Goal: Task Accomplishment & Management: Manage account settings

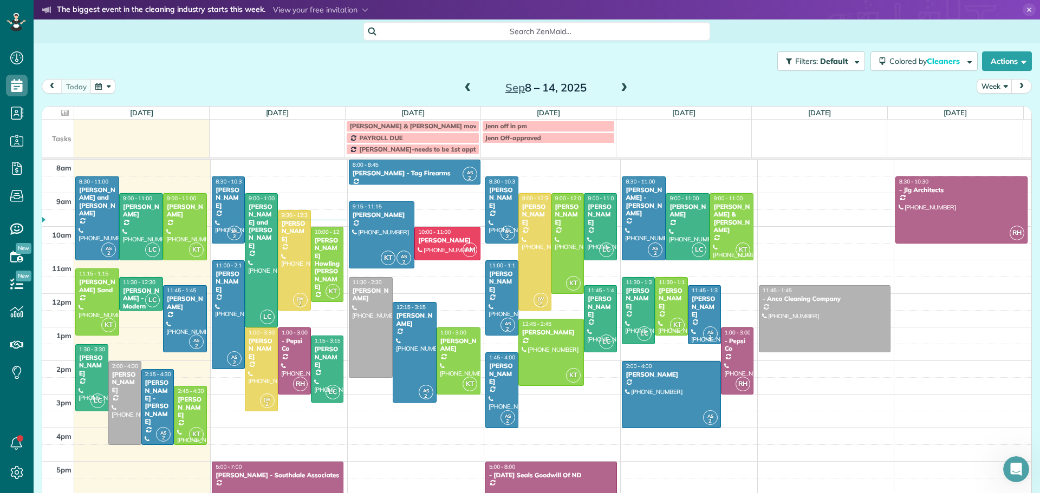
scroll to position [1957, 0]
click at [322, 237] on div "[PERSON_NAME] Howling [PERSON_NAME]" at bounding box center [327, 264] width 27 height 55
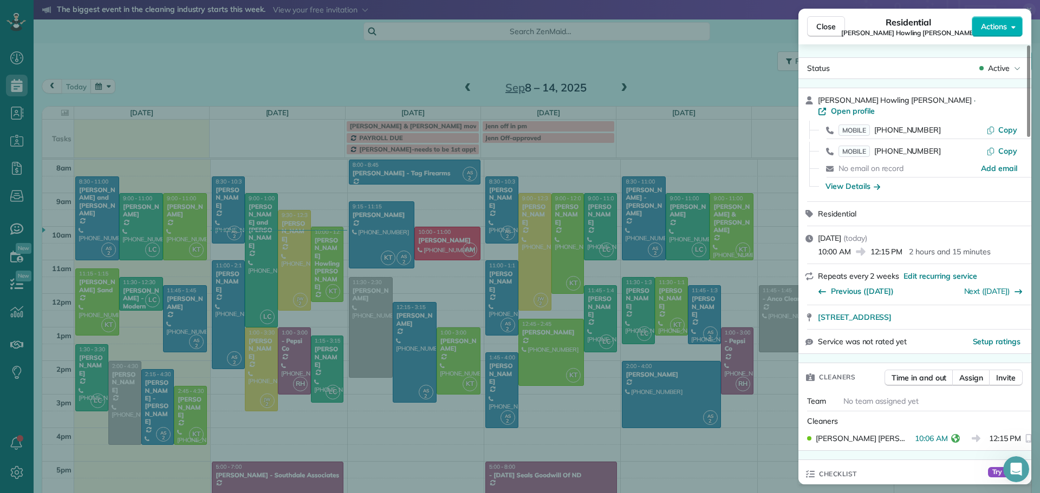
drag, startPoint x: 814, startPoint y: 27, endPoint x: 481, endPoint y: 169, distance: 361.7
click at [814, 27] on button "Close" at bounding box center [826, 26] width 38 height 21
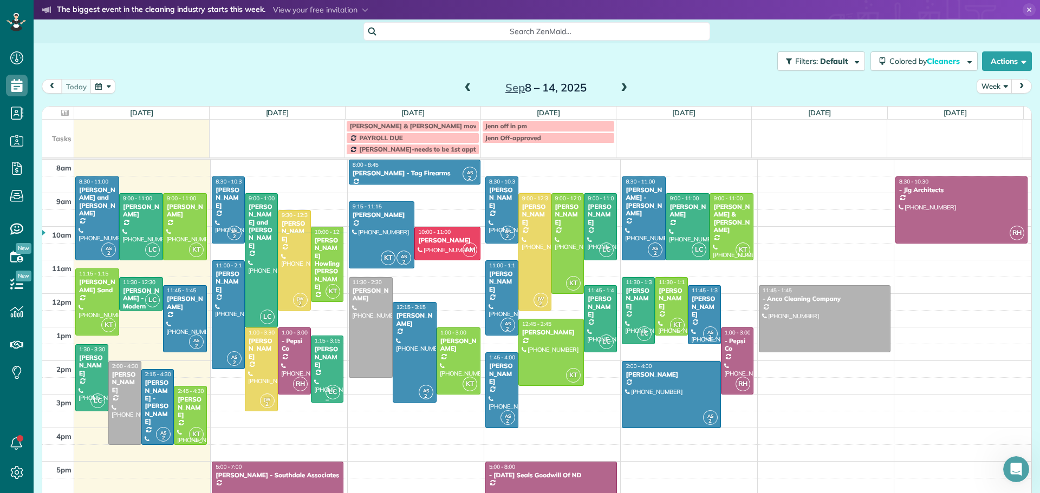
click at [322, 361] on div "[PERSON_NAME]" at bounding box center [327, 356] width 27 height 23
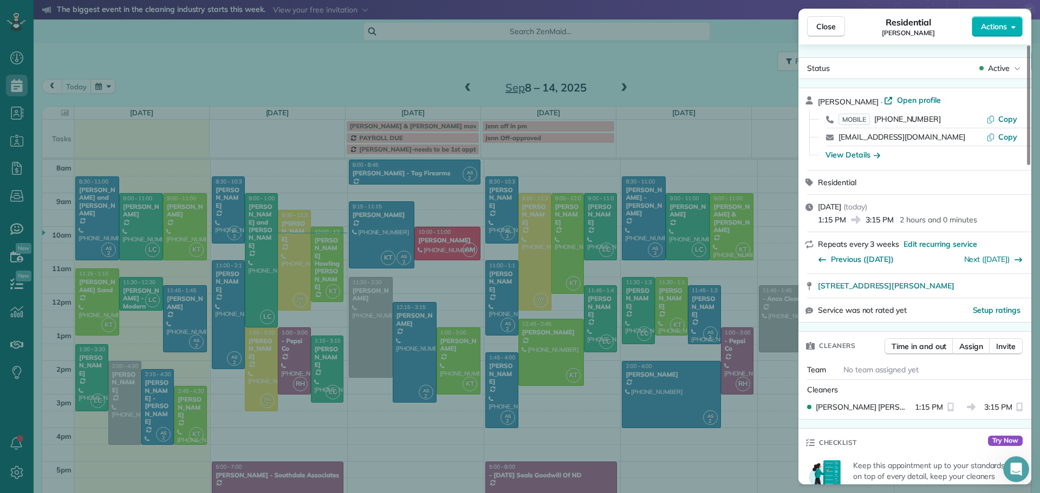
scroll to position [164, 0]
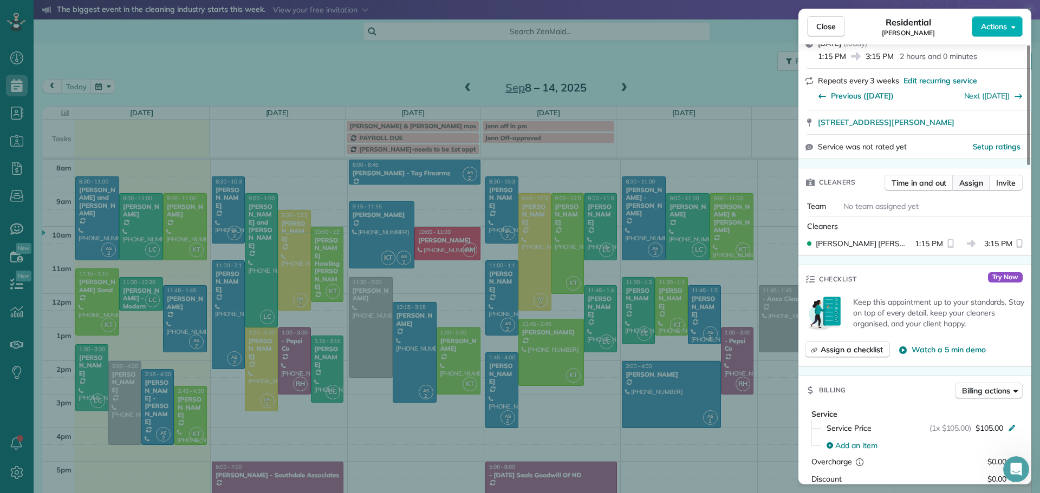
click at [971, 182] on span "Assign" at bounding box center [971, 183] width 24 height 11
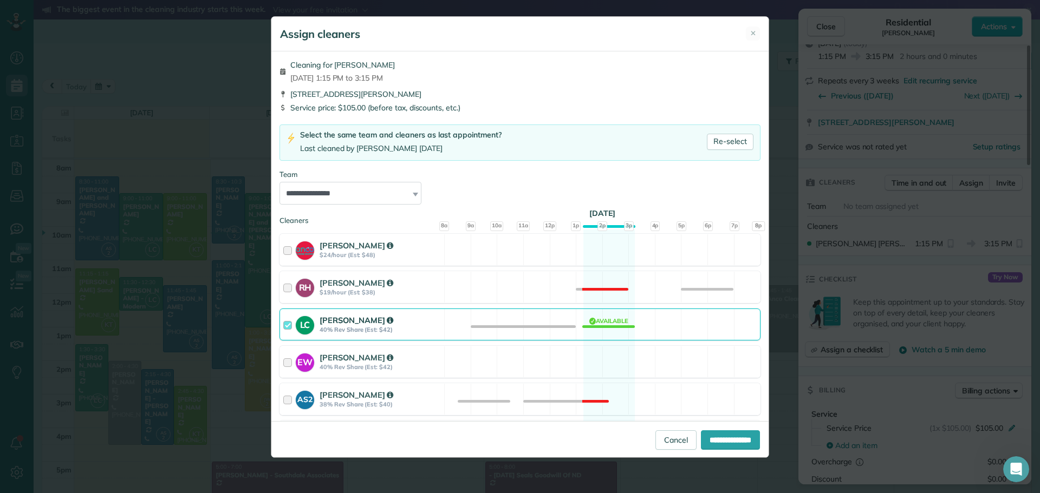
click at [343, 319] on strong "Laura Christensen" at bounding box center [356, 320] width 74 height 10
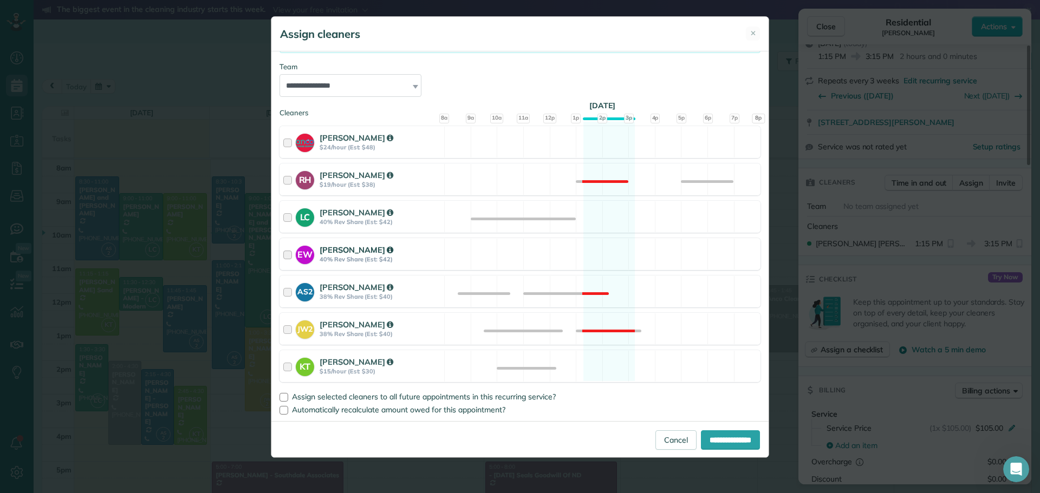
scroll to position [108, 0]
click at [338, 363] on strong "Karrie Timm" at bounding box center [356, 361] width 74 height 10
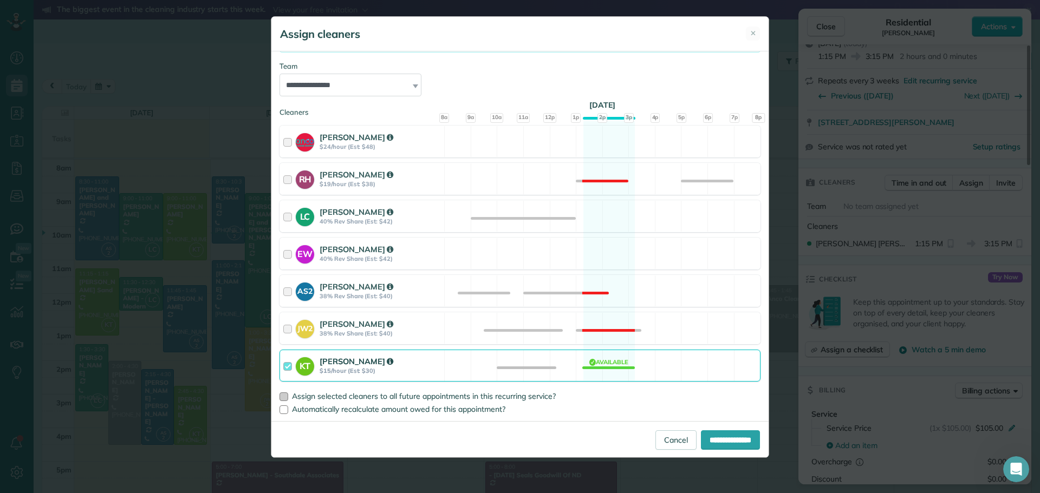
click at [316, 394] on span "Assign selected cleaners to all future appointments in this recurring service?" at bounding box center [424, 396] width 264 height 10
click at [724, 439] on input "**********" at bounding box center [730, 439] width 59 height 19
type input "**********"
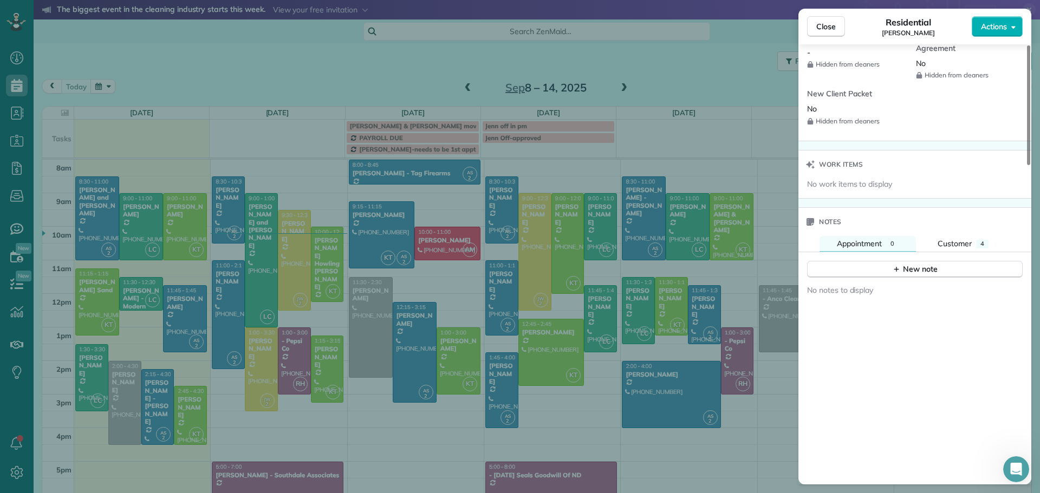
scroll to position [900, 0]
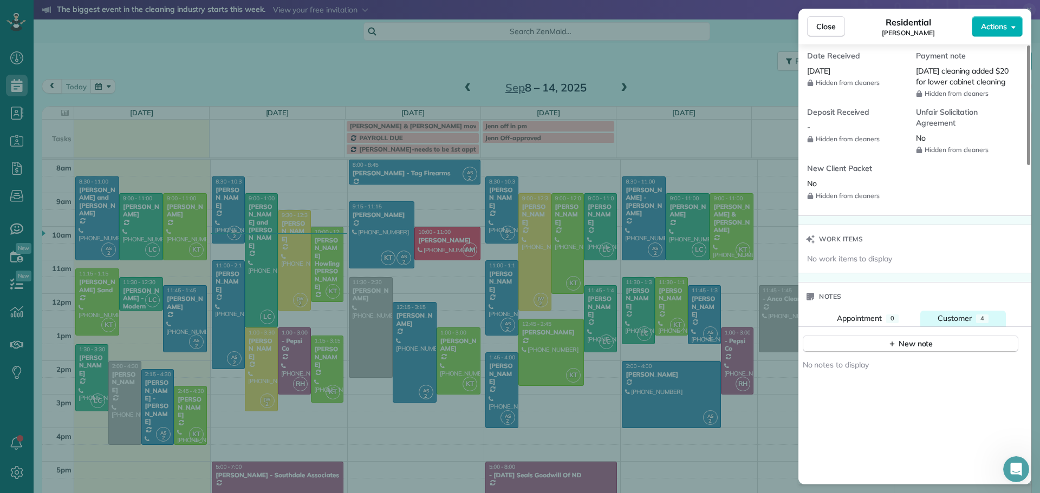
click at [965, 317] on span "Customer" at bounding box center [954, 319] width 34 height 10
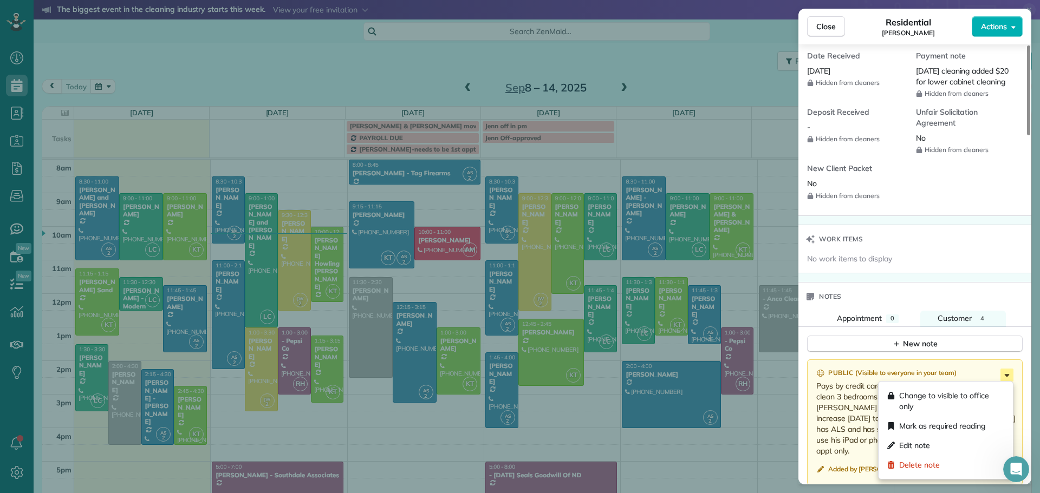
click at [1008, 373] on icon at bounding box center [1006, 375] width 13 height 13
click at [916, 445] on span "Edit note" at bounding box center [914, 445] width 31 height 11
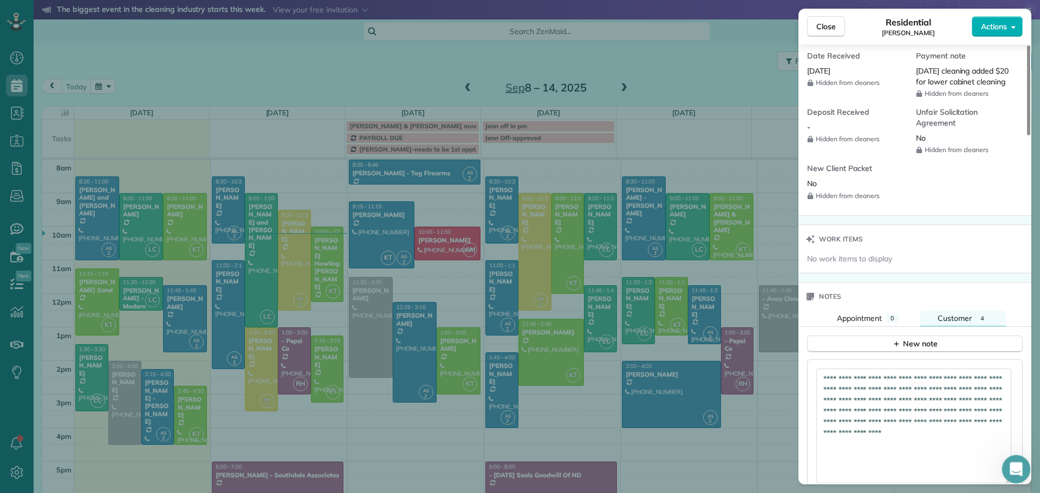
drag, startPoint x: 2009, startPoint y: 849, endPoint x: 1023, endPoint y: 472, distance: 1055.1
click at [906, 444] on textarea "**********" at bounding box center [913, 425] width 195 height 113
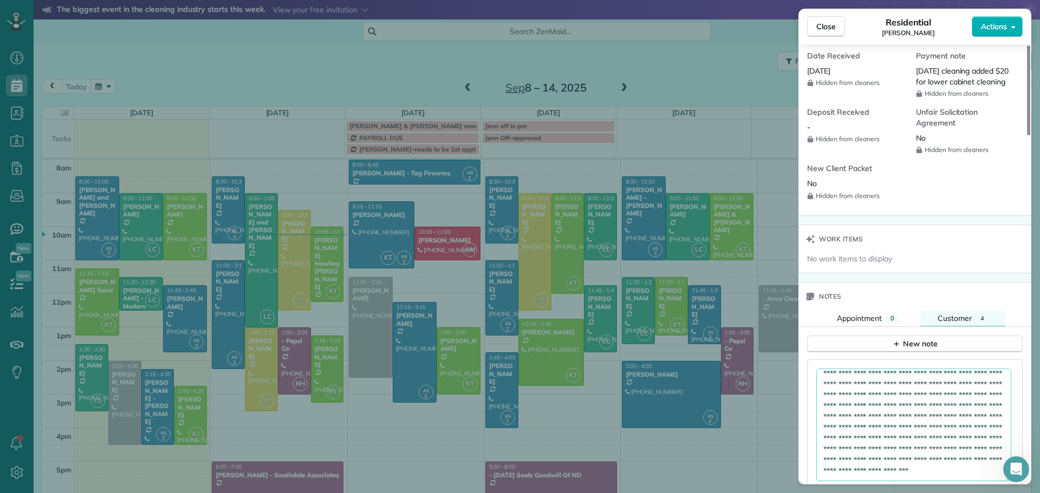
scroll to position [33, 0]
click at [945, 431] on textarea "**********" at bounding box center [913, 425] width 195 height 113
click at [822, 423] on textarea "**********" at bounding box center [913, 425] width 195 height 113
click at [819, 420] on textarea "**********" at bounding box center [913, 425] width 195 height 113
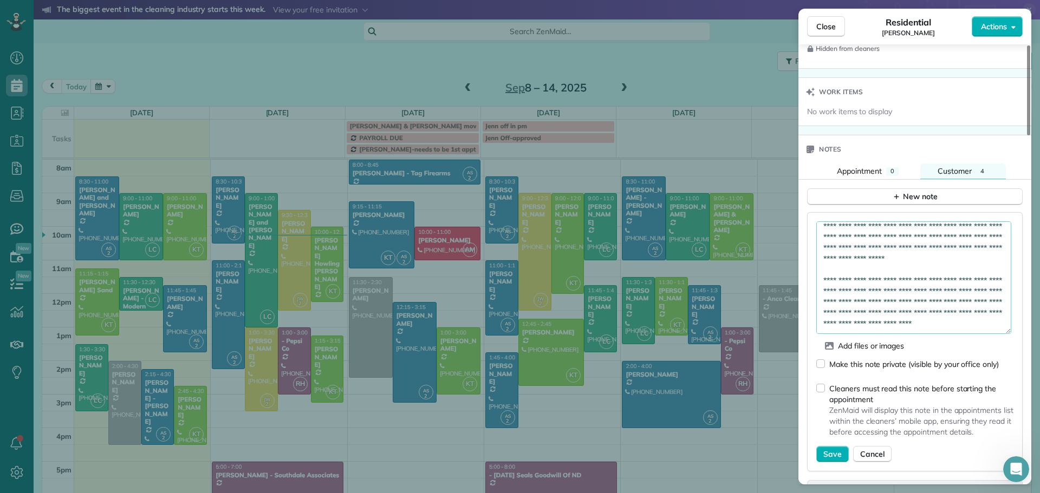
scroll to position [1062, 0]
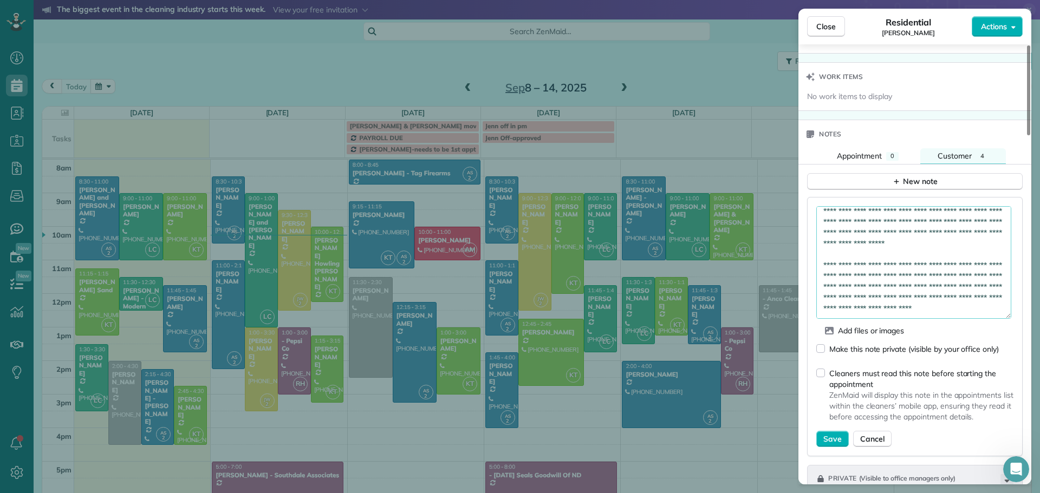
type textarea "**********"
click at [827, 435] on span "Save" at bounding box center [832, 439] width 18 height 11
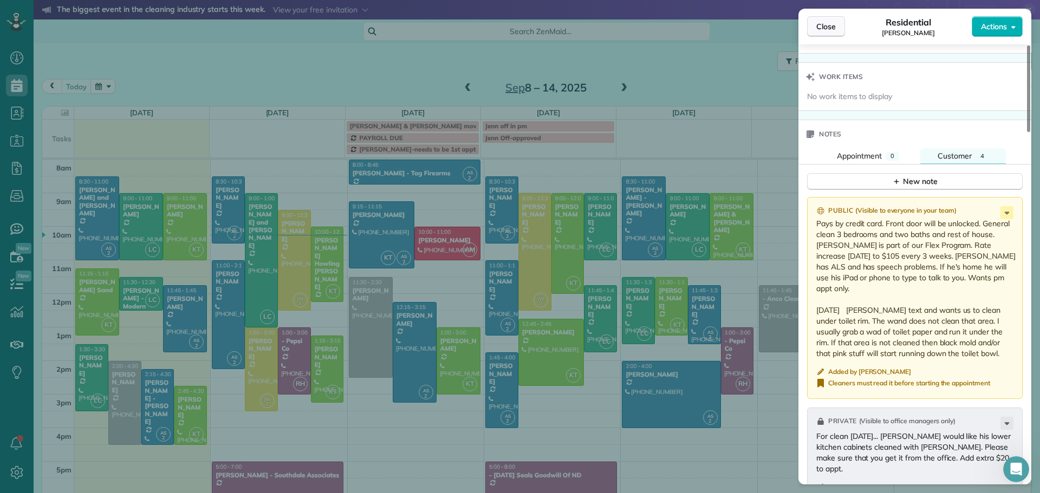
click at [831, 25] on span "Close" at bounding box center [825, 26] width 19 height 11
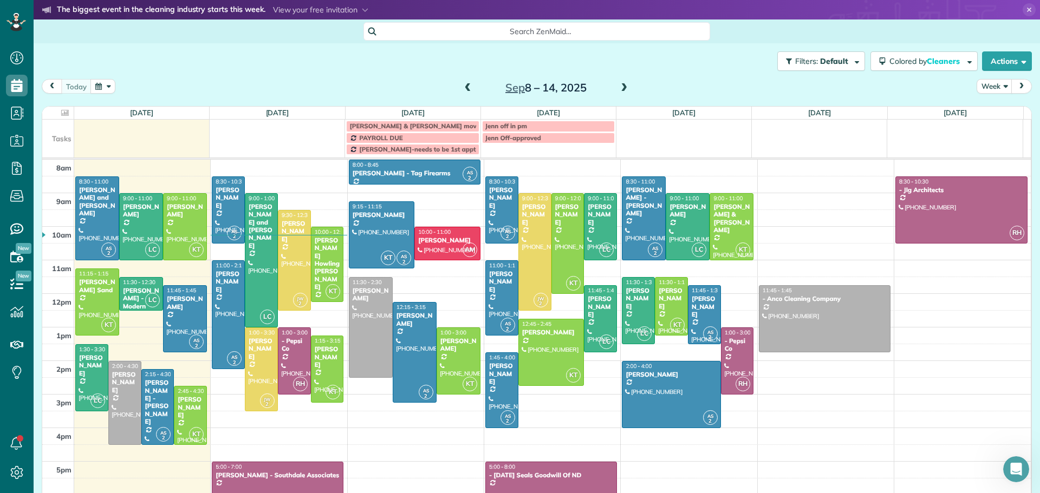
drag, startPoint x: 463, startPoint y: 88, endPoint x: 473, endPoint y: 87, distance: 10.3
click at [468, 90] on span at bounding box center [468, 88] width 12 height 10
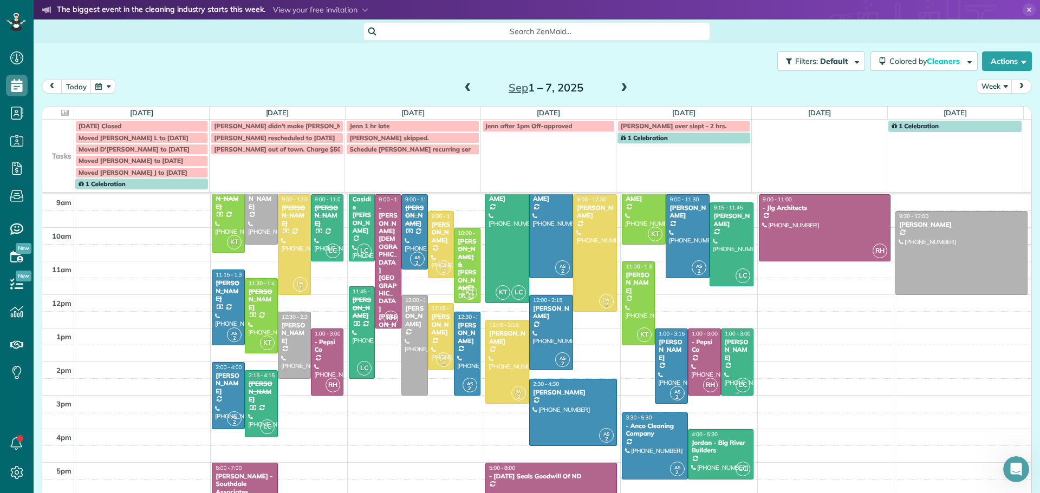
scroll to position [108, 0]
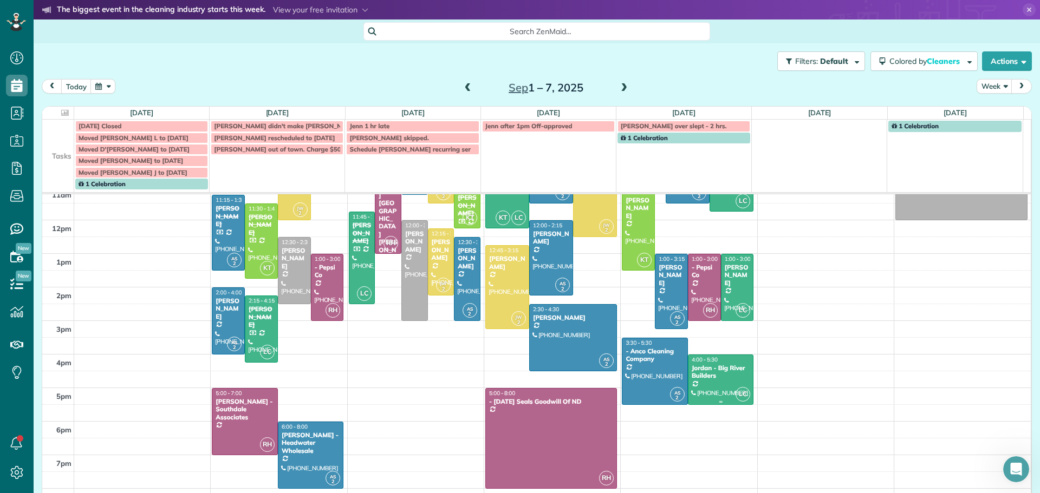
click at [702, 373] on div "Jordan - Big River Builders" at bounding box center [721, 372] width 60 height 16
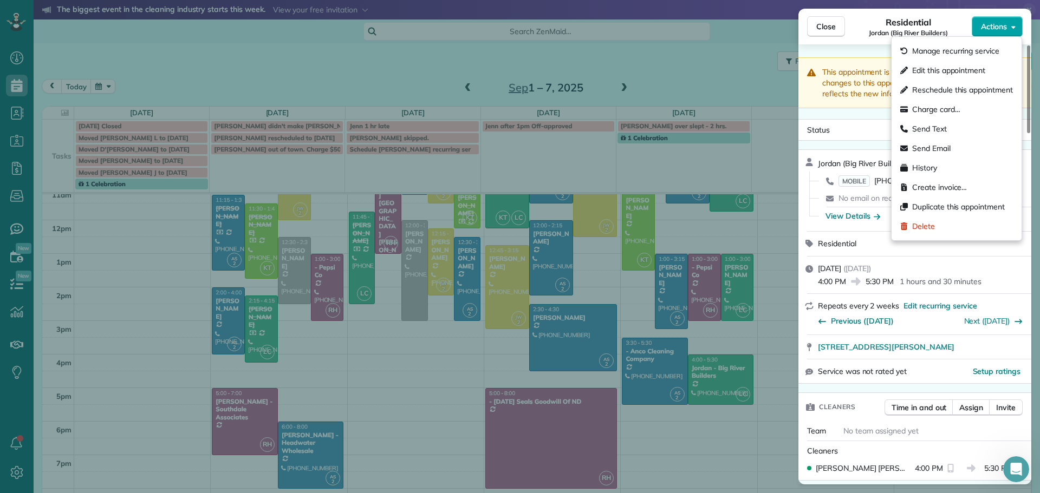
click at [985, 25] on span "Actions" at bounding box center [994, 26] width 26 height 11
click at [934, 67] on span "Edit this appointment" at bounding box center [948, 70] width 73 height 11
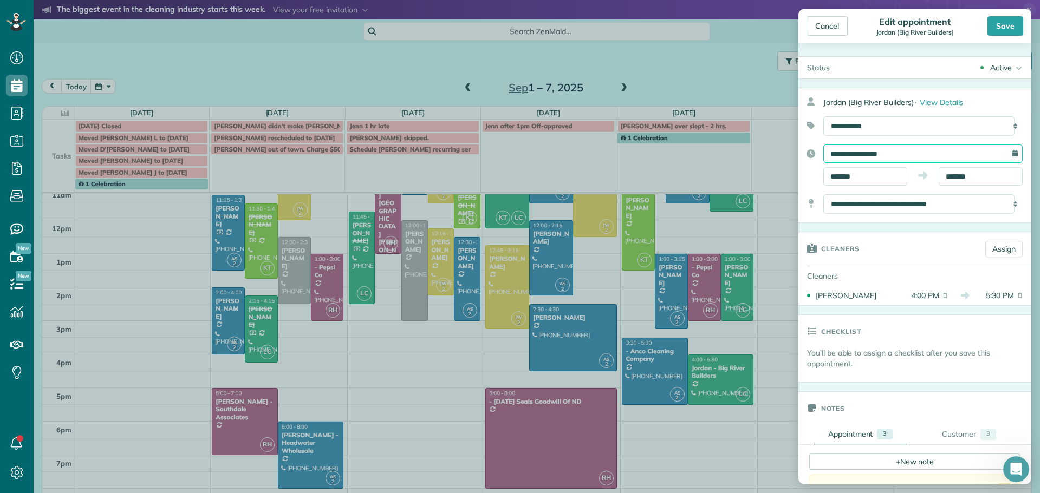
click at [902, 154] on input "**********" at bounding box center [922, 154] width 199 height 18
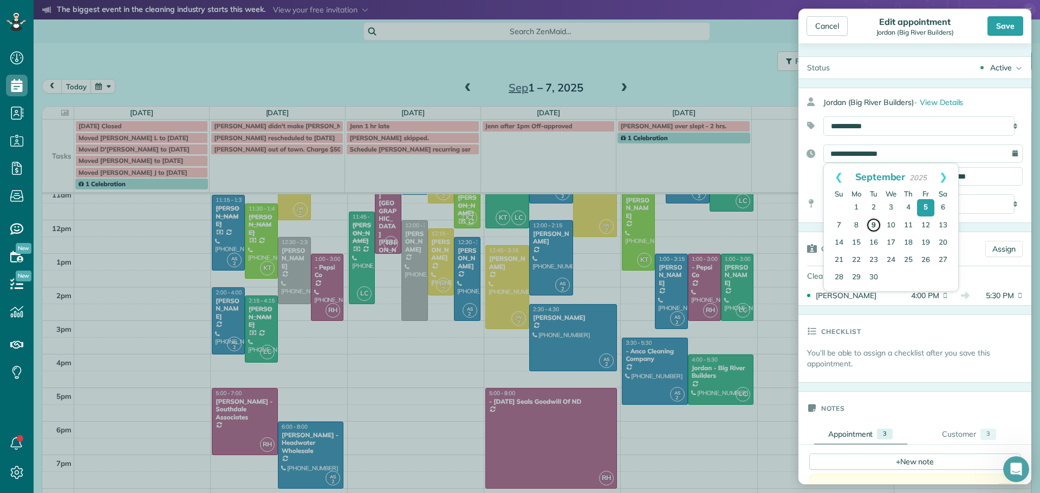
click at [872, 221] on link "9" at bounding box center [873, 225] width 15 height 15
type input "**********"
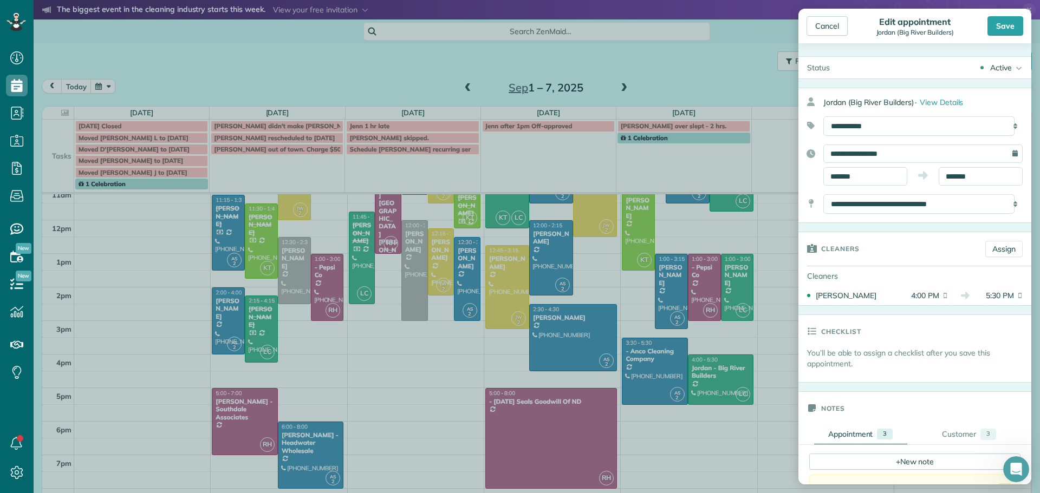
drag, startPoint x: 1001, startPoint y: 27, endPoint x: 1000, endPoint y: 174, distance: 147.8
click at [892, 258] on div "Cancel Edit appointment Jordan (Big River Builders) Save Status Active Active C…" at bounding box center [914, 247] width 233 height 476
click at [1010, 25] on div "Save" at bounding box center [1005, 25] width 36 height 19
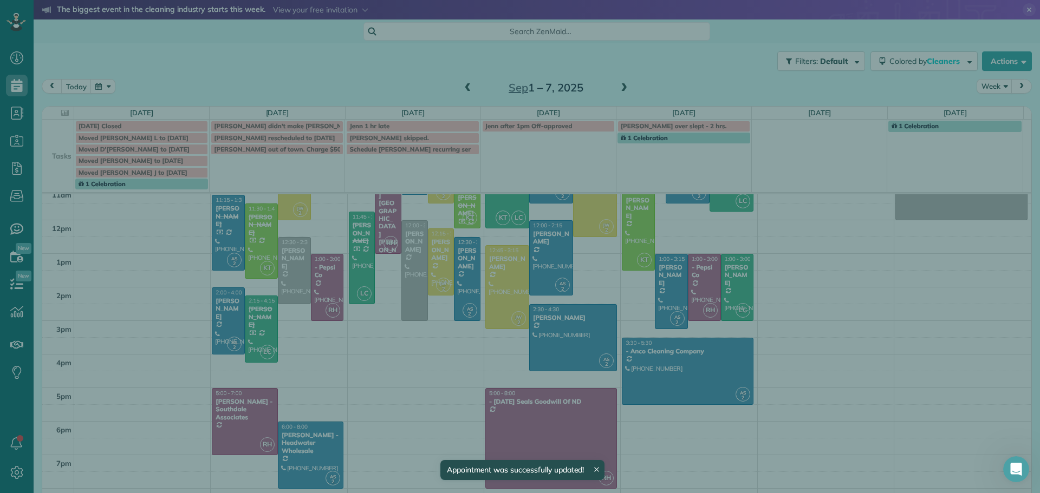
scroll to position [108, 0]
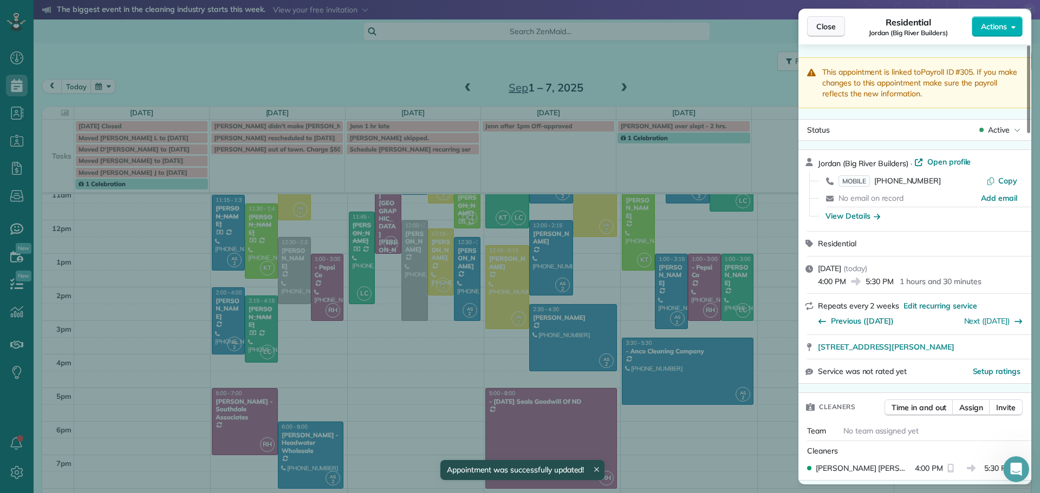
click at [825, 29] on span "Close" at bounding box center [825, 26] width 19 height 11
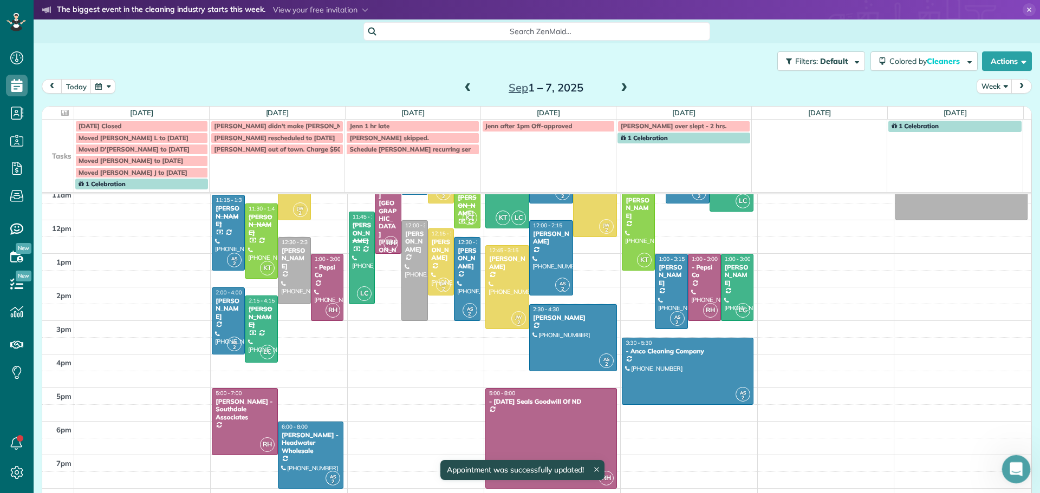
click at [1018, 458] on div "Open Intercom Messenger" at bounding box center [1014, 468] width 36 height 36
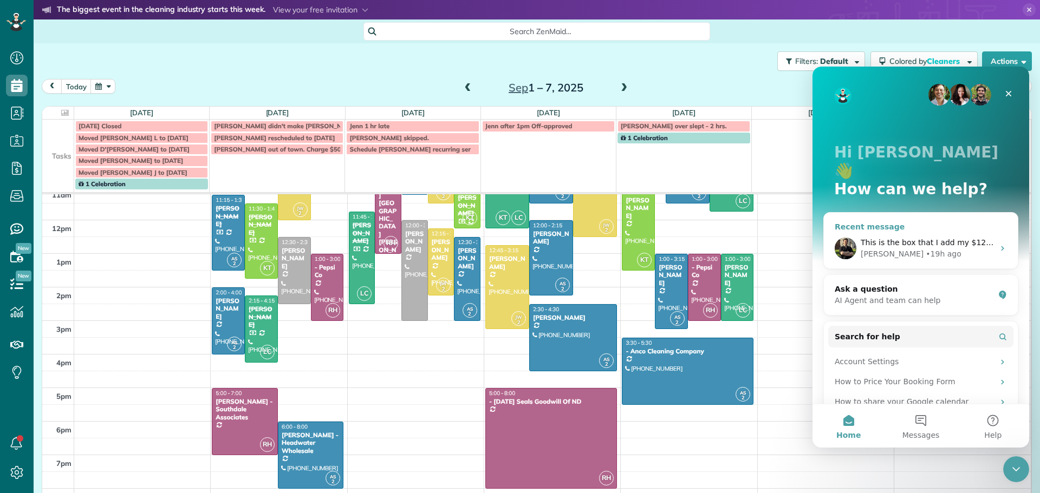
click at [892, 238] on span "This is the box that I add my $125 too and then I apply all financials to all f…" at bounding box center [1025, 242] width 331 height 9
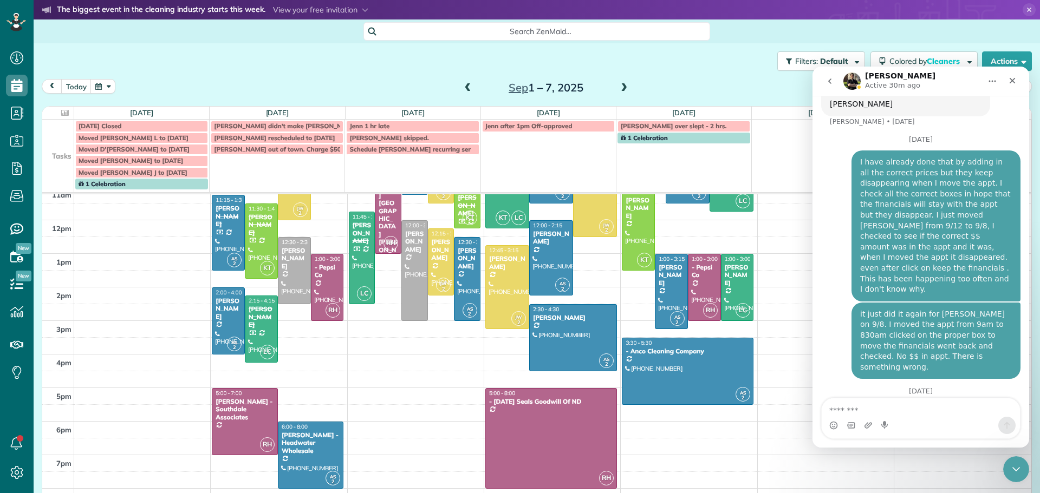
scroll to position [1957, 0]
click at [850, 406] on textarea "Message…" at bounding box center [920, 408] width 198 height 18
click at [844, 412] on textarea "Message…" at bounding box center [920, 408] width 198 height 18
type textarea "**********"
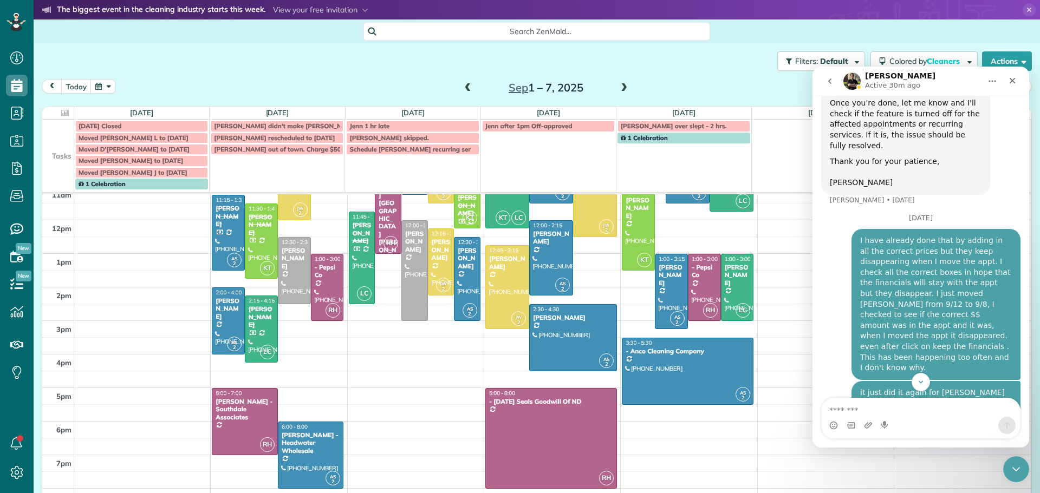
scroll to position [1841, 0]
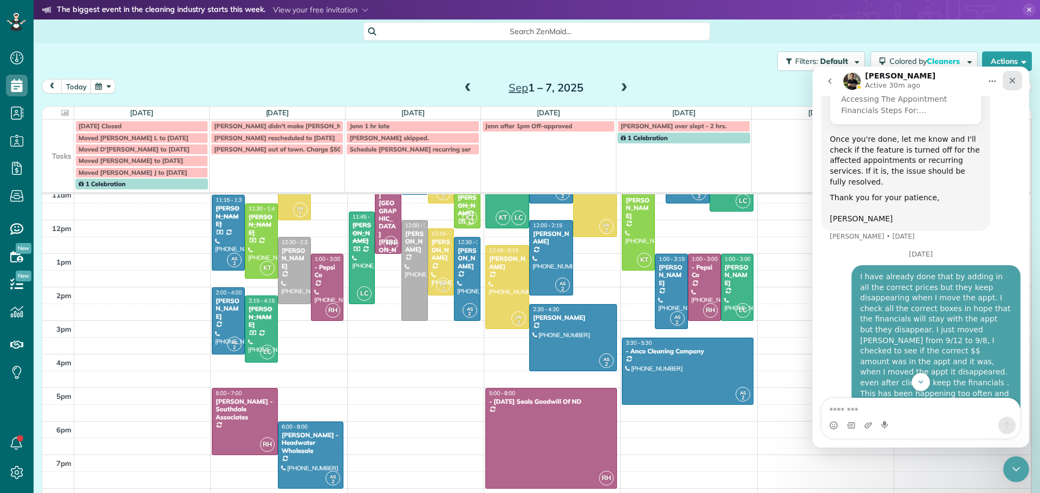
click at [1010, 78] on icon "Close" at bounding box center [1012, 81] width 6 height 6
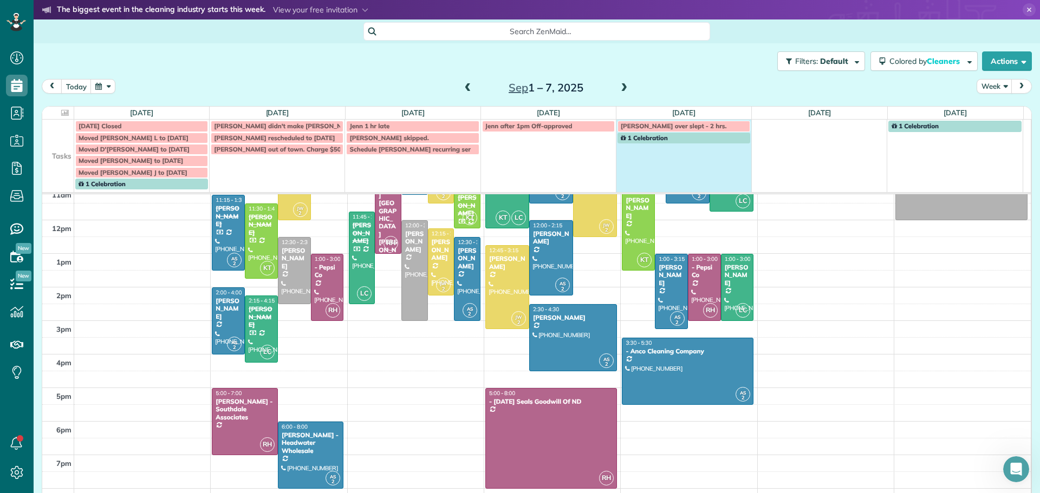
click at [622, 156] on td "1 Celebration" at bounding box center [683, 161] width 135 height 58
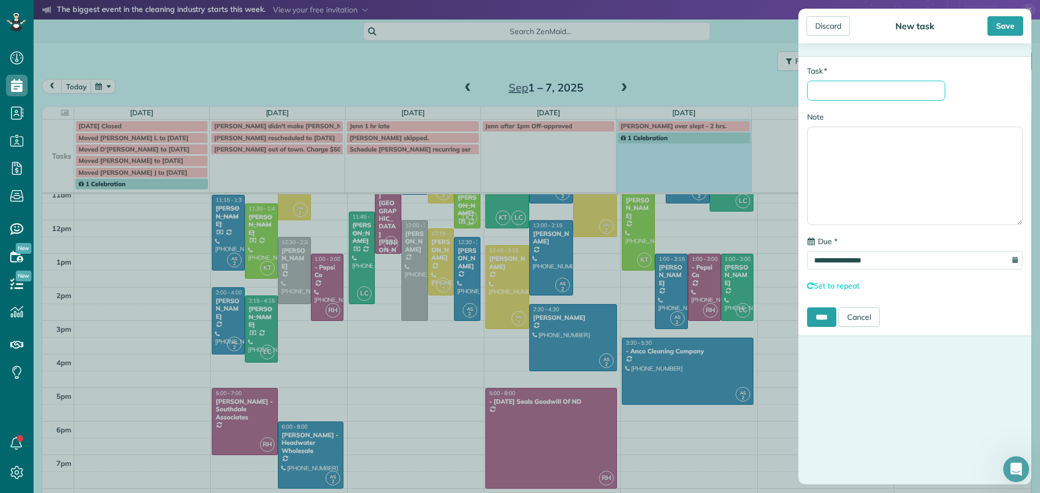
drag, startPoint x: 851, startPoint y: 94, endPoint x: 864, endPoint y: 75, distance: 23.0
click at [851, 94] on input "* Task" at bounding box center [876, 91] width 138 height 20
type input "**********"
click at [1004, 25] on div "Save" at bounding box center [1005, 25] width 36 height 19
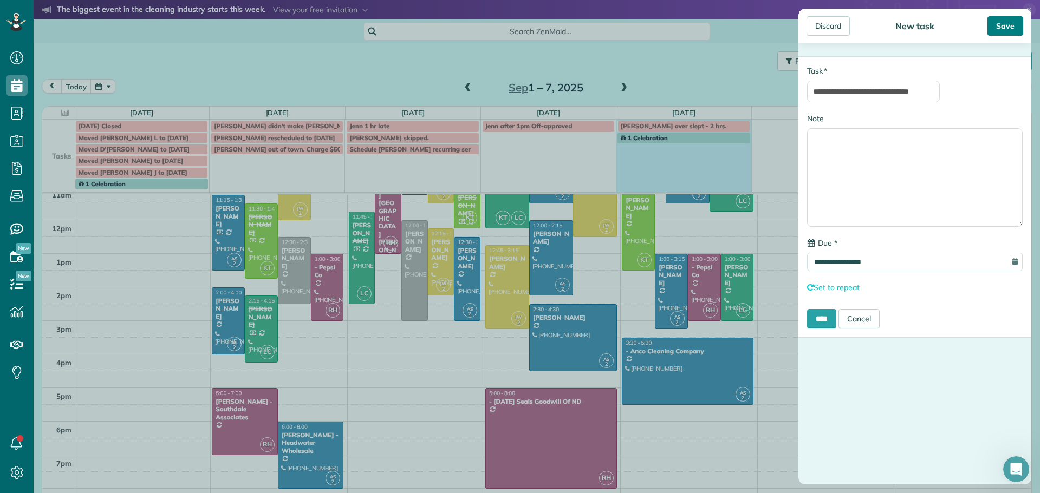
scroll to position [0, 0]
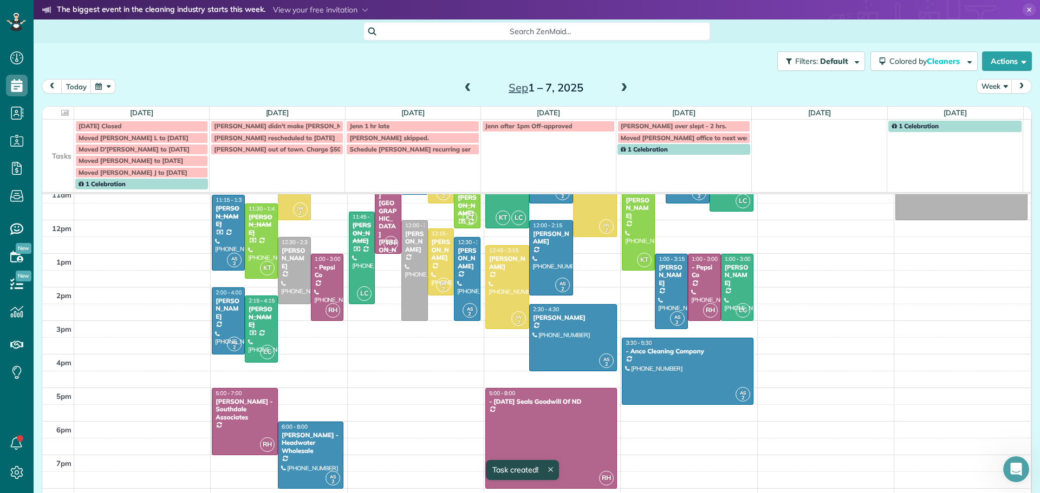
click at [611, 86] on div "Sep 1 – 7, 2025" at bounding box center [545, 87] width 173 height 17
click at [620, 82] on span at bounding box center [624, 88] width 12 height 16
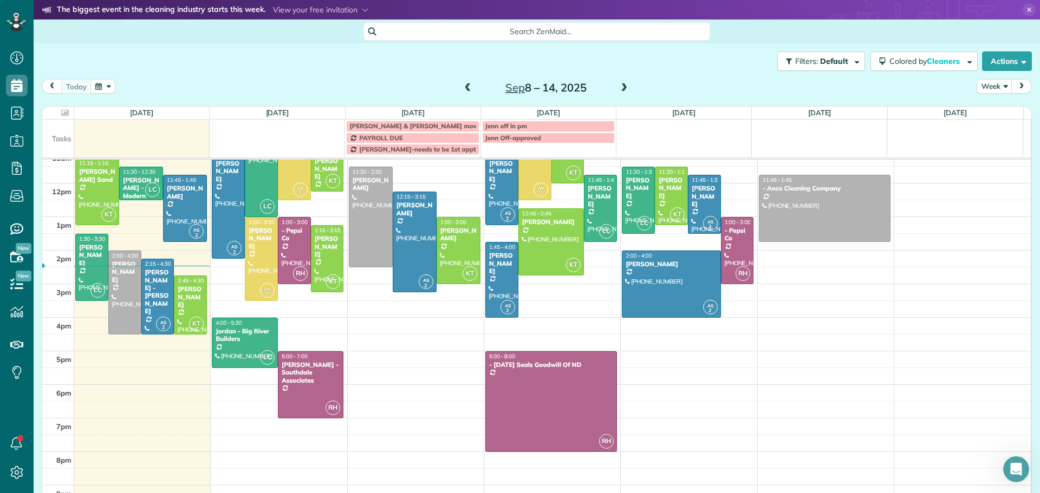
scroll to position [113, 0]
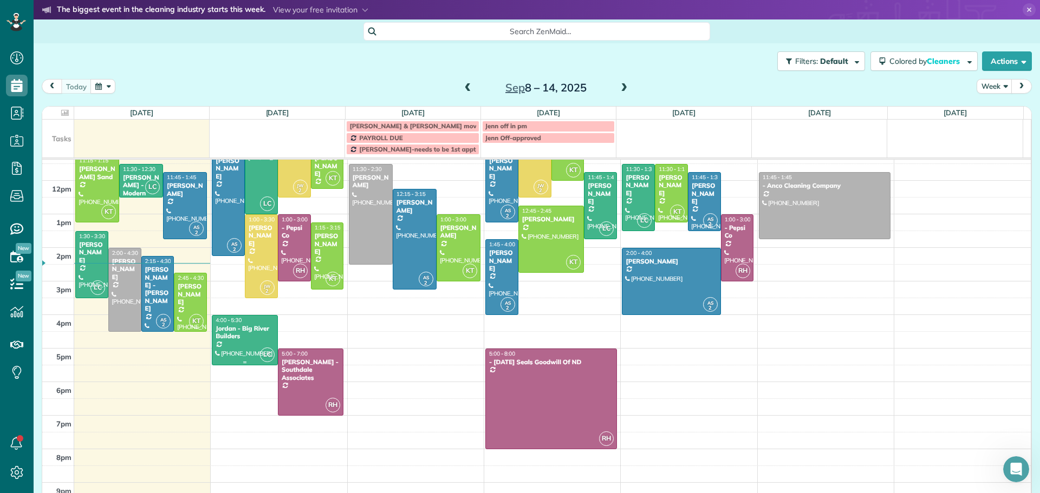
click at [239, 338] on div "Jordan - Big River Builders" at bounding box center [245, 333] width 60 height 16
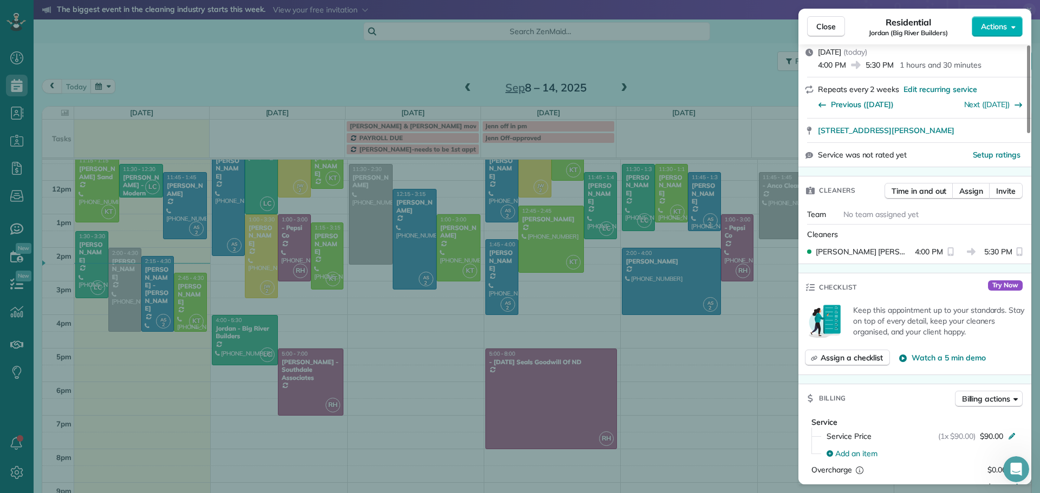
scroll to position [327, 0]
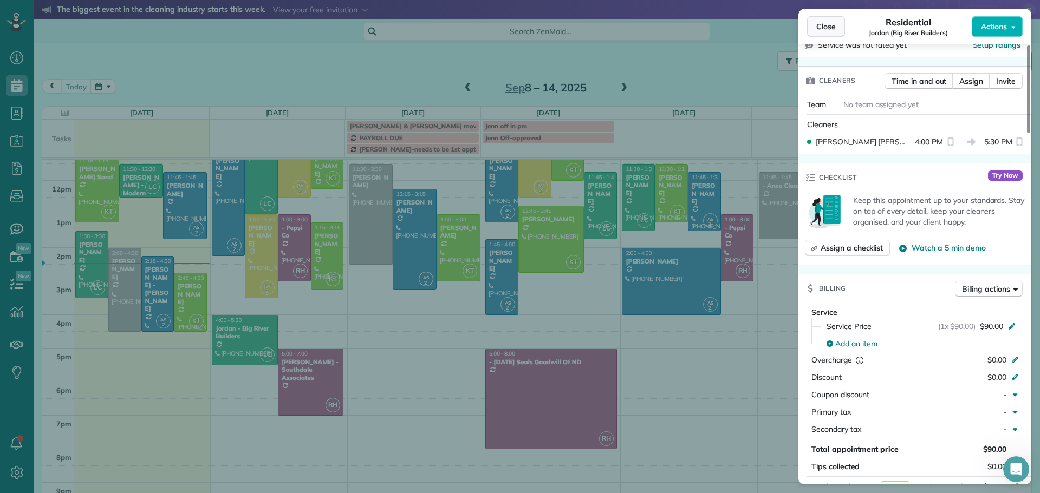
click at [816, 27] on span "Close" at bounding box center [825, 26] width 19 height 11
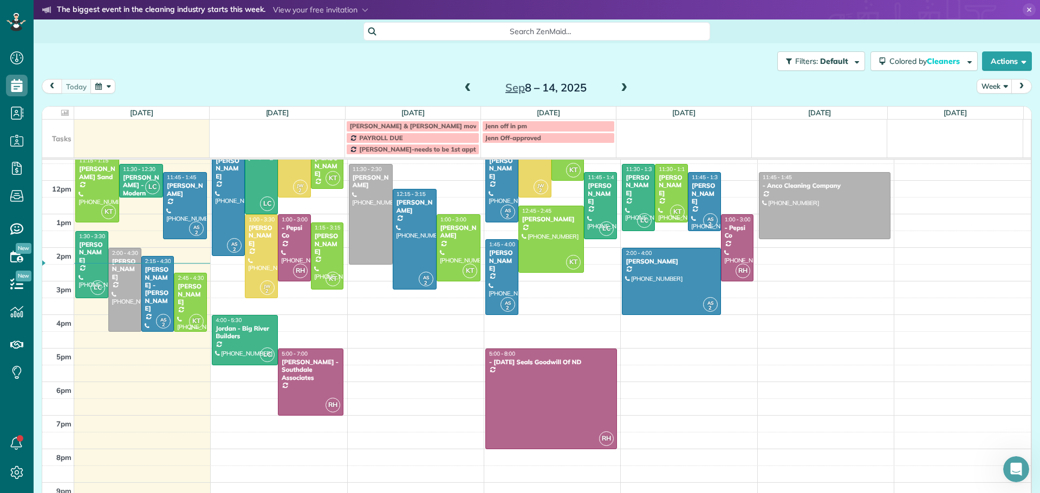
click at [184, 295] on div "Donna Carufel" at bounding box center [190, 294] width 27 height 23
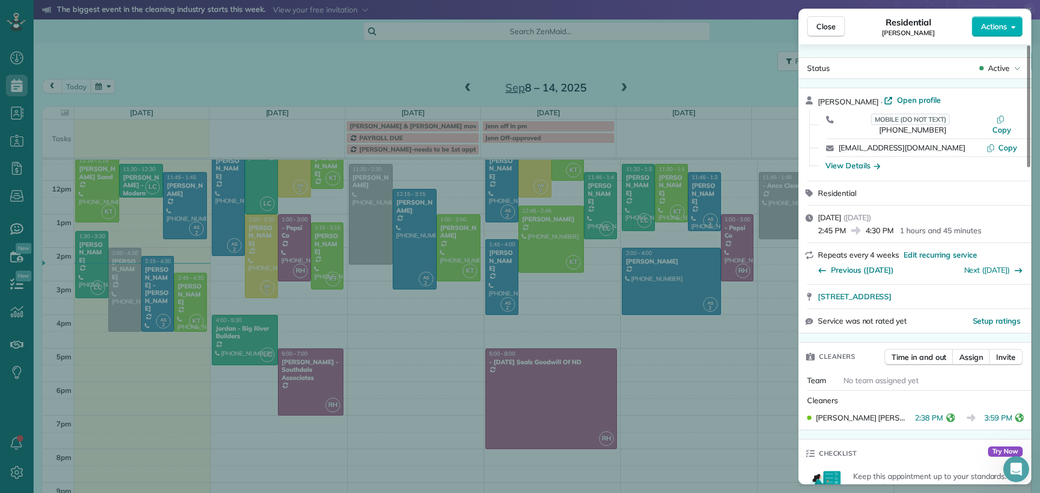
drag, startPoint x: 814, startPoint y: 19, endPoint x: 778, endPoint y: 60, distance: 54.4
click at [814, 19] on button "Close" at bounding box center [826, 26] width 38 height 21
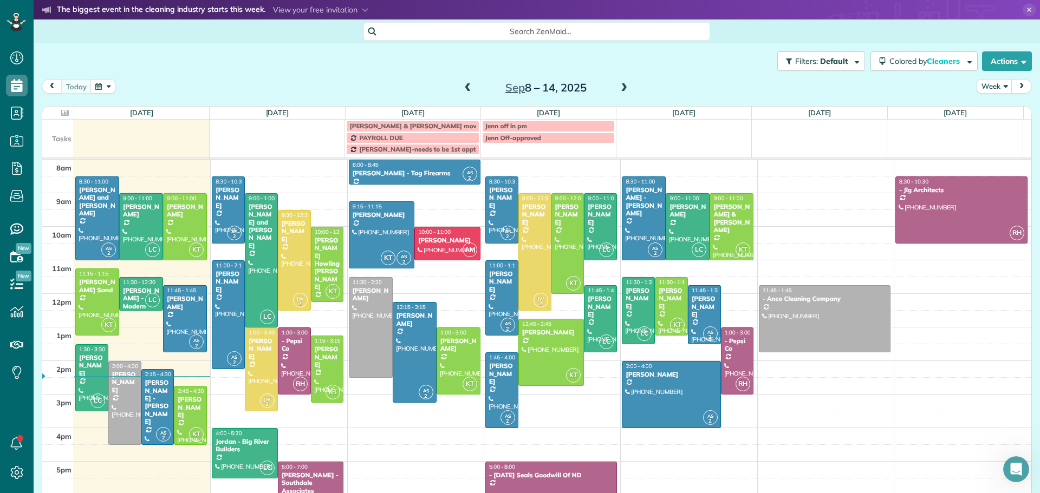
click at [462, 87] on span at bounding box center [468, 88] width 12 height 10
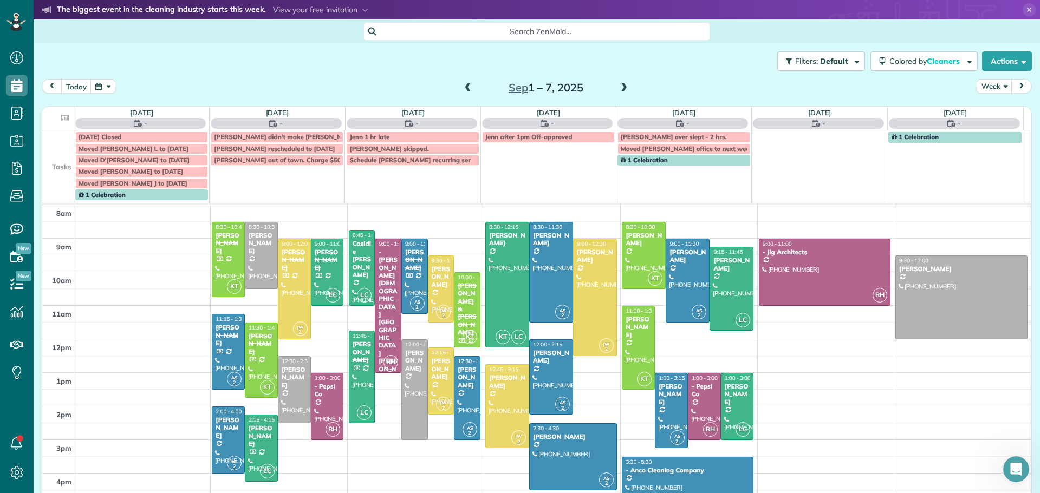
click at [462, 87] on span at bounding box center [468, 88] width 12 height 10
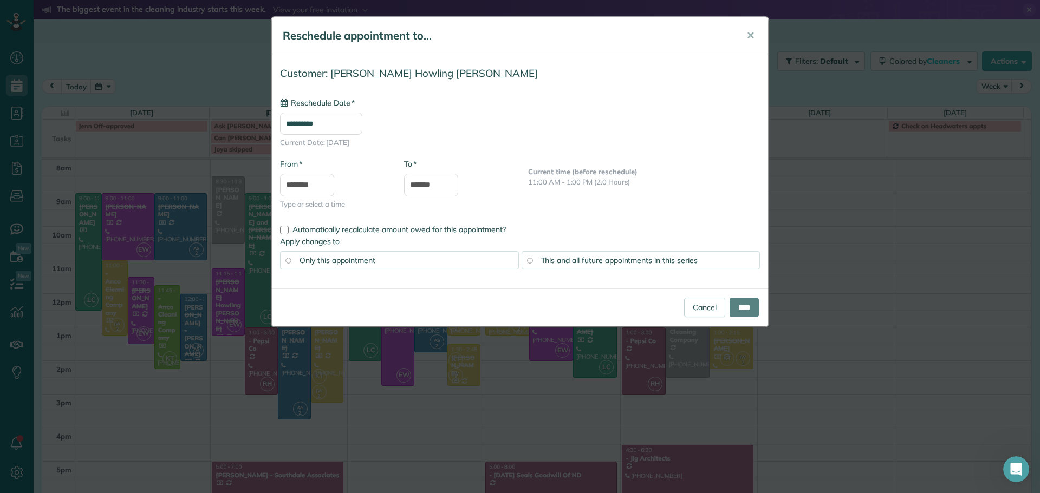
type input "**********"
click at [746, 33] on span "✕" at bounding box center [750, 35] width 8 height 12
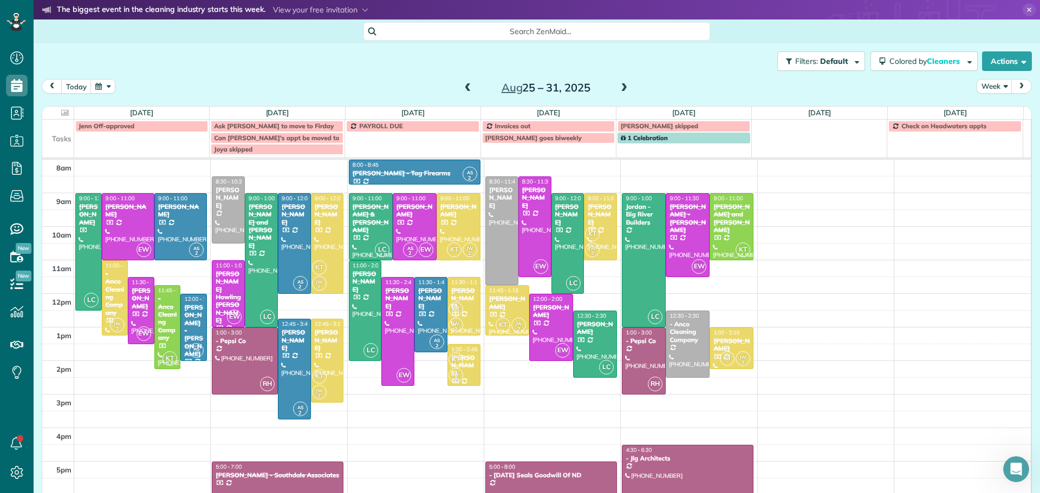
click at [462, 84] on span at bounding box center [468, 88] width 12 height 10
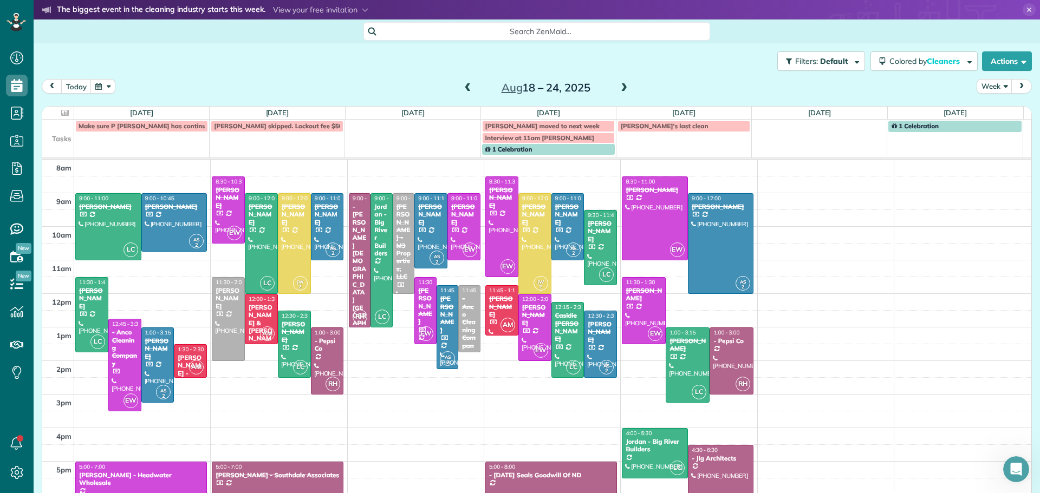
click at [620, 85] on span at bounding box center [624, 88] width 12 height 10
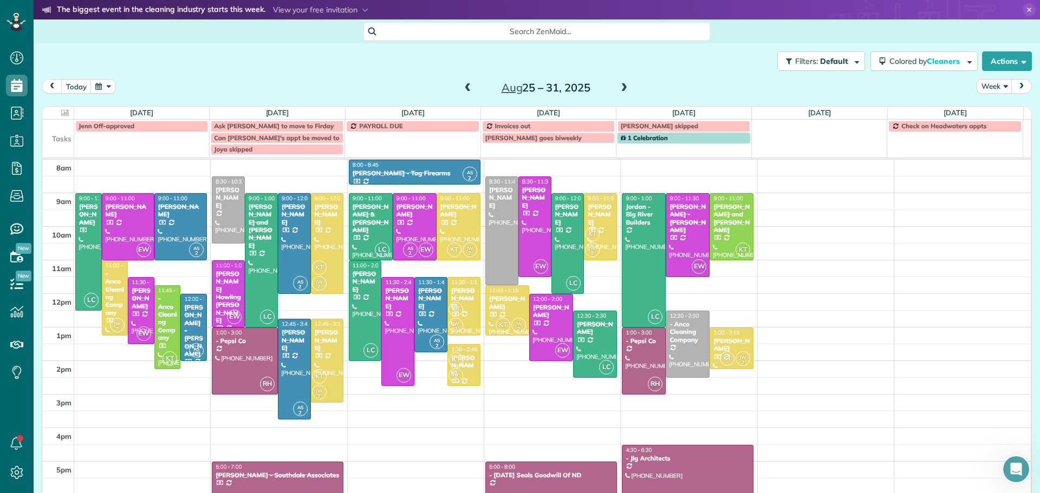
click at [620, 85] on span at bounding box center [624, 88] width 12 height 10
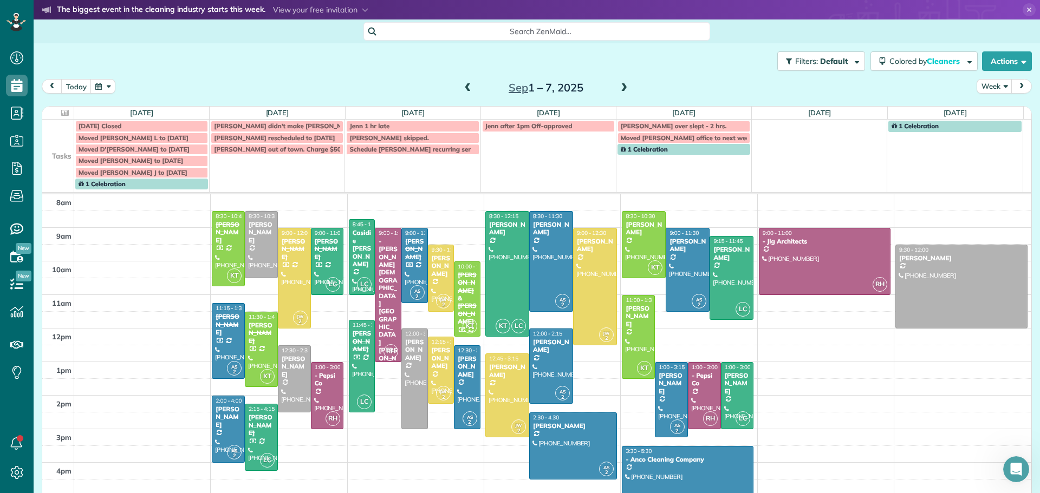
click at [465, 86] on span at bounding box center [468, 88] width 12 height 10
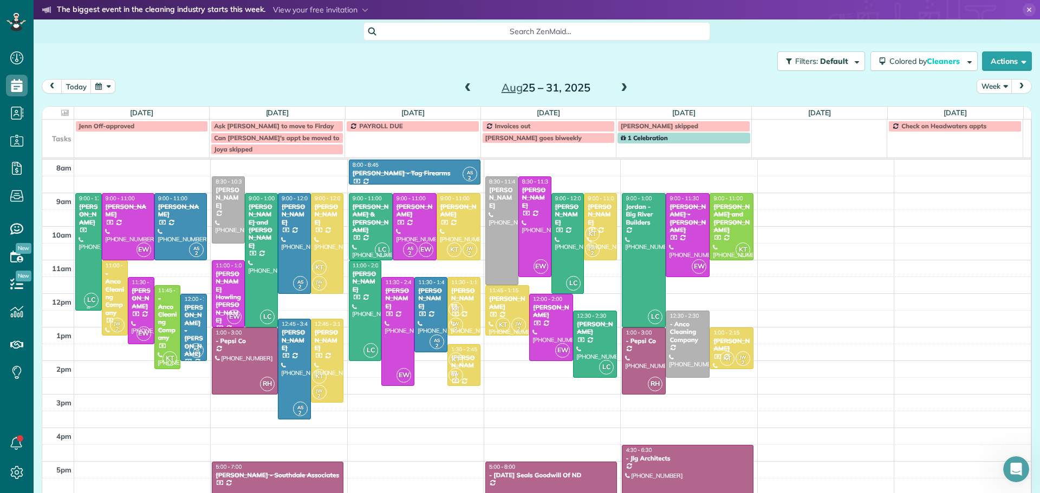
click at [83, 221] on div "Dave Heinzen" at bounding box center [89, 214] width 20 height 23
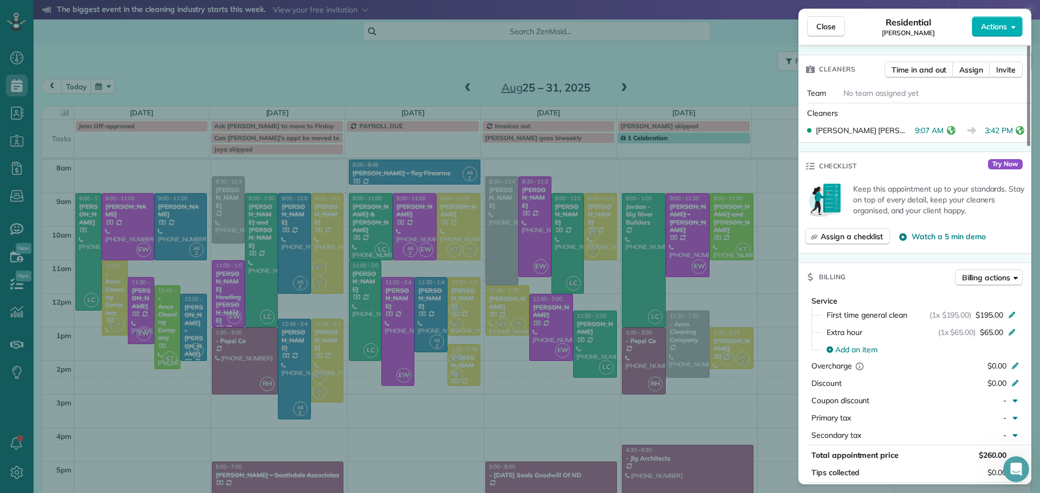
scroll to position [52, 0]
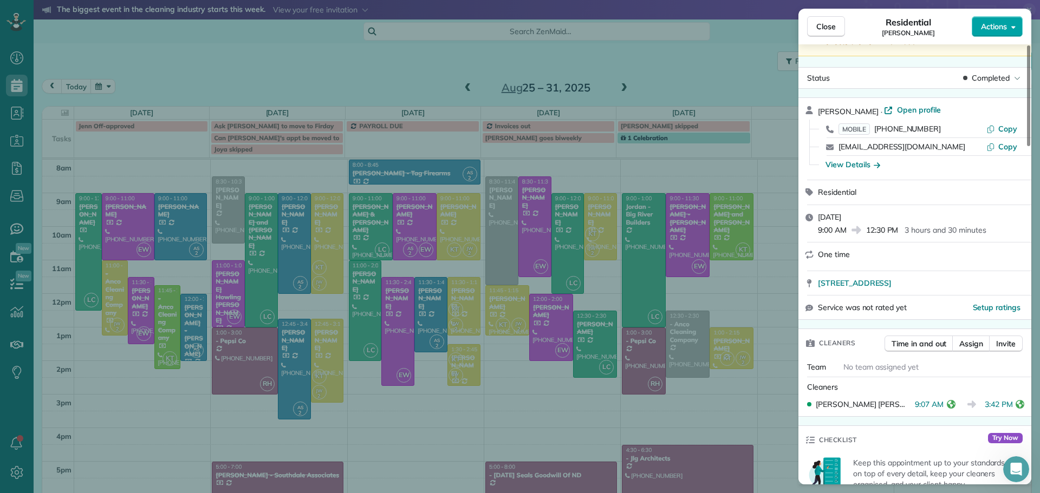
click at [995, 24] on span "Actions" at bounding box center [994, 26] width 26 height 11
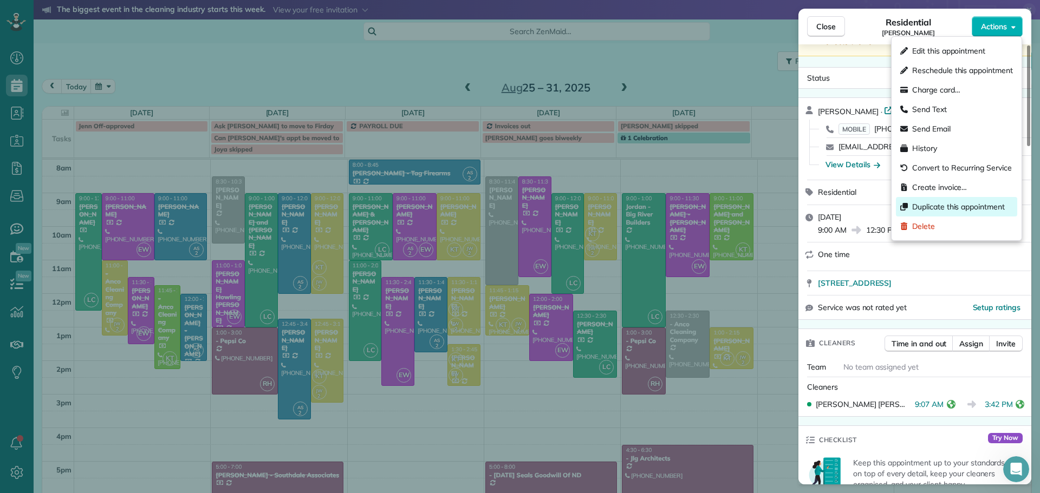
click at [952, 205] on span "Duplicate this appointment" at bounding box center [958, 206] width 93 height 11
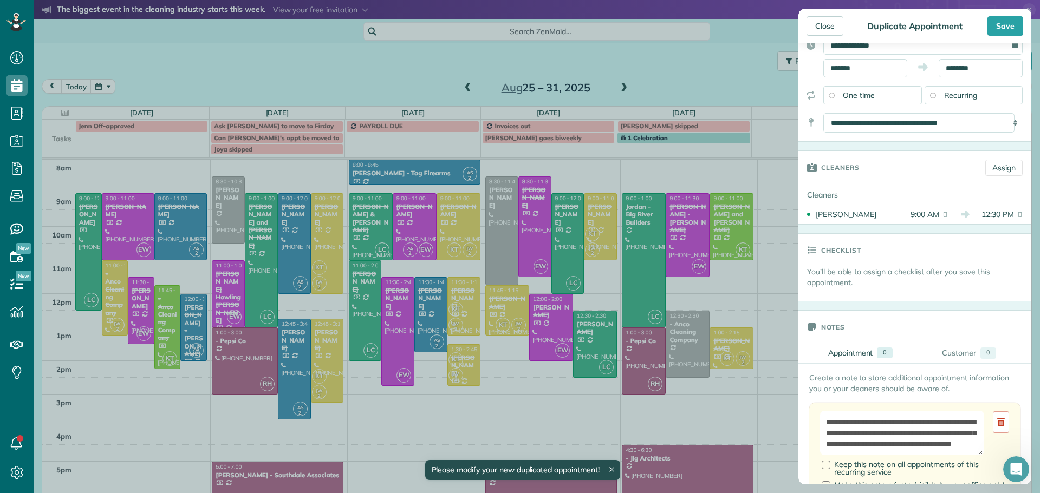
scroll to position [0, 0]
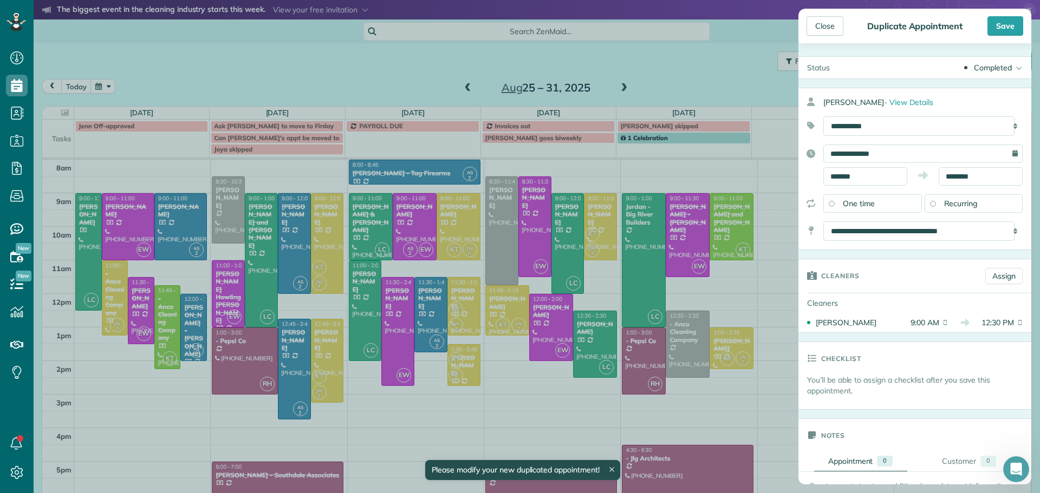
click at [958, 202] on span "Recurring" at bounding box center [961, 204] width 34 height 10
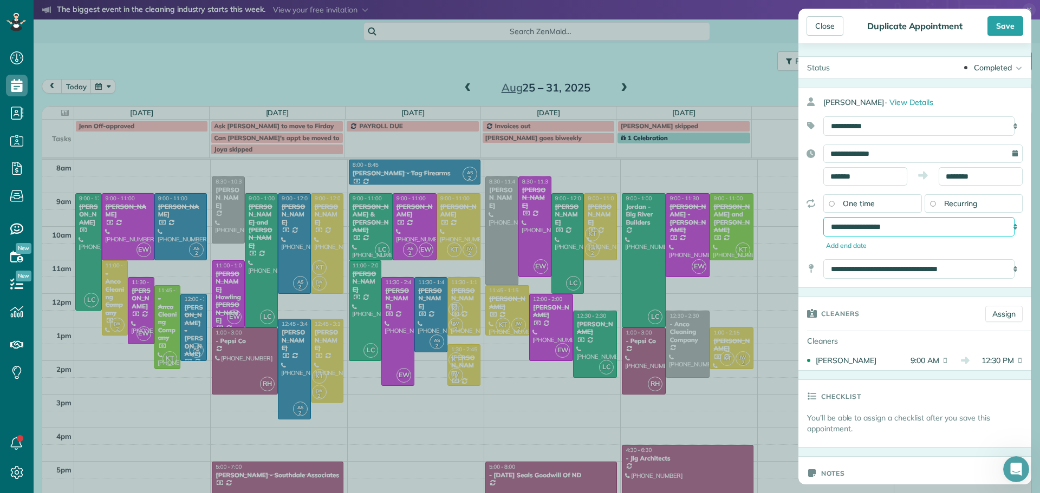
click at [877, 224] on select "**********" at bounding box center [918, 226] width 191 height 19
select select "**********"
click at [823, 217] on select "**********" at bounding box center [918, 226] width 191 height 19
click at [902, 153] on input "**********" at bounding box center [922, 154] width 199 height 18
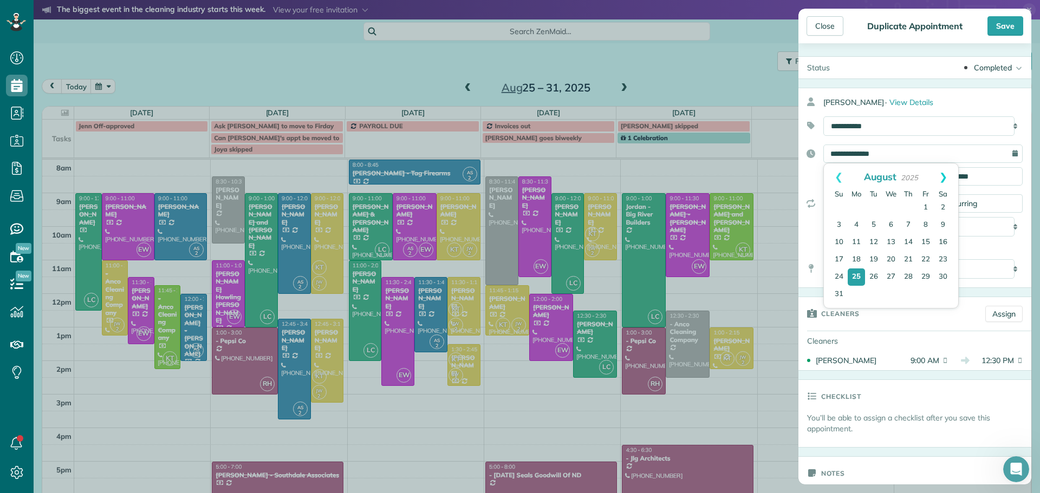
click at [943, 175] on link "Next" at bounding box center [943, 177] width 30 height 27
click at [889, 221] on link "10" at bounding box center [890, 225] width 17 height 17
type input "**********"
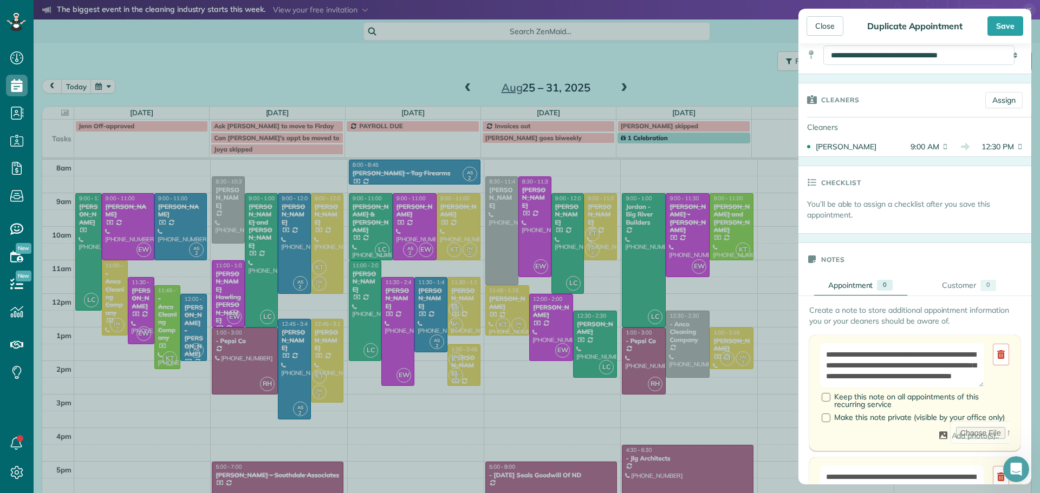
scroll to position [325, 0]
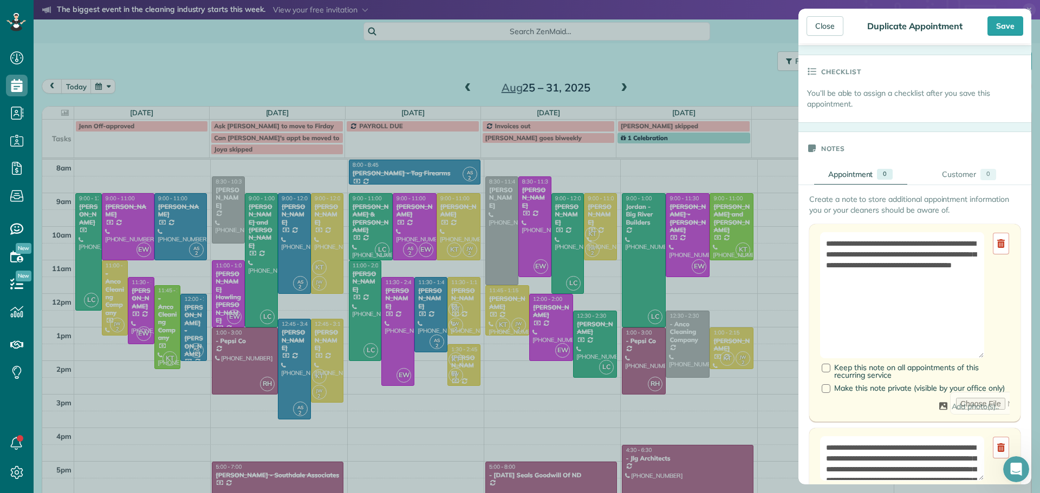
drag, startPoint x: 976, startPoint y: 273, endPoint x: 948, endPoint y: 324, distance: 58.2
click at [977, 358] on textarea "**********" at bounding box center [902, 295] width 164 height 126
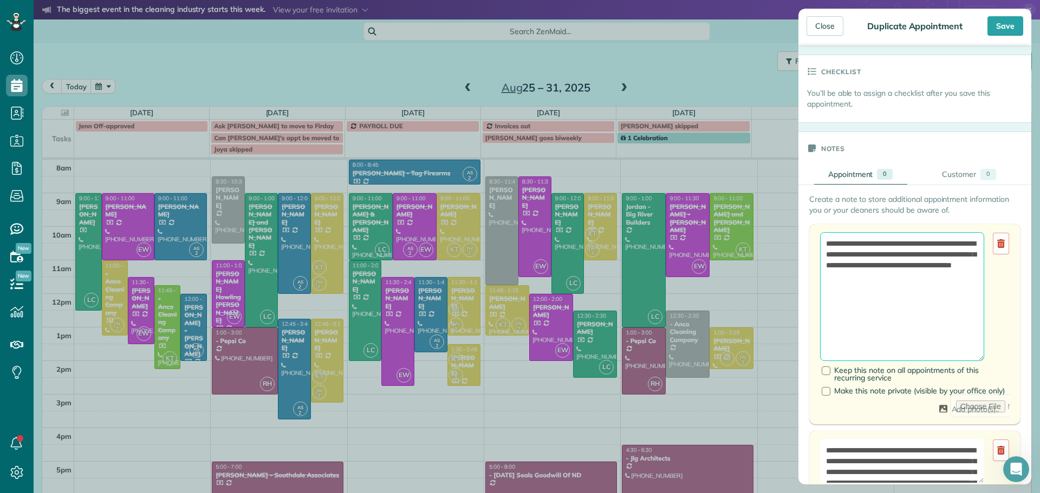
drag, startPoint x: 931, startPoint y: 273, endPoint x: 795, endPoint y: 216, distance: 147.0
click at [795, 216] on aside "Close Duplicate Appointment Save Status Completed Active Canceled In-Home Estim…" at bounding box center [914, 246] width 250 height 493
click at [1002, 289] on div "**********" at bounding box center [914, 324] width 211 height 200
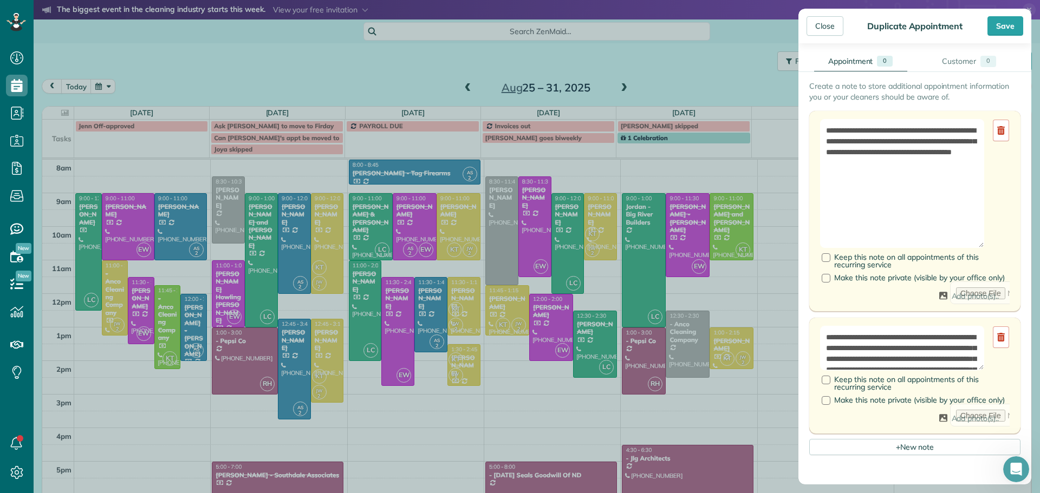
scroll to position [487, 0]
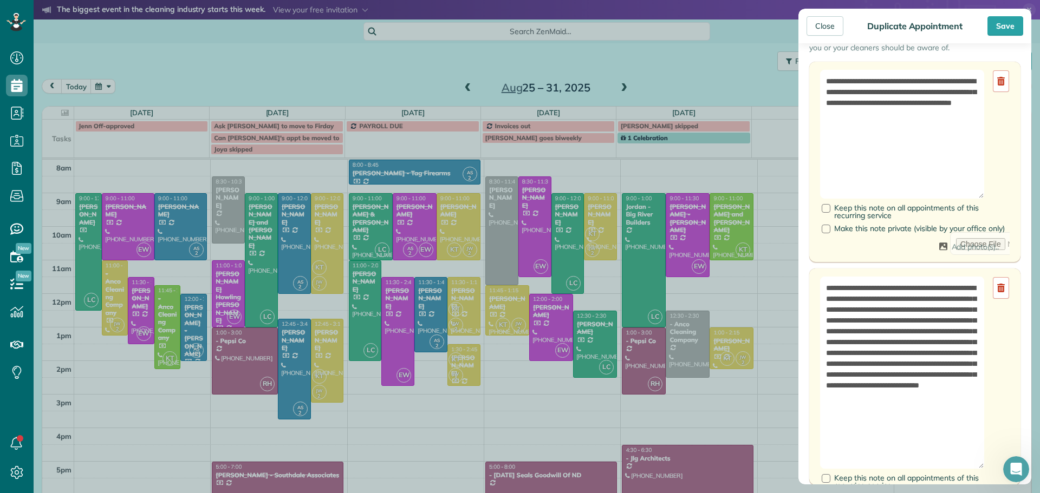
drag, startPoint x: 981, startPoint y: 325, endPoint x: 982, endPoint y: 471, distance: 145.1
click at [982, 469] on textarea "**********" at bounding box center [902, 373] width 164 height 192
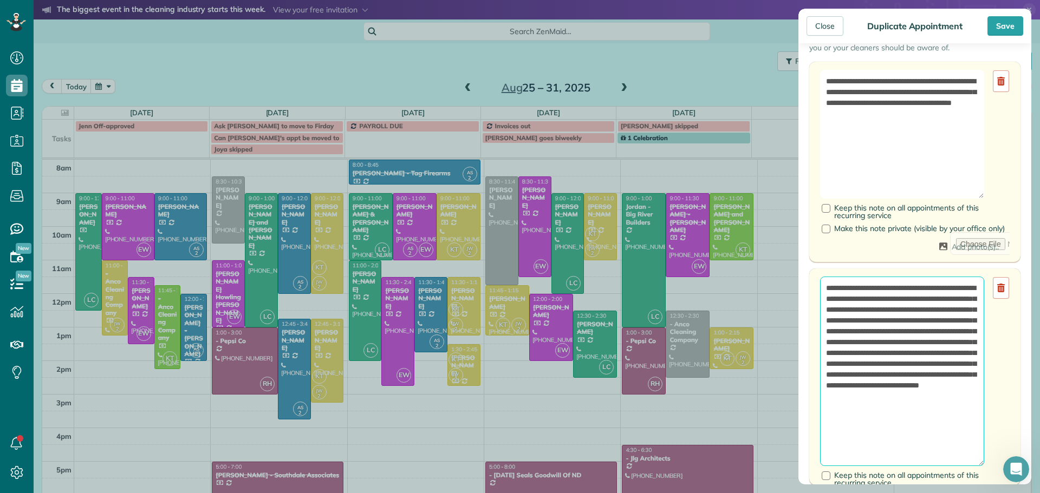
drag, startPoint x: 920, startPoint y: 430, endPoint x: 824, endPoint y: 293, distance: 167.5
click at [824, 293] on textarea "**********" at bounding box center [902, 372] width 164 height 190
drag, startPoint x: 1001, startPoint y: 29, endPoint x: 876, endPoint y: 416, distance: 406.2
click at [882, 415] on div "Close Duplicate Appointment Save Status Completed Active Canceled In-Home Estim…" at bounding box center [914, 247] width 233 height 476
click at [826, 228] on div at bounding box center [825, 229] width 9 height 9
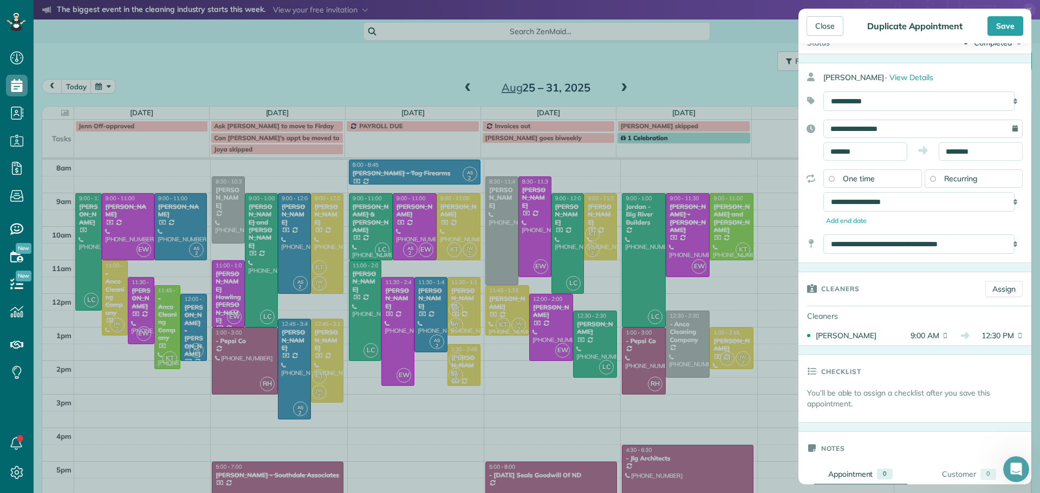
scroll to position [0, 0]
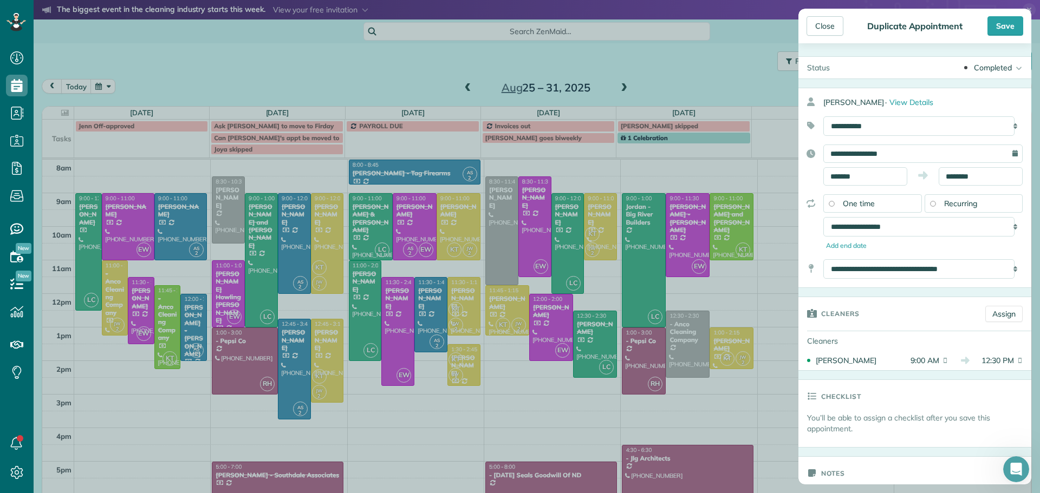
click at [985, 62] on div "Completed" at bounding box center [993, 67] width 38 height 11
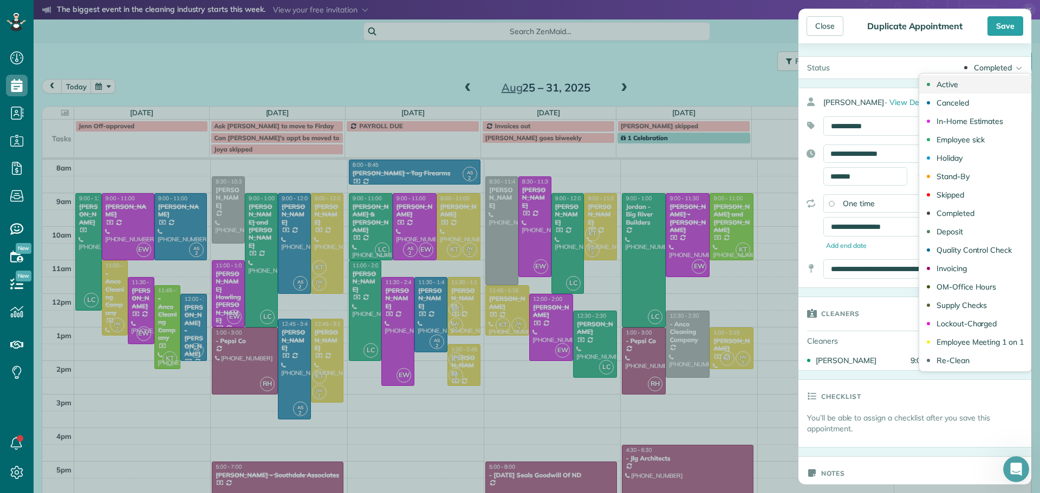
click at [939, 84] on div "Active" at bounding box center [947, 85] width 22 height 8
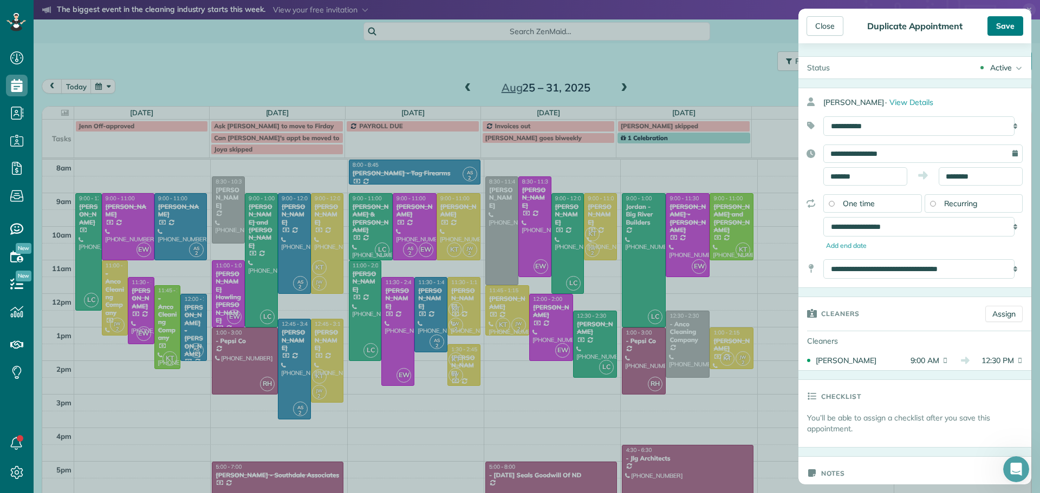
click at [1007, 23] on div "Save" at bounding box center [1005, 25] width 36 height 19
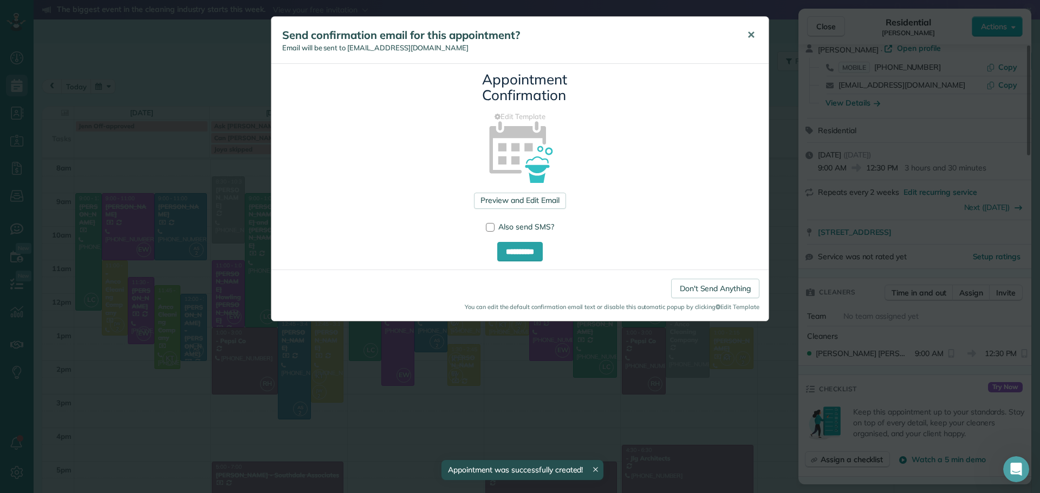
click at [752, 32] on span "✕" at bounding box center [751, 35] width 8 height 12
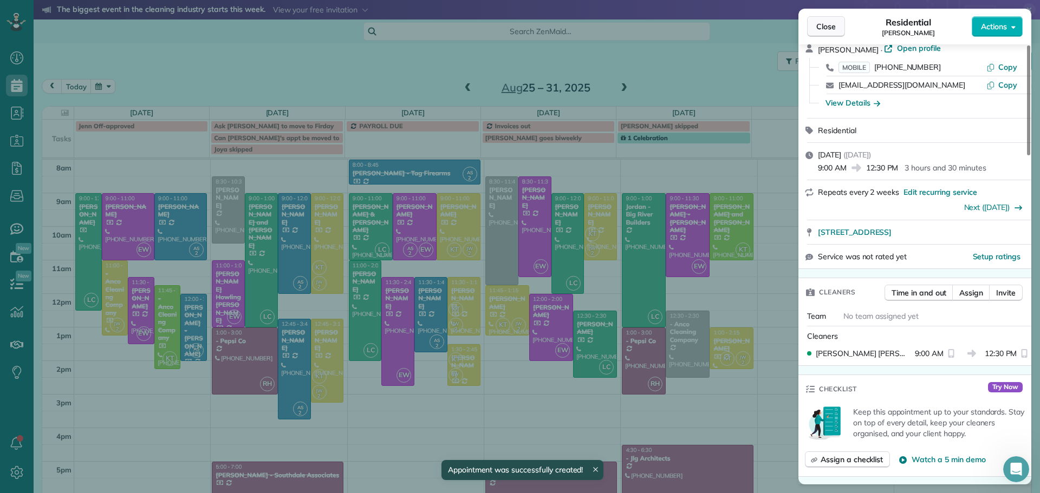
click at [827, 26] on span "Close" at bounding box center [825, 26] width 19 height 11
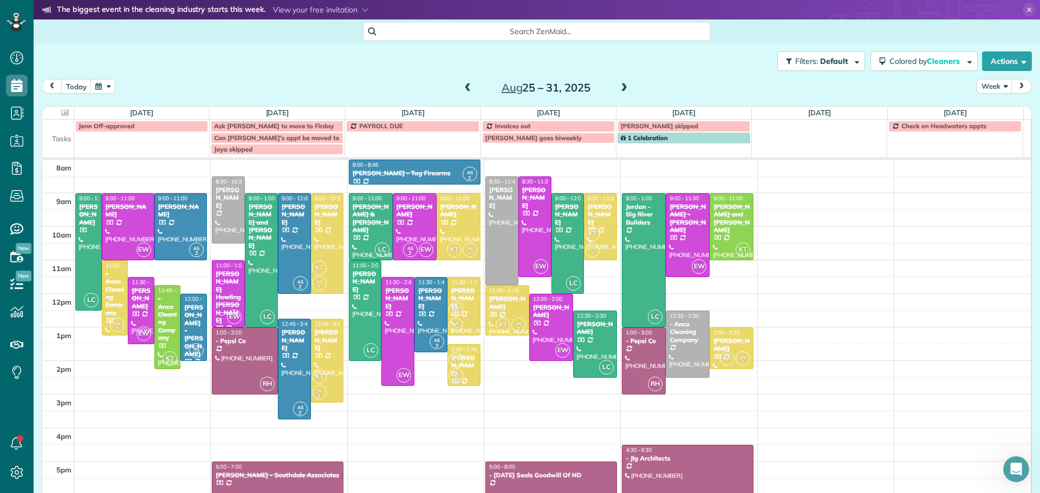
click at [618, 88] on span at bounding box center [624, 88] width 12 height 10
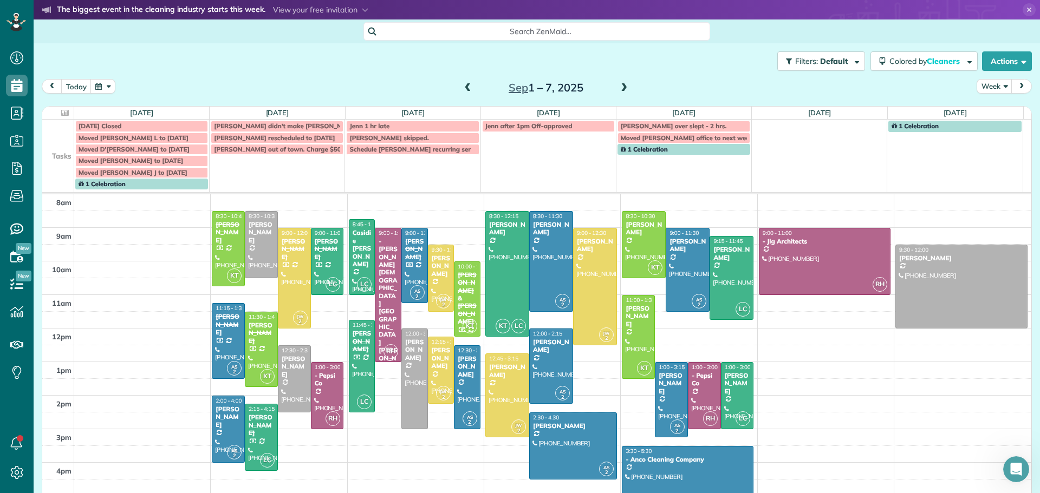
click at [618, 87] on span at bounding box center [624, 88] width 12 height 10
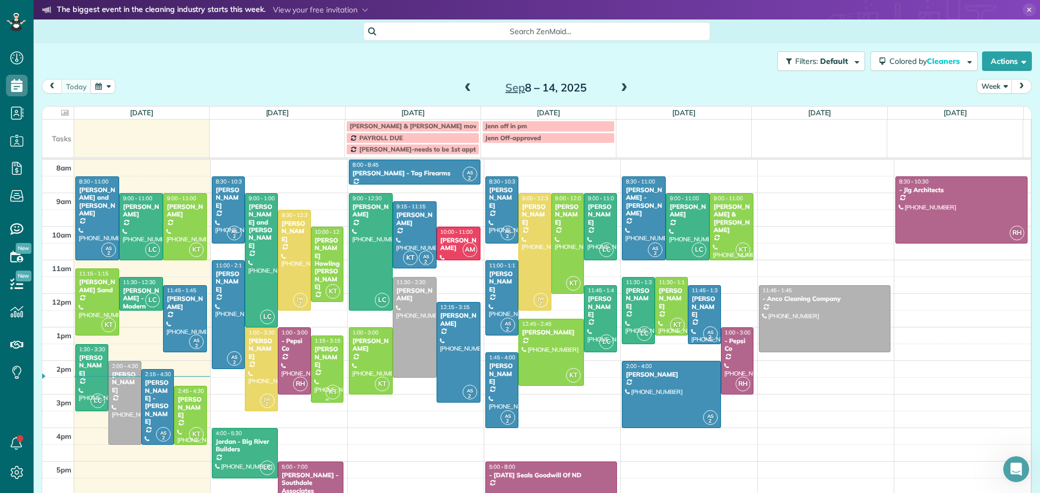
click at [318, 356] on div "Sheldon Berger" at bounding box center [327, 356] width 27 height 23
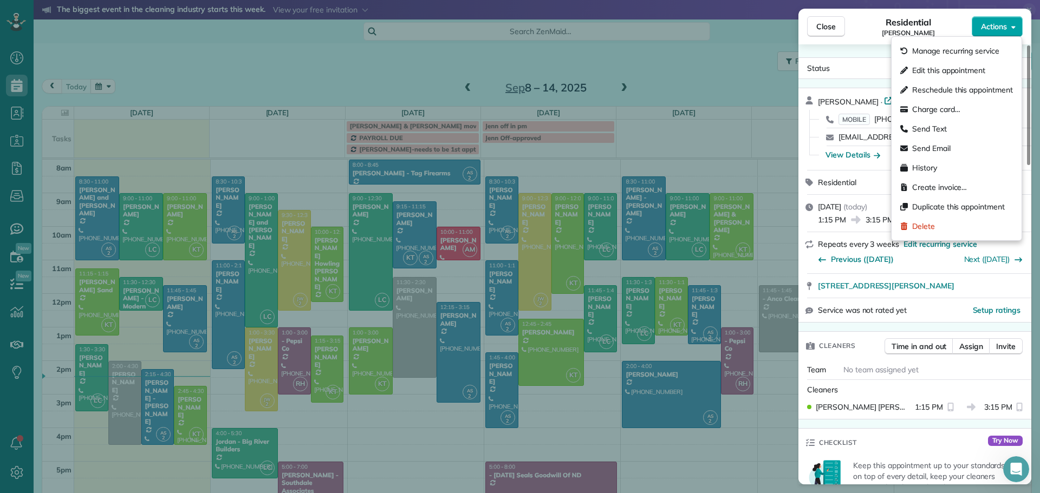
click at [997, 24] on span "Actions" at bounding box center [994, 26] width 26 height 11
click at [929, 127] on span "Send Text" at bounding box center [929, 128] width 35 height 11
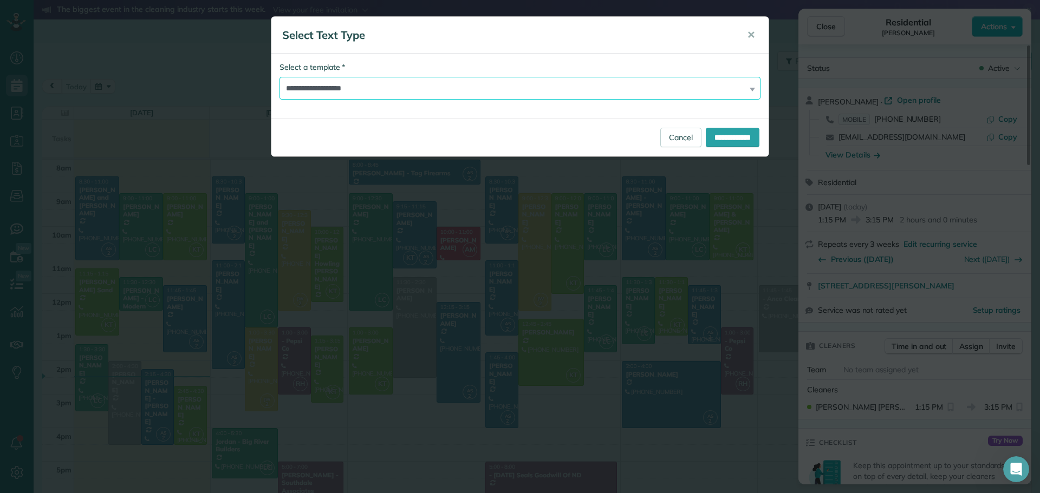
click at [381, 90] on select "**********" at bounding box center [519, 88] width 481 height 23
select select "***"
click at [279, 77] on select "**********" at bounding box center [519, 88] width 481 height 23
click at [706, 135] on input "**********" at bounding box center [733, 137] width 54 height 19
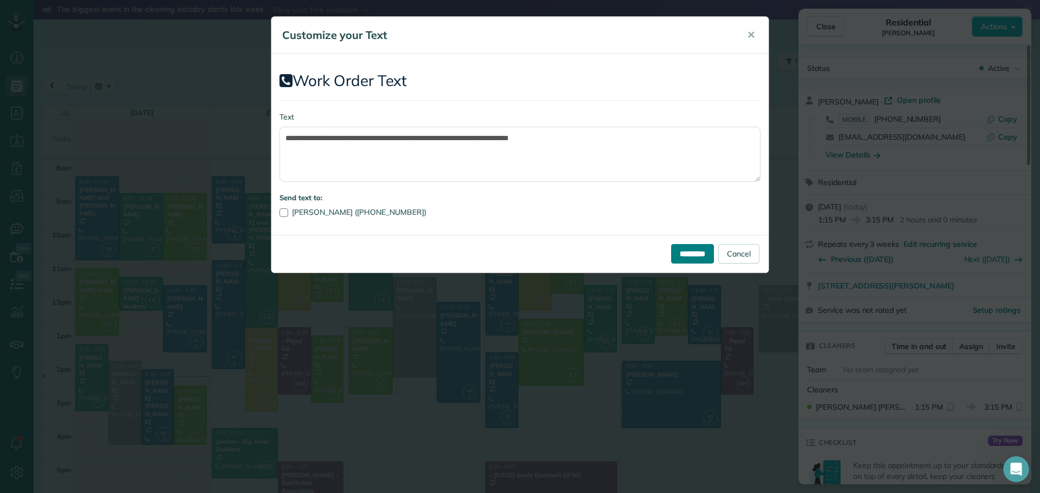
click at [691, 256] on input "*********" at bounding box center [692, 253] width 43 height 19
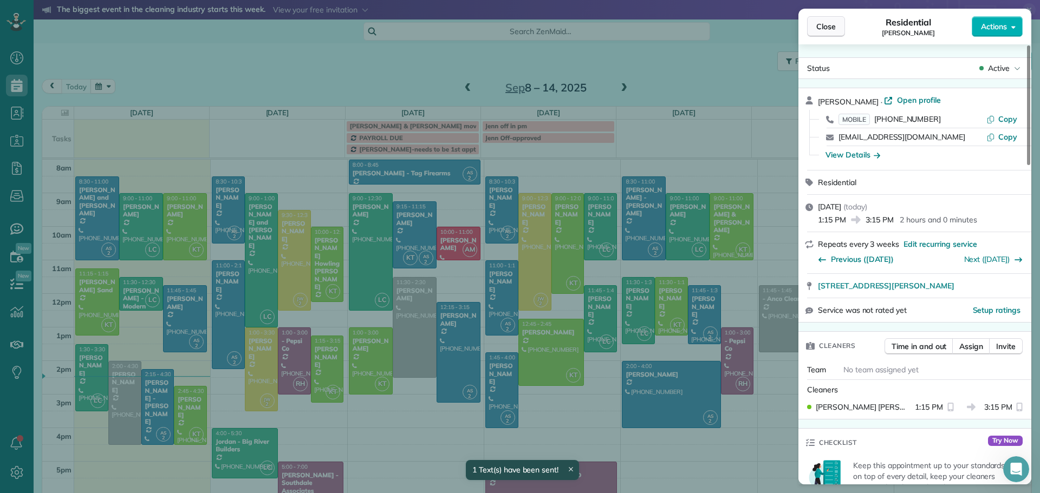
click at [827, 27] on span "Close" at bounding box center [825, 26] width 19 height 11
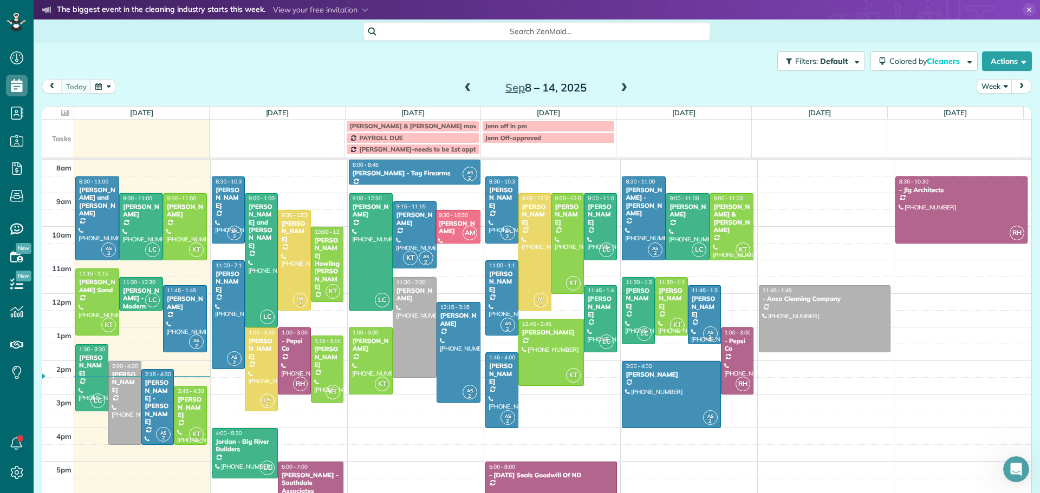
drag, startPoint x: 447, startPoint y: 237, endPoint x: 446, endPoint y: 217, distance: 20.6
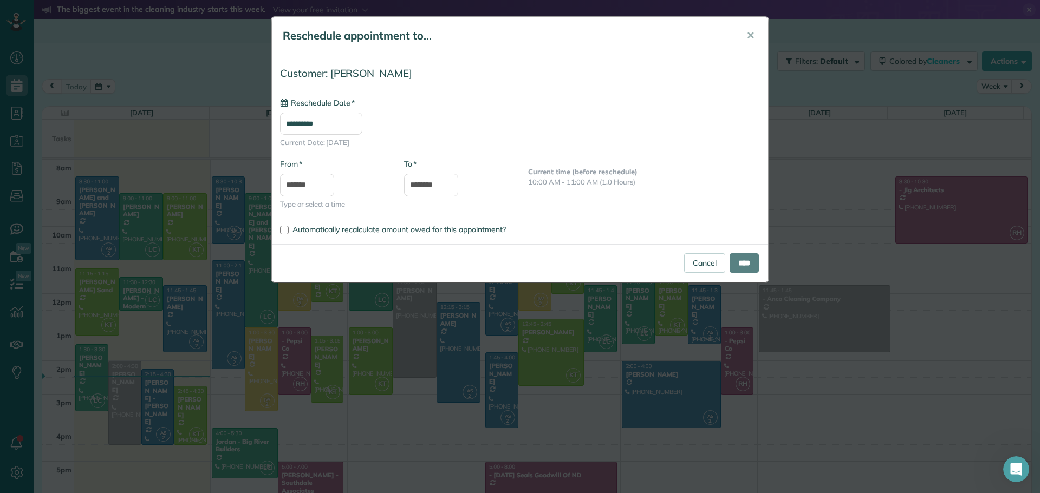
type input "**********"
click at [744, 261] on input "****" at bounding box center [743, 262] width 29 height 19
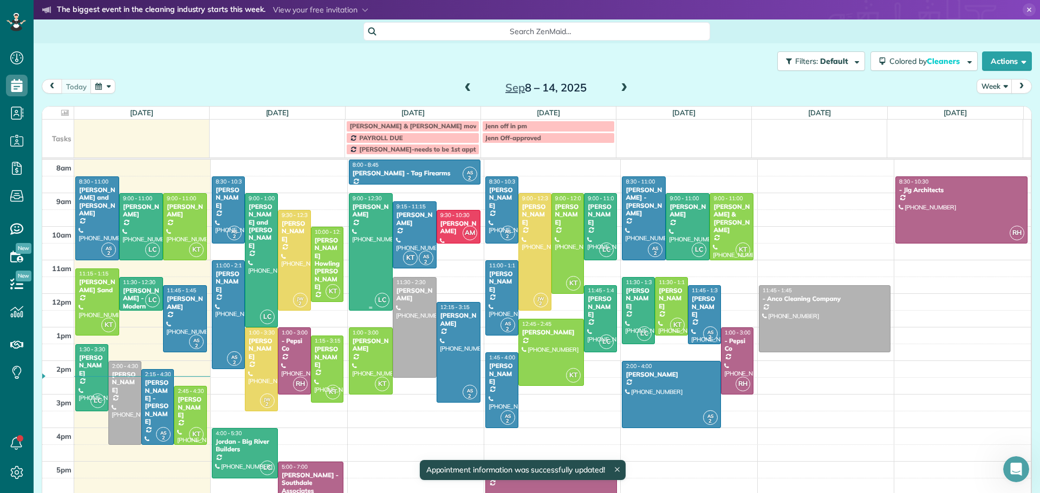
click at [361, 230] on div at bounding box center [370, 252] width 43 height 116
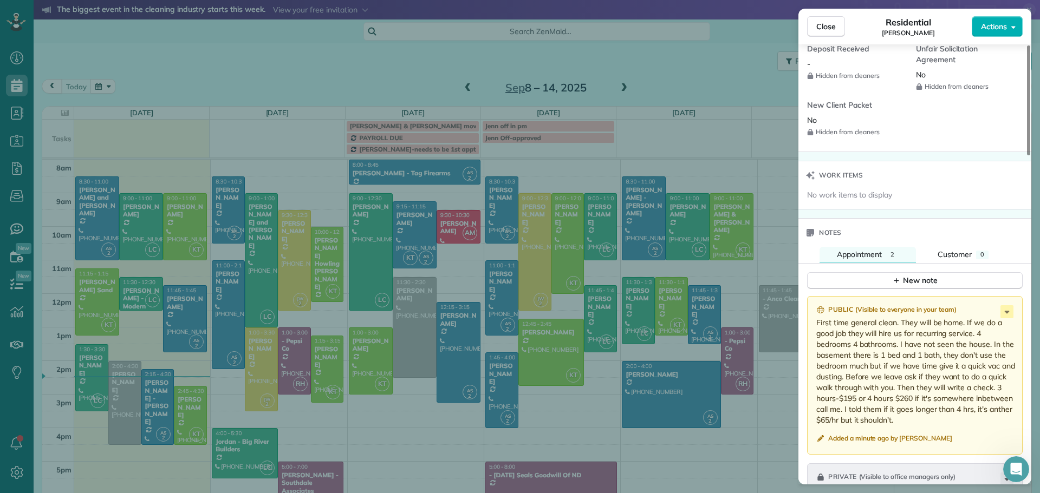
scroll to position [978, 0]
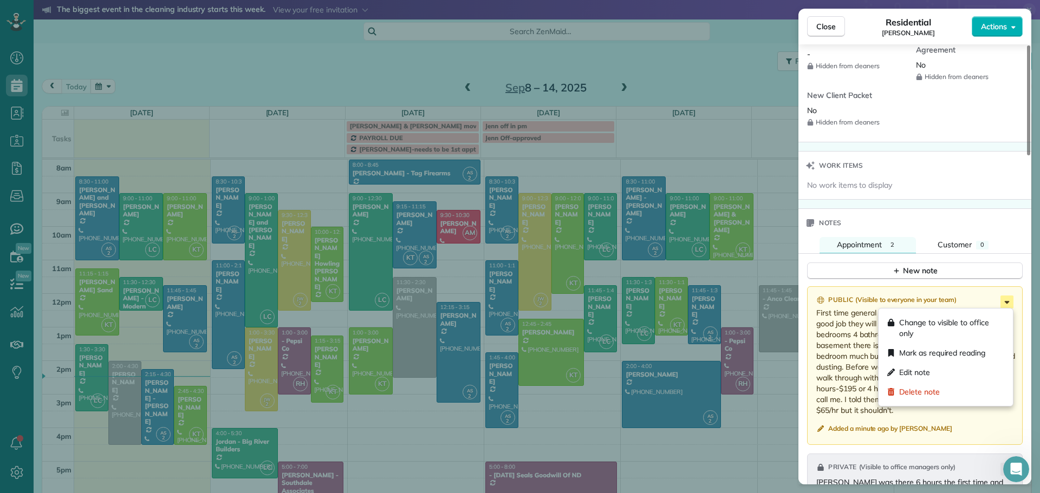
click at [1006, 299] on icon at bounding box center [1006, 302] width 13 height 13
click at [916, 373] on span "Edit note" at bounding box center [914, 372] width 31 height 11
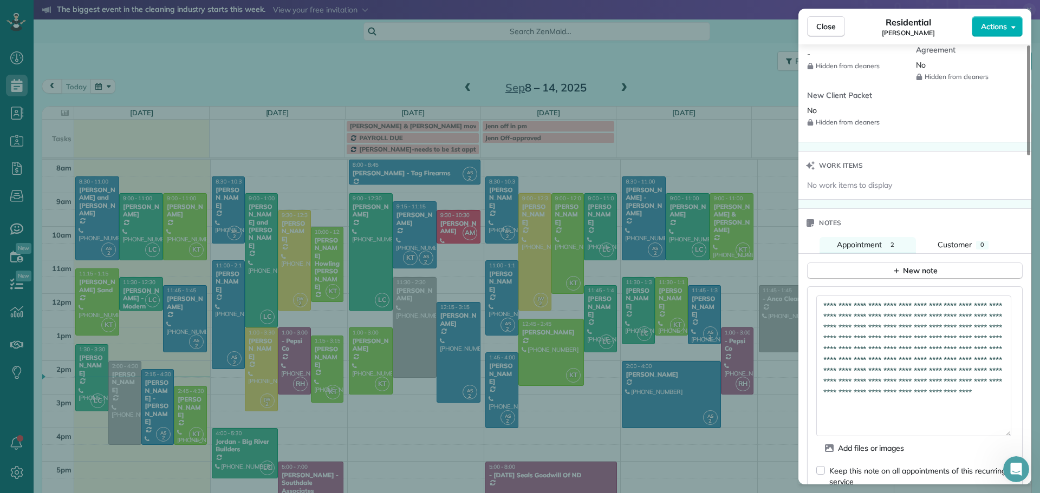
drag, startPoint x: 1002, startPoint y: 322, endPoint x: 1029, endPoint y: 432, distance: 112.5
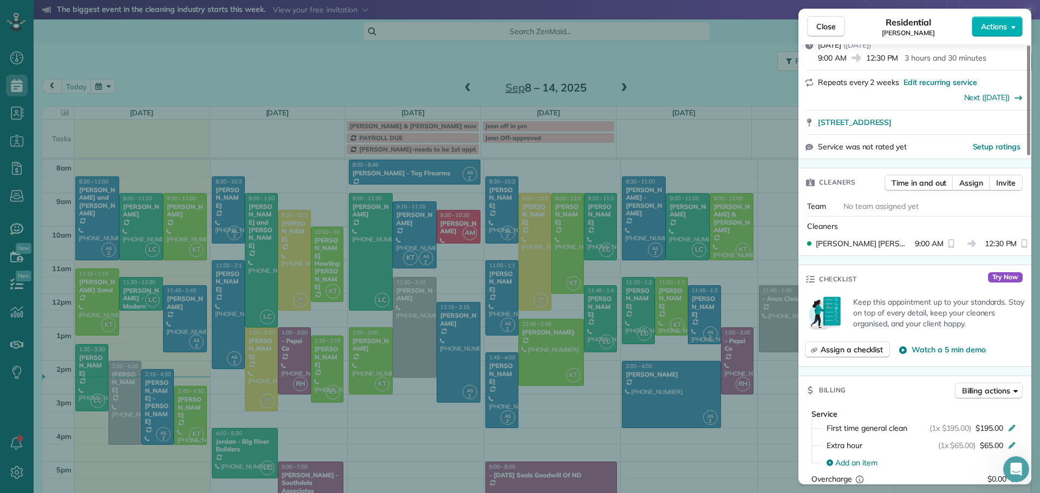
scroll to position [0, 0]
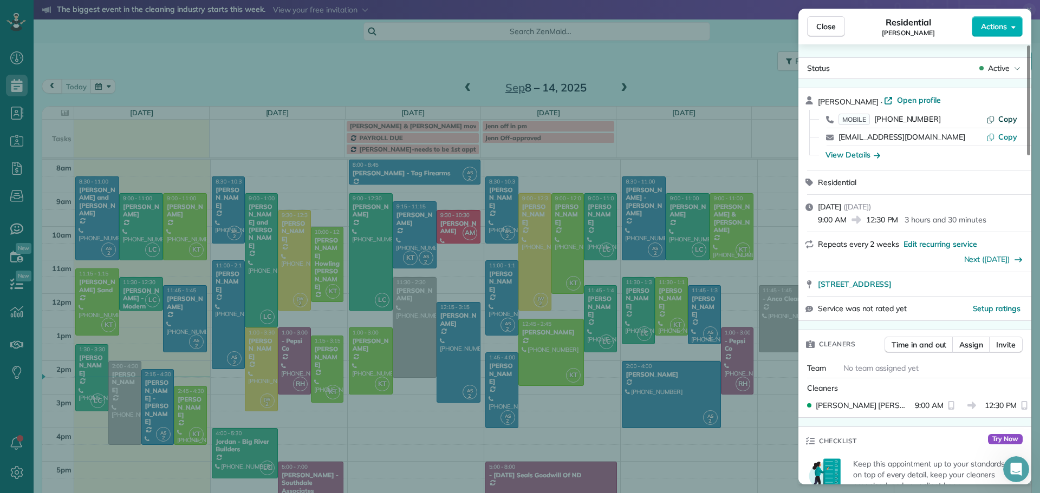
click at [1007, 117] on span "Copy" at bounding box center [1007, 119] width 19 height 10
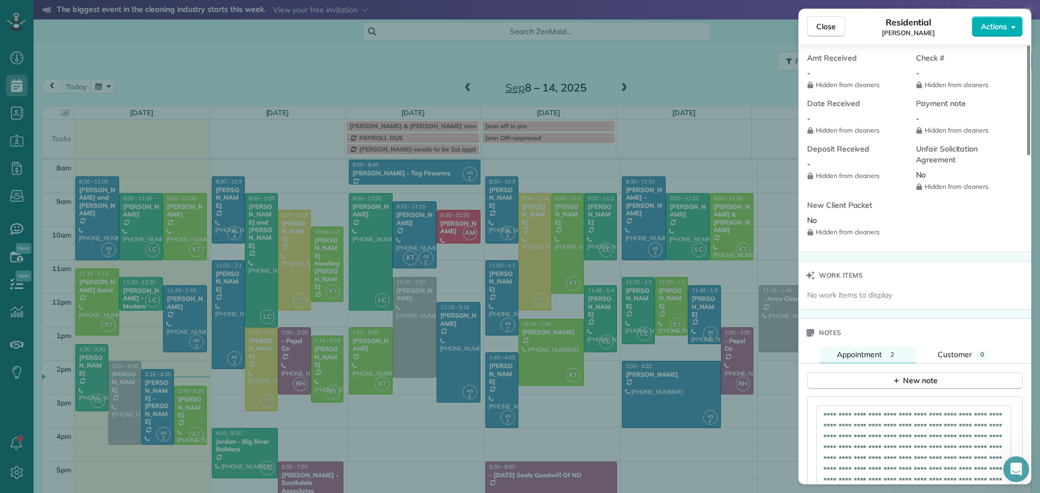
scroll to position [1032, 0]
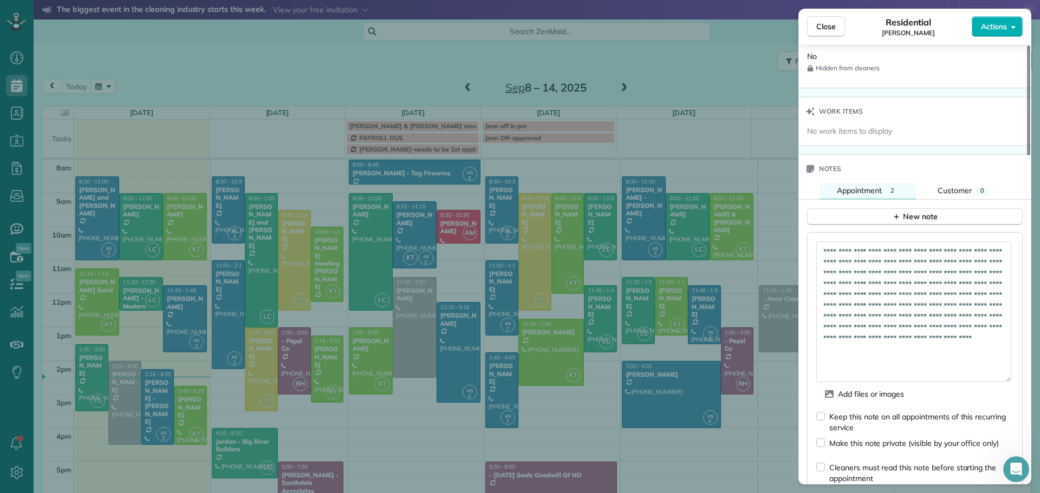
click at [974, 252] on textarea "**********" at bounding box center [913, 311] width 195 height 141
click at [841, 264] on textarea "**********" at bounding box center [913, 311] width 195 height 141
click at [859, 263] on textarea "**********" at bounding box center [913, 311] width 195 height 141
click at [875, 264] on textarea "**********" at bounding box center [913, 311] width 195 height 141
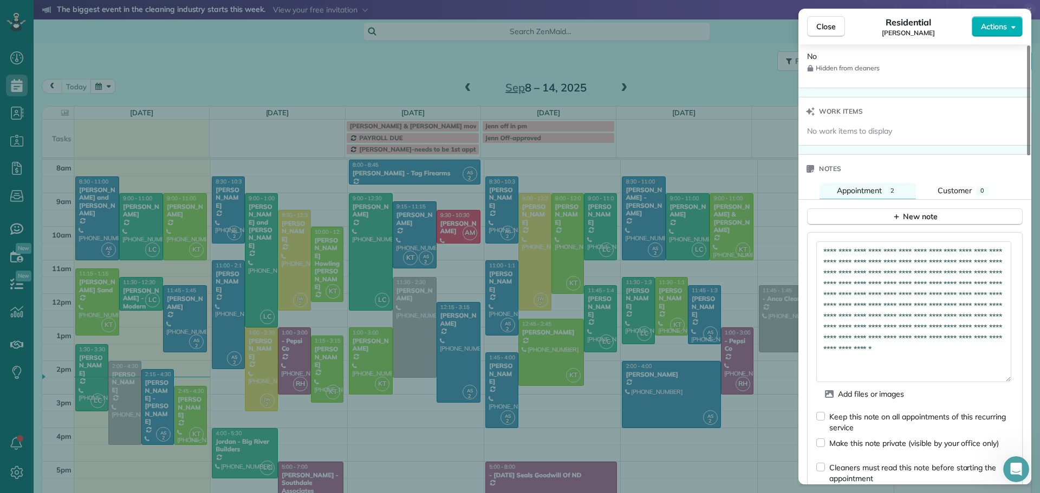
click at [843, 263] on textarea "**********" at bounding box center [913, 311] width 195 height 141
click at [890, 262] on textarea "**********" at bounding box center [913, 311] width 195 height 141
drag, startPoint x: 882, startPoint y: 285, endPoint x: 870, endPoint y: 270, distance: 19.3
click at [870, 270] on textarea "**********" at bounding box center [913, 311] width 195 height 141
drag, startPoint x: 906, startPoint y: 250, endPoint x: 805, endPoint y: 254, distance: 101.9
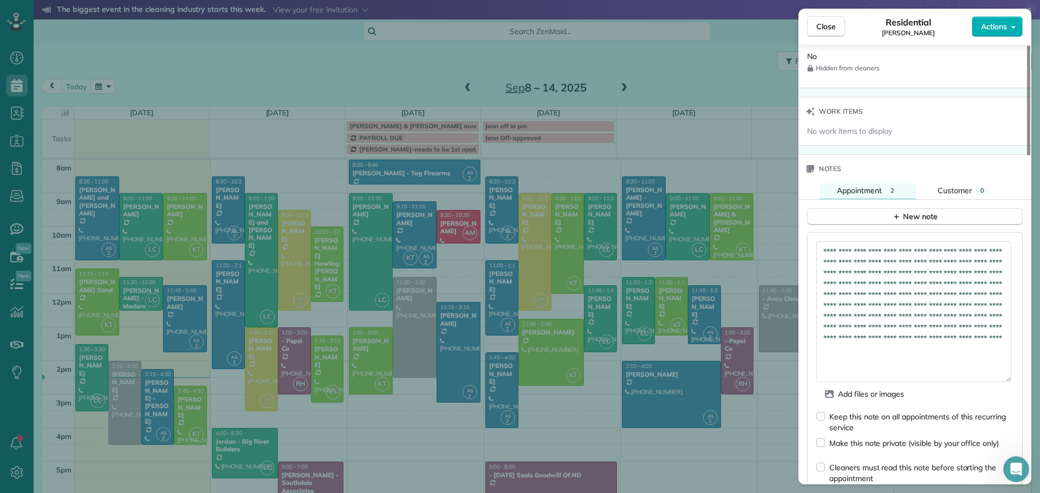
click at [807, 254] on div "**********" at bounding box center [915, 438] width 216 height 412
click at [825, 253] on textarea "**********" at bounding box center [913, 311] width 195 height 141
click at [983, 250] on textarea "**********" at bounding box center [913, 311] width 195 height 141
click at [950, 294] on textarea "**********" at bounding box center [913, 311] width 195 height 141
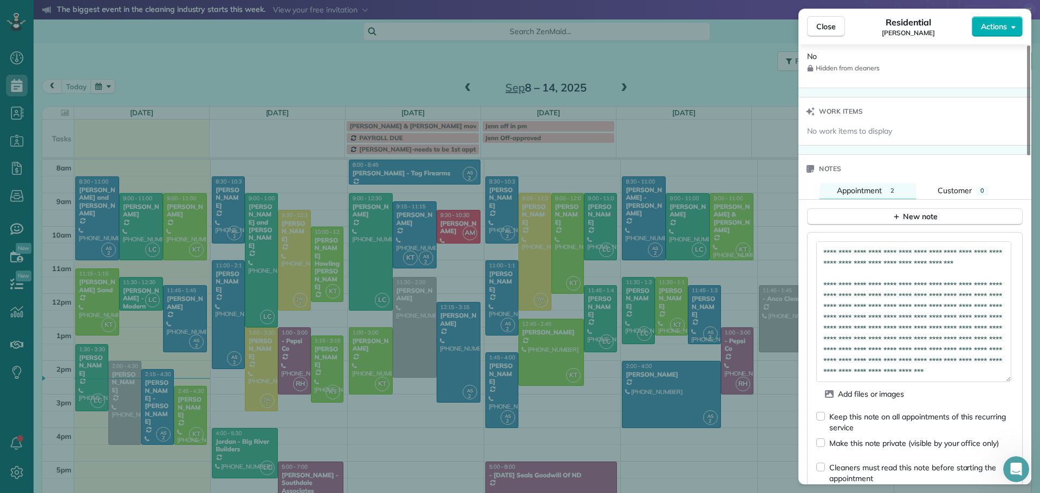
click at [942, 328] on textarea "**********" at bounding box center [913, 311] width 195 height 141
click at [944, 331] on textarea "**********" at bounding box center [913, 311] width 195 height 141
drag, startPoint x: 922, startPoint y: 350, endPoint x: 844, endPoint y: 341, distance: 79.1
click at [844, 341] on textarea "**********" at bounding box center [913, 311] width 195 height 141
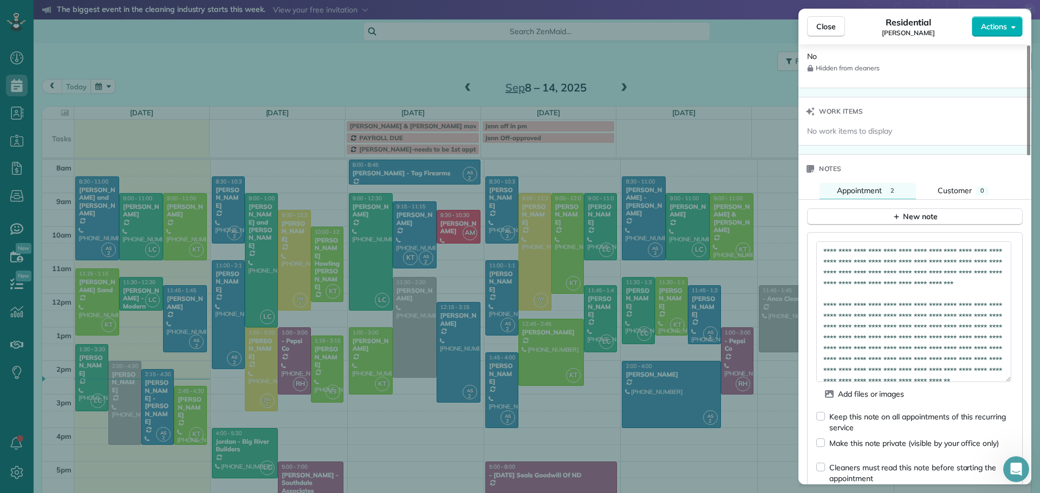
click at [957, 295] on textarea "**********" at bounding box center [913, 311] width 195 height 141
click at [915, 325] on textarea "**********" at bounding box center [913, 311] width 195 height 141
click at [824, 360] on textarea "**********" at bounding box center [913, 311] width 195 height 141
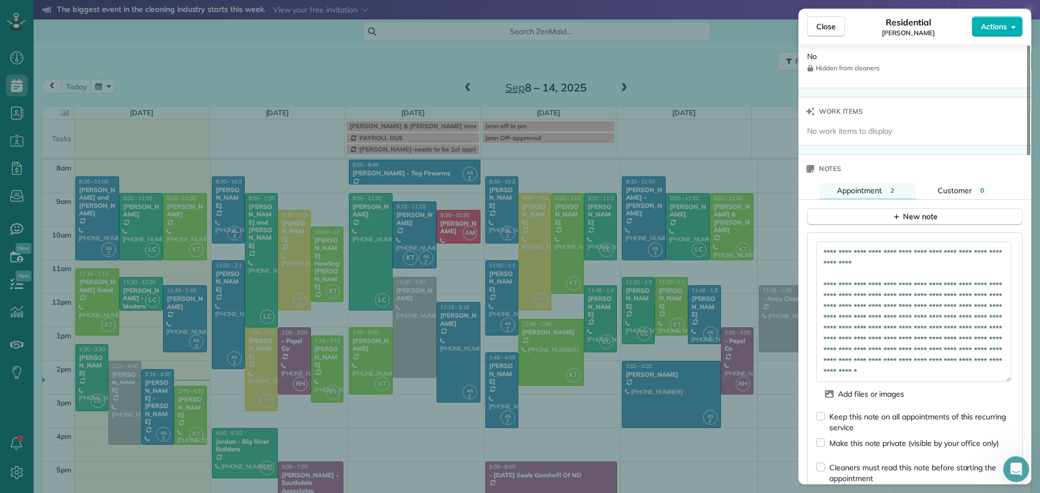
drag, startPoint x: 916, startPoint y: 327, endPoint x: 927, endPoint y: 376, distance: 50.6
click at [927, 376] on textarea "**********" at bounding box center [913, 311] width 195 height 141
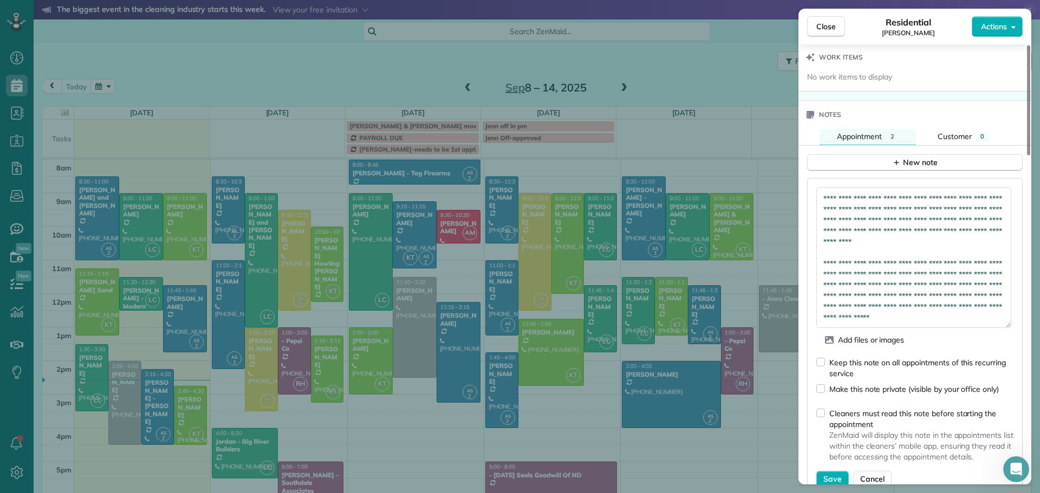
type textarea "**********"
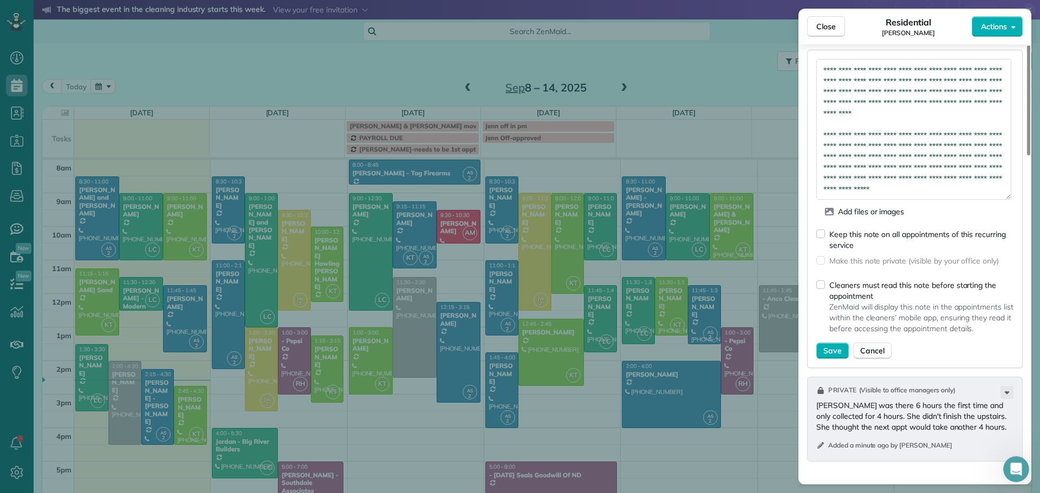
scroll to position [1249, 0]
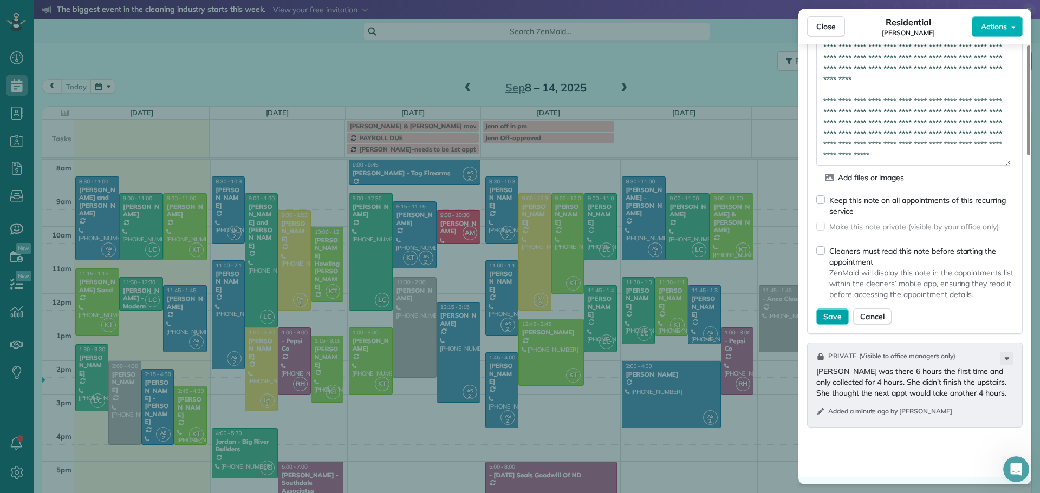
click at [834, 310] on button "Save" at bounding box center [832, 317] width 32 height 16
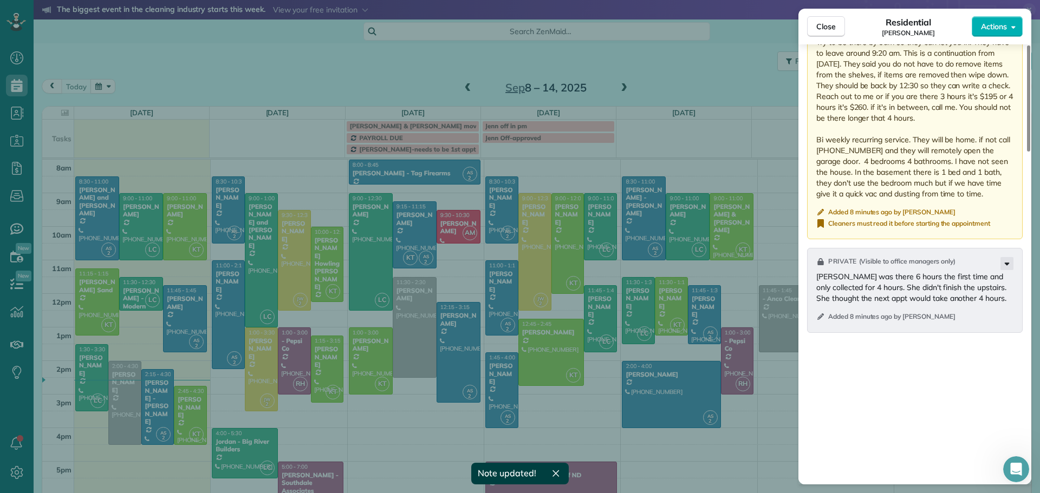
click at [1004, 262] on icon at bounding box center [1006, 263] width 13 height 13
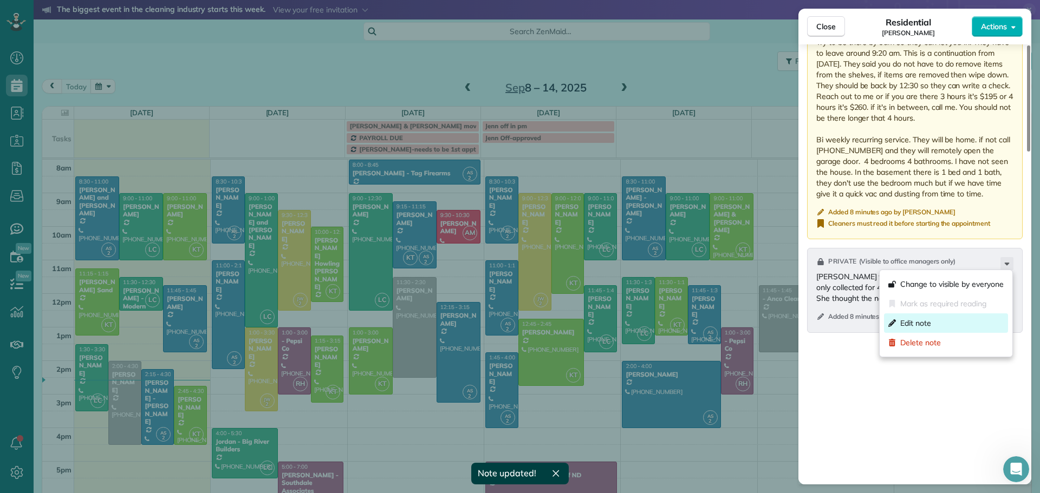
click at [939, 321] on div "Edit note" at bounding box center [946, 323] width 124 height 19
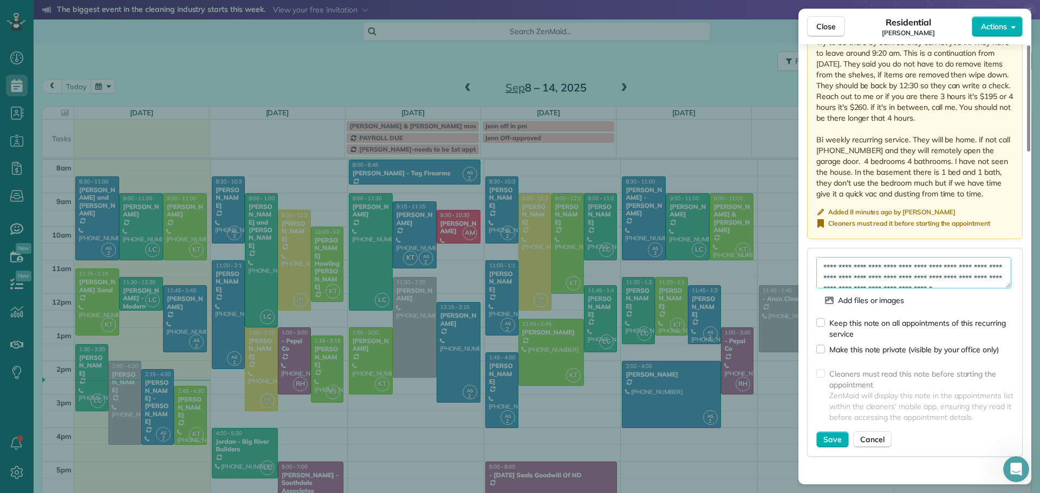
click at [859, 266] on textarea "**********" at bounding box center [913, 272] width 195 height 31
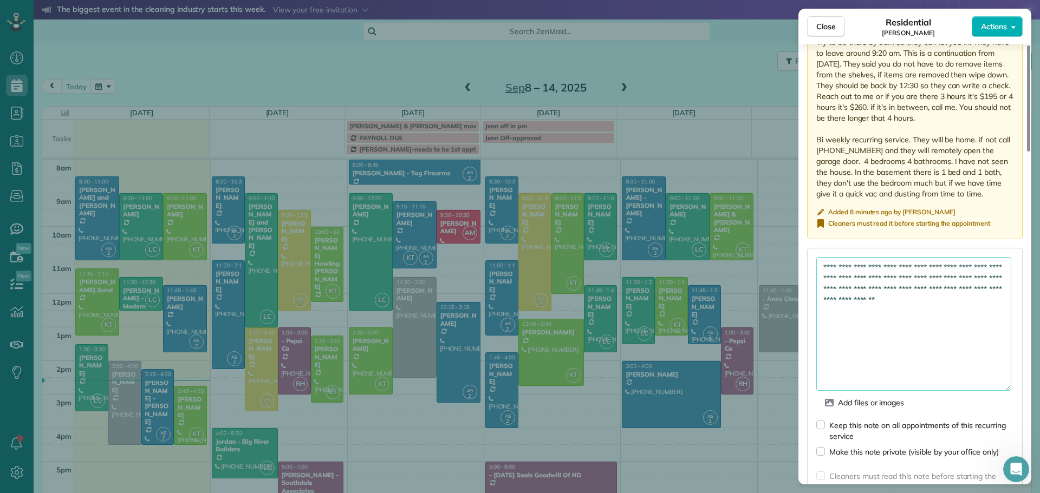
drag, startPoint x: 1008, startPoint y: 285, endPoint x: 1015, endPoint y: 387, distance: 102.6
click at [1015, 387] on div "**********" at bounding box center [915, 403] width 216 height 311
click at [967, 302] on textarea "**********" at bounding box center [913, 324] width 195 height 134
paste textarea "**********"
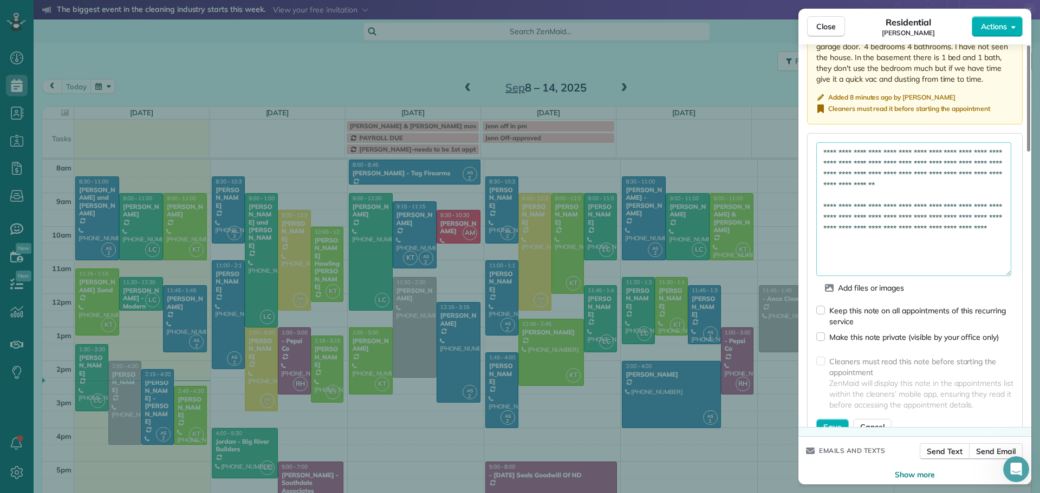
scroll to position [1375, 0]
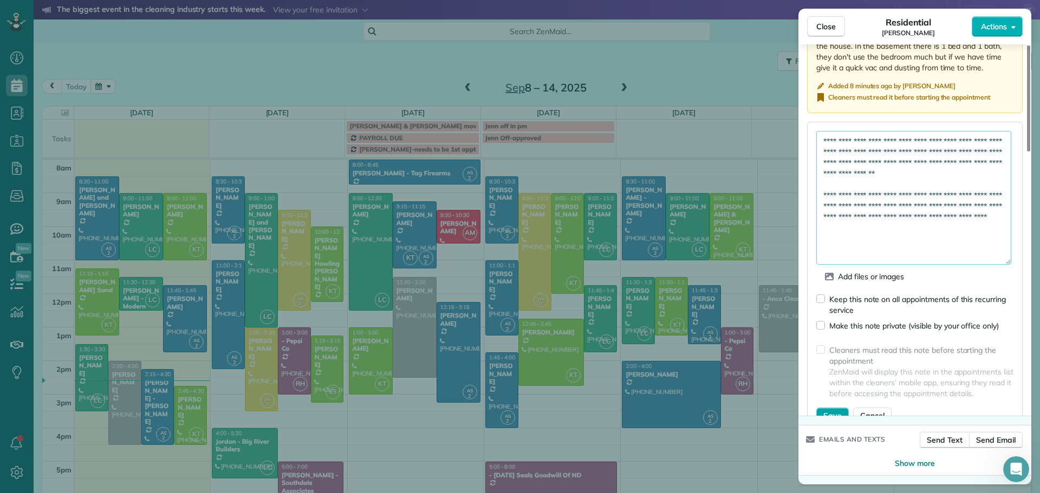
type textarea "**********"
click at [835, 412] on span "Save" at bounding box center [832, 415] width 18 height 11
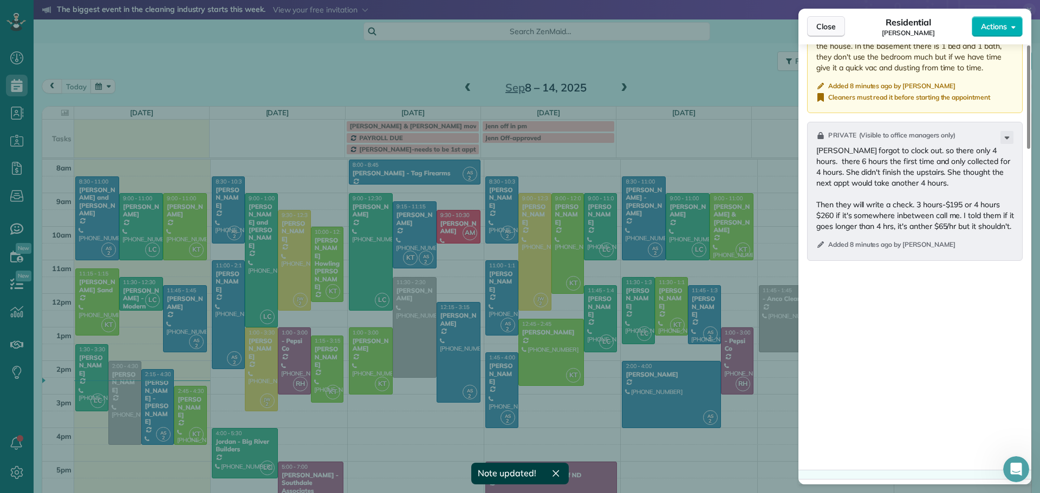
click at [828, 27] on span "Close" at bounding box center [825, 26] width 19 height 11
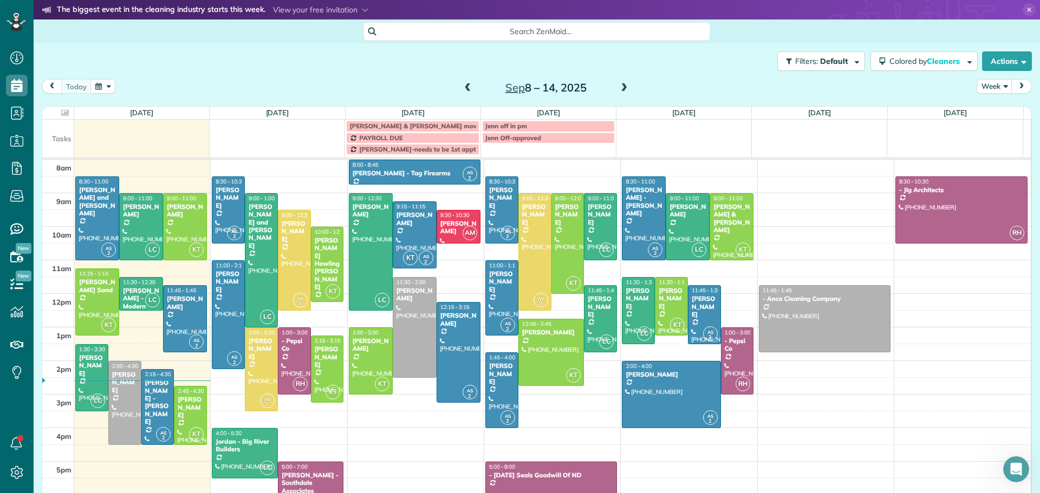
click at [495, 151] on td "Jenn Off-approved" at bounding box center [547, 143] width 135 height 23
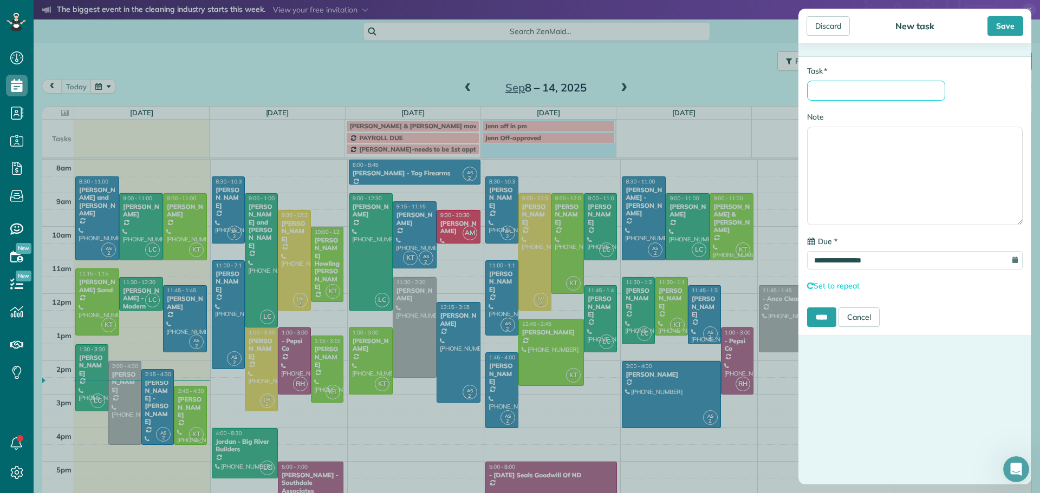
click at [851, 88] on input "* Task" at bounding box center [876, 91] width 138 height 20
type input "**********"
click at [819, 314] on input "****" at bounding box center [821, 318] width 29 height 19
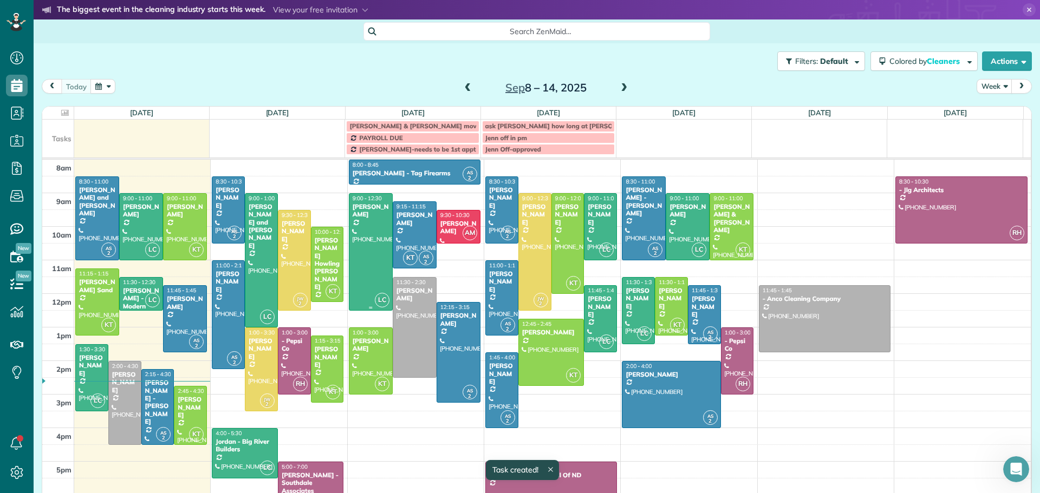
click at [363, 241] on div at bounding box center [370, 252] width 43 height 116
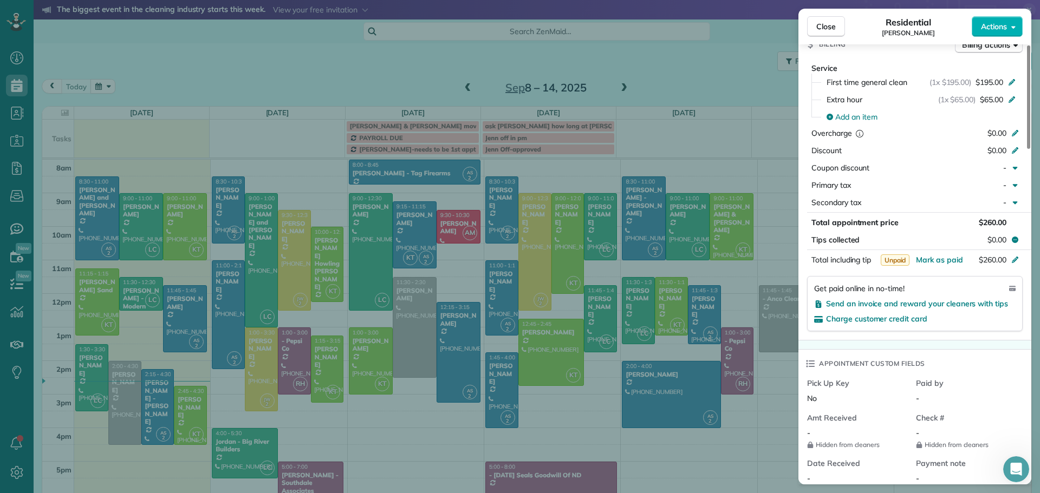
scroll to position [541, 0]
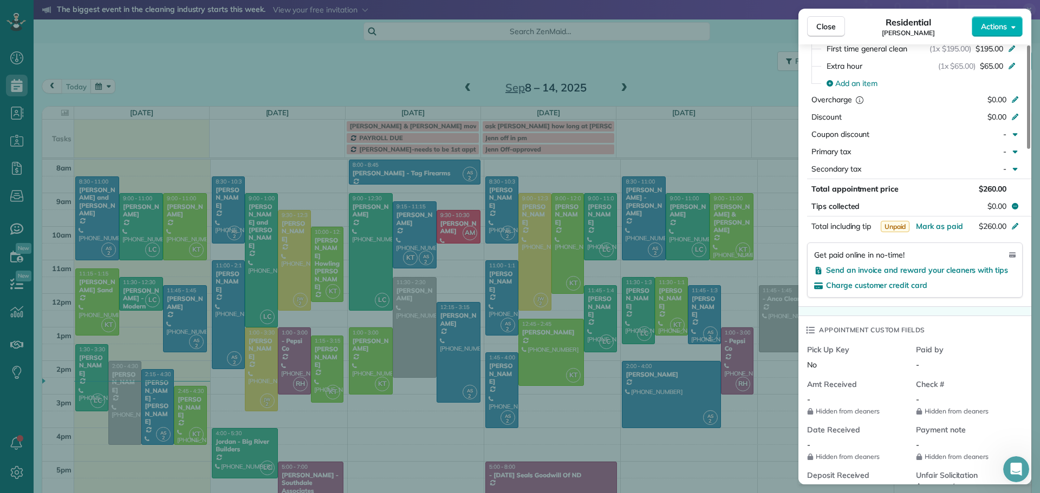
drag, startPoint x: 831, startPoint y: 21, endPoint x: 809, endPoint y: 45, distance: 32.2
click at [831, 22] on span "Close" at bounding box center [825, 26] width 19 height 11
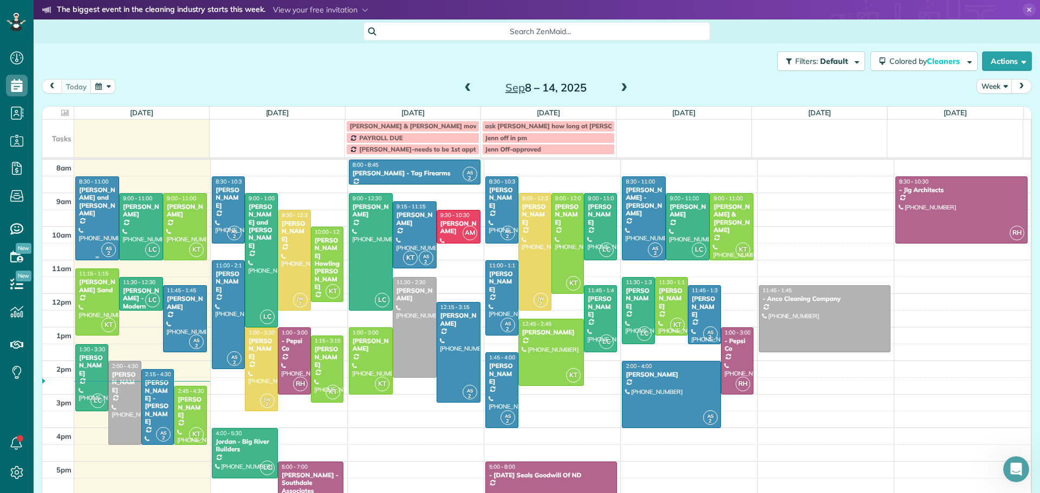
click at [87, 195] on div "Steve and Lisa Hepper" at bounding box center [97, 201] width 37 height 31
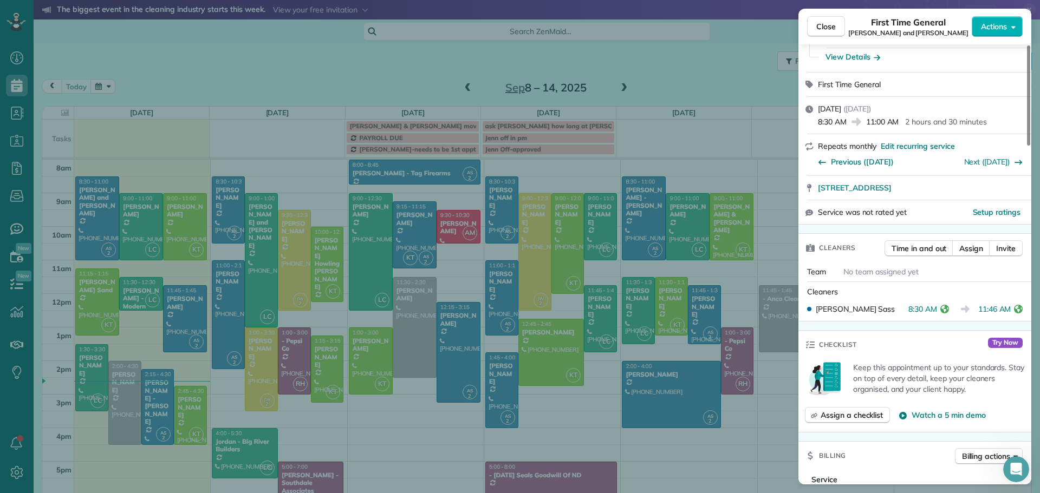
scroll to position [327, 0]
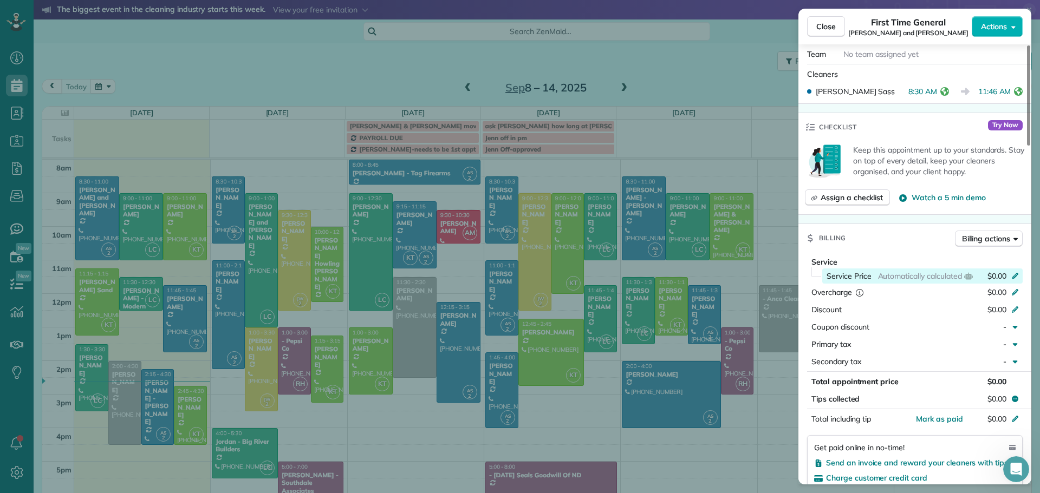
click at [1010, 271] on icon at bounding box center [1014, 275] width 9 height 9
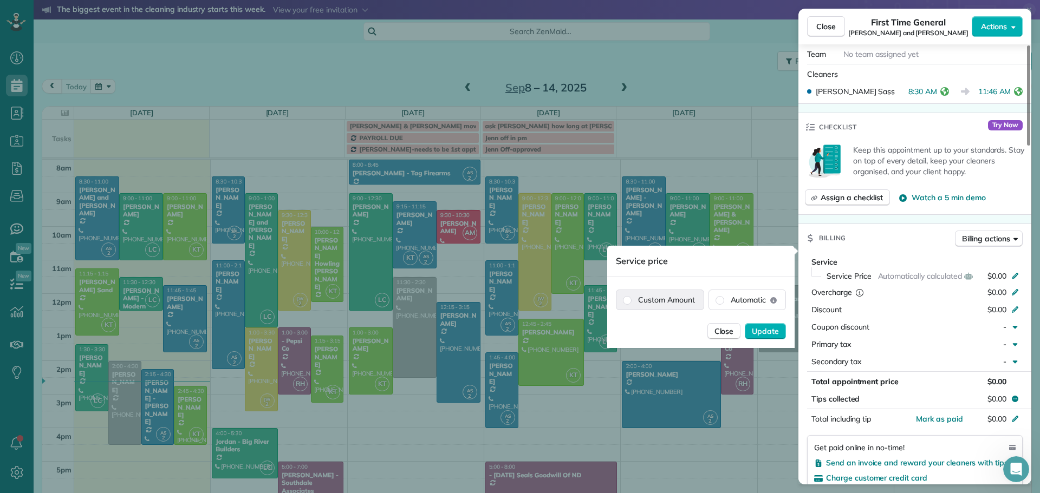
click at [665, 299] on label "Custom Amount" at bounding box center [659, 299] width 87 height 19
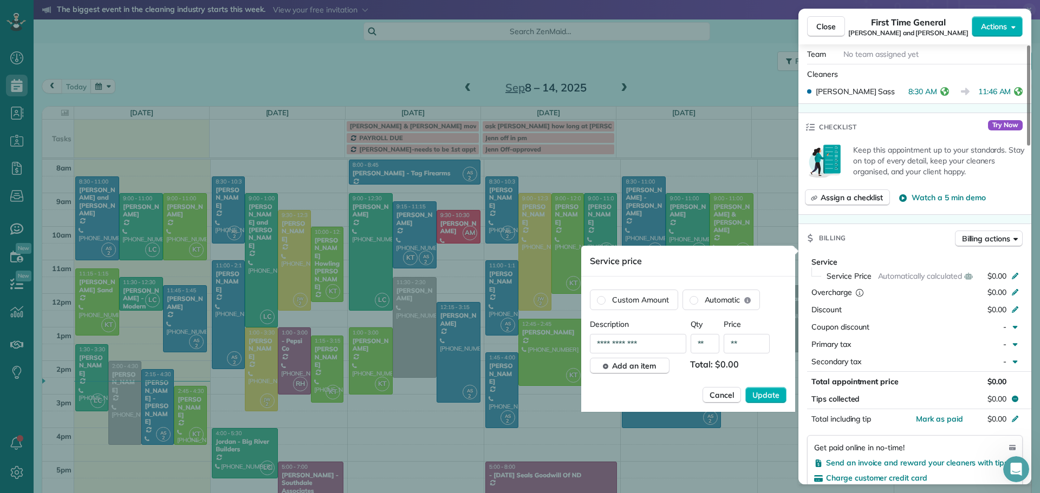
click at [745, 347] on input "**" at bounding box center [746, 343] width 46 height 19
type input "*******"
click at [763, 398] on span "Update" at bounding box center [765, 395] width 27 height 11
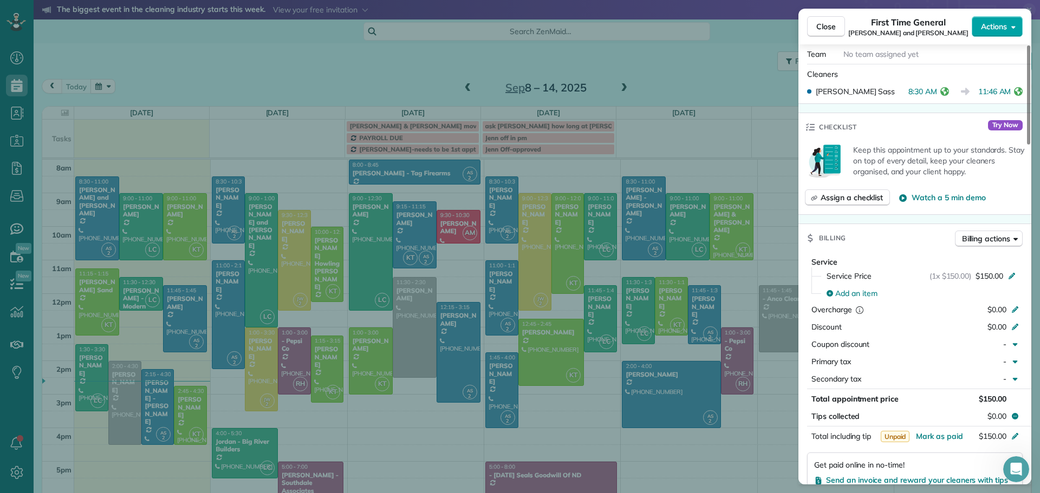
click at [998, 19] on button "Actions" at bounding box center [996, 26] width 51 height 21
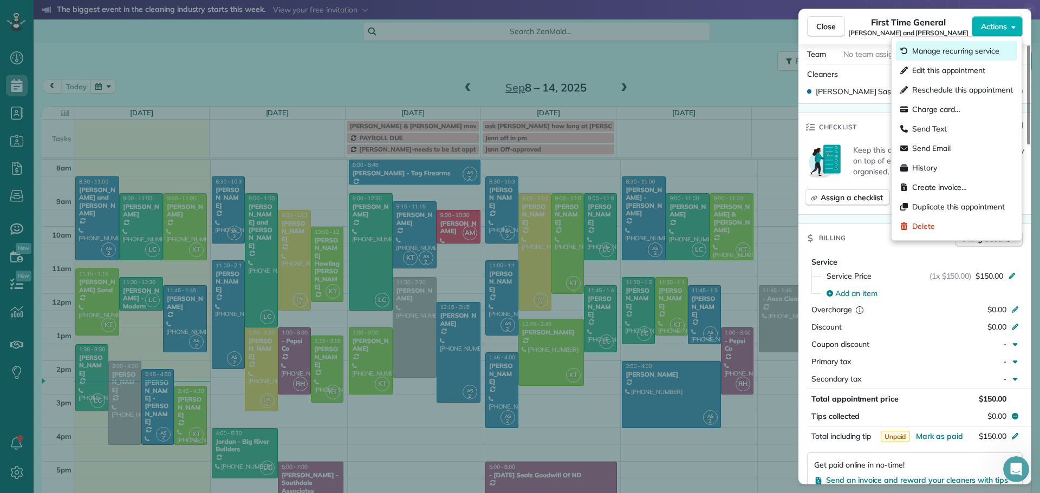
click at [945, 50] on span "Manage recurring service" at bounding box center [955, 50] width 87 height 11
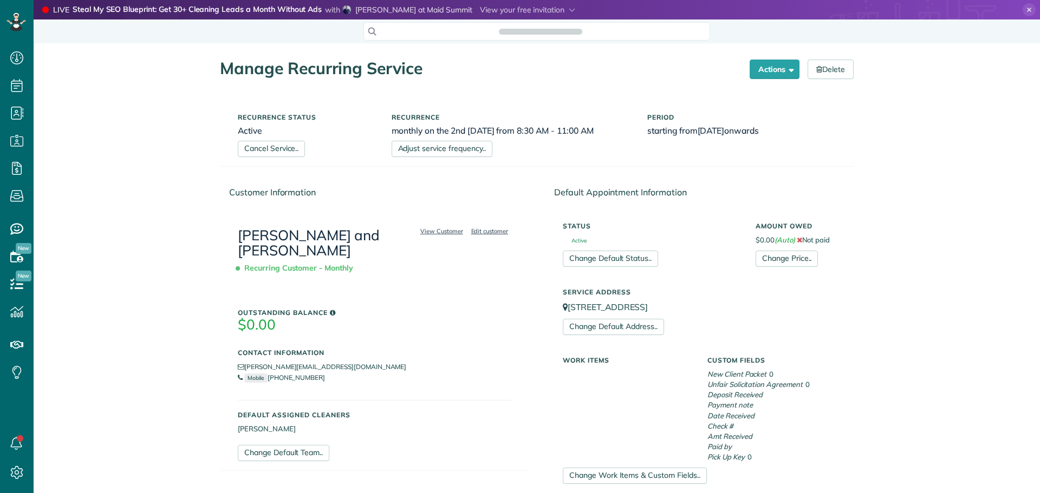
scroll to position [389, 0]
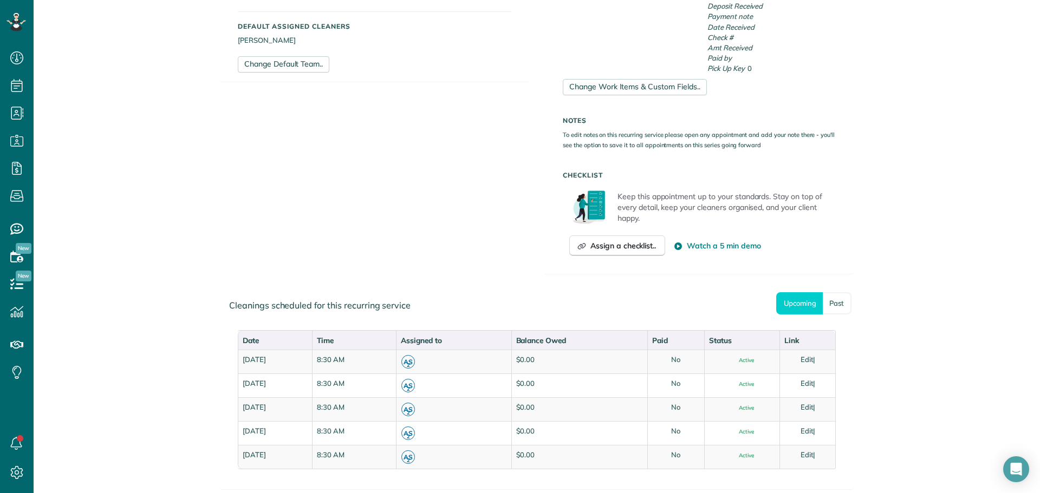
click at [831, 230] on div "Keep this appointment up to your standards. Stay on top of every detail, keep y…" at bounding box center [699, 225] width 273 height 77
click at [825, 305] on link "Past" at bounding box center [836, 303] width 29 height 22
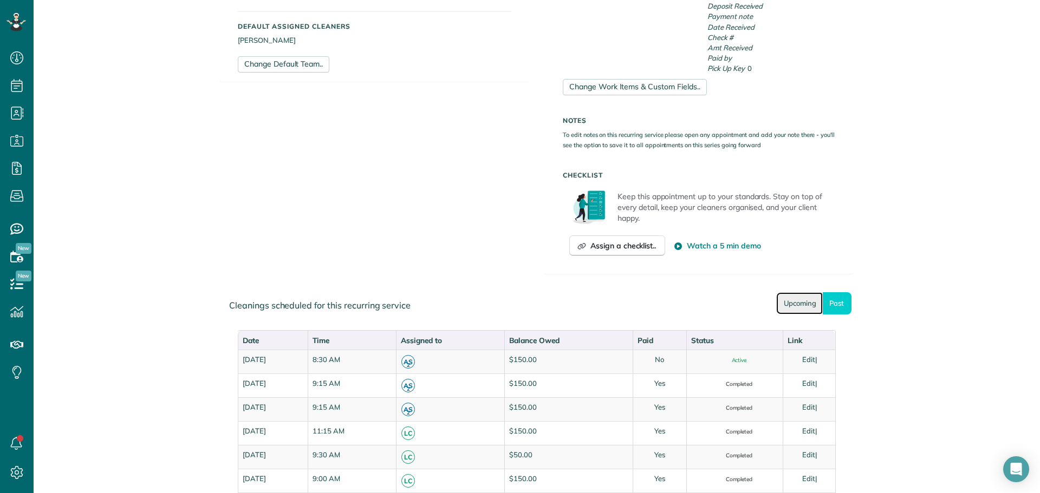
click at [786, 306] on link "Upcoming" at bounding box center [799, 303] width 47 height 22
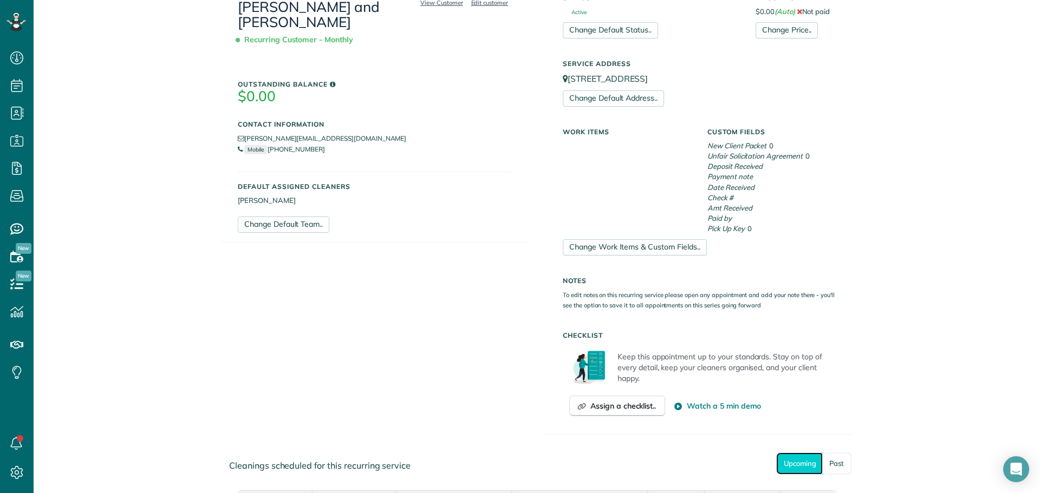
scroll to position [172, 0]
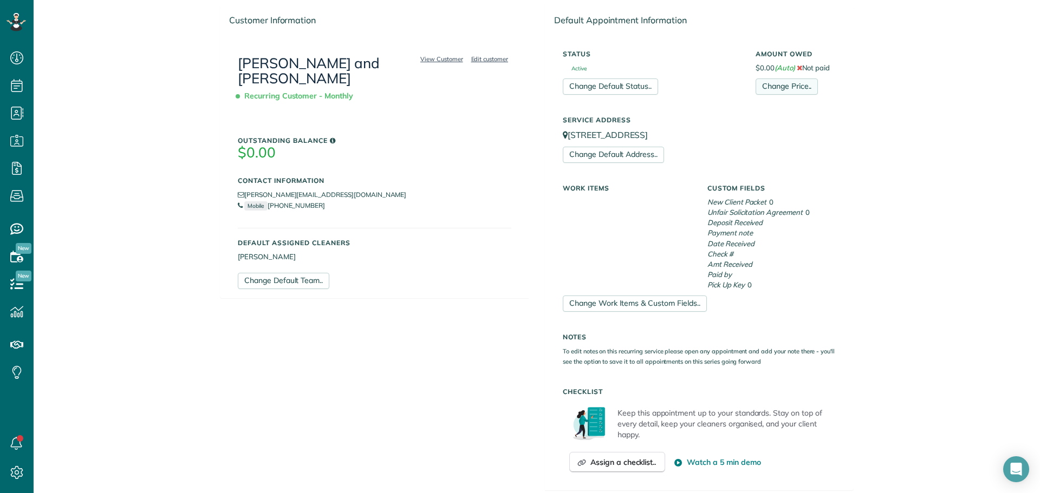
click at [775, 85] on link "Change Price.." at bounding box center [786, 87] width 62 height 16
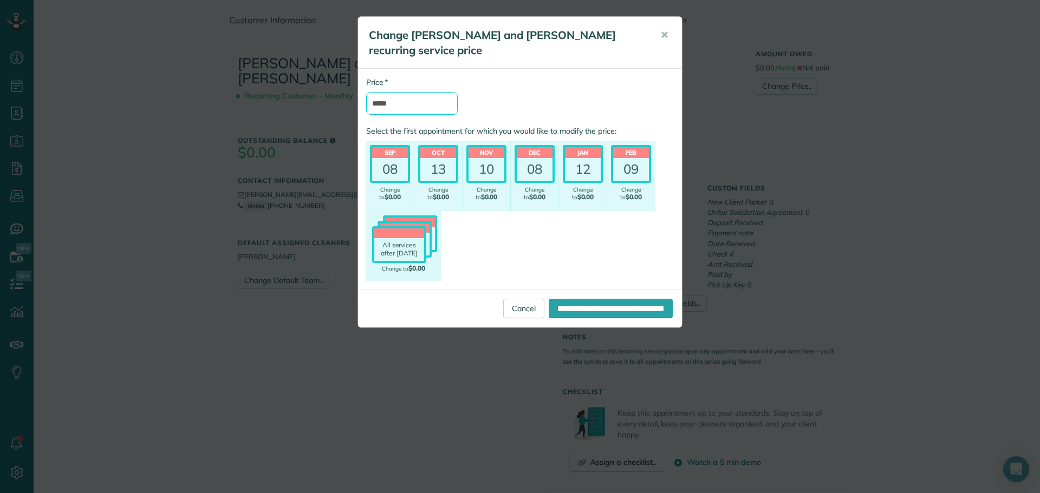
click at [414, 105] on input "*****" at bounding box center [412, 103] width 92 height 23
click at [414, 104] on input "*****" at bounding box center [412, 103] width 92 height 23
type input "*******"
click at [399, 156] on header "Sep" at bounding box center [390, 152] width 36 height 11
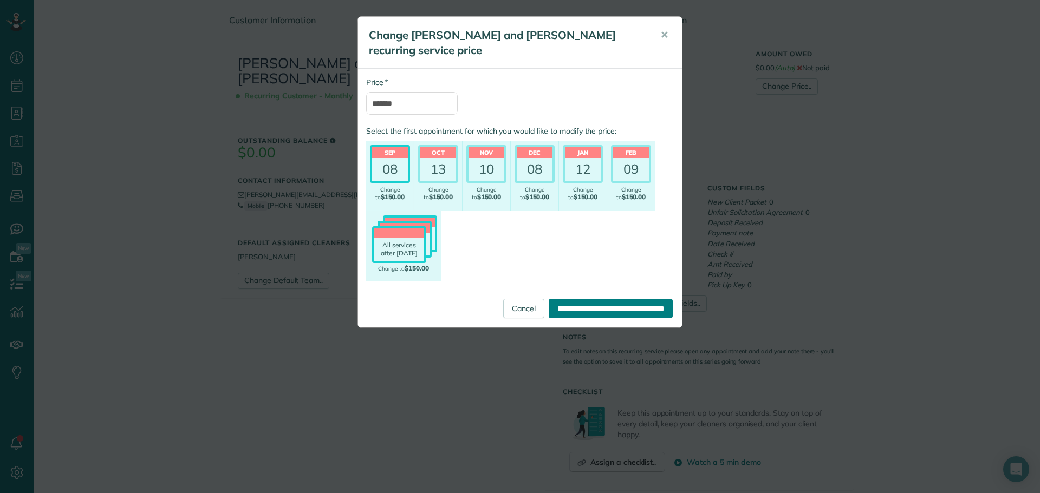
click at [555, 308] on input "**********" at bounding box center [611, 308] width 124 height 19
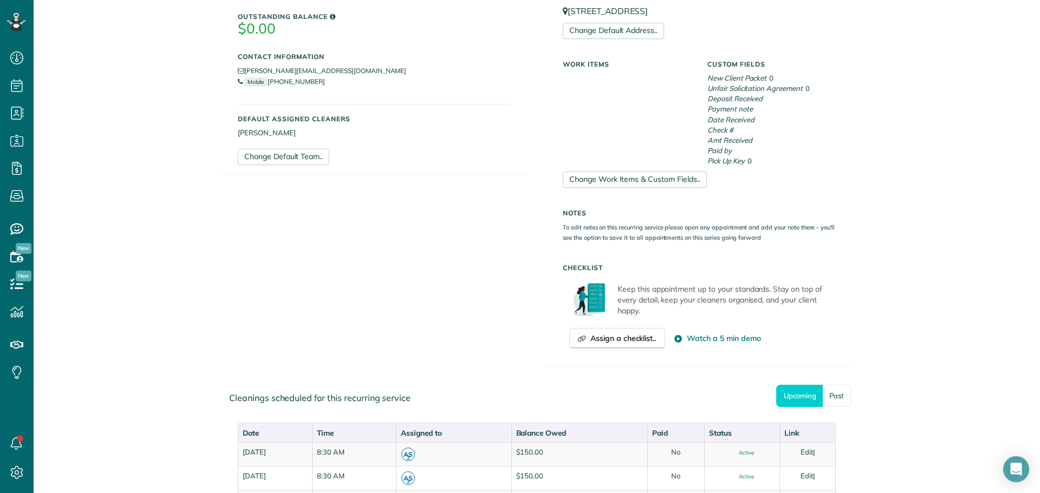
scroll to position [190, 0]
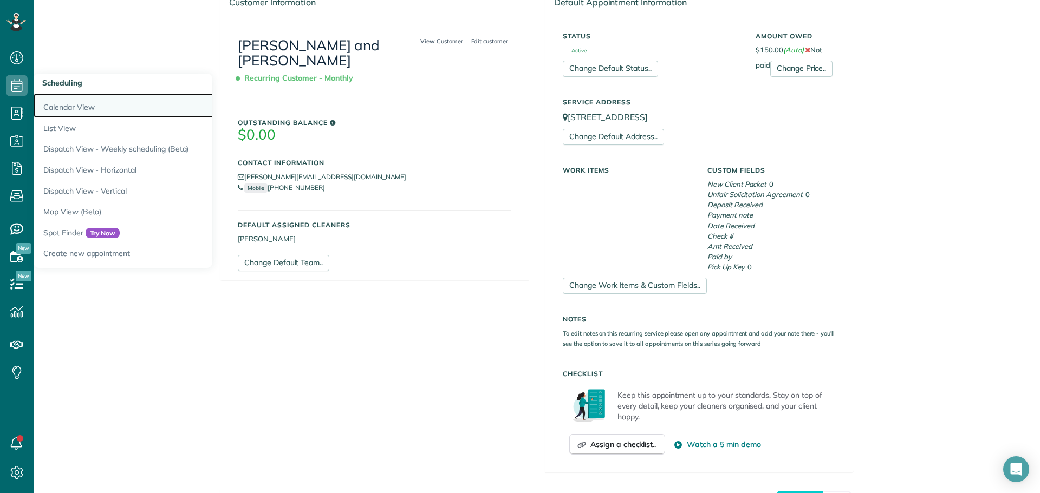
click at [90, 104] on link "Calendar View" at bounding box center [169, 105] width 271 height 25
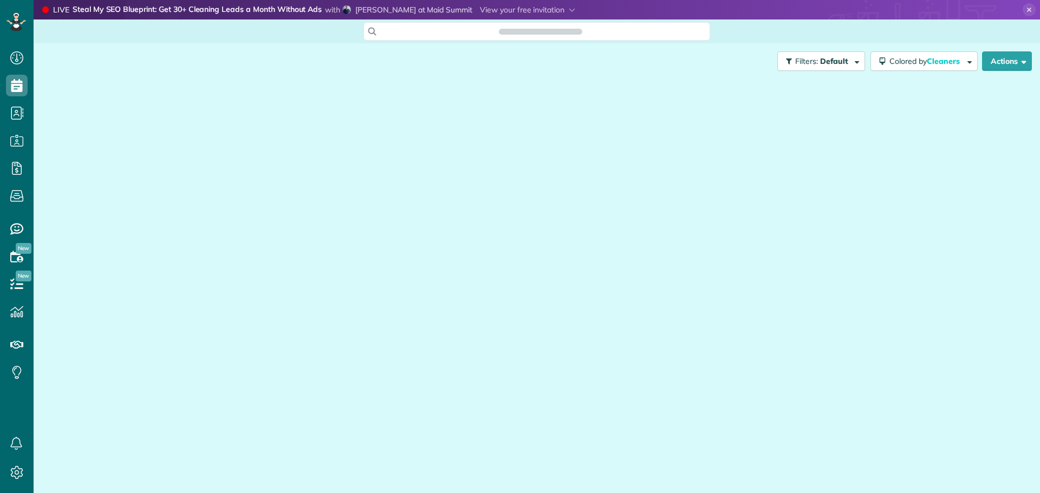
scroll to position [5, 5]
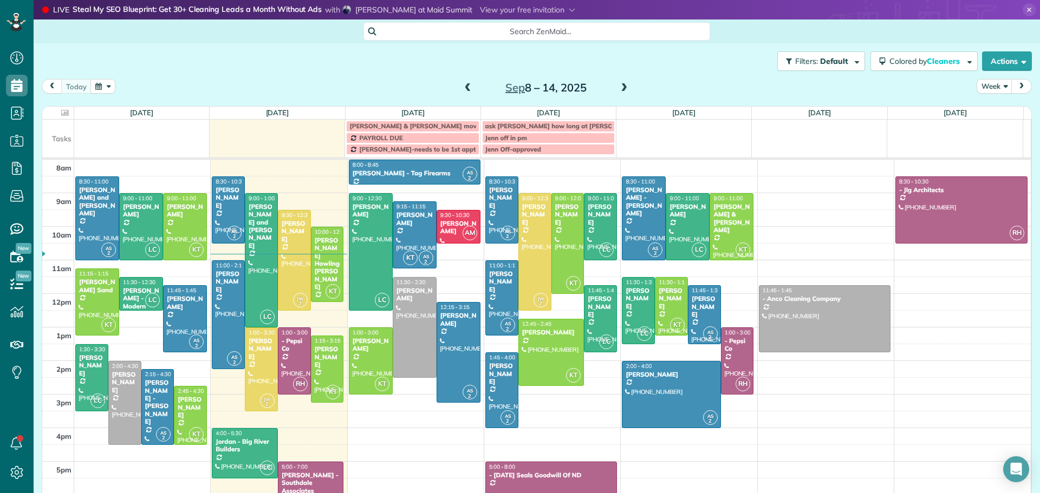
click at [465, 83] on span at bounding box center [468, 88] width 12 height 10
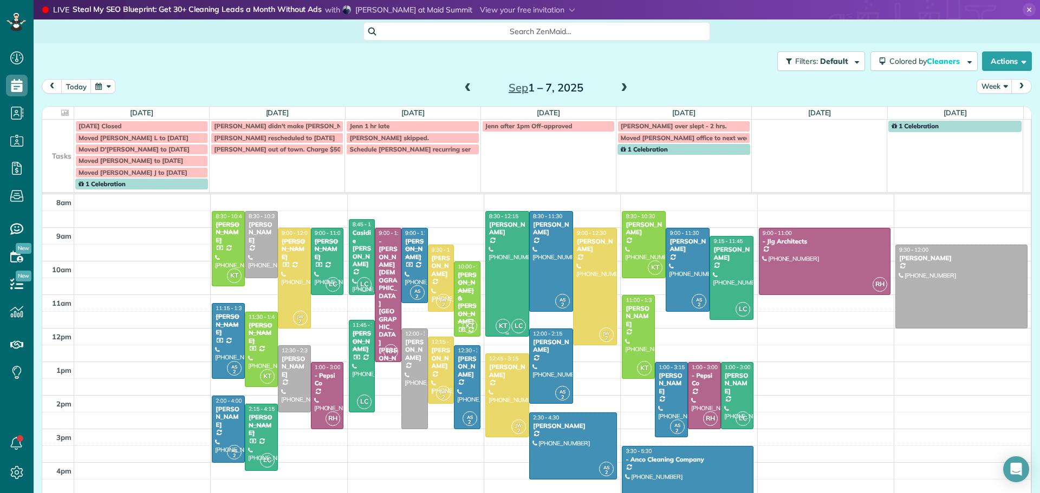
click at [495, 239] on div at bounding box center [507, 274] width 43 height 125
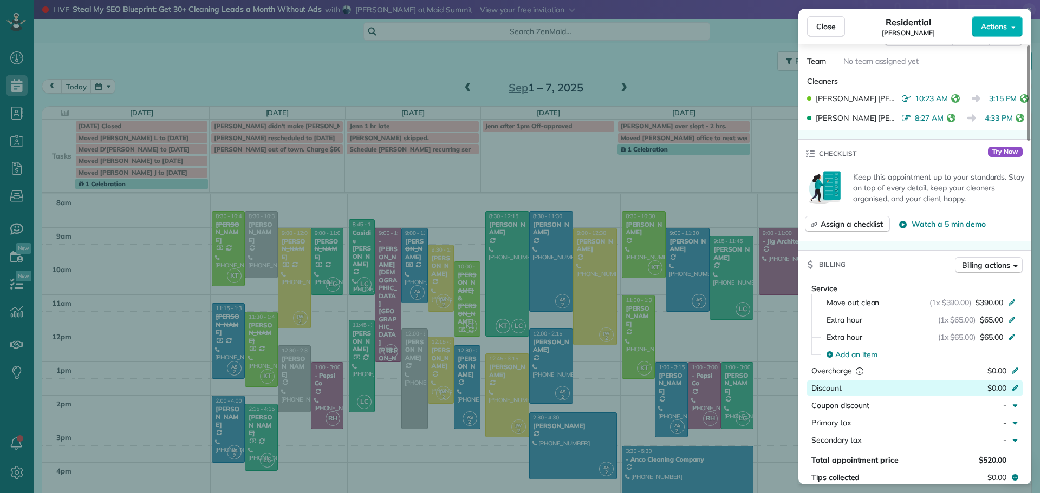
scroll to position [489, 0]
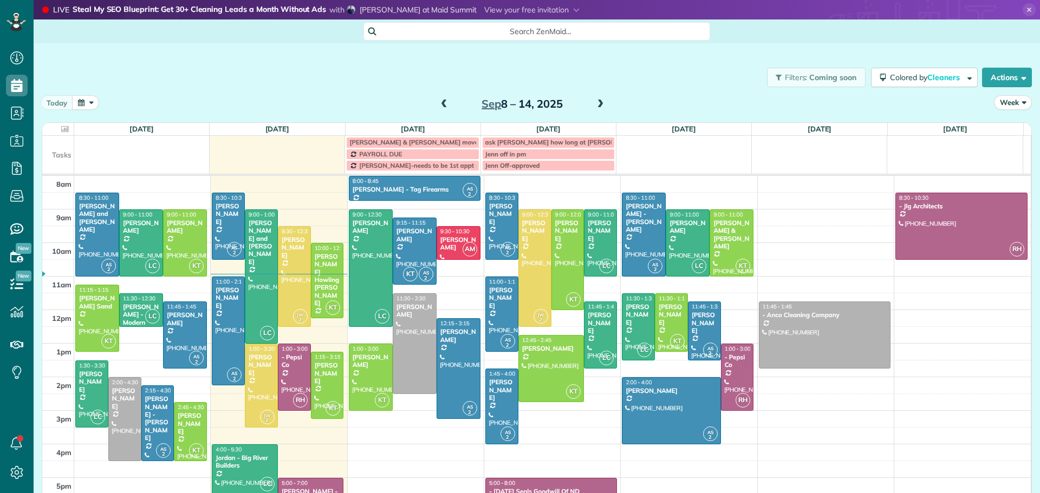
scroll to position [5, 5]
click at [438, 104] on span at bounding box center [444, 105] width 12 height 10
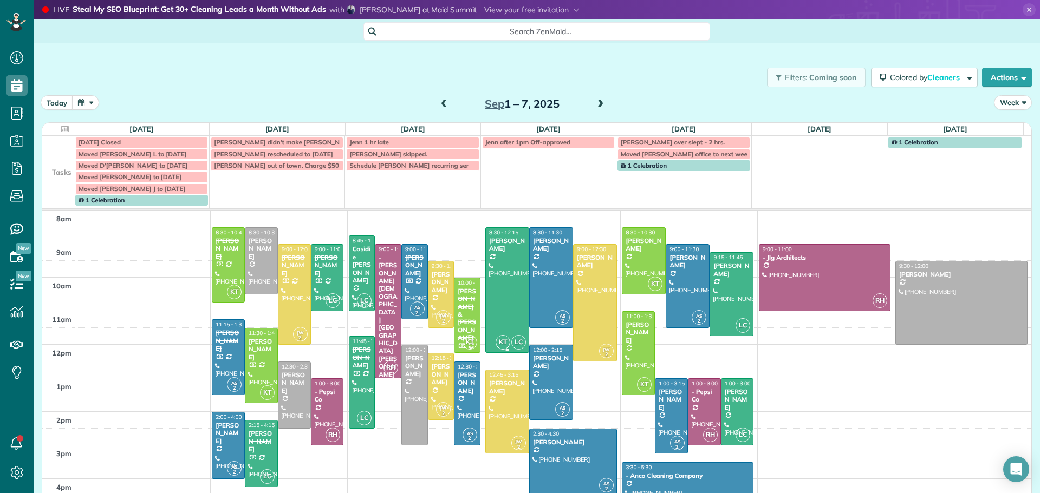
click at [496, 257] on div at bounding box center [507, 290] width 43 height 125
click at [502, 272] on div at bounding box center [507, 290] width 43 height 125
click at [18, 163] on use at bounding box center [17, 168] width 10 height 13
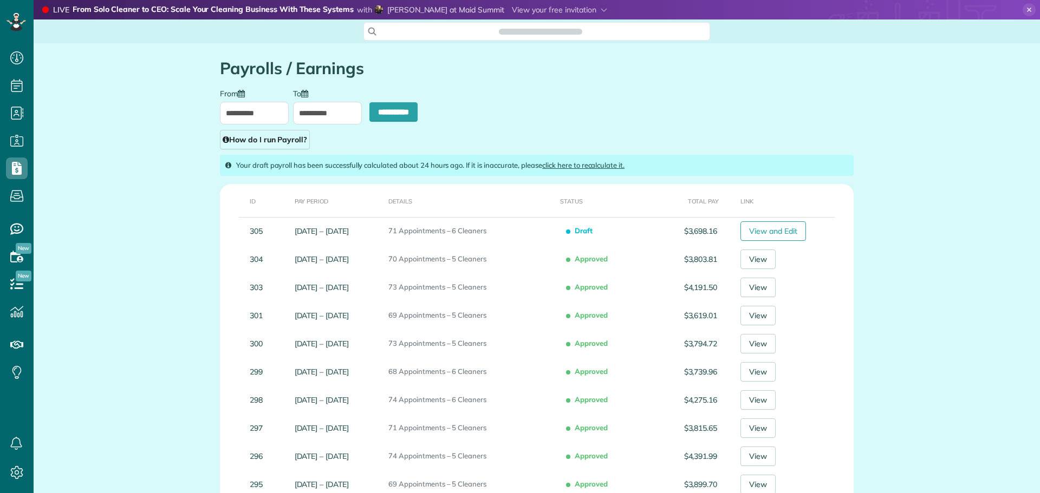
scroll to position [5, 5]
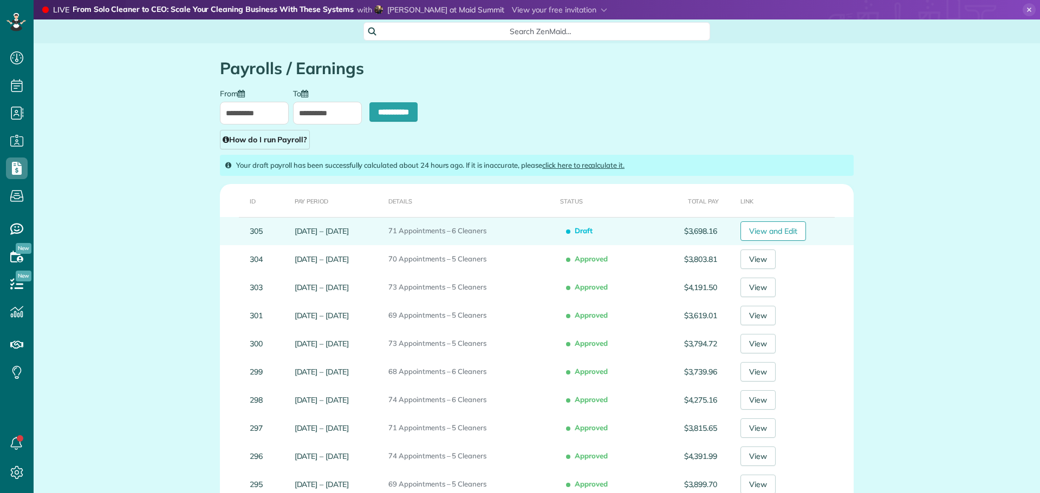
type input "**********"
click at [778, 227] on link "View and Edit" at bounding box center [773, 230] width 66 height 19
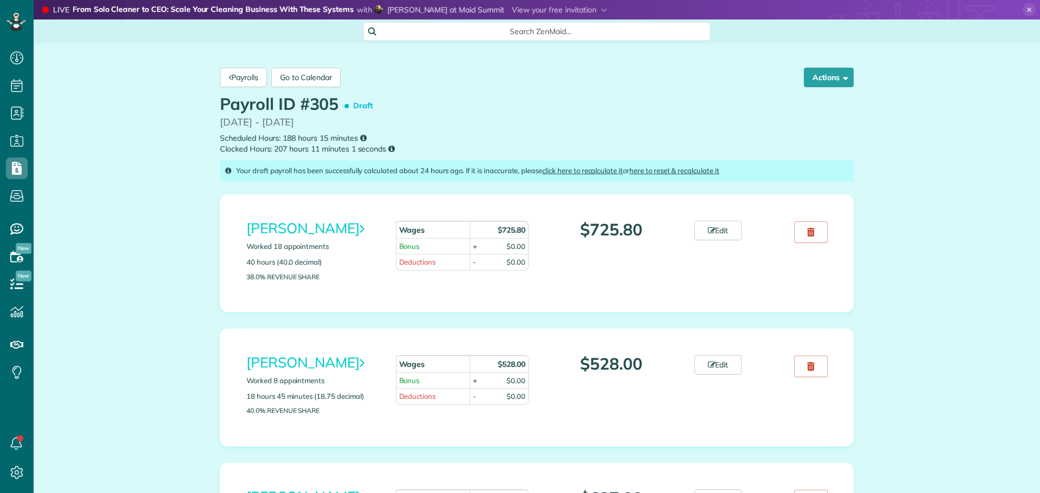
scroll to position [5, 5]
click at [716, 231] on link "Edit" at bounding box center [718, 230] width 48 height 19
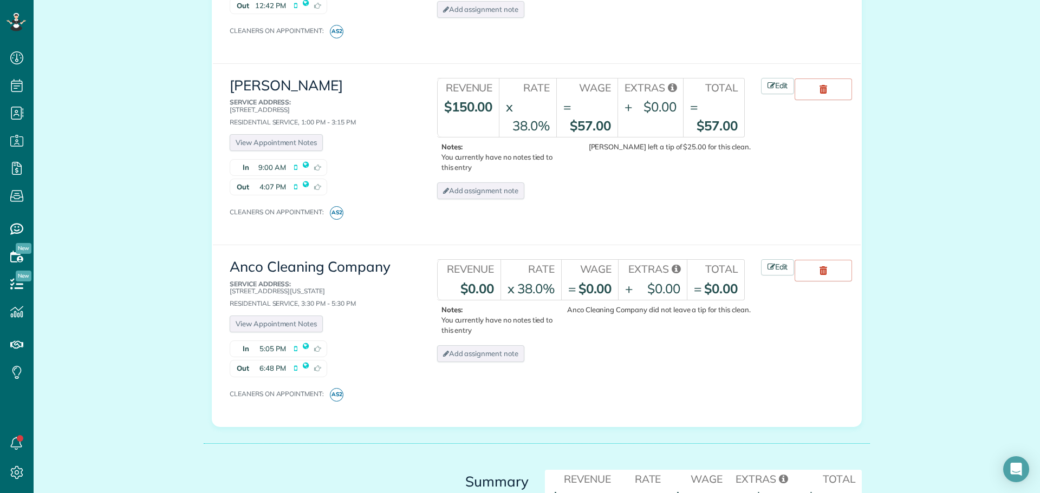
scroll to position [3520, 0]
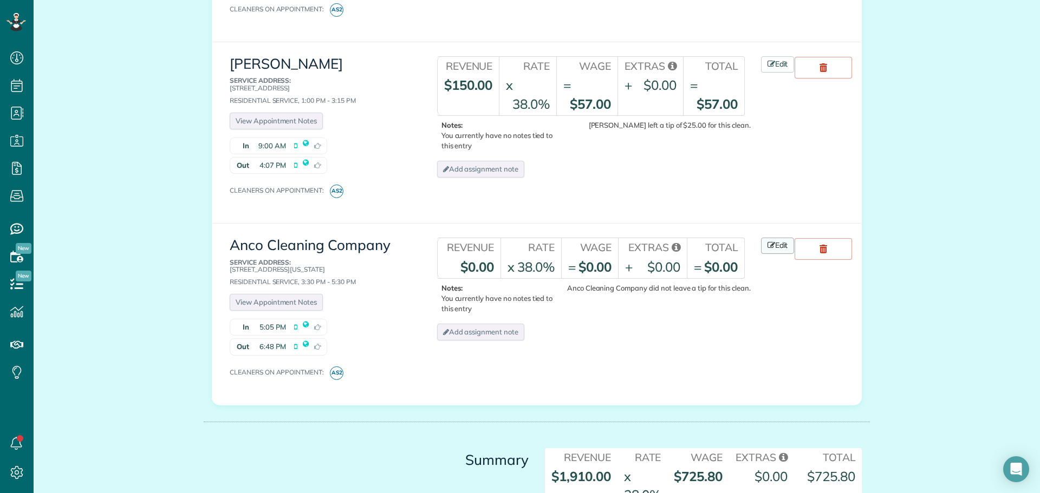
click at [774, 238] on link "Edit" at bounding box center [778, 246] width 34 height 16
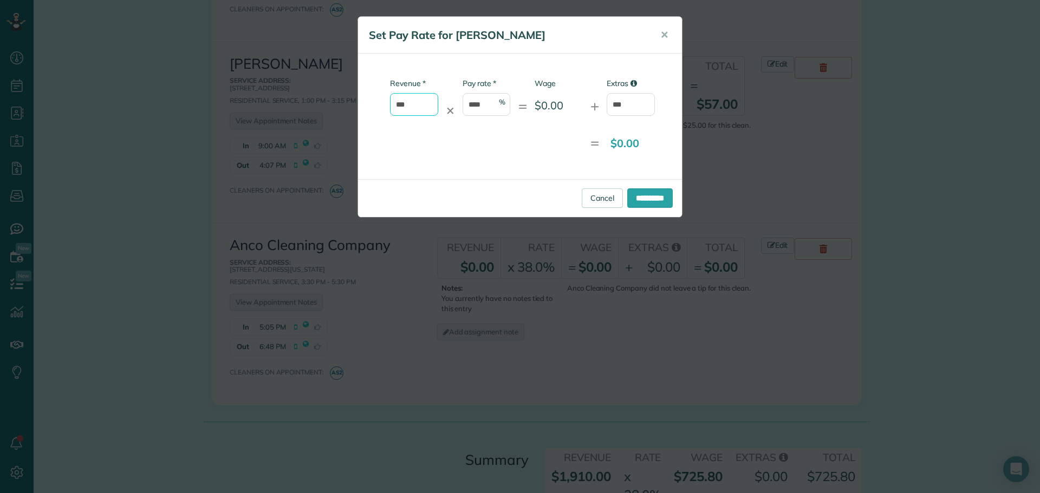
click at [416, 108] on input "***" at bounding box center [414, 104] width 48 height 23
type input "******"
click at [644, 200] on input "**********" at bounding box center [649, 197] width 45 height 19
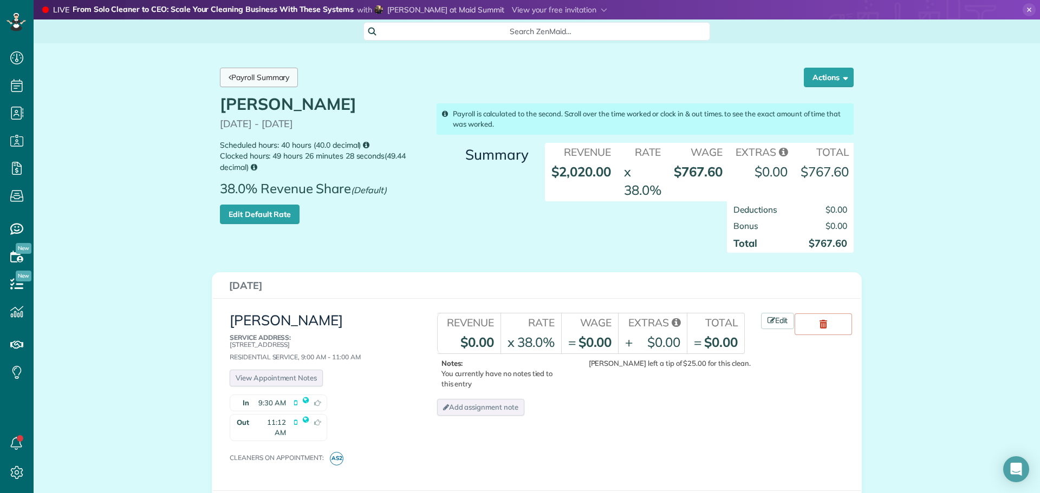
click at [261, 75] on link "Payroll Summary" at bounding box center [259, 77] width 78 height 19
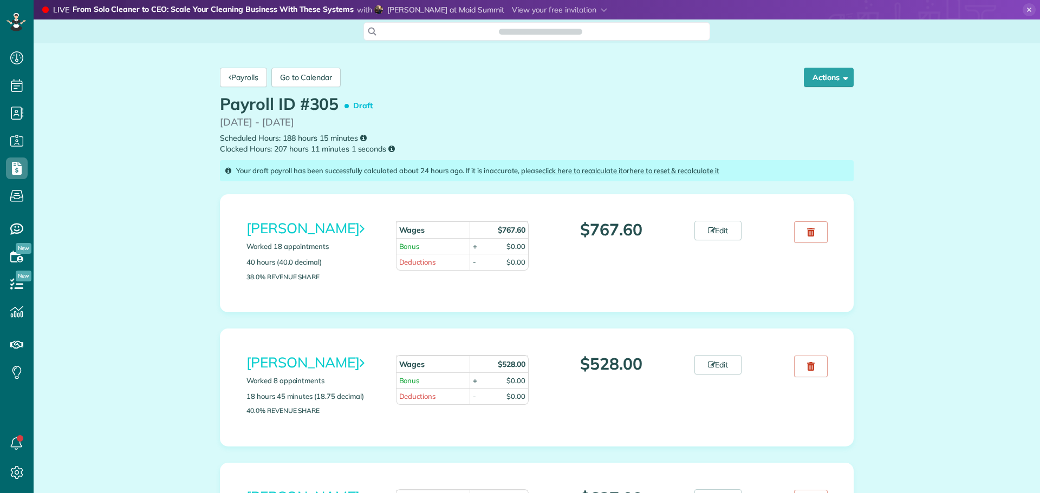
scroll to position [5, 5]
click at [828, 73] on button "Actions" at bounding box center [829, 77] width 50 height 19
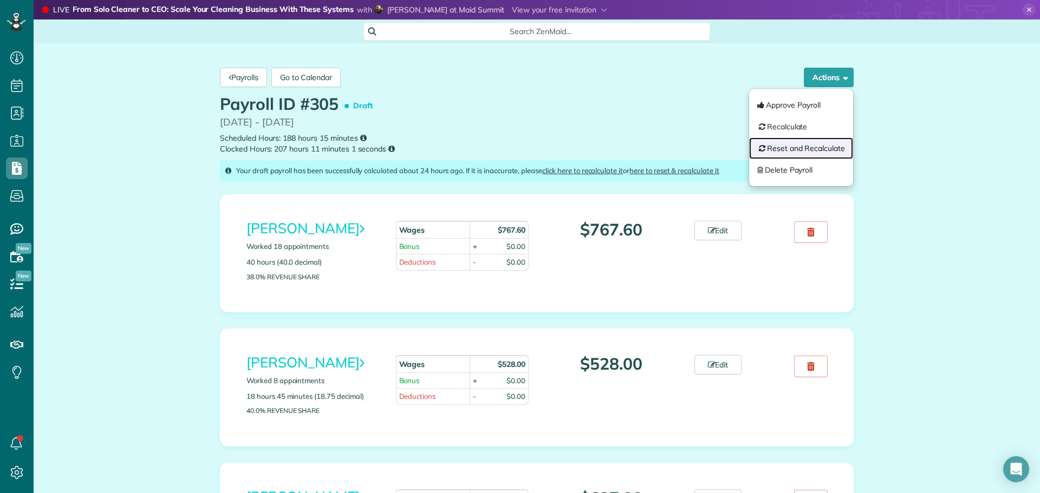
click at [792, 142] on link "Reset and Recalculate" at bounding box center [801, 149] width 104 height 22
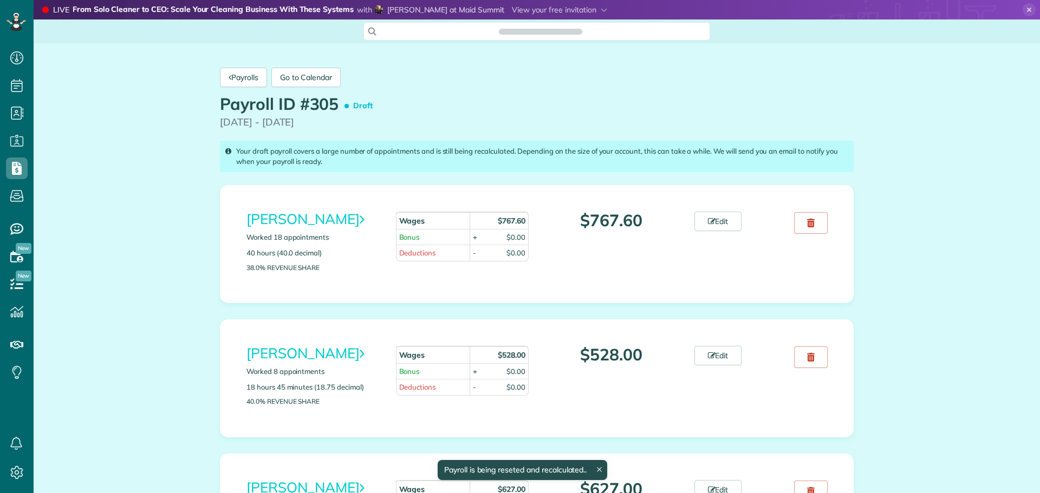
scroll to position [5, 5]
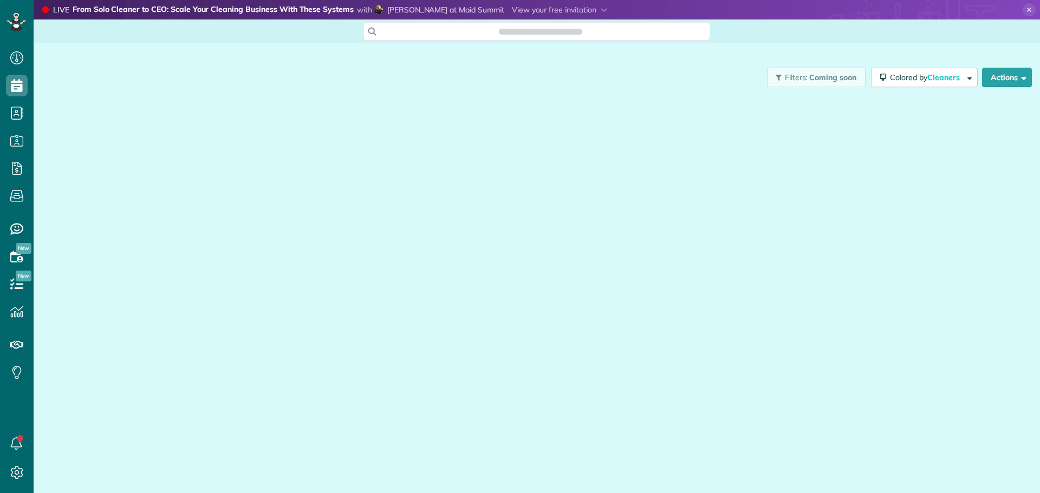
scroll to position [5, 5]
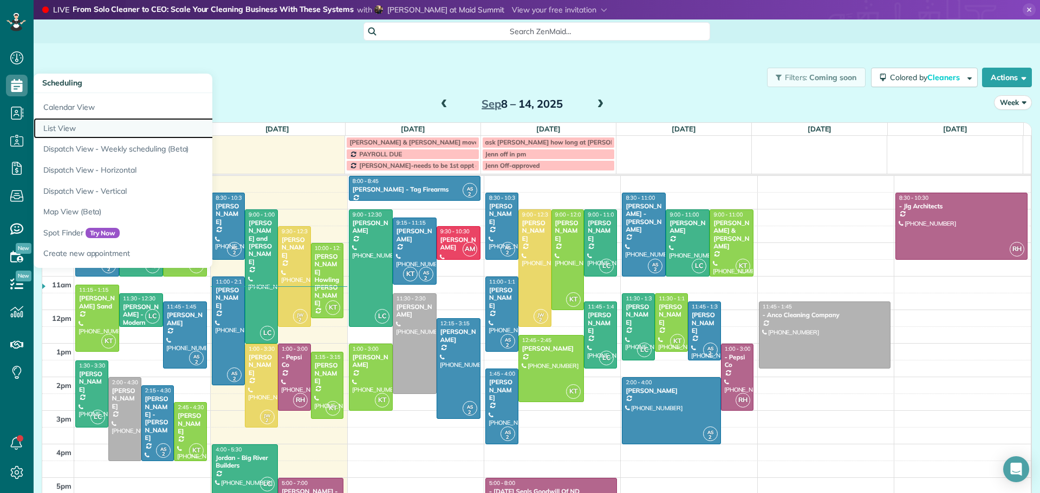
click at [57, 124] on link "List View" at bounding box center [169, 128] width 271 height 21
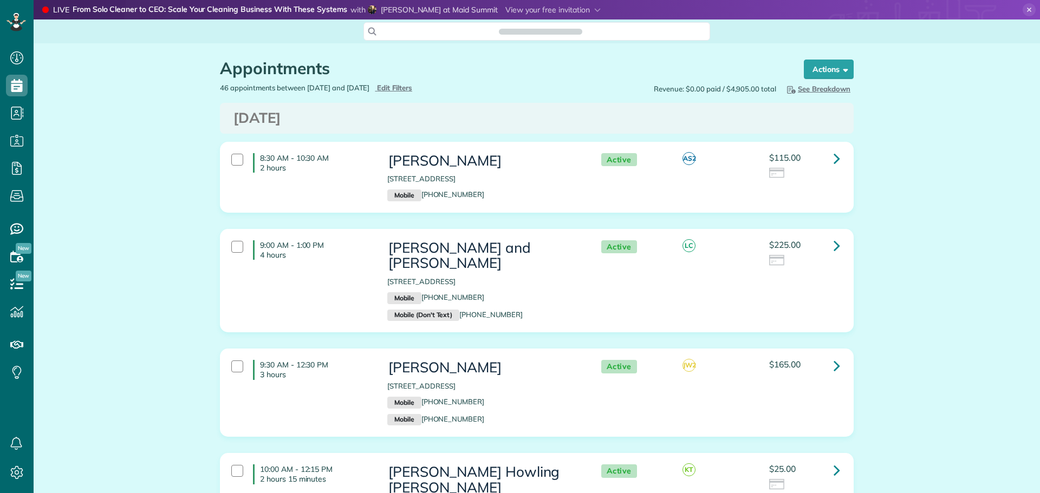
scroll to position [5, 5]
type input "**********"
click at [412, 86] on span "Edit Filters" at bounding box center [394, 87] width 35 height 9
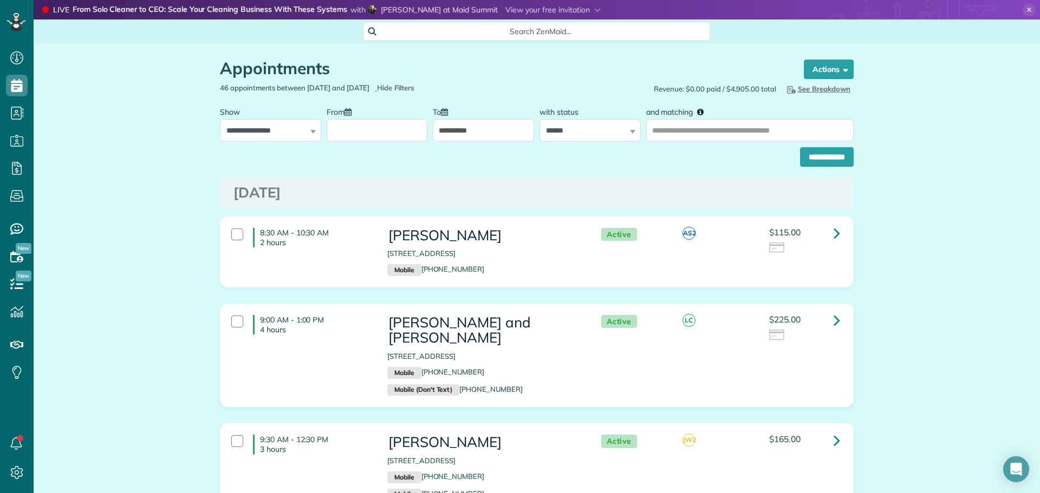
click at [354, 125] on input "From" at bounding box center [377, 130] width 101 height 23
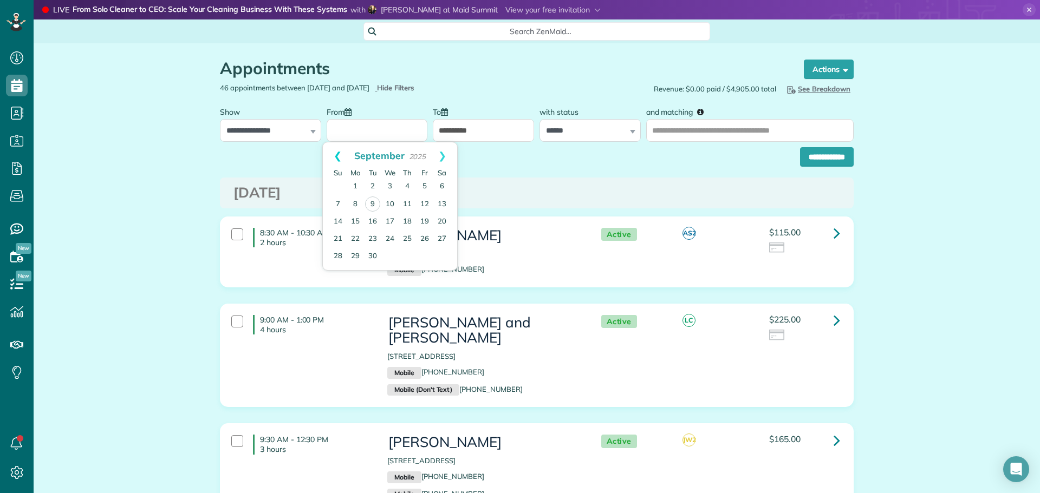
click at [335, 154] on link "Prev" at bounding box center [338, 155] width 30 height 27
click at [441, 236] on link "23" at bounding box center [441, 238] width 17 height 17
type input "**********"
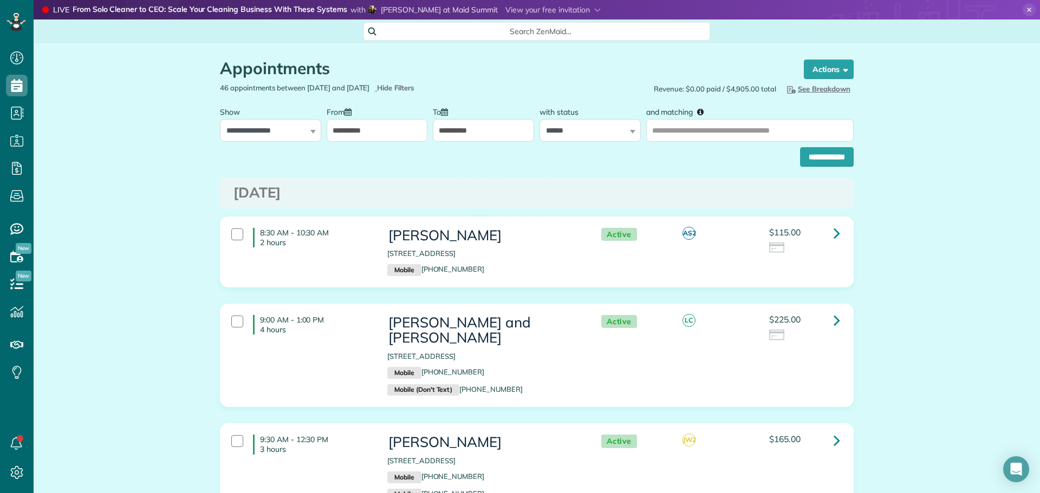
click at [500, 128] on input "**********" at bounding box center [483, 130] width 101 height 23
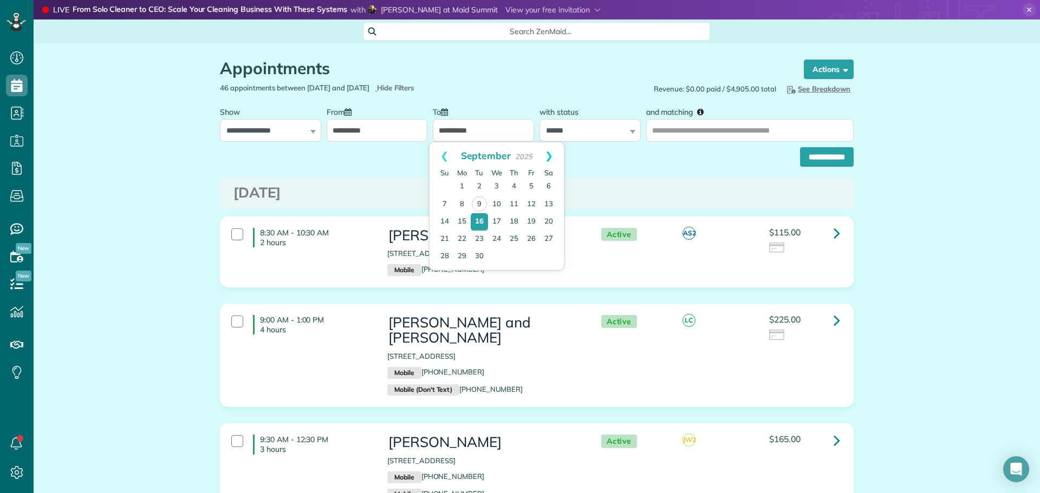
click at [552, 152] on link "Next" at bounding box center [549, 155] width 30 height 27
click at [442, 152] on link "Prev" at bounding box center [444, 155] width 30 height 27
click at [480, 200] on link "9" at bounding box center [479, 204] width 15 height 15
type input "**********"
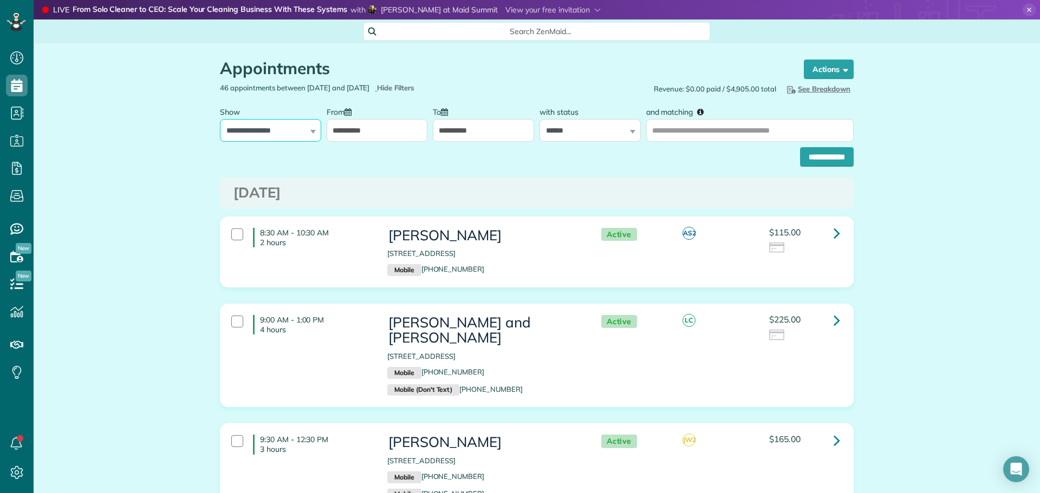
click at [283, 128] on select "**********" at bounding box center [270, 130] width 101 height 23
click at [220, 119] on select "**********" at bounding box center [270, 130] width 101 height 23
click at [604, 126] on select "**********" at bounding box center [589, 130] width 101 height 23
select select
click at [539, 119] on select "**********" at bounding box center [589, 130] width 101 height 23
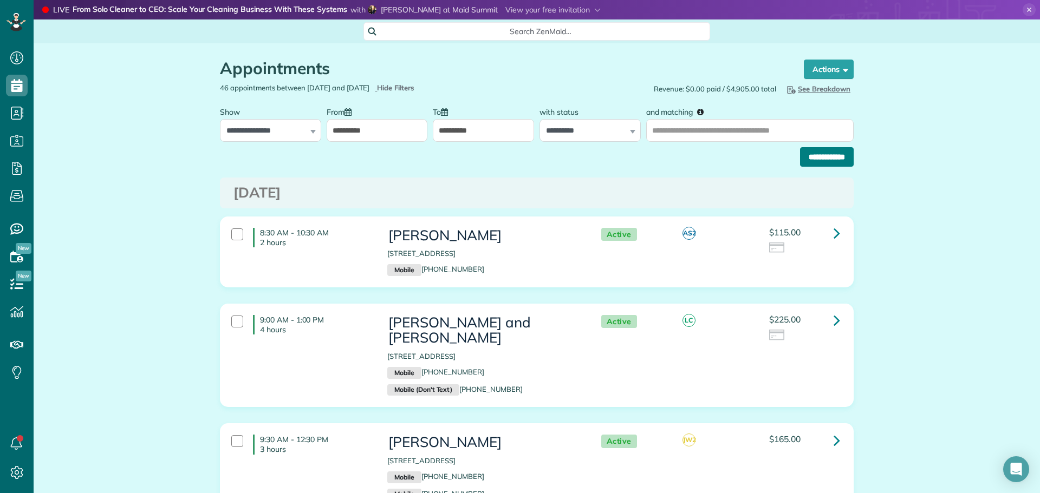
click at [811, 159] on input "**********" at bounding box center [827, 156] width 54 height 19
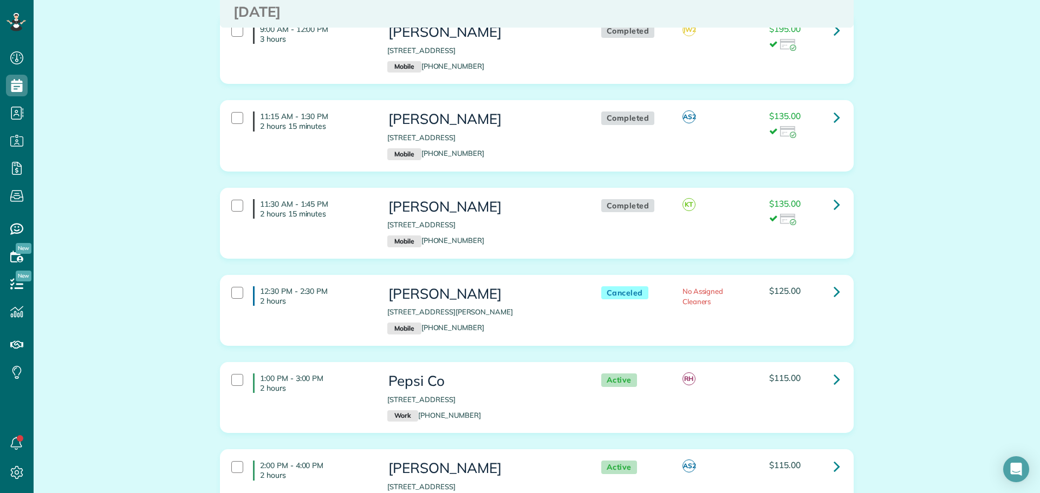
scroll to position [4494, 0]
click at [834, 282] on icon at bounding box center [836, 291] width 6 height 19
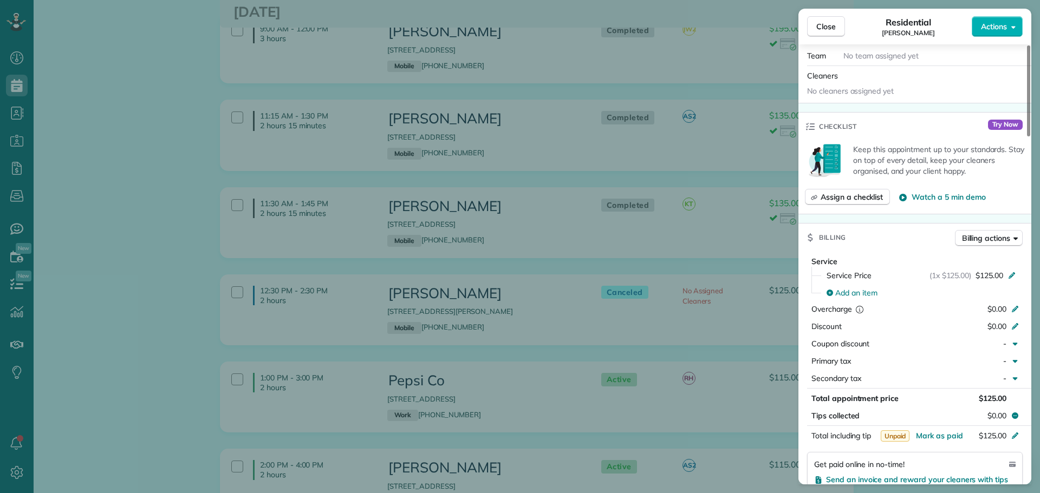
scroll to position [325, 0]
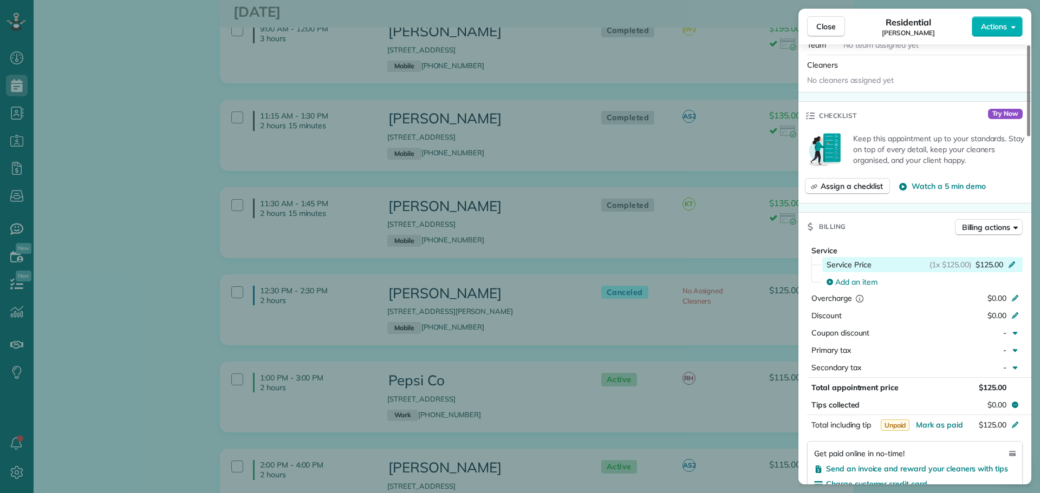
click at [1009, 263] on icon at bounding box center [1011, 263] width 9 height 9
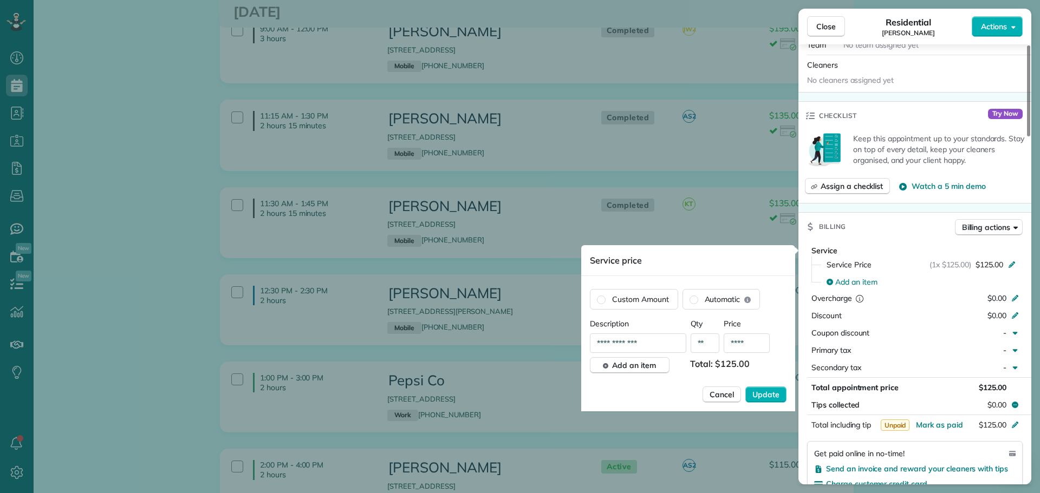
click at [749, 340] on input "****" at bounding box center [746, 343] width 46 height 19
type input "******"
click at [769, 393] on span "Update" at bounding box center [765, 394] width 27 height 11
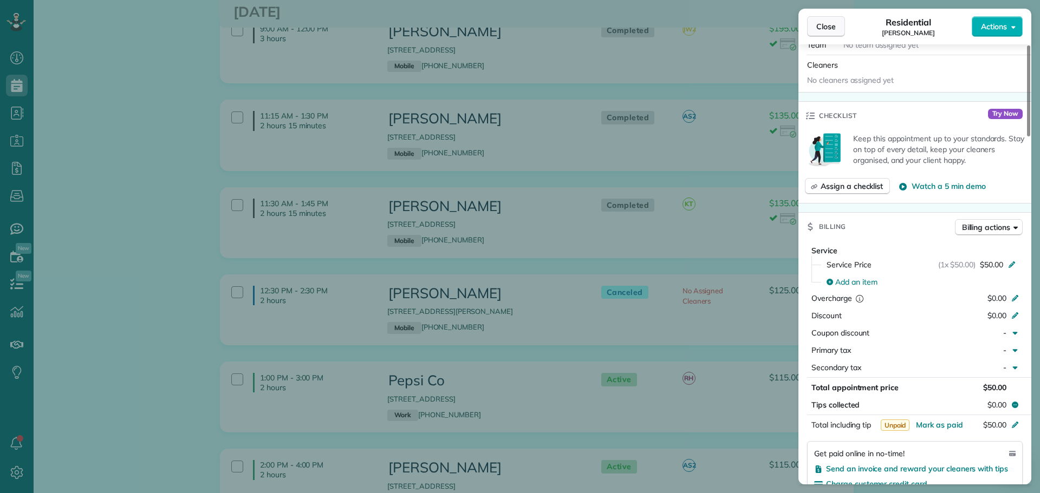
click at [825, 23] on span "Close" at bounding box center [825, 26] width 19 height 11
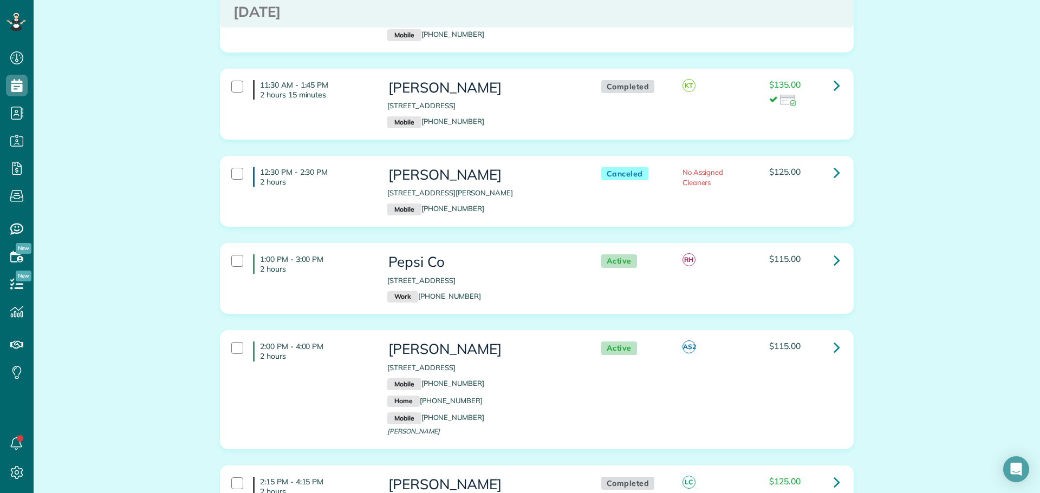
scroll to position [4654, 0]
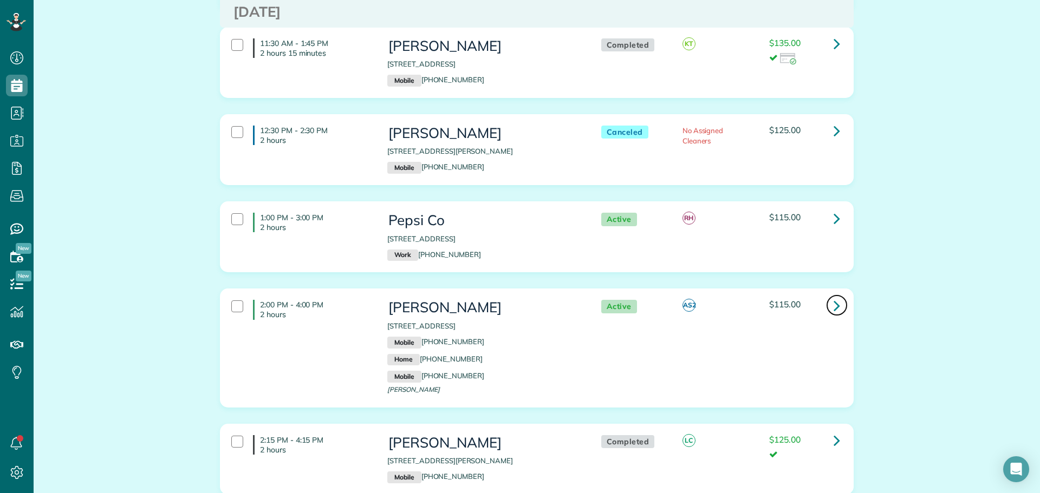
click at [833, 296] on icon at bounding box center [836, 305] width 6 height 19
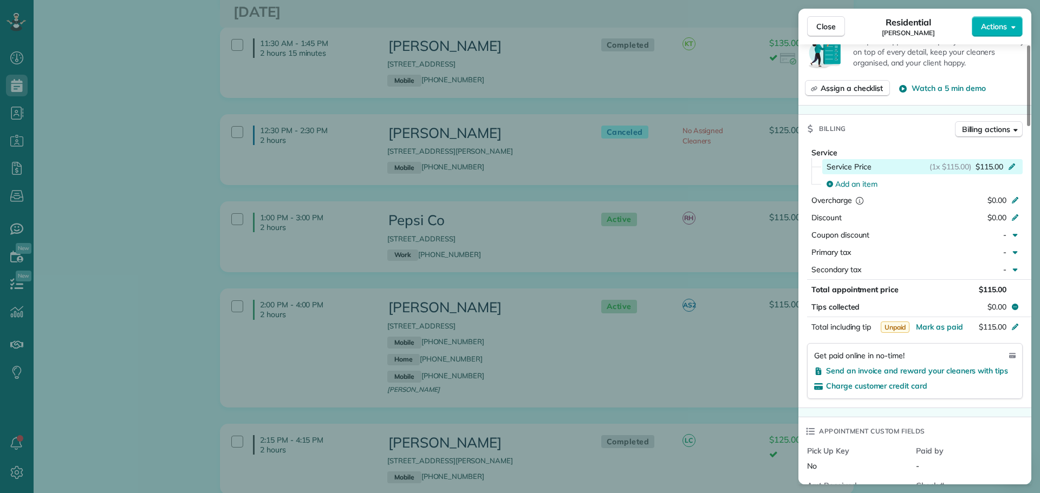
scroll to position [541, 0]
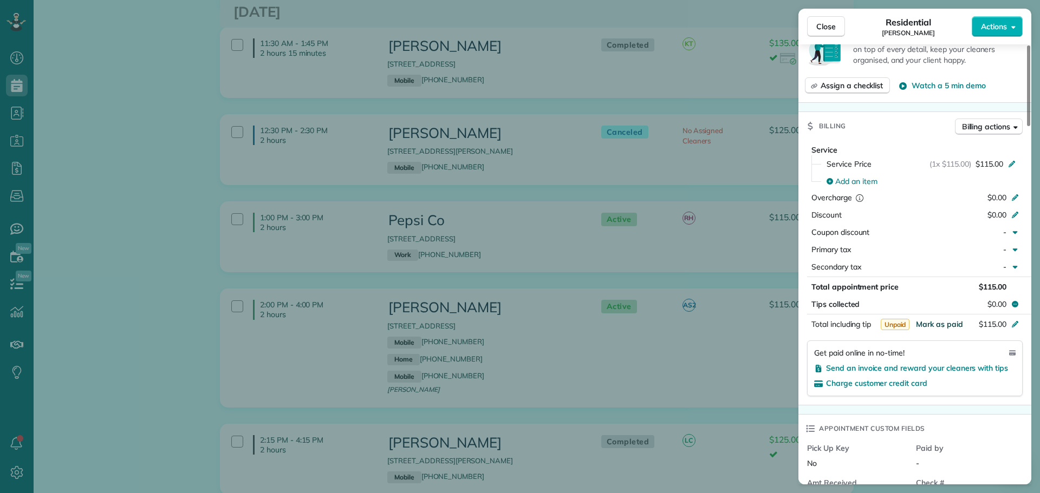
click at [941, 322] on span "Mark as paid" at bounding box center [939, 324] width 47 height 10
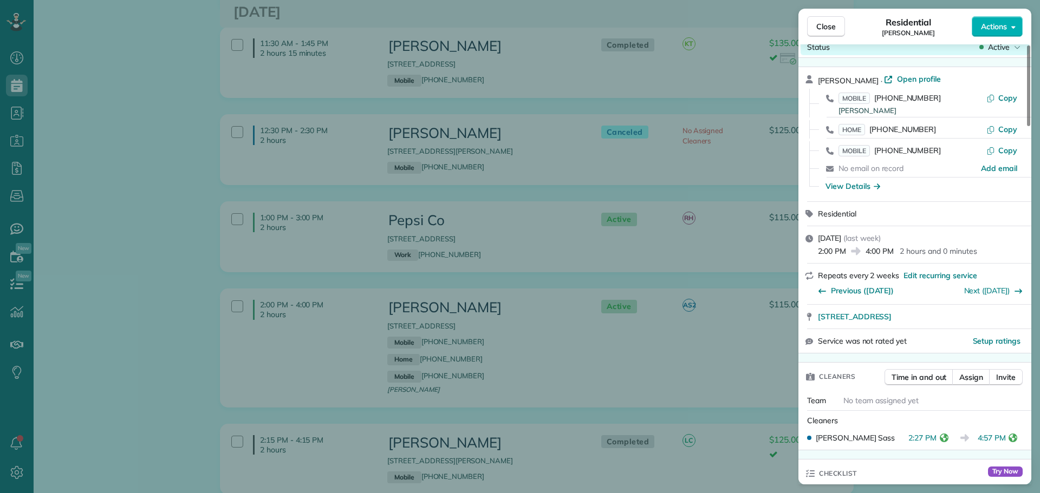
scroll to position [0, 0]
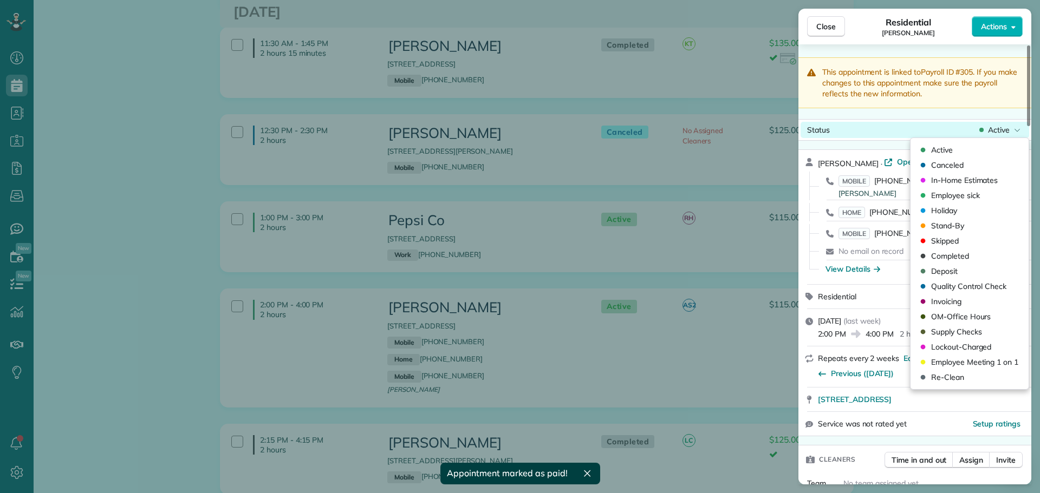
click at [1009, 124] on div "Status Active" at bounding box center [914, 130] width 228 height 16
click at [948, 255] on span "Completed" at bounding box center [950, 256] width 38 height 11
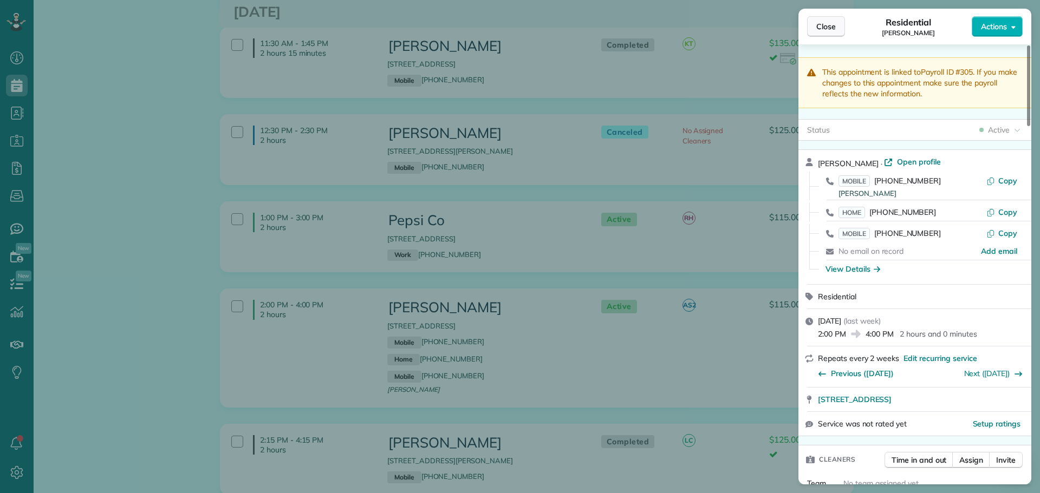
click at [826, 29] on span "Close" at bounding box center [825, 26] width 19 height 11
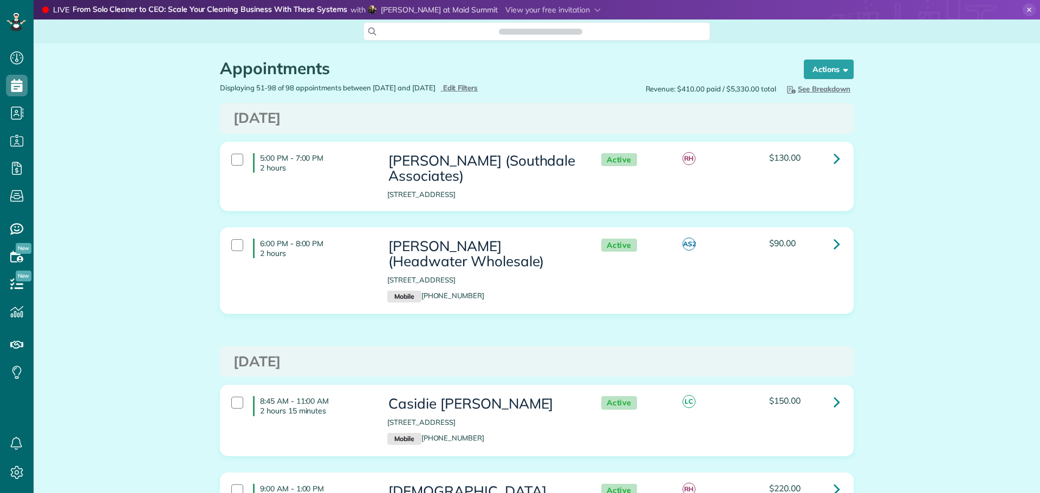
scroll to position [493, 34]
click at [833, 399] on icon at bounding box center [836, 402] width 6 height 19
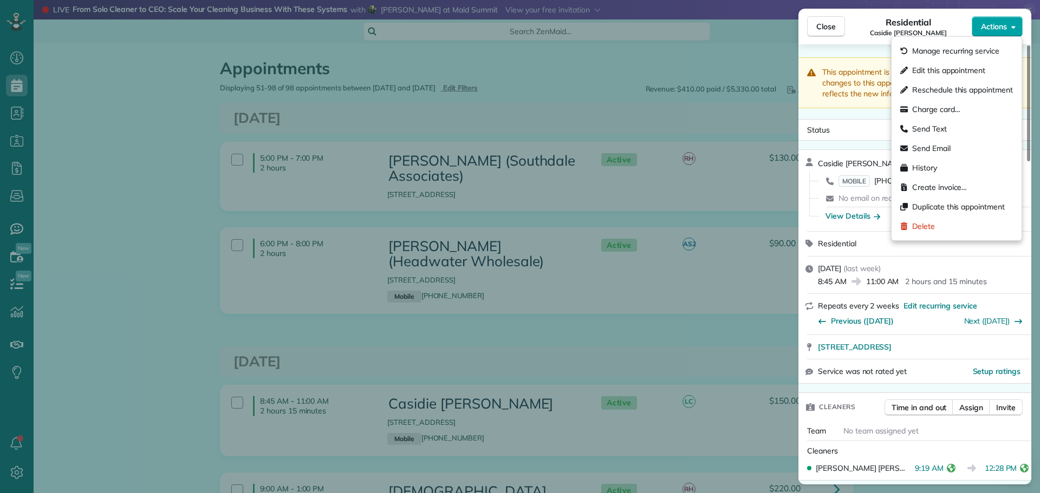
click at [995, 28] on span "Actions" at bounding box center [994, 26] width 26 height 11
click at [996, 21] on span "Actions" at bounding box center [994, 26] width 26 height 11
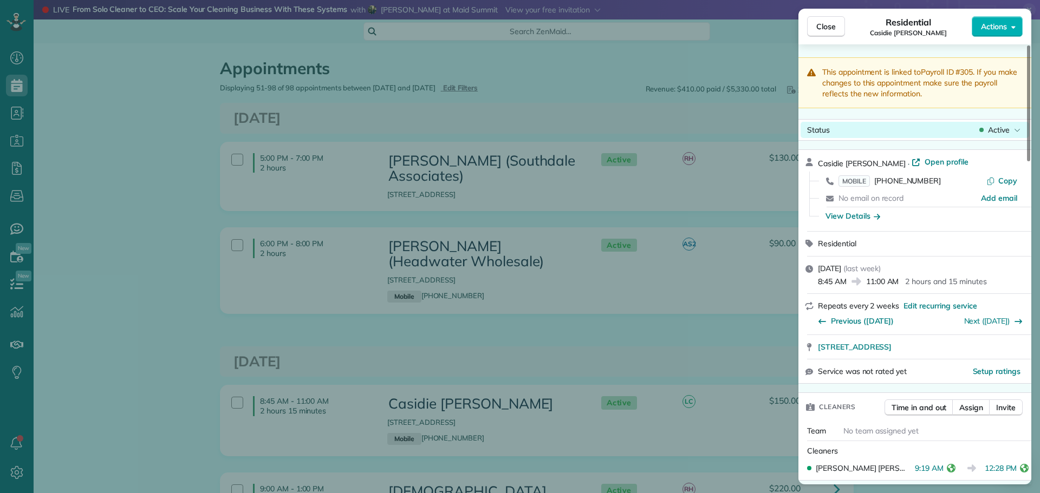
click at [1001, 133] on span "Active" at bounding box center [999, 130] width 22 height 11
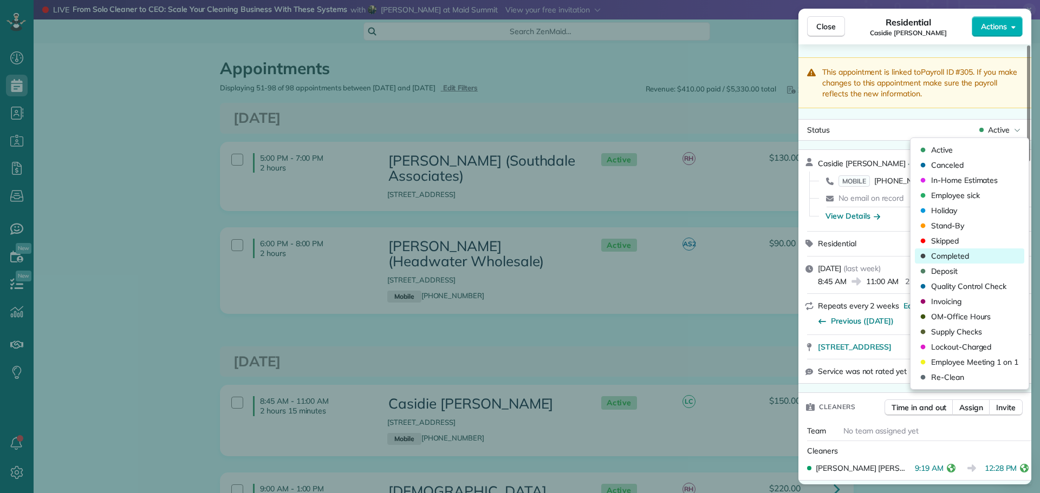
click at [954, 252] on span "Completed" at bounding box center [950, 256] width 38 height 11
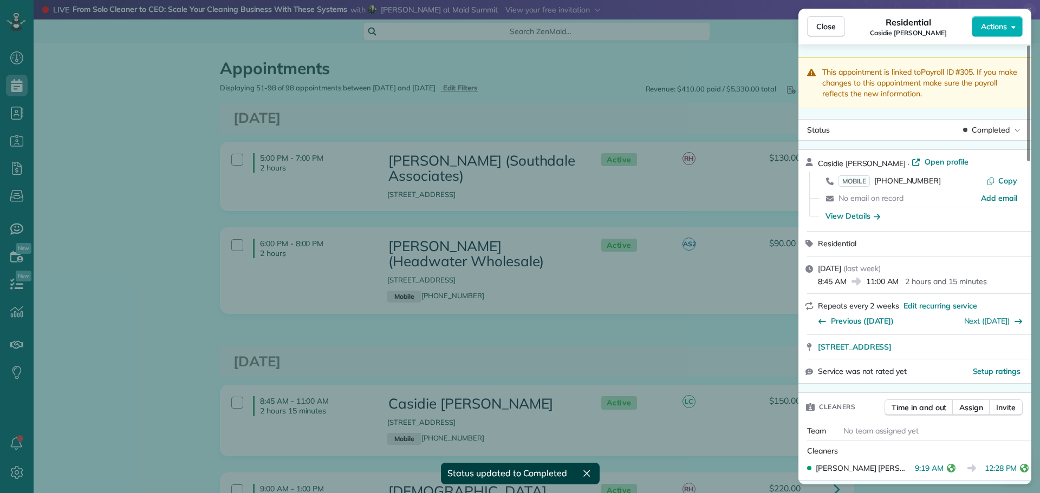
scroll to position [433, 0]
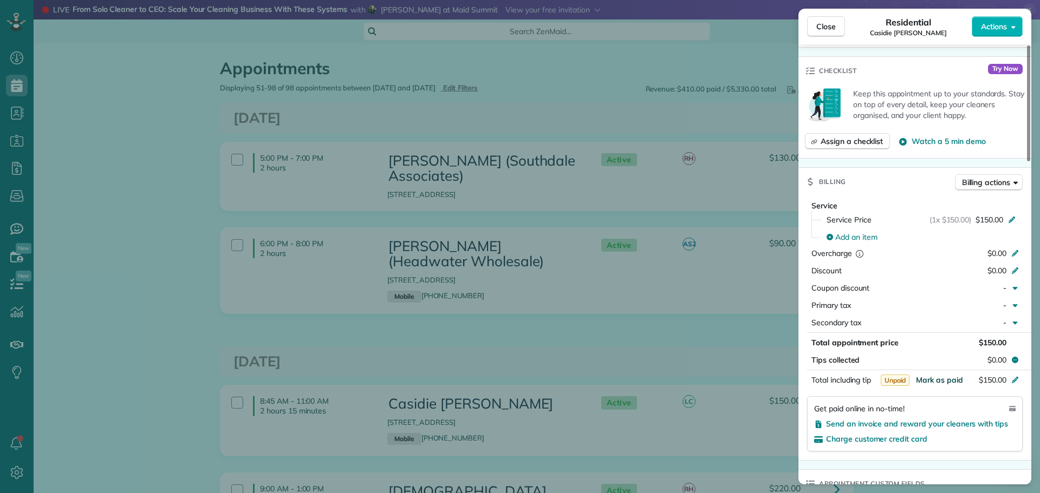
click at [954, 376] on span "Mark as paid" at bounding box center [939, 380] width 47 height 10
click at [828, 24] on span "Close" at bounding box center [825, 26] width 19 height 11
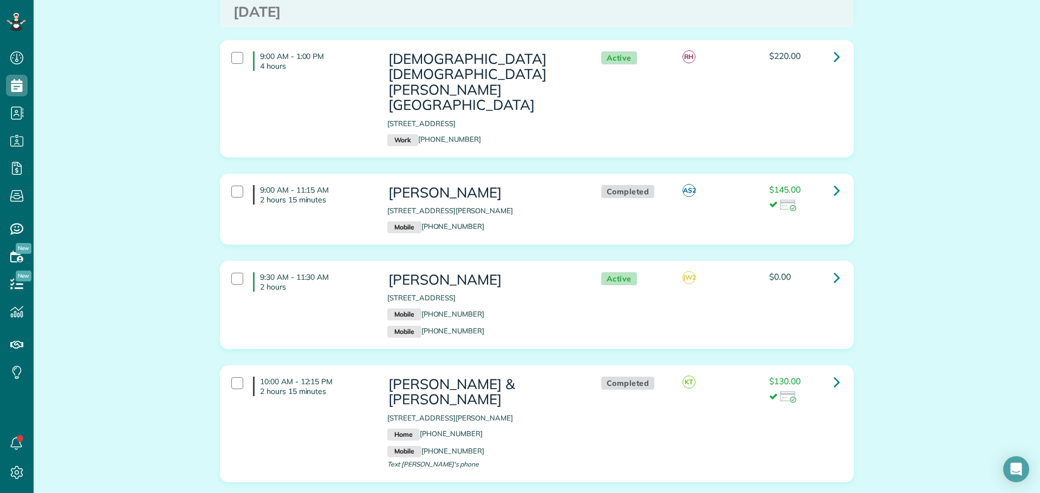
scroll to position [433, 0]
click at [833, 267] on icon at bounding box center [836, 276] width 6 height 19
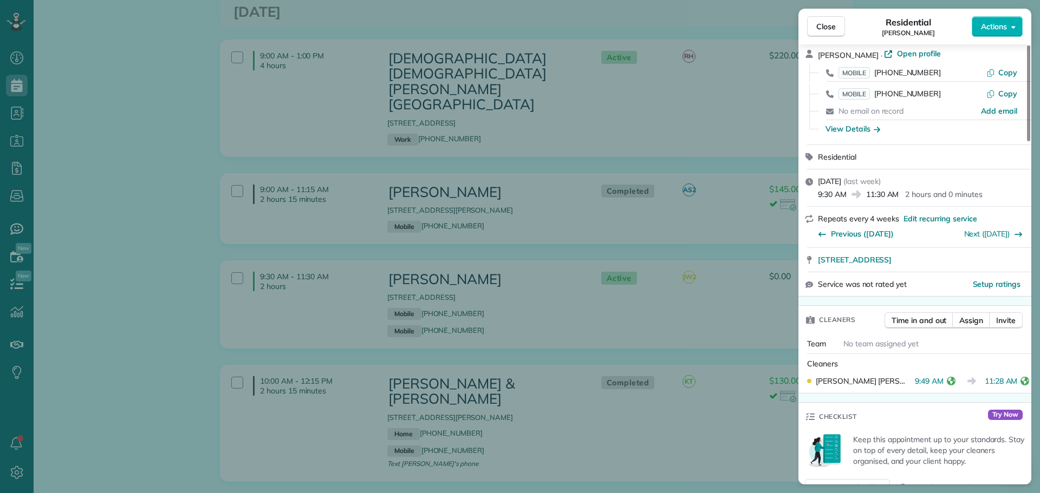
scroll to position [433, 0]
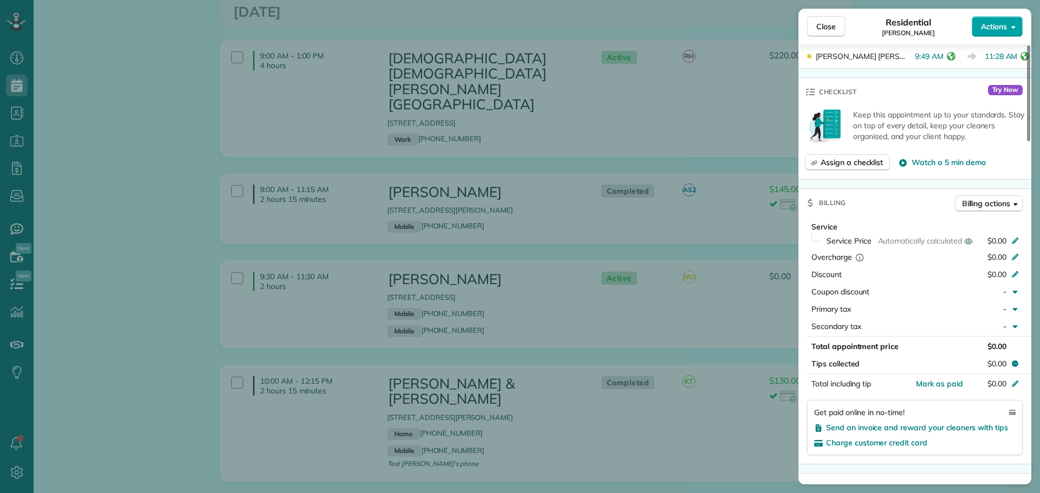
click at [992, 27] on span "Actions" at bounding box center [994, 26] width 26 height 11
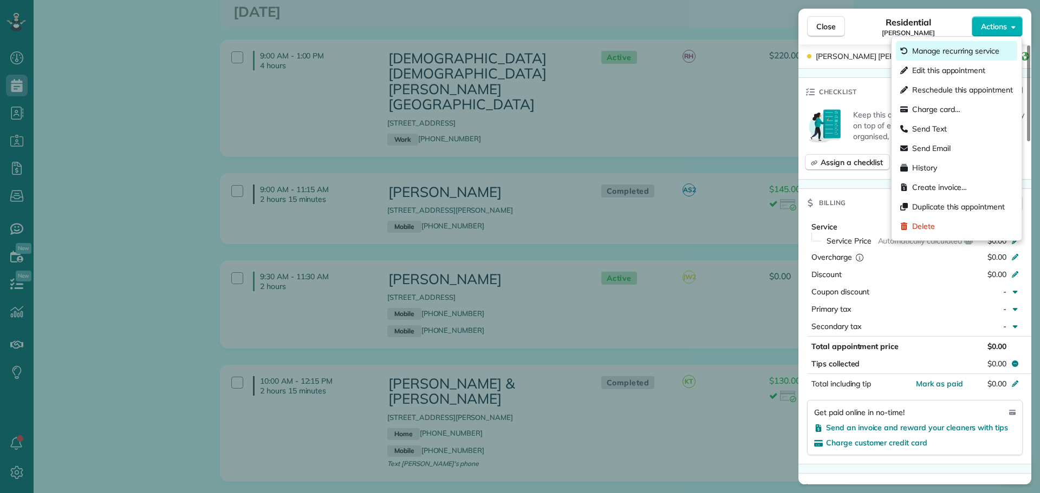
click at [964, 49] on span "Manage recurring service" at bounding box center [955, 50] width 87 height 11
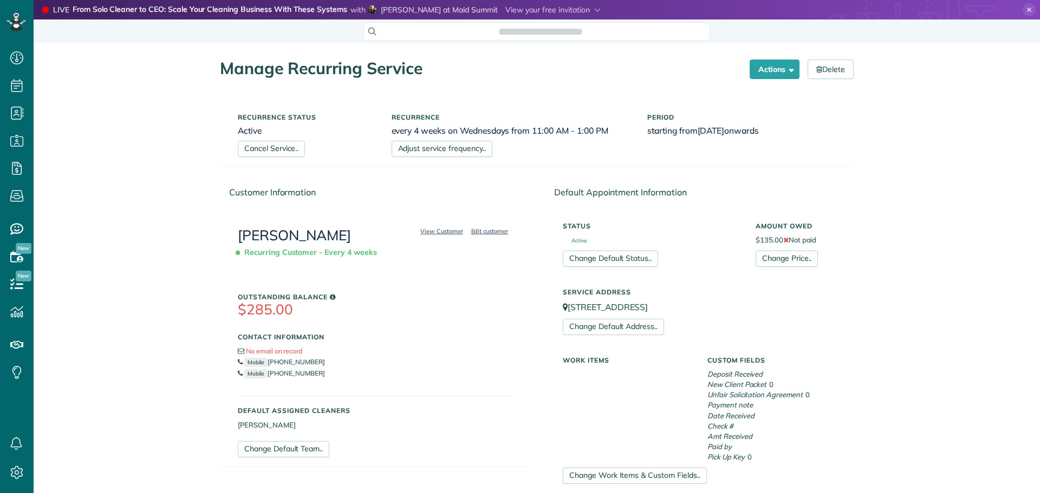
scroll to position [5, 5]
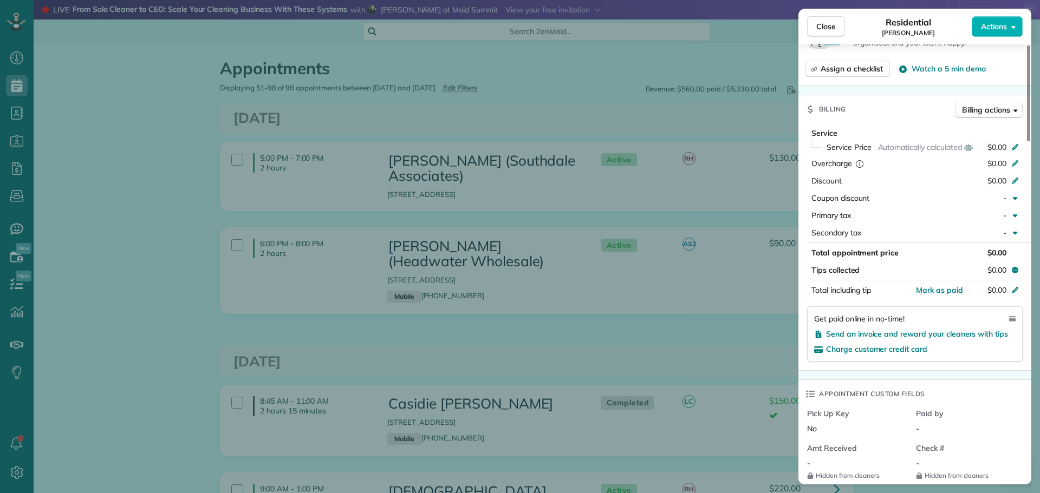
scroll to position [541, 0]
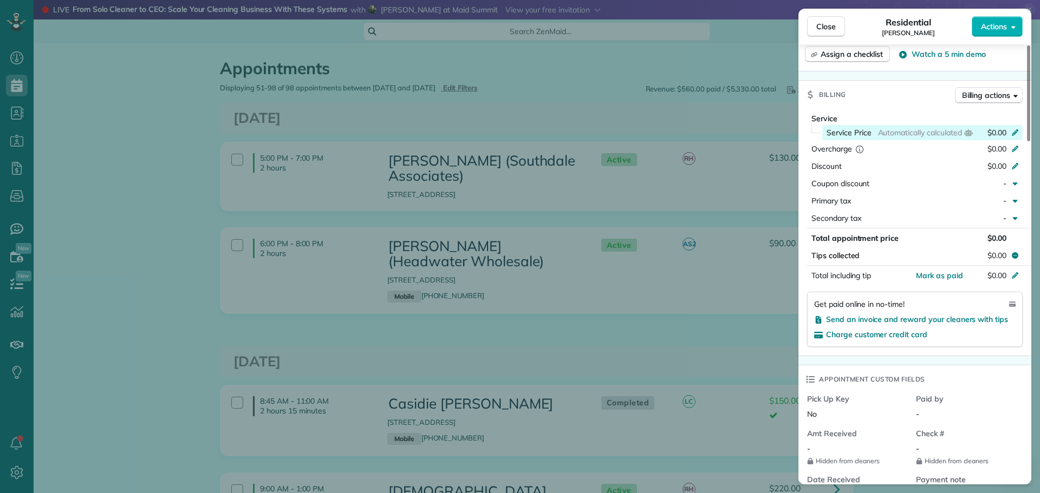
click at [1015, 129] on icon at bounding box center [1014, 131] width 9 height 9
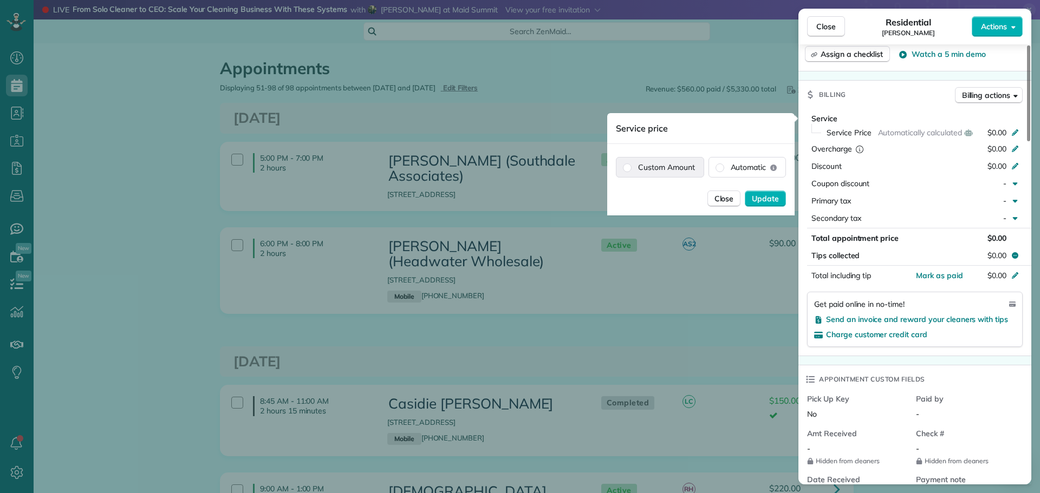
click at [656, 162] on label "Custom Amount" at bounding box center [659, 167] width 87 height 19
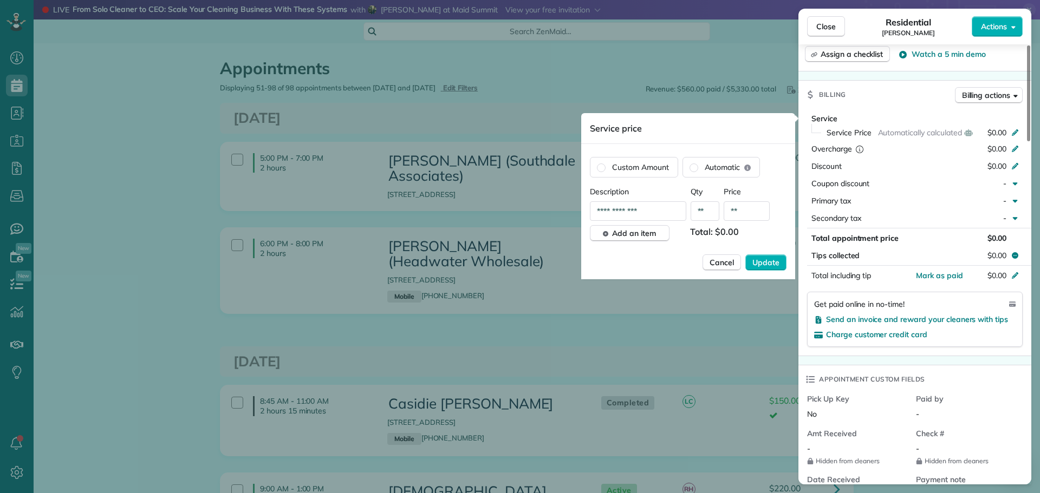
click at [758, 208] on input "**" at bounding box center [746, 210] width 46 height 19
type input "*******"
click at [771, 262] on span "Update" at bounding box center [765, 262] width 27 height 11
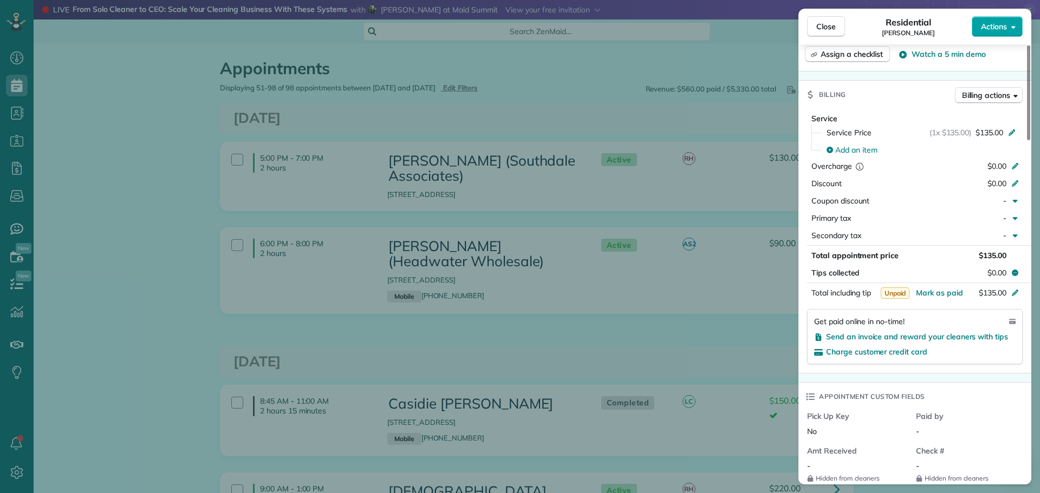
click at [987, 21] on button "Actions" at bounding box center [996, 26] width 51 height 21
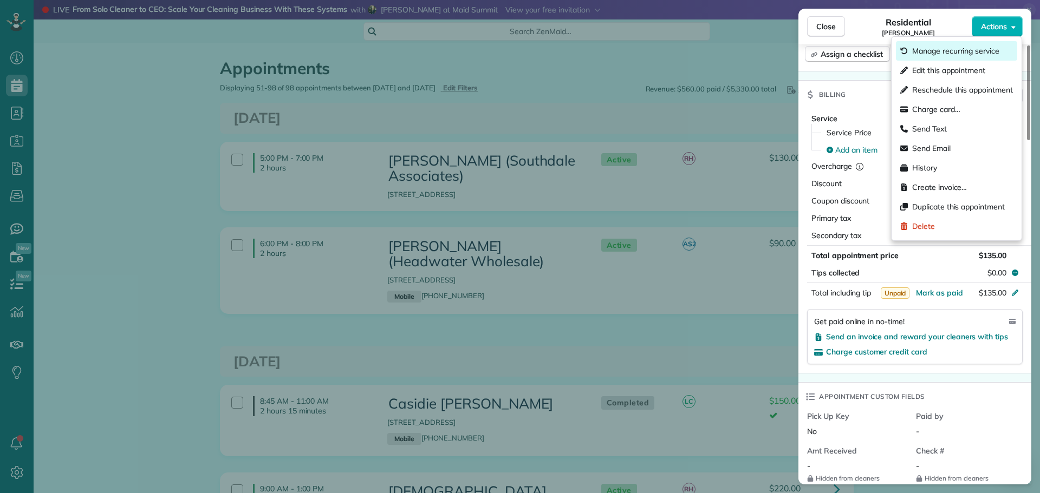
click at [957, 49] on span "Manage recurring service" at bounding box center [955, 50] width 87 height 11
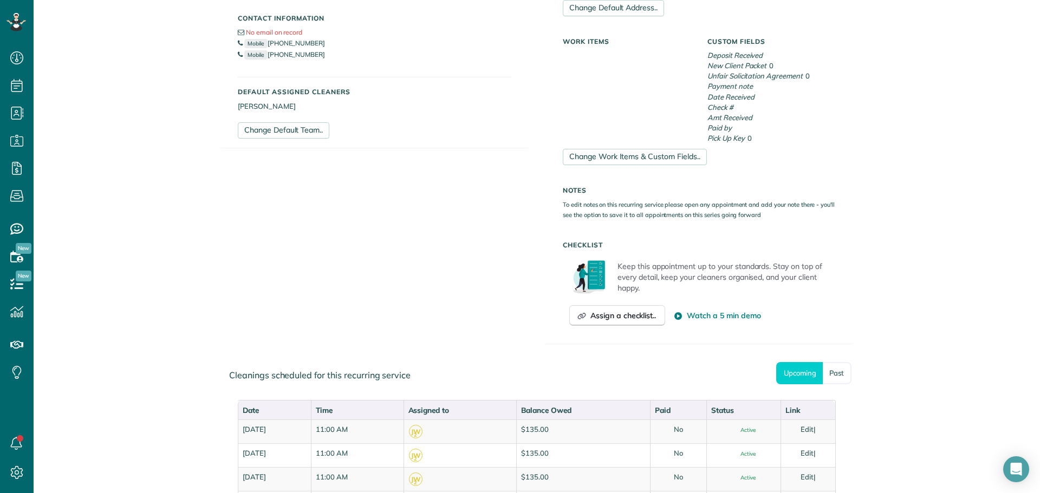
scroll to position [160, 0]
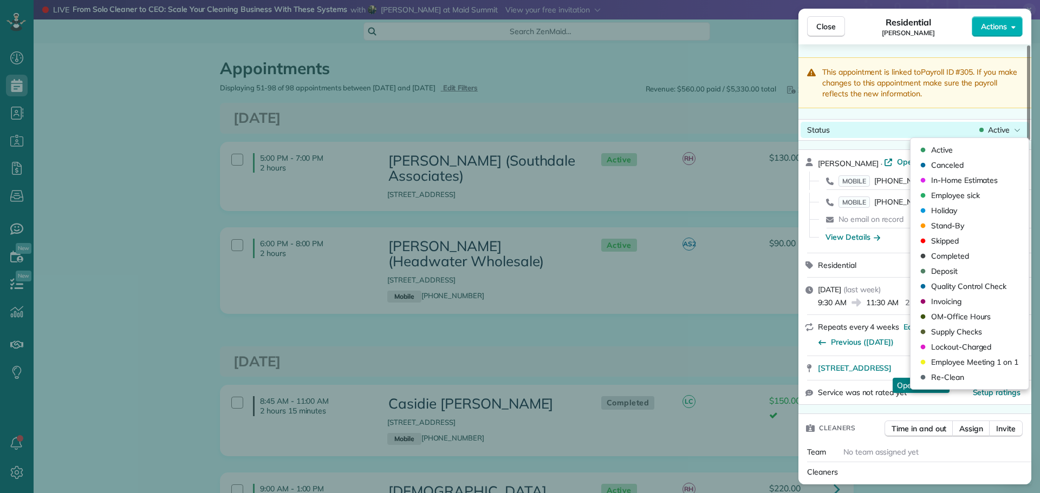
click at [995, 132] on span "Active" at bounding box center [999, 130] width 22 height 11
click at [944, 252] on span "Completed" at bounding box center [950, 256] width 38 height 11
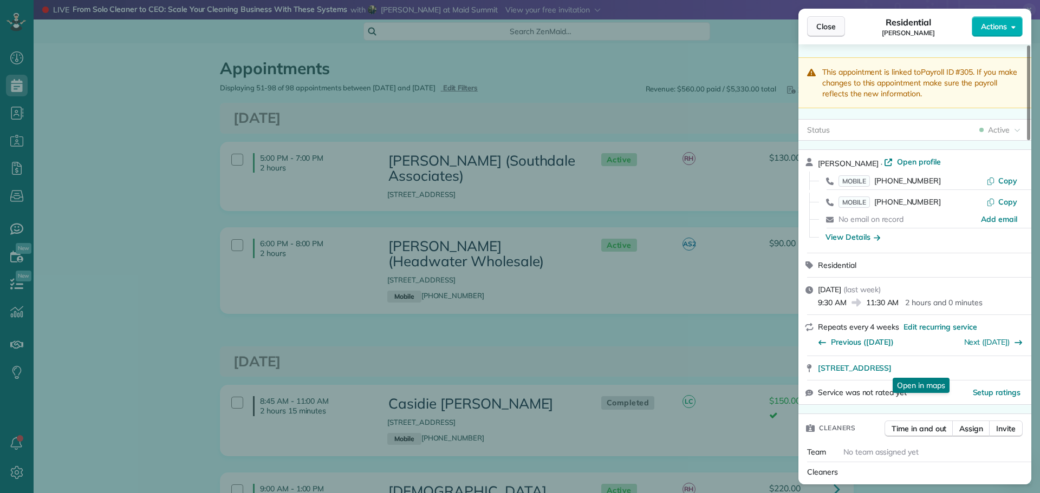
click at [824, 25] on span "Close" at bounding box center [825, 26] width 19 height 11
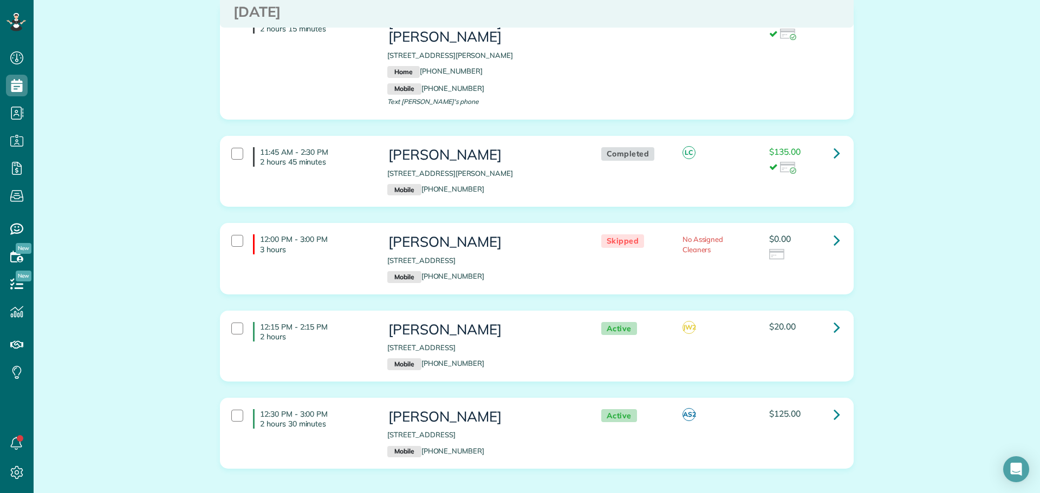
scroll to position [812, 0]
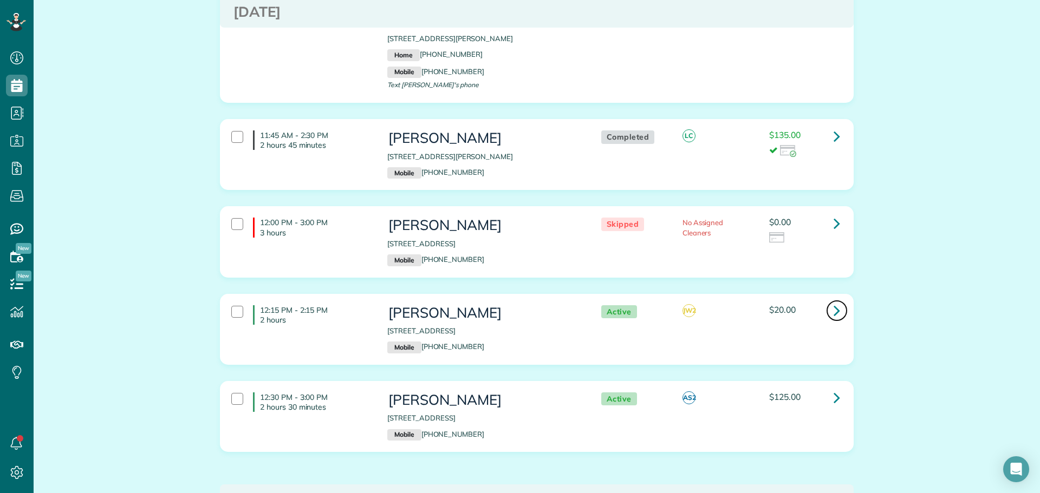
click at [833, 301] on icon at bounding box center [836, 310] width 6 height 19
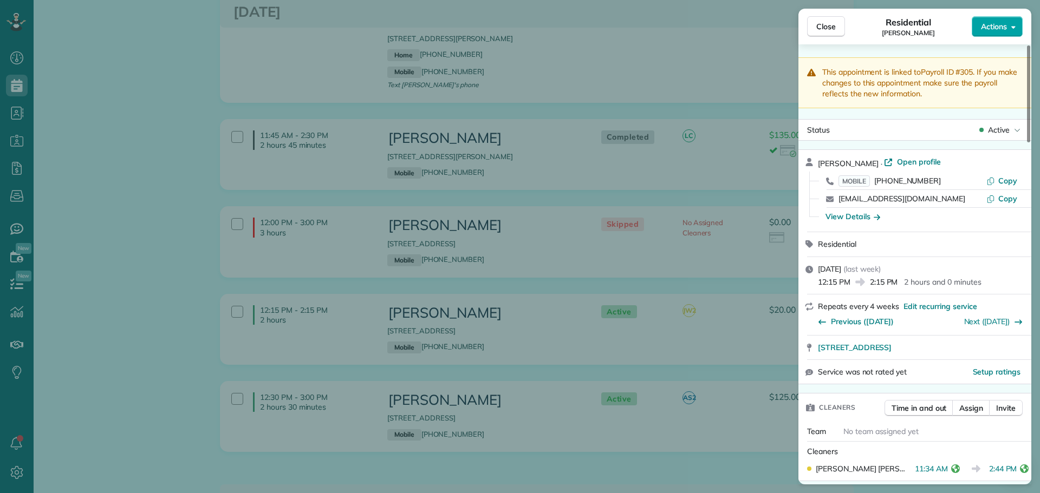
click at [999, 30] on span "Actions" at bounding box center [994, 26] width 26 height 11
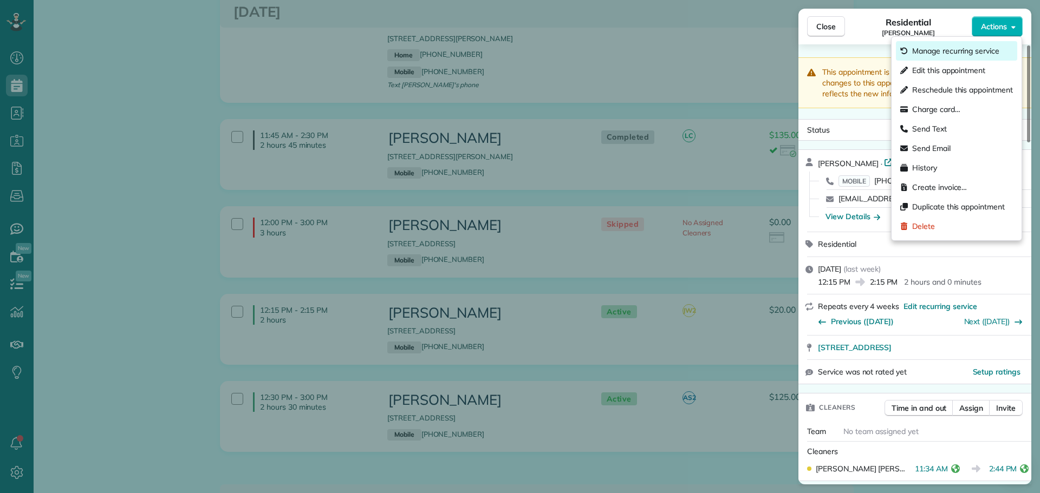
click at [965, 50] on span "Manage recurring service" at bounding box center [955, 50] width 87 height 11
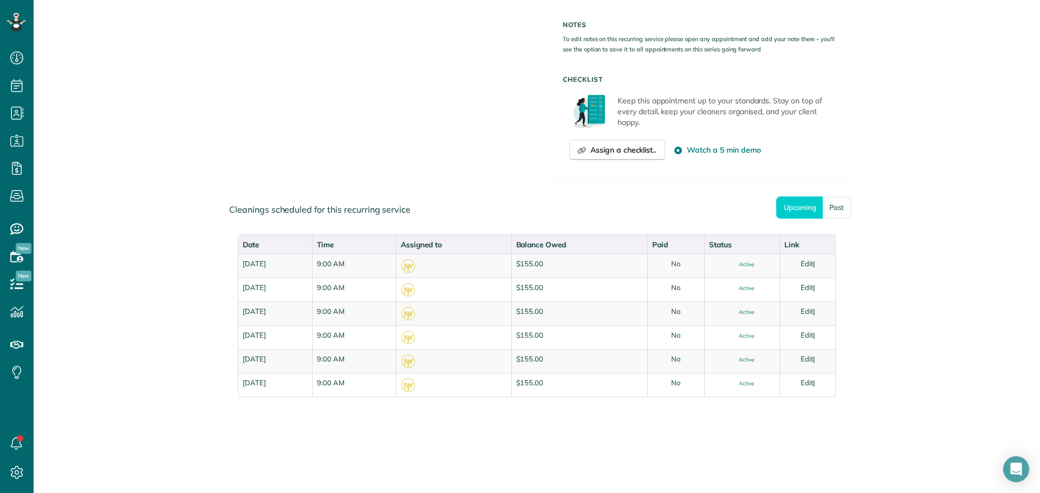
scroll to position [322, 0]
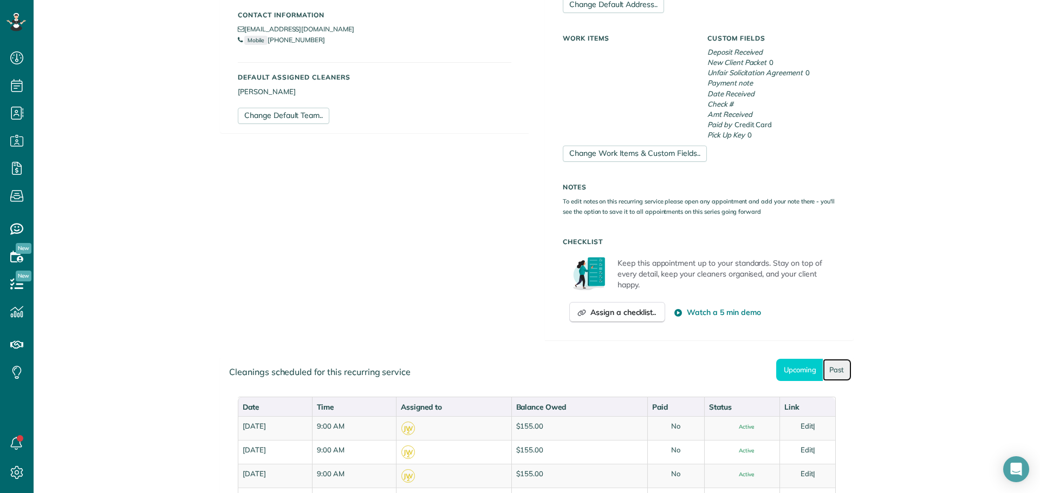
click at [831, 373] on link "Past" at bounding box center [836, 370] width 29 height 22
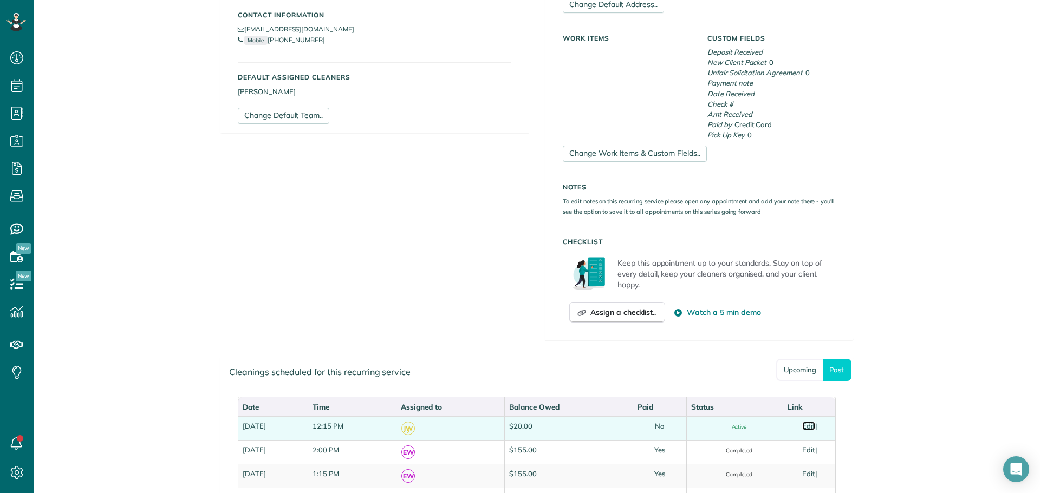
click at [810, 426] on link "Edit" at bounding box center [808, 426] width 13 height 9
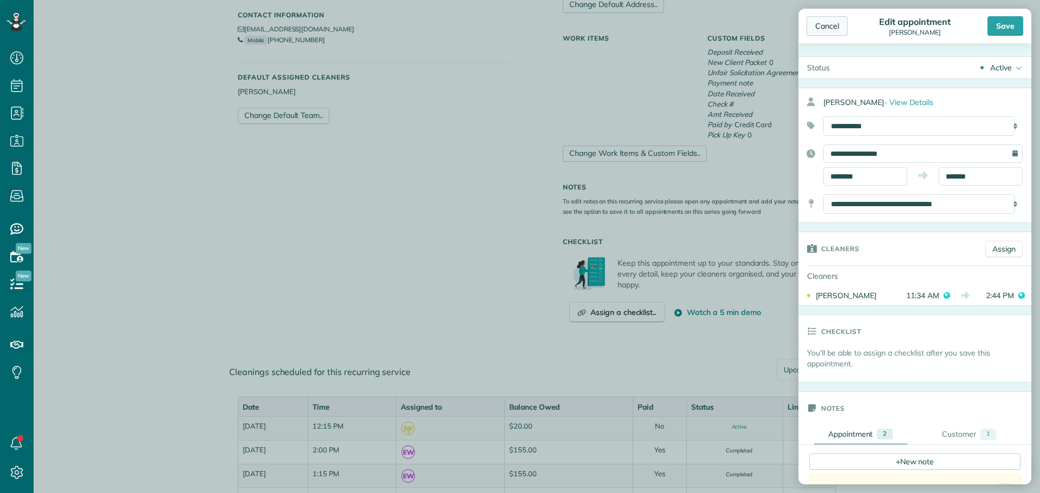
click at [834, 28] on div "Cancel" at bounding box center [826, 25] width 41 height 19
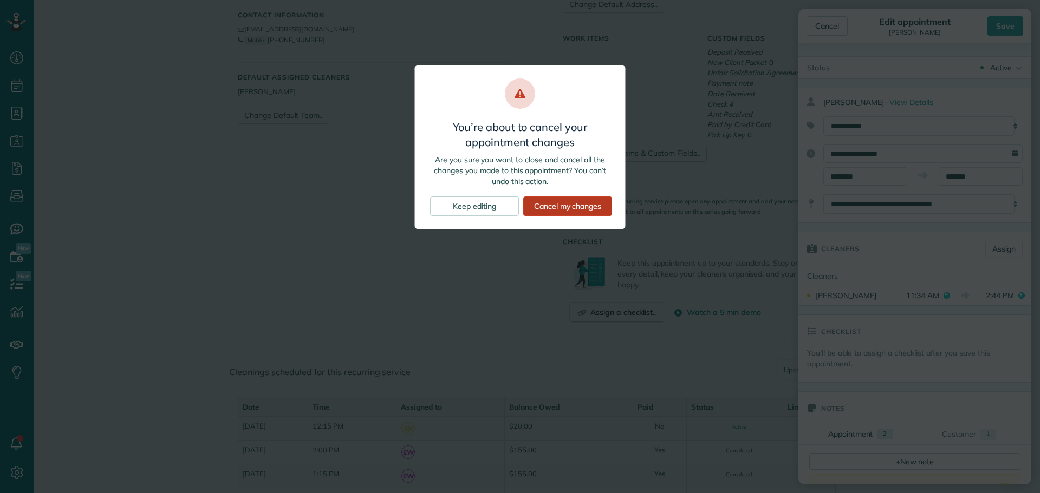
click at [549, 205] on div "Cancel my changes" at bounding box center [567, 206] width 89 height 19
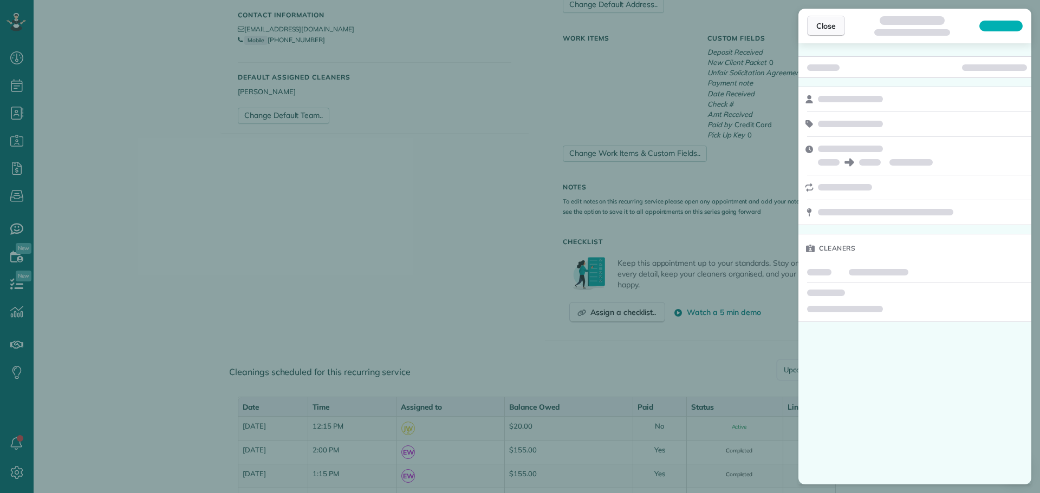
click at [828, 25] on span "Close" at bounding box center [825, 26] width 19 height 11
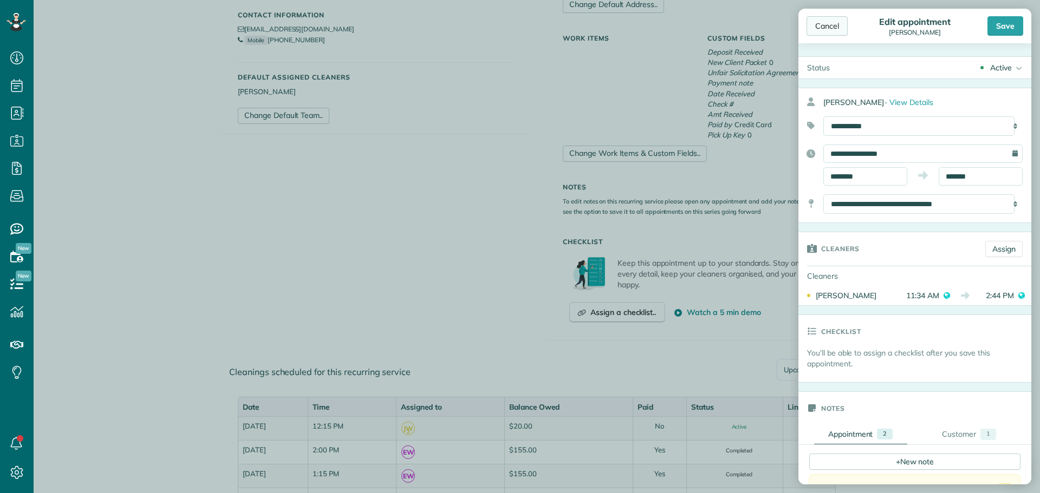
click at [834, 30] on div "Cancel" at bounding box center [826, 25] width 41 height 19
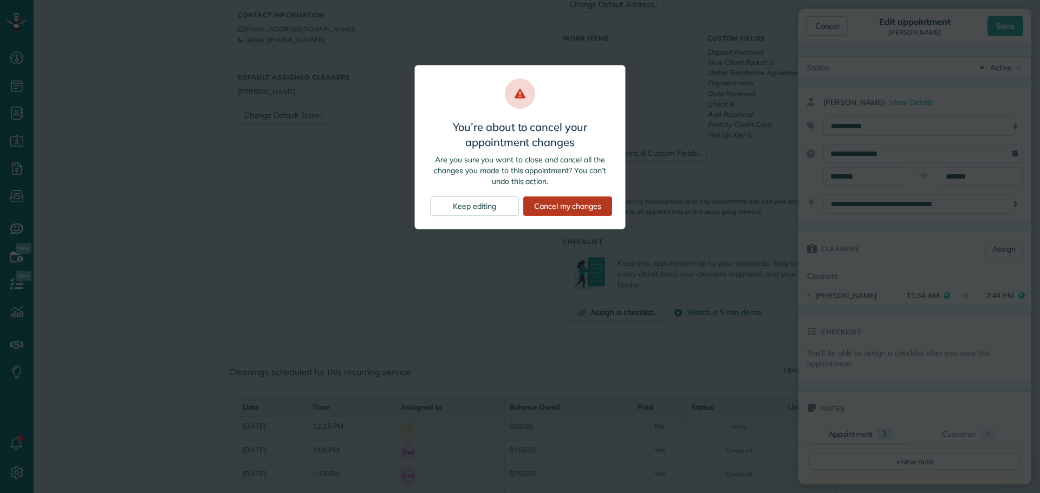
click at [578, 208] on div "Cancel my changes" at bounding box center [567, 206] width 89 height 19
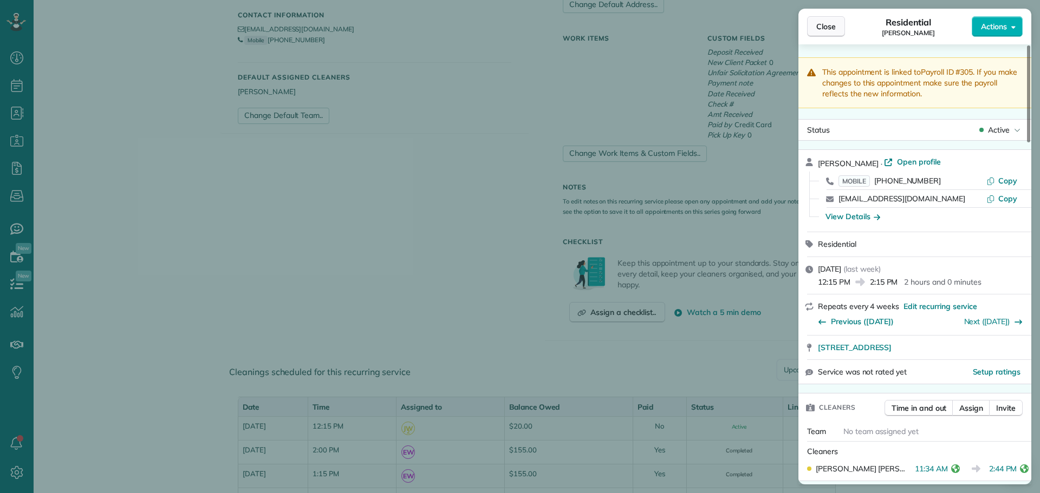
click at [817, 24] on span "Close" at bounding box center [825, 26] width 19 height 11
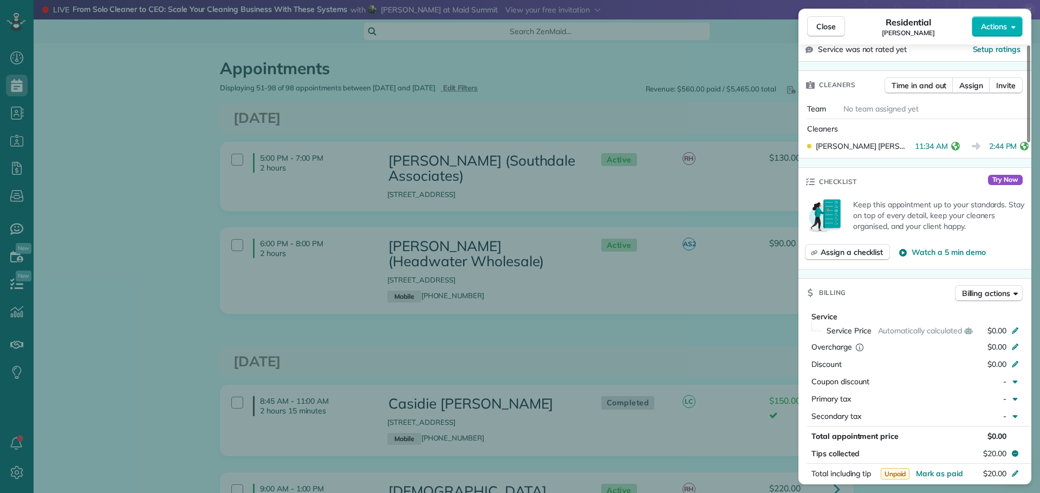
scroll to position [325, 0]
click at [1014, 324] on icon at bounding box center [1014, 327] width 9 height 9
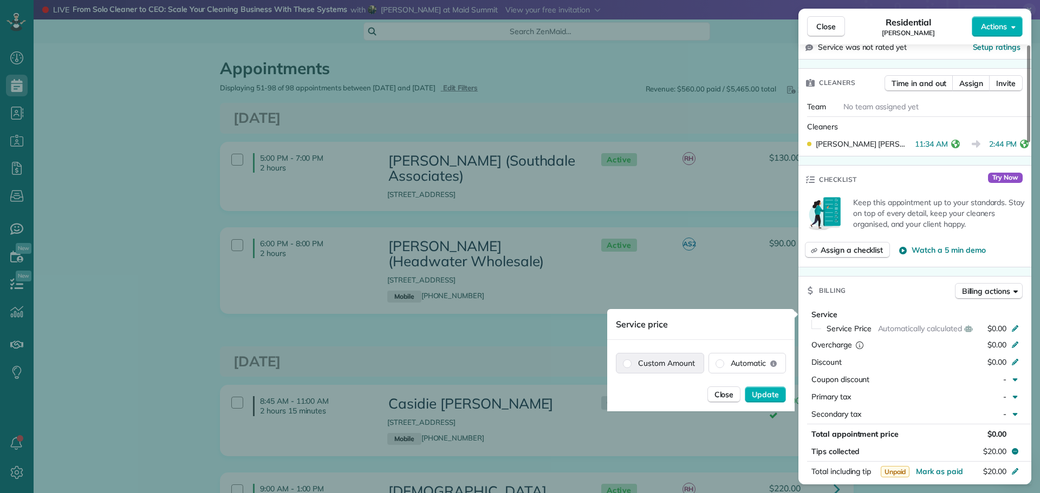
click at [674, 361] on label "Custom Amount" at bounding box center [659, 363] width 87 height 19
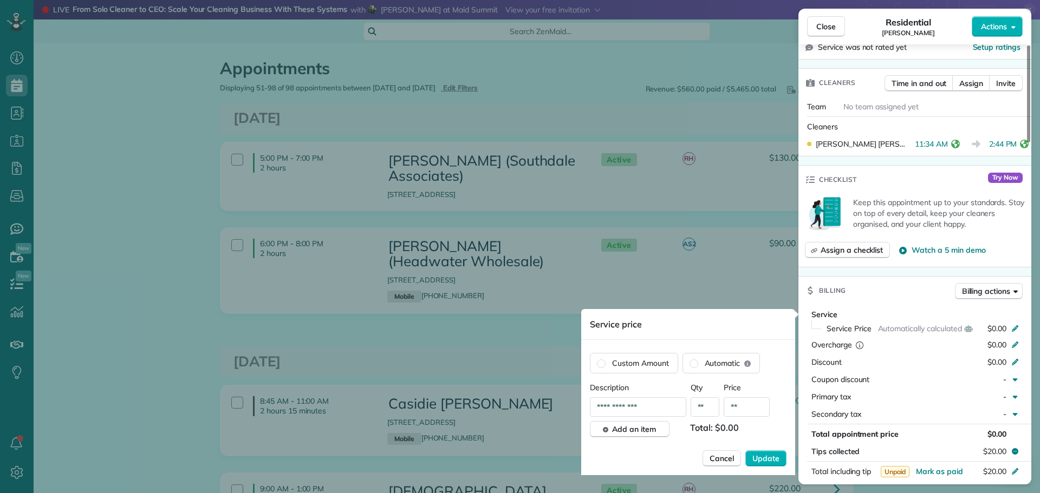
click at [748, 406] on input "**" at bounding box center [746, 406] width 46 height 19
type input "*******"
drag, startPoint x: 758, startPoint y: 460, endPoint x: 762, endPoint y: 453, distance: 7.8
click at [758, 459] on span "Update" at bounding box center [765, 458] width 27 height 11
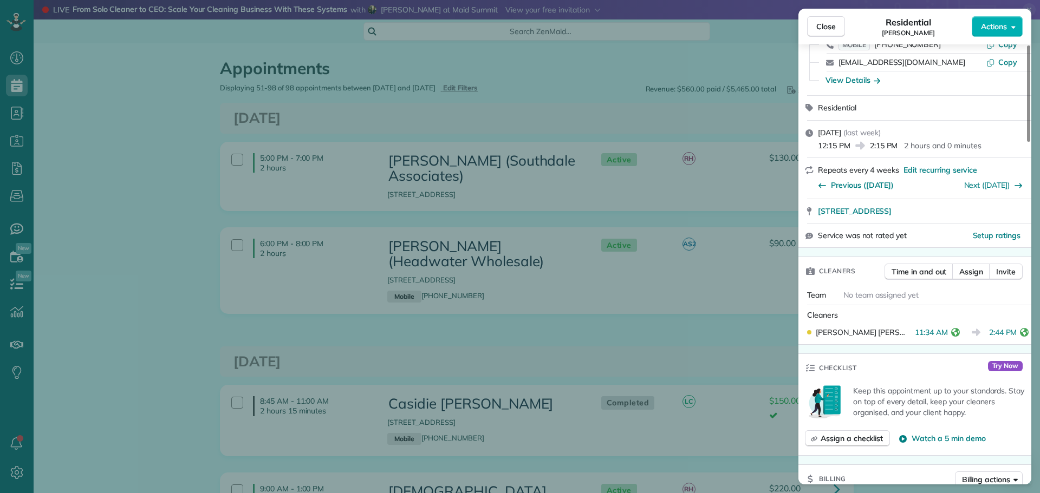
scroll to position [54, 0]
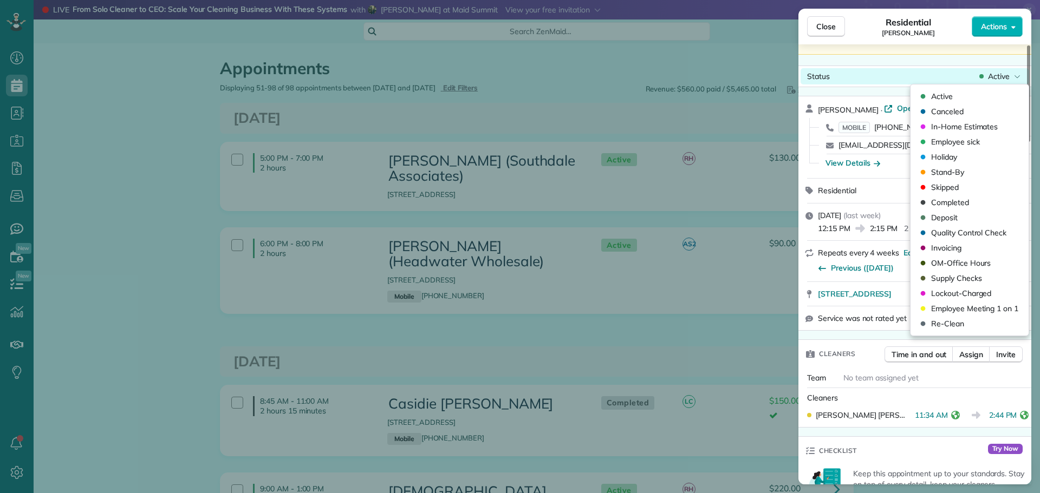
click at [1006, 77] on span "Active" at bounding box center [999, 76] width 22 height 11
click at [941, 203] on span "Completed" at bounding box center [950, 202] width 38 height 11
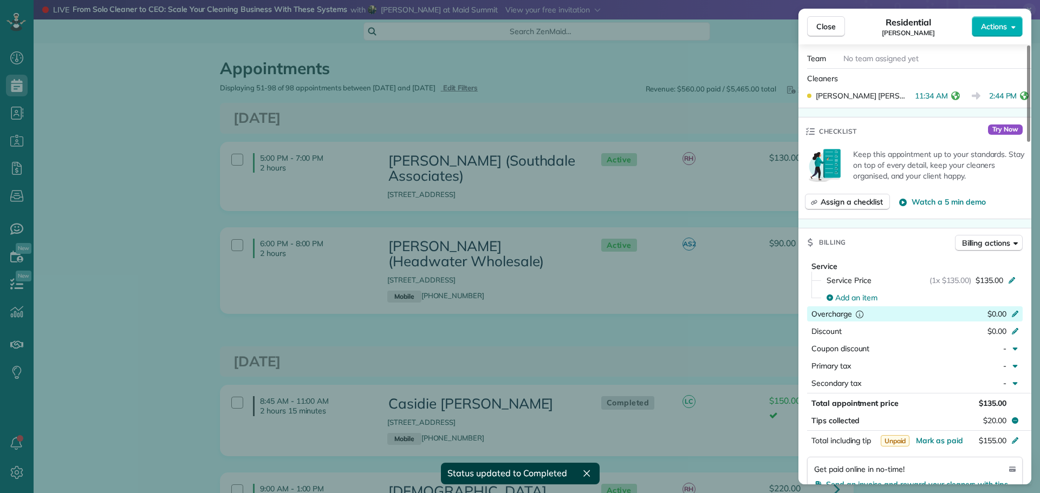
scroll to position [378, 0]
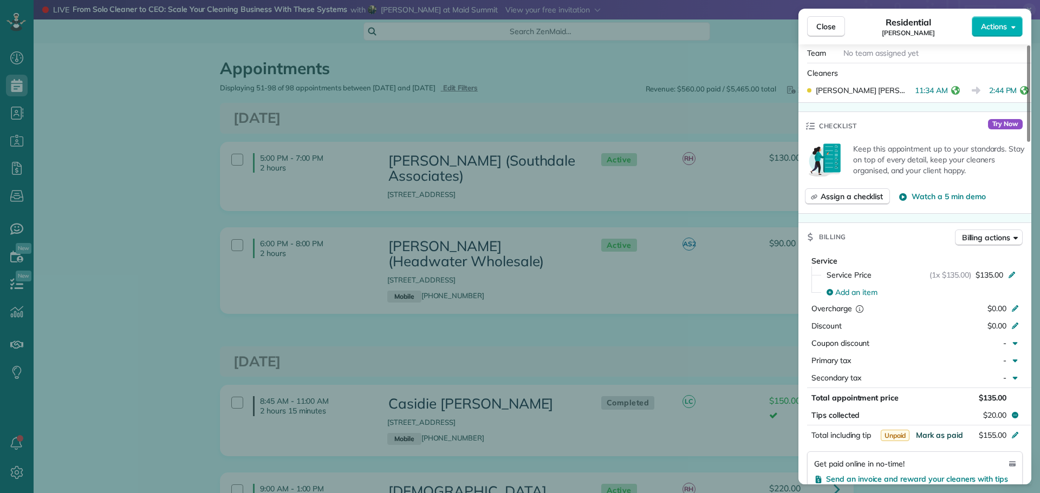
click at [938, 433] on span "Mark as paid" at bounding box center [939, 435] width 47 height 10
click at [822, 27] on span "Close" at bounding box center [825, 26] width 19 height 11
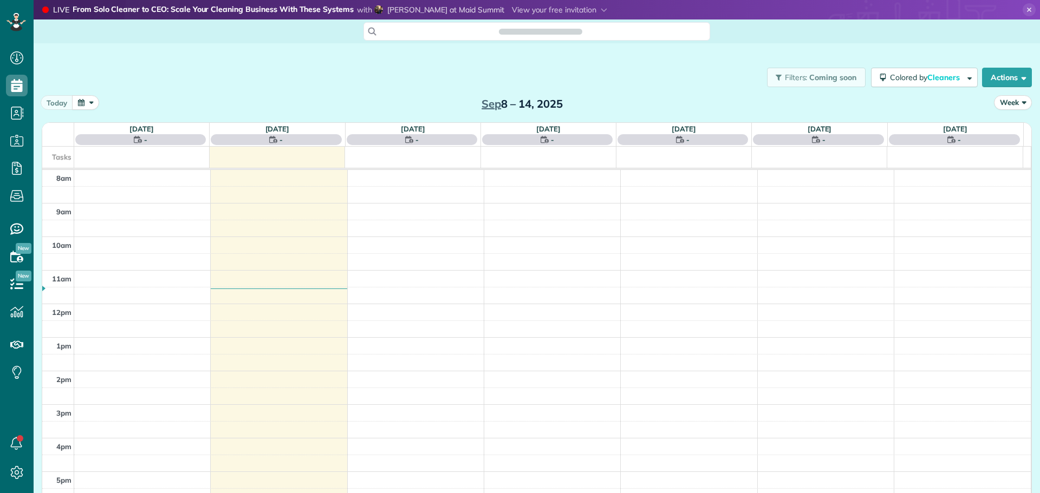
scroll to position [5, 5]
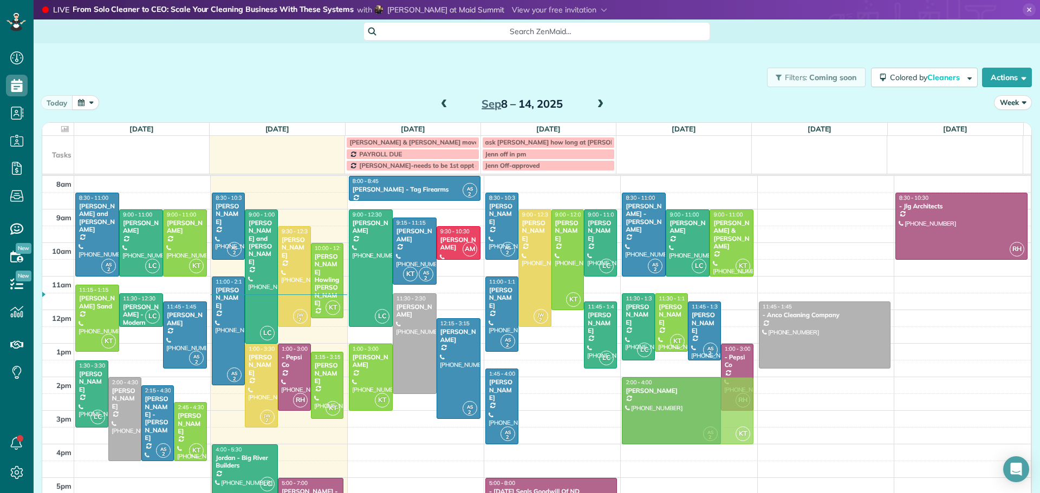
drag, startPoint x: 534, startPoint y: 360, endPoint x: 630, endPoint y: 402, distance: 104.7
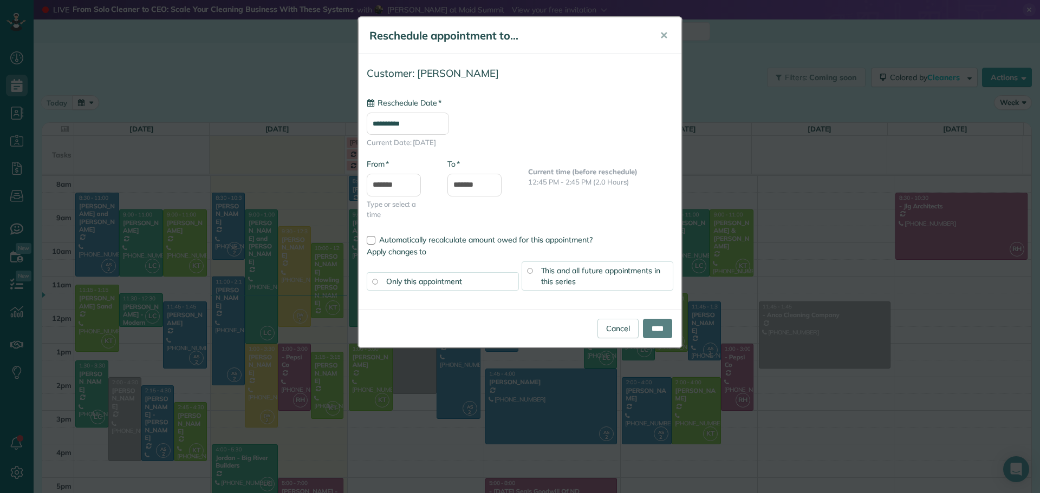
type input "**********"
click at [375, 238] on div at bounding box center [371, 240] width 9 height 9
click at [650, 330] on input "****" at bounding box center [657, 328] width 29 height 19
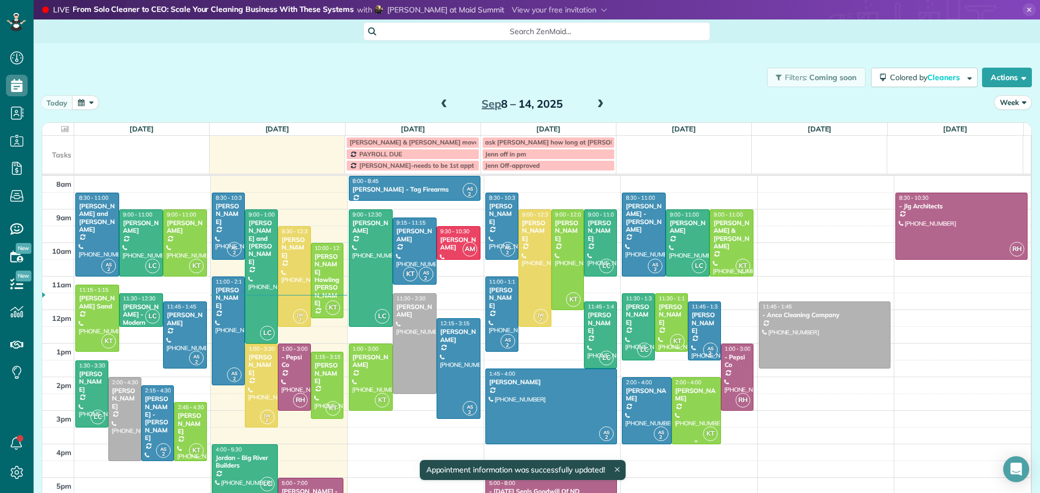
click at [679, 403] on div at bounding box center [696, 411] width 48 height 66
click at [685, 390] on div "[PERSON_NAME]" at bounding box center [696, 395] width 43 height 16
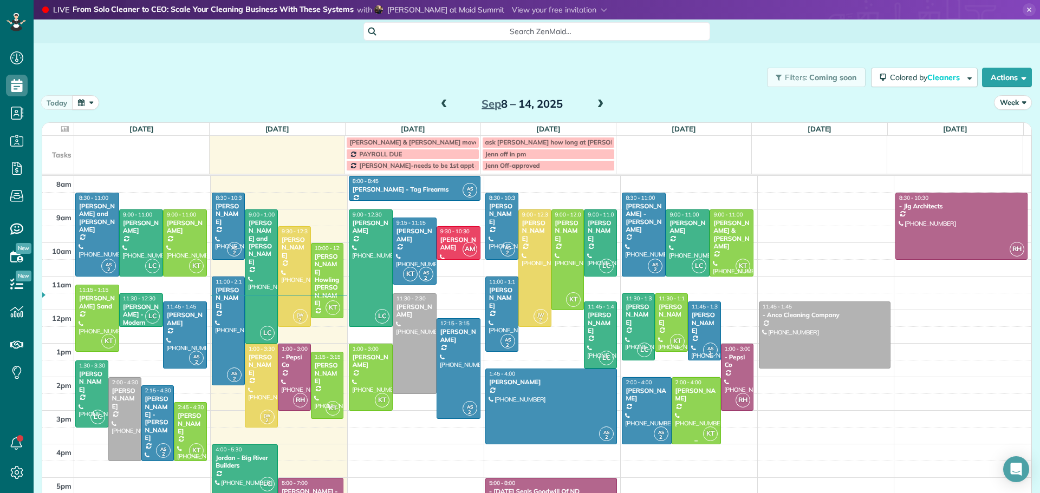
click at [683, 390] on div "[PERSON_NAME]" at bounding box center [696, 395] width 43 height 16
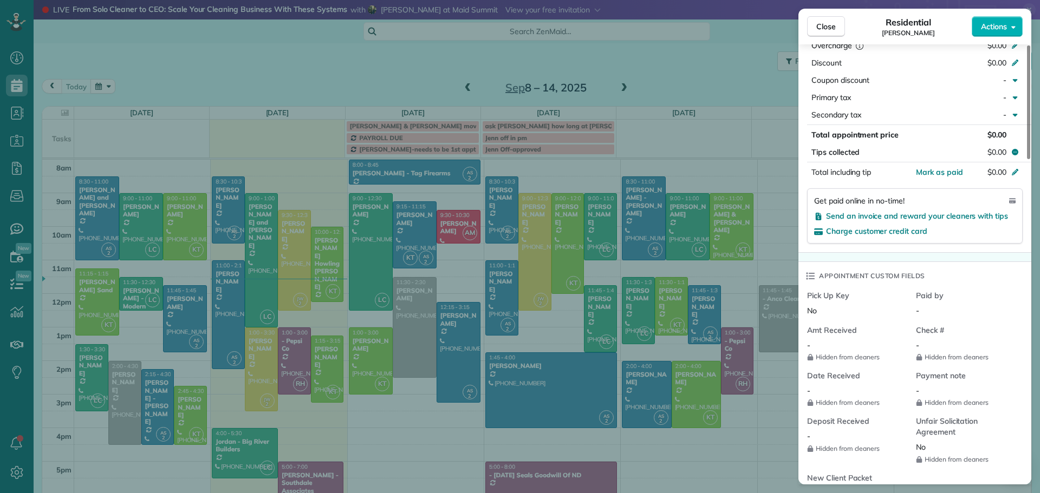
scroll to position [321, 0]
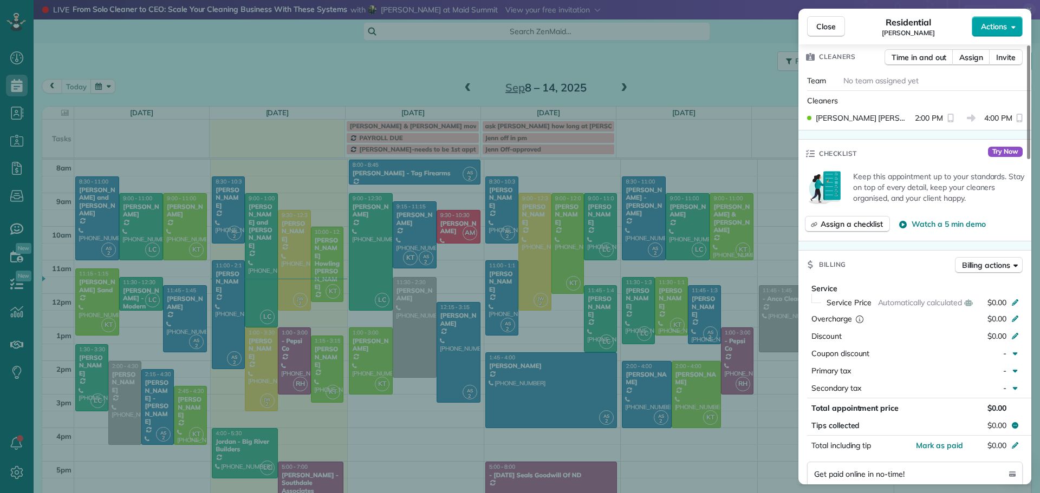
click at [1003, 21] on span "Actions" at bounding box center [994, 26] width 26 height 11
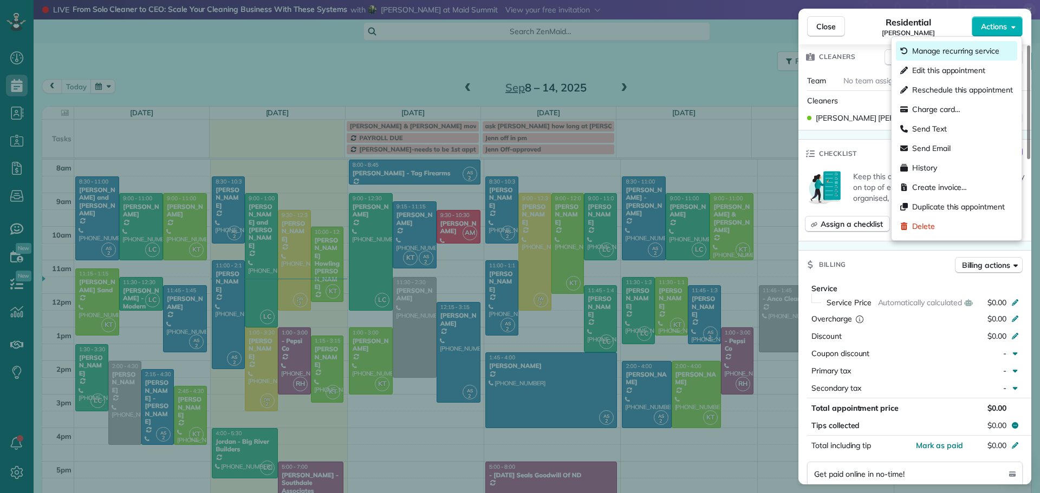
click at [954, 49] on span "Manage recurring service" at bounding box center [955, 50] width 87 height 11
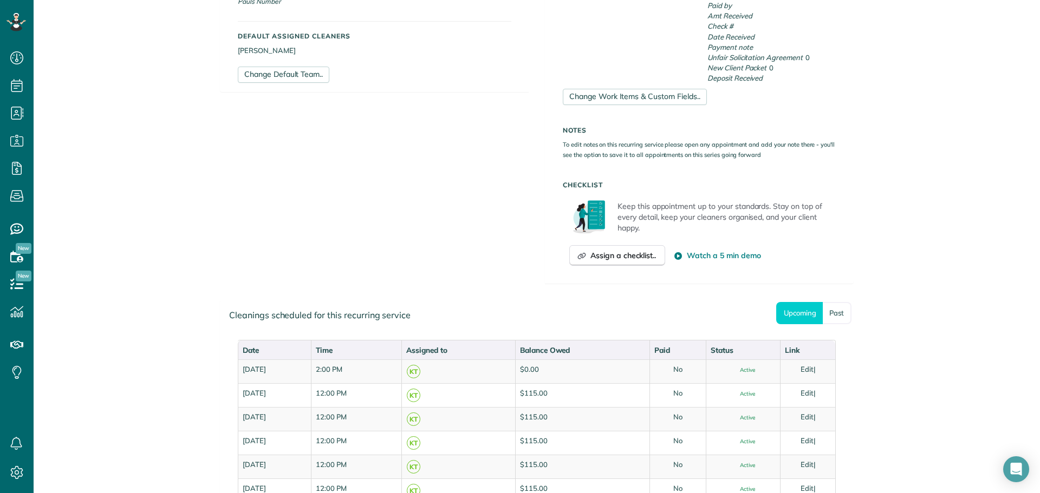
scroll to position [433, 0]
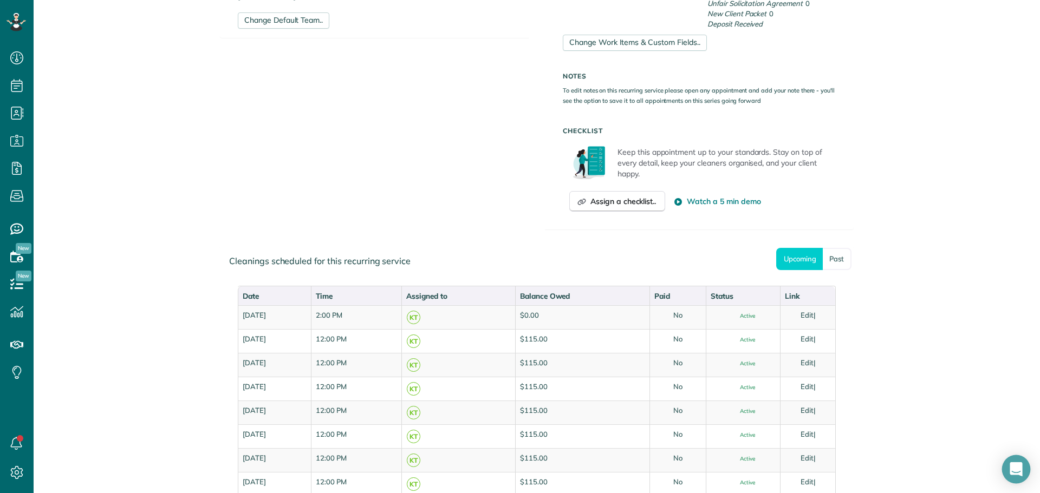
click at [1013, 467] on icon "Open Intercom Messenger" at bounding box center [1015, 469] width 12 height 14
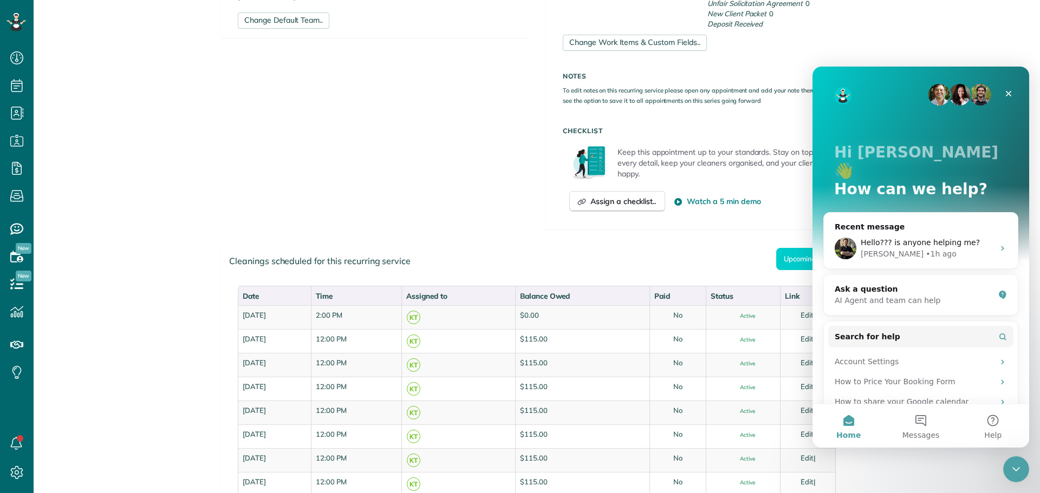
scroll to position [0, 0]
click at [900, 238] on span "Hello??? is anyone helping me?" at bounding box center [919, 242] width 119 height 9
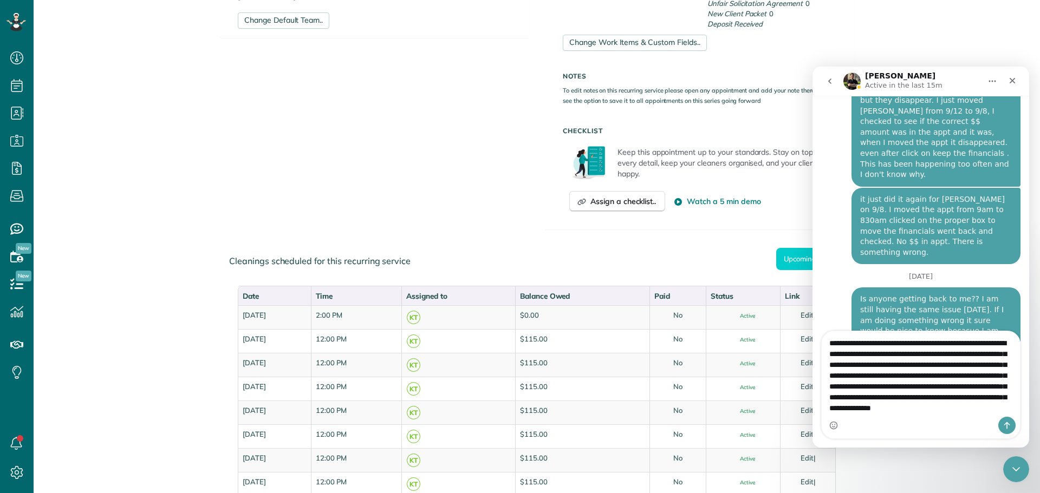
scroll to position [18, 0]
type textarea "**********"
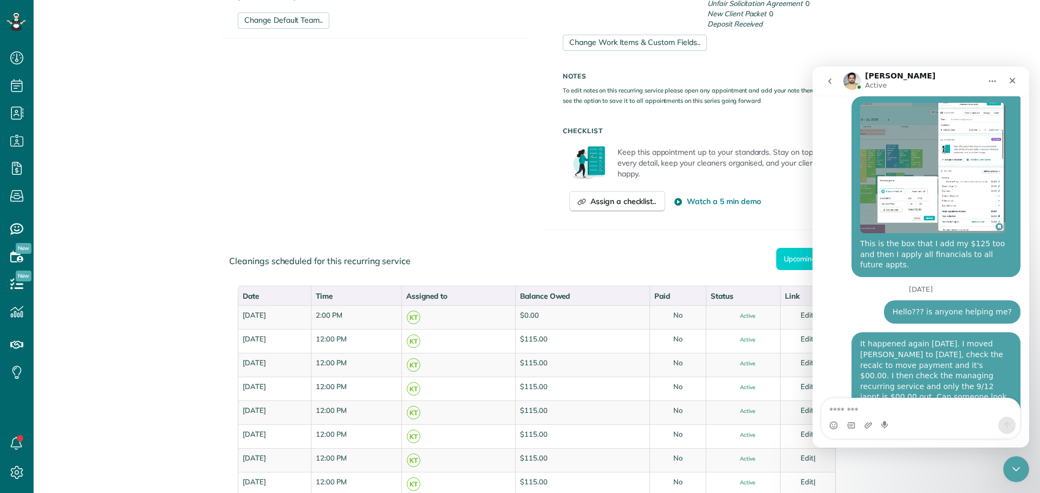
scroll to position [2, 0]
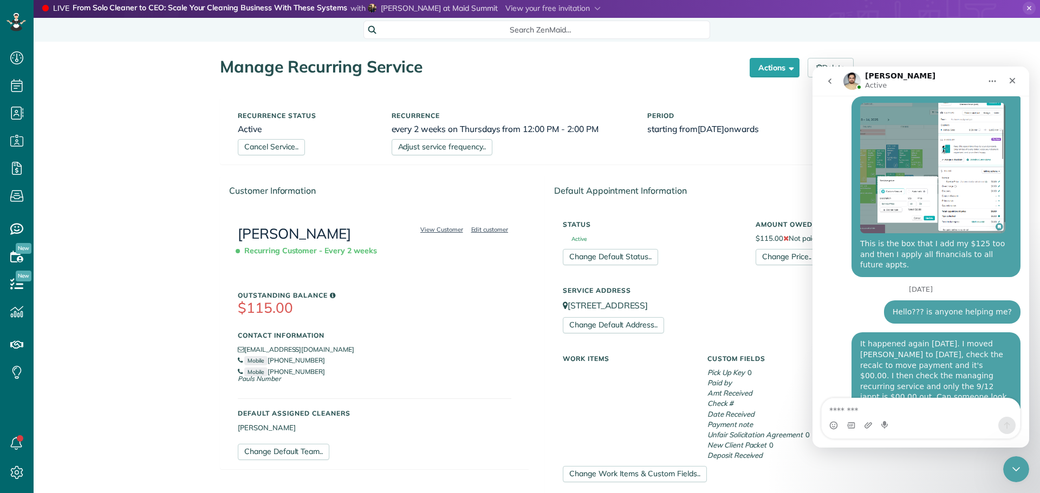
click at [846, 410] on textarea "Message…" at bounding box center [920, 408] width 198 height 18
type textarea "*"
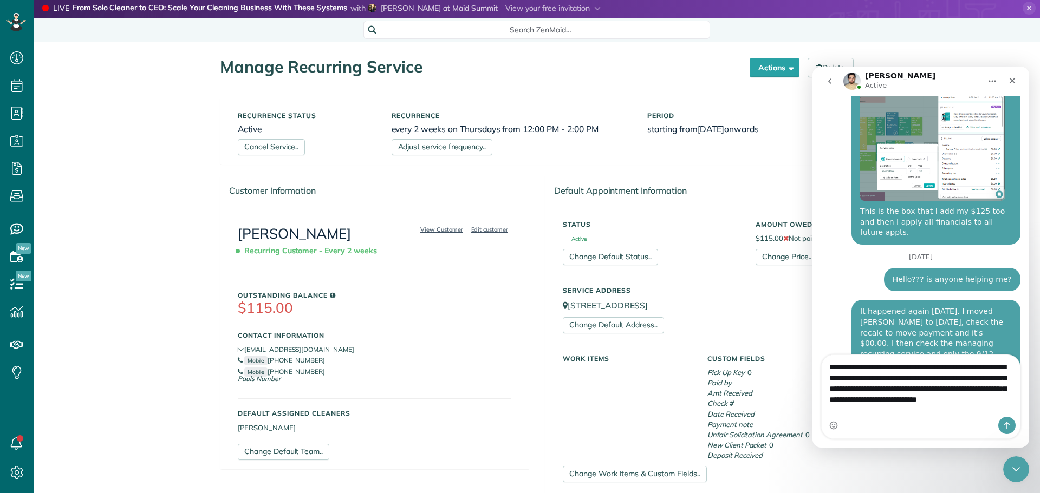
scroll to position [2382, 0]
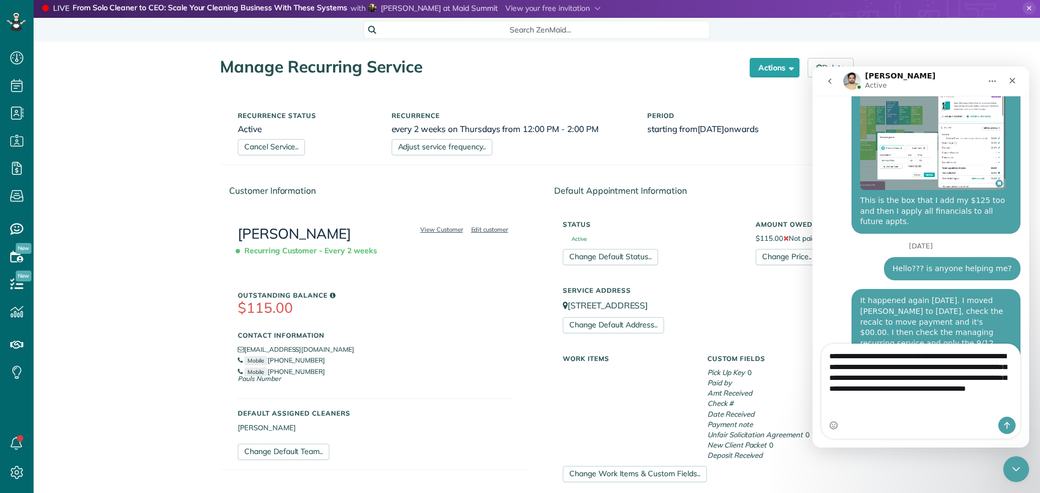
type textarea "**********"
click at [1005, 422] on icon "Send a message…" at bounding box center [1006, 425] width 9 height 9
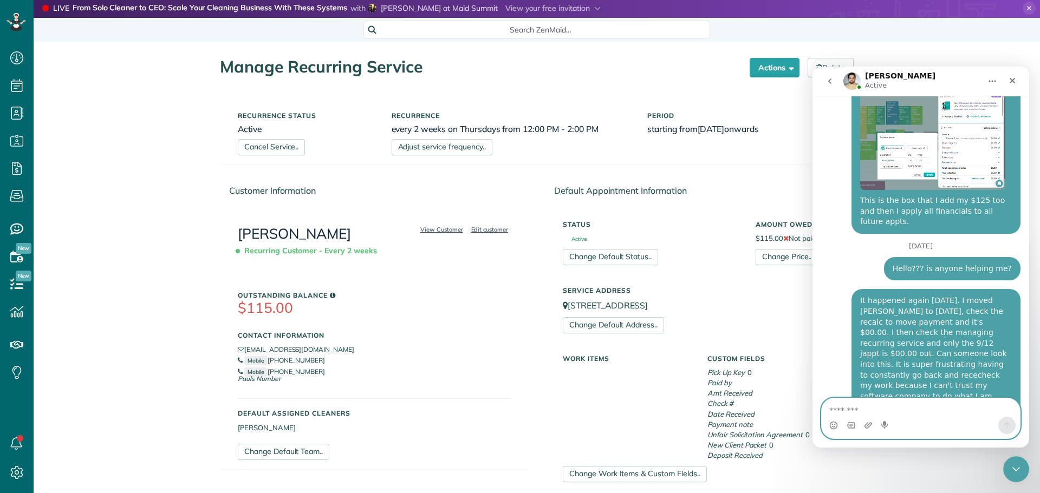
scroll to position [2425, 0]
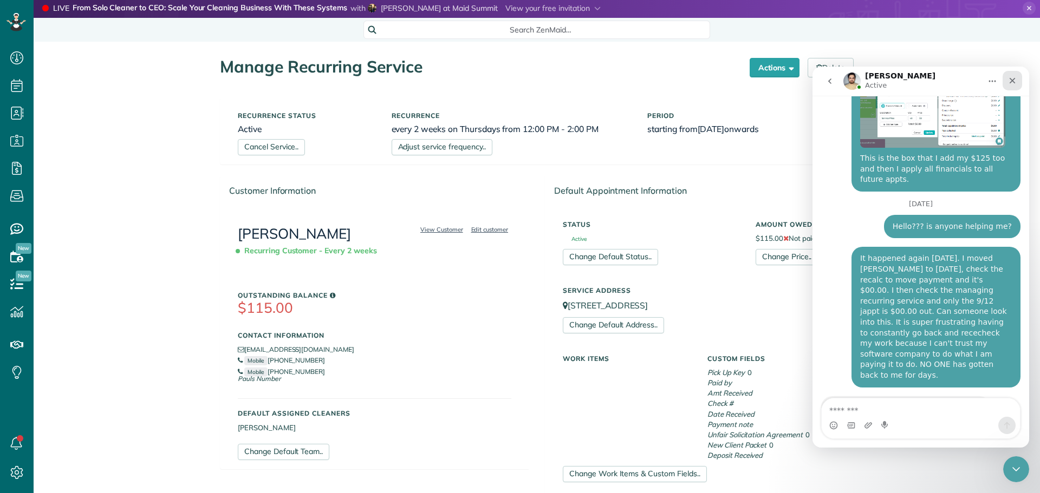
click at [1016, 73] on div "Close" at bounding box center [1011, 80] width 19 height 19
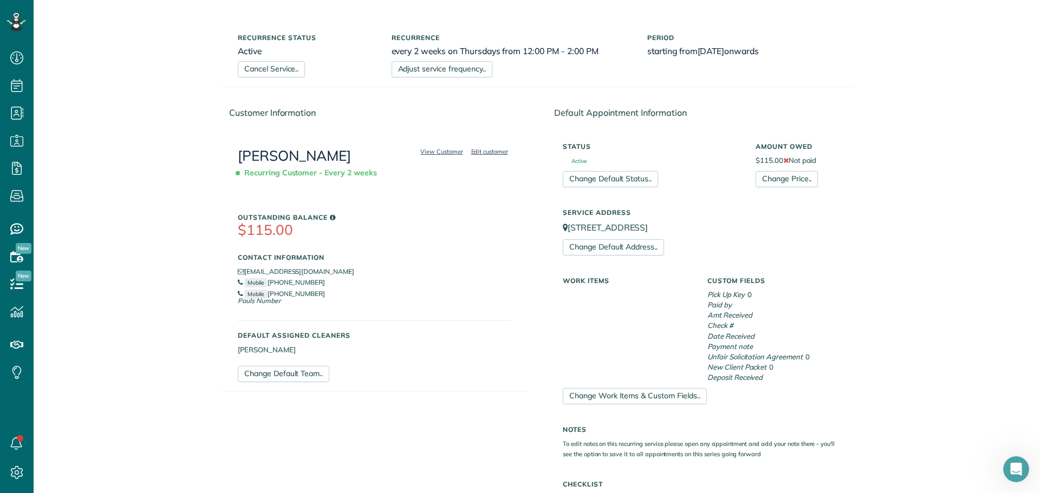
scroll to position [0, 0]
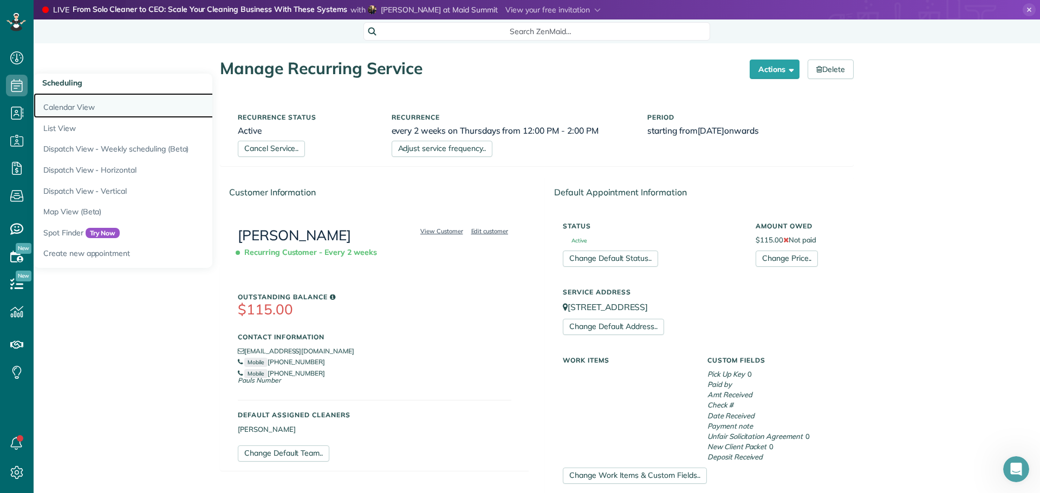
click at [73, 102] on link "Calendar View" at bounding box center [169, 105] width 271 height 25
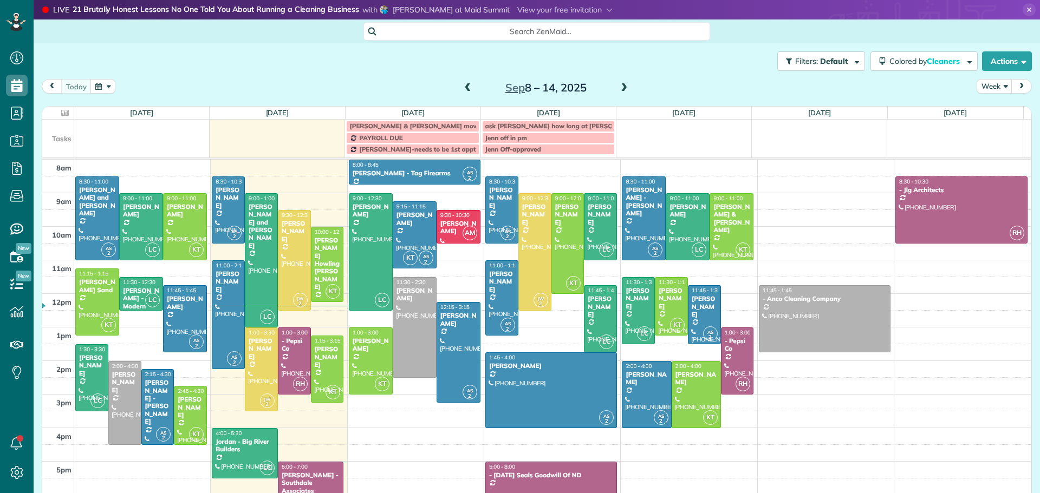
scroll to position [5, 5]
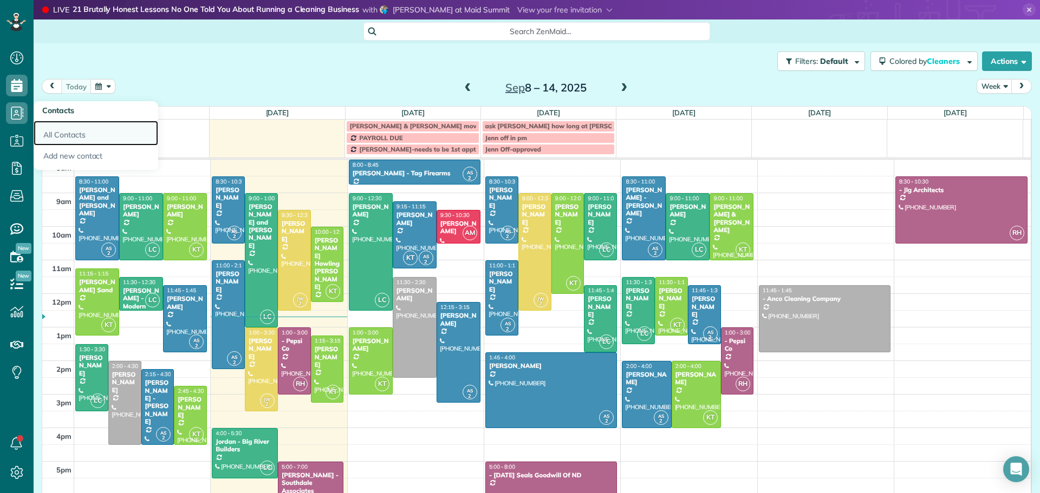
click at [62, 134] on link "All Contacts" at bounding box center [96, 133] width 125 height 25
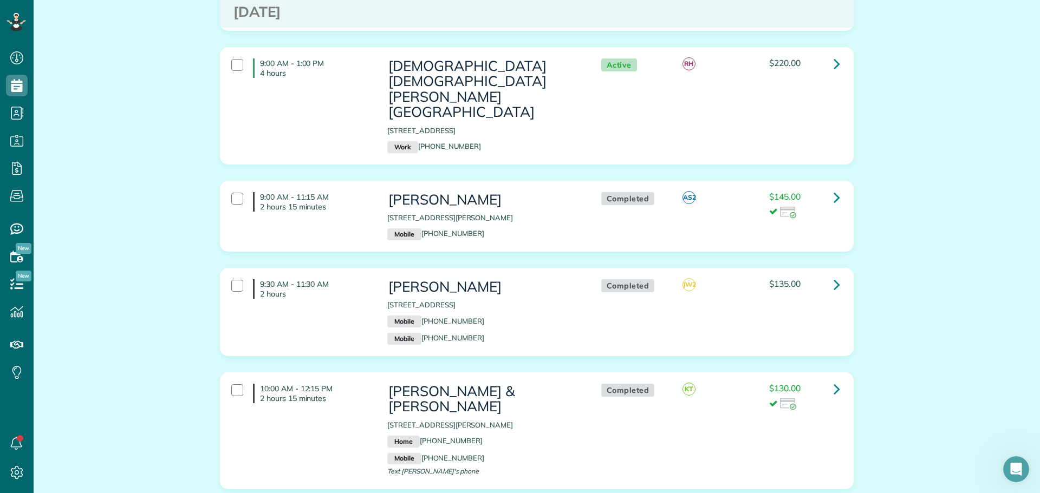
scroll to position [487, 0]
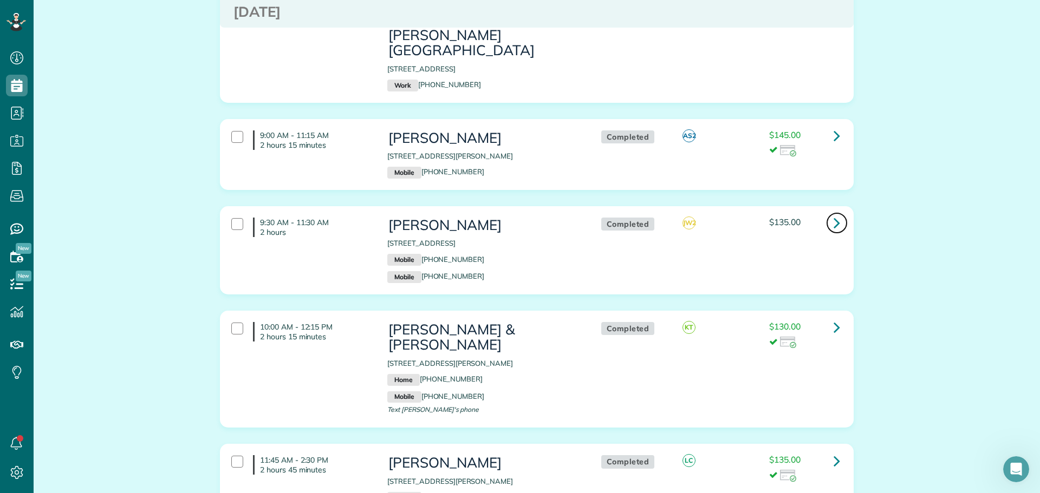
click at [833, 213] on icon at bounding box center [836, 222] width 6 height 19
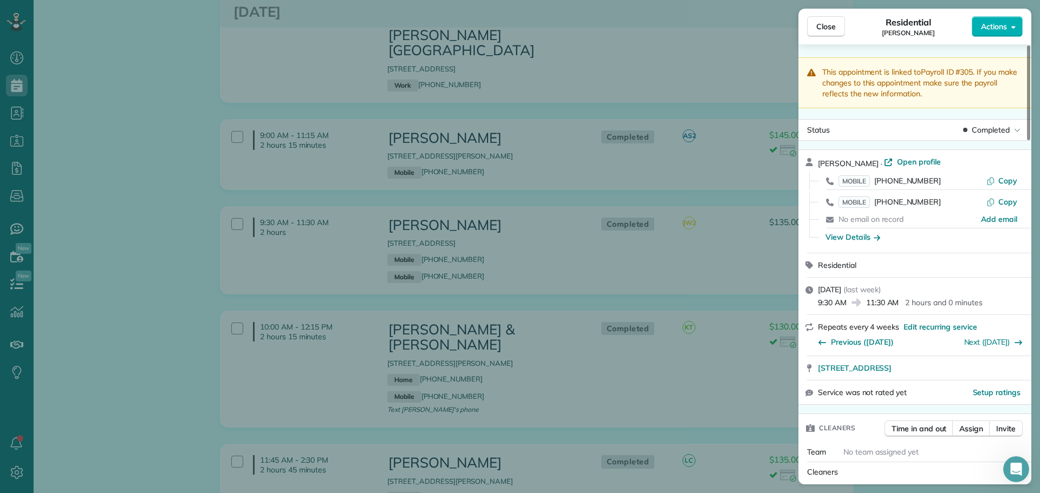
scroll to position [433, 0]
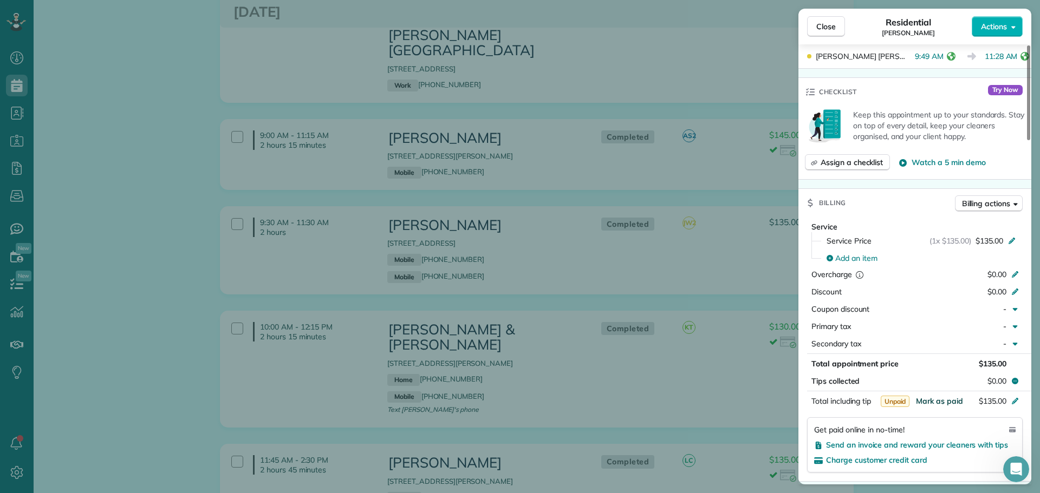
click at [950, 396] on span "Mark as paid" at bounding box center [939, 401] width 47 height 10
click at [828, 27] on span "Close" at bounding box center [825, 26] width 19 height 11
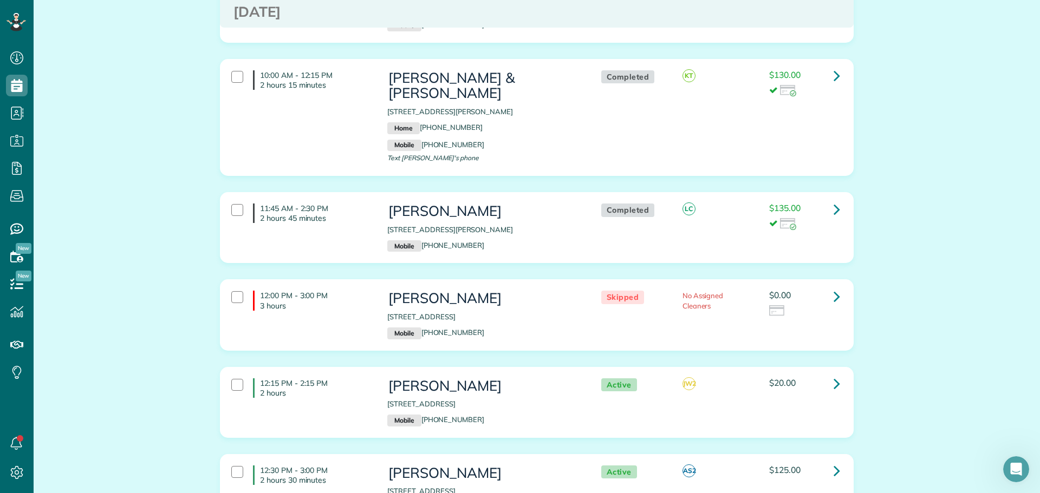
scroll to position [758, 0]
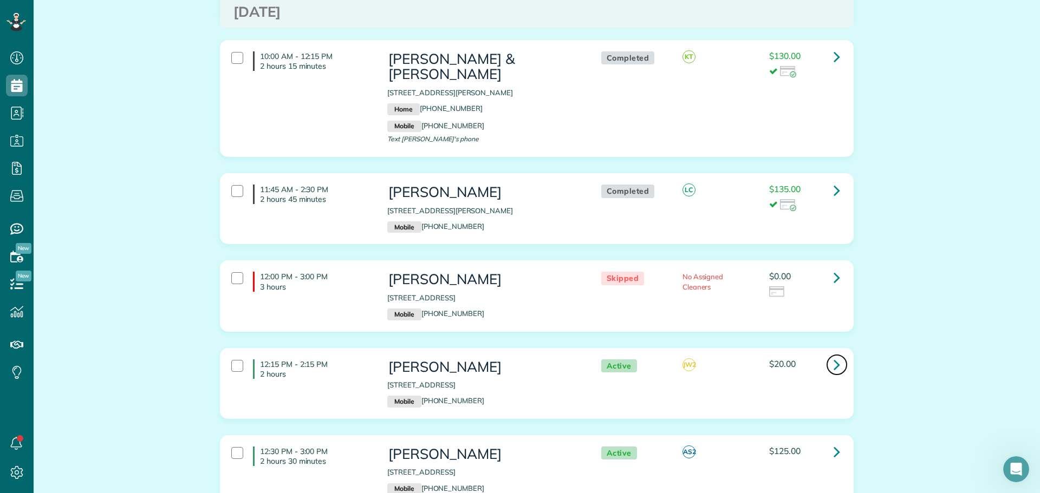
click at [833, 355] on icon at bounding box center [836, 364] width 6 height 19
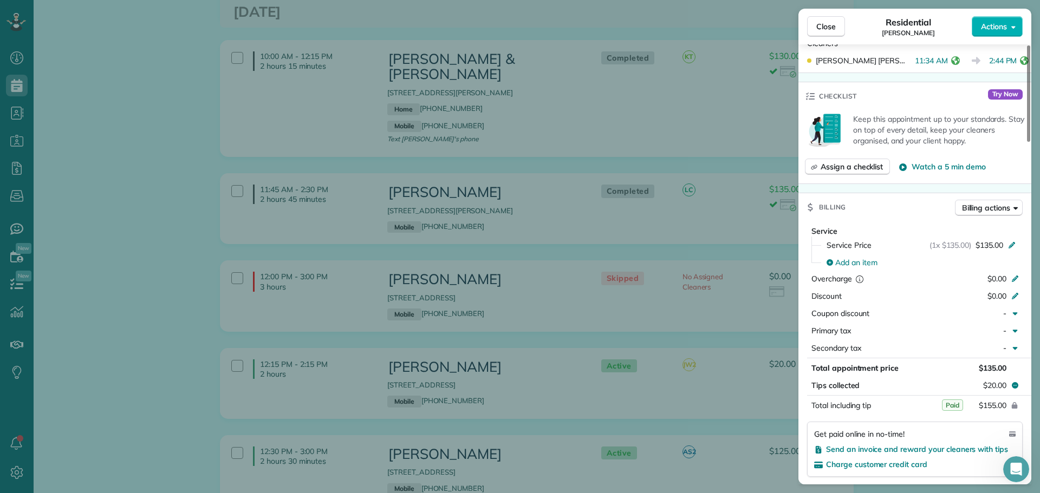
scroll to position [433, 0]
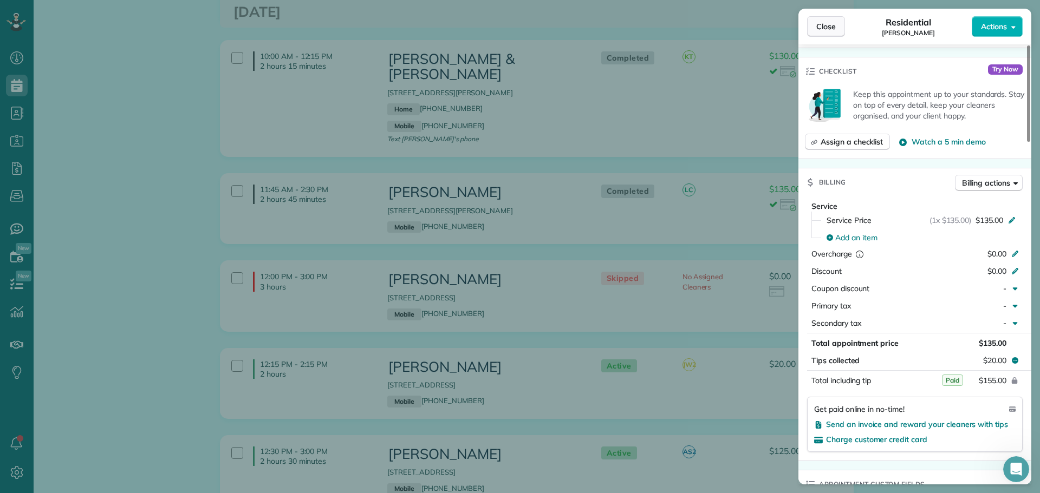
click at [823, 26] on span "Close" at bounding box center [825, 26] width 19 height 11
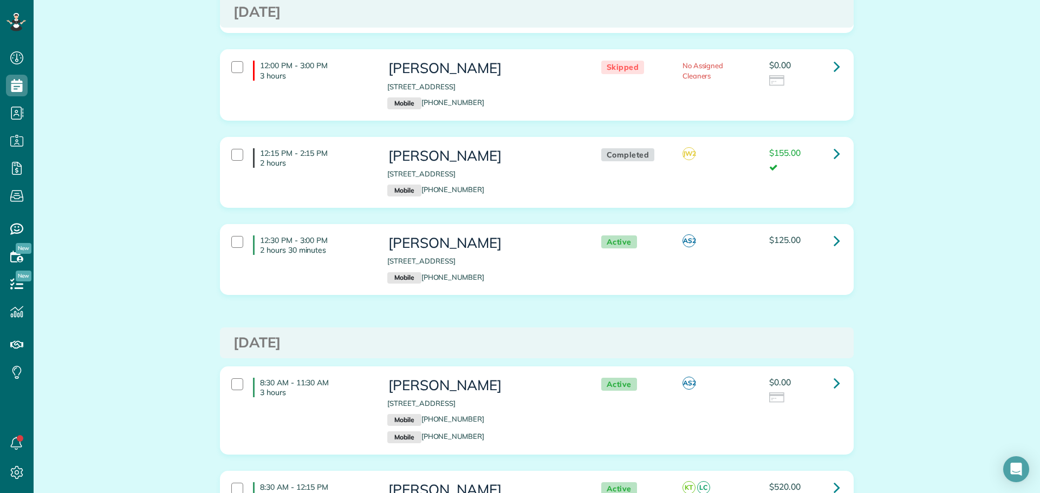
scroll to position [975, 0]
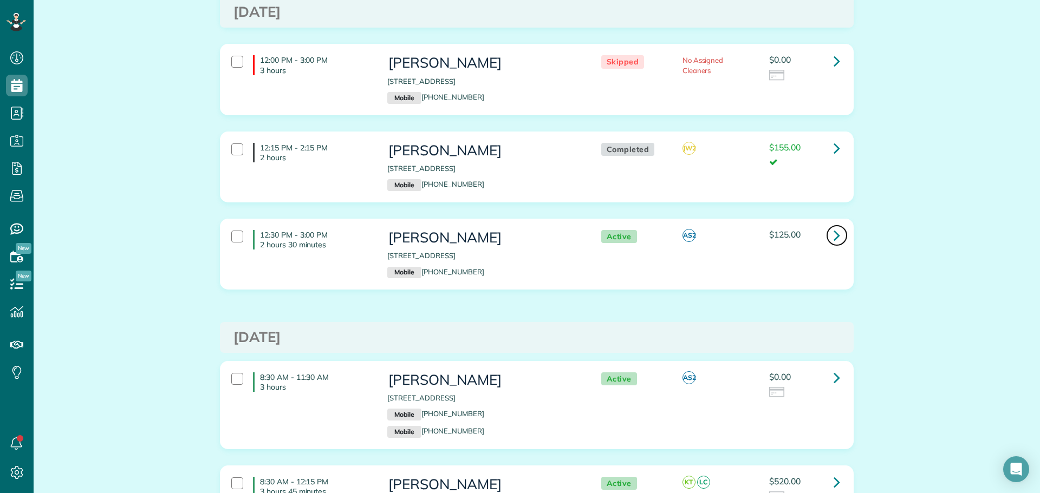
click at [833, 226] on icon at bounding box center [836, 235] width 6 height 19
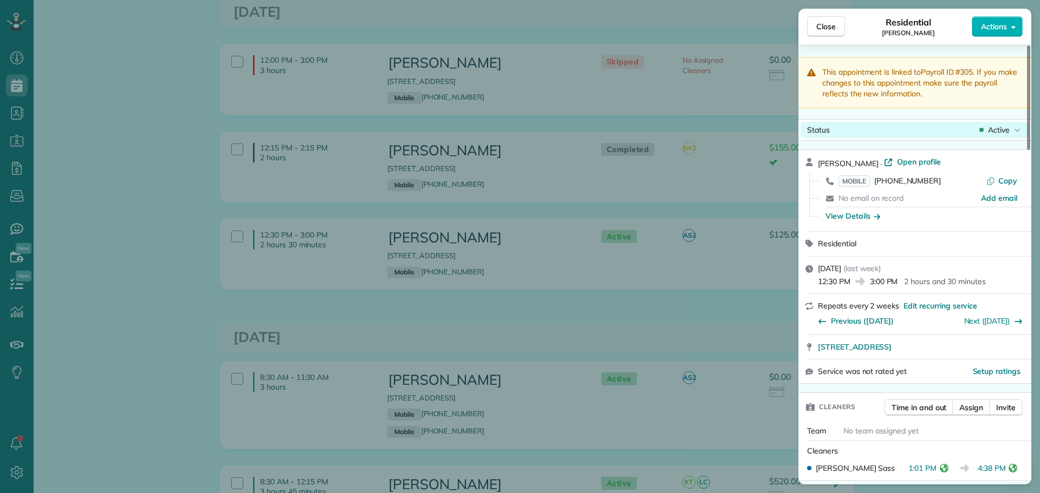
click at [1000, 127] on span "Active" at bounding box center [999, 130] width 22 height 11
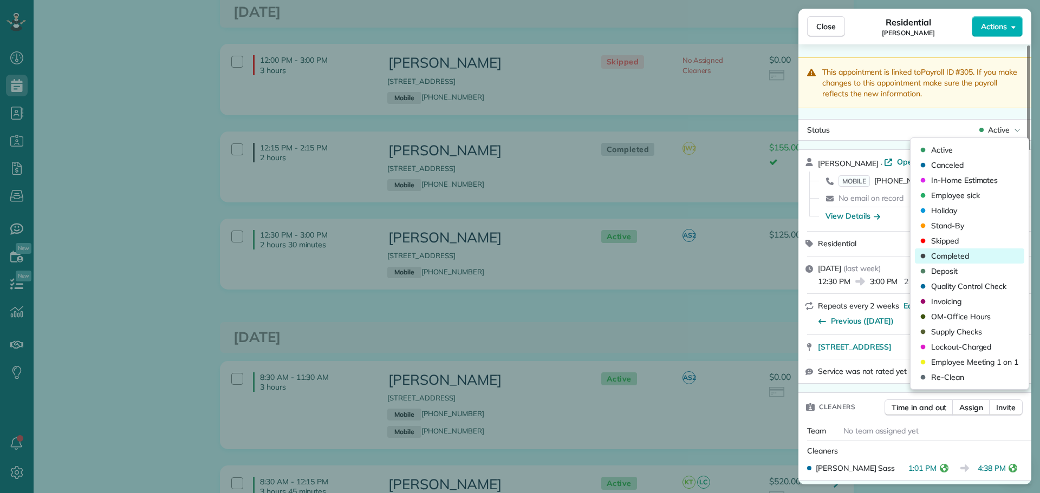
click at [950, 255] on span "Completed" at bounding box center [950, 256] width 38 height 11
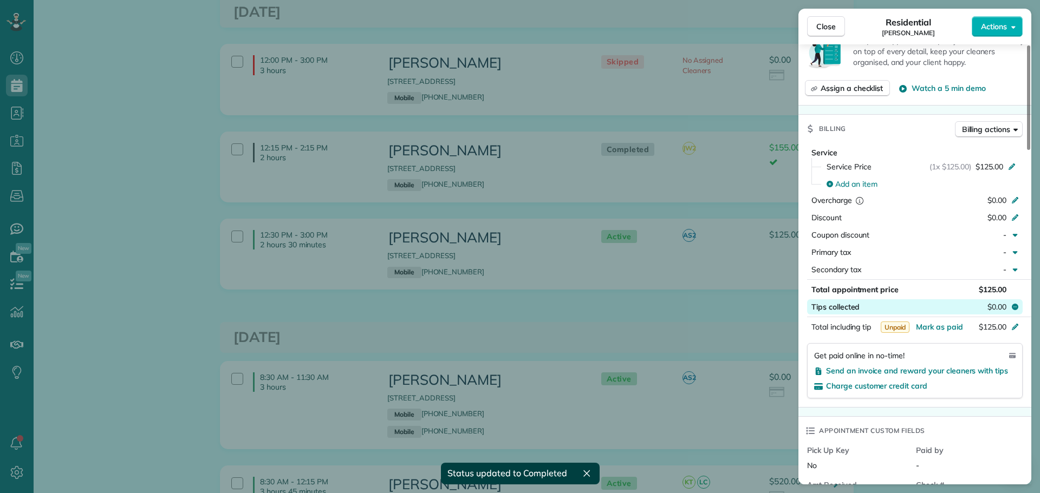
scroll to position [541, 0]
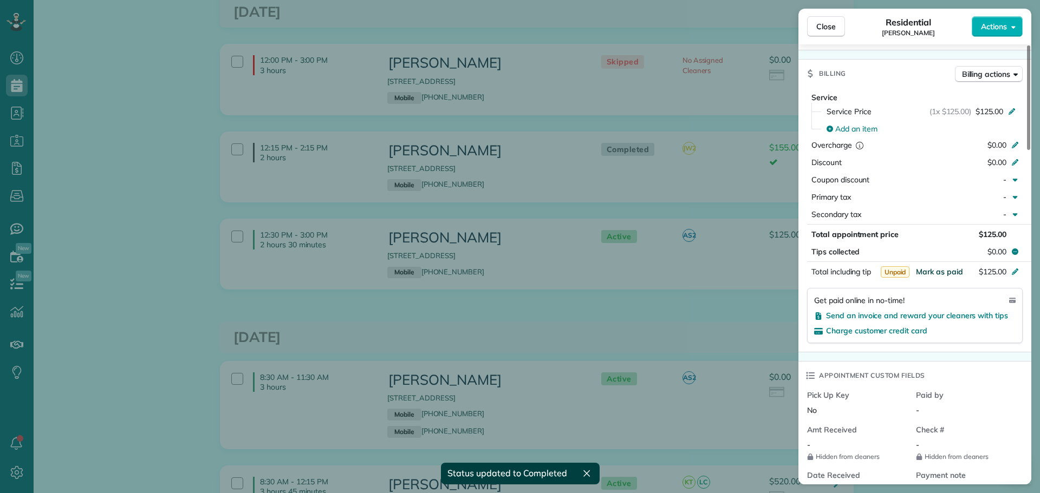
click at [944, 270] on span "Mark as paid" at bounding box center [939, 272] width 47 height 10
click at [827, 25] on span "Close" at bounding box center [825, 26] width 19 height 11
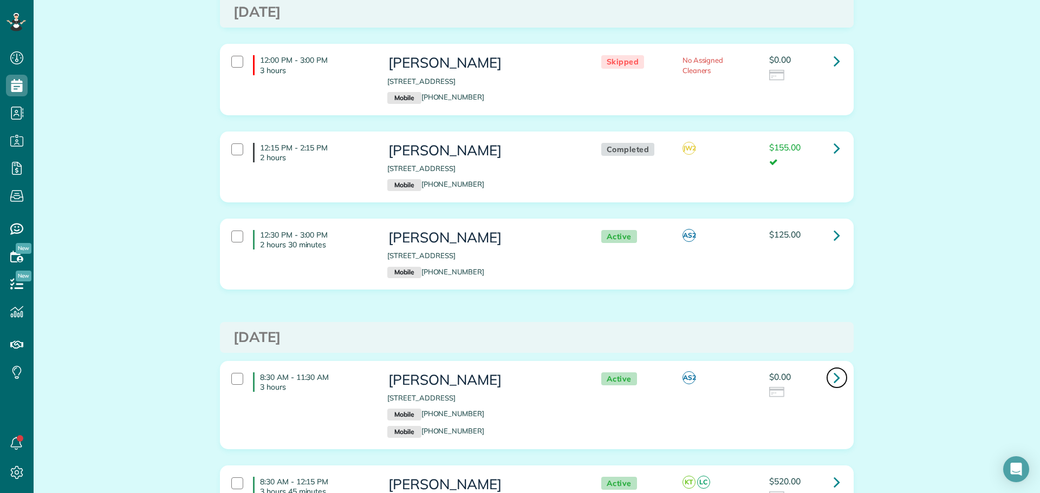
click at [833, 368] on icon at bounding box center [836, 377] width 6 height 19
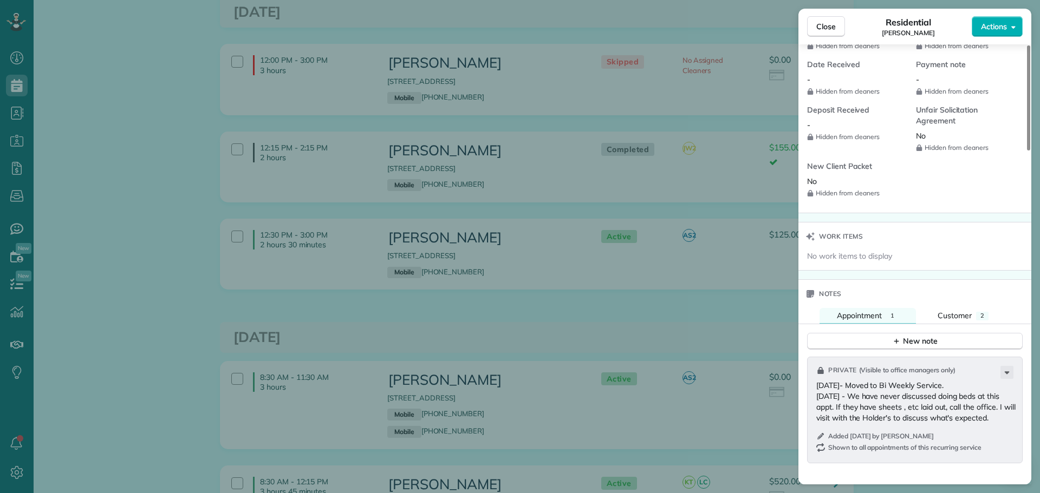
scroll to position [1083, 0]
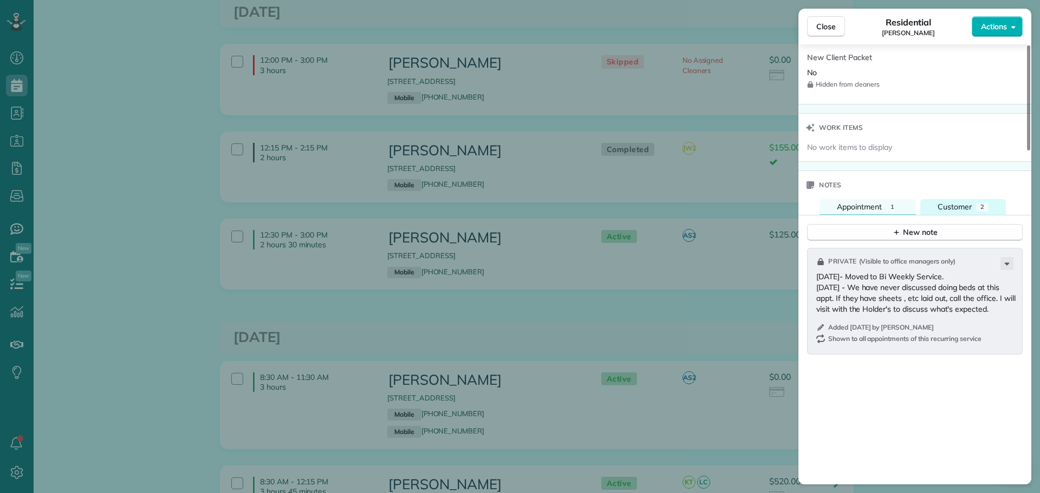
click at [968, 207] on span "Customer" at bounding box center [954, 207] width 34 height 10
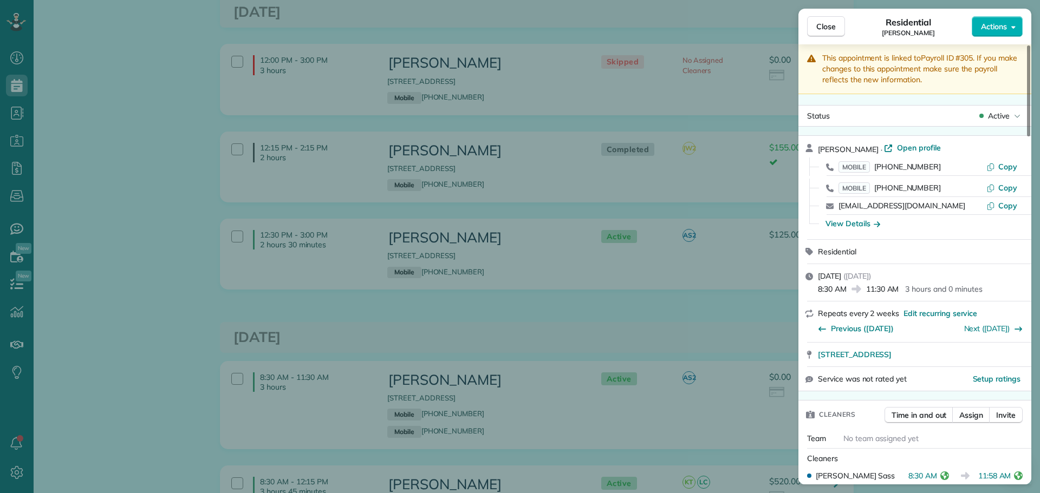
scroll to position [0, 0]
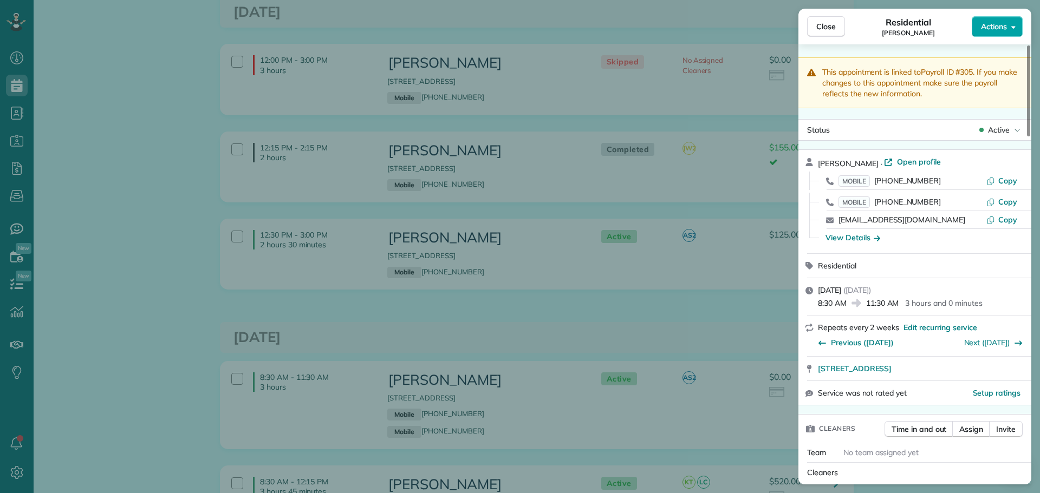
click at [997, 27] on span "Actions" at bounding box center [994, 26] width 26 height 11
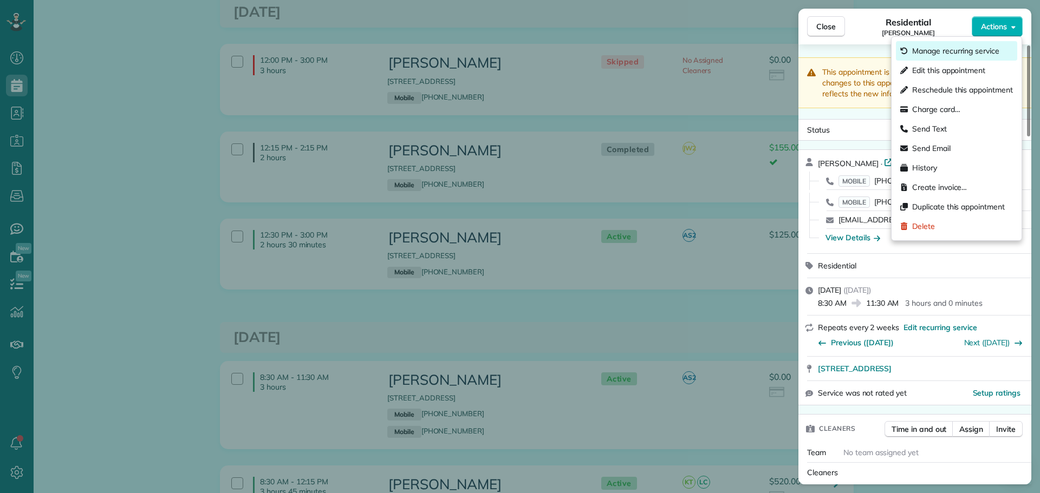
click at [976, 53] on span "Manage recurring service" at bounding box center [955, 50] width 87 height 11
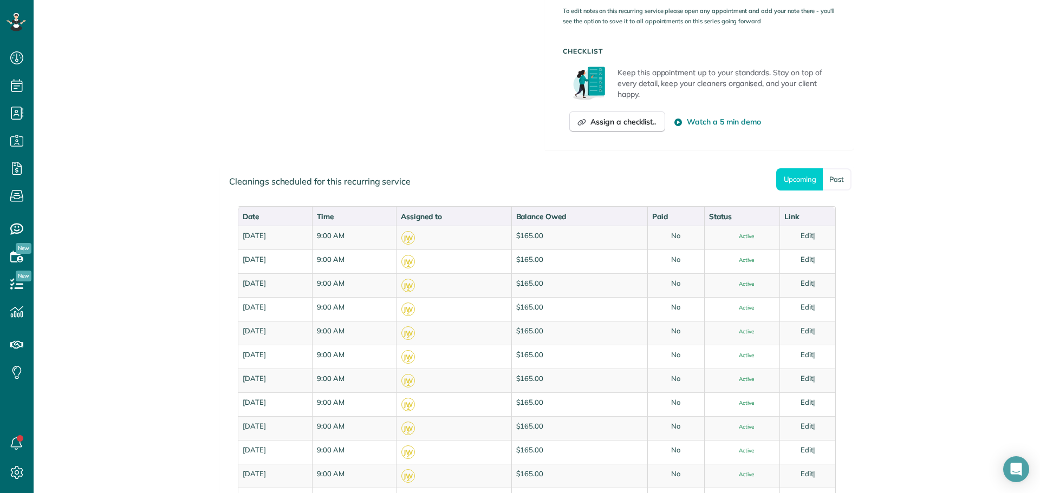
scroll to position [541, 0]
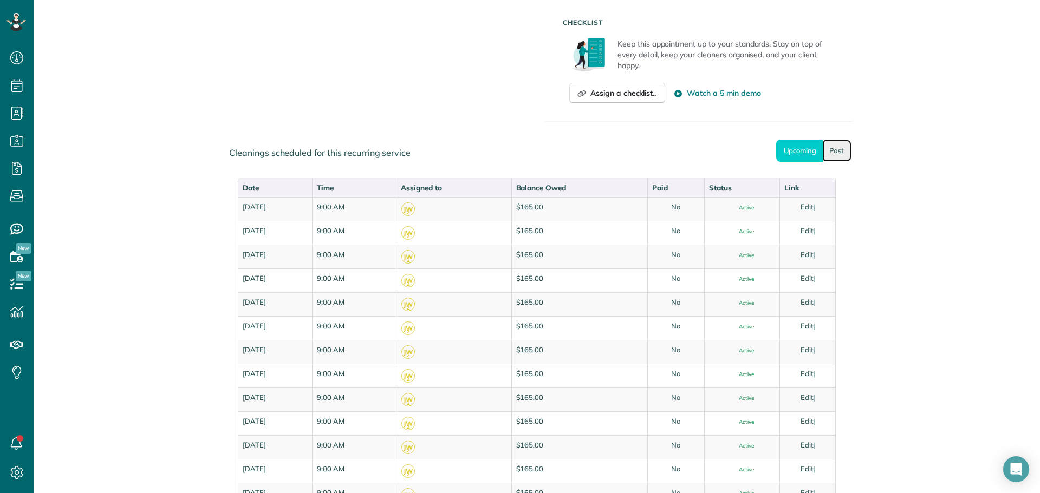
click at [826, 152] on link "Past" at bounding box center [836, 151] width 29 height 22
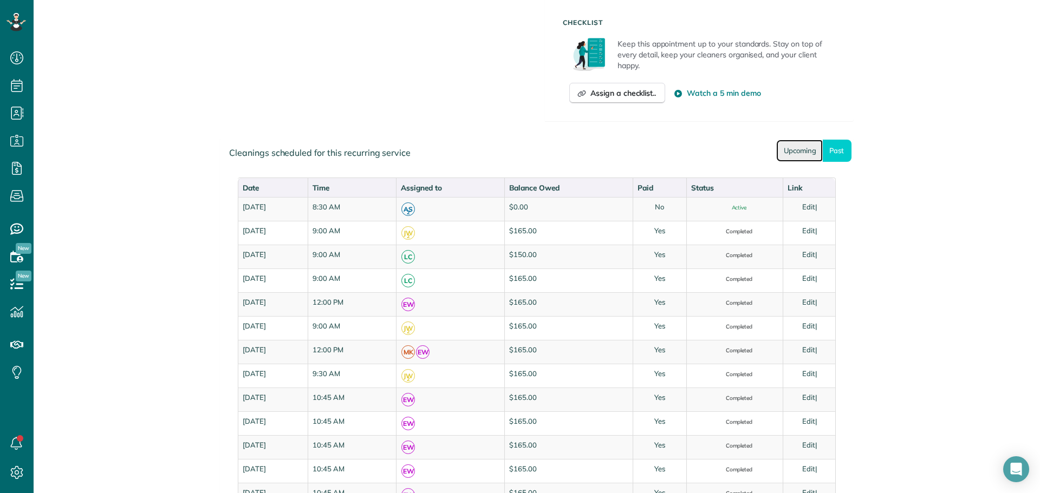
click at [780, 151] on link "Upcoming" at bounding box center [799, 151] width 47 height 22
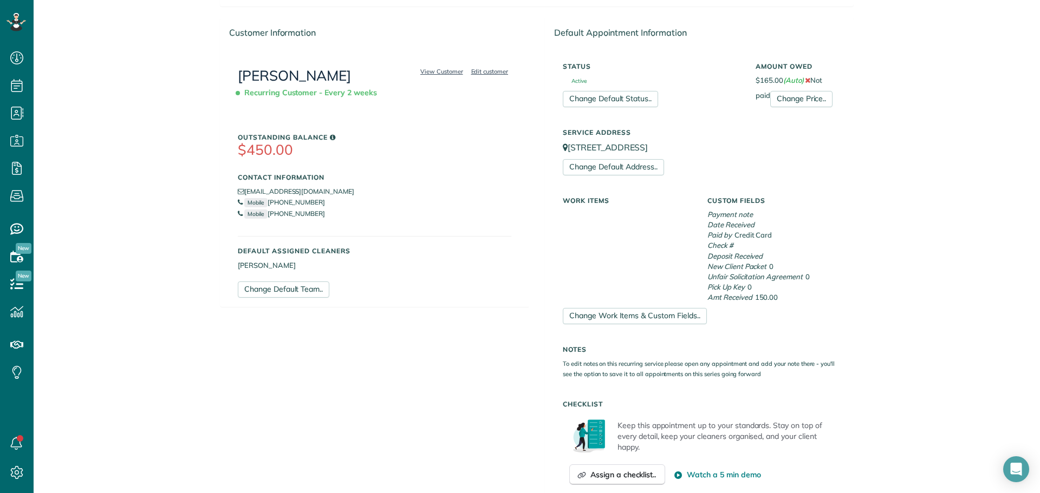
scroll to position [0, 0]
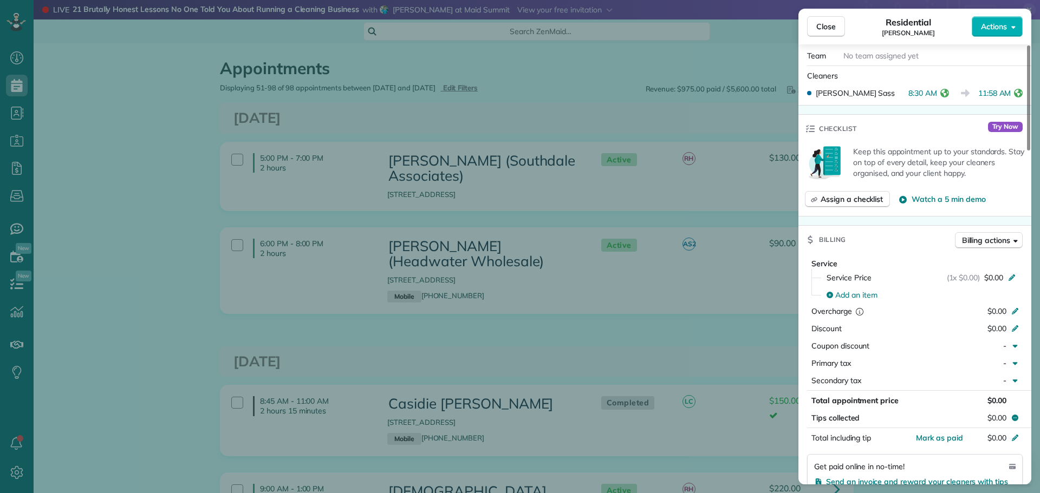
scroll to position [433, 0]
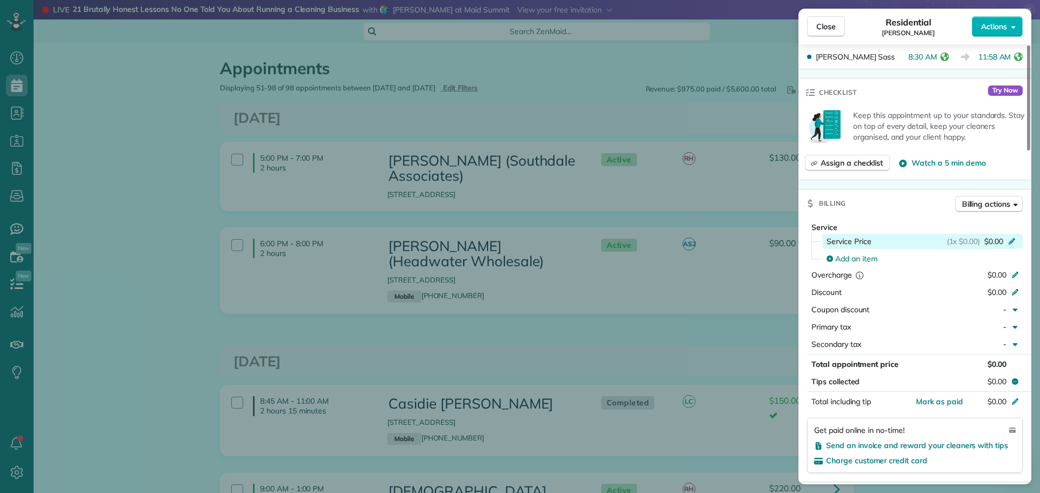
click at [1009, 236] on div "Service Price (1x $0.00) $0.00" at bounding box center [922, 241] width 200 height 15
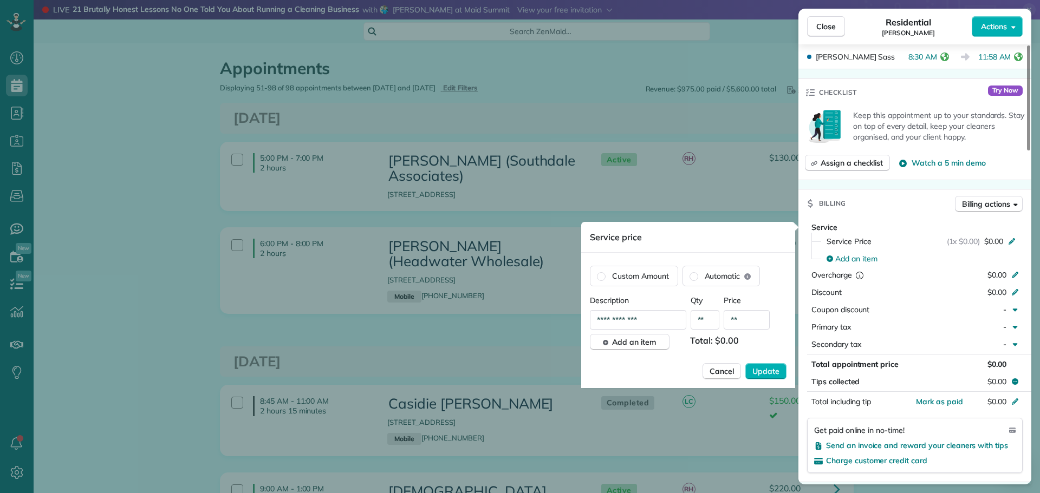
click at [748, 318] on input "**" at bounding box center [746, 319] width 46 height 19
type input "*******"
click at [765, 369] on span "Update" at bounding box center [765, 371] width 27 height 11
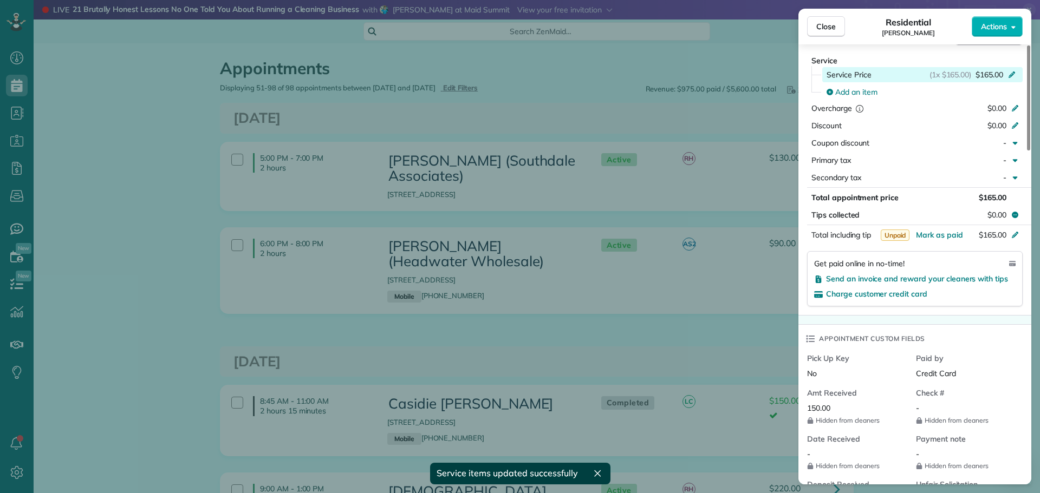
scroll to position [595, 0]
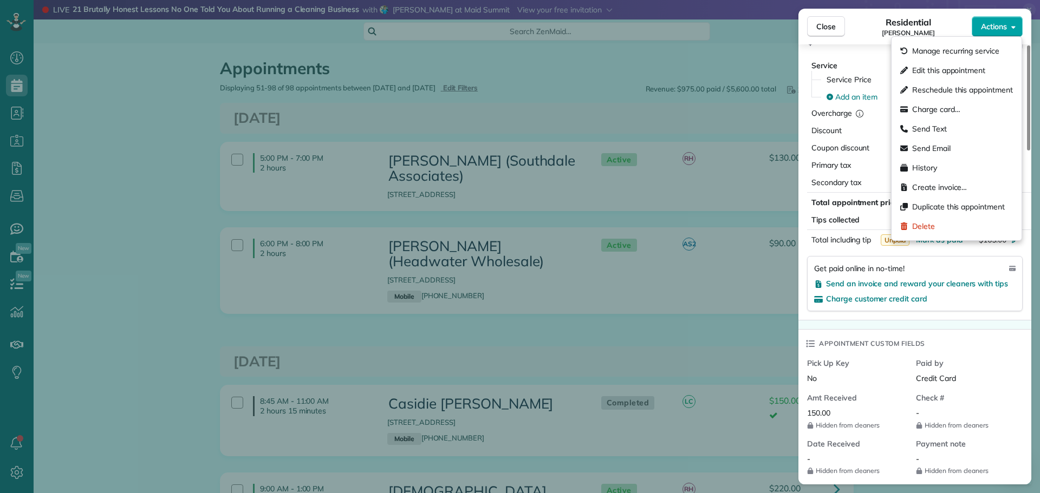
click at [1003, 25] on span "Actions" at bounding box center [994, 26] width 26 height 11
click at [951, 48] on span "Manage recurring service" at bounding box center [955, 50] width 87 height 11
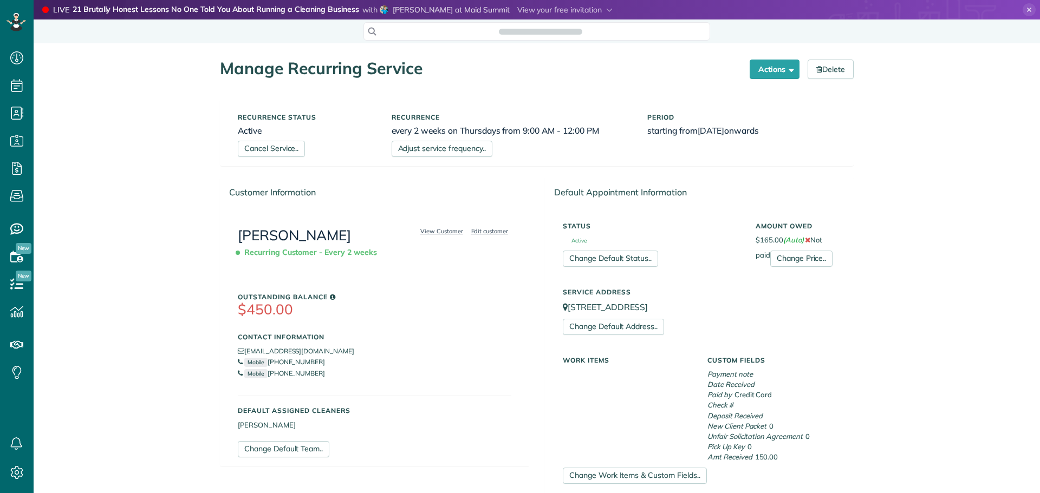
scroll to position [325, 0]
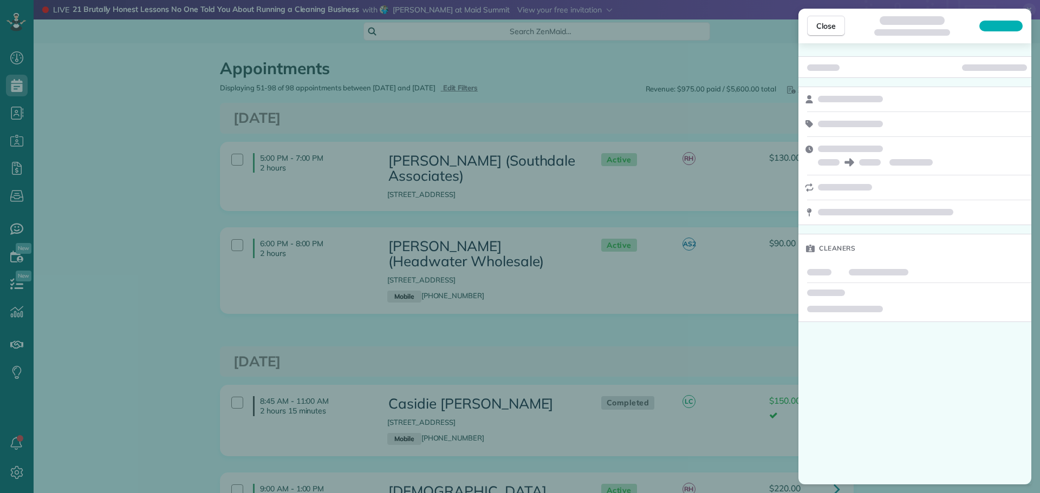
scroll to position [5, 5]
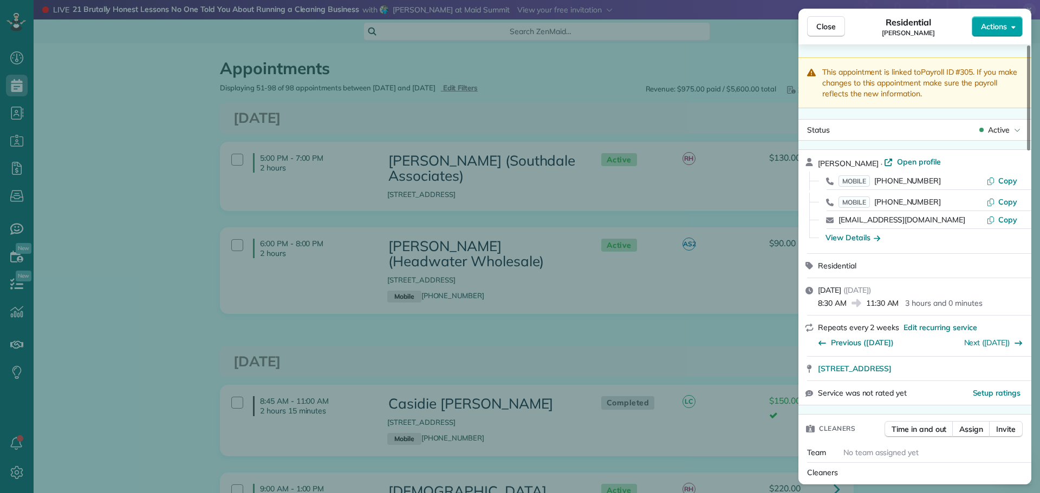
click at [987, 27] on span "Actions" at bounding box center [994, 26] width 26 height 11
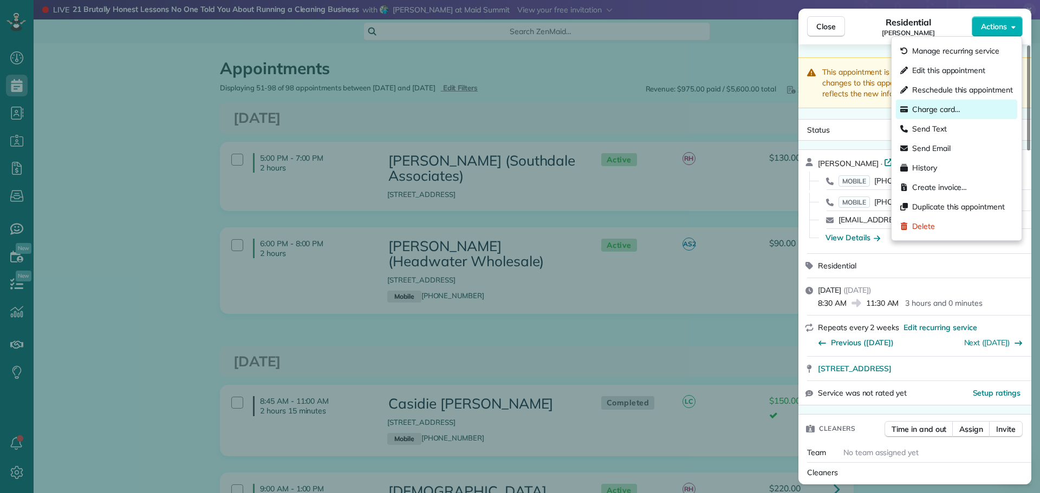
click at [928, 110] on span "Charge card…" at bounding box center [936, 109] width 48 height 11
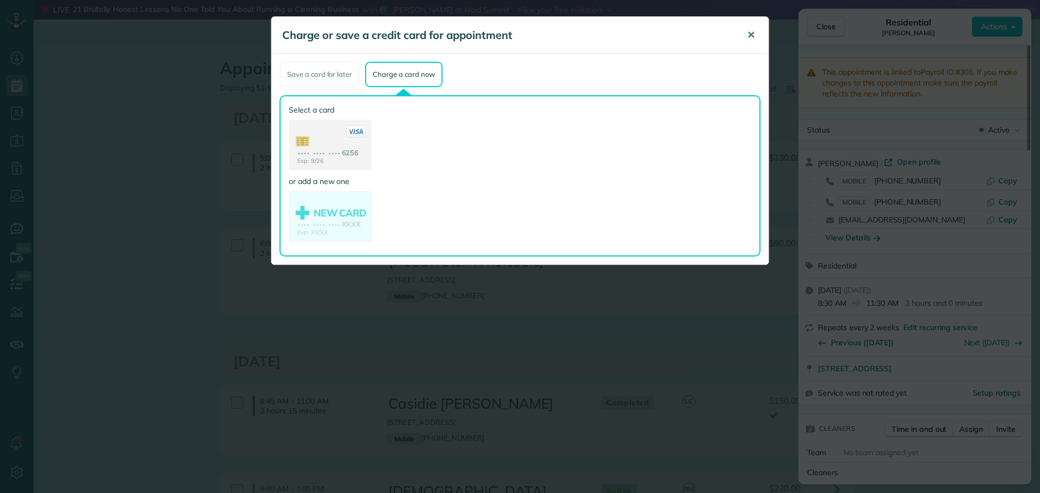
click at [750, 32] on span "✕" at bounding box center [751, 35] width 8 height 12
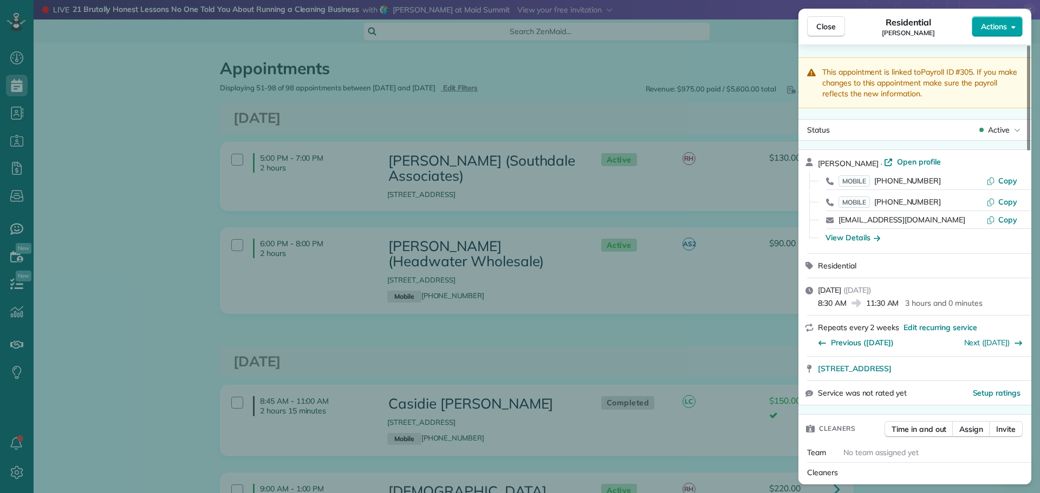
click at [991, 27] on span "Actions" at bounding box center [994, 26] width 26 height 11
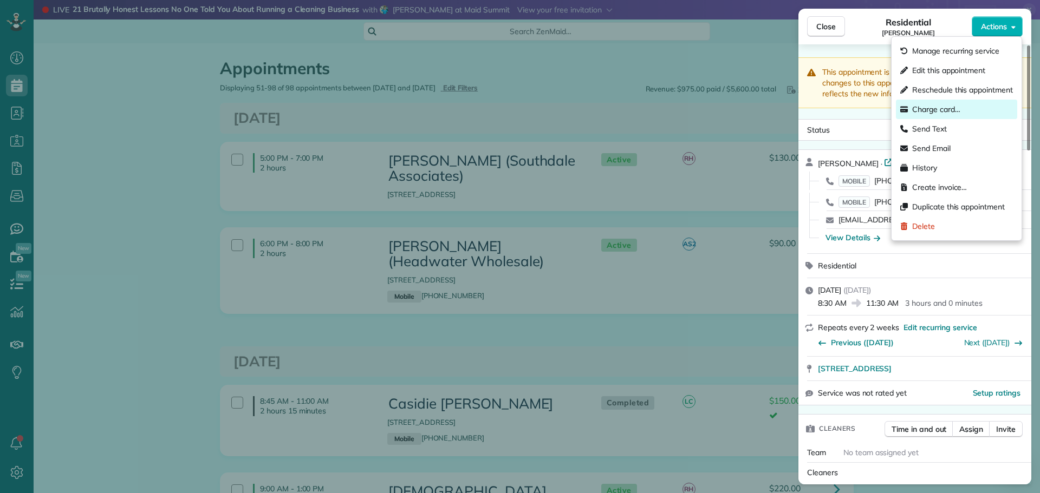
click at [939, 107] on span "Charge card…" at bounding box center [936, 109] width 48 height 11
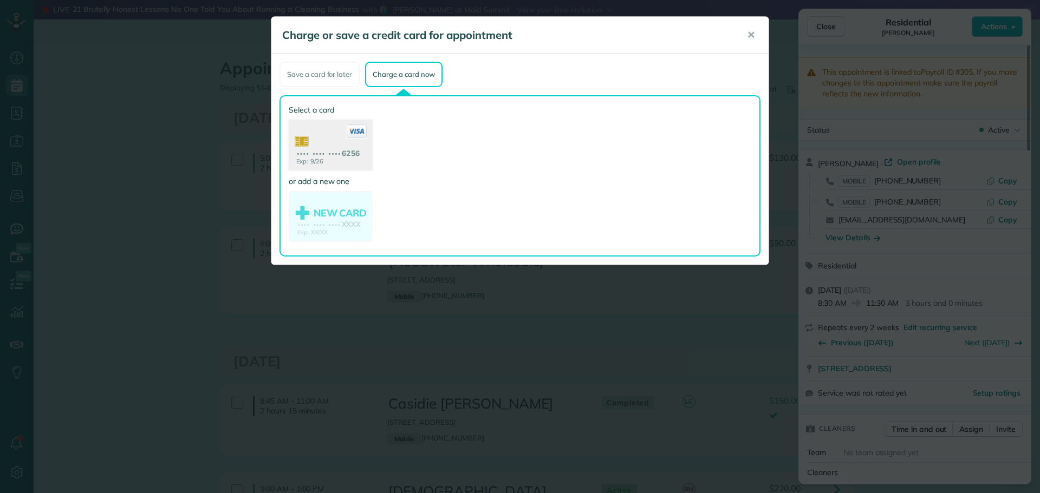
click at [319, 142] on use at bounding box center [330, 146] width 83 height 53
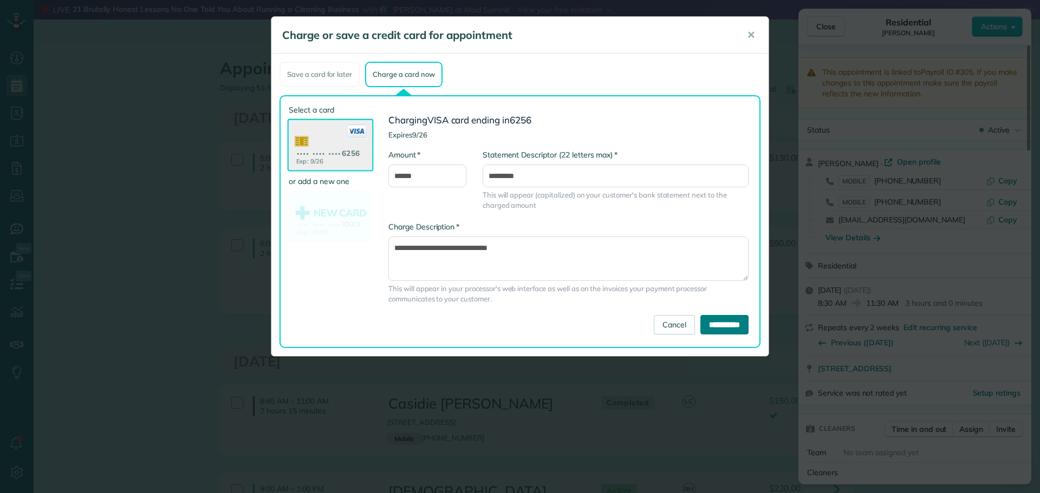
click at [729, 328] on input "**********" at bounding box center [724, 324] width 48 height 19
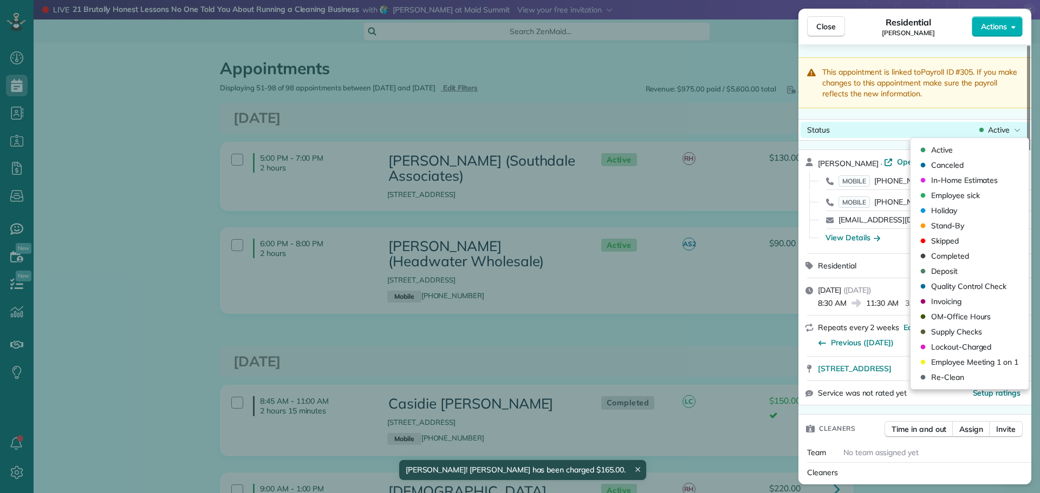
click at [994, 127] on span "Active" at bounding box center [999, 130] width 22 height 11
click at [945, 254] on span "Completed" at bounding box center [950, 256] width 38 height 11
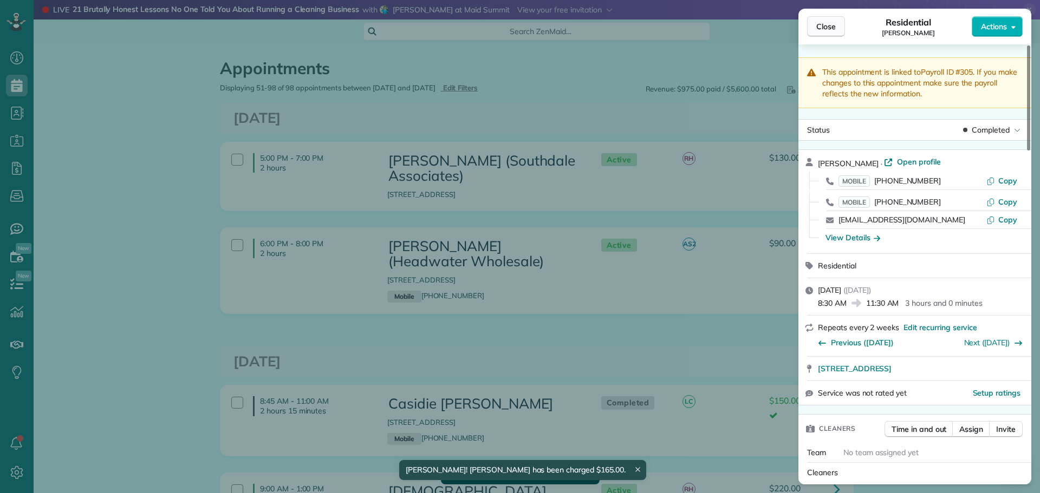
click at [829, 28] on span "Close" at bounding box center [825, 26] width 19 height 11
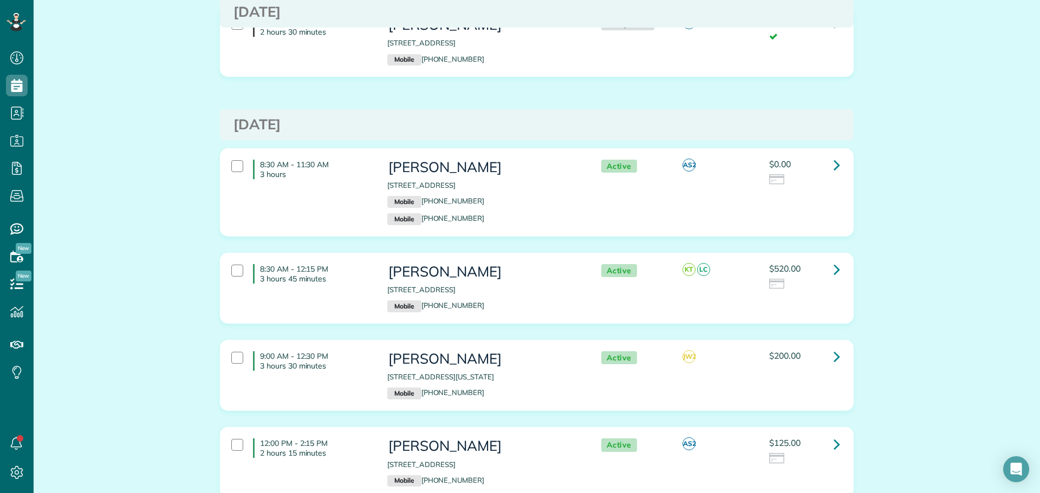
scroll to position [1191, 0]
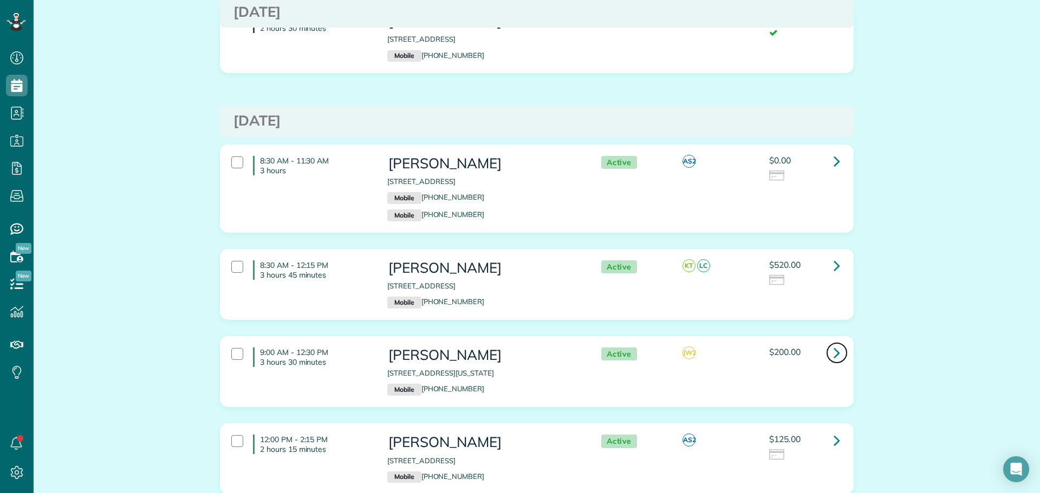
click at [833, 343] on icon at bounding box center [836, 352] width 6 height 19
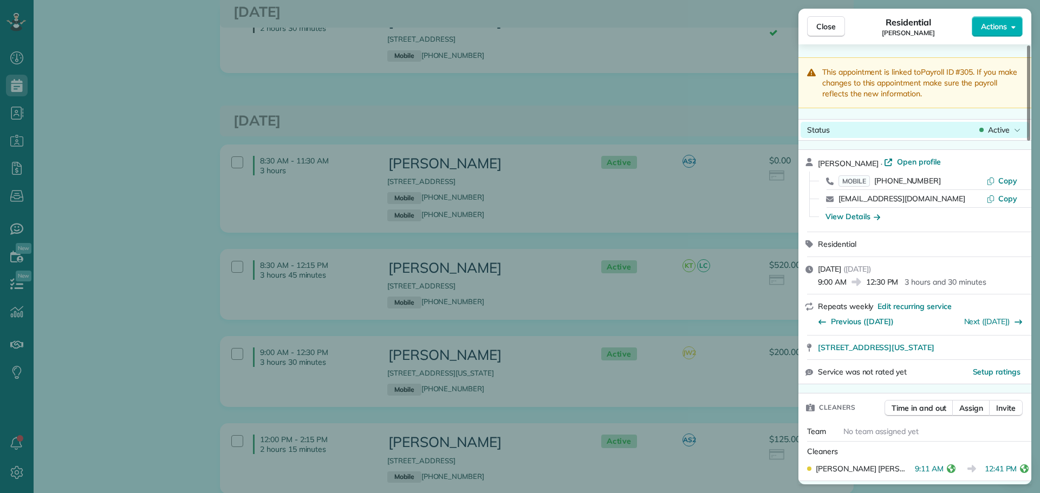
click at [990, 127] on span "Active" at bounding box center [999, 130] width 22 height 11
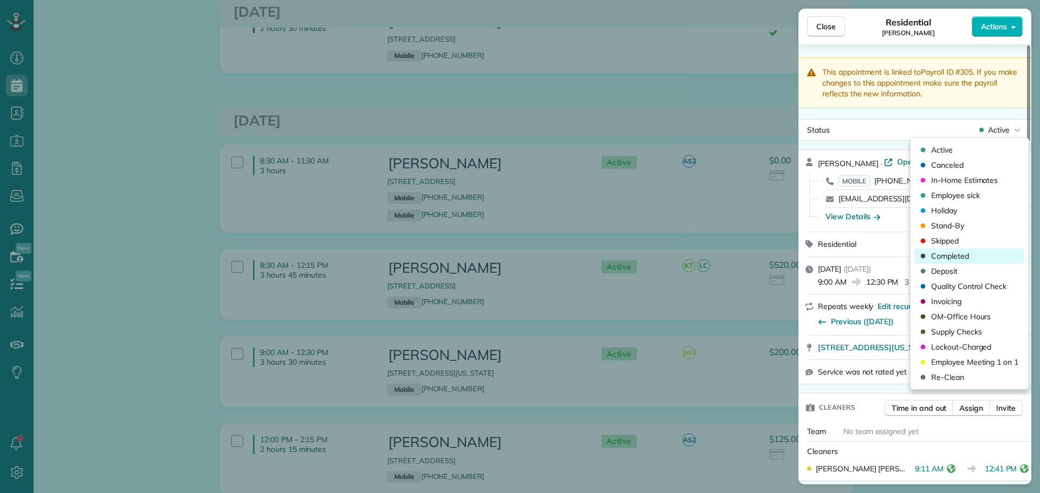
click at [957, 253] on span "Completed" at bounding box center [950, 256] width 38 height 11
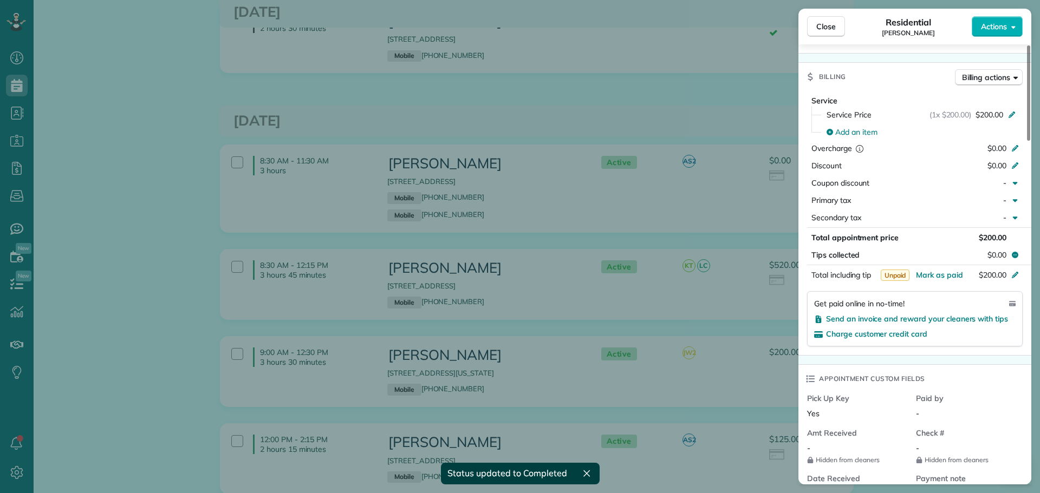
scroll to position [541, 0]
click at [952, 270] on span "Mark as paid" at bounding box center [939, 272] width 47 height 10
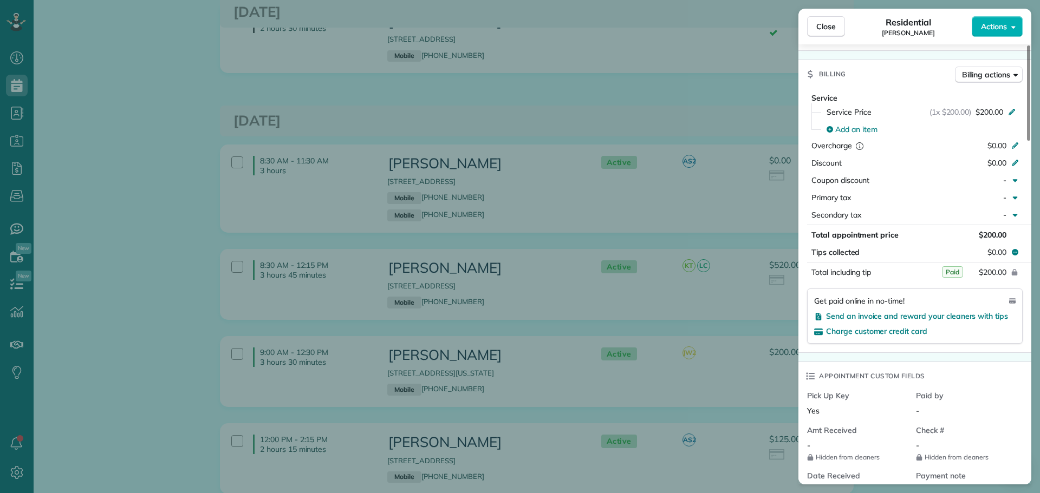
click at [950, 274] on span "Paid" at bounding box center [952, 271] width 21 height 11
click at [829, 24] on span "Close" at bounding box center [825, 26] width 19 height 11
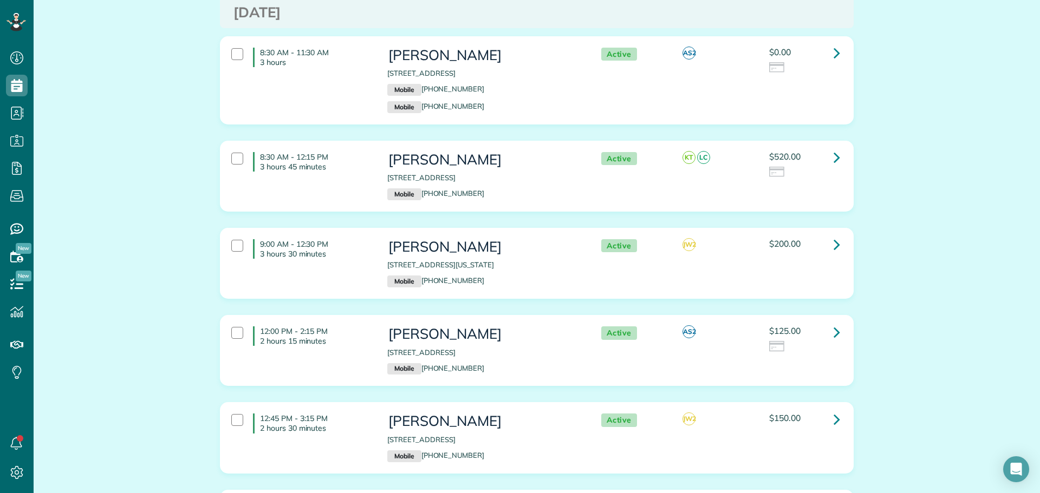
scroll to position [1354, 0]
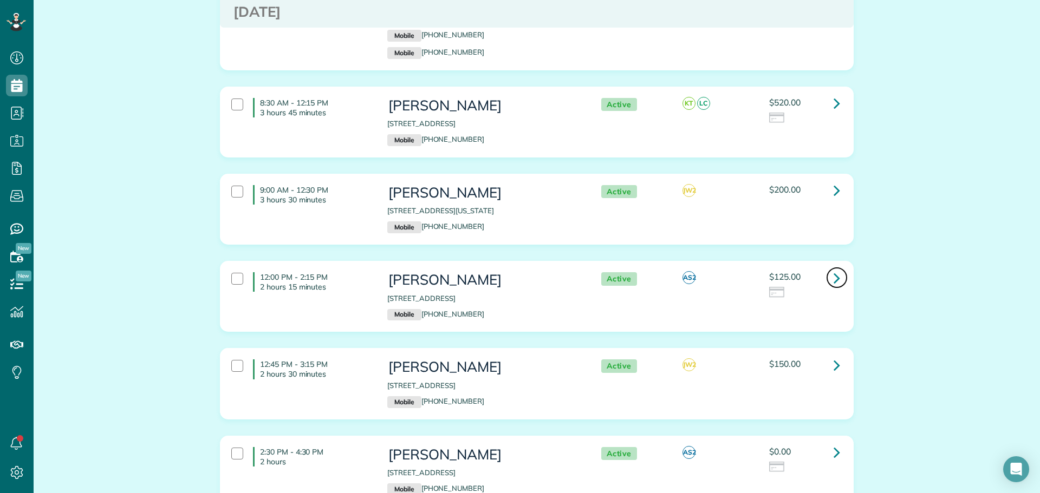
click at [833, 269] on icon at bounding box center [836, 278] width 6 height 19
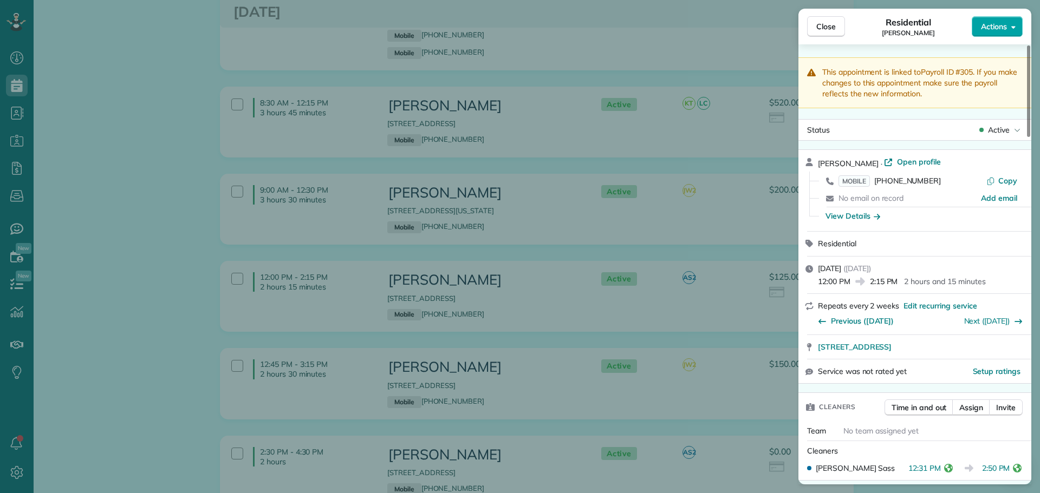
click at [997, 27] on span "Actions" at bounding box center [994, 26] width 26 height 11
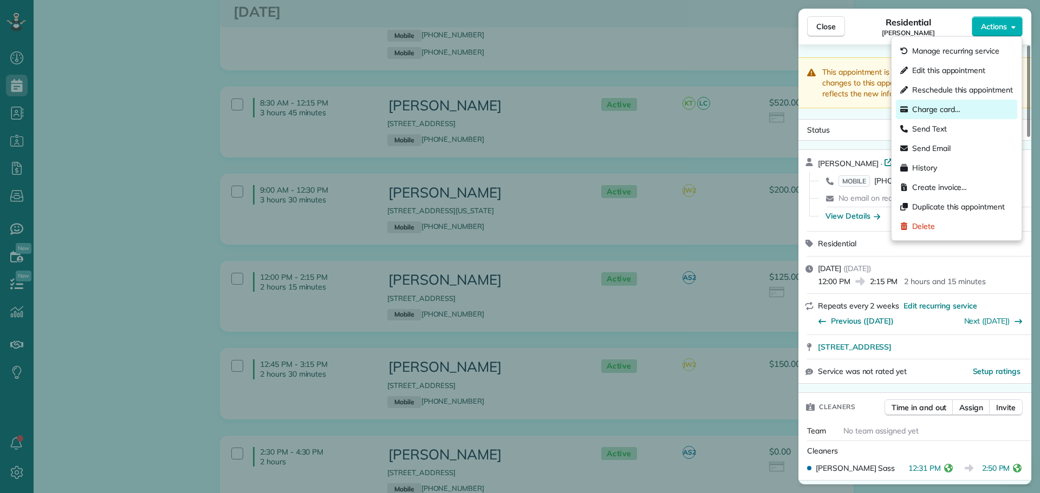
click at [936, 106] on span "Charge card…" at bounding box center [936, 109] width 48 height 11
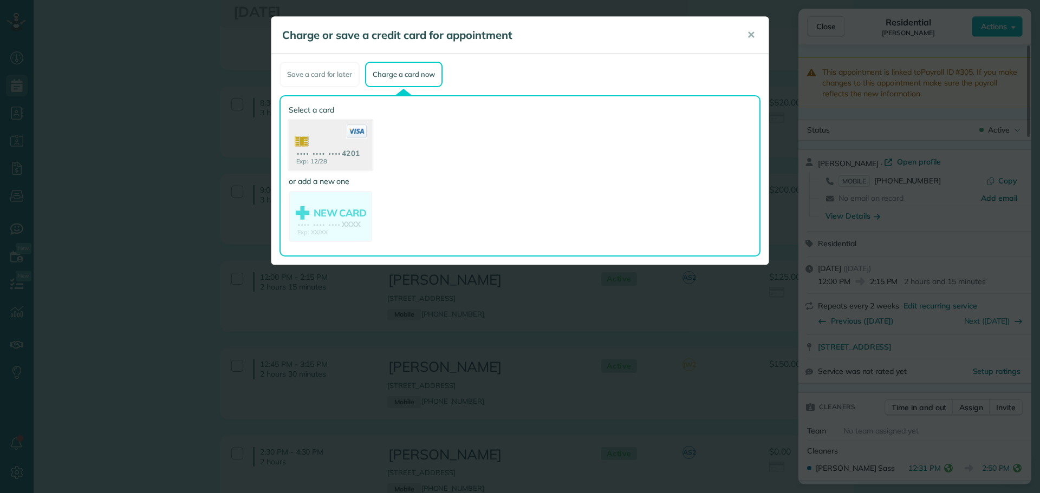
click at [314, 148] on use at bounding box center [330, 146] width 83 height 53
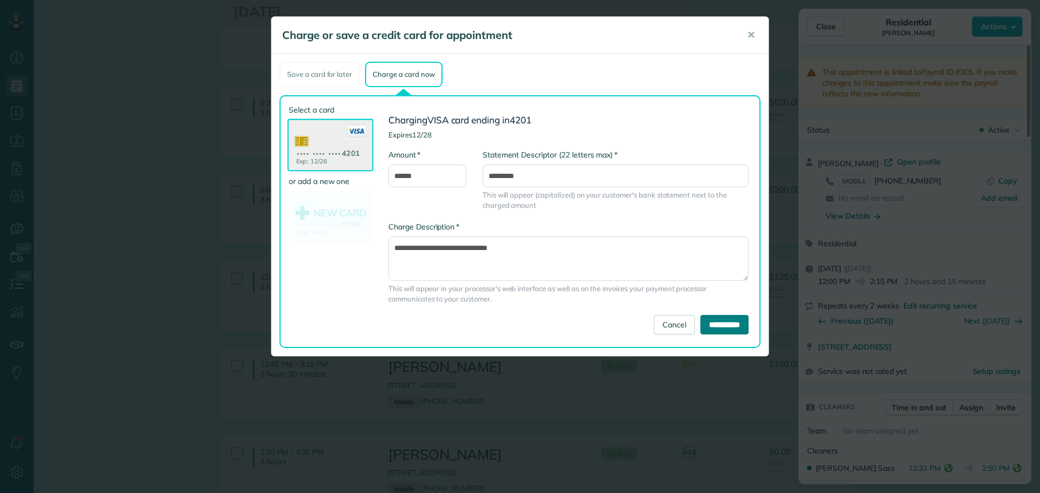
click at [743, 319] on input "**********" at bounding box center [724, 324] width 48 height 19
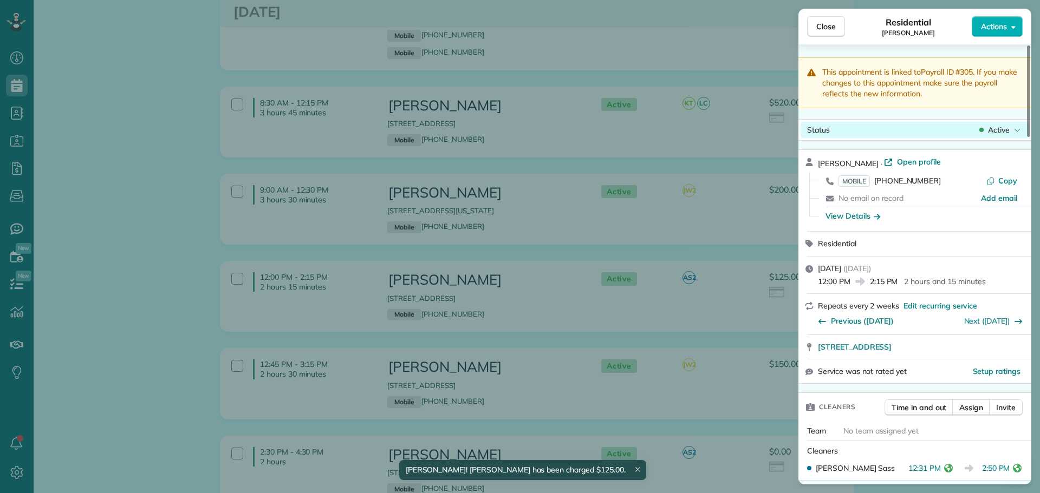
click at [995, 128] on span "Active" at bounding box center [999, 130] width 22 height 11
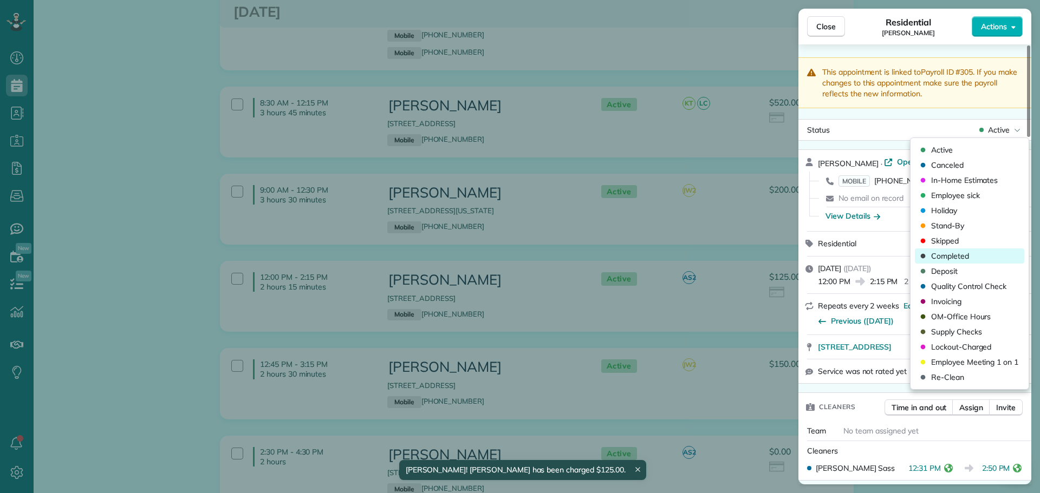
click at [952, 249] on div "Completed" at bounding box center [969, 256] width 109 height 15
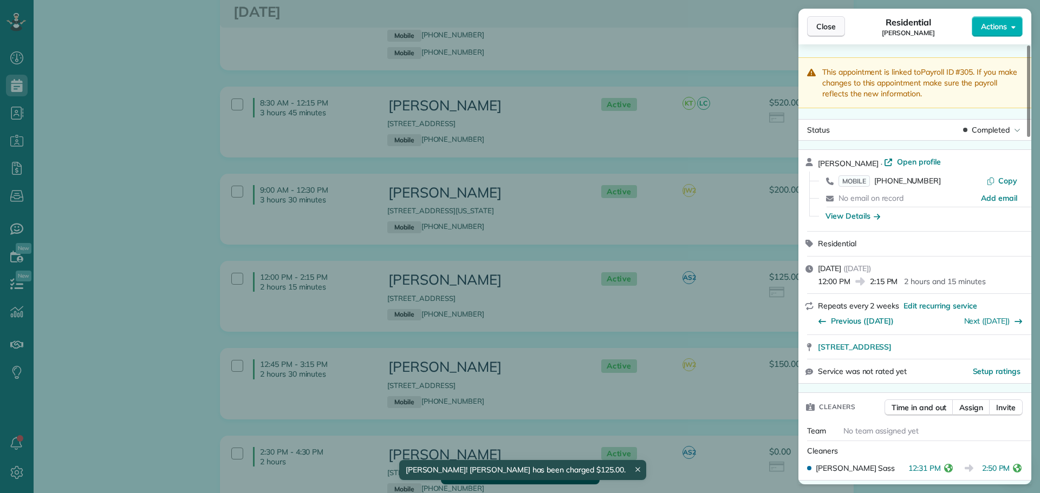
click at [835, 27] on button "Close" at bounding box center [826, 26] width 38 height 21
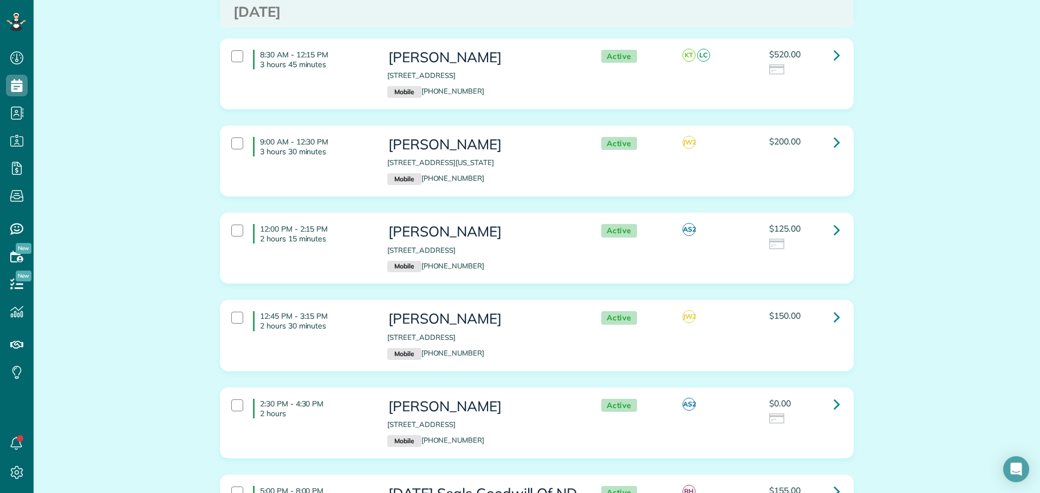
scroll to position [1462, 0]
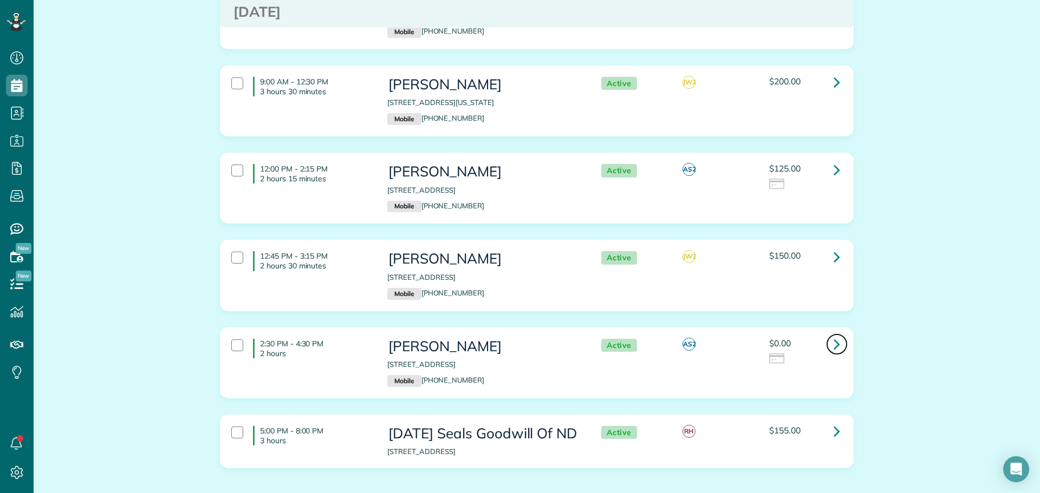
click at [833, 335] on icon at bounding box center [836, 344] width 6 height 19
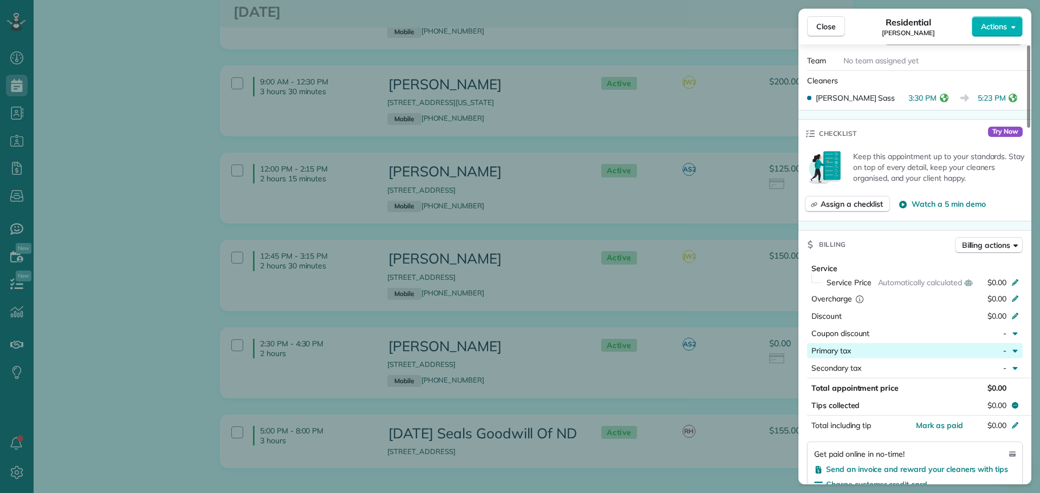
scroll to position [379, 0]
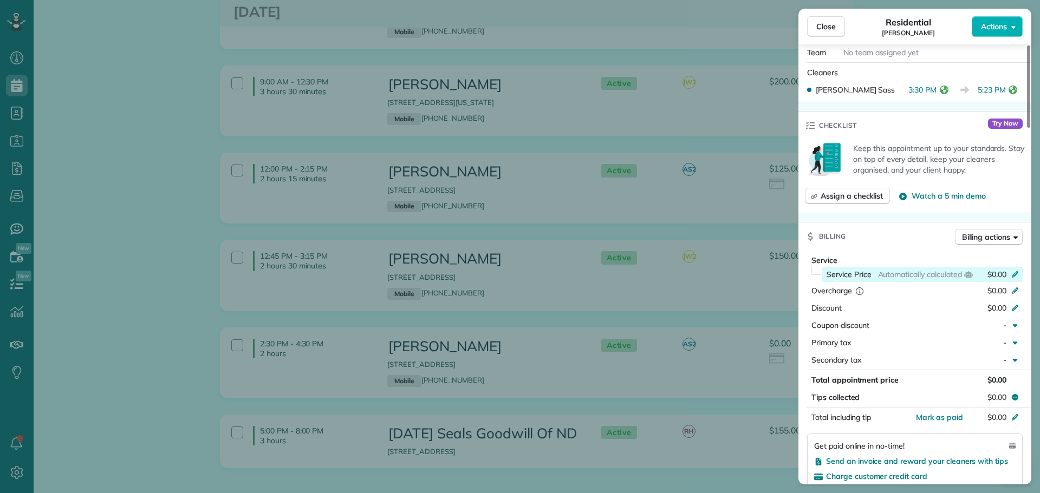
click at [1015, 275] on icon at bounding box center [1014, 274] width 6 height 6
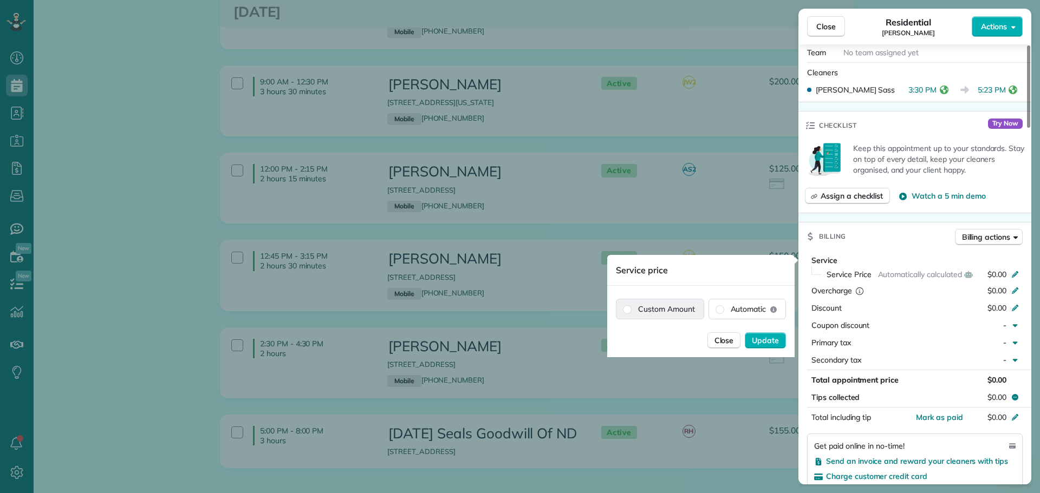
click at [669, 311] on label "Custom Amount" at bounding box center [659, 308] width 87 height 19
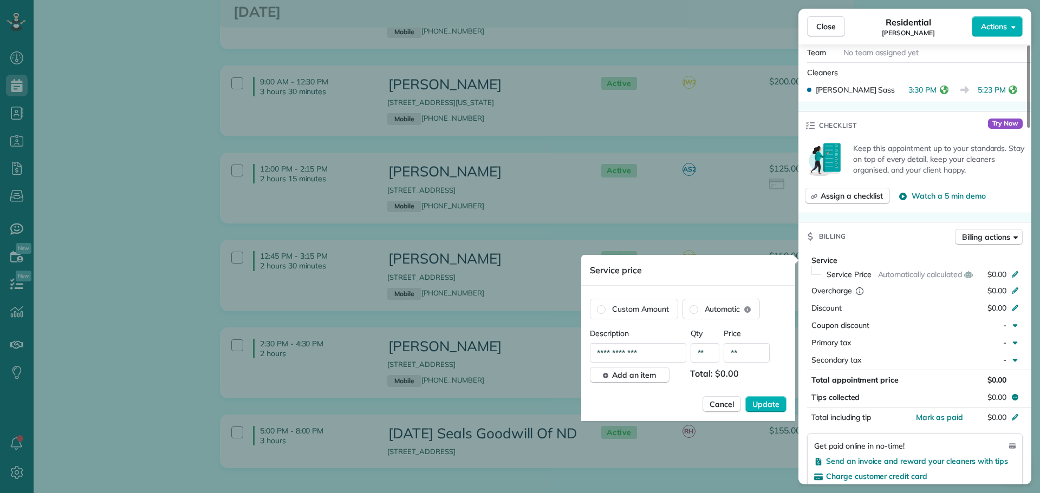
click at [752, 355] on input "**" at bounding box center [746, 352] width 46 height 19
click at [752, 354] on input "**" at bounding box center [746, 352] width 46 height 19
type input "*******"
click at [761, 401] on span "Update" at bounding box center [765, 404] width 27 height 11
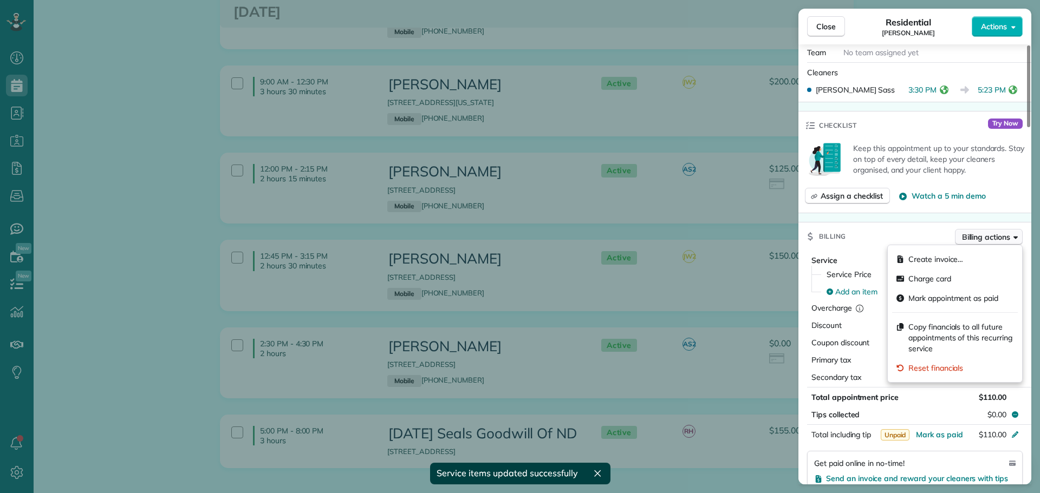
click at [985, 239] on span "Billing actions" at bounding box center [986, 237] width 48 height 11
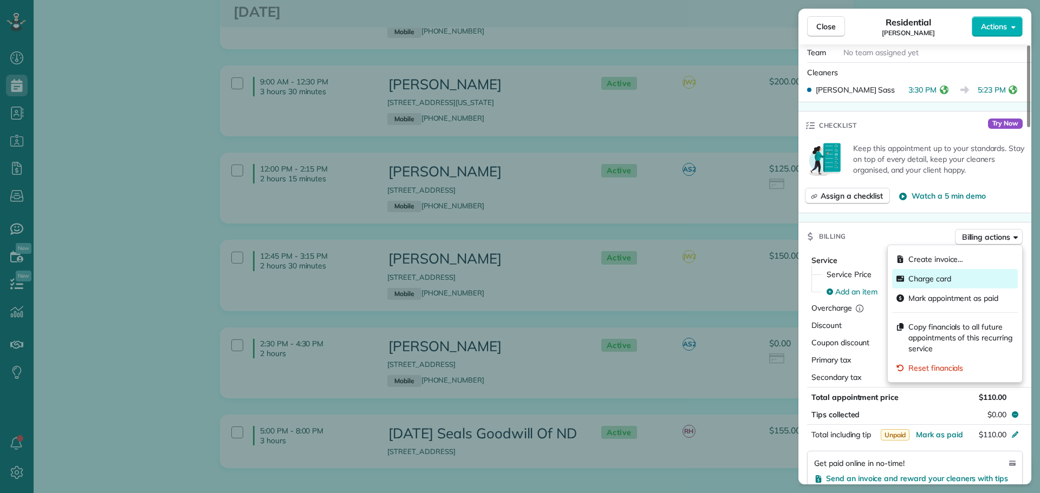
click at [935, 272] on div "Charge card" at bounding box center [955, 278] width 126 height 19
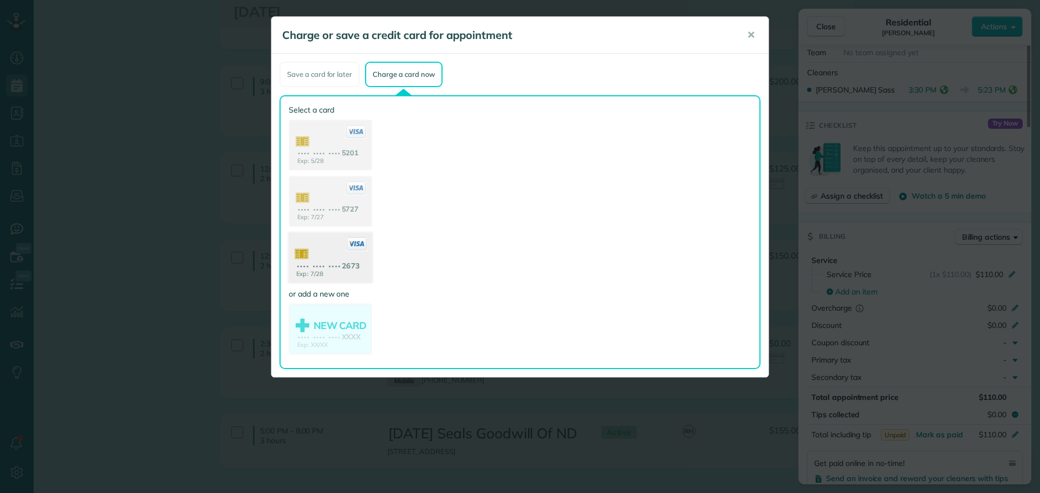
click at [327, 255] on use at bounding box center [330, 259] width 83 height 53
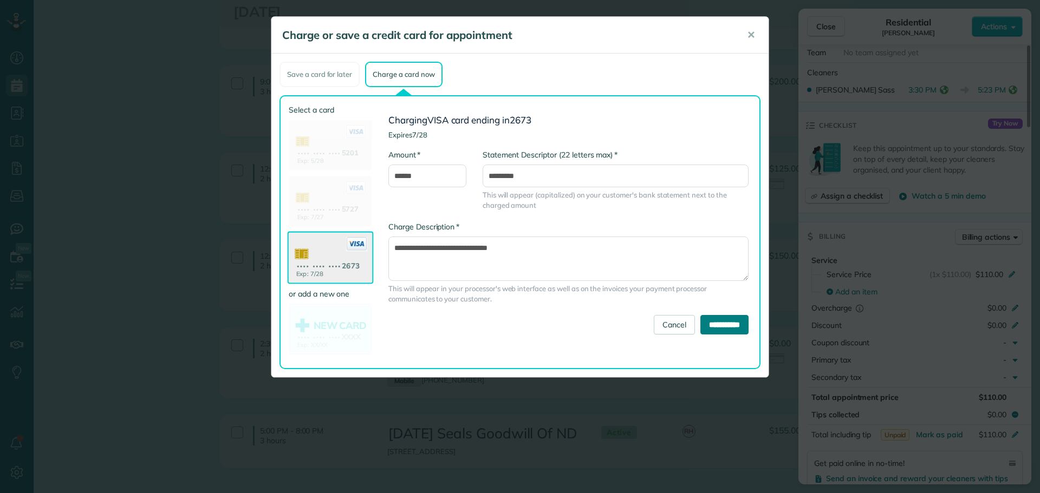
click at [700, 324] on input "**********" at bounding box center [724, 324] width 48 height 19
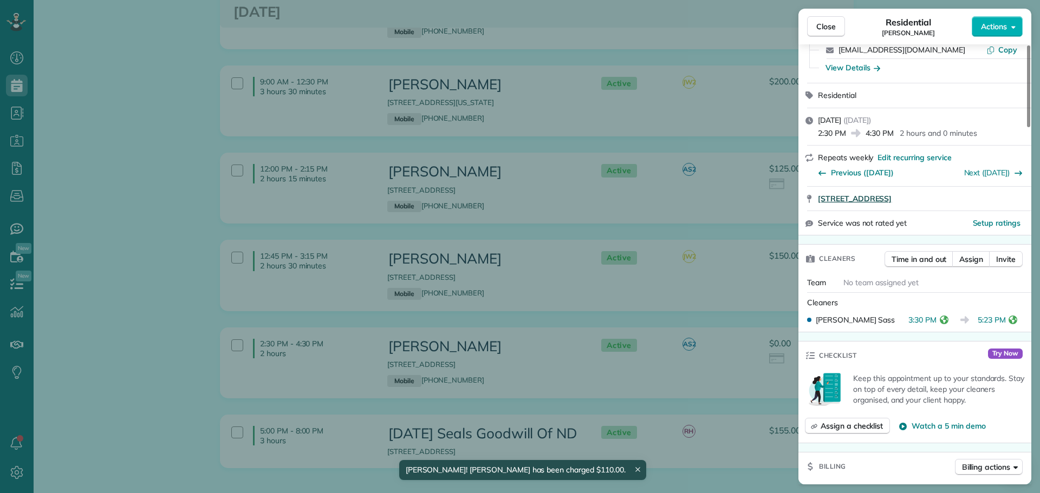
scroll to position [54, 0]
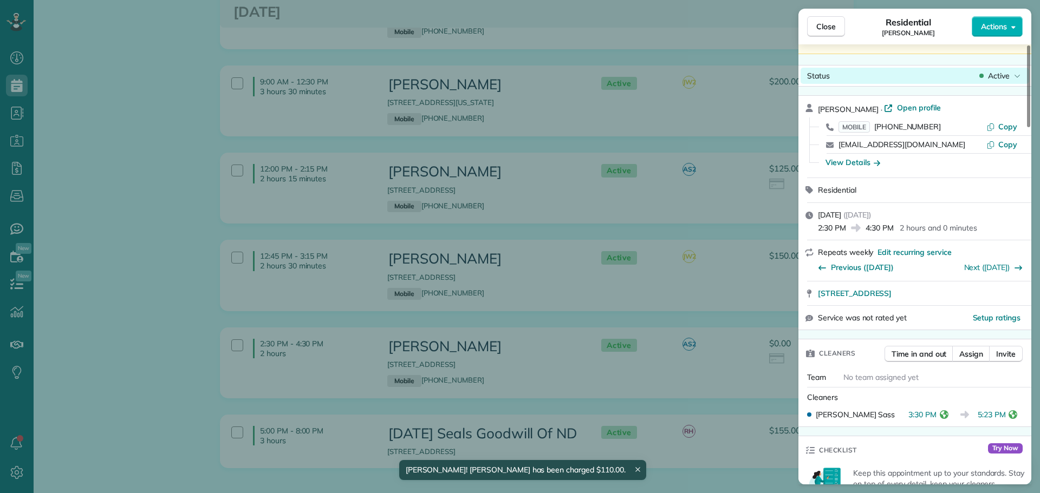
click at [997, 76] on span "Active" at bounding box center [999, 75] width 22 height 11
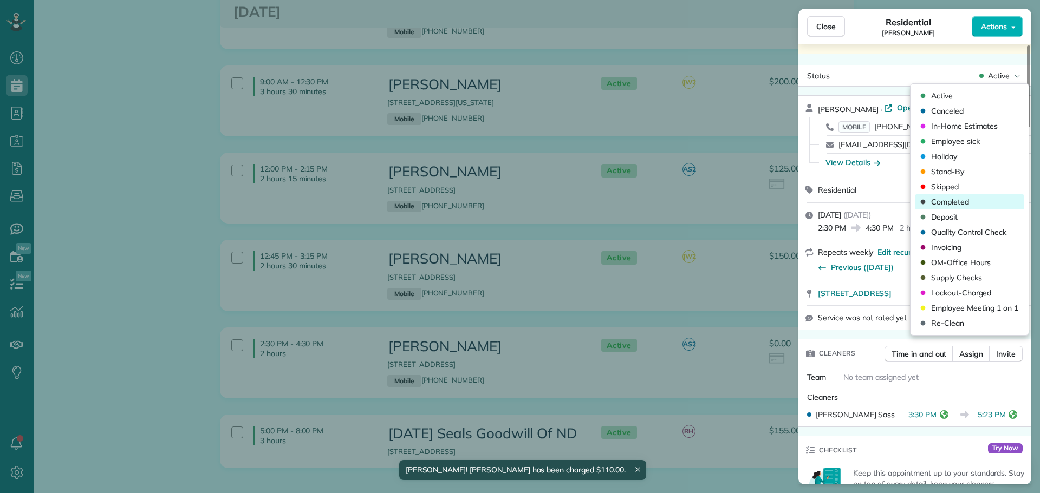
click at [945, 200] on span "Completed" at bounding box center [950, 202] width 38 height 11
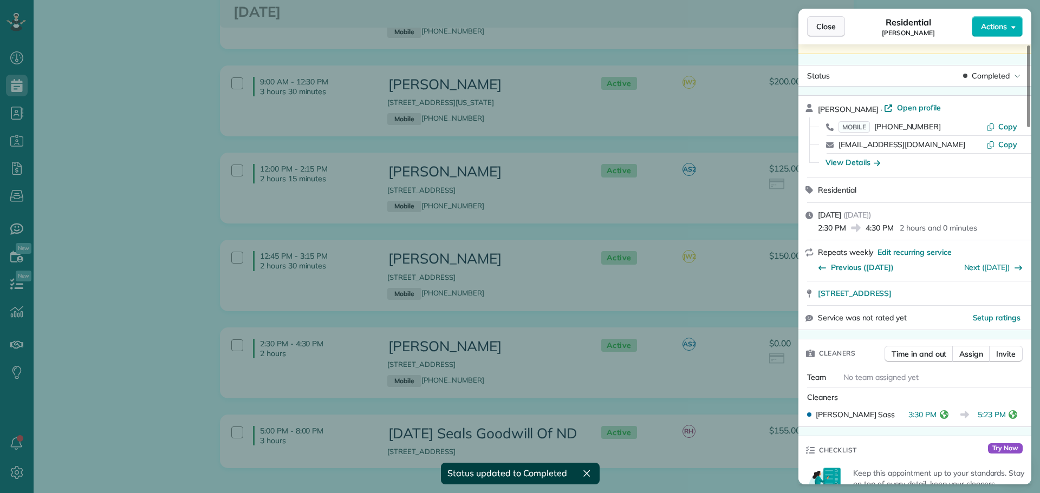
click at [829, 29] on span "Close" at bounding box center [825, 26] width 19 height 11
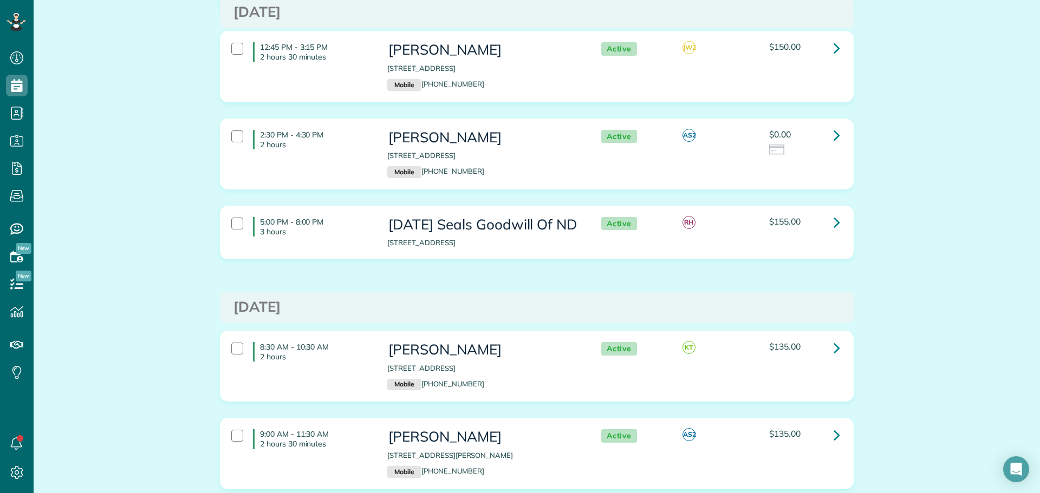
scroll to position [1733, 0]
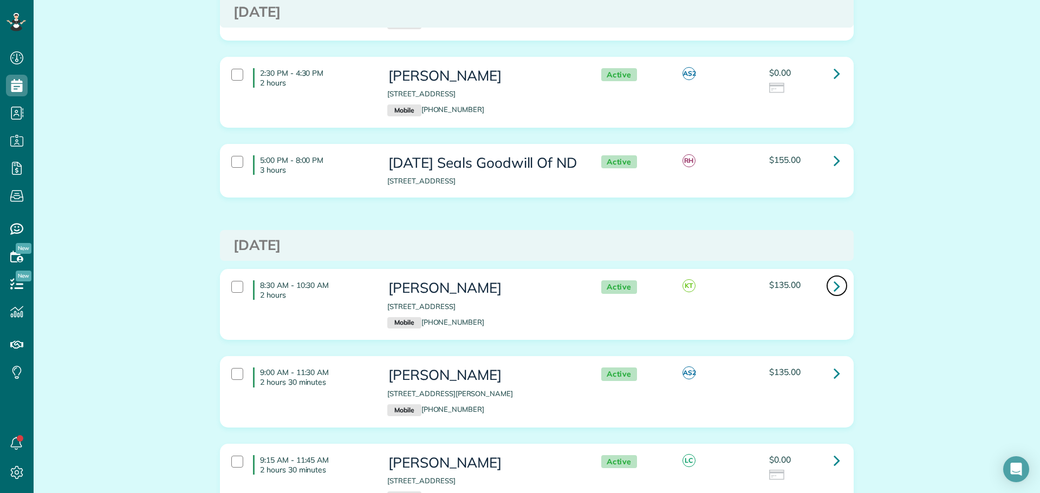
click at [833, 277] on icon at bounding box center [836, 286] width 6 height 19
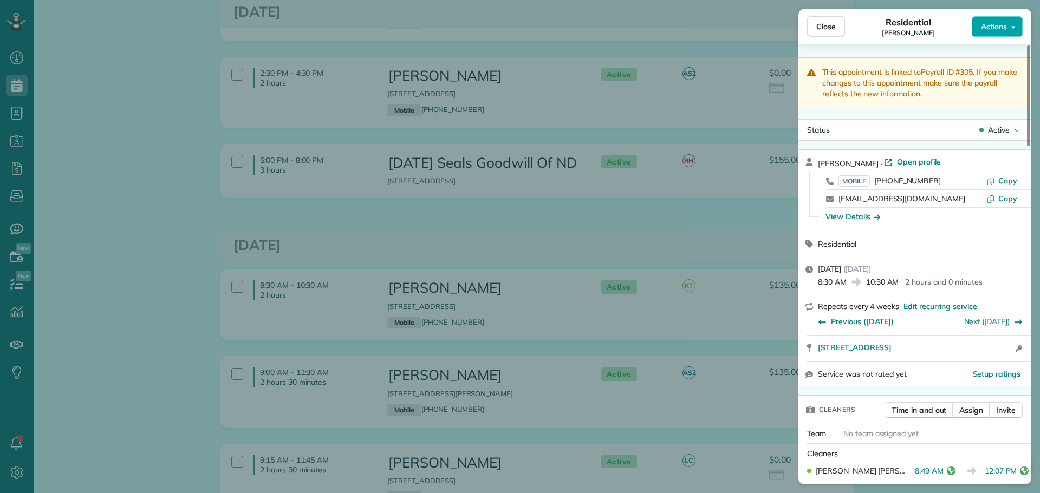
click at [1009, 25] on button "Actions" at bounding box center [996, 26] width 51 height 21
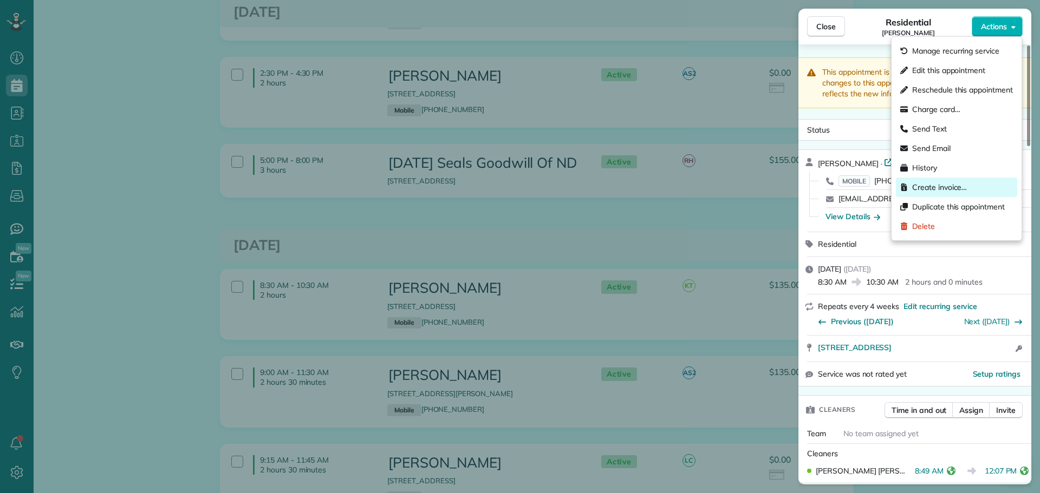
click at [925, 184] on span "Create invoice…" at bounding box center [939, 187] width 55 height 11
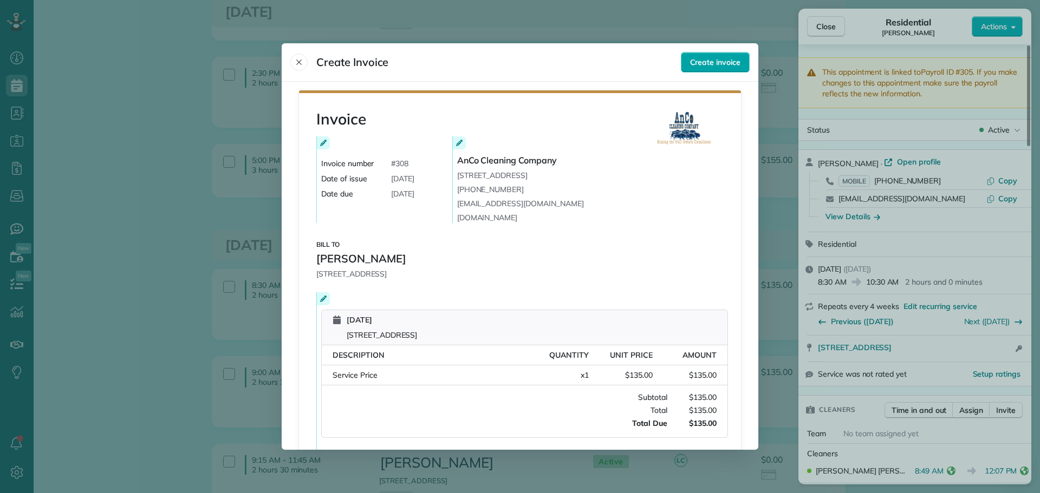
click at [726, 61] on span "Create invoice" at bounding box center [715, 62] width 50 height 11
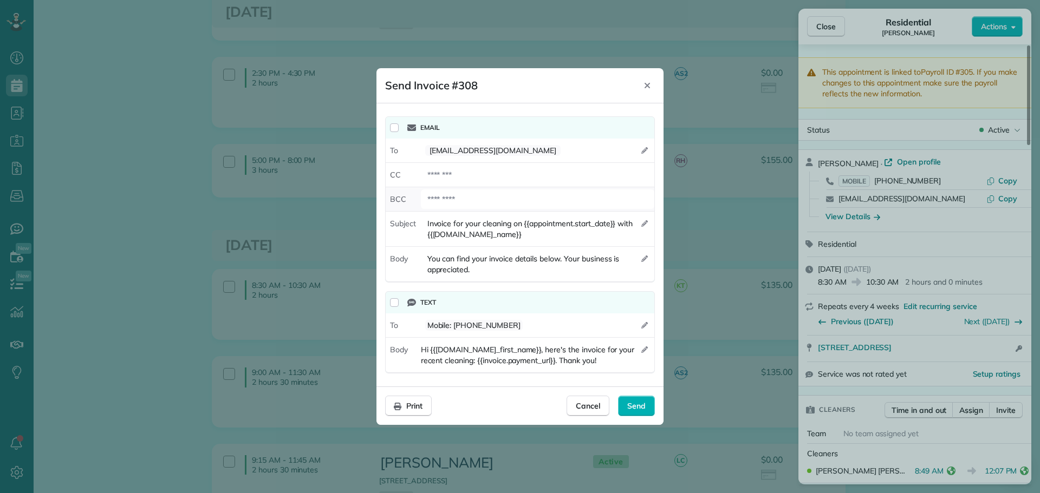
click at [465, 203] on div at bounding box center [537, 199] width 233 height 19
type div "**********"
click at [629, 408] on span "Send" at bounding box center [636, 406] width 18 height 11
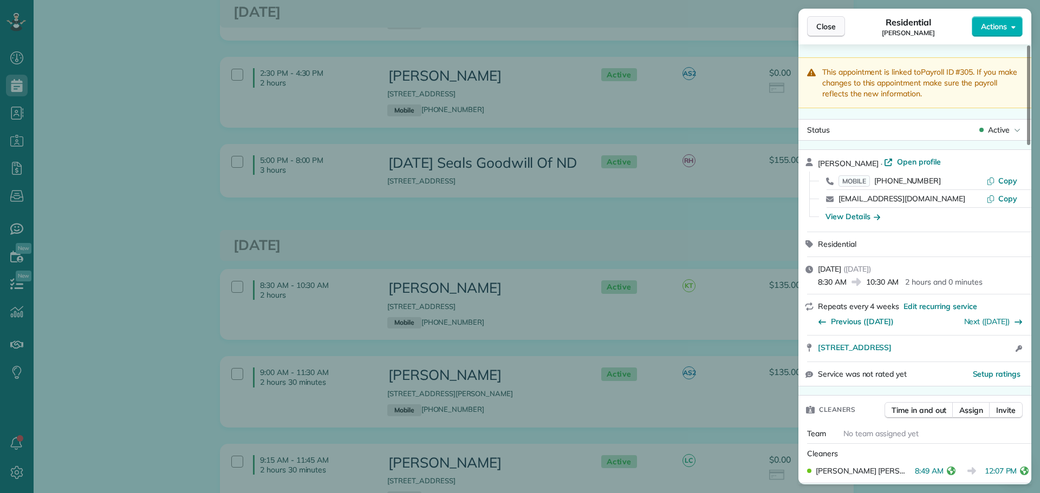
click at [824, 27] on span "Close" at bounding box center [825, 26] width 19 height 11
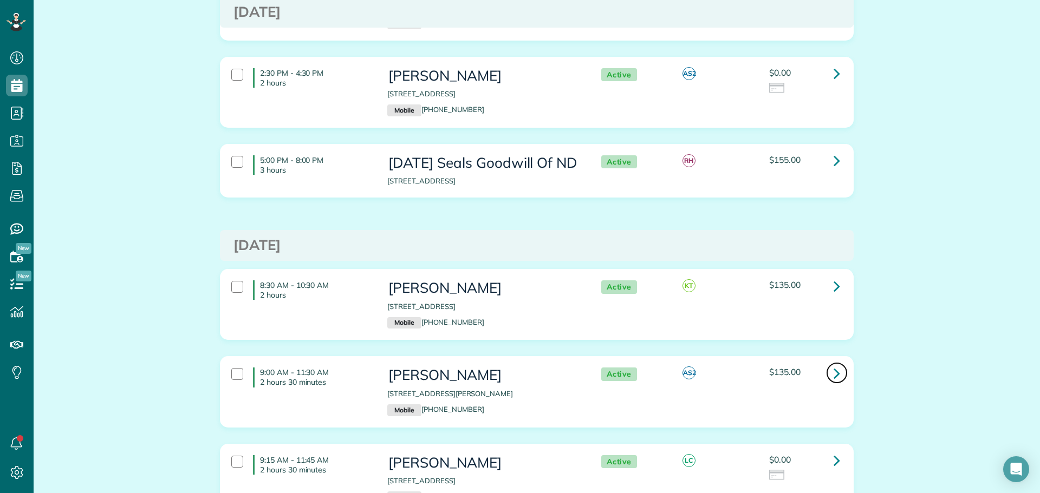
click at [833, 364] on icon at bounding box center [836, 373] width 6 height 19
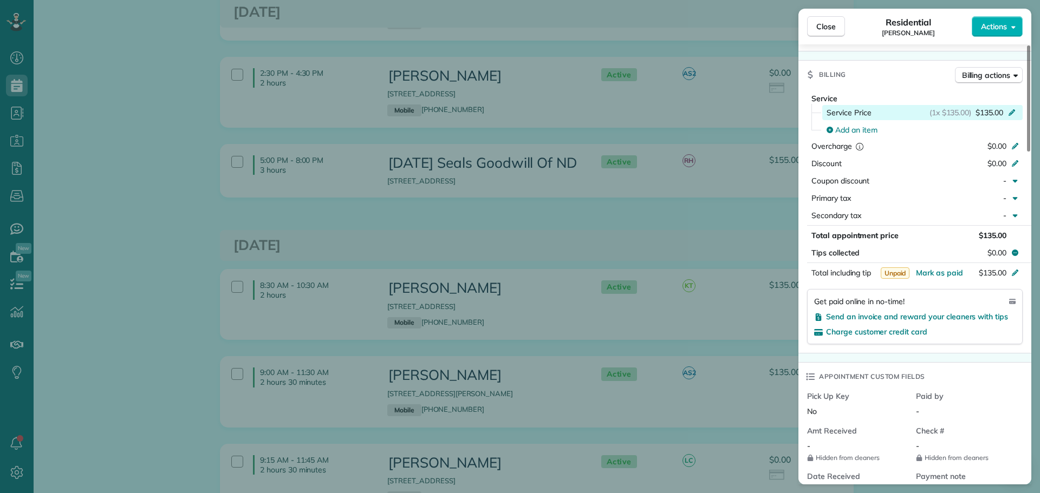
scroll to position [327, 0]
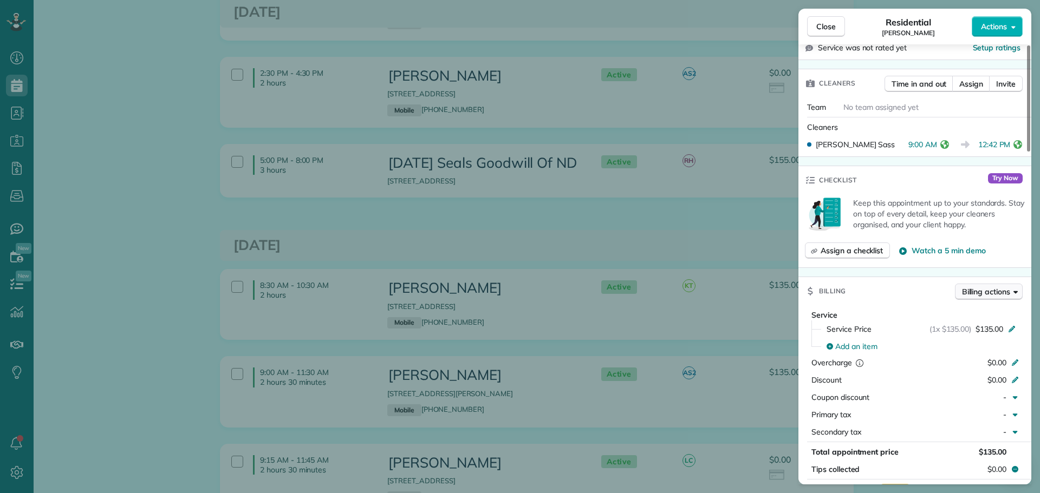
click at [990, 290] on span "Billing actions" at bounding box center [986, 291] width 48 height 11
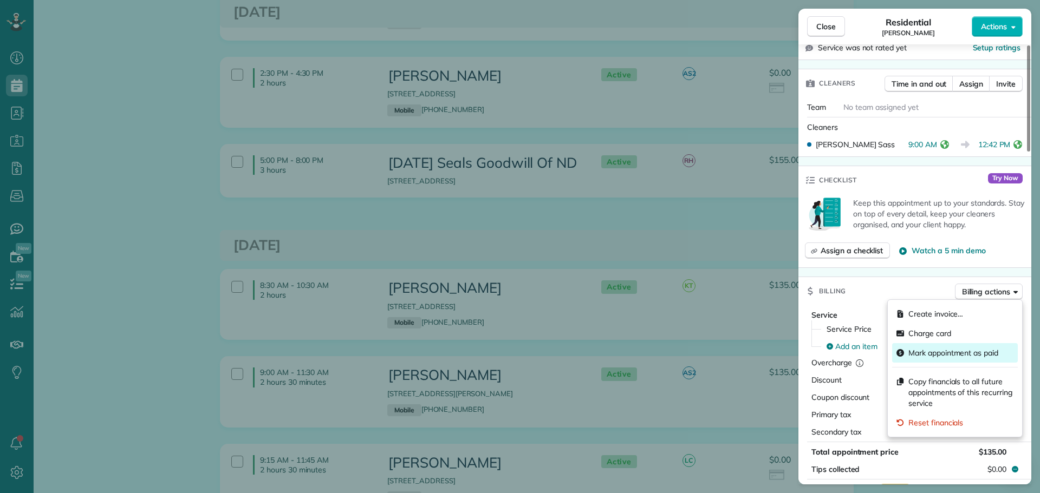
click at [921, 355] on span "Mark appointment as paid" at bounding box center [953, 353] width 90 height 11
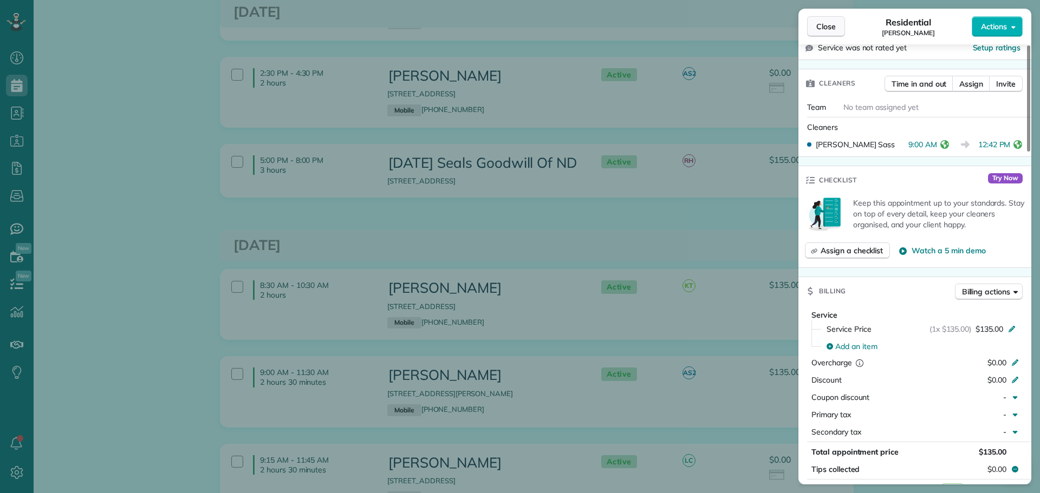
click at [824, 25] on span "Close" at bounding box center [825, 26] width 19 height 11
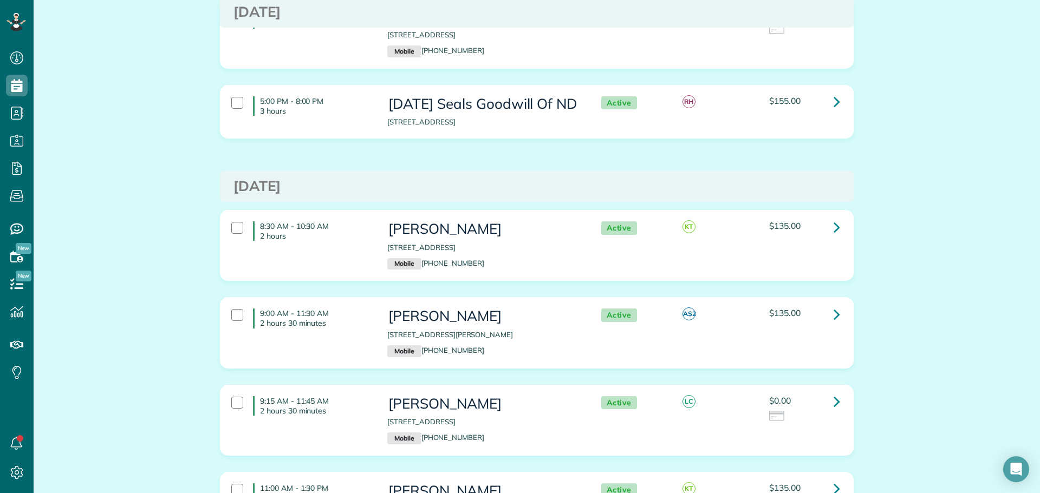
scroll to position [1895, 0]
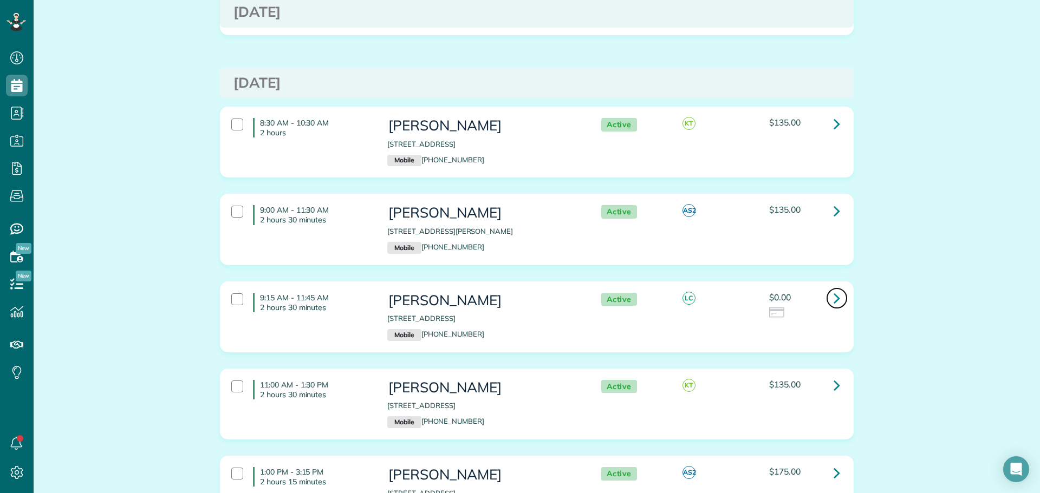
click at [833, 289] on icon at bounding box center [836, 298] width 6 height 19
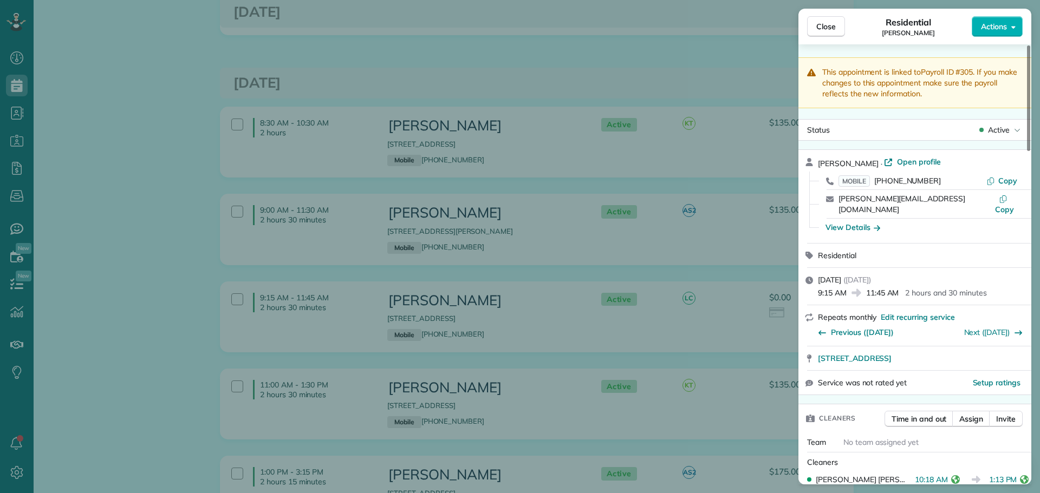
scroll to position [325, 0]
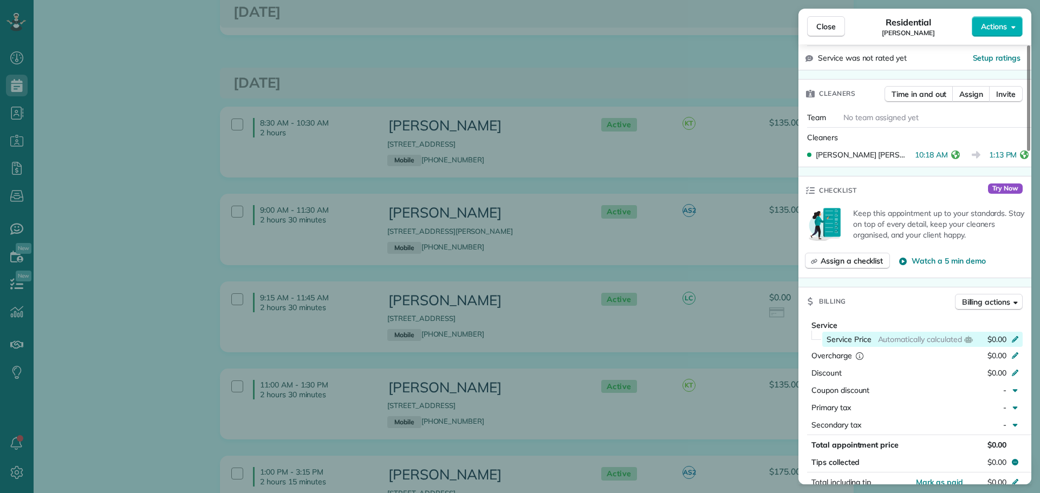
click at [1014, 332] on div "Service Price Automatically calculated $0.00" at bounding box center [922, 339] width 200 height 15
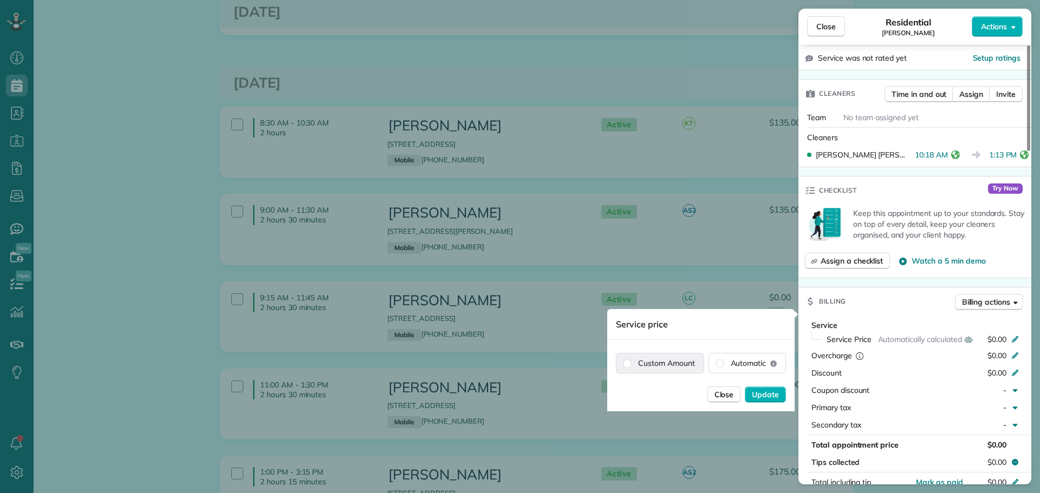
click at [684, 358] on label "Custom Amount" at bounding box center [659, 363] width 87 height 19
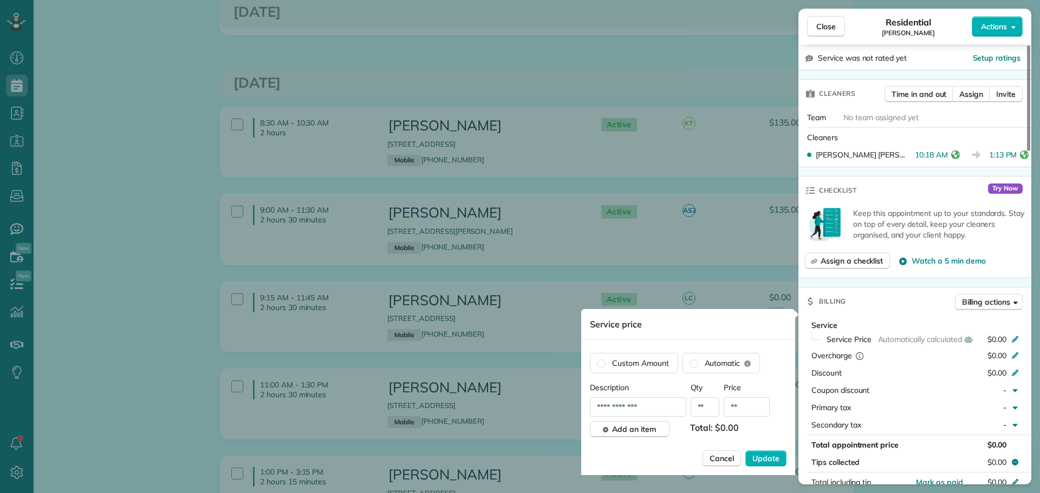
click at [743, 405] on input "**" at bounding box center [746, 406] width 46 height 19
type input "*******"
click at [761, 454] on span "Update" at bounding box center [765, 458] width 27 height 11
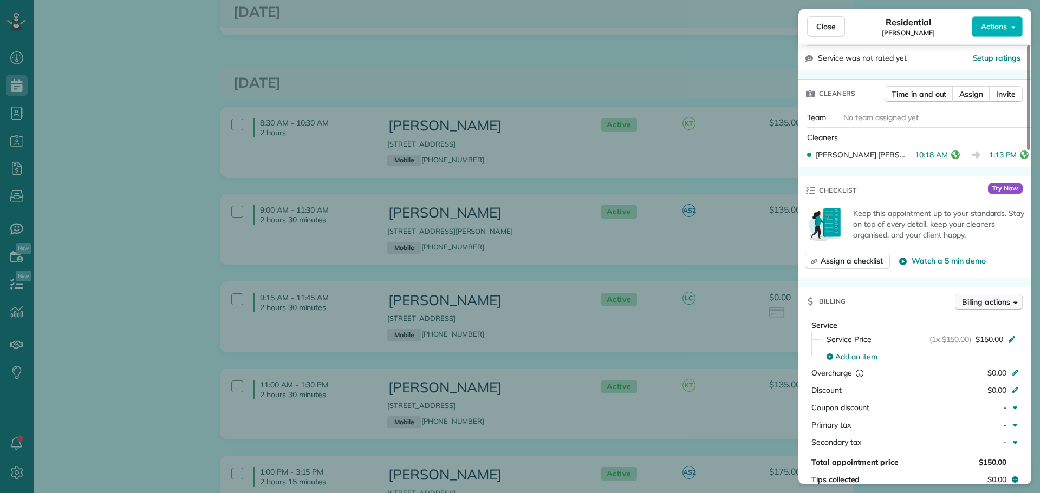
click at [986, 297] on span "Billing actions" at bounding box center [986, 302] width 48 height 11
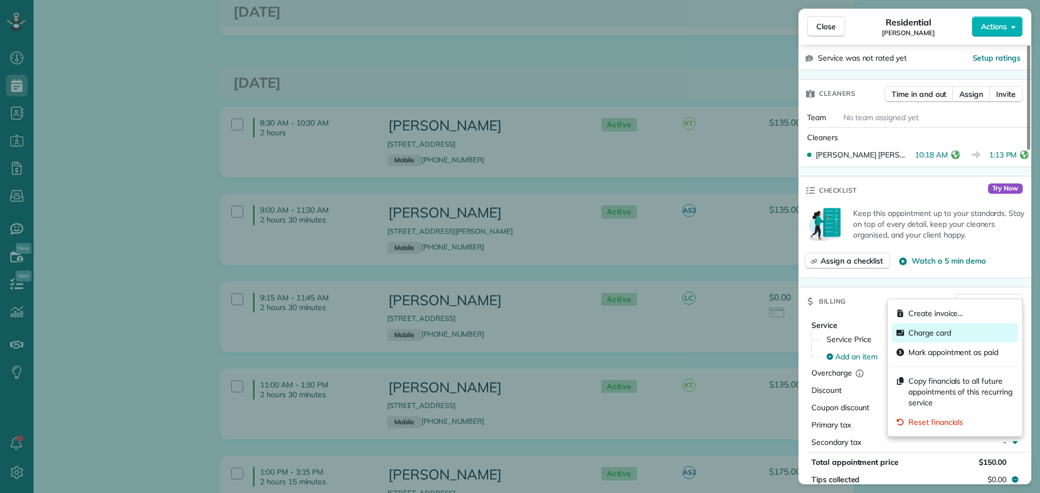
click at [922, 328] on div "Charge card" at bounding box center [955, 332] width 126 height 19
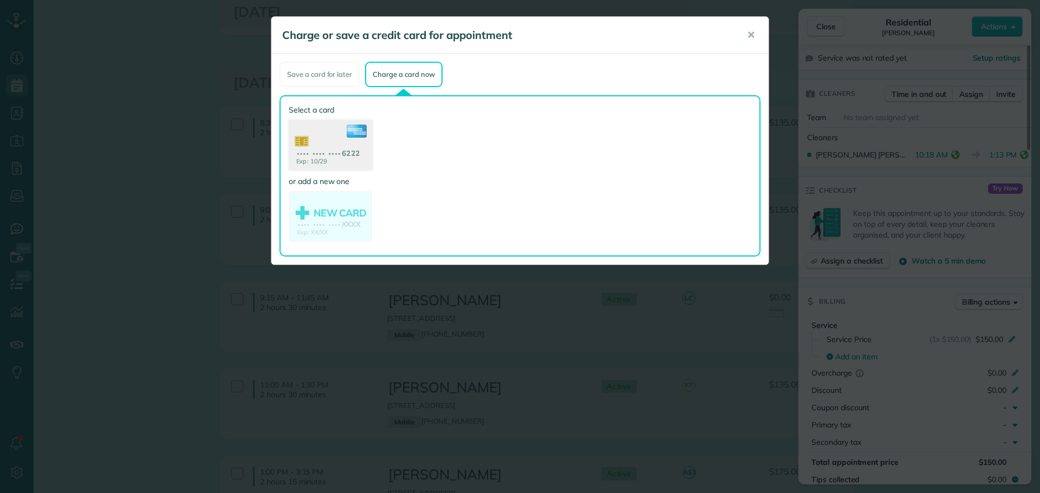
click at [336, 151] on use at bounding box center [330, 146] width 83 height 53
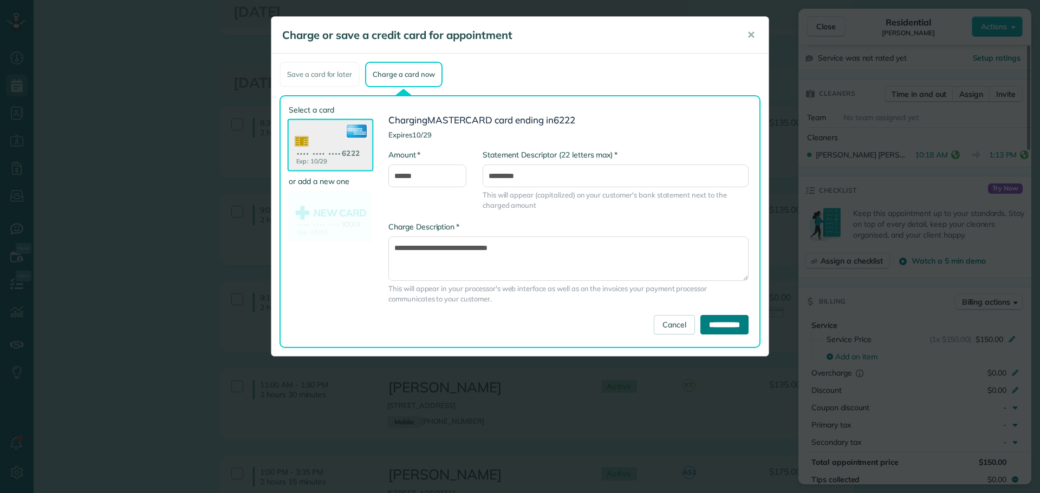
click at [720, 324] on input "**********" at bounding box center [724, 324] width 48 height 19
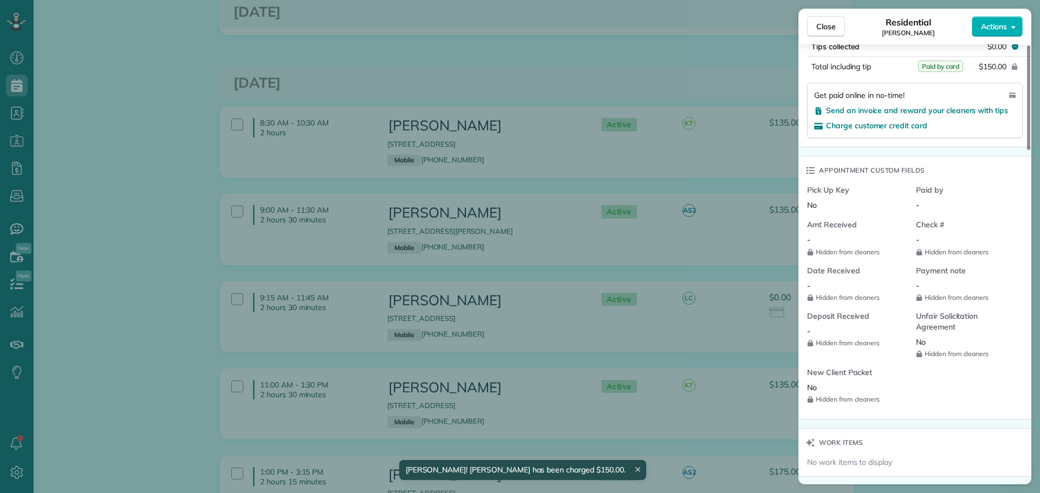
scroll to position [650, 0]
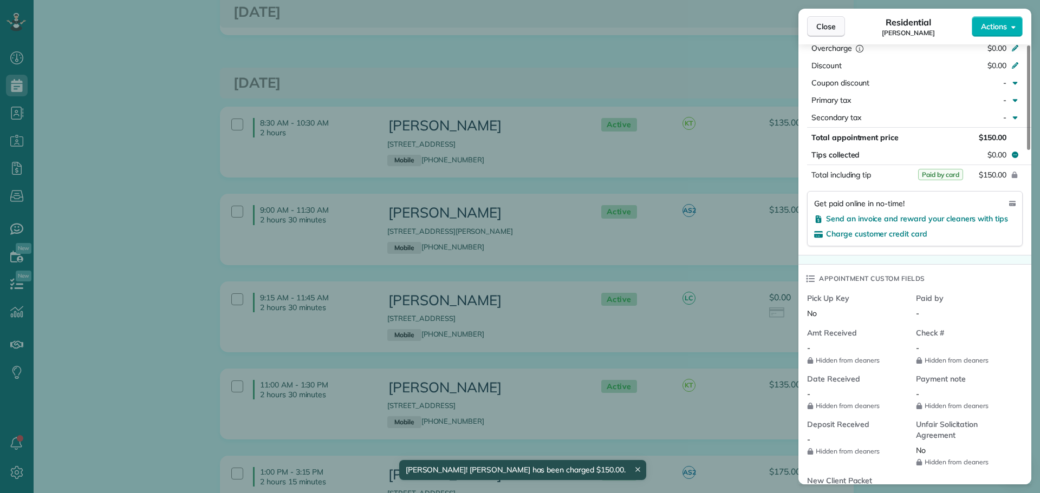
click at [828, 29] on span "Close" at bounding box center [825, 26] width 19 height 11
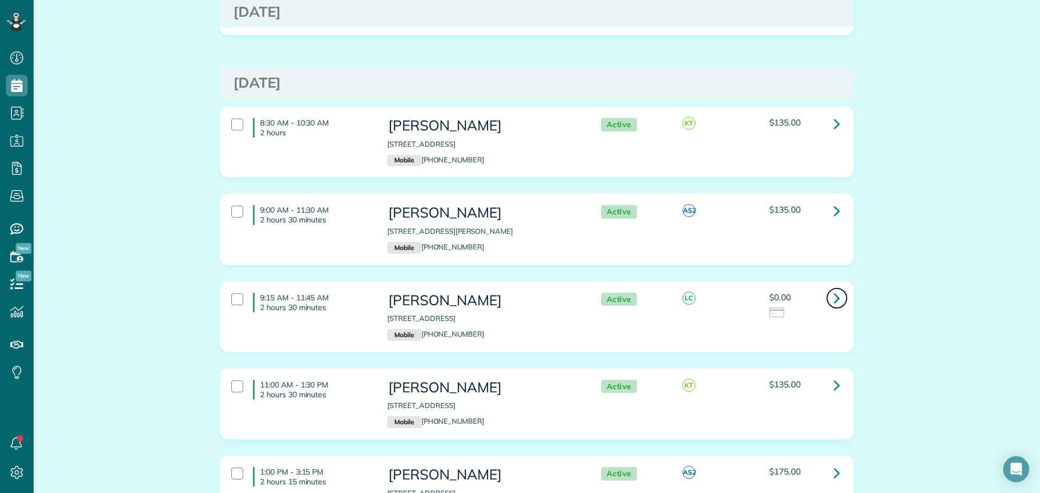
click at [834, 289] on icon at bounding box center [836, 298] width 6 height 19
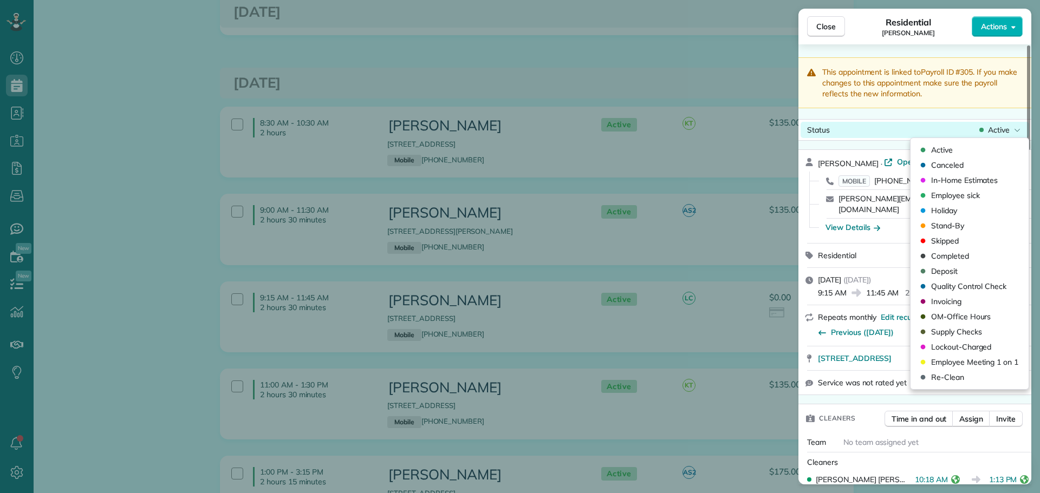
click at [1002, 127] on span "Active" at bounding box center [999, 130] width 22 height 11
click at [942, 257] on span "Completed" at bounding box center [950, 256] width 38 height 11
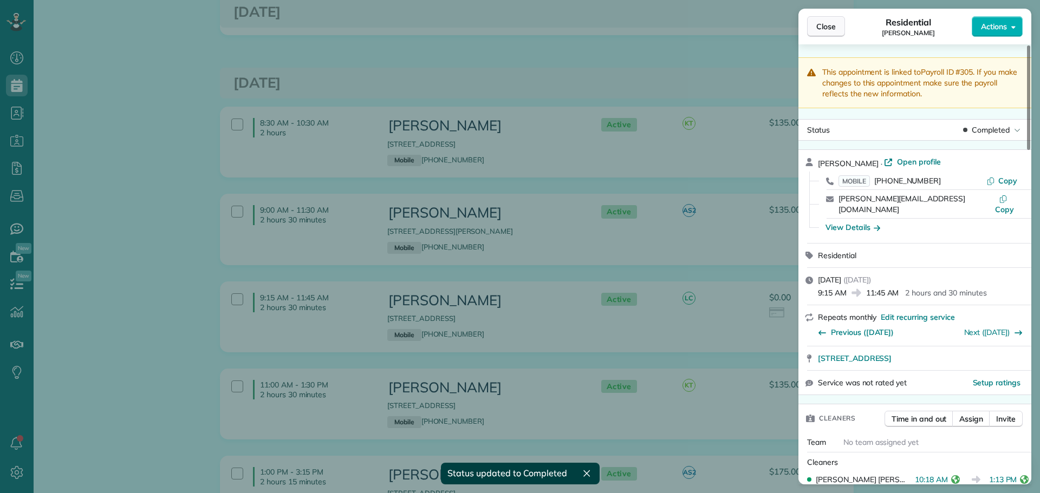
click at [828, 25] on span "Close" at bounding box center [825, 26] width 19 height 11
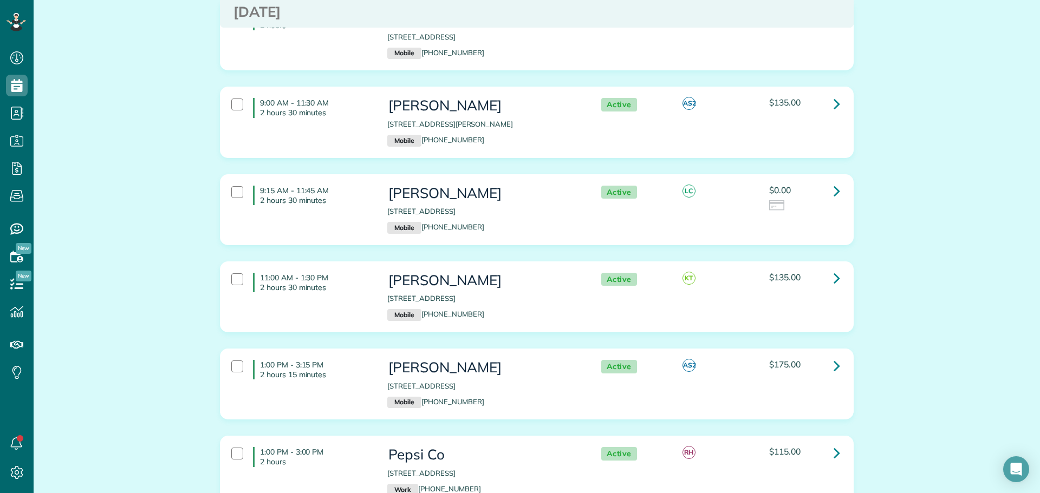
scroll to position [2003, 0]
click at [828, 266] on link at bounding box center [837, 277] width 22 height 22
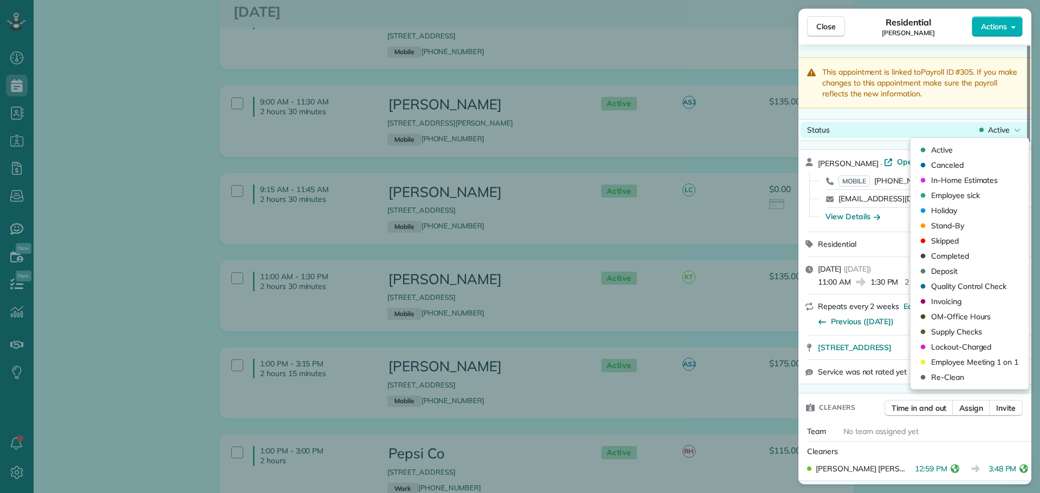
click at [996, 129] on span "Active" at bounding box center [999, 130] width 22 height 11
click at [943, 253] on span "Completed" at bounding box center [950, 256] width 38 height 11
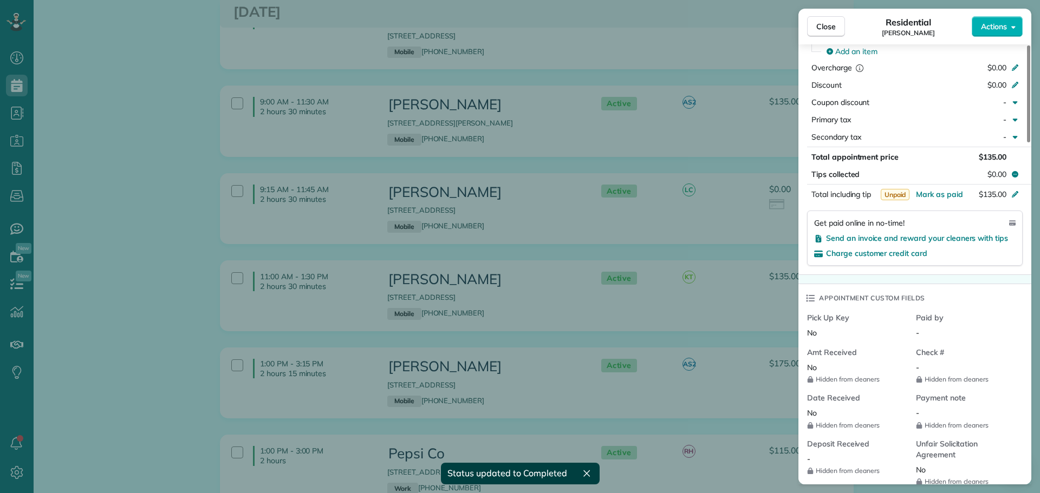
scroll to position [650, 0]
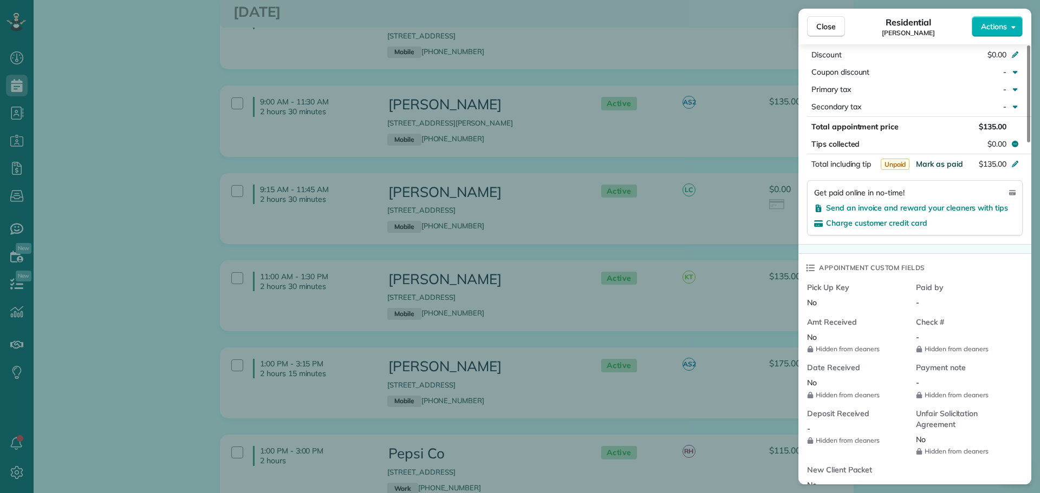
click at [943, 163] on span "Mark as paid" at bounding box center [939, 164] width 47 height 10
click at [832, 24] on span "Close" at bounding box center [825, 26] width 19 height 11
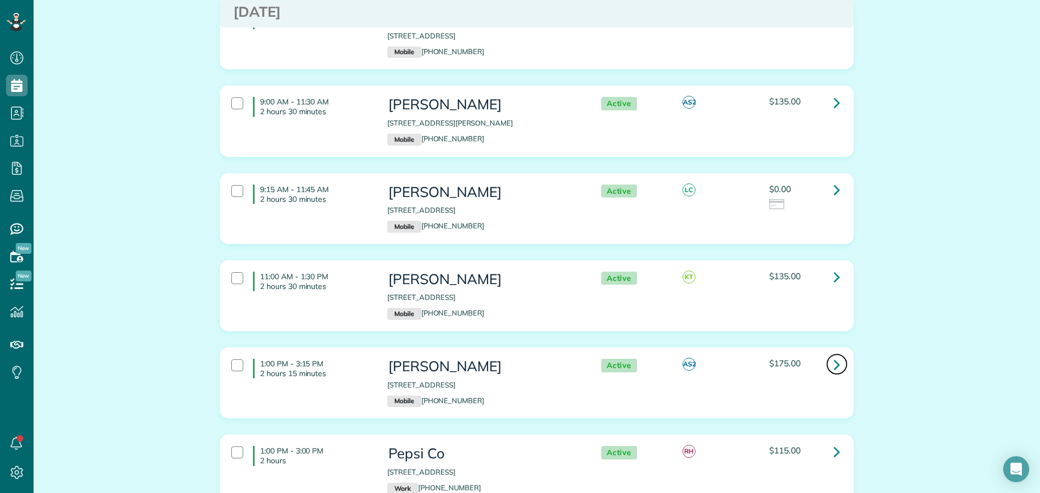
click at [833, 355] on icon at bounding box center [836, 364] width 6 height 19
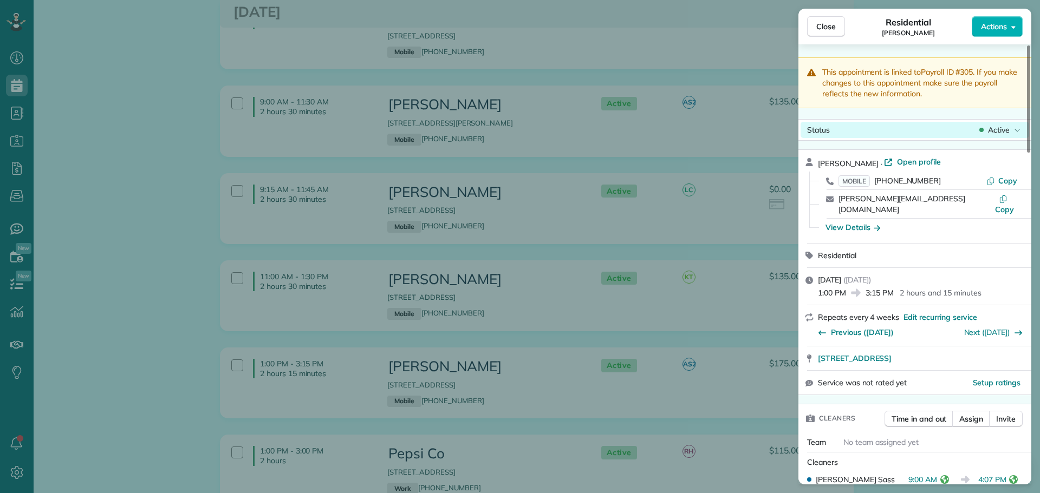
click at [1005, 128] on span "Active" at bounding box center [999, 130] width 22 height 11
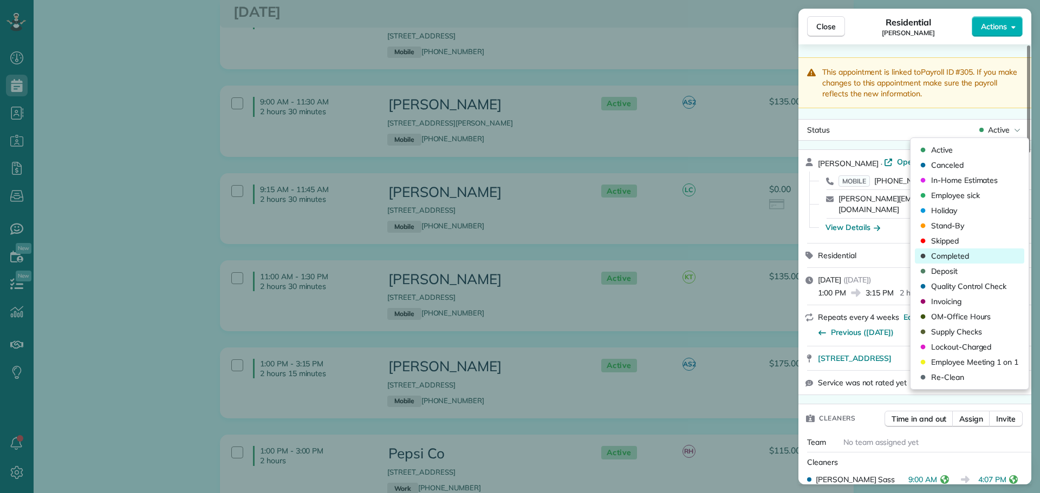
click at [943, 254] on span "Completed" at bounding box center [950, 256] width 38 height 11
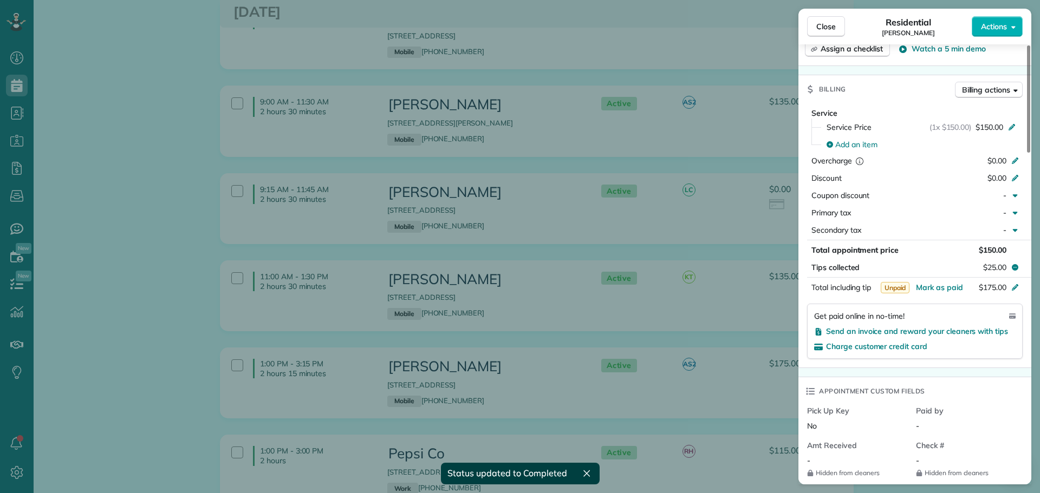
scroll to position [541, 0]
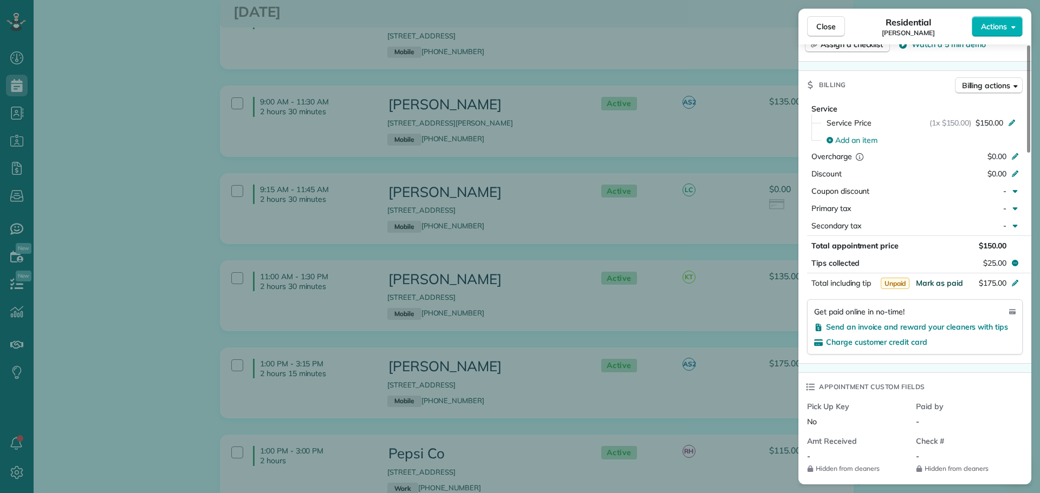
click at [942, 278] on span "Mark as paid" at bounding box center [939, 283] width 47 height 10
click at [824, 24] on span "Close" at bounding box center [825, 26] width 19 height 11
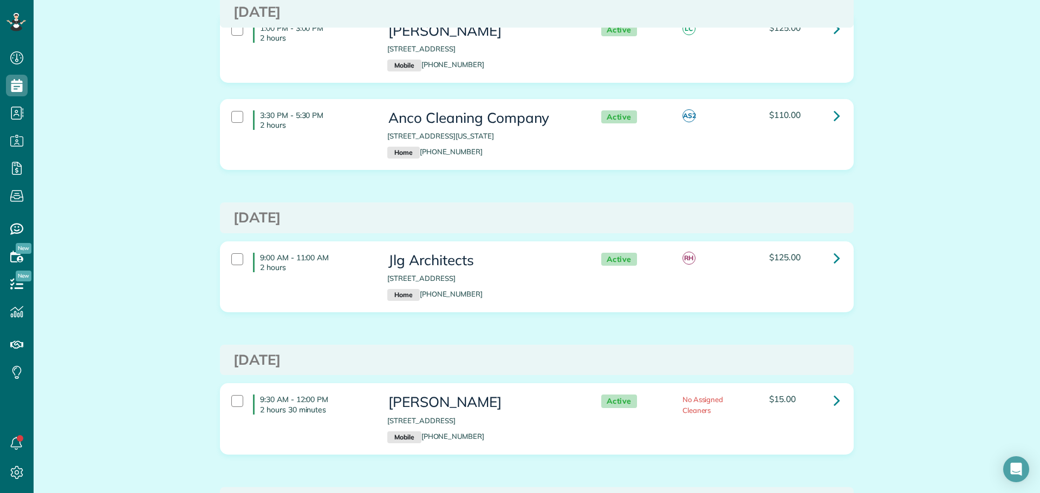
scroll to position [2545, 0]
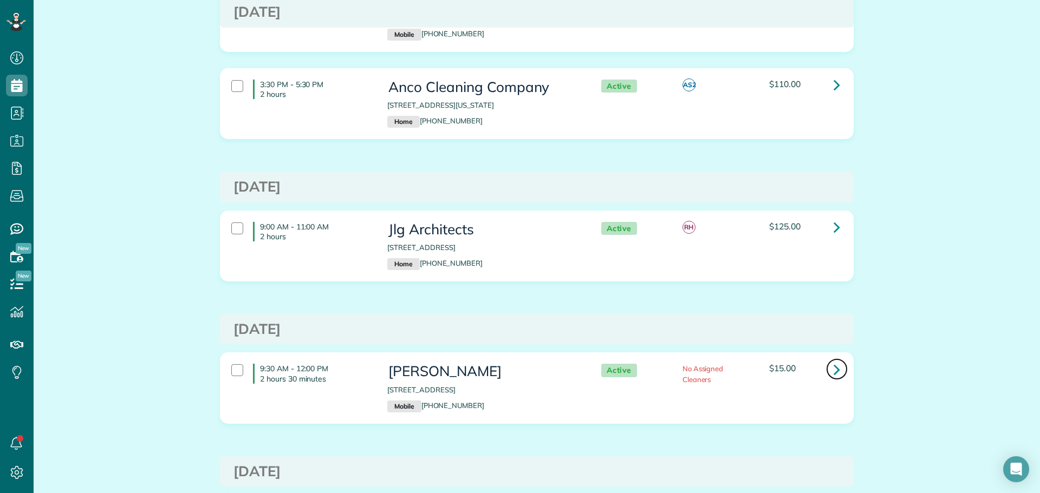
click at [833, 360] on icon at bounding box center [836, 369] width 6 height 19
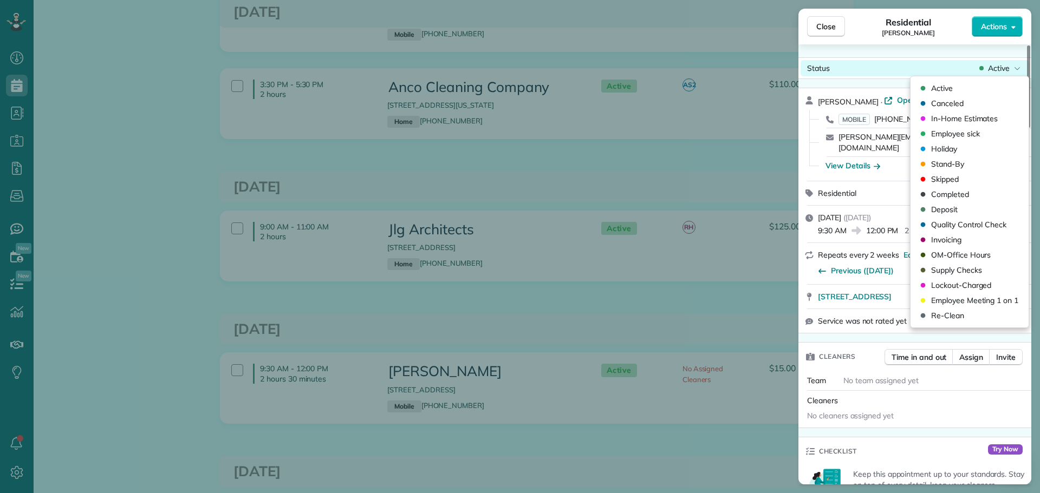
click at [1003, 68] on span "Active" at bounding box center [999, 68] width 22 height 11
click at [944, 102] on span "Canceled" at bounding box center [947, 103] width 32 height 11
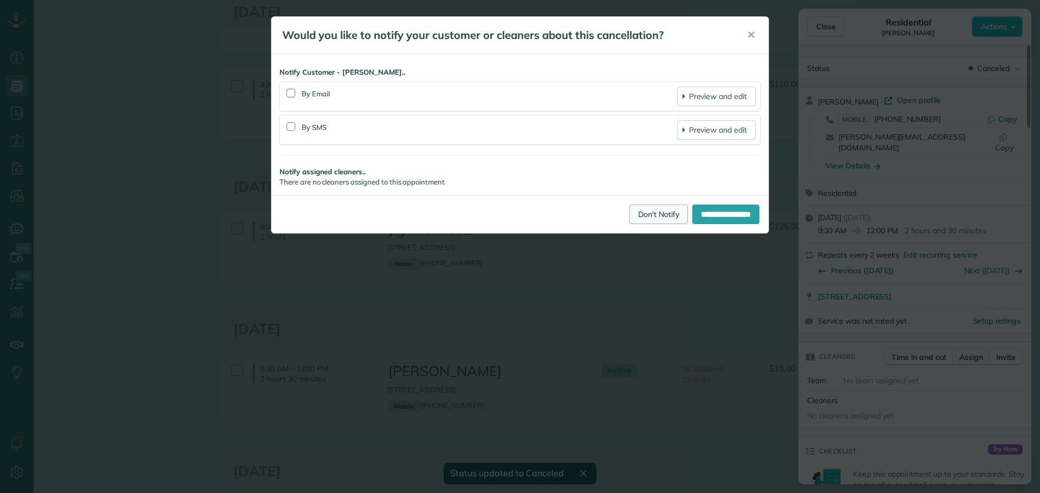
click at [634, 210] on link "Don't Notify" at bounding box center [658, 214] width 58 height 19
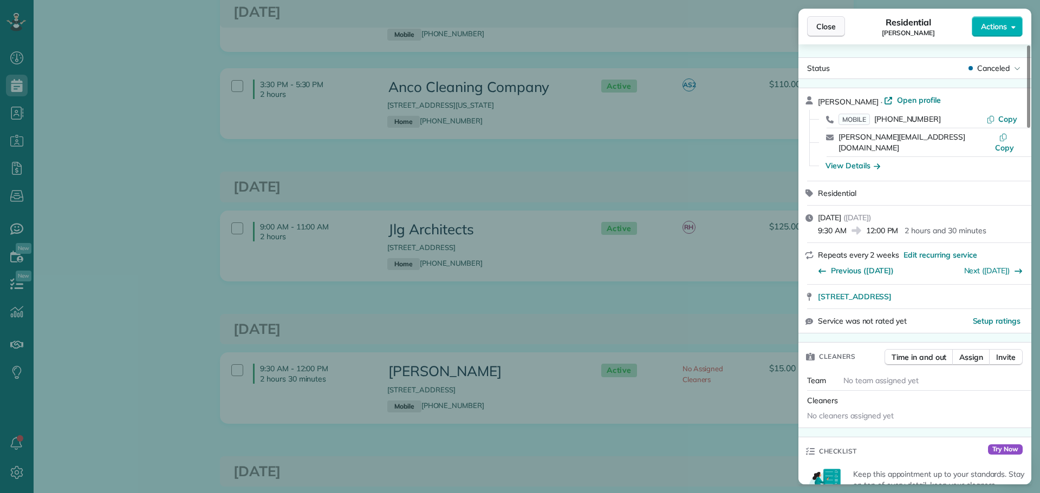
click at [829, 27] on span "Close" at bounding box center [825, 26] width 19 height 11
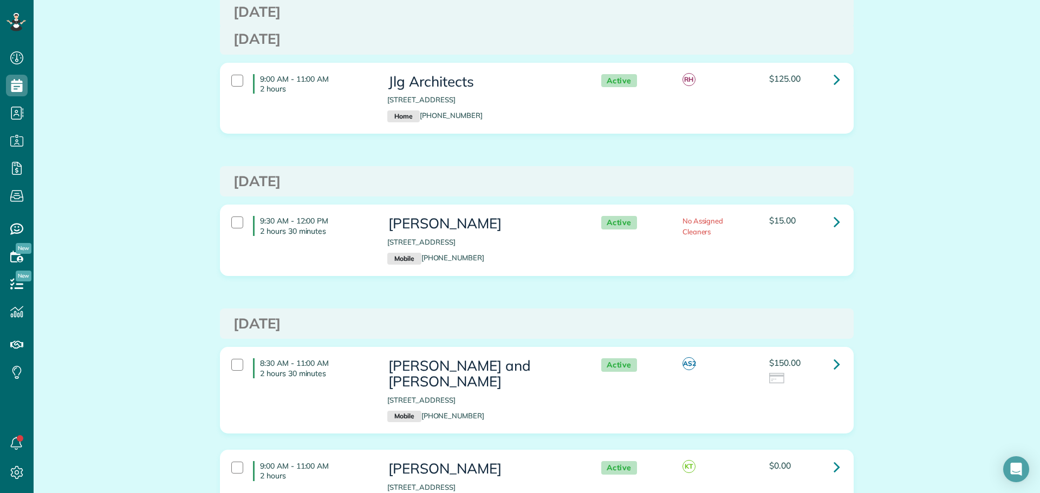
scroll to position [2707, 0]
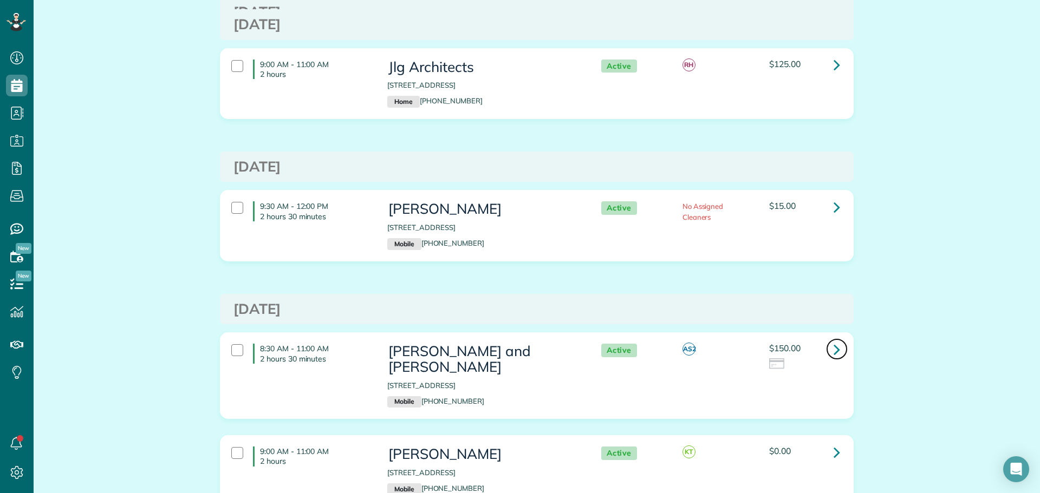
click at [833, 340] on icon at bounding box center [836, 349] width 6 height 19
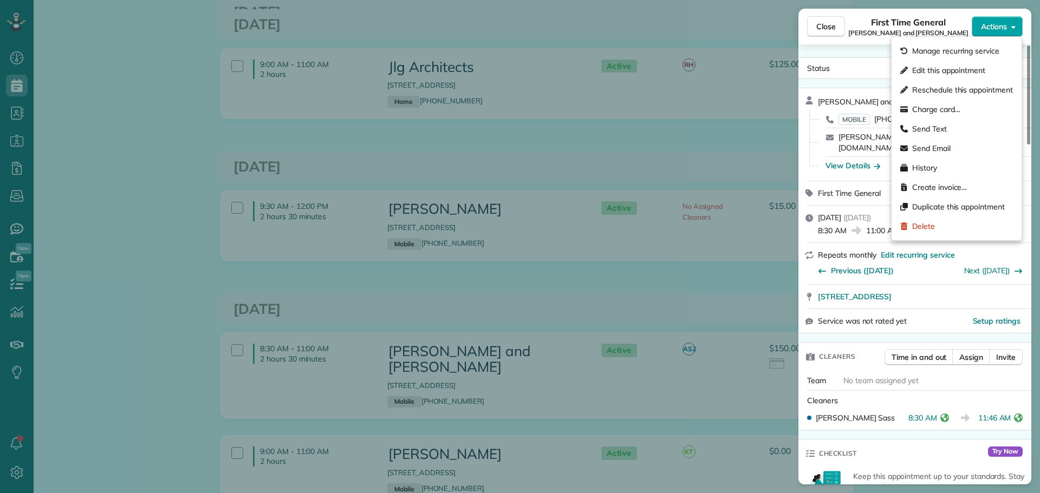
click at [995, 29] on span "Actions" at bounding box center [994, 26] width 26 height 11
click at [929, 107] on span "Charge card…" at bounding box center [936, 109] width 48 height 11
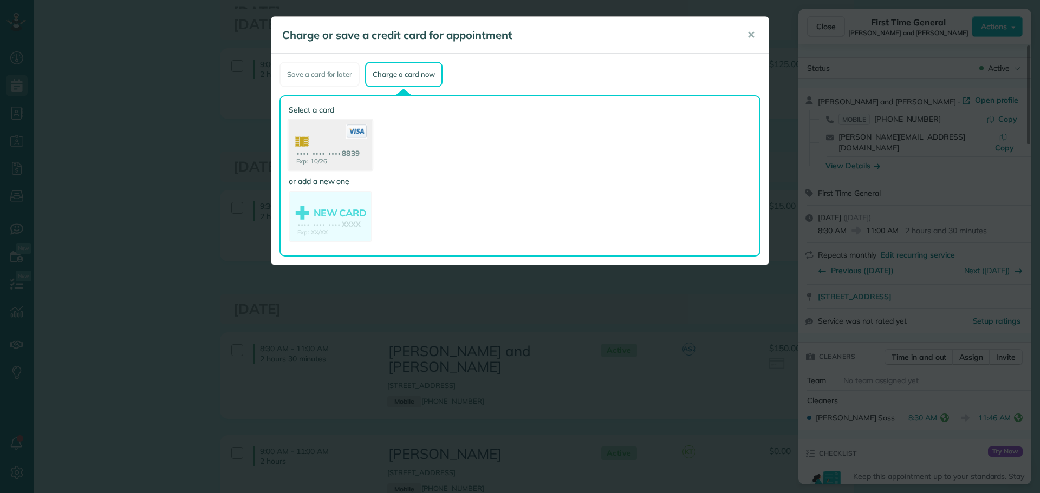
click at [346, 138] on icon at bounding box center [356, 132] width 21 height 14
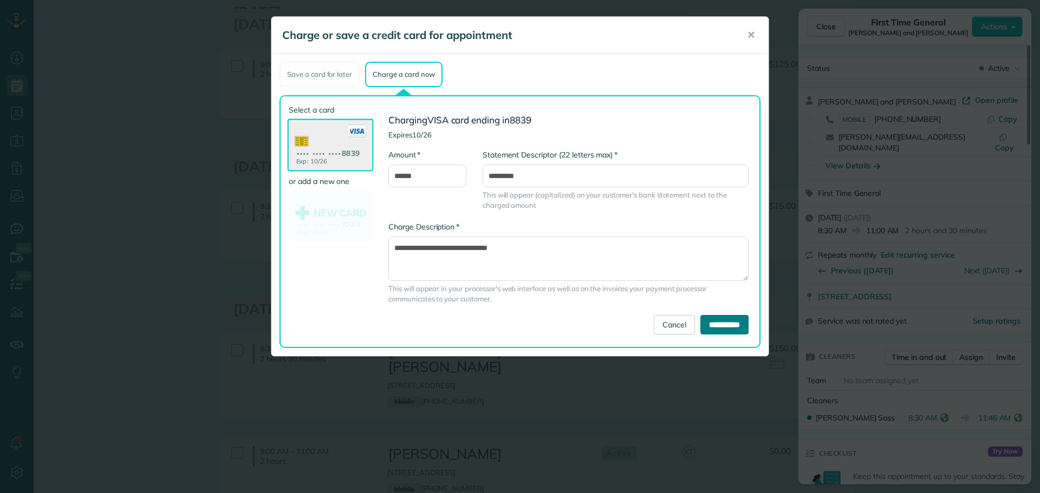
click at [718, 325] on input "**********" at bounding box center [724, 324] width 48 height 19
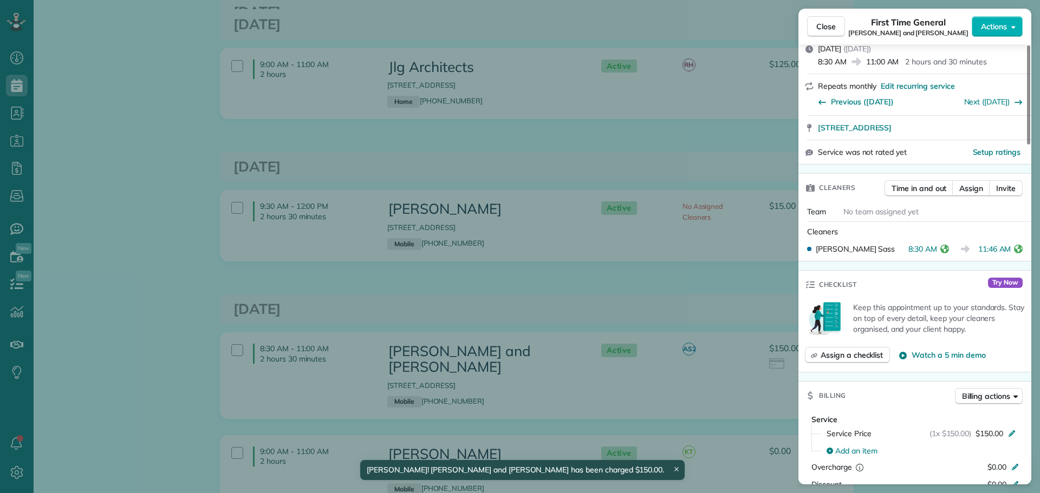
scroll to position [217, 0]
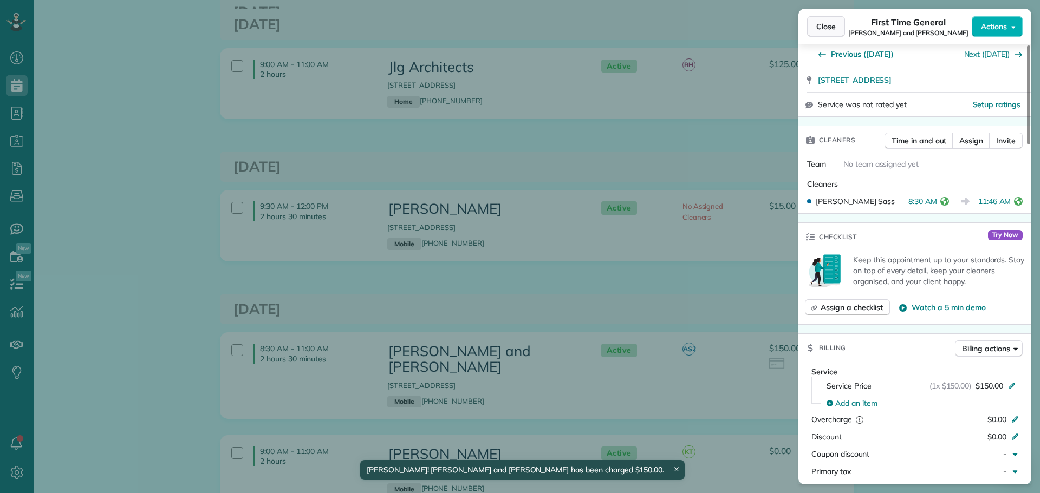
click at [819, 25] on span "Close" at bounding box center [825, 26] width 19 height 11
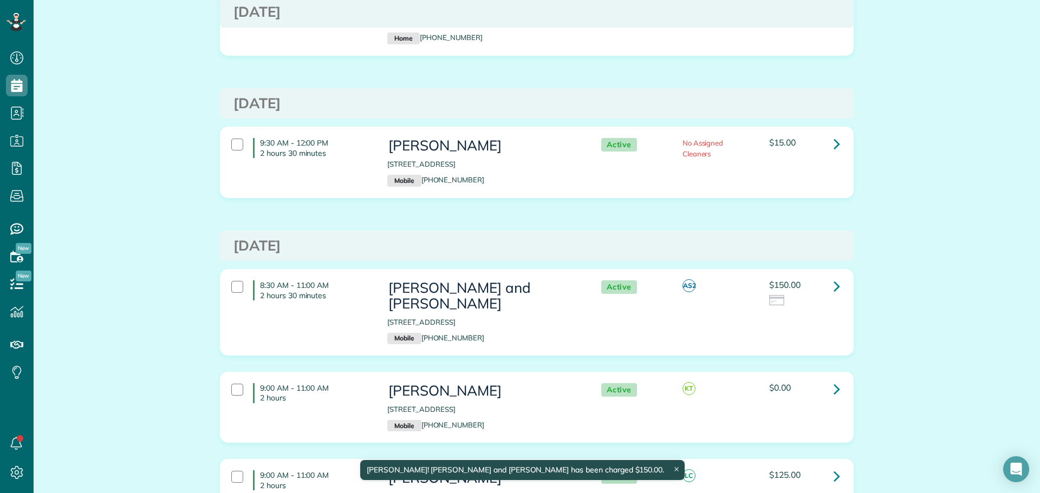
scroll to position [2816, 0]
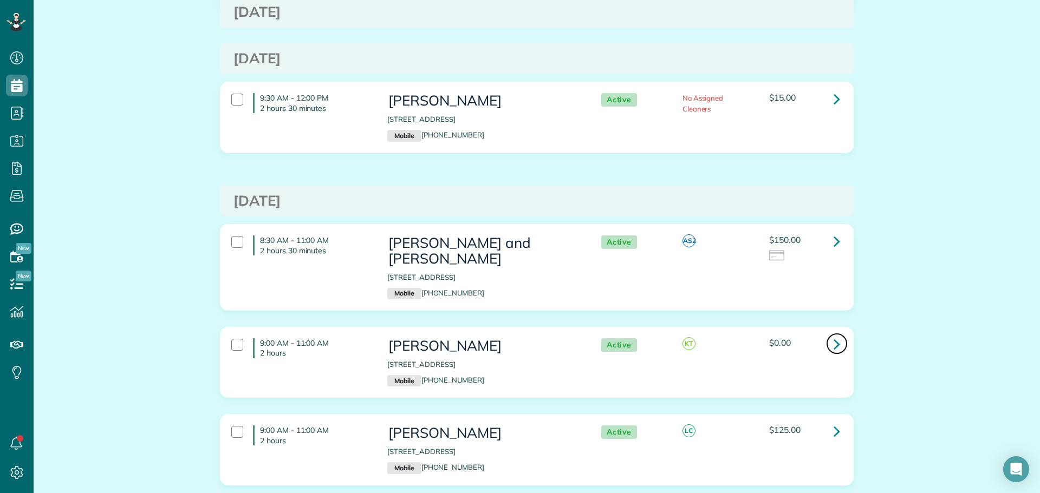
click at [834, 335] on icon at bounding box center [836, 344] width 6 height 19
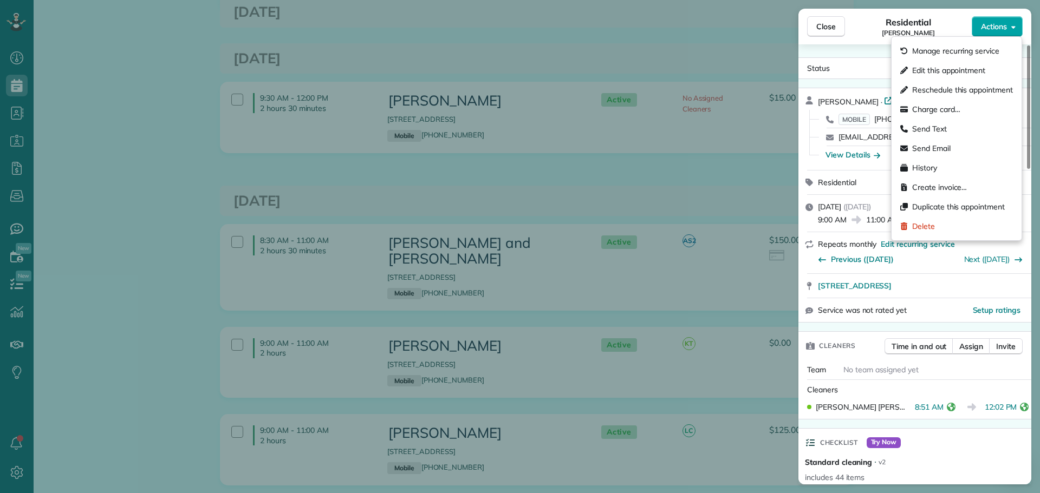
click at [1002, 21] on button "Actions" at bounding box center [996, 26] width 51 height 21
click at [935, 50] on span "Manage recurring service" at bounding box center [955, 50] width 87 height 11
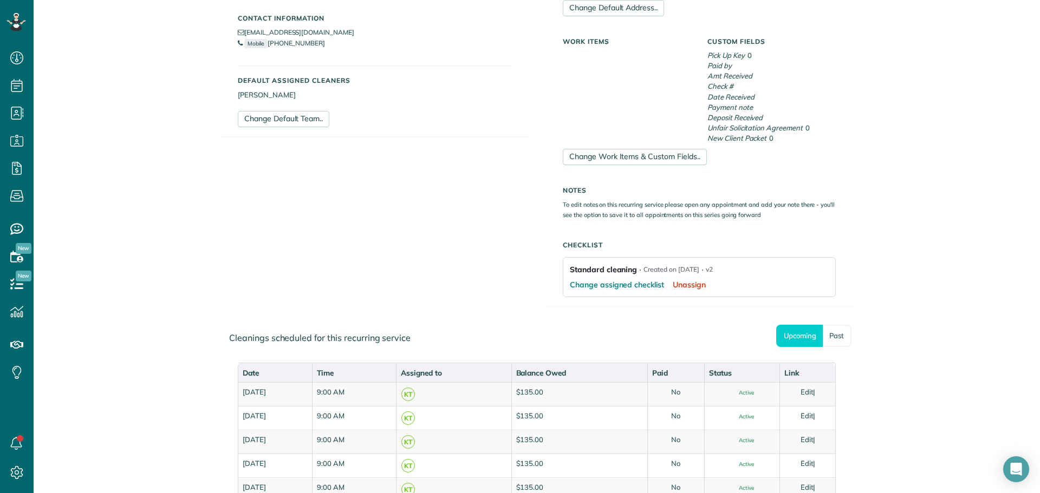
scroll to position [325, 0]
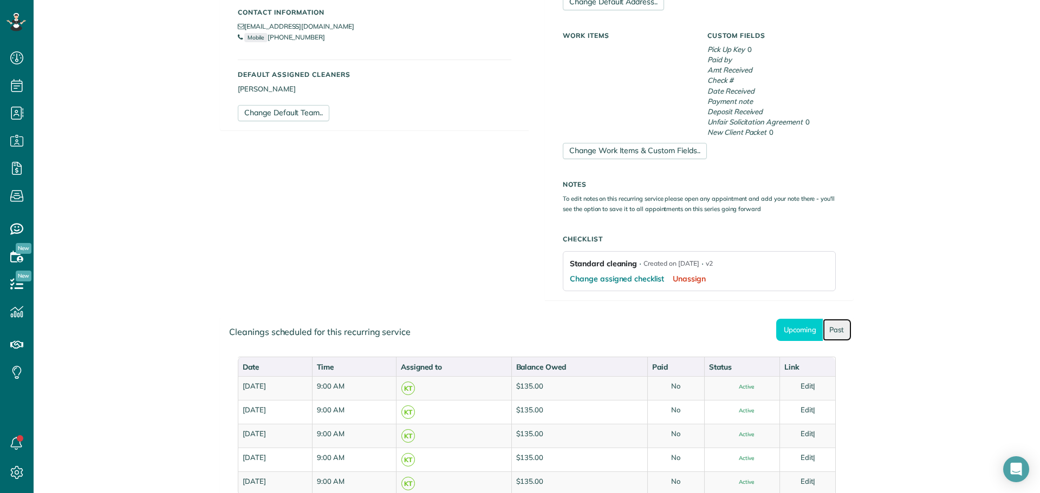
click at [832, 329] on link "Past" at bounding box center [836, 330] width 29 height 22
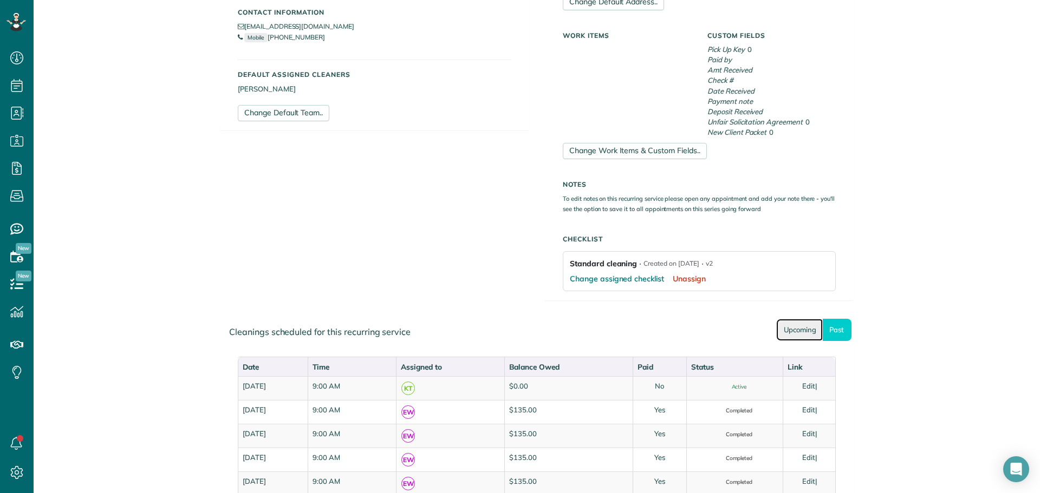
click at [799, 326] on link "Upcoming" at bounding box center [799, 330] width 47 height 22
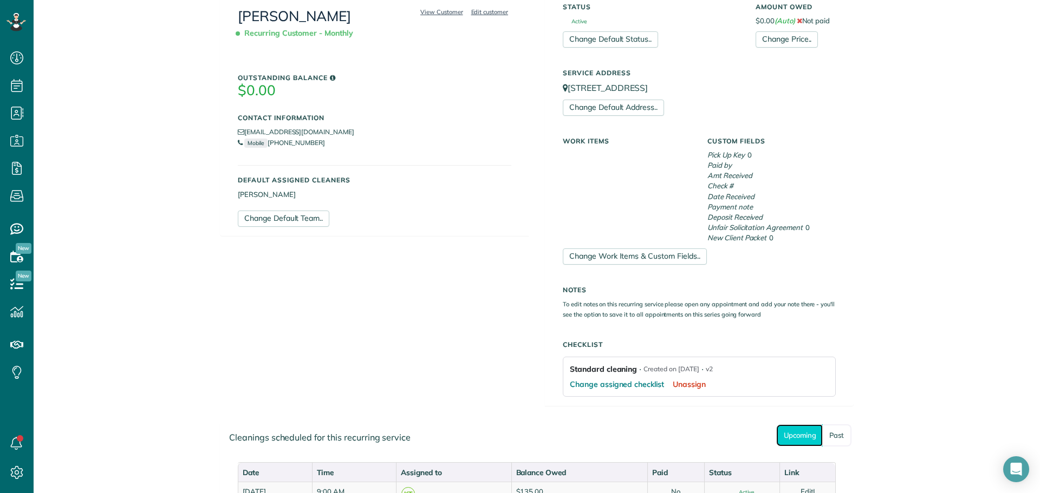
scroll to position [217, 0]
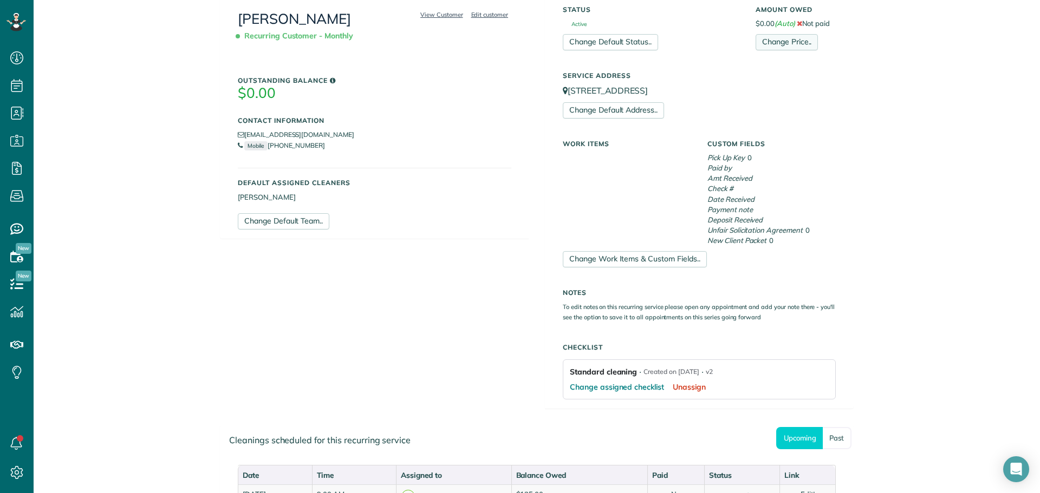
click at [770, 40] on link "Change Price.." at bounding box center [786, 42] width 62 height 16
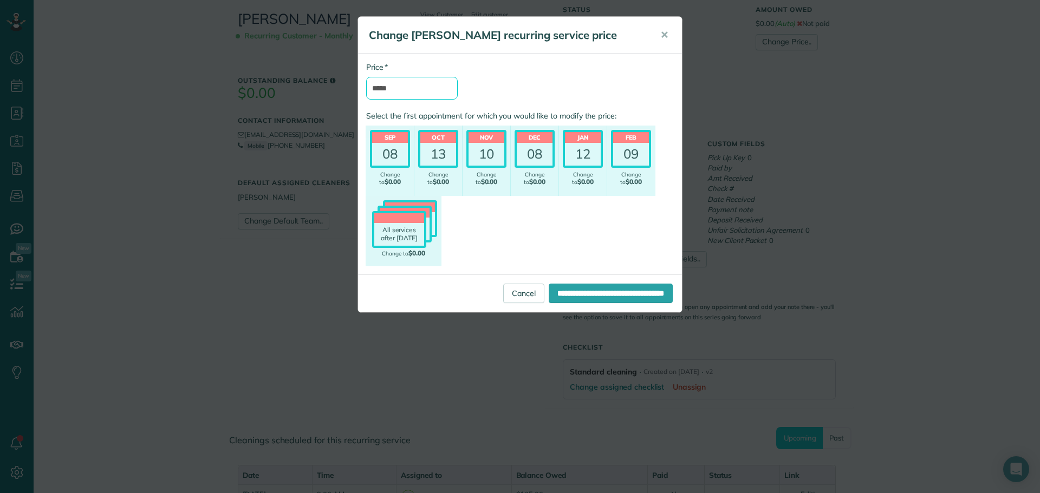
click at [418, 92] on input "*****" at bounding box center [412, 88] width 92 height 23
type input "*******"
click at [396, 148] on div "08" at bounding box center [390, 154] width 36 height 23
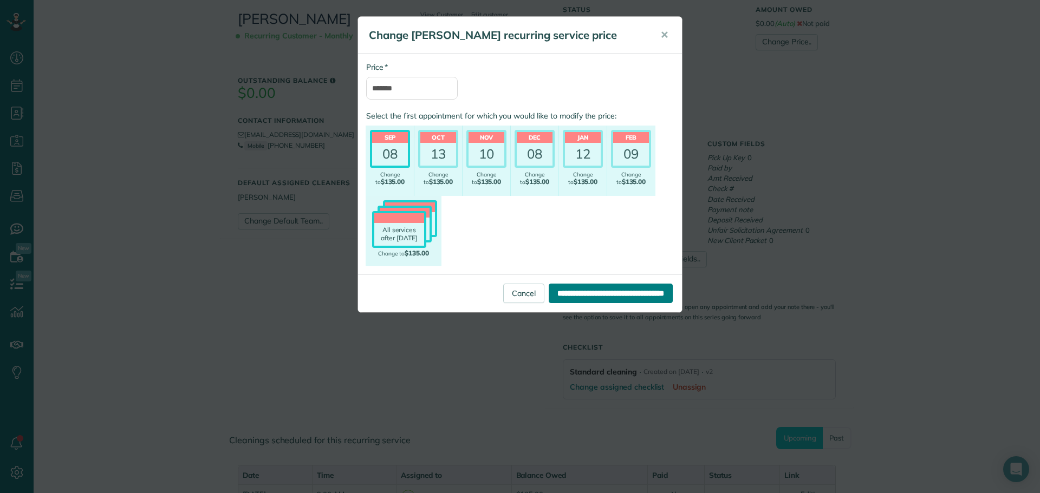
click at [595, 289] on input "**********" at bounding box center [611, 293] width 124 height 19
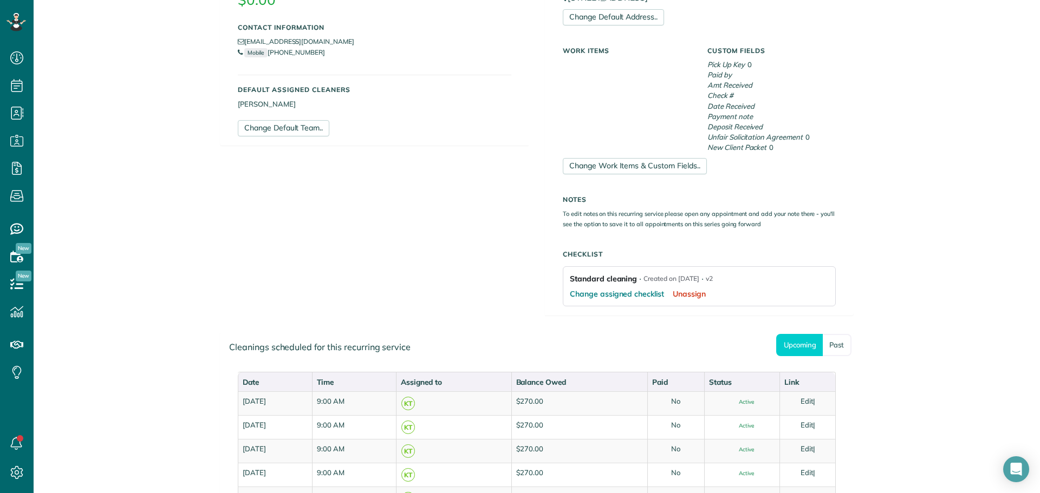
scroll to position [325, 0]
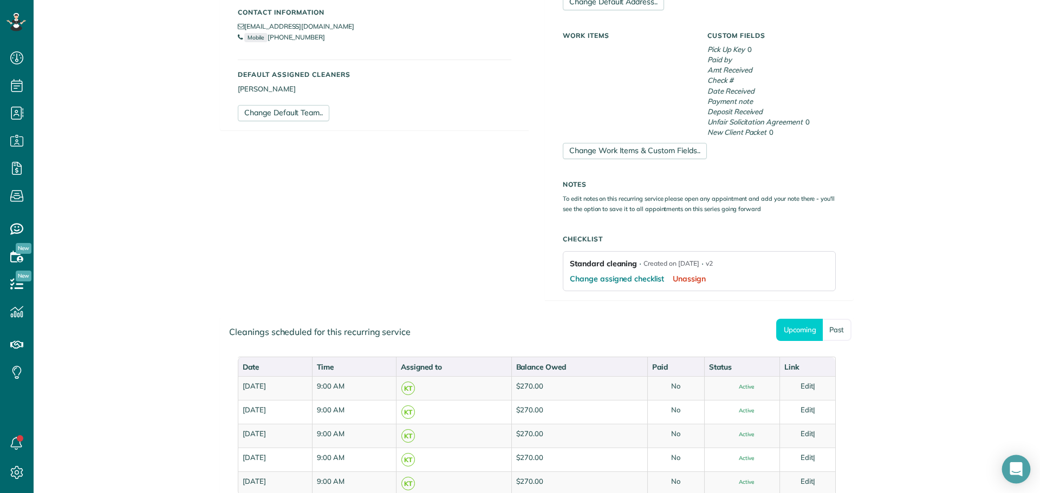
click at [1015, 470] on icon "Open Intercom Messenger" at bounding box center [1015, 469] width 12 height 14
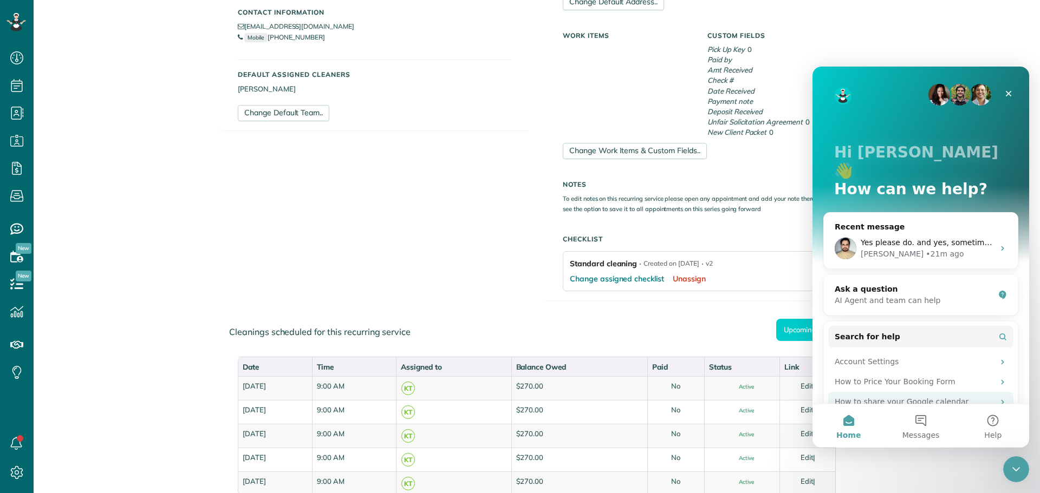
scroll to position [0, 0]
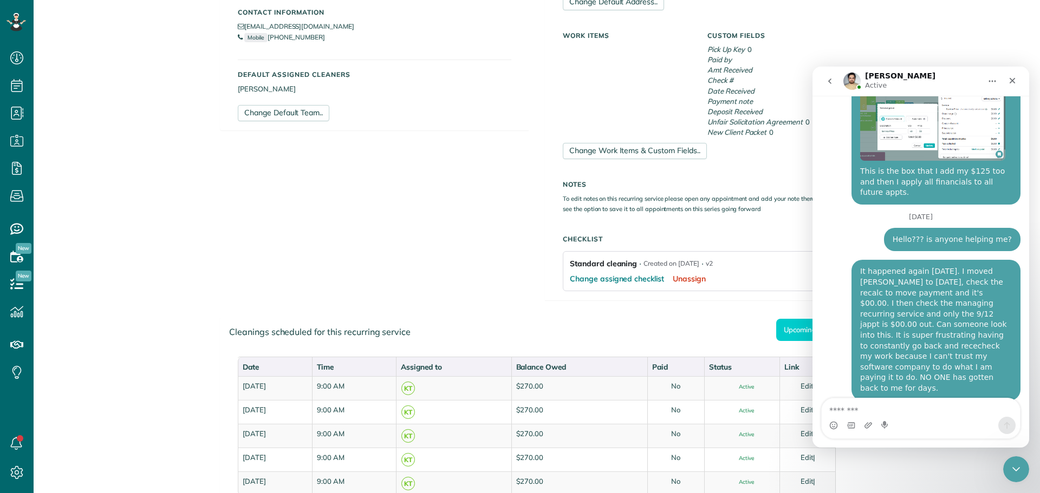
scroll to position [2425, 0]
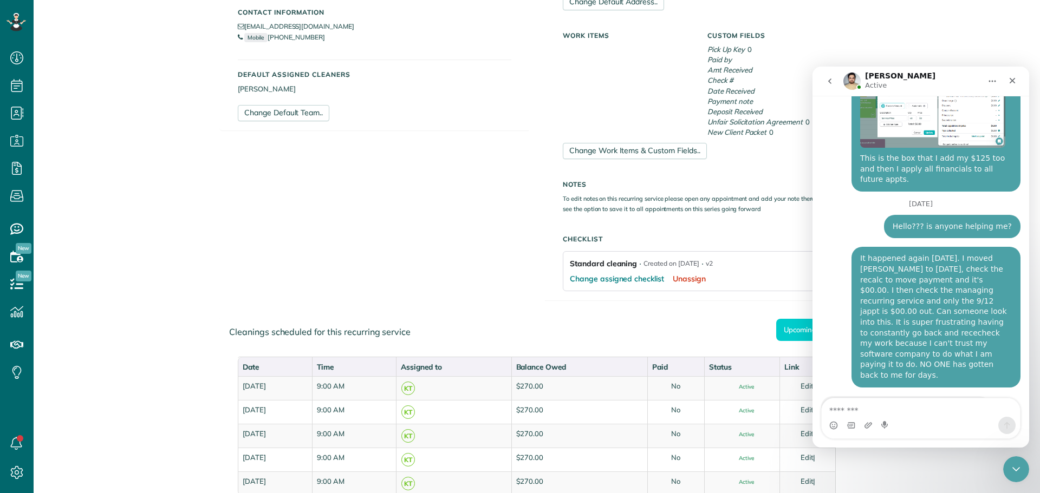
click at [869, 409] on textarea "Message…" at bounding box center [920, 408] width 198 height 18
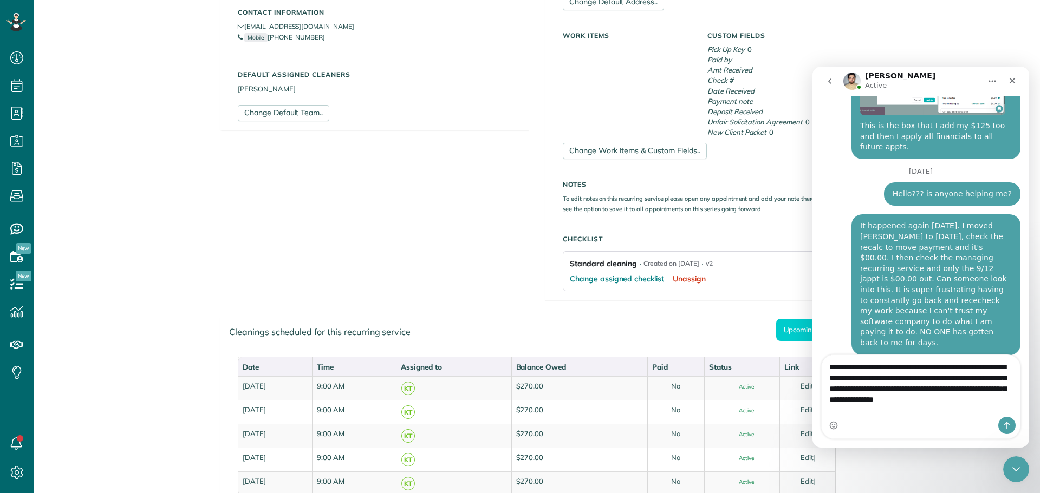
scroll to position [2468, 0]
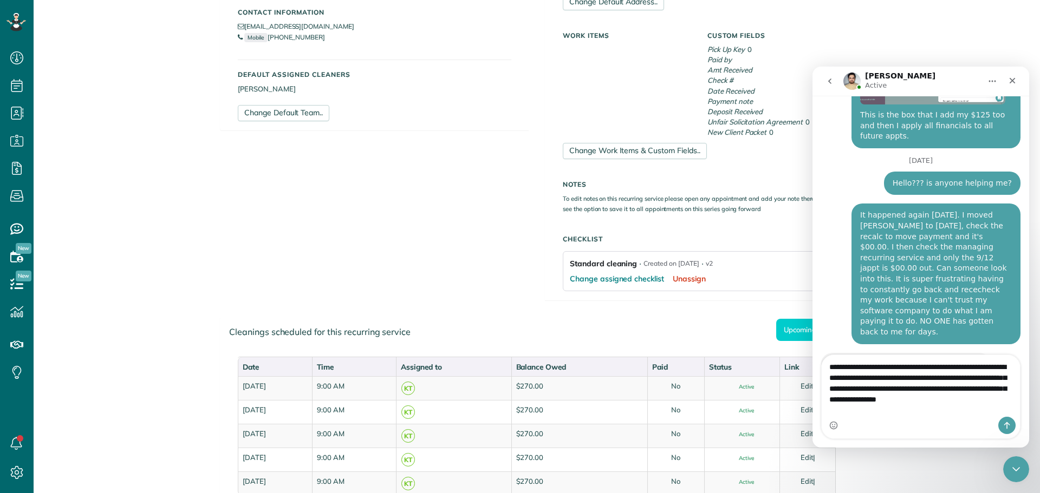
click at [1006, 394] on textarea "**********" at bounding box center [920, 386] width 198 height 62
click at [946, 406] on textarea "**********" at bounding box center [920, 375] width 198 height 62
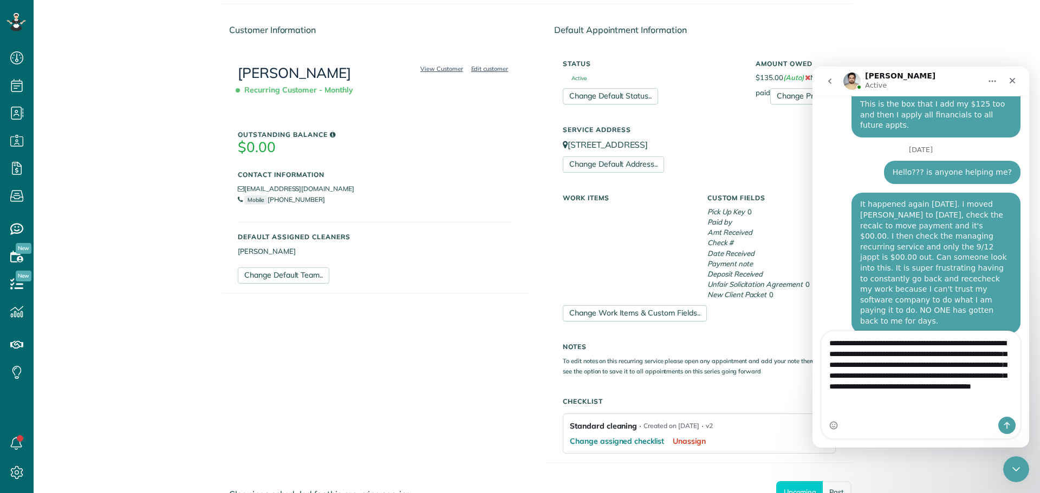
scroll to position [2490, 0]
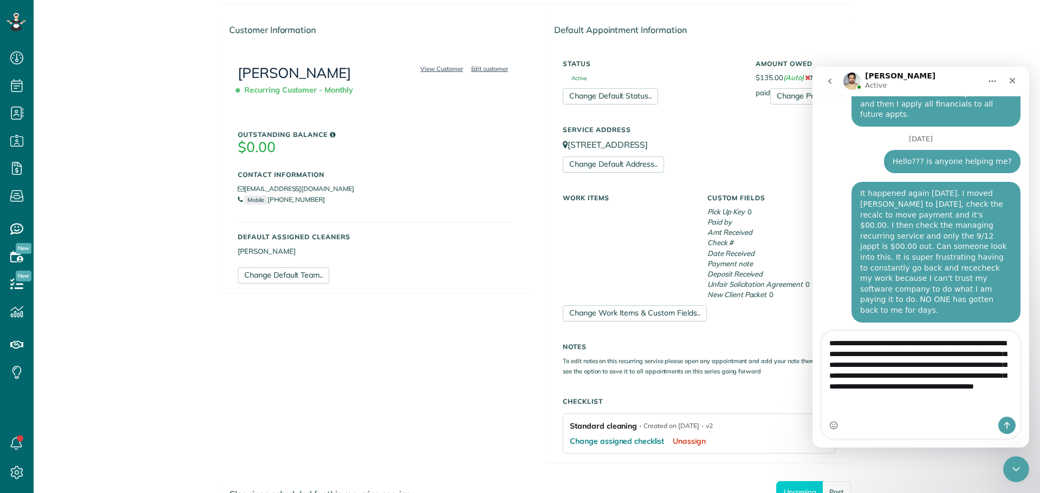
click at [966, 395] on textarea "**********" at bounding box center [920, 372] width 198 height 83
click at [861, 415] on textarea "**********" at bounding box center [920, 372] width 198 height 83
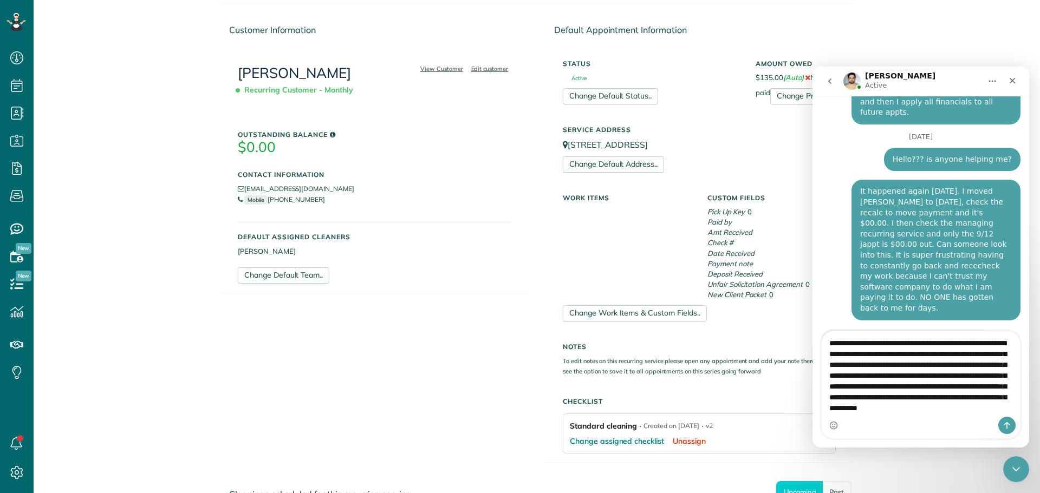
scroll to position [18, 0]
type textarea "**********"
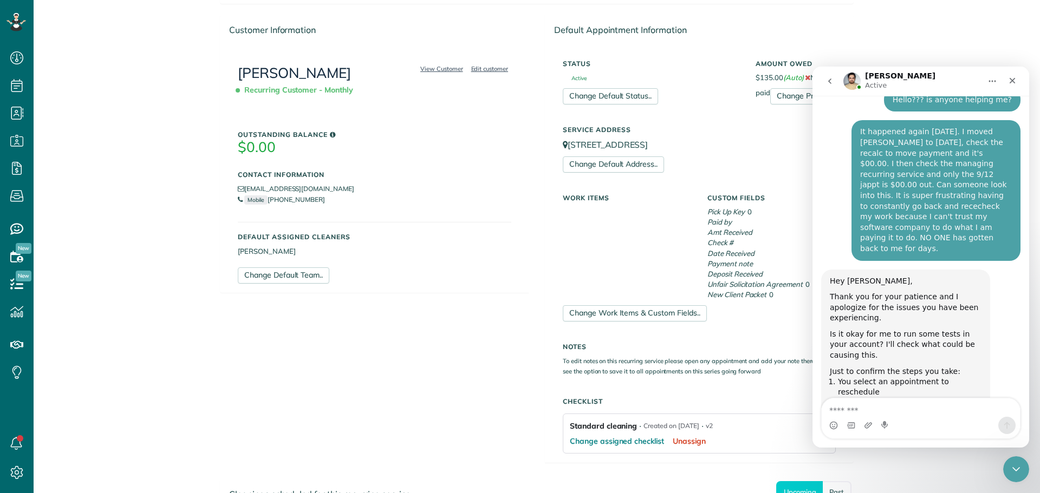
scroll to position [2555, 0]
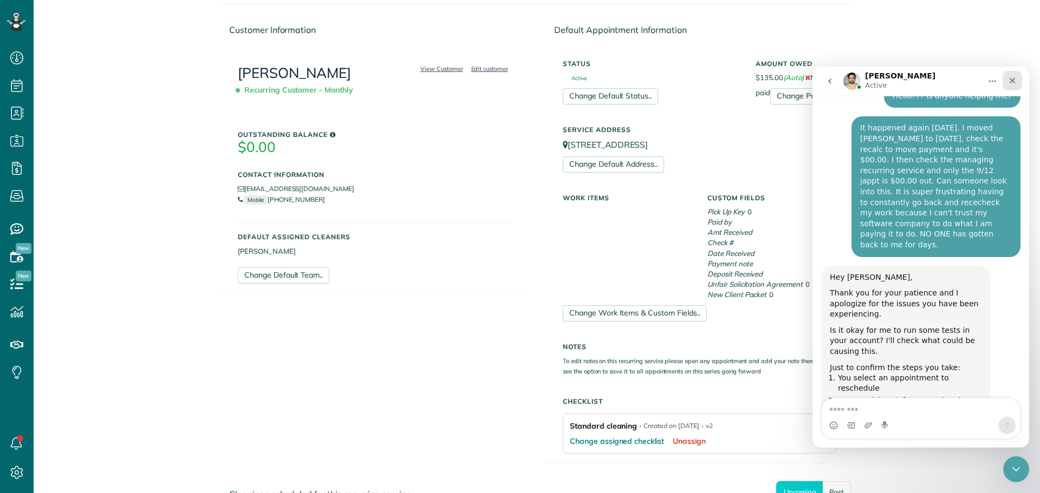
click at [1012, 78] on icon "Close" at bounding box center [1012, 80] width 9 height 9
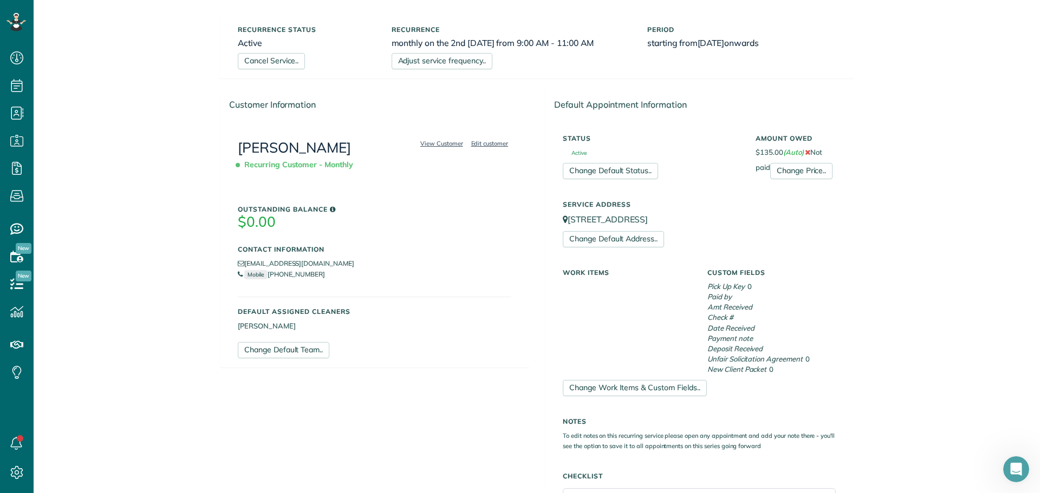
scroll to position [0, 0]
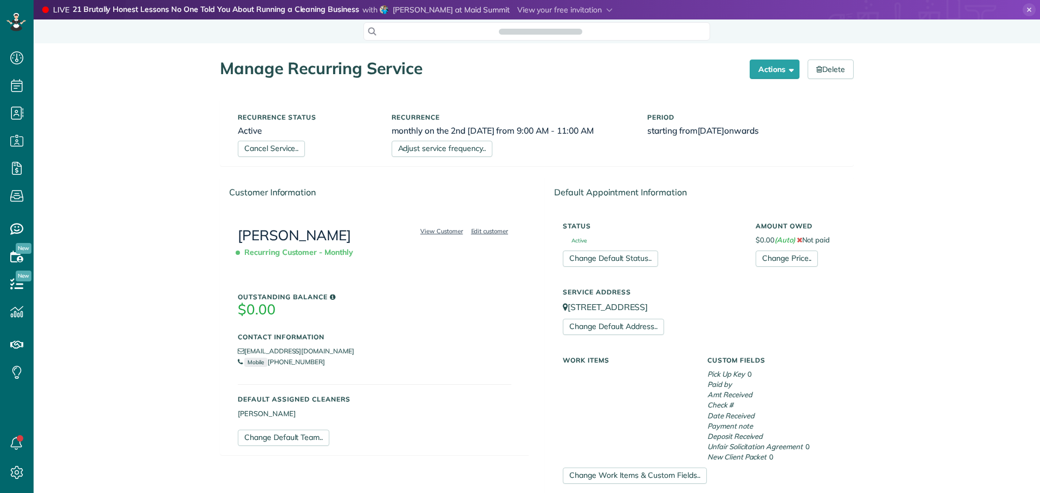
scroll to position [5, 5]
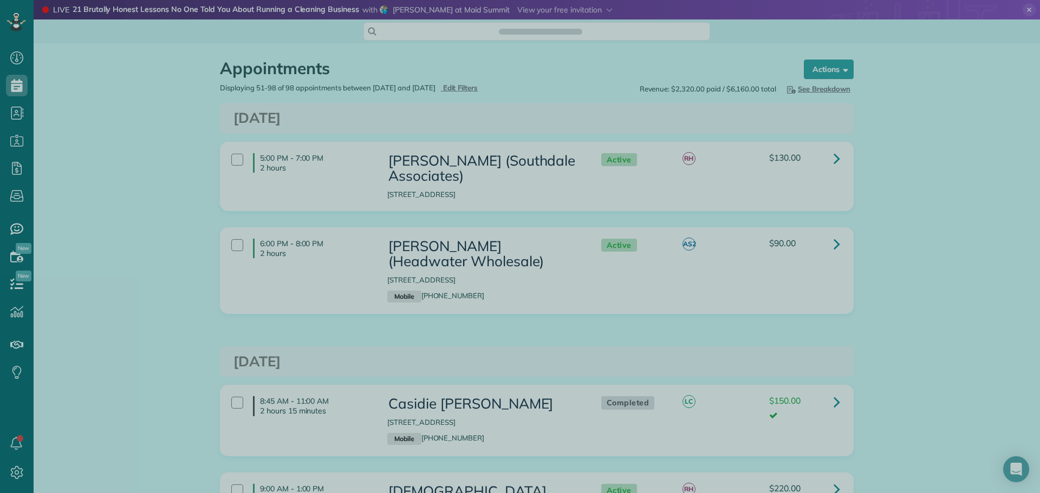
scroll to position [5, 5]
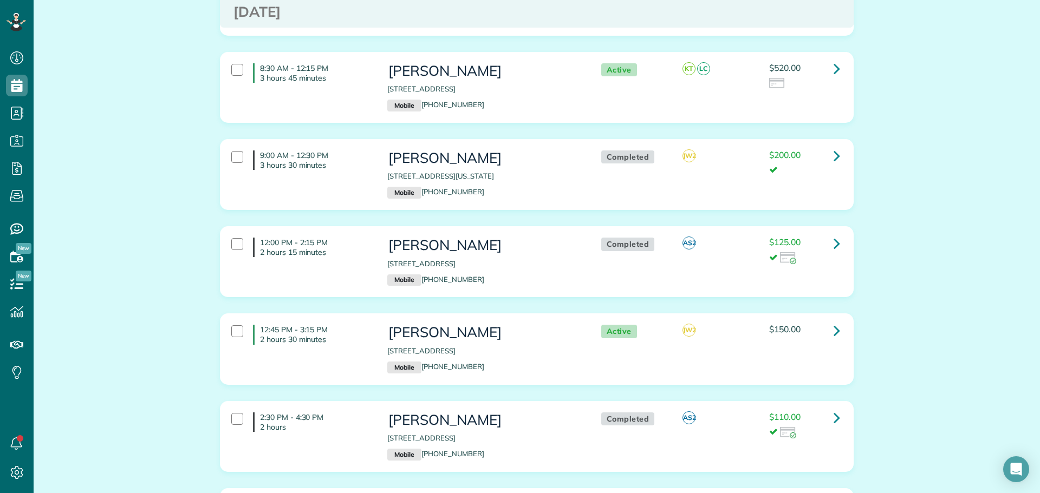
scroll to position [1408, 0]
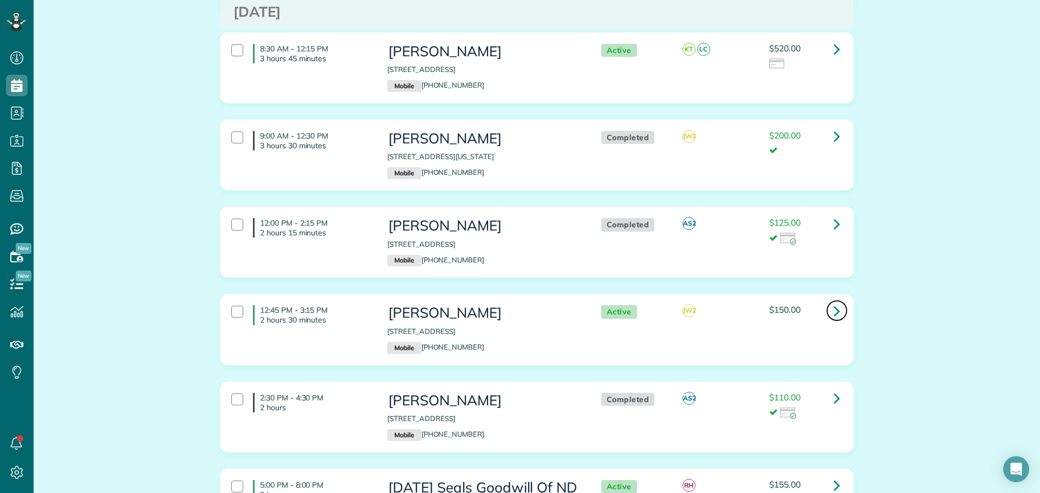
click at [833, 302] on icon at bounding box center [836, 311] width 6 height 19
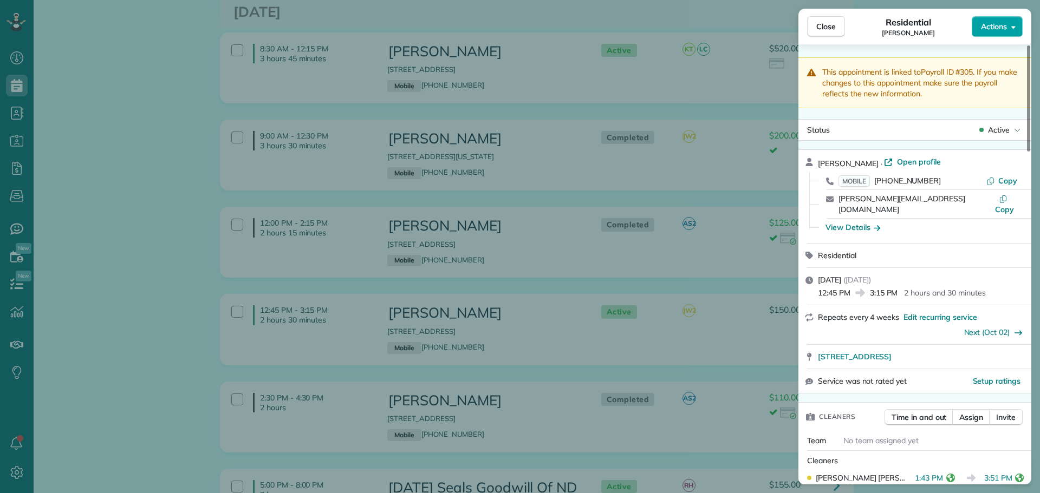
click at [996, 23] on span "Actions" at bounding box center [994, 26] width 26 height 11
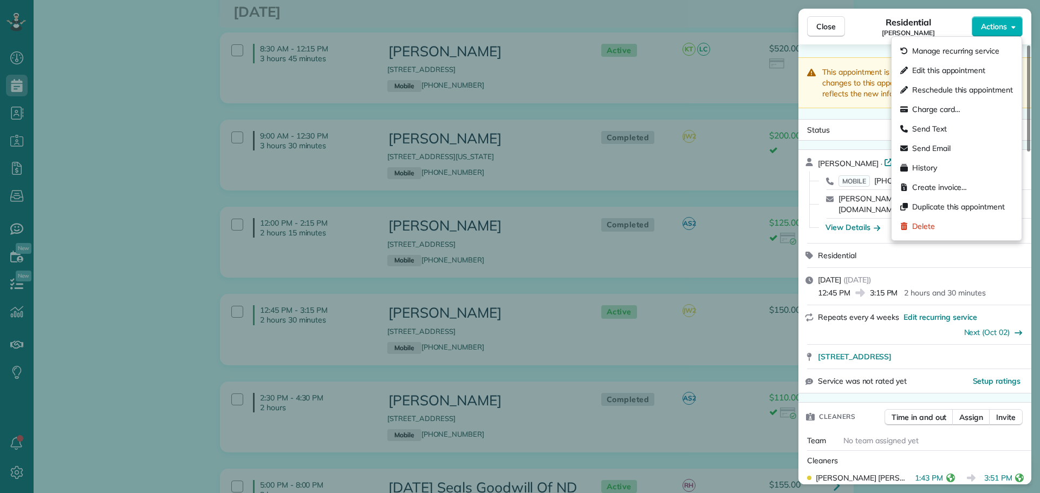
click at [998, 268] on div "[DATE] ( [DATE] ) 12:45 PM 3:15 PM 2 hours and 30 minutes" at bounding box center [914, 286] width 233 height 37
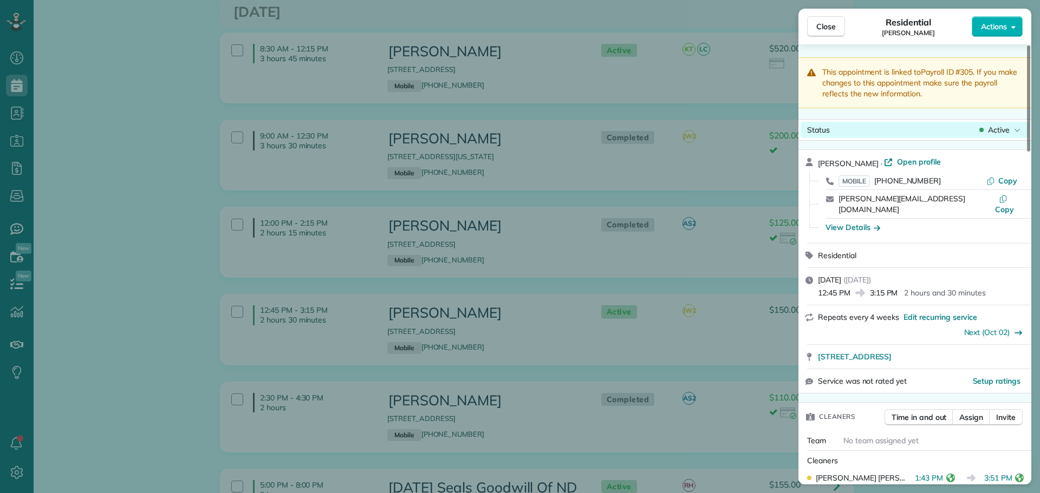
click at [996, 126] on span "Active" at bounding box center [999, 130] width 22 height 11
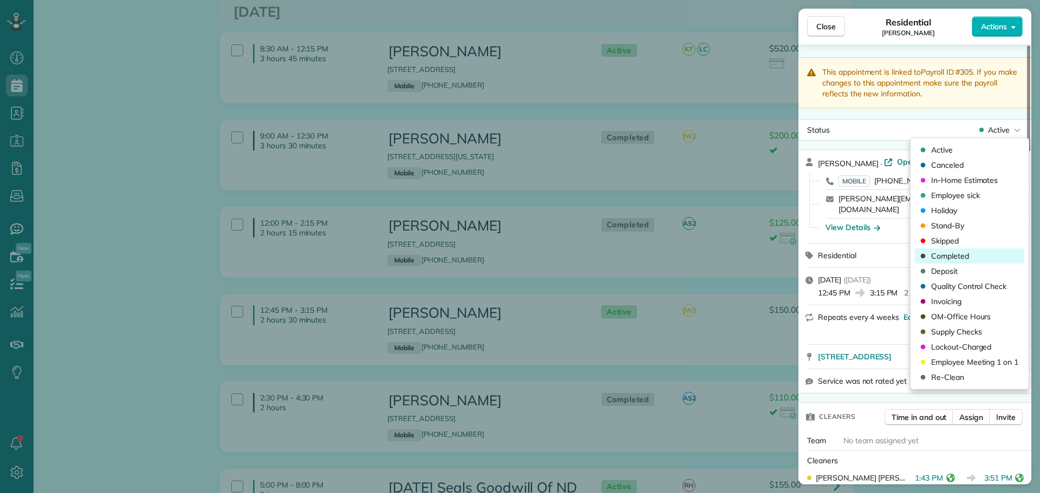
click at [954, 257] on span "Completed" at bounding box center [950, 256] width 38 height 11
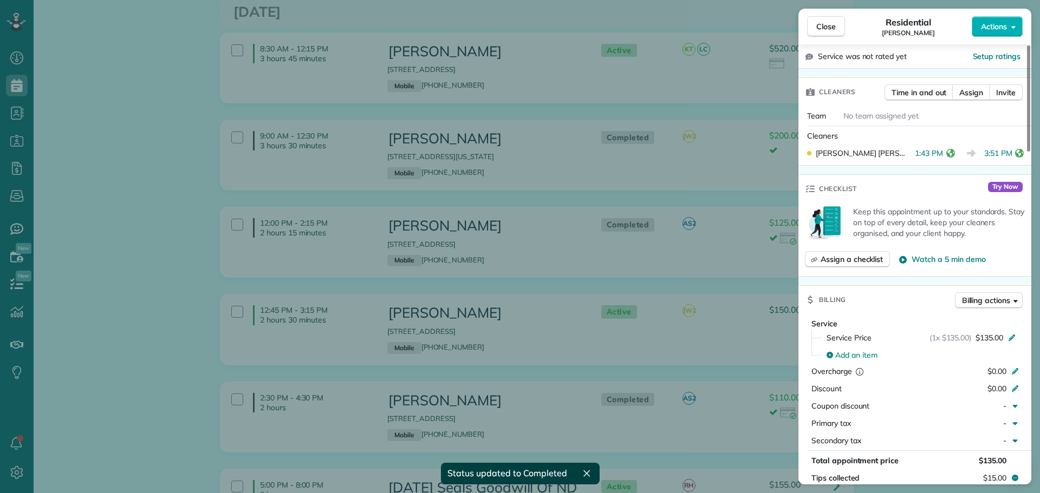
scroll to position [435, 0]
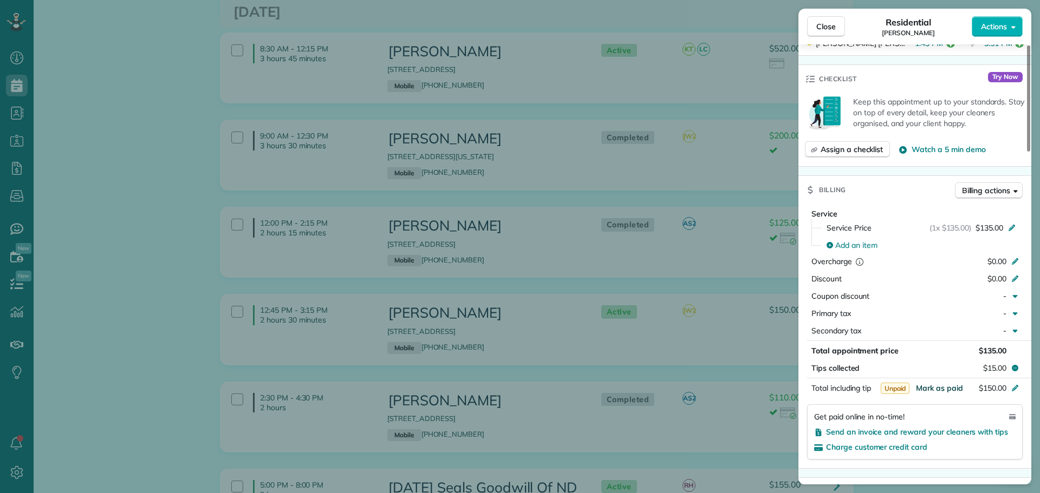
click at [938, 383] on span "Mark as paid" at bounding box center [939, 388] width 47 height 10
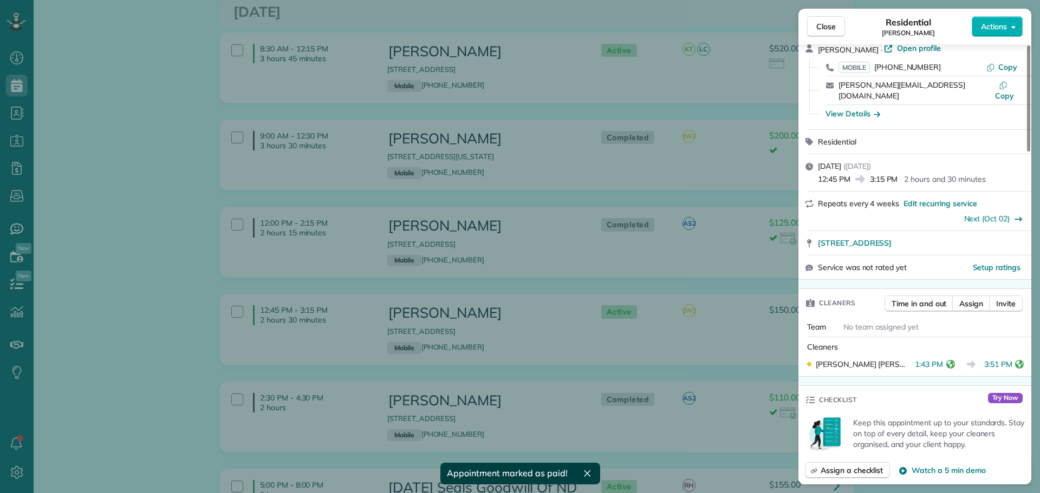
scroll to position [110, 0]
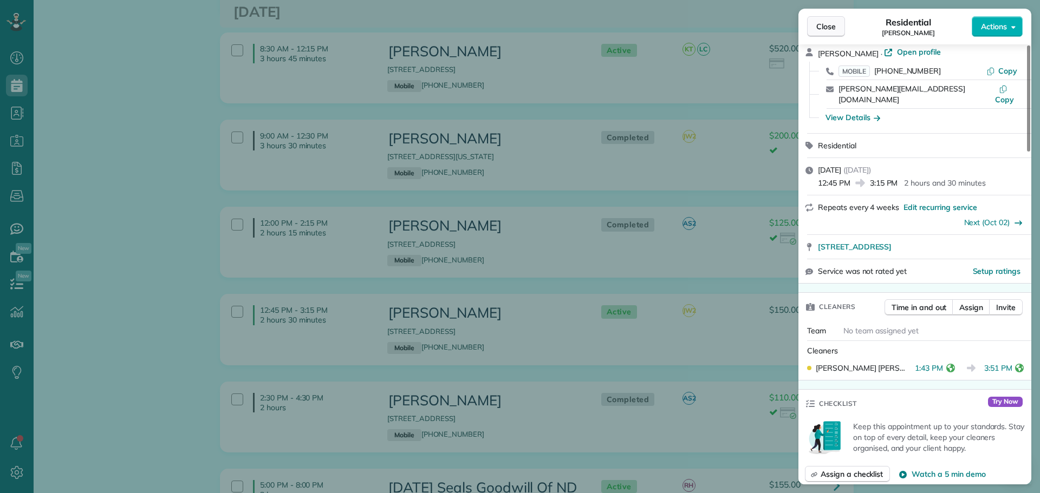
click at [835, 25] on span "Close" at bounding box center [825, 26] width 19 height 11
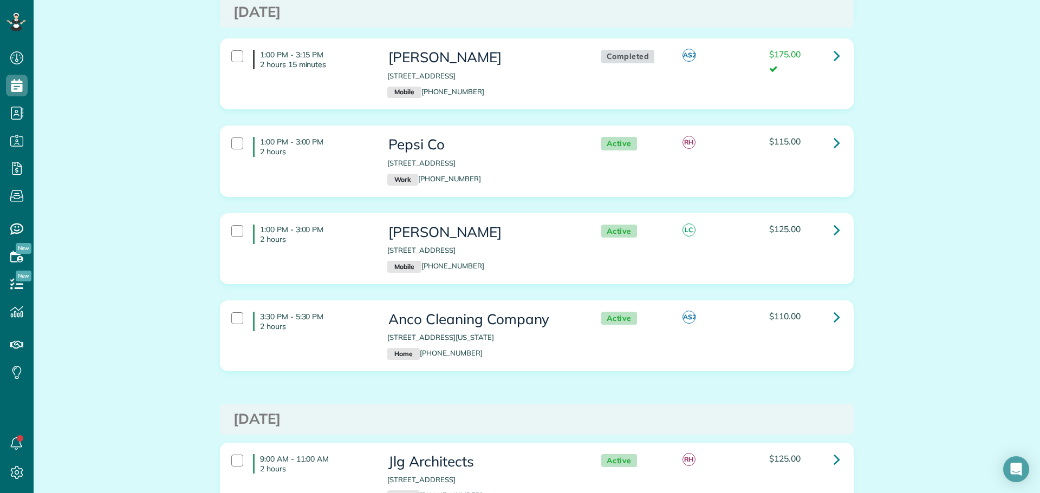
scroll to position [2328, 0]
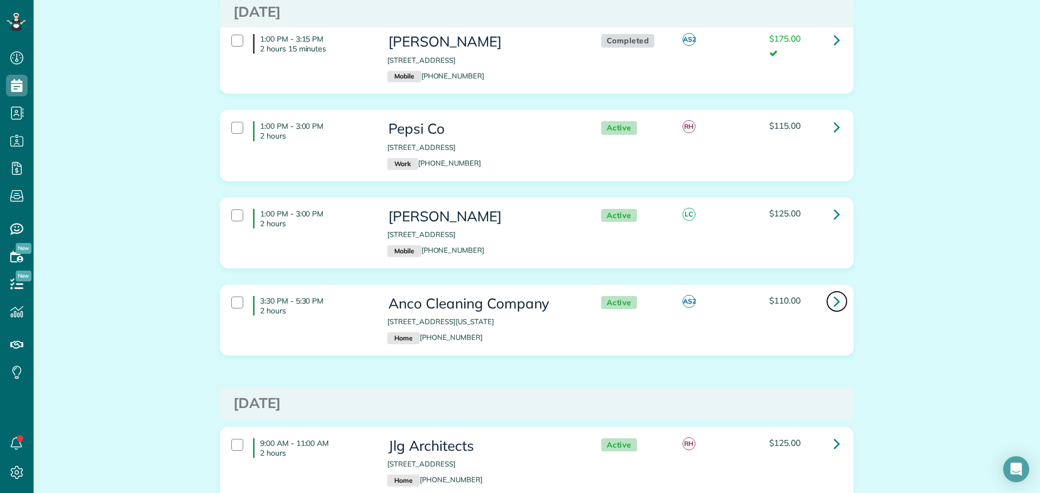
click at [833, 292] on icon at bounding box center [836, 301] width 6 height 19
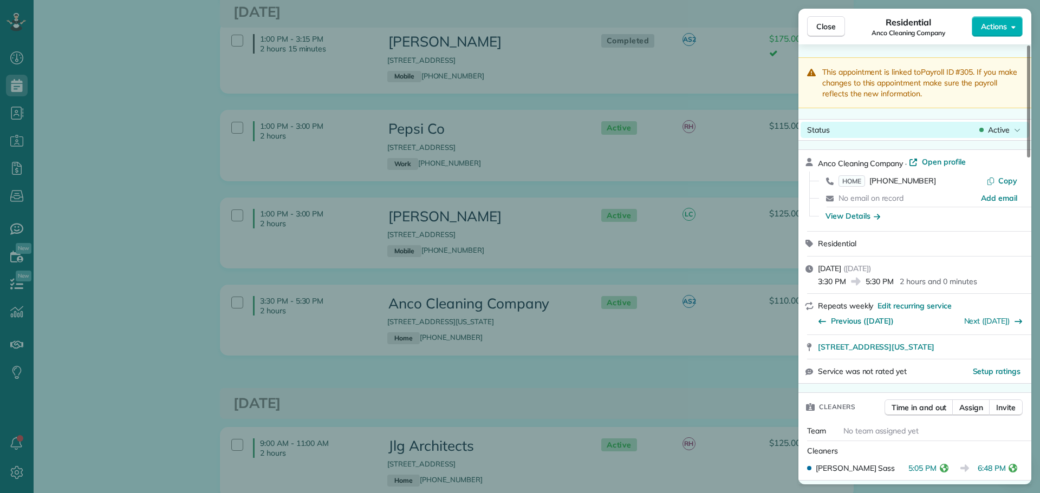
click at [1003, 128] on span "Active" at bounding box center [999, 130] width 22 height 11
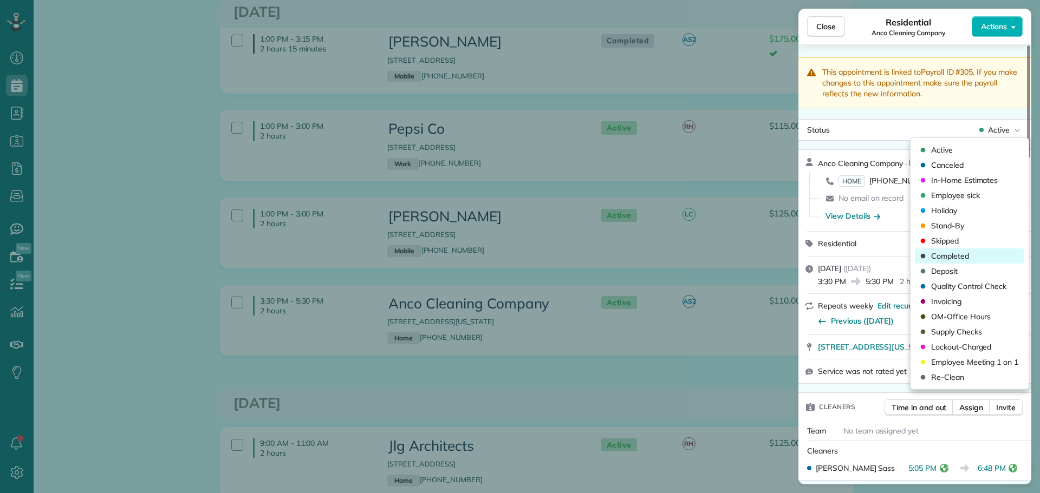
click at [945, 257] on span "Completed" at bounding box center [950, 256] width 38 height 11
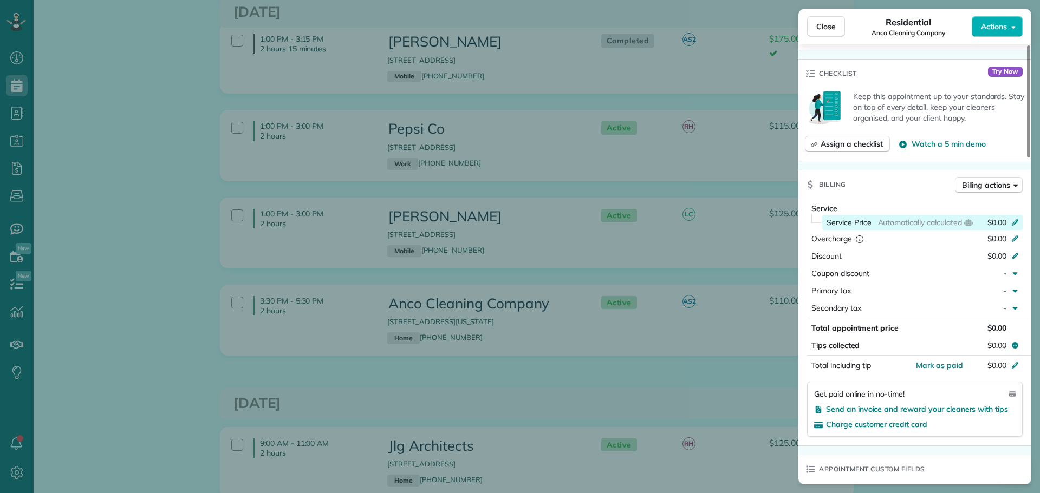
scroll to position [325, 0]
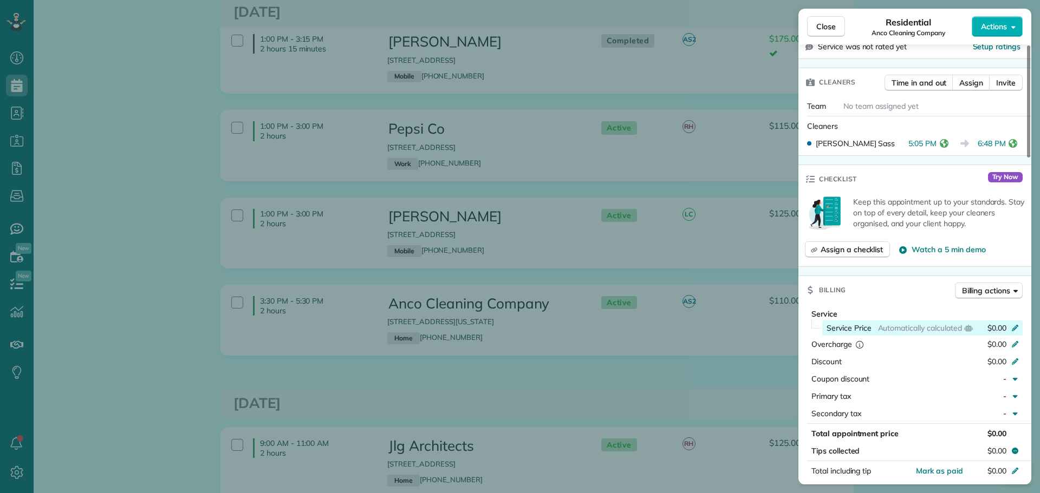
click at [1014, 325] on icon at bounding box center [1014, 327] width 9 height 9
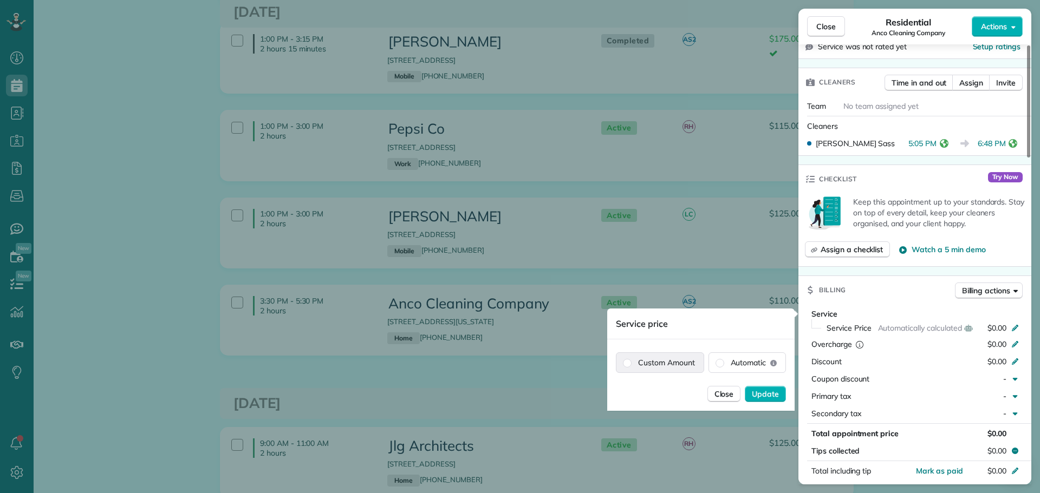
click at [687, 365] on label "Custom Amount" at bounding box center [659, 362] width 87 height 19
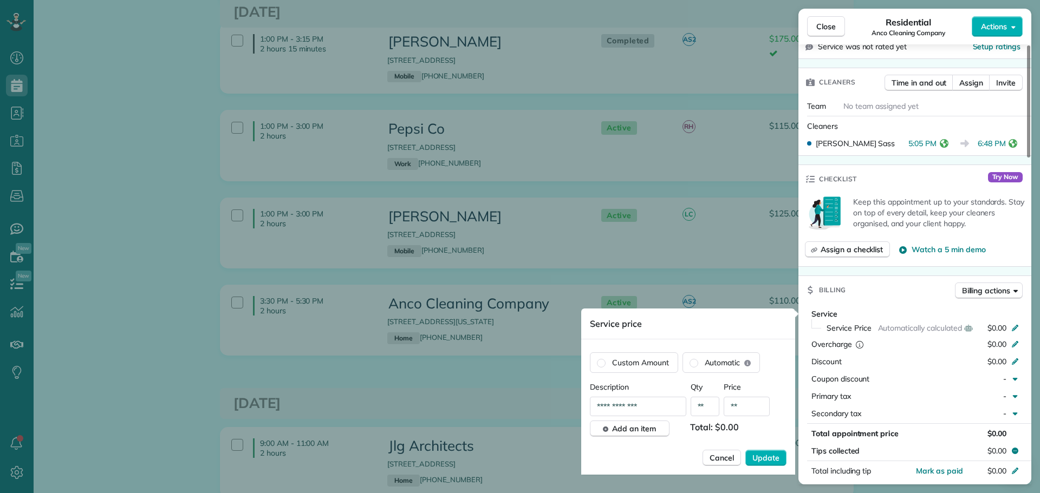
click at [758, 408] on input "**" at bounding box center [746, 406] width 46 height 19
type input "*******"
click at [758, 458] on span "Update" at bounding box center [765, 458] width 27 height 11
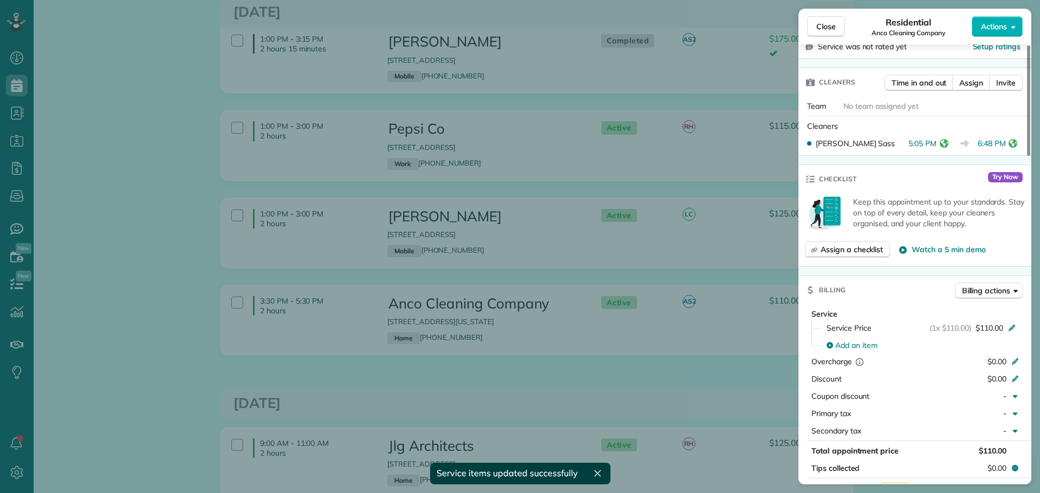
scroll to position [0, 0]
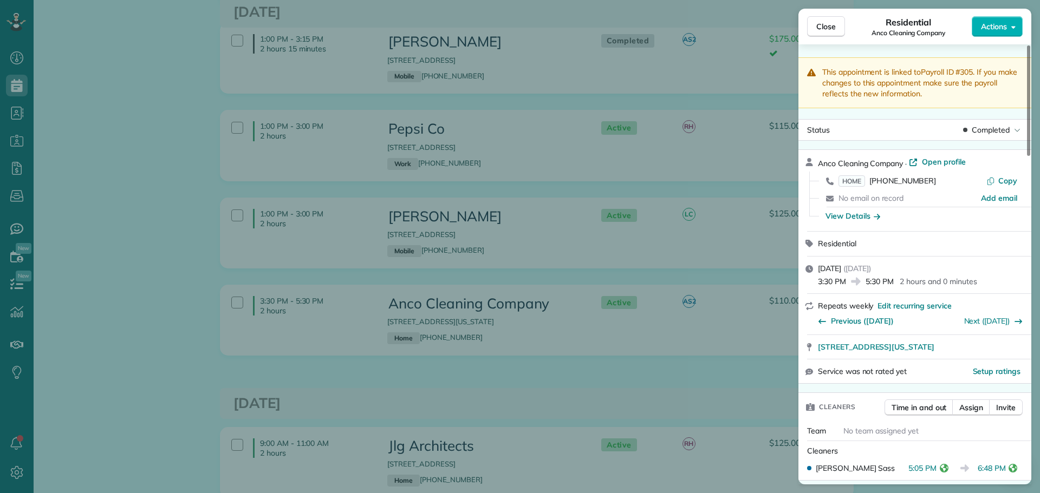
drag, startPoint x: 817, startPoint y: 28, endPoint x: 806, endPoint y: 81, distance: 53.6
click at [817, 28] on span "Close" at bounding box center [825, 26] width 19 height 11
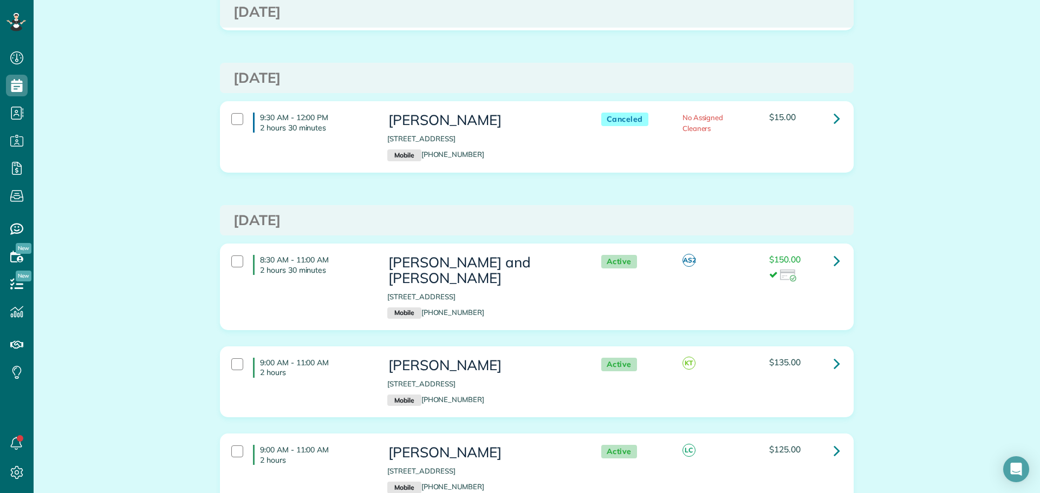
scroll to position [2816, 0]
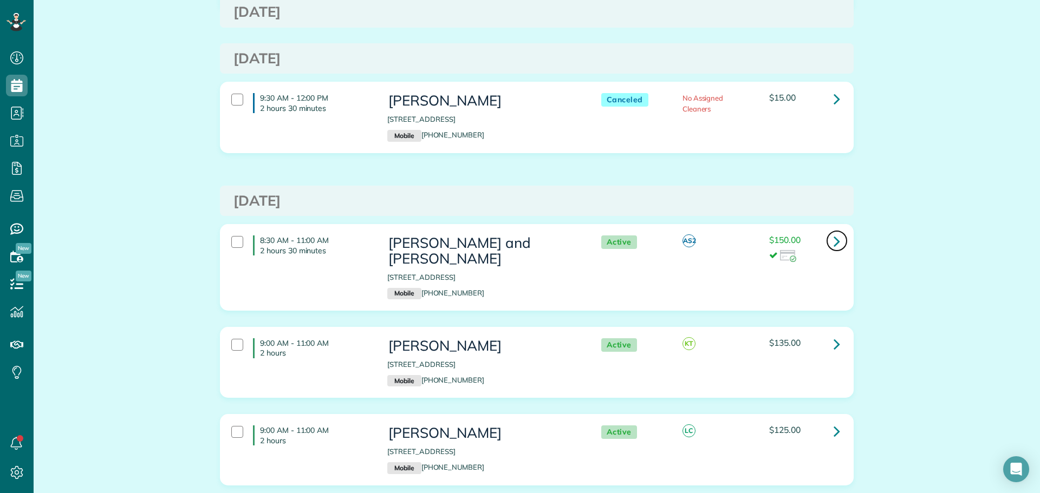
click at [833, 232] on icon at bounding box center [836, 241] width 6 height 19
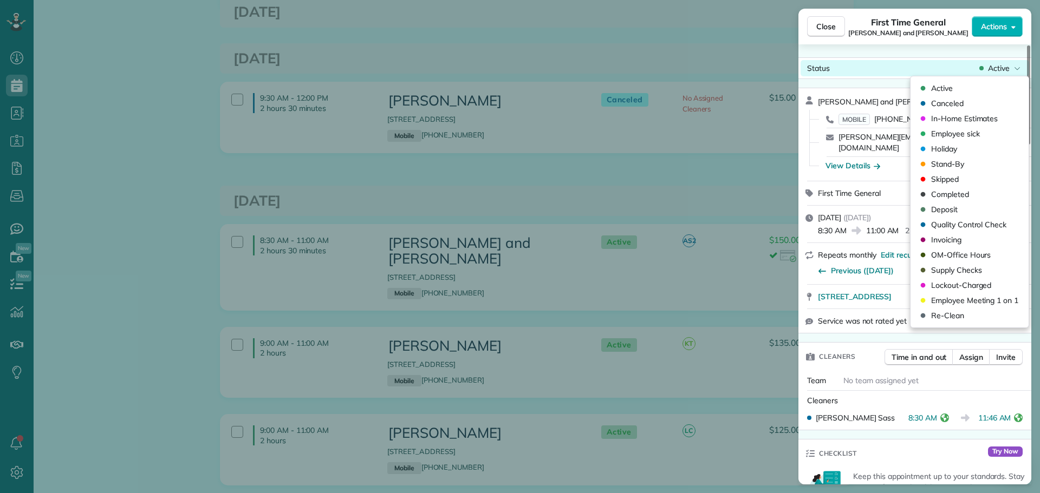
click at [999, 65] on span "Active" at bounding box center [999, 68] width 22 height 11
click at [943, 193] on span "Completed" at bounding box center [950, 194] width 38 height 11
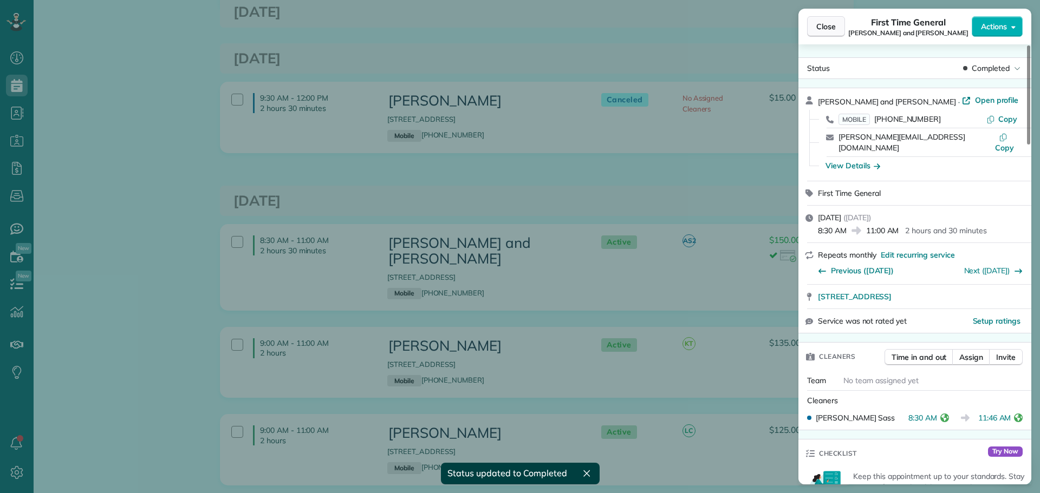
click at [819, 24] on span "Close" at bounding box center [825, 26] width 19 height 11
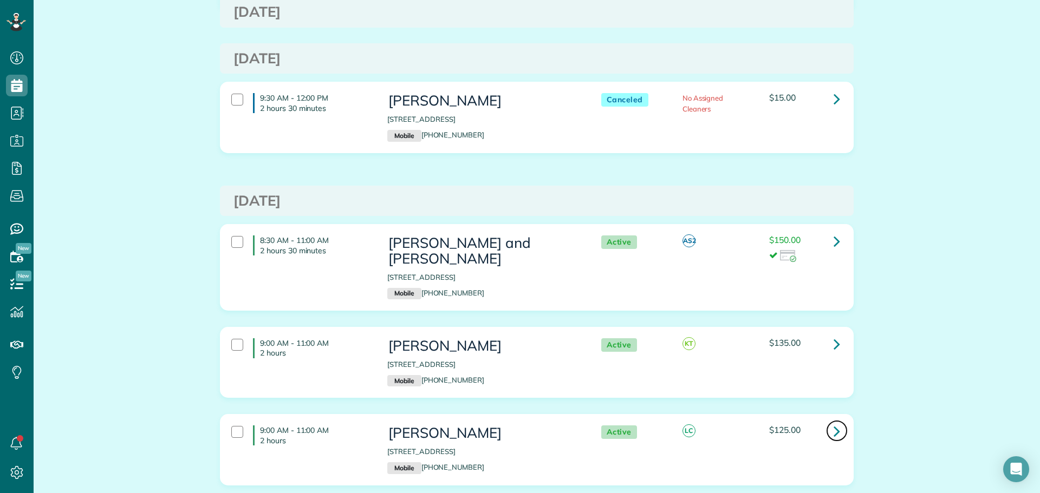
click at [833, 422] on icon at bounding box center [836, 431] width 6 height 19
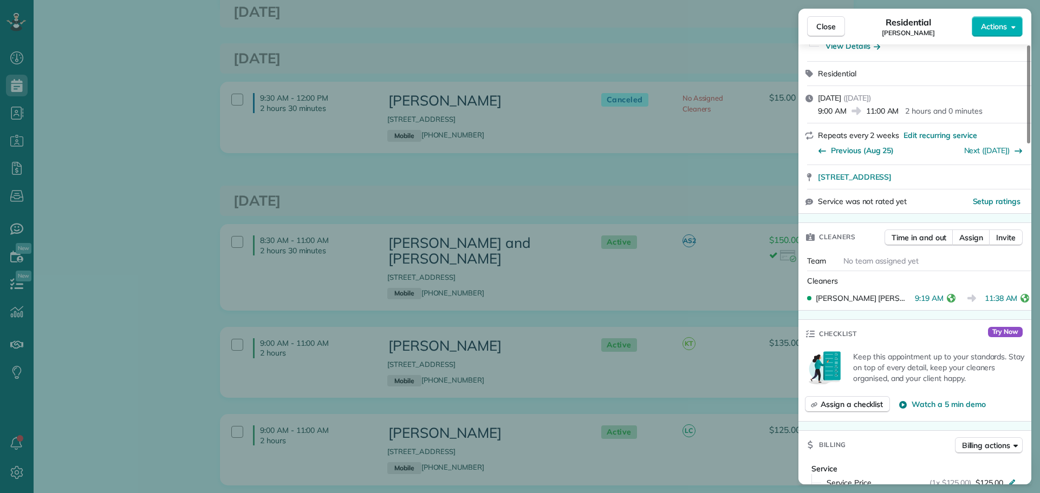
scroll to position [542, 0]
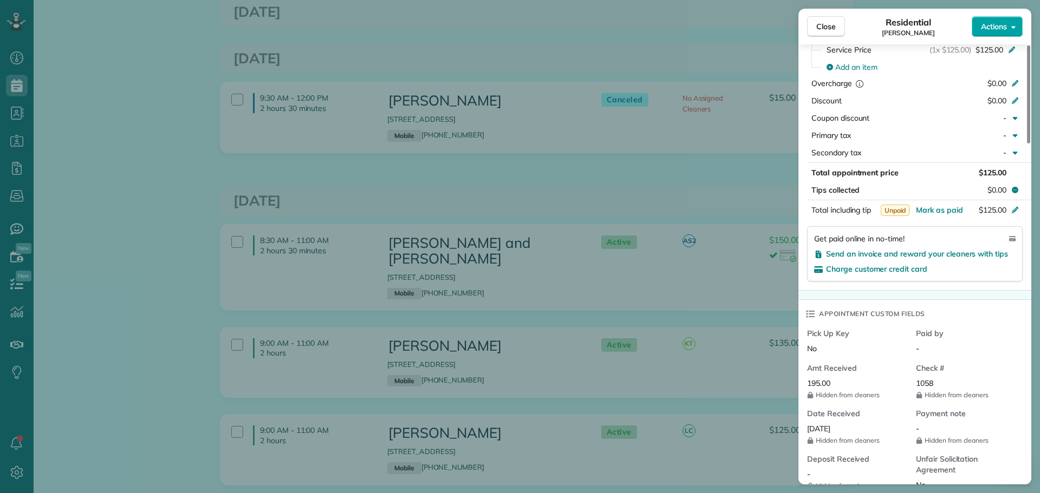
click at [994, 25] on span "Actions" at bounding box center [994, 26] width 26 height 11
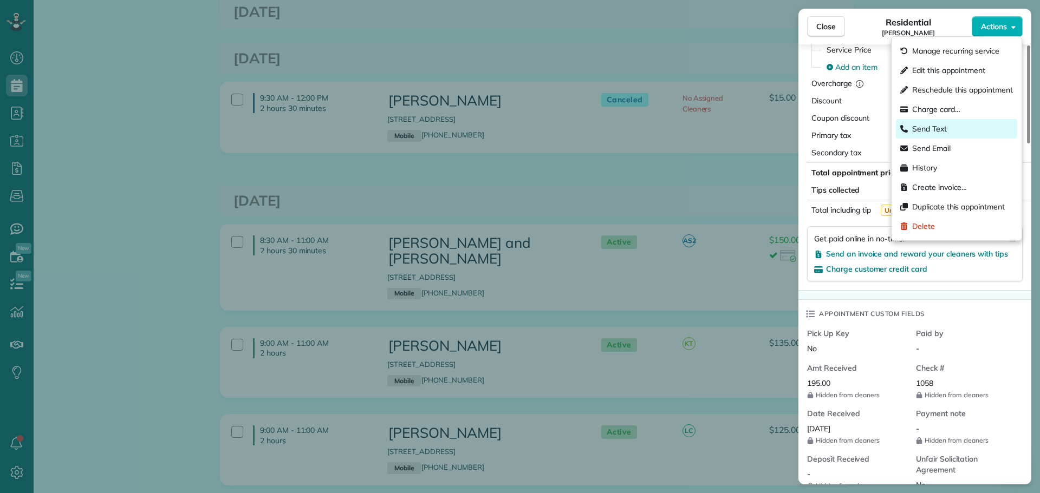
click at [1003, 137] on div "Send Text" at bounding box center [956, 128] width 121 height 19
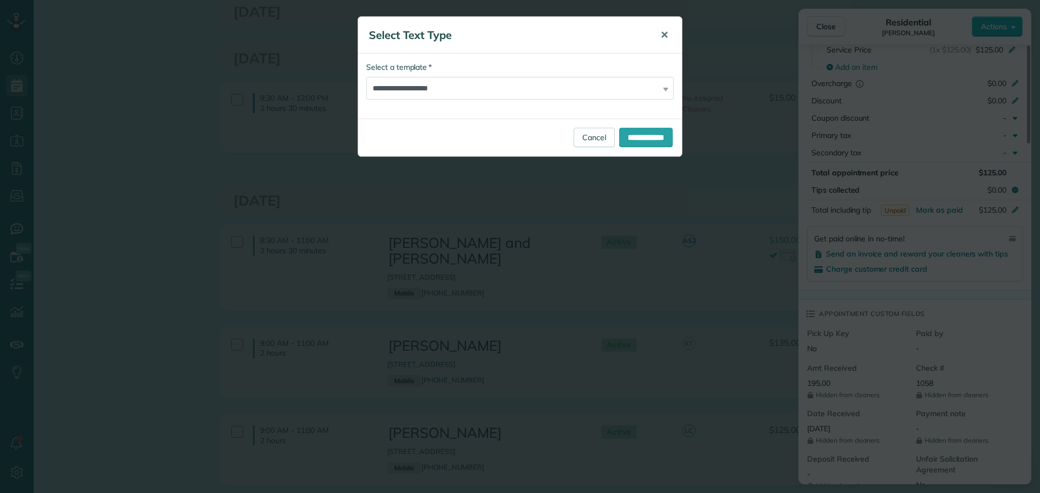
click at [664, 35] on span "✕" at bounding box center [664, 35] width 8 height 12
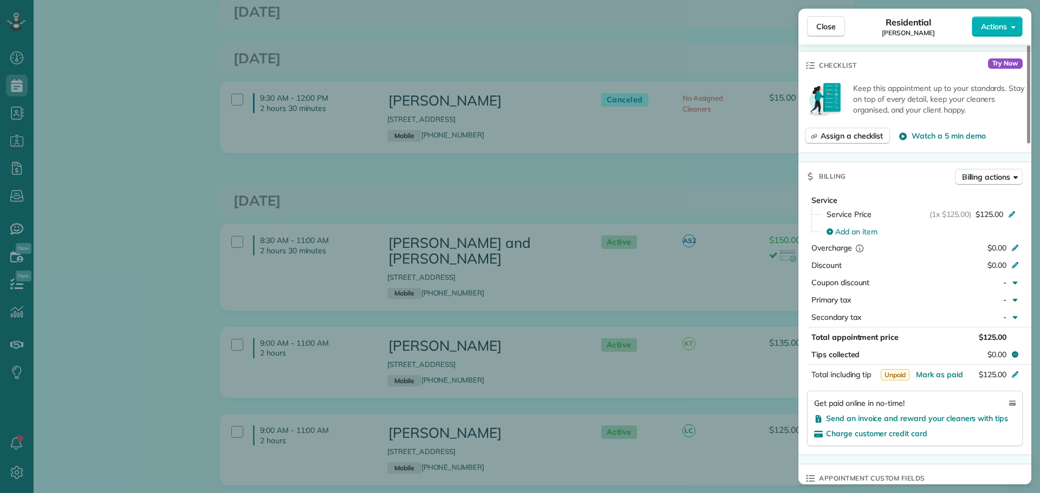
scroll to position [380, 0]
click at [827, 25] on span "Close" at bounding box center [825, 26] width 19 height 11
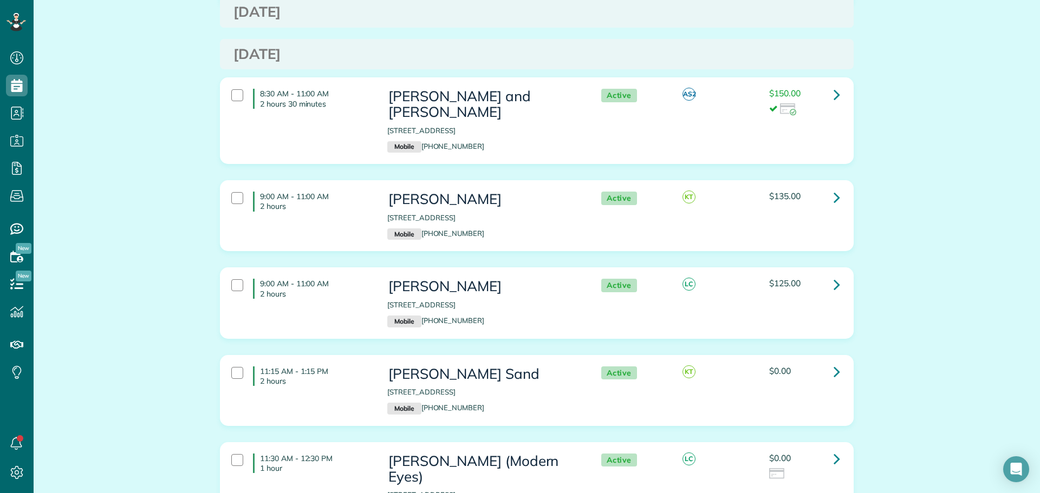
scroll to position [2978, 0]
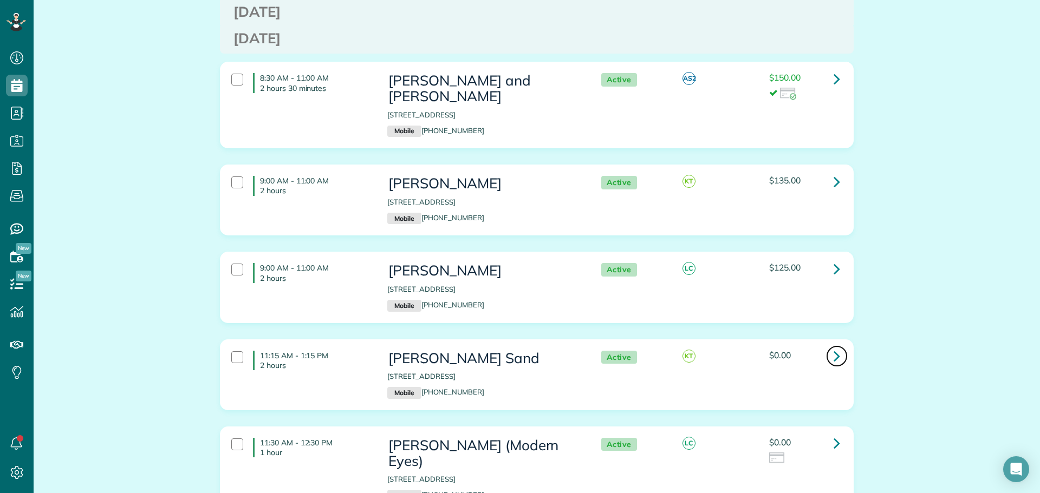
click at [828, 345] on link at bounding box center [837, 356] width 22 height 22
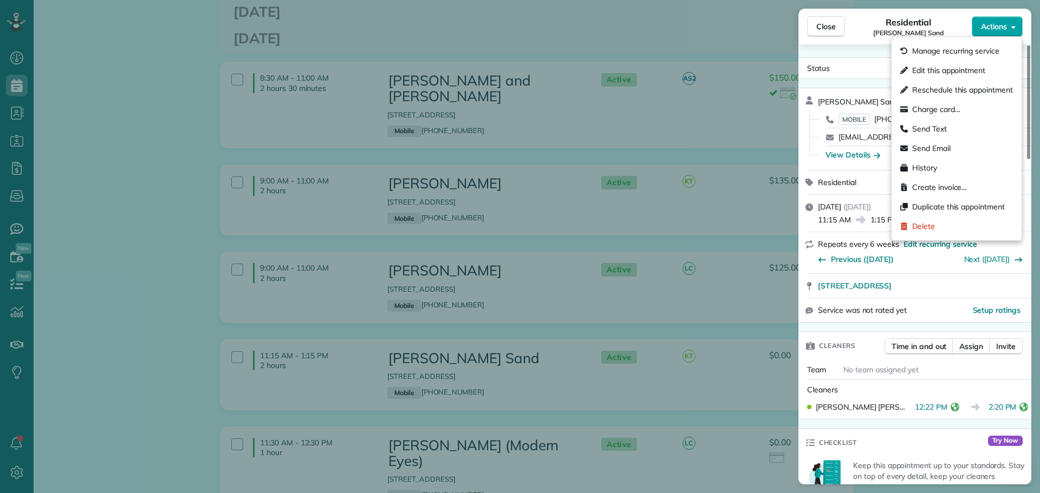
click at [1002, 24] on span "Actions" at bounding box center [994, 26] width 26 height 11
click at [969, 49] on span "Manage recurring service" at bounding box center [955, 50] width 87 height 11
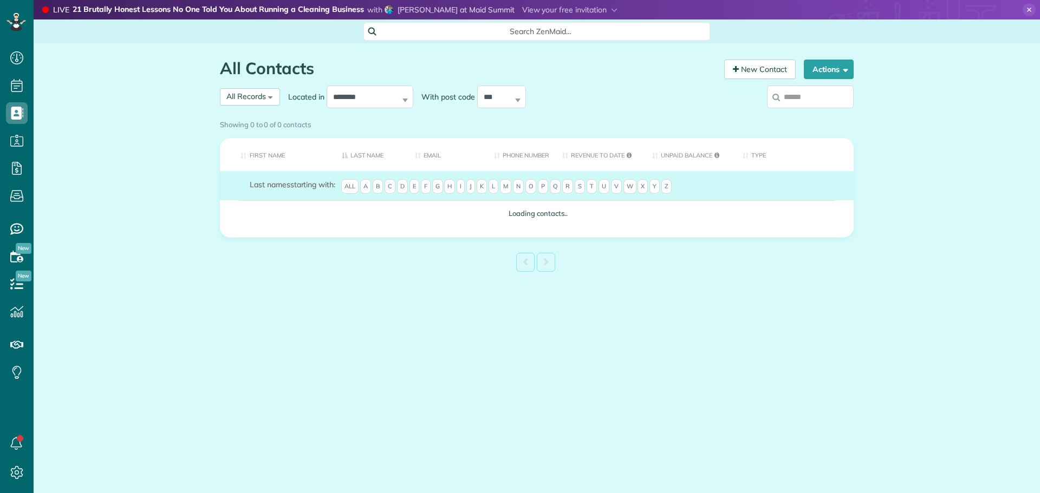
scroll to position [5, 5]
click at [823, 97] on input "search" at bounding box center [810, 97] width 87 height 23
type input "***"
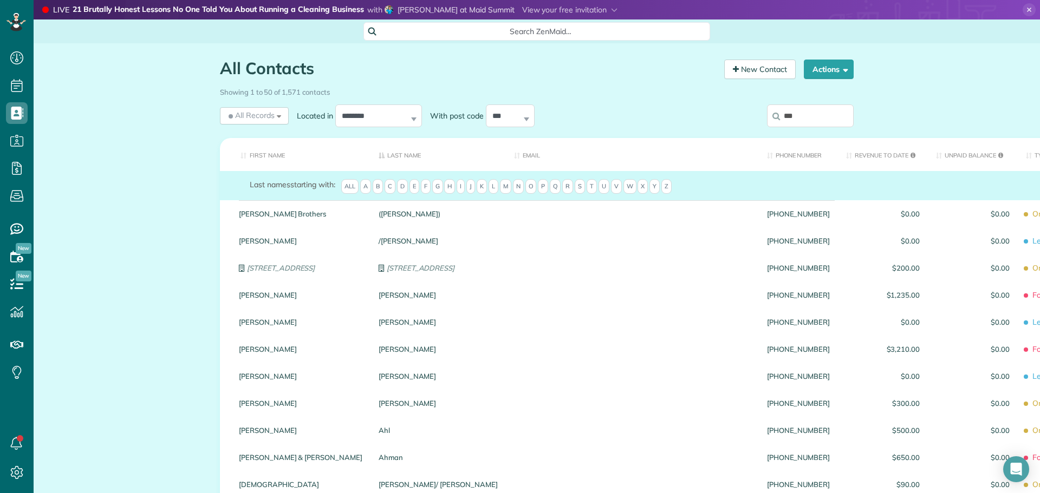
click at [804, 108] on input "***" at bounding box center [810, 116] width 87 height 23
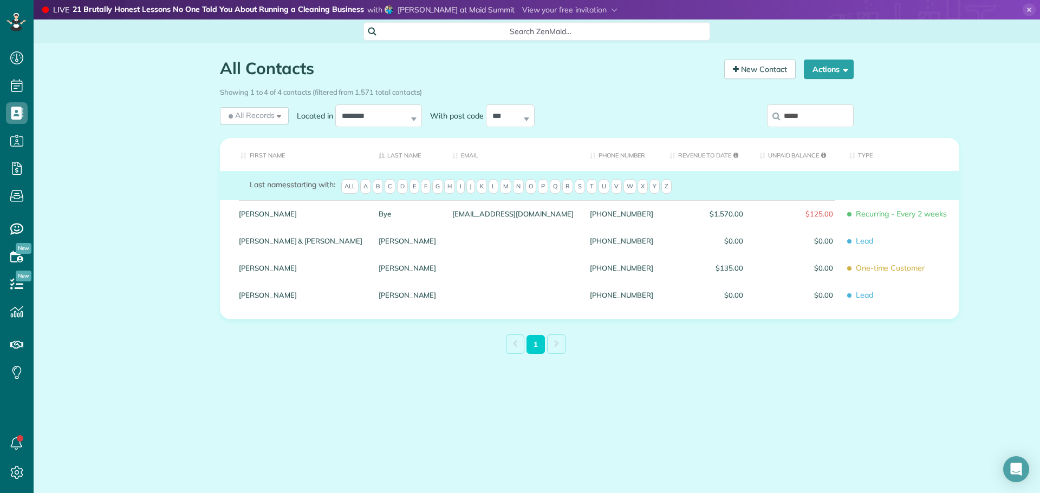
click at [812, 117] on input "*****" at bounding box center [810, 116] width 87 height 23
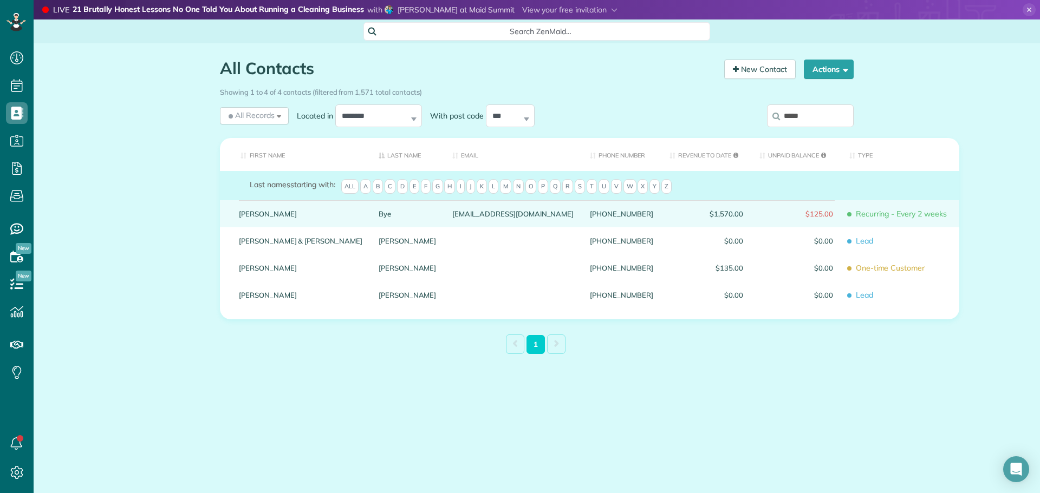
type input "*****"
click at [245, 218] on link "[PERSON_NAME]" at bounding box center [300, 214] width 123 height 8
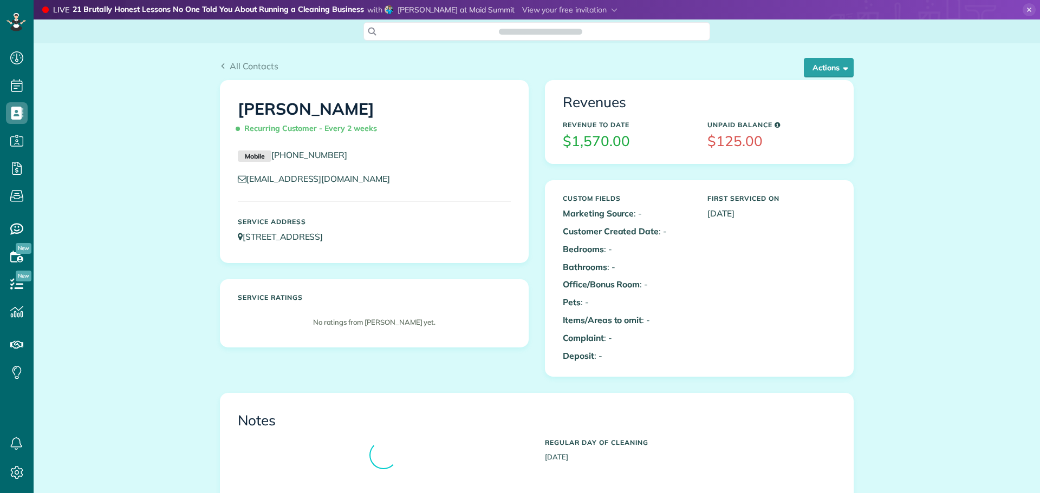
scroll to position [5, 5]
click at [230, 63] on span "All Contacts" at bounding box center [254, 66] width 49 height 11
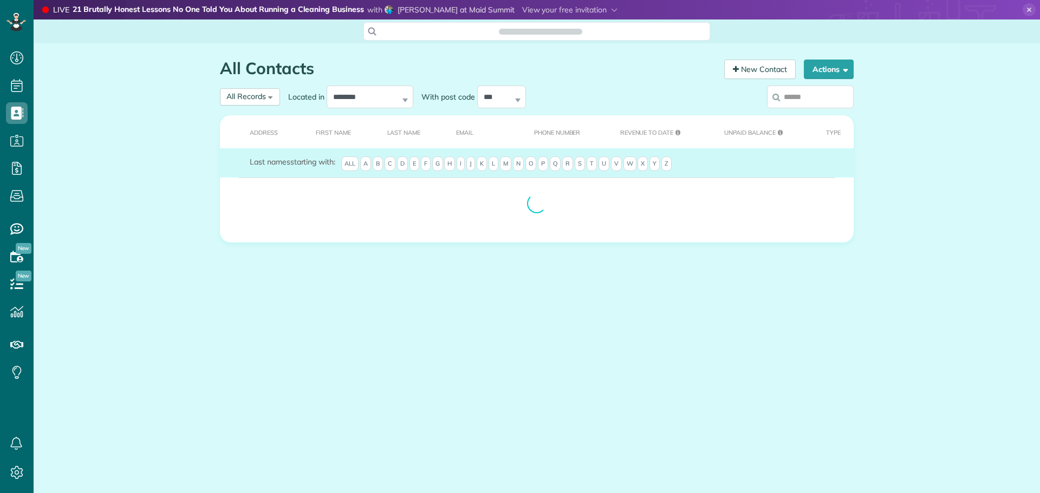
scroll to position [5, 5]
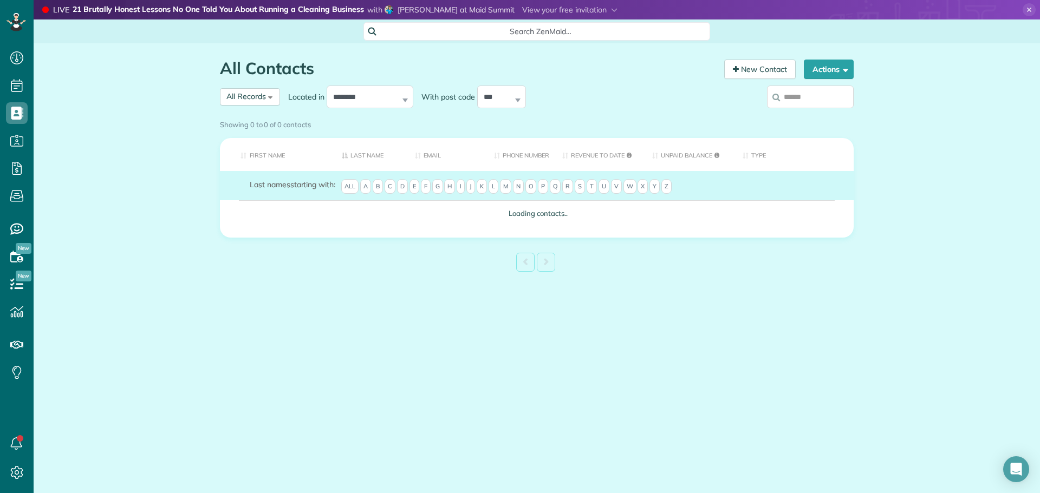
click at [814, 115] on div "Showing 0 to 0 of 0 contacts" at bounding box center [537, 122] width 634 height 15
click at [811, 115] on div "Showing 0 to 0 of 0 contacts" at bounding box center [537, 122] width 634 height 15
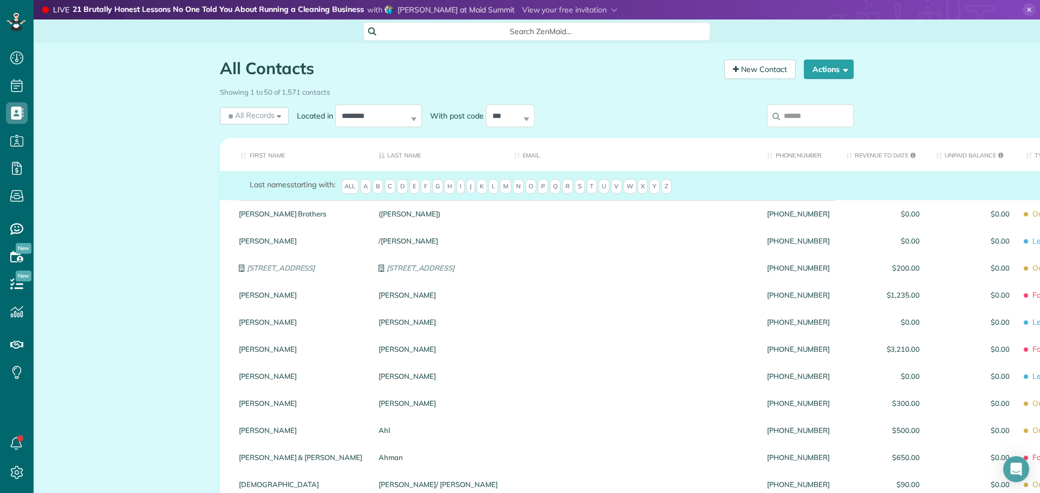
click at [811, 96] on div "Showing 1 to 50 of 1,571 contacts" at bounding box center [537, 90] width 634 height 15
click at [809, 115] on input "search" at bounding box center [810, 116] width 87 height 23
type input "*"
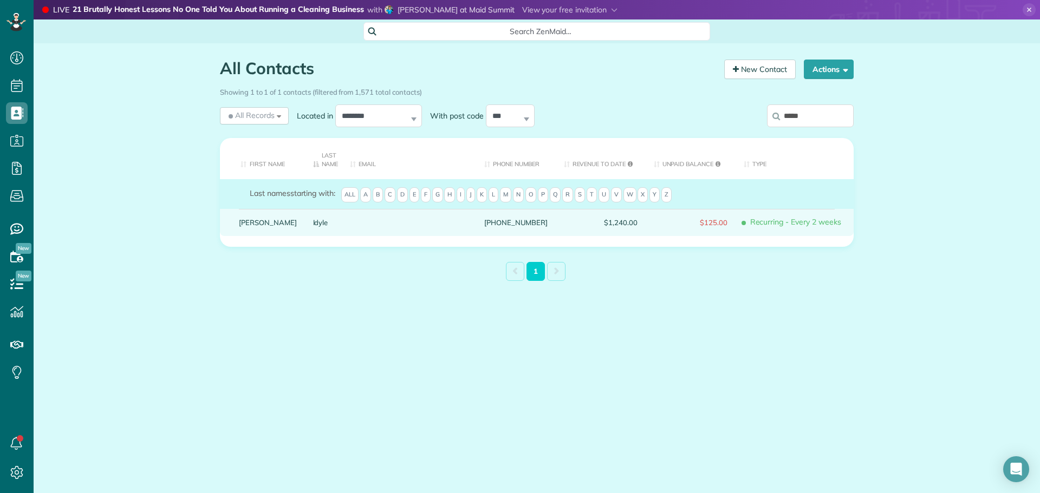
type input "*****"
click at [246, 223] on link "[PERSON_NAME]" at bounding box center [268, 223] width 58 height 8
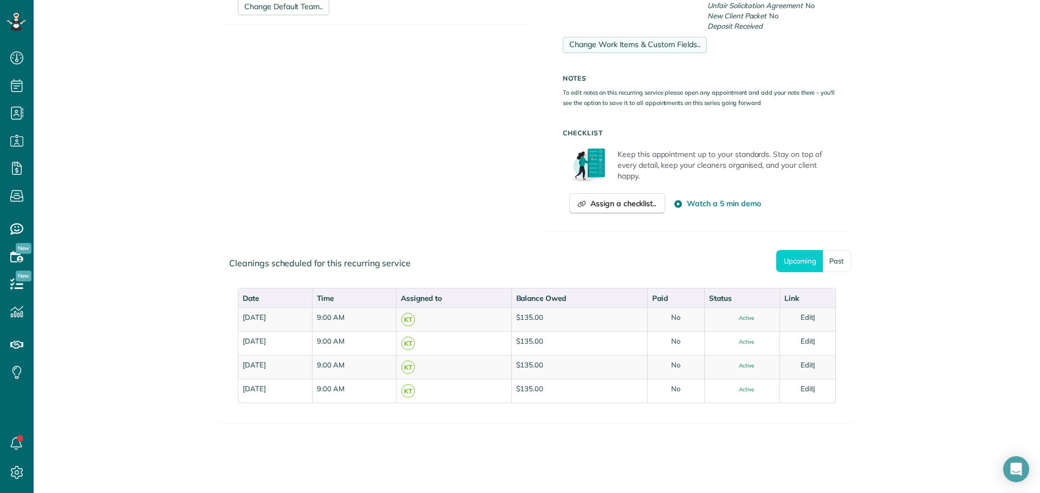
scroll to position [433, 0]
click at [833, 254] on link "Past" at bounding box center [836, 259] width 29 height 22
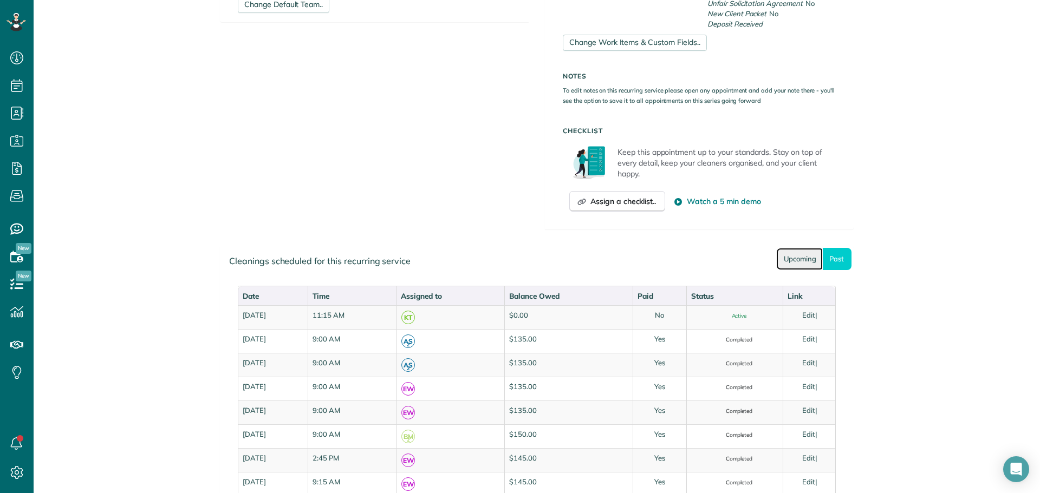
click at [786, 253] on link "Upcoming" at bounding box center [799, 259] width 47 height 22
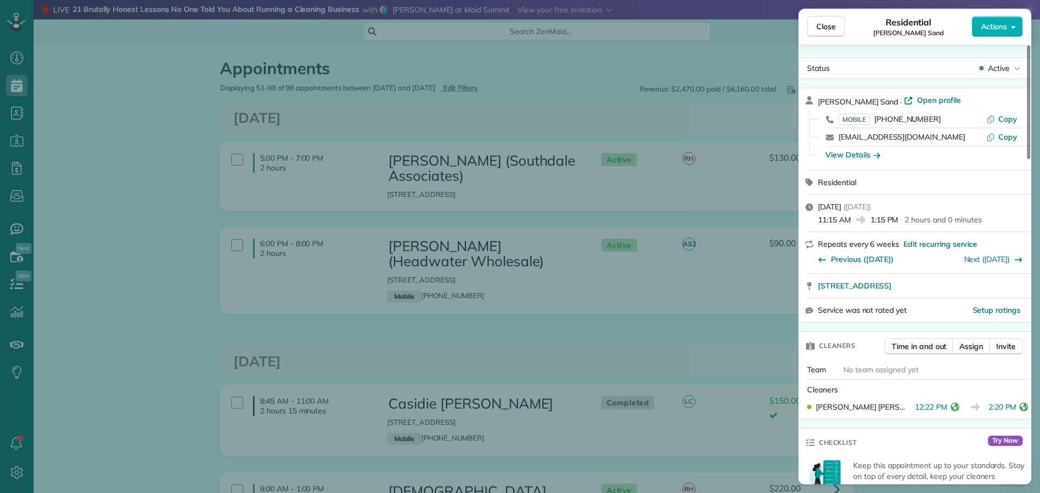
scroll to position [433, 0]
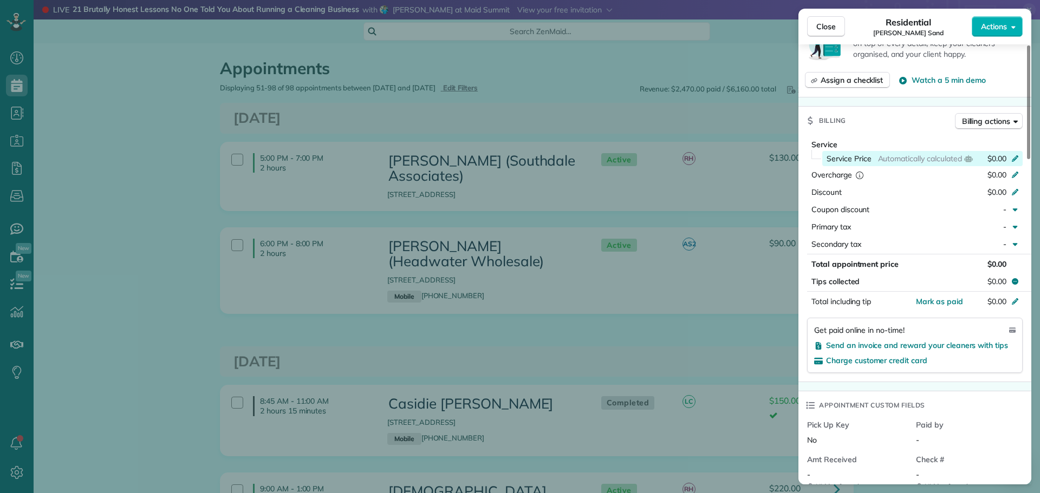
click at [1010, 157] on div "$0.00" at bounding box center [1003, 158] width 32 height 11
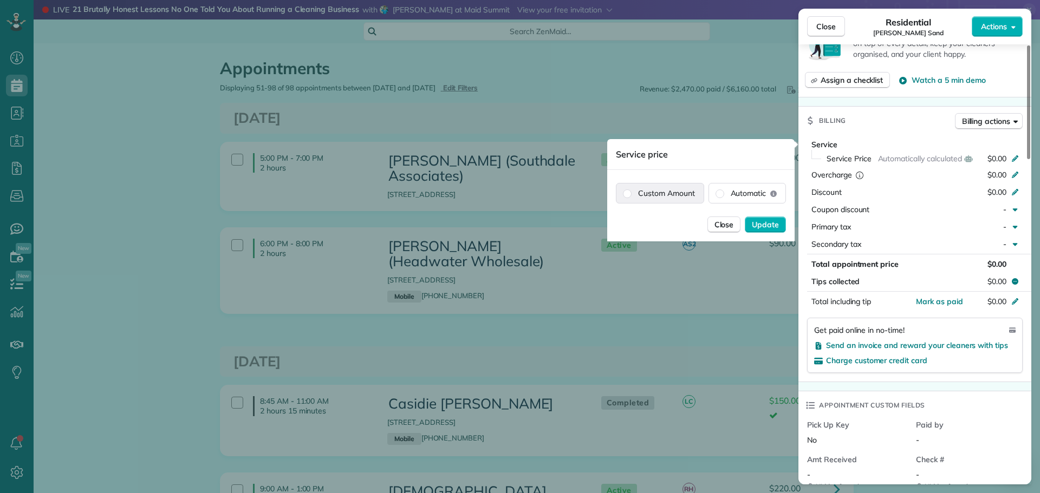
click at [669, 187] on label "Custom Amount" at bounding box center [659, 193] width 87 height 19
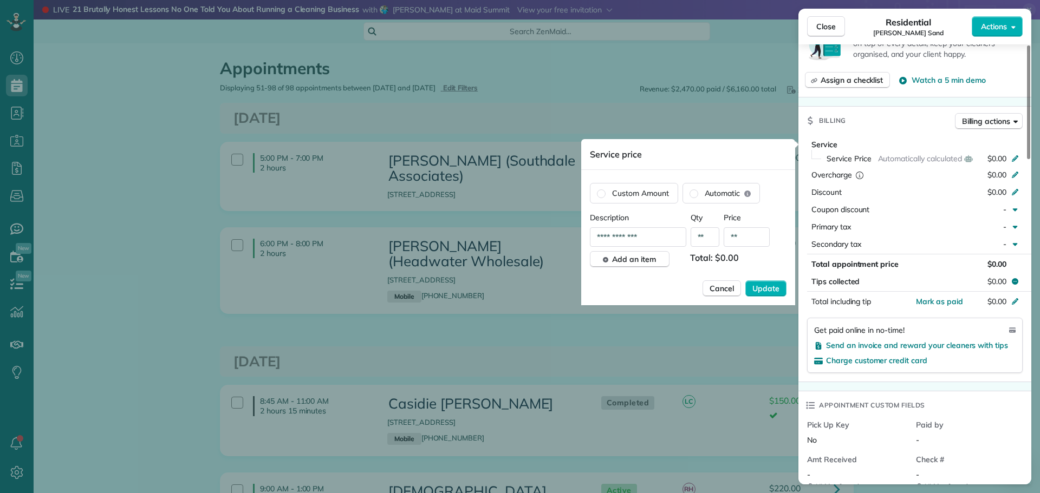
click at [747, 237] on input "**" at bounding box center [746, 236] width 46 height 19
type input "*******"
click at [771, 284] on span "Update" at bounding box center [765, 288] width 27 height 11
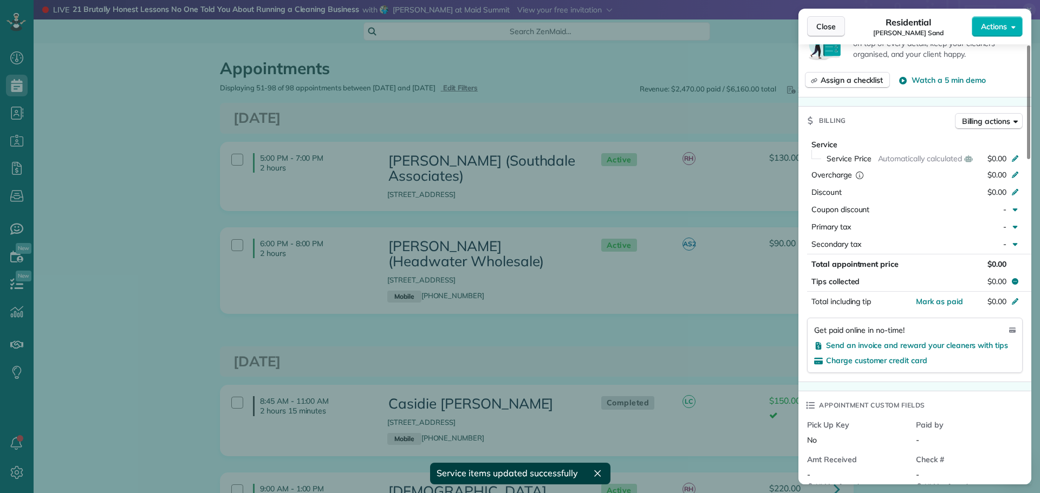
click at [827, 25] on span "Close" at bounding box center [825, 26] width 19 height 11
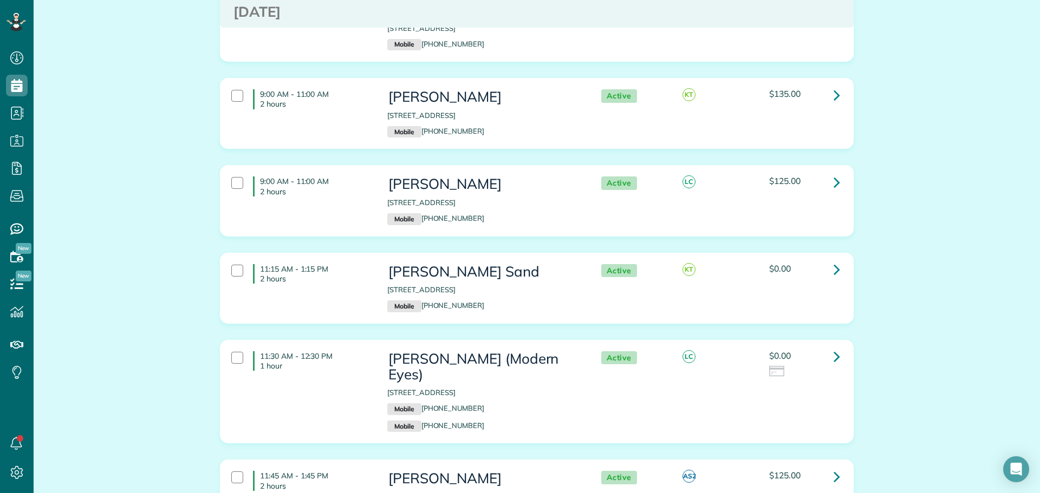
scroll to position [3086, 0]
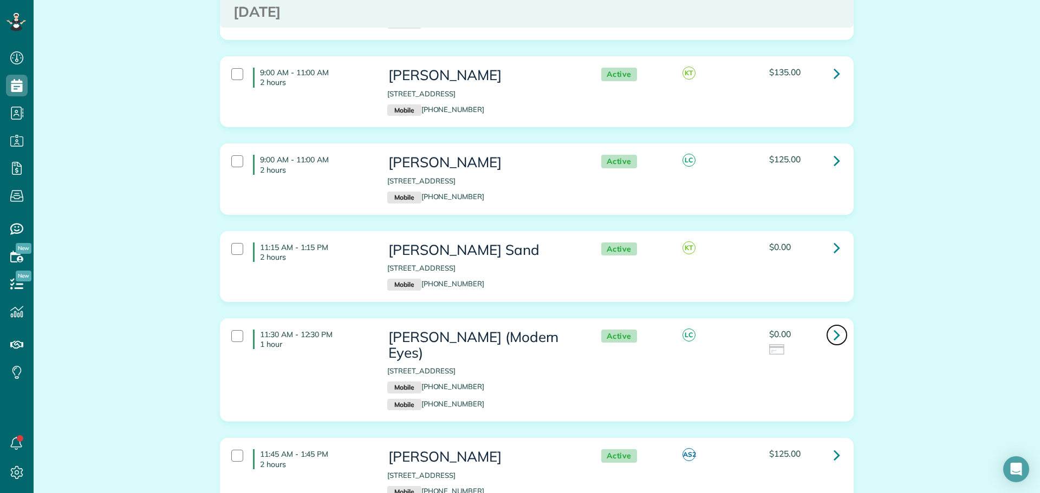
click at [833, 325] on icon at bounding box center [836, 334] width 6 height 19
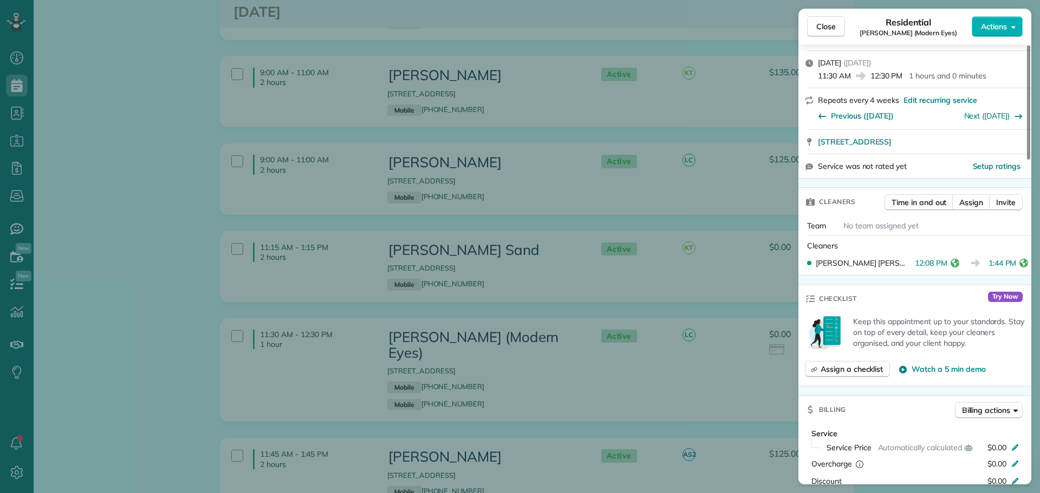
scroll to position [54, 0]
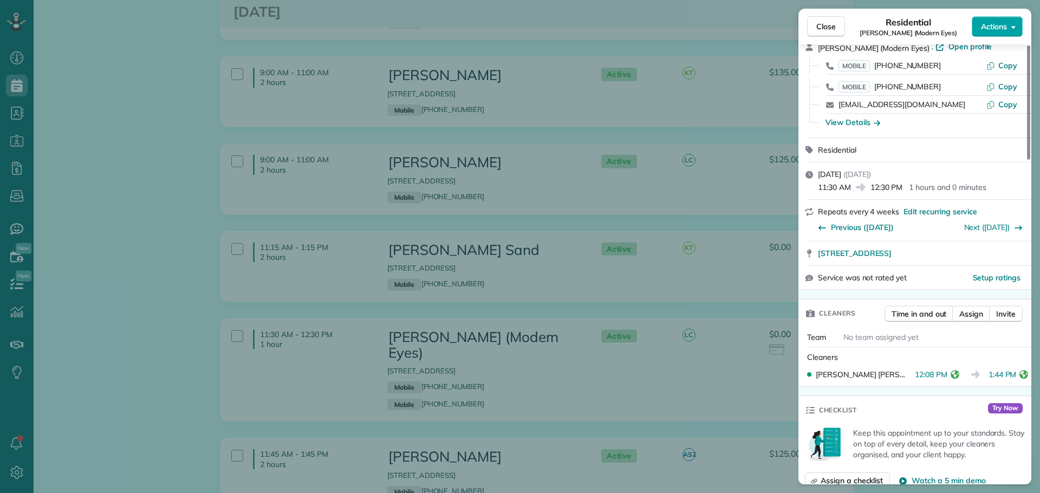
click at [1009, 27] on button "Actions" at bounding box center [996, 26] width 51 height 21
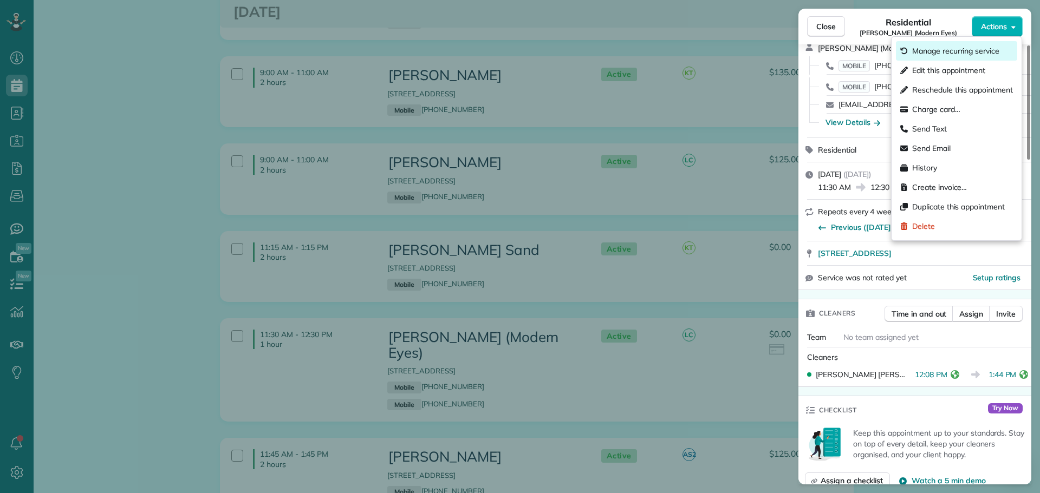
click at [989, 53] on span "Manage recurring service" at bounding box center [955, 50] width 87 height 11
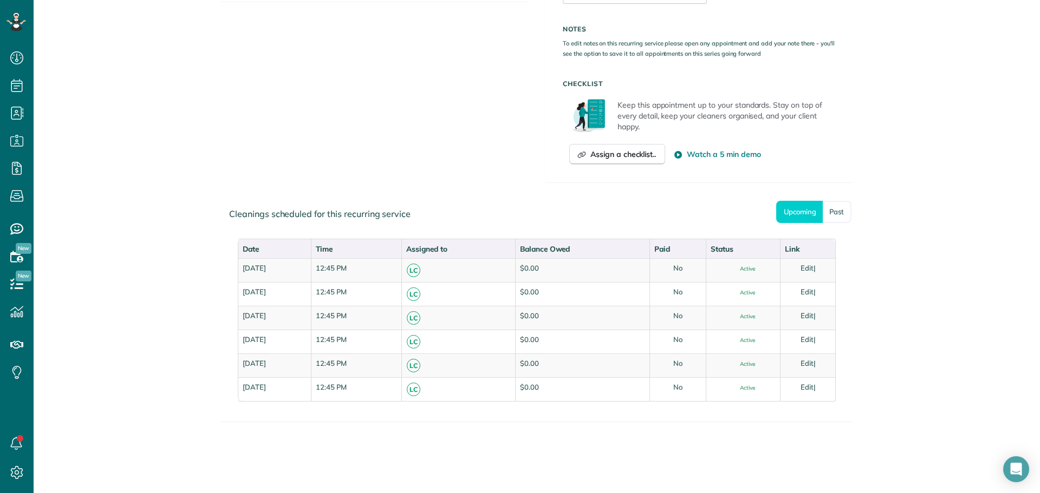
scroll to position [485, 0]
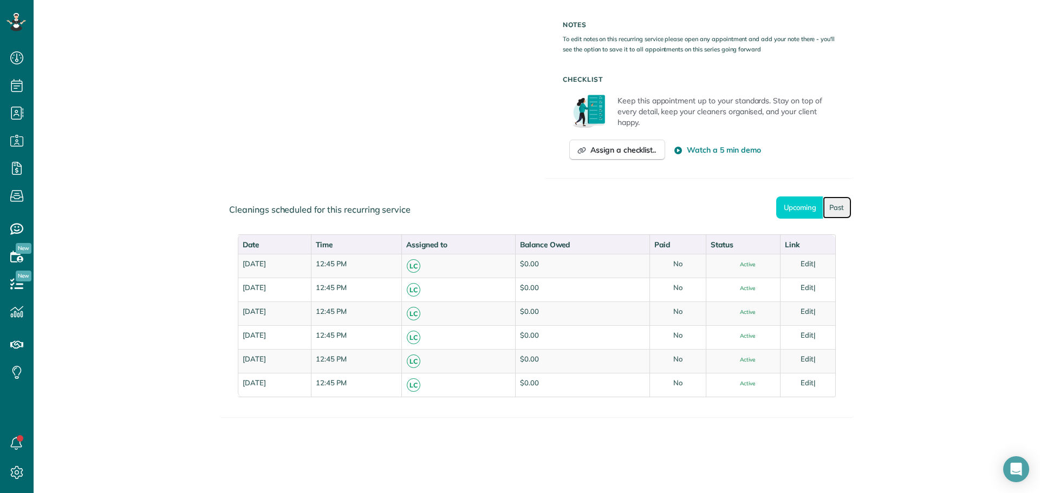
click at [834, 209] on link "Past" at bounding box center [836, 208] width 29 height 22
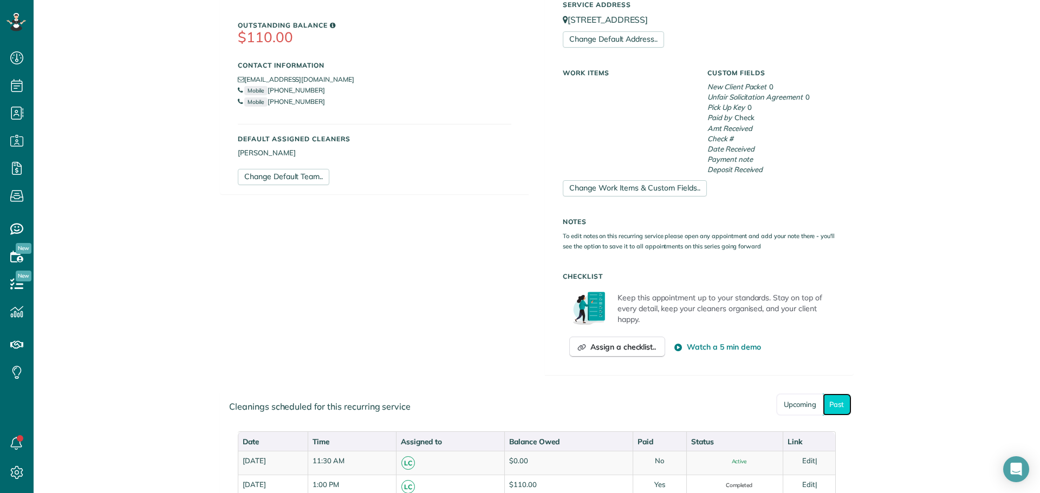
scroll to position [160, 0]
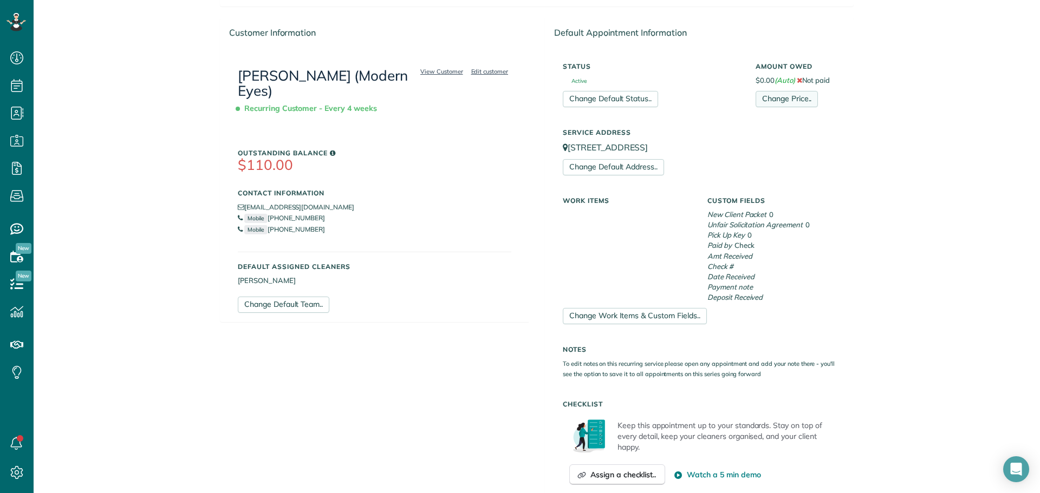
click at [772, 94] on link "Change Price.." at bounding box center [786, 99] width 62 height 16
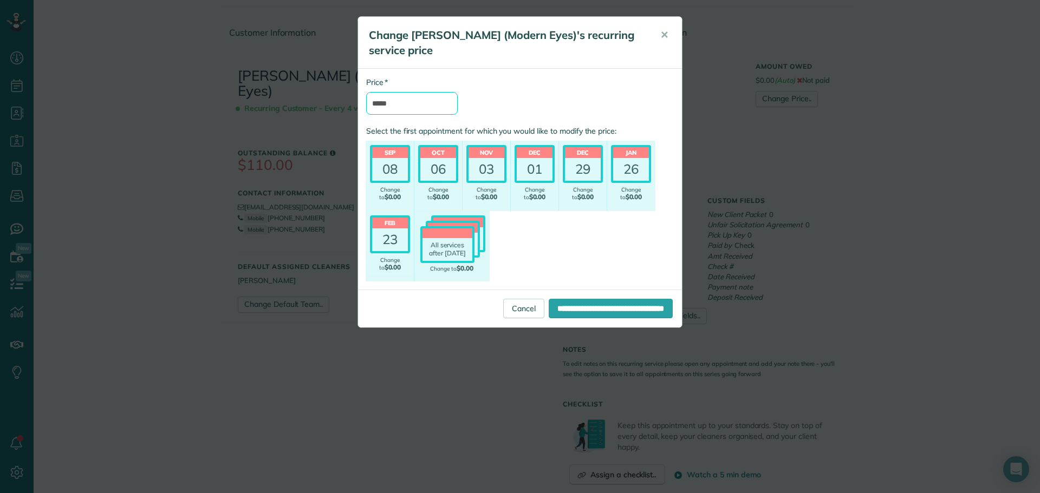
click at [419, 102] on input "*****" at bounding box center [412, 103] width 92 height 23
type input "*******"
click at [389, 157] on header "Sep" at bounding box center [390, 152] width 36 height 11
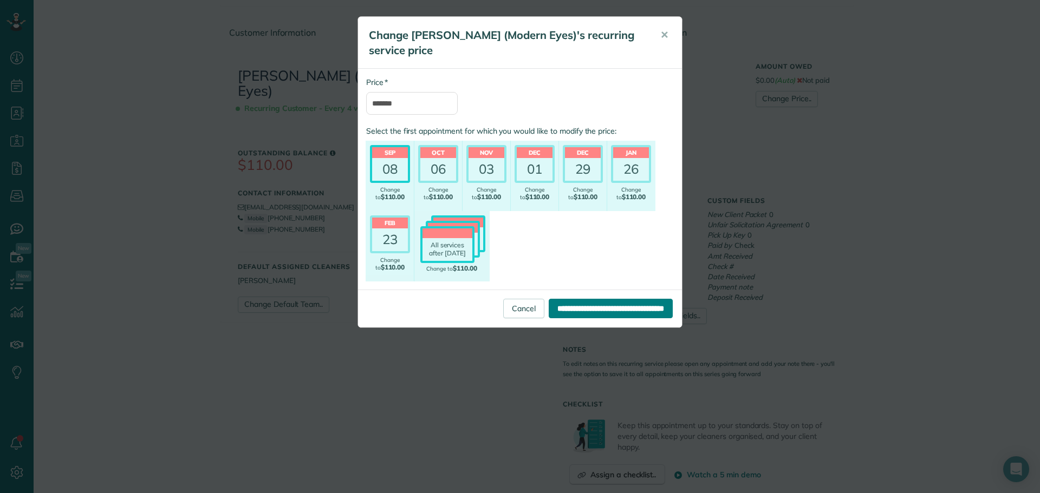
click at [598, 306] on input "**********" at bounding box center [611, 308] width 124 height 19
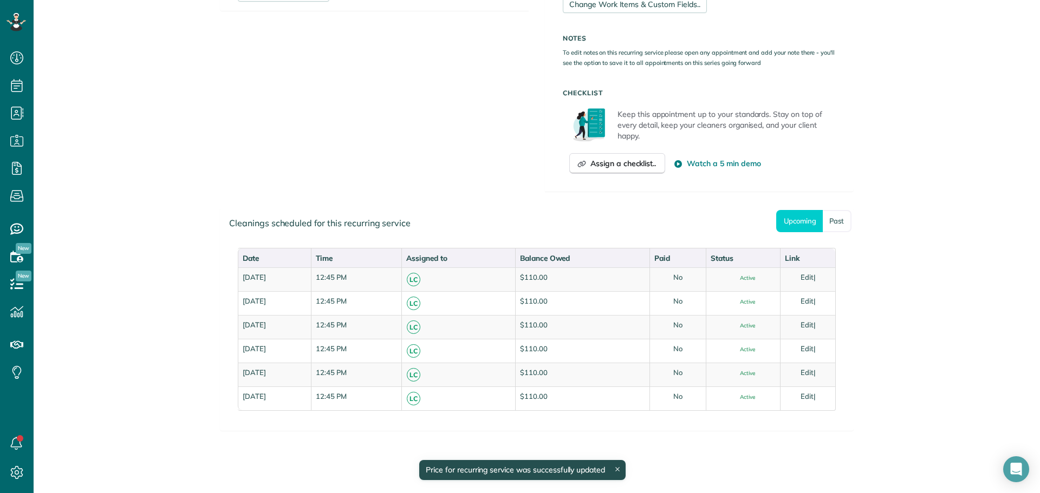
scroll to position [485, 0]
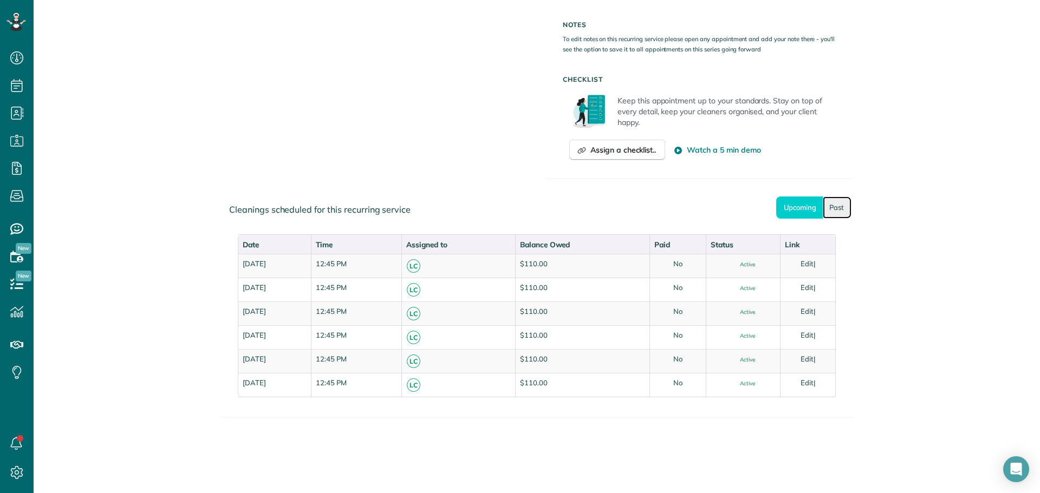
click at [837, 207] on link "Past" at bounding box center [836, 208] width 29 height 22
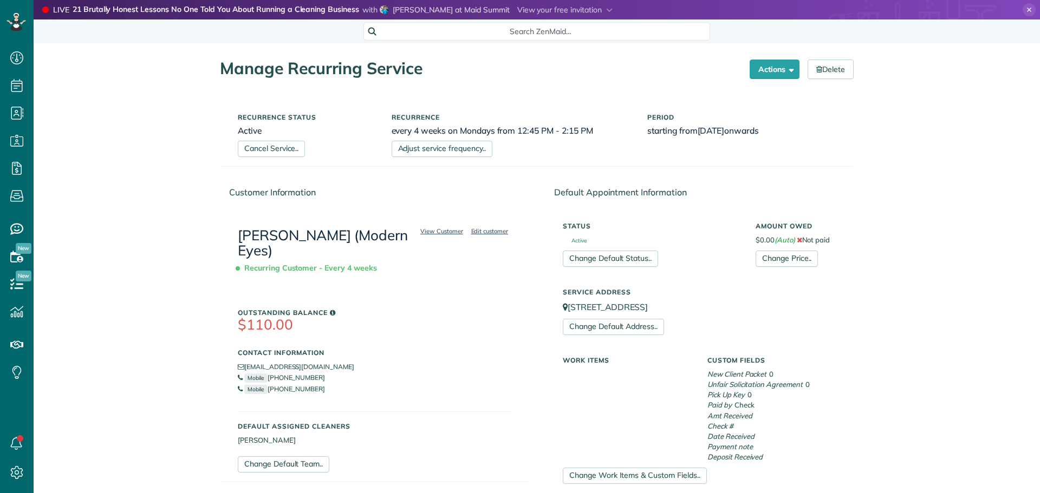
scroll to position [217, 0]
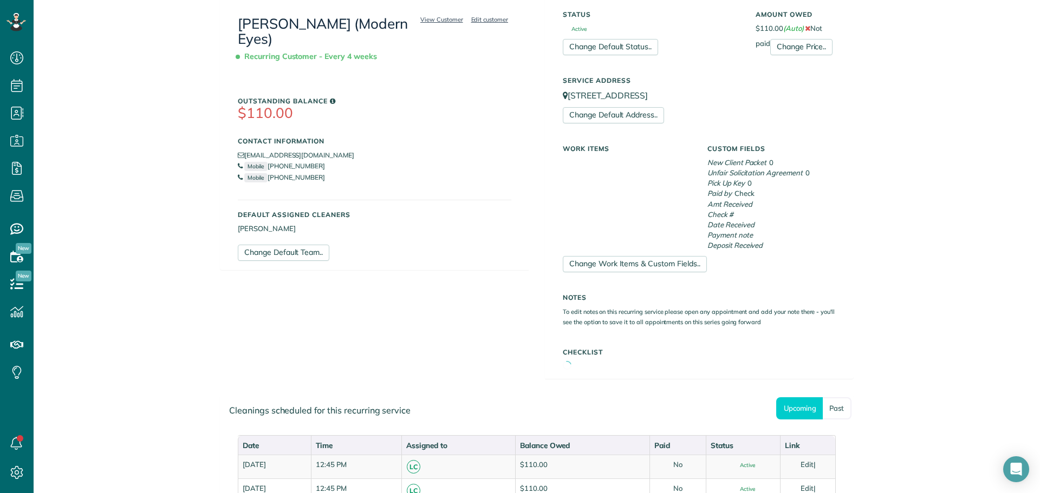
scroll to position [217, 0]
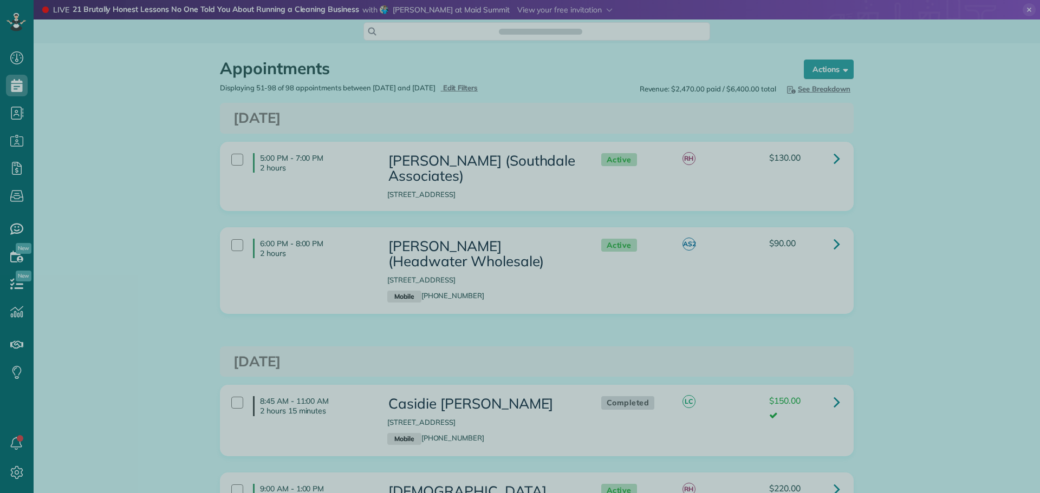
scroll to position [5, 5]
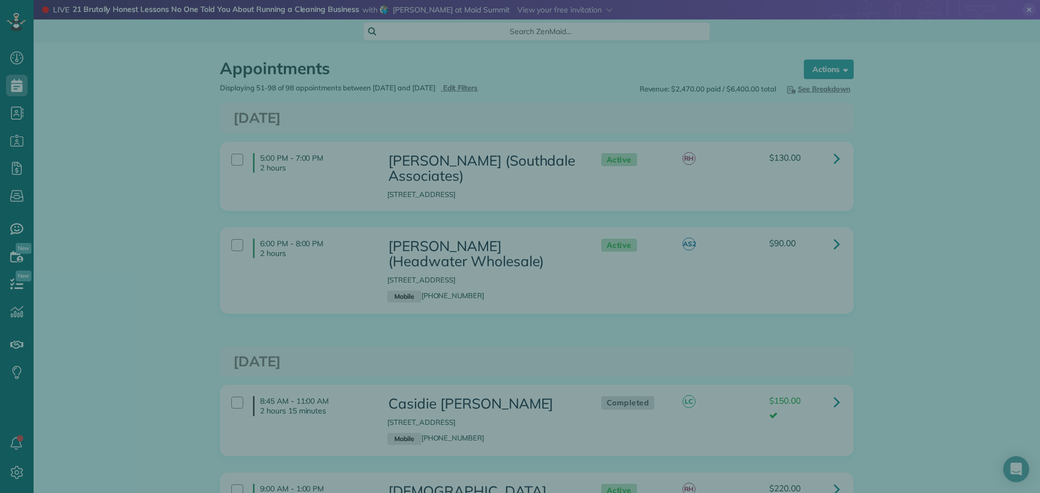
click at [567, 96] on div at bounding box center [520, 246] width 1040 height 493
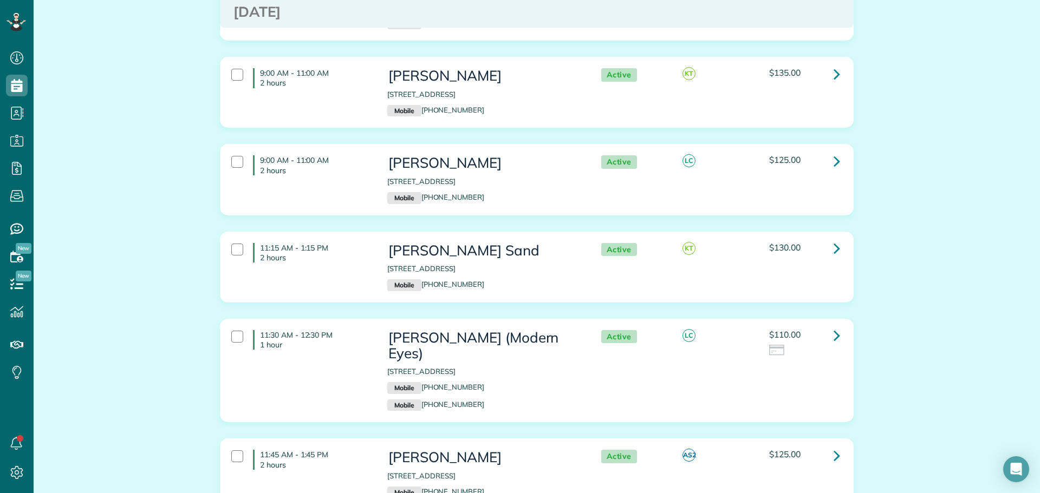
scroll to position [3140, 0]
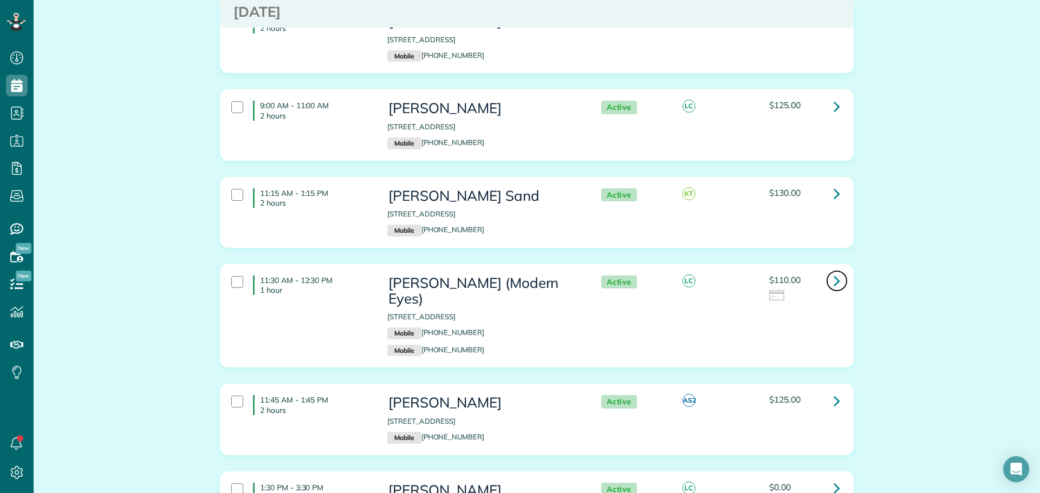
click at [828, 270] on link at bounding box center [837, 281] width 22 height 22
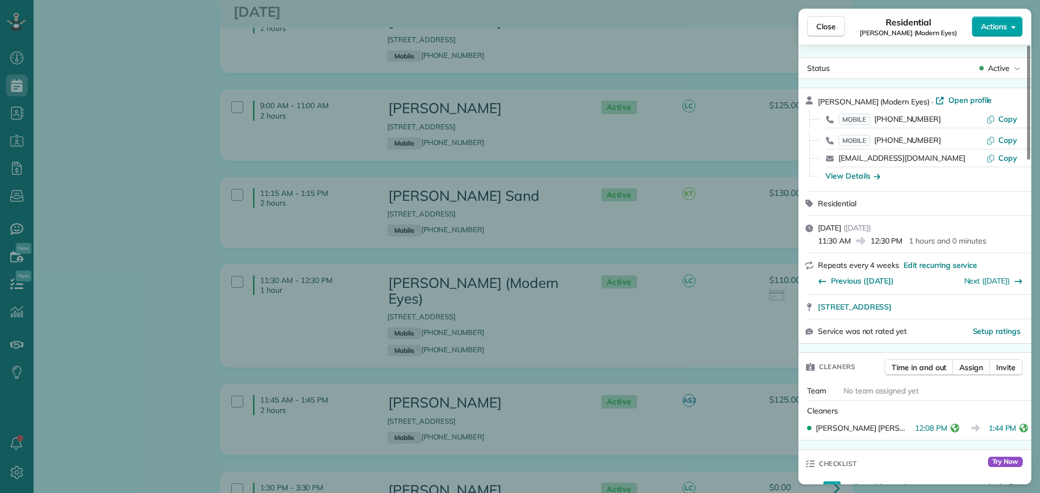
click at [1001, 24] on span "Actions" at bounding box center [994, 26] width 26 height 11
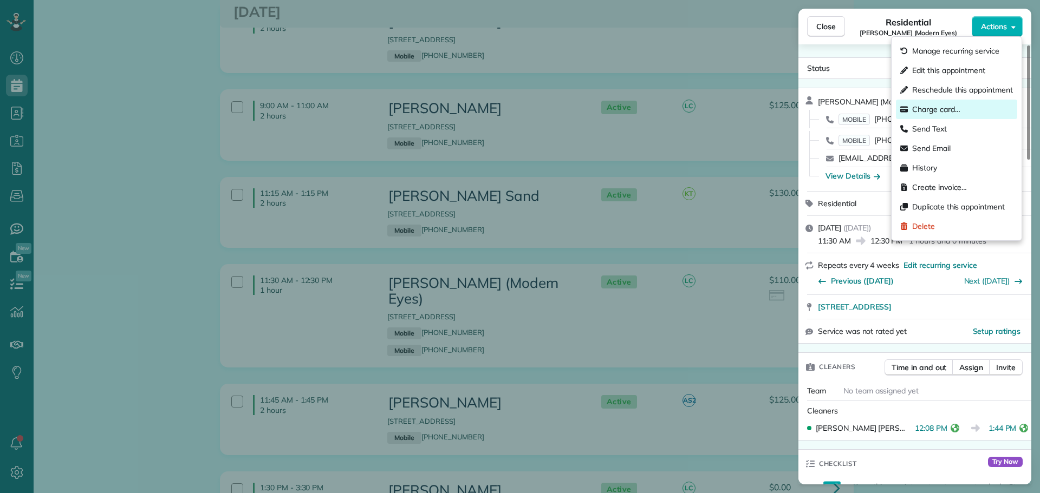
click at [953, 103] on div "Charge card…" at bounding box center [956, 109] width 121 height 19
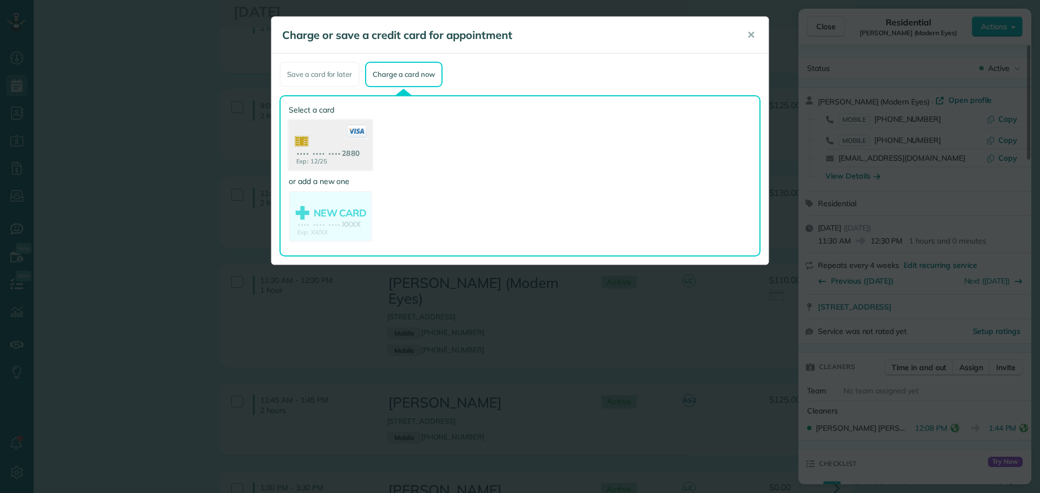
click at [331, 139] on use at bounding box center [330, 146] width 83 height 53
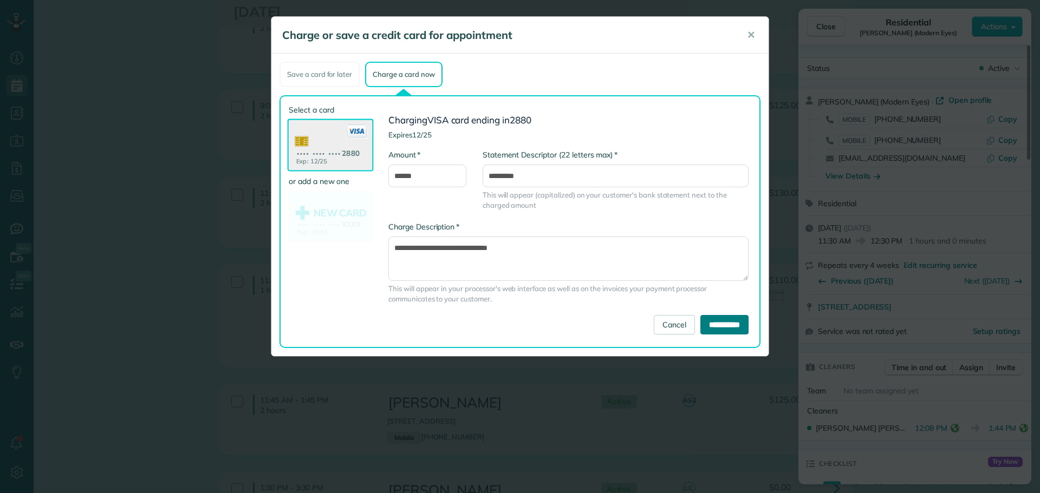
click at [730, 324] on input "**********" at bounding box center [724, 324] width 48 height 19
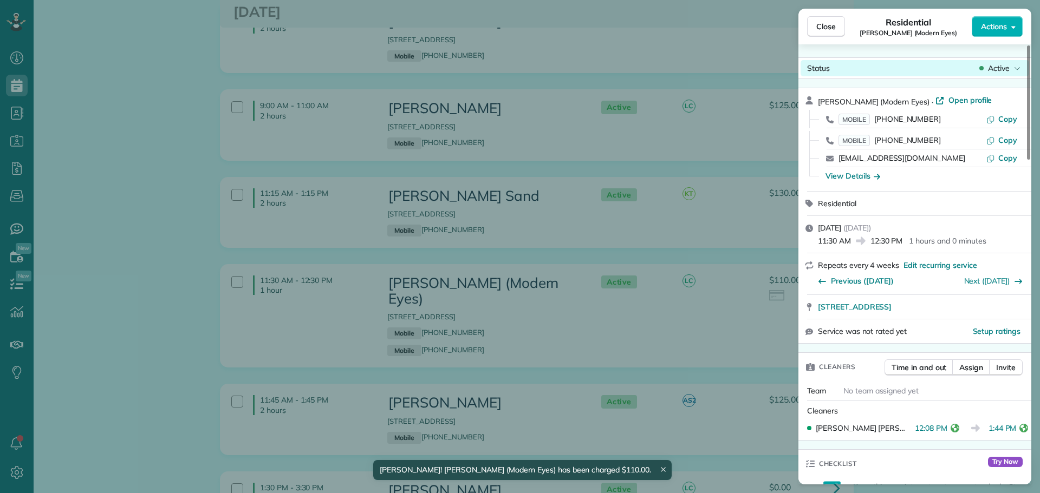
click at [993, 66] on span "Active" at bounding box center [999, 68] width 22 height 11
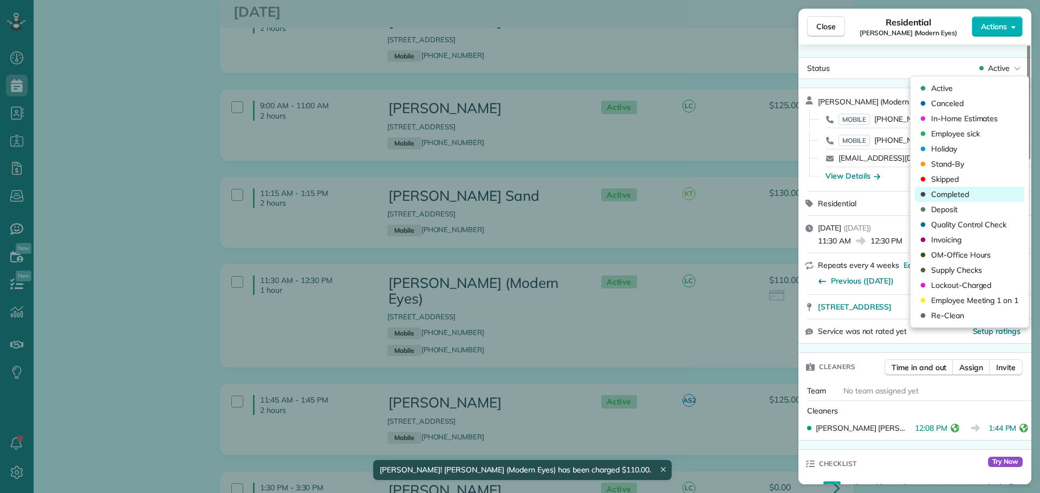
click at [957, 192] on span "Completed" at bounding box center [950, 194] width 38 height 11
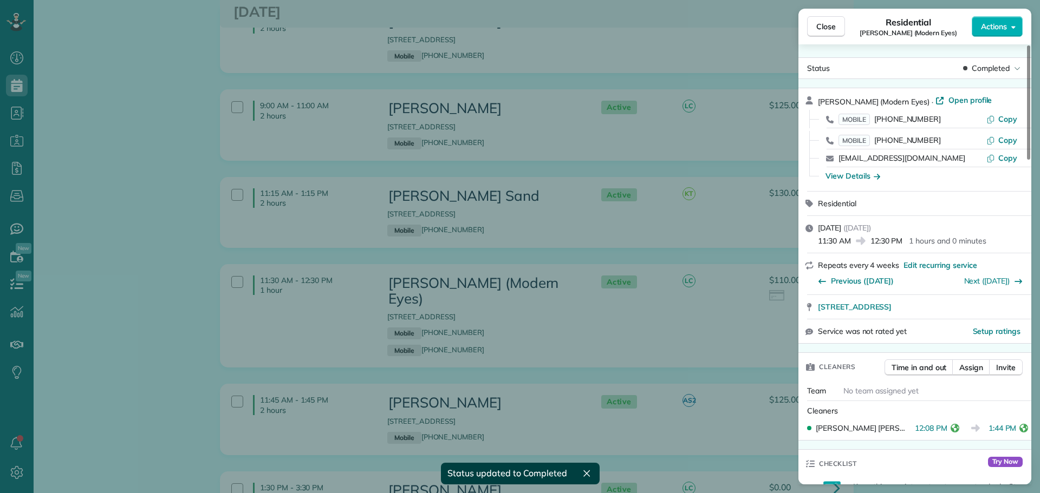
drag, startPoint x: 830, startPoint y: 30, endPoint x: 778, endPoint y: 61, distance: 60.5
click at [830, 30] on span "Close" at bounding box center [825, 26] width 19 height 11
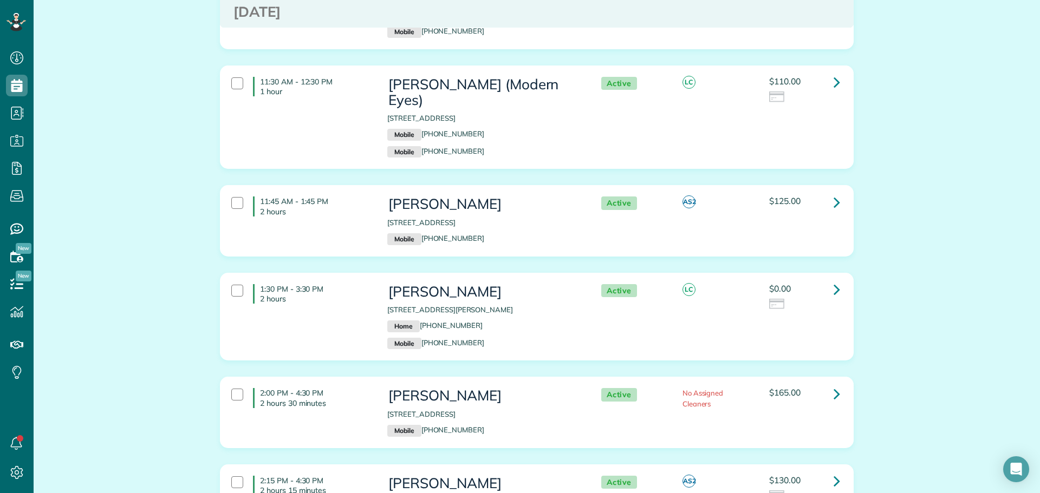
scroll to position [3357, 0]
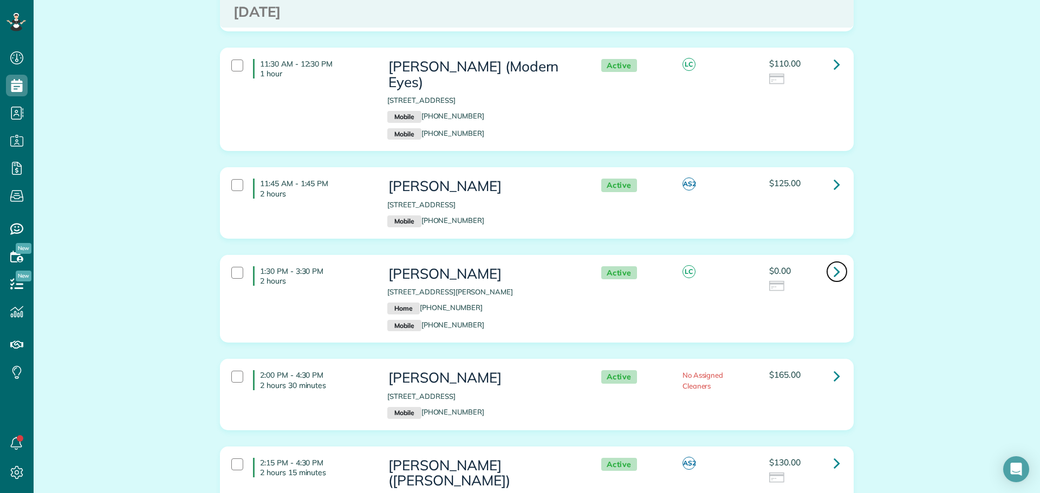
click at [833, 262] on icon at bounding box center [836, 271] width 6 height 19
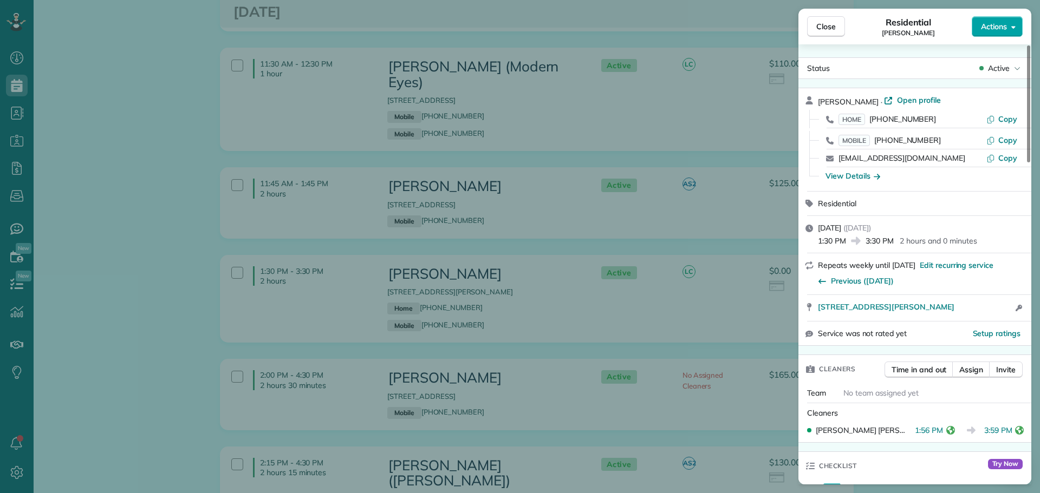
click at [995, 26] on span "Actions" at bounding box center [994, 26] width 26 height 11
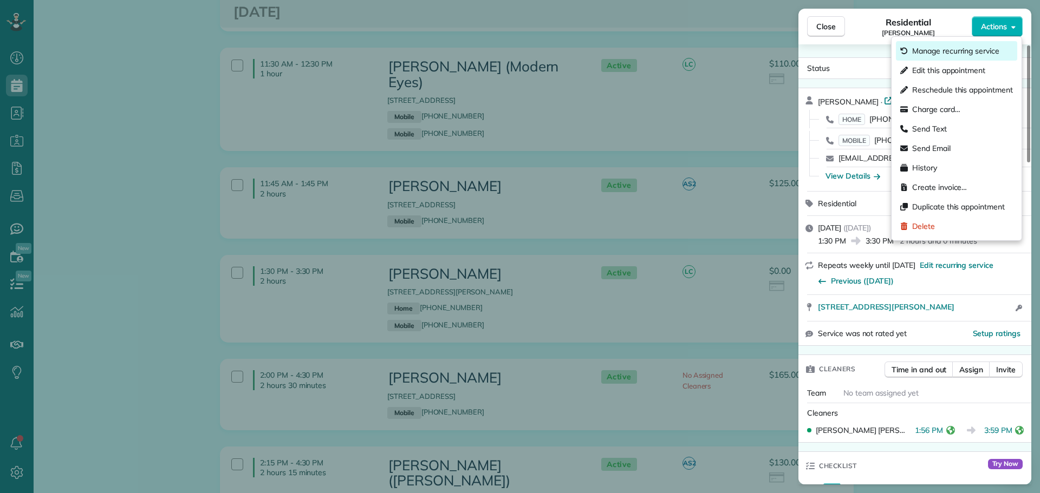
click at [958, 49] on span "Manage recurring service" at bounding box center [955, 50] width 87 height 11
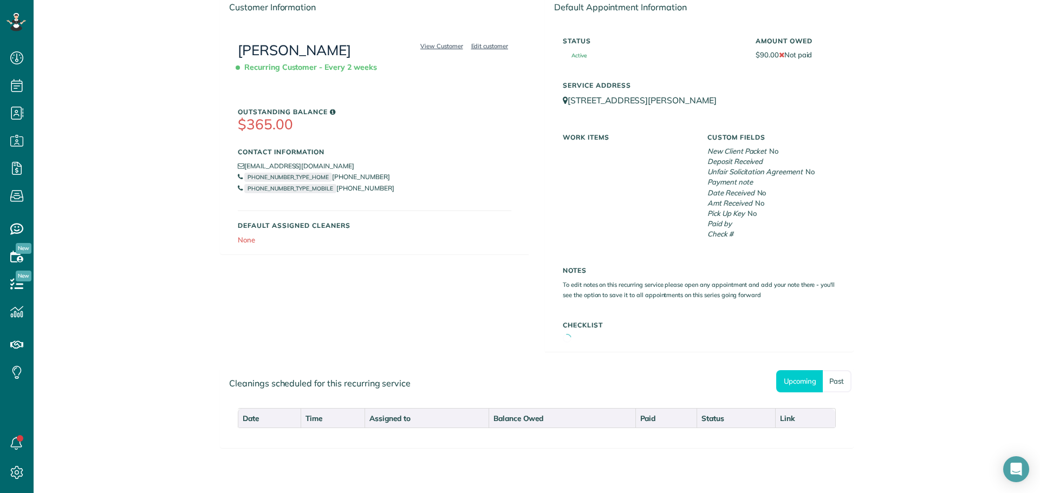
scroll to position [200, 0]
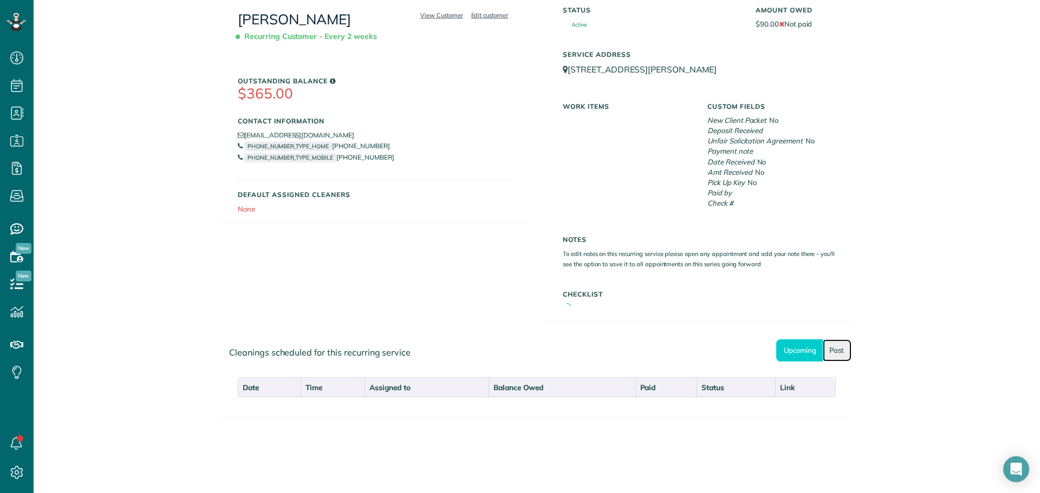
click at [835, 352] on link "Past" at bounding box center [836, 350] width 29 height 22
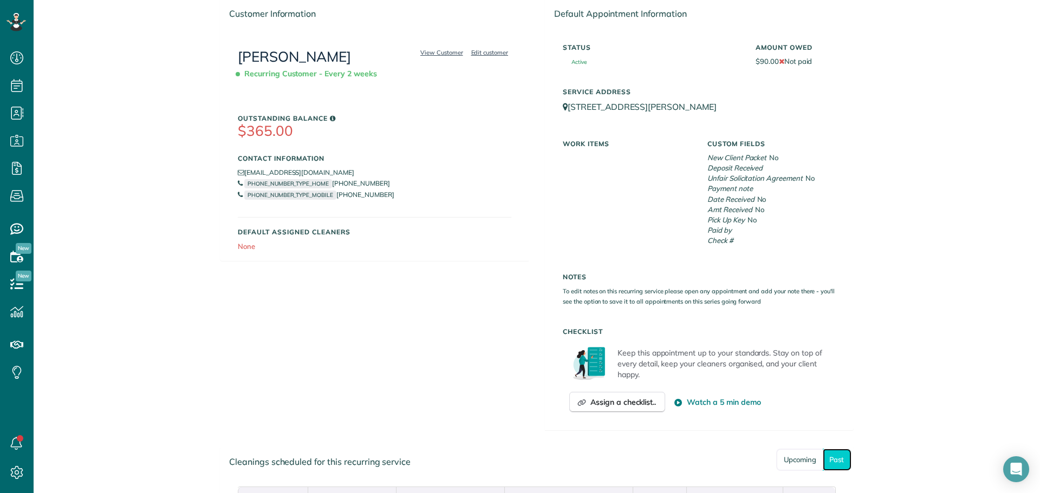
scroll to position [379, 0]
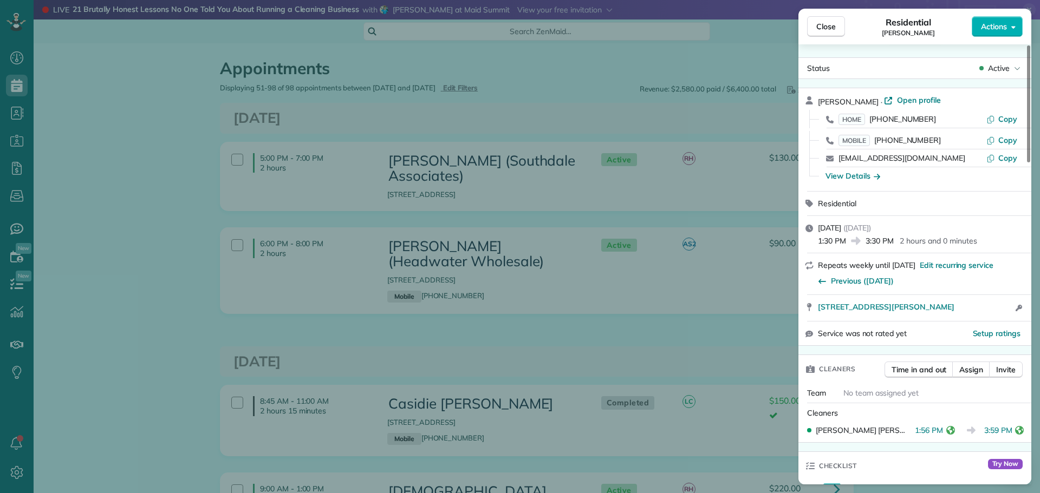
scroll to position [433, 0]
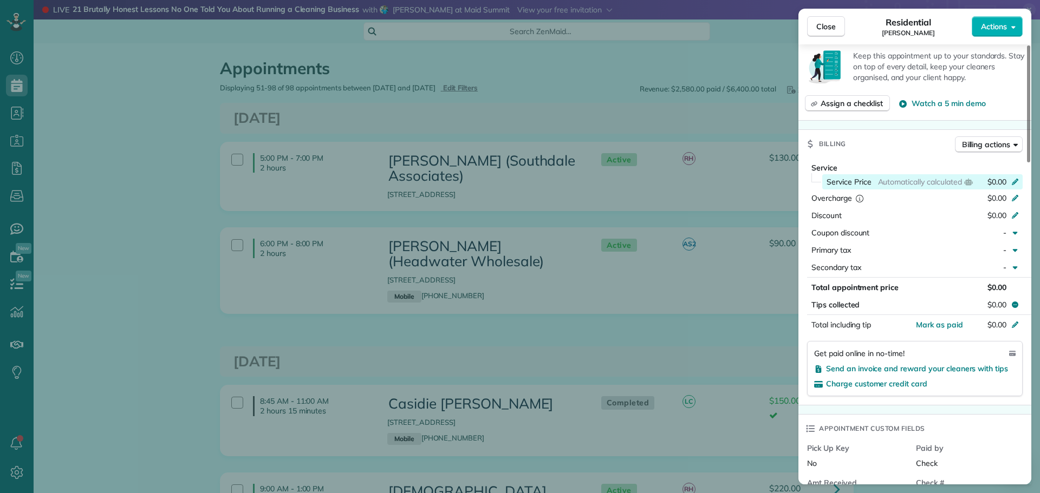
click at [1013, 178] on icon at bounding box center [1014, 181] width 9 height 9
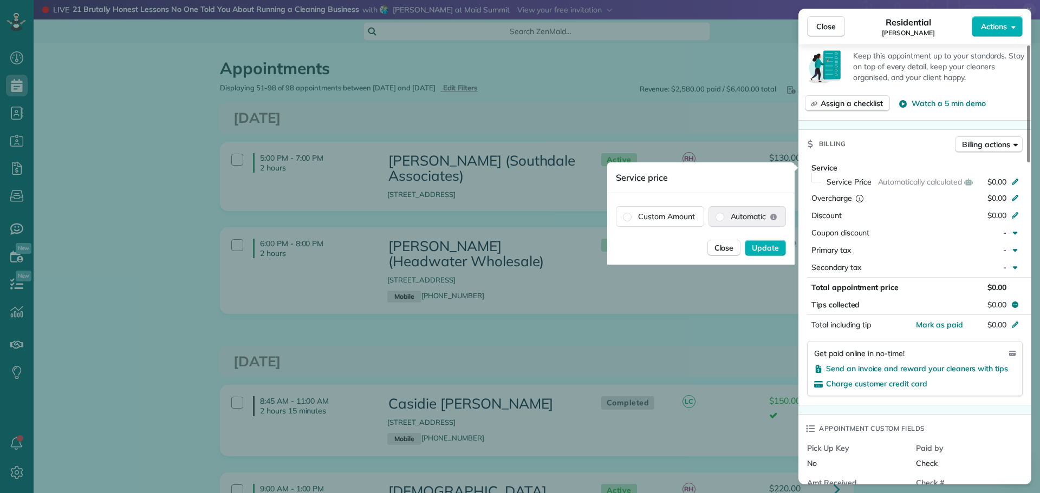
click at [682, 215] on label "Custom Amount" at bounding box center [659, 216] width 87 height 19
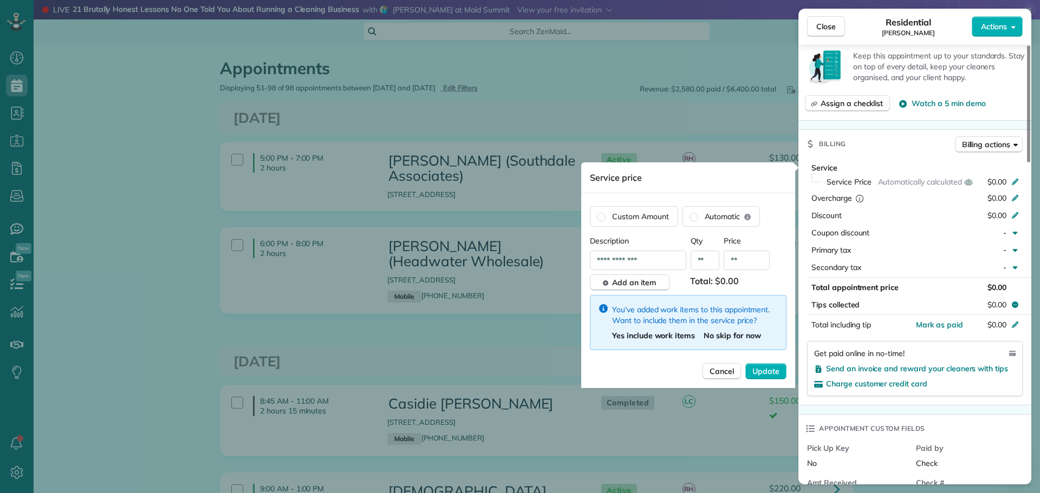
click at [745, 260] on input "**" at bounding box center [746, 260] width 46 height 19
type input "*******"
click at [635, 336] on span "Yes include work items" at bounding box center [653, 336] width 83 height 10
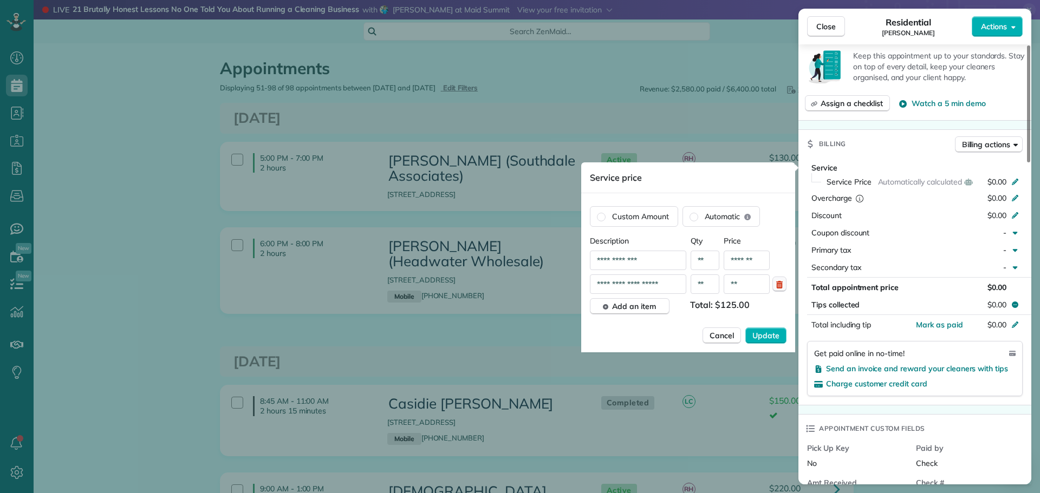
click at [778, 281] on icon "button" at bounding box center [779, 284] width 9 height 9
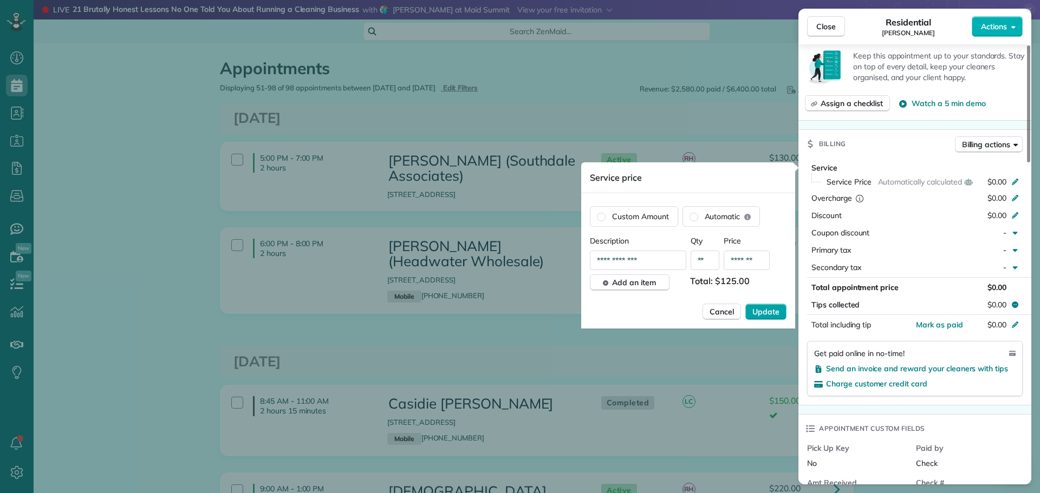
click at [771, 311] on span "Update" at bounding box center [765, 311] width 27 height 11
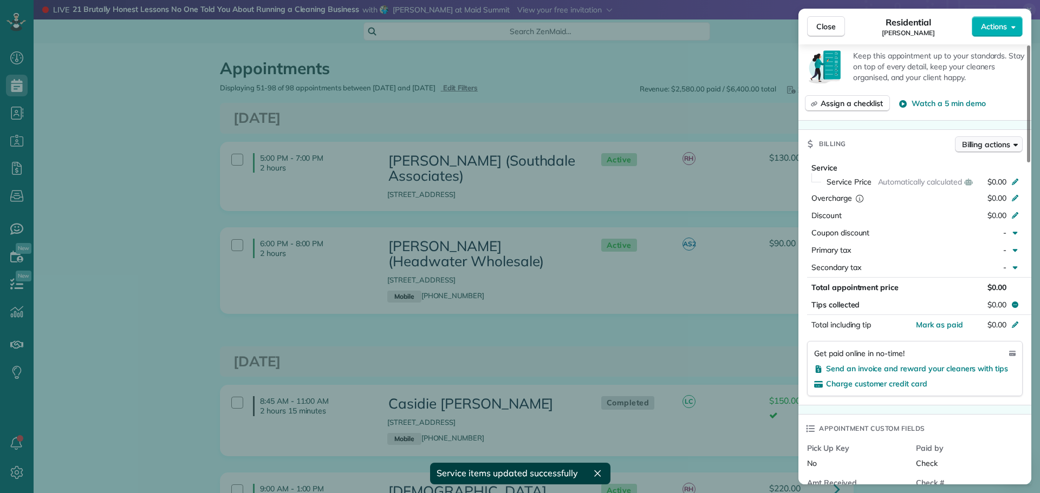
click at [1001, 146] on span "Billing actions" at bounding box center [986, 144] width 48 height 11
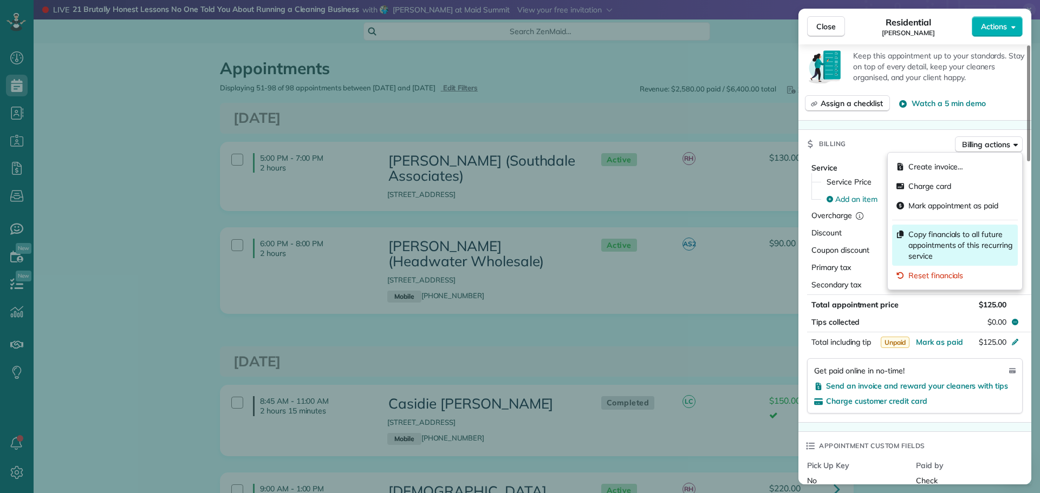
click at [962, 237] on span "Copy financials to all future appointments of this recurring service" at bounding box center [960, 245] width 105 height 32
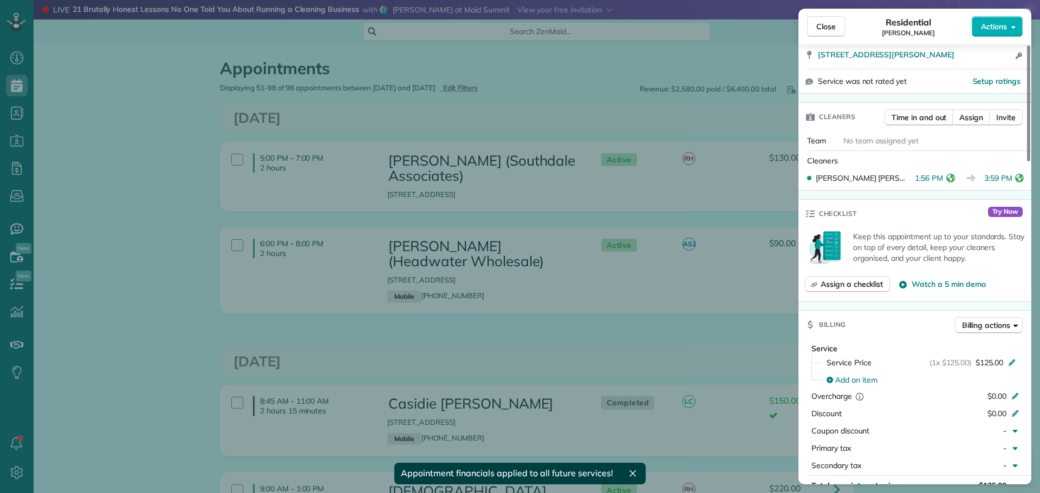
scroll to position [213, 0]
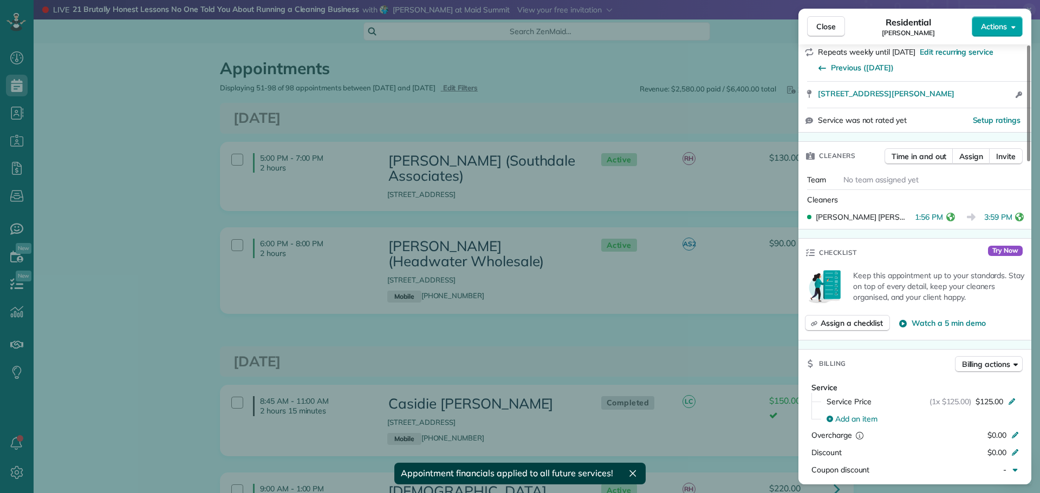
click at [997, 19] on button "Actions" at bounding box center [996, 26] width 51 height 21
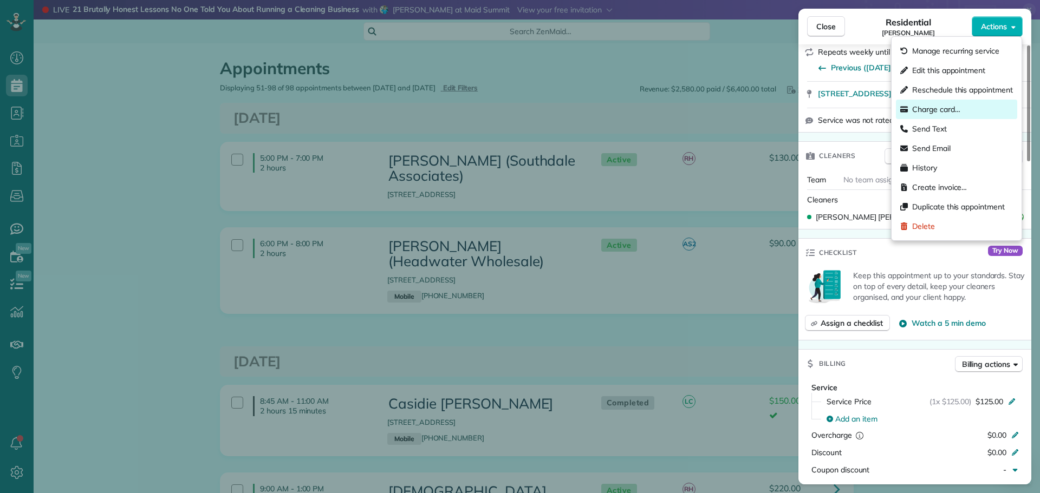
click at [946, 106] on span "Charge card…" at bounding box center [936, 109] width 48 height 11
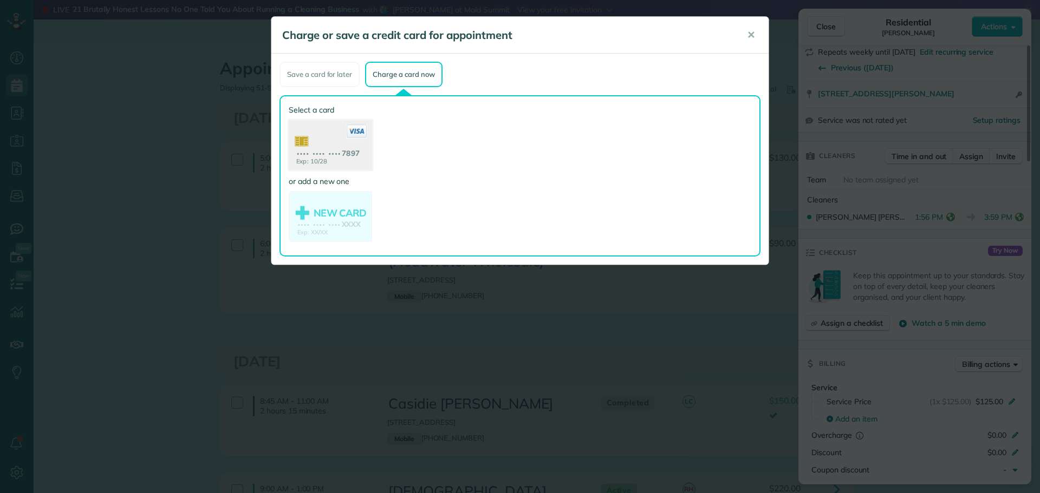
click at [347, 149] on use at bounding box center [330, 146] width 83 height 53
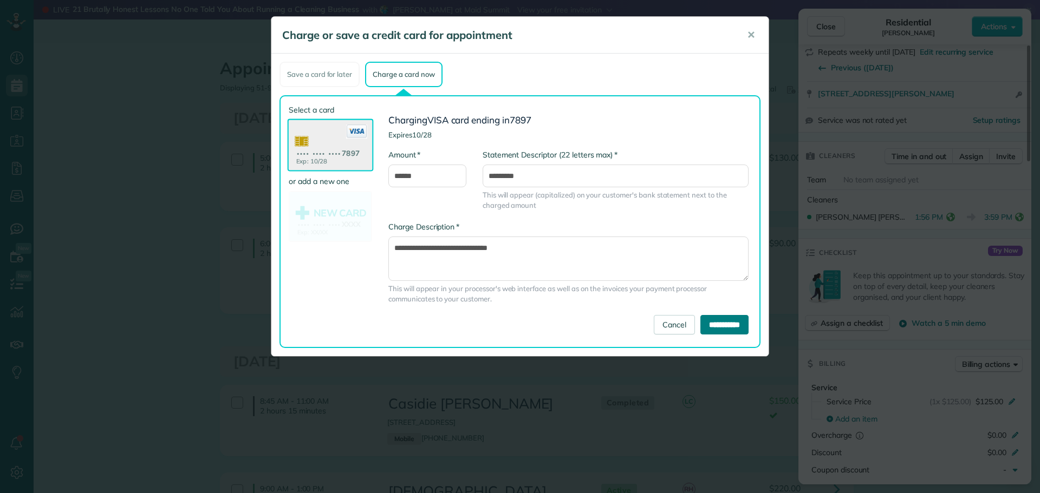
click at [721, 323] on input "**********" at bounding box center [724, 324] width 48 height 19
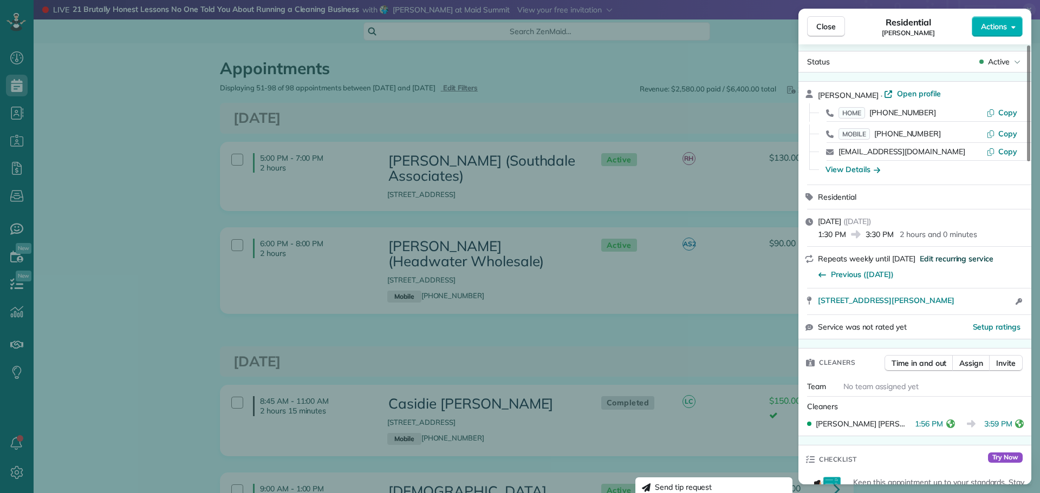
scroll to position [0, 0]
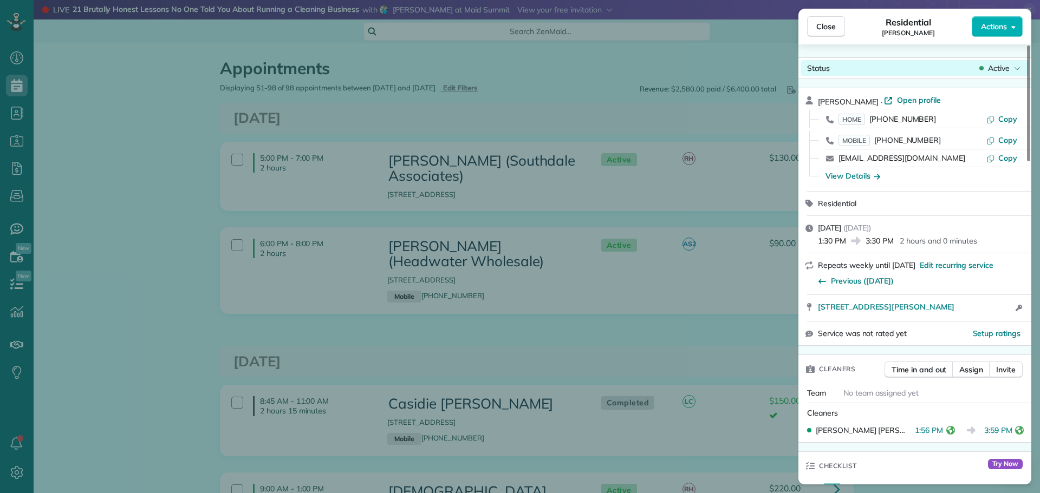
click at [1010, 64] on div "Active" at bounding box center [999, 68] width 45 height 11
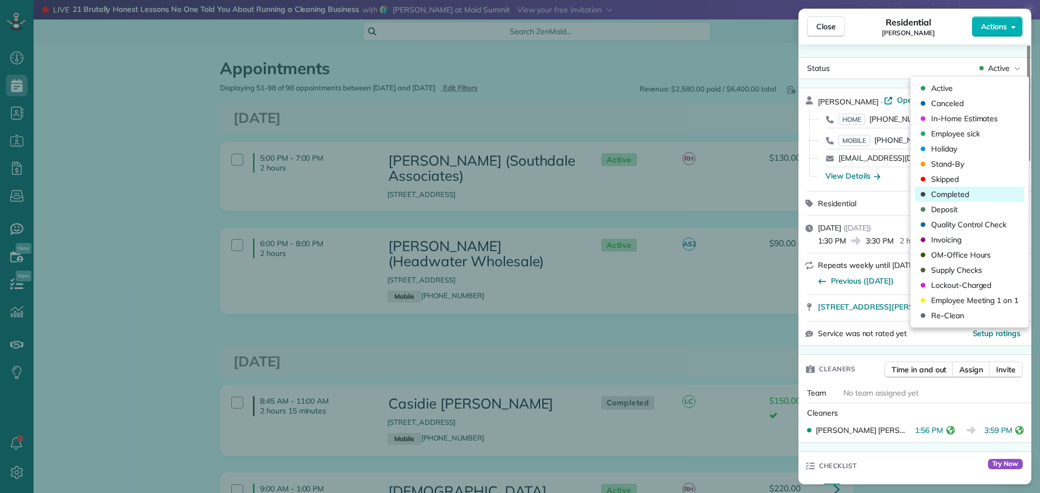
click at [956, 191] on span "Completed" at bounding box center [950, 194] width 38 height 11
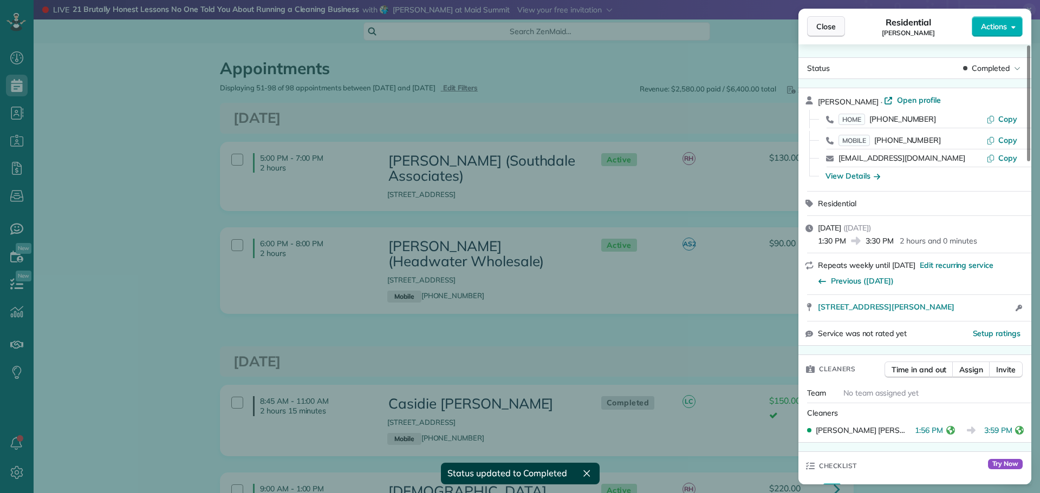
click at [828, 24] on span "Close" at bounding box center [825, 26] width 19 height 11
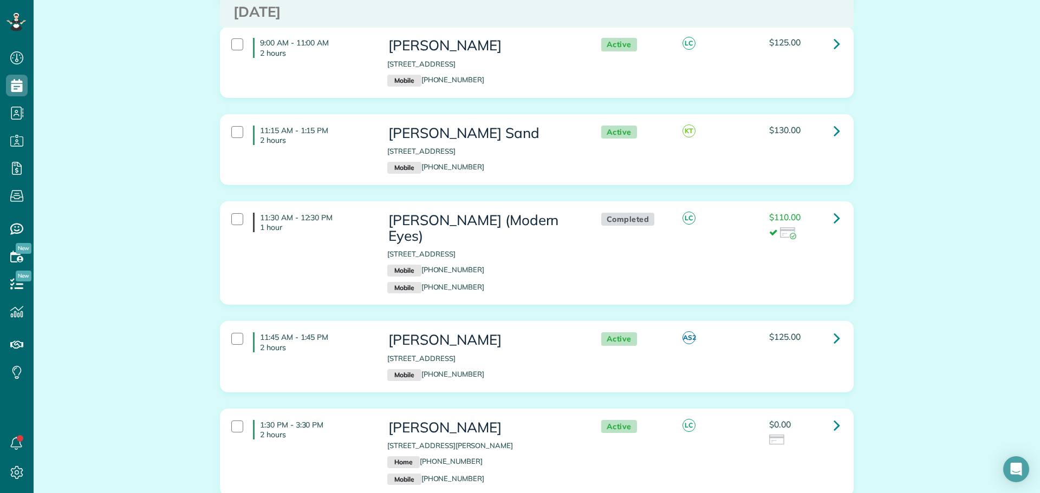
scroll to position [3249, 0]
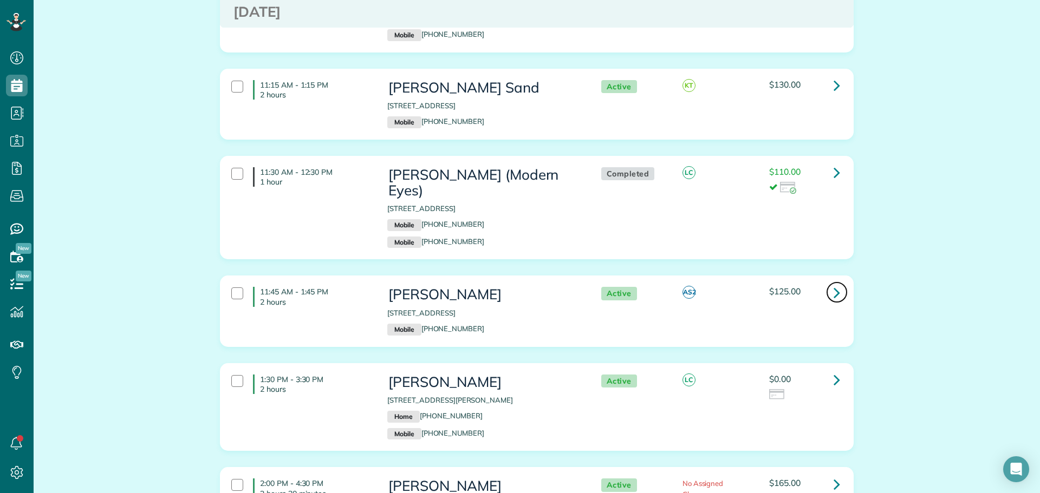
click at [833, 283] on icon at bounding box center [836, 292] width 6 height 19
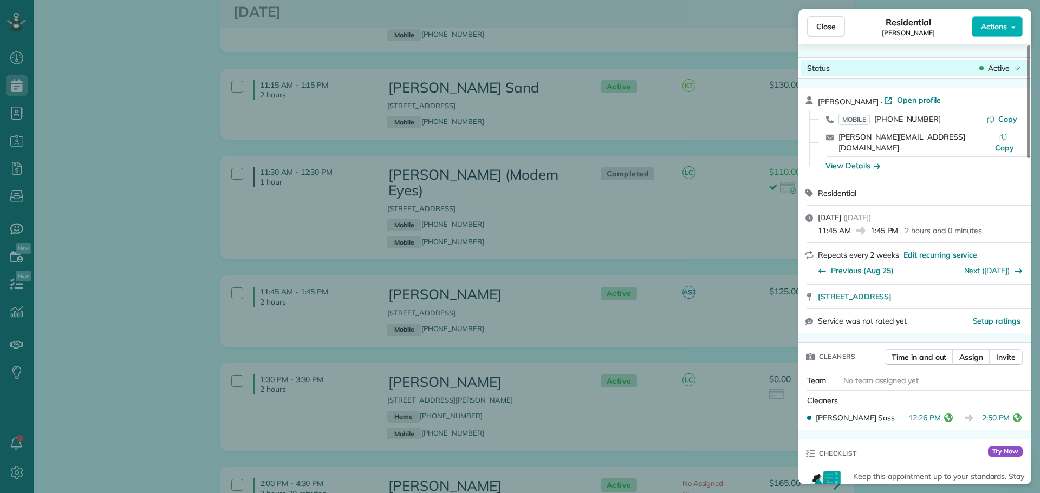
click at [1002, 62] on div "Status Active" at bounding box center [914, 68] width 228 height 16
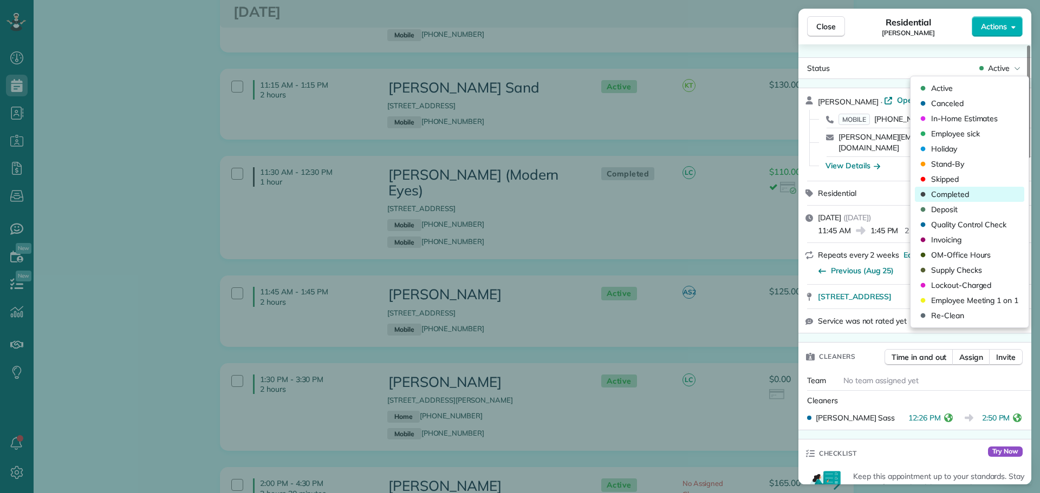
click at [953, 194] on span "Completed" at bounding box center [950, 194] width 38 height 11
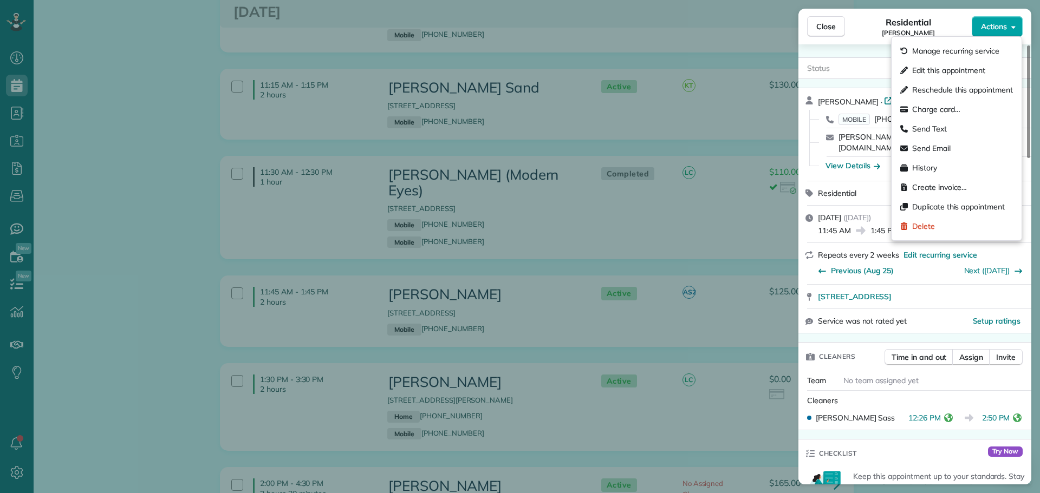
click at [990, 21] on span "Actions" at bounding box center [994, 26] width 26 height 11
click at [978, 24] on button "Actions" at bounding box center [996, 26] width 51 height 21
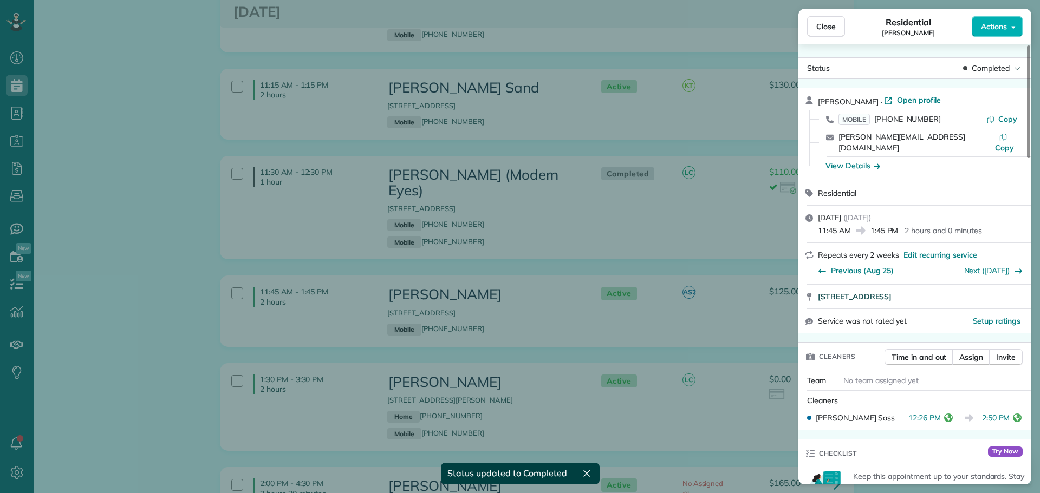
scroll to position [541, 0]
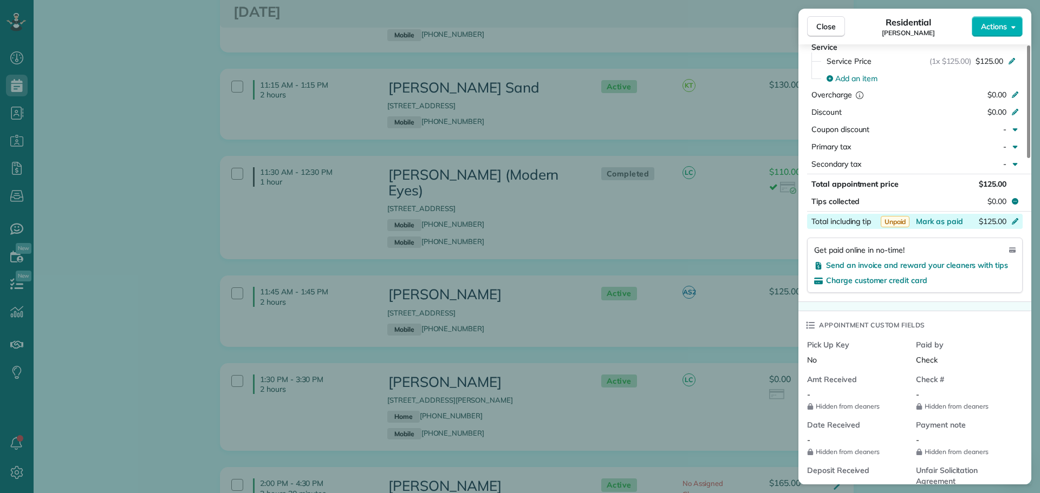
click at [964, 216] on div "$125.00" at bounding box center [958, 222] width 106 height 13
click at [823, 27] on span "Close" at bounding box center [825, 26] width 19 height 11
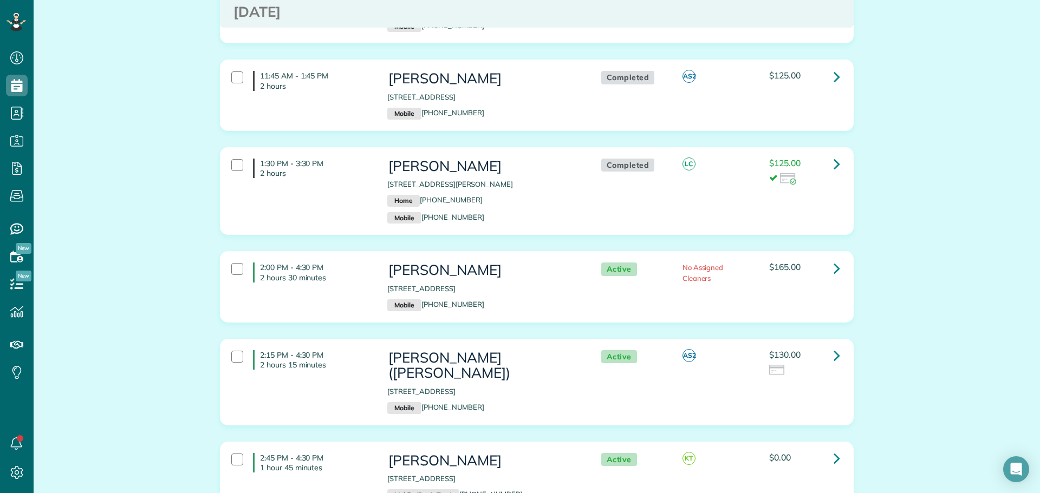
scroll to position [3465, 0]
click at [834, 258] on icon at bounding box center [836, 267] width 6 height 19
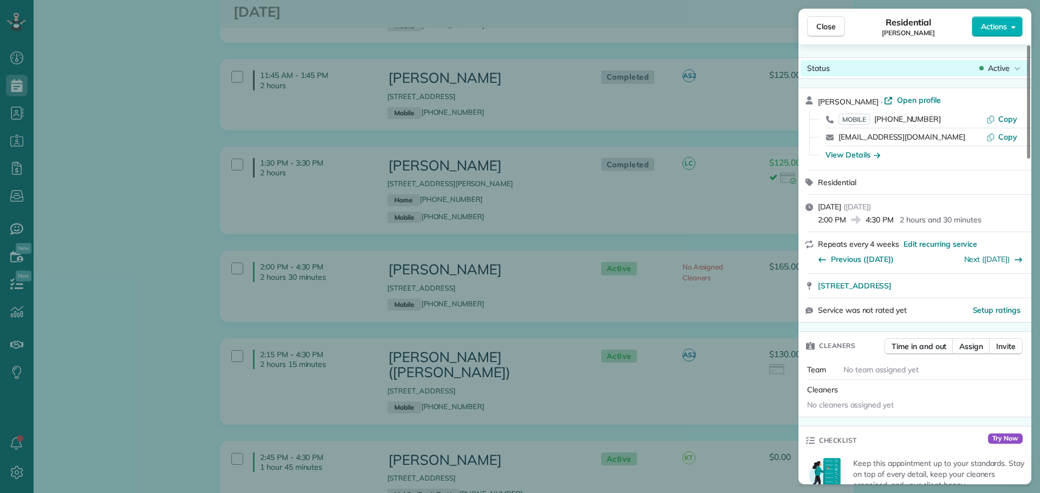
click at [992, 68] on span "Active" at bounding box center [999, 68] width 22 height 11
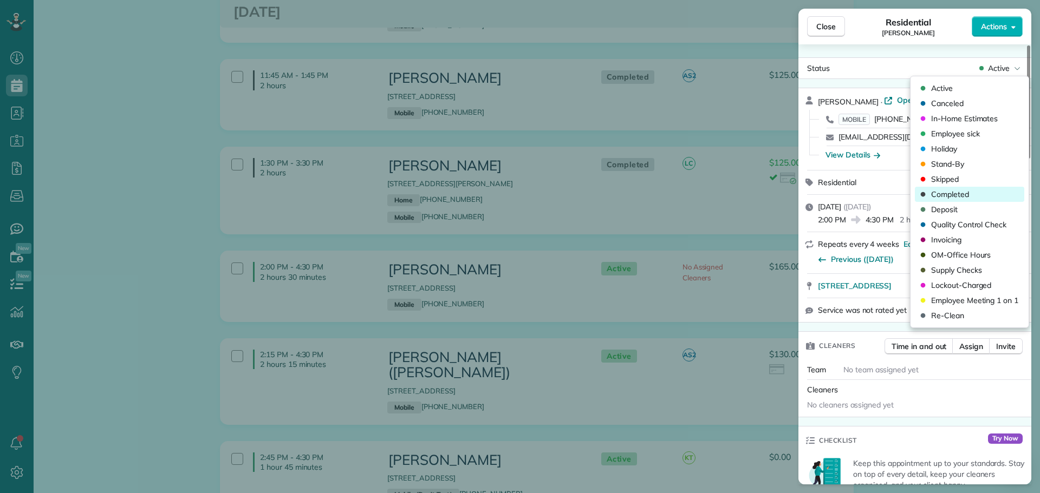
click at [957, 193] on span "Completed" at bounding box center [950, 194] width 38 height 11
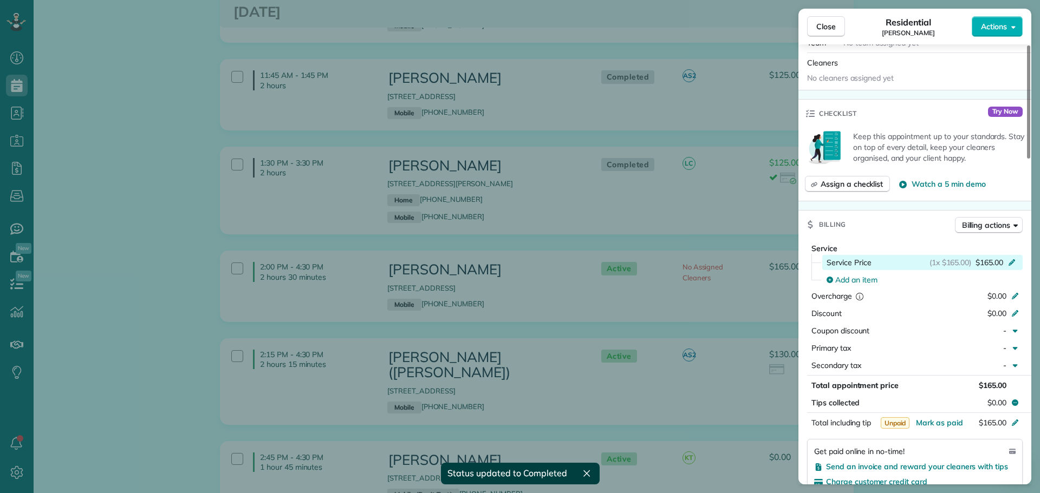
scroll to position [379, 0]
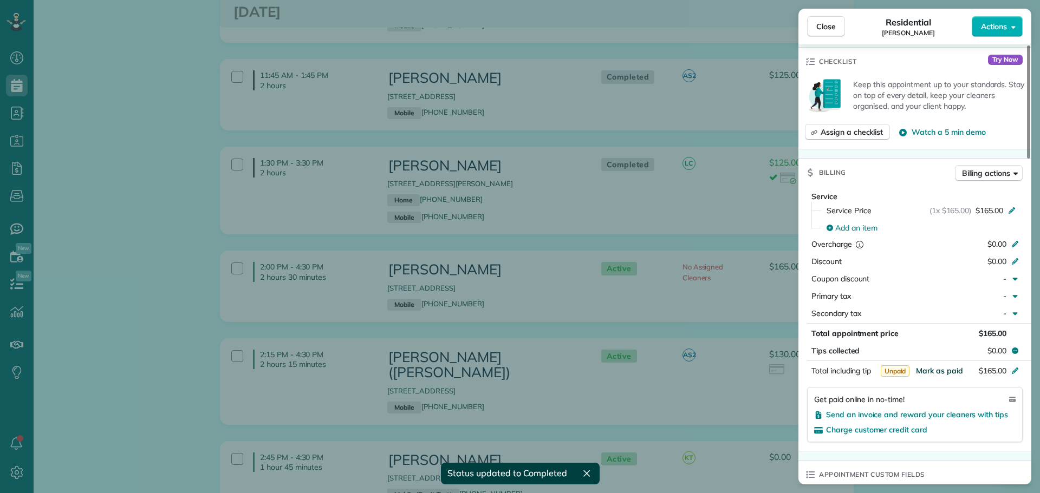
click at [956, 370] on span "Mark as paid" at bounding box center [939, 371] width 47 height 10
click at [822, 22] on span "Close" at bounding box center [825, 26] width 19 height 11
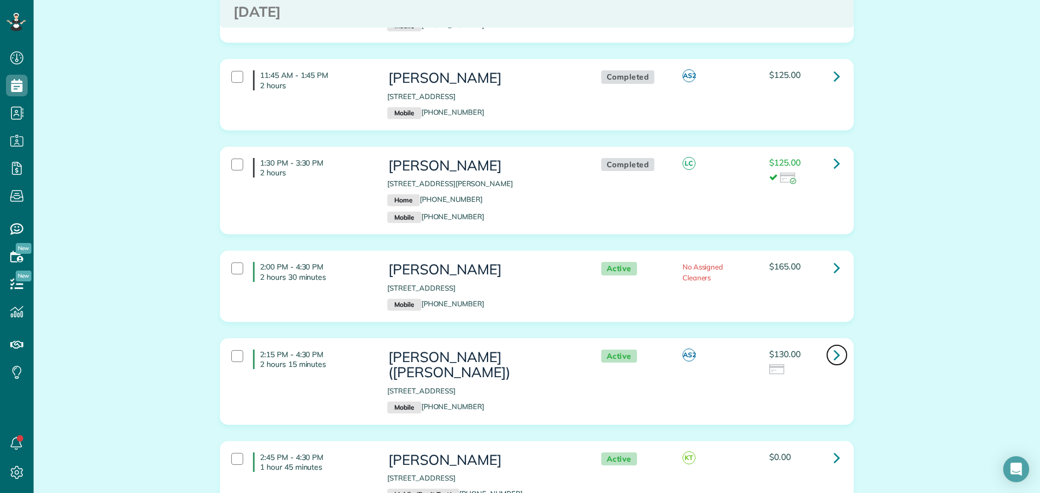
click at [833, 345] on icon at bounding box center [836, 354] width 6 height 19
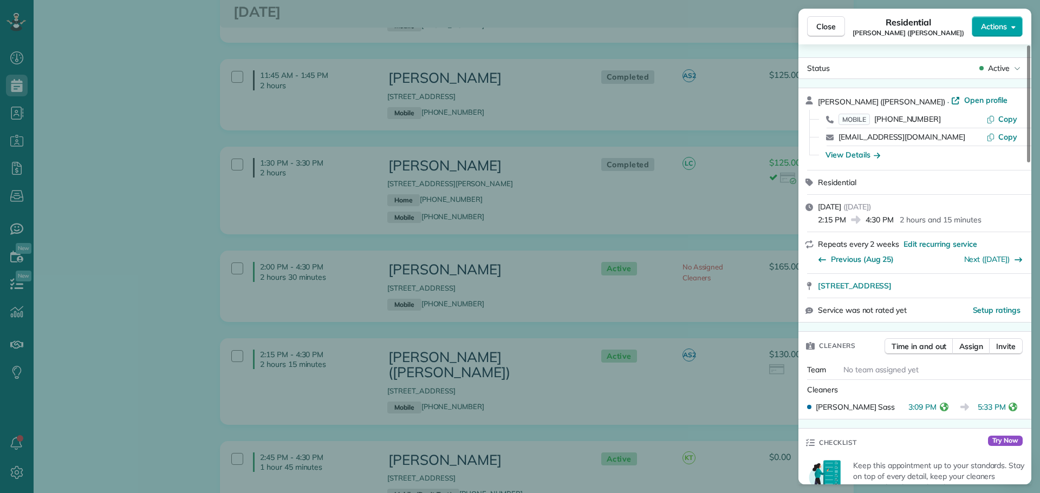
click at [995, 28] on span "Actions" at bounding box center [994, 26] width 26 height 11
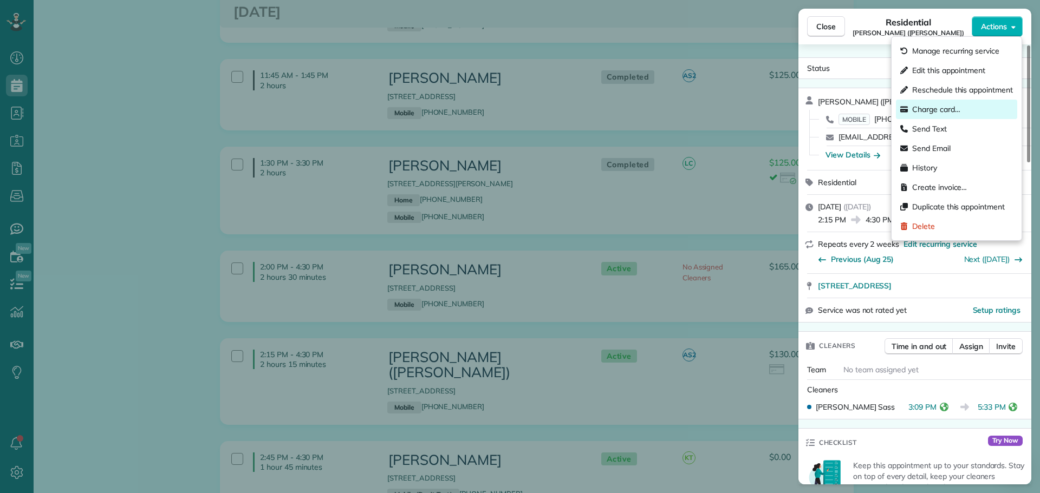
click at [942, 112] on span "Charge card…" at bounding box center [936, 109] width 48 height 11
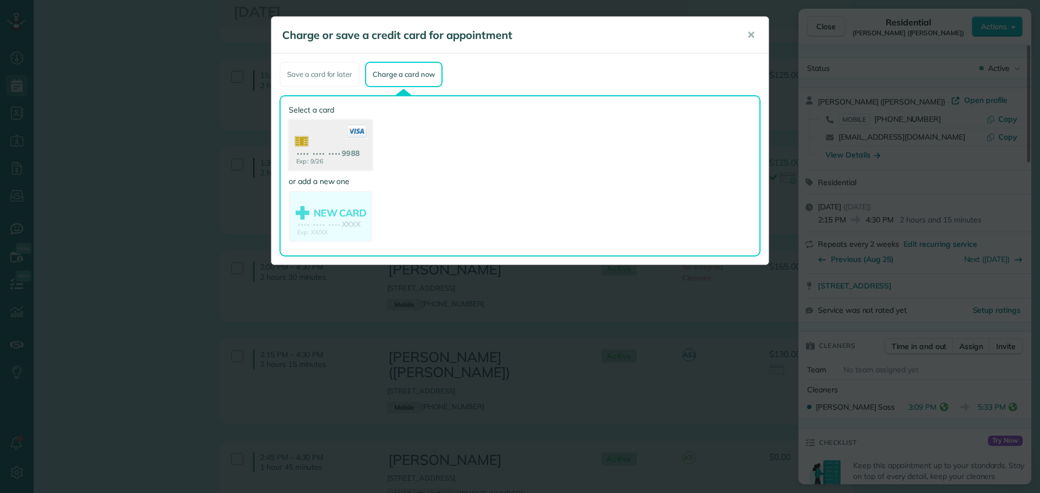
click at [341, 143] on use at bounding box center [330, 146] width 83 height 53
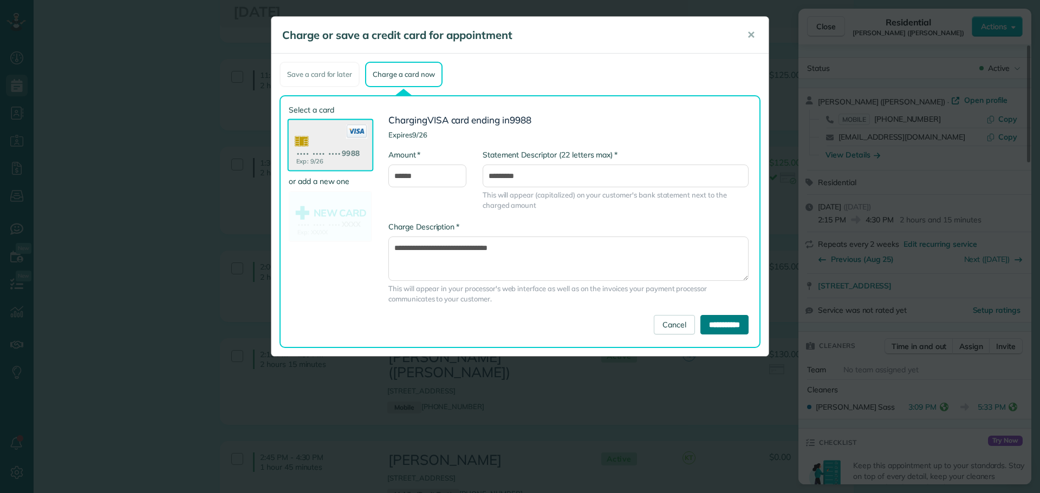
click at [714, 324] on input "**********" at bounding box center [724, 324] width 48 height 19
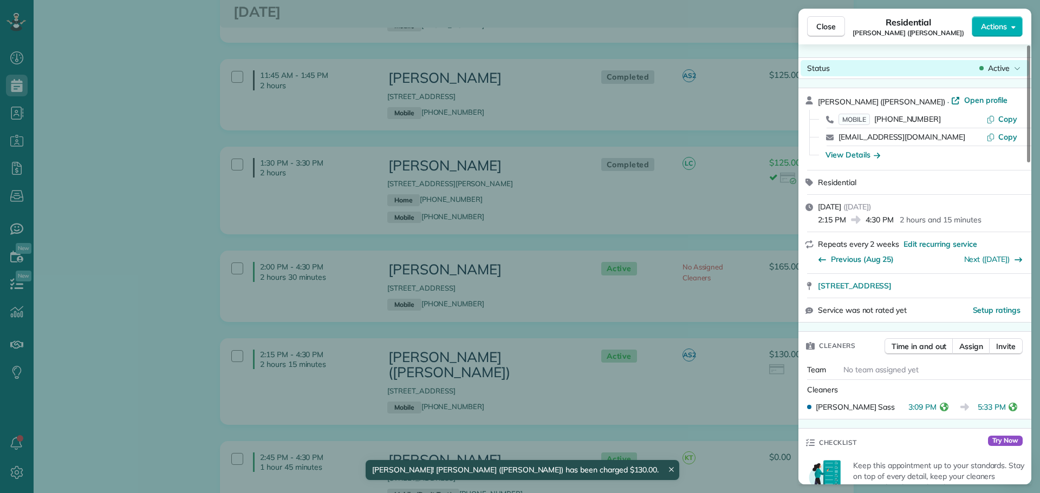
click at [1008, 69] on span "Active" at bounding box center [999, 68] width 22 height 11
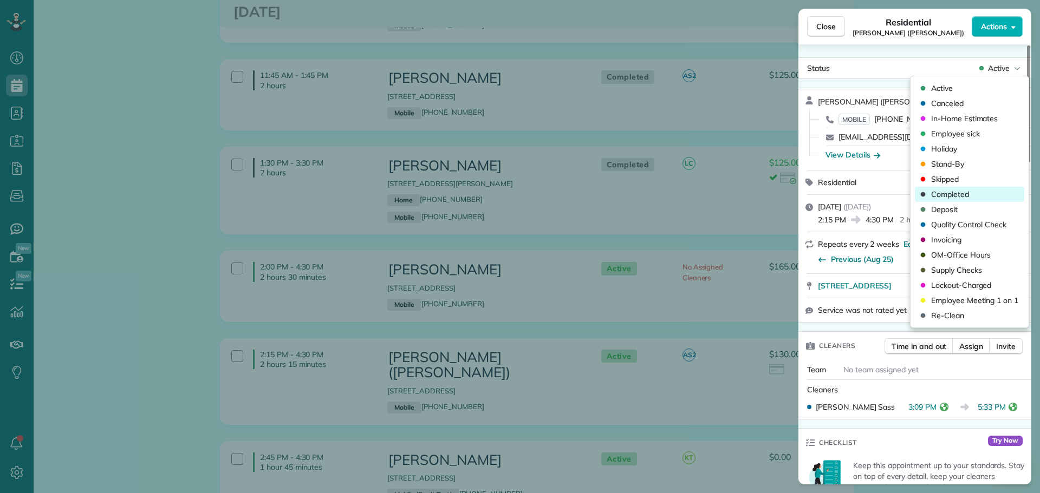
click at [951, 190] on span "Completed" at bounding box center [950, 194] width 38 height 11
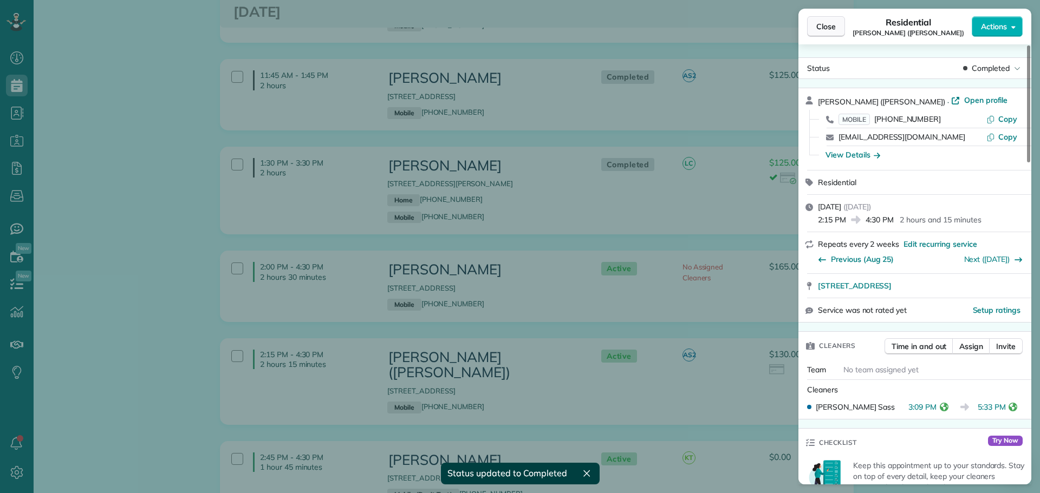
click at [819, 26] on span "Close" at bounding box center [825, 26] width 19 height 11
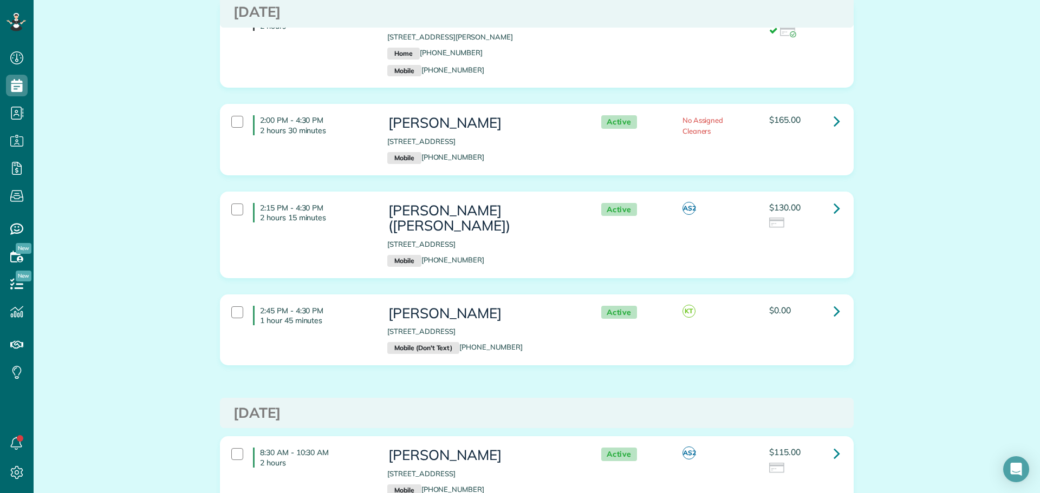
scroll to position [3628, 0]
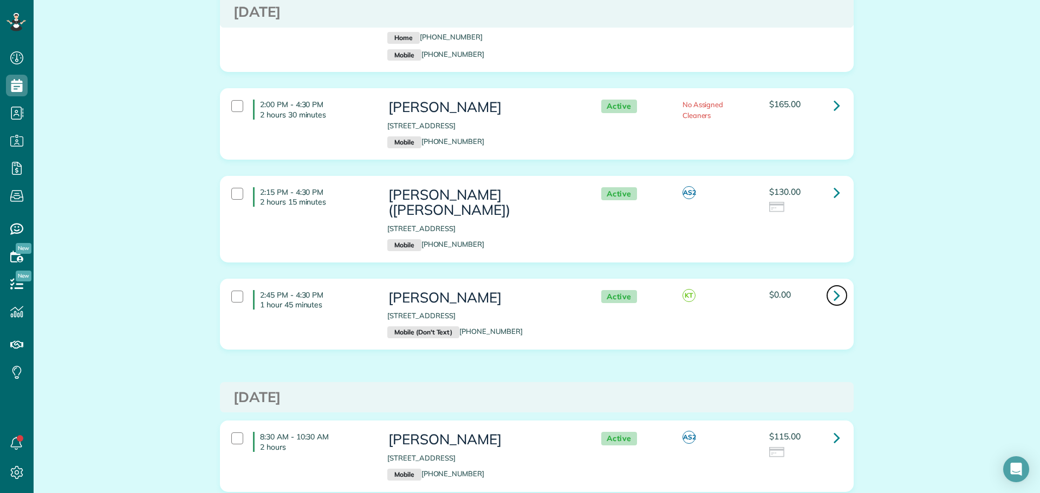
click at [833, 286] on icon at bounding box center [836, 295] width 6 height 19
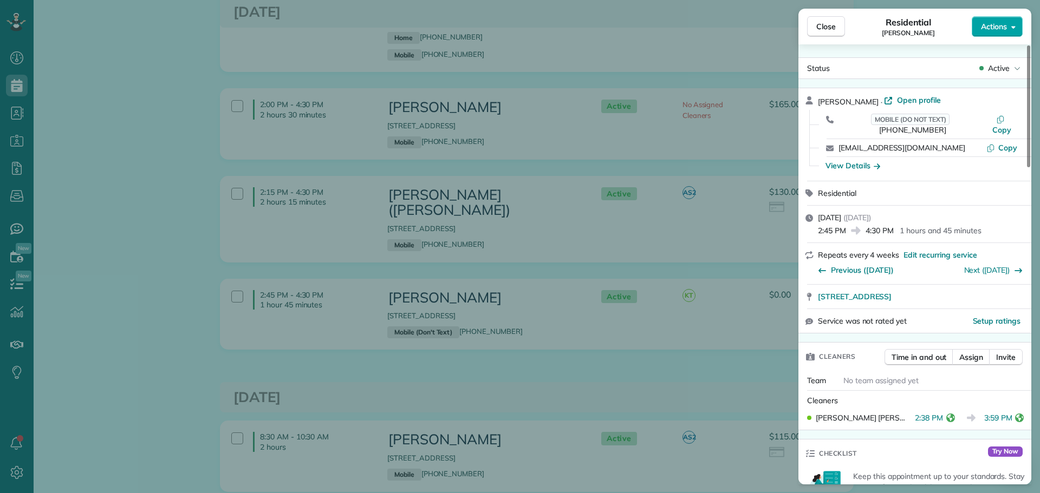
click at [988, 27] on span "Actions" at bounding box center [994, 26] width 26 height 11
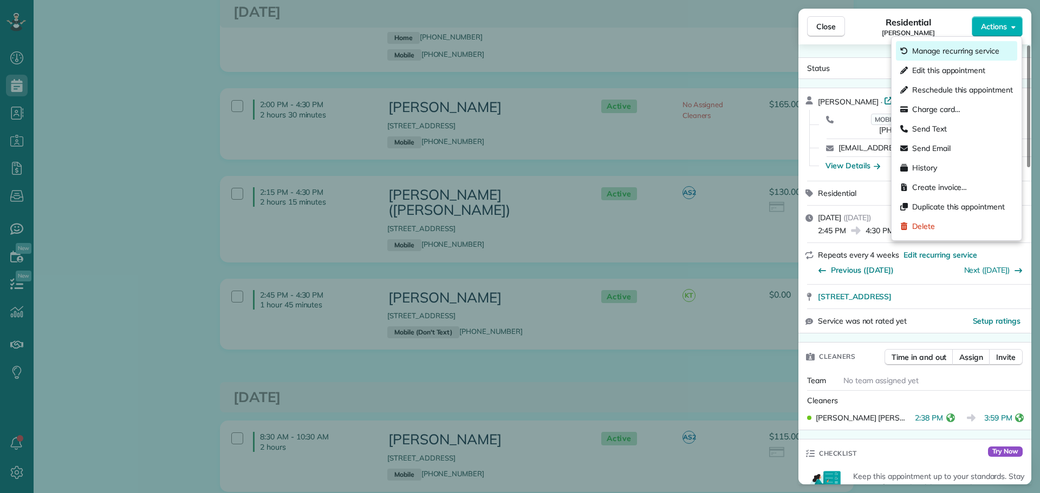
click at [936, 50] on span "Manage recurring service" at bounding box center [955, 50] width 87 height 11
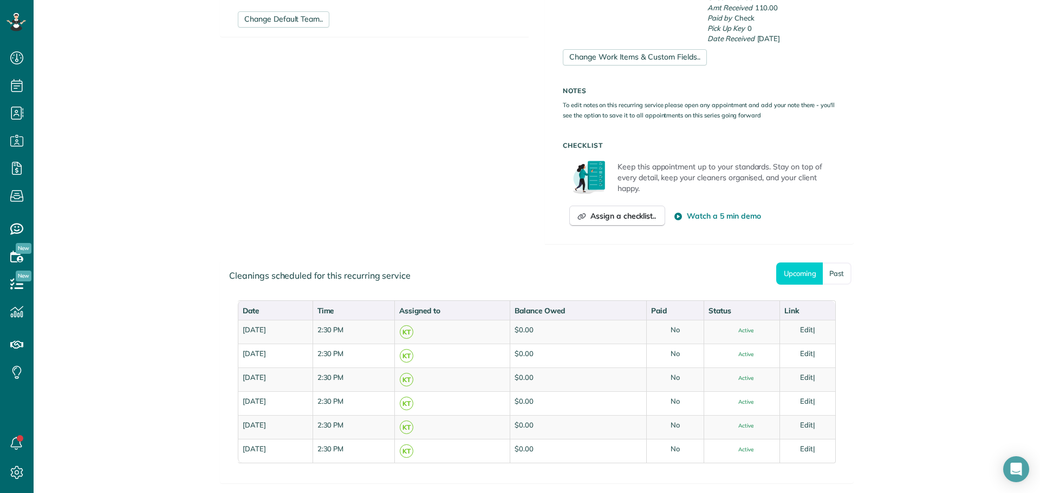
scroll to position [433, 0]
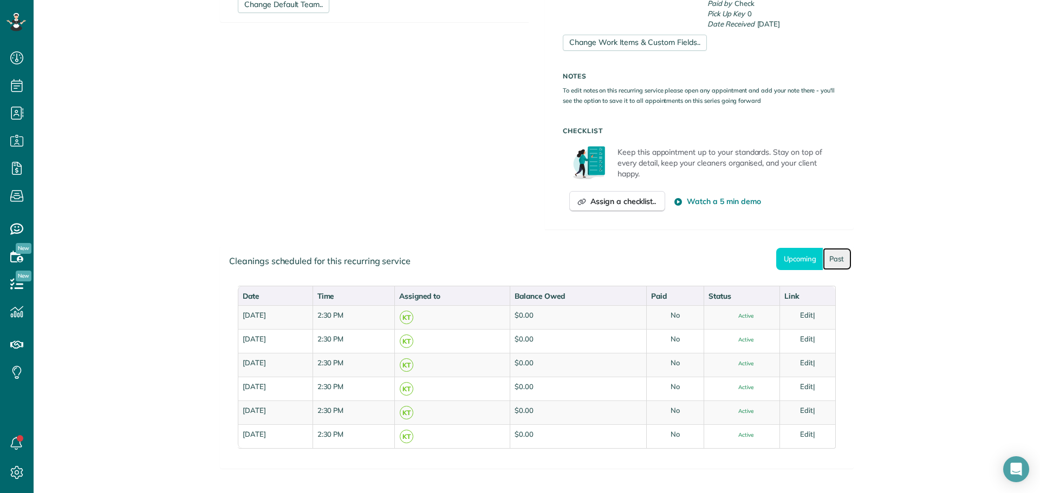
click at [831, 257] on link "Past" at bounding box center [836, 259] width 29 height 22
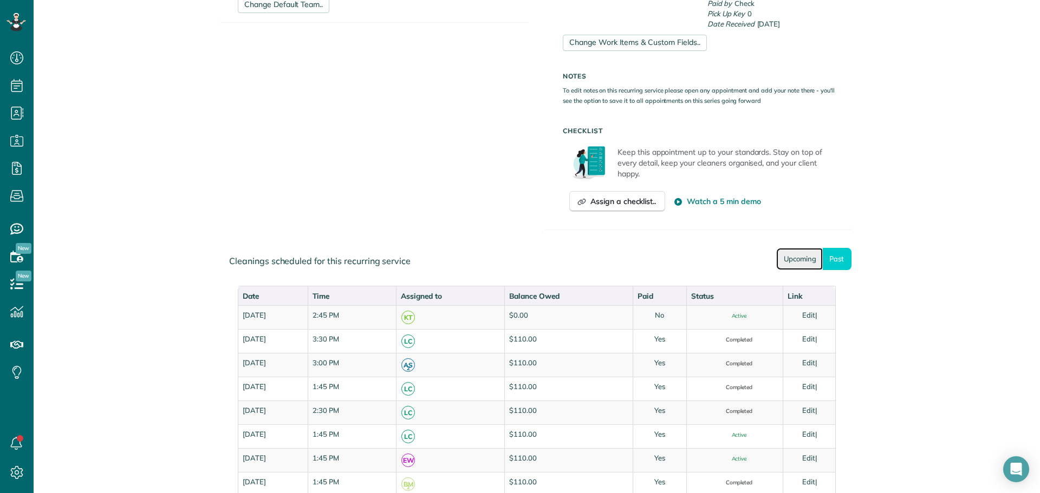
click at [782, 256] on link "Upcoming" at bounding box center [799, 259] width 47 height 22
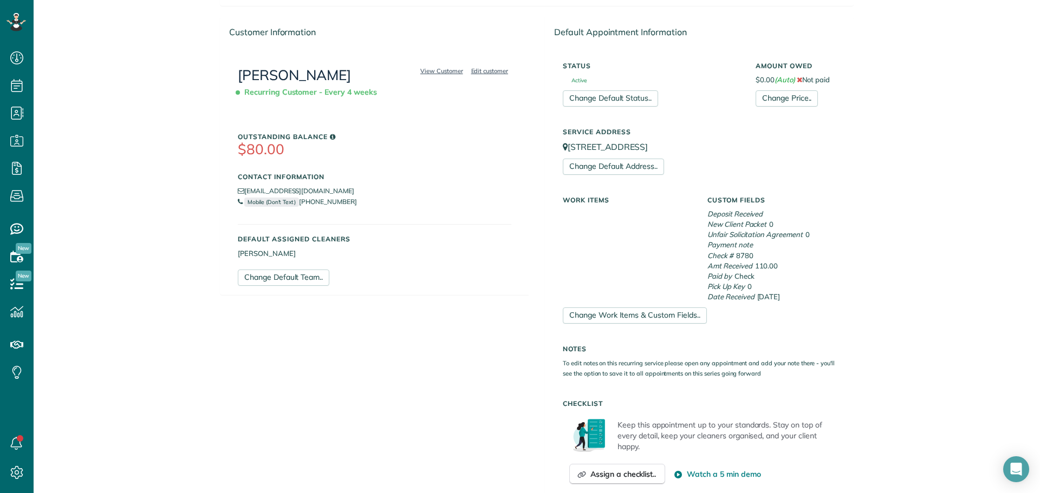
scroll to position [0, 0]
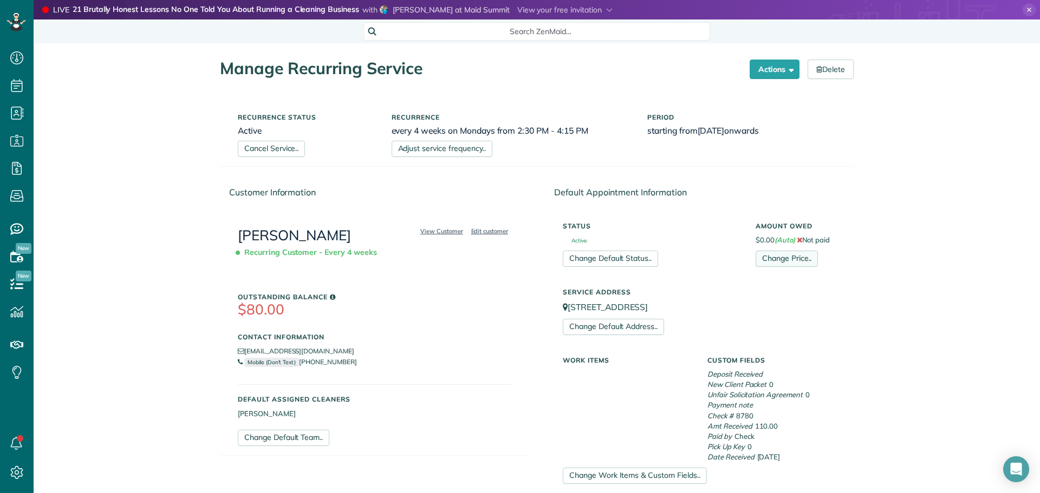
click at [780, 254] on link "Change Price.." at bounding box center [786, 259] width 62 height 16
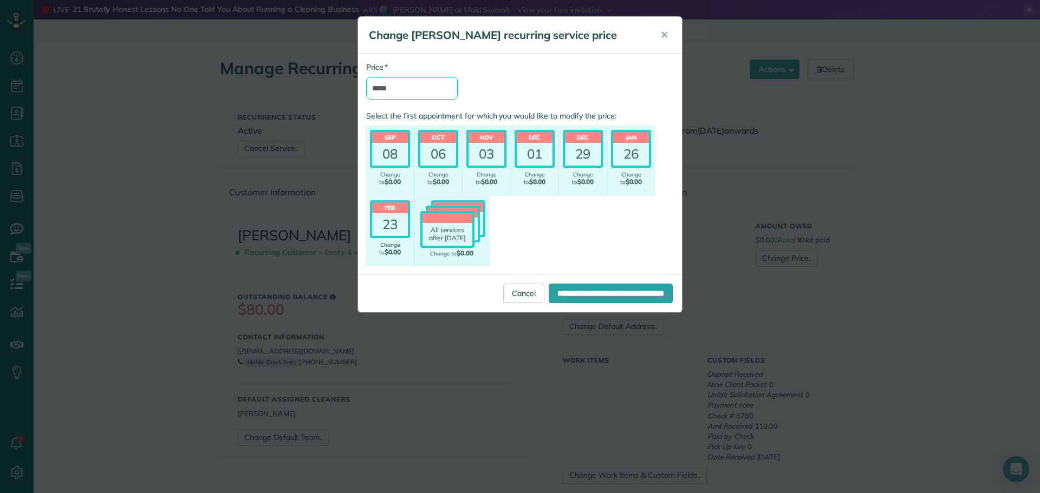
click at [408, 90] on input "*****" at bounding box center [412, 88] width 92 height 23
click at [408, 92] on input "*****" at bounding box center [412, 88] width 92 height 23
type input "*******"
click at [387, 157] on div "08" at bounding box center [390, 154] width 36 height 23
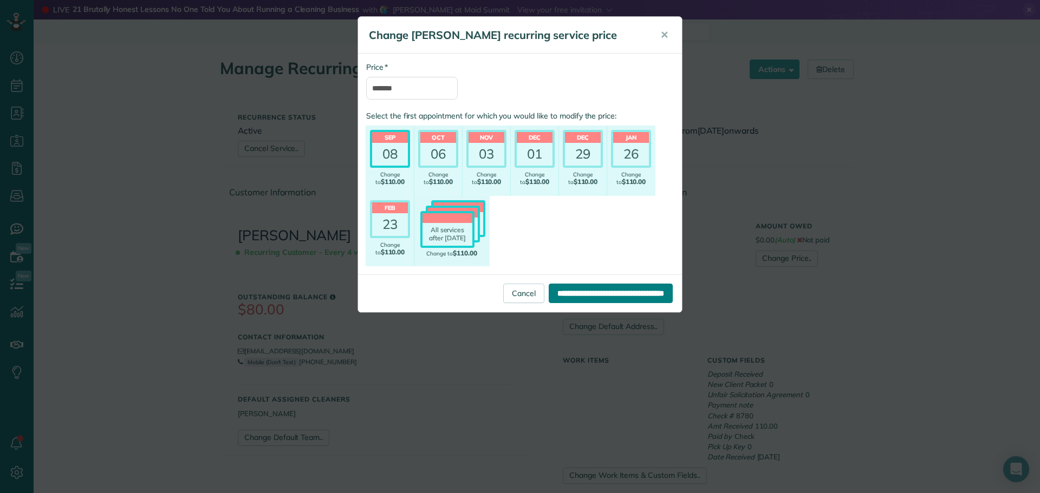
click at [591, 296] on input "**********" at bounding box center [611, 293] width 124 height 19
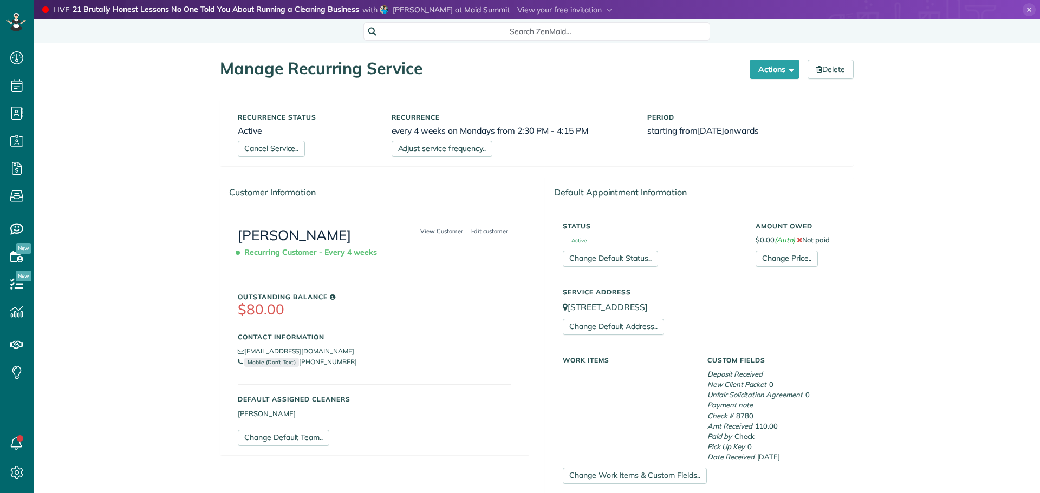
scroll to position [5, 5]
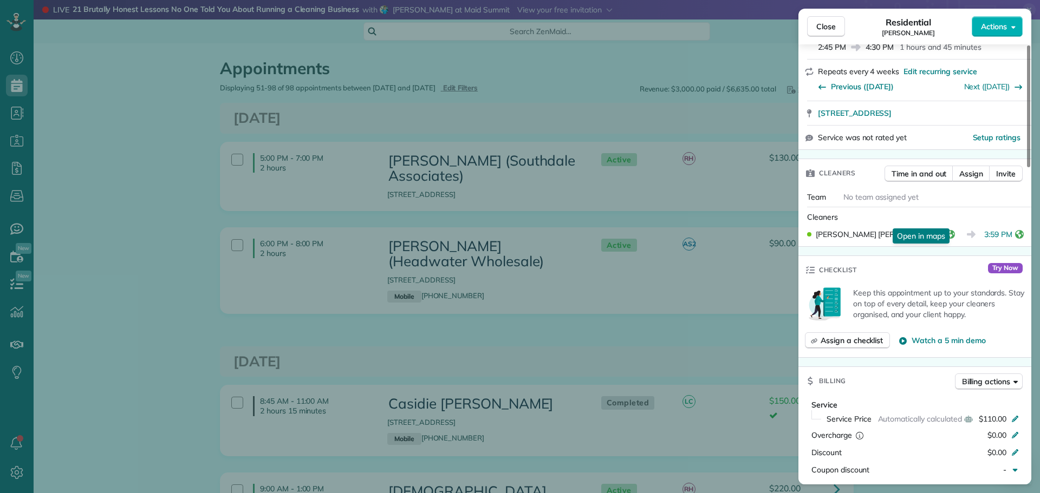
scroll to position [217, 0]
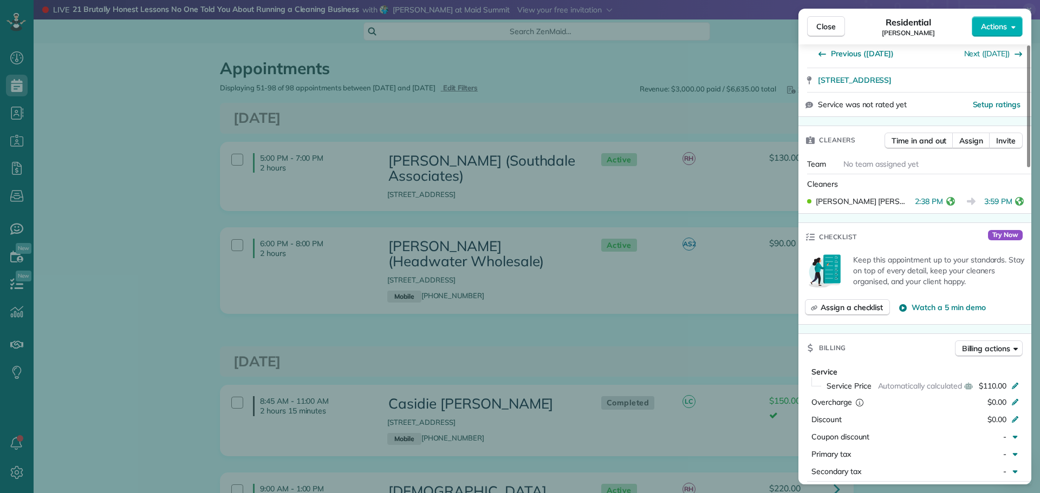
drag, startPoint x: 830, startPoint y: 23, endPoint x: 701, endPoint y: 195, distance: 215.1
click at [830, 23] on span "Close" at bounding box center [825, 26] width 19 height 11
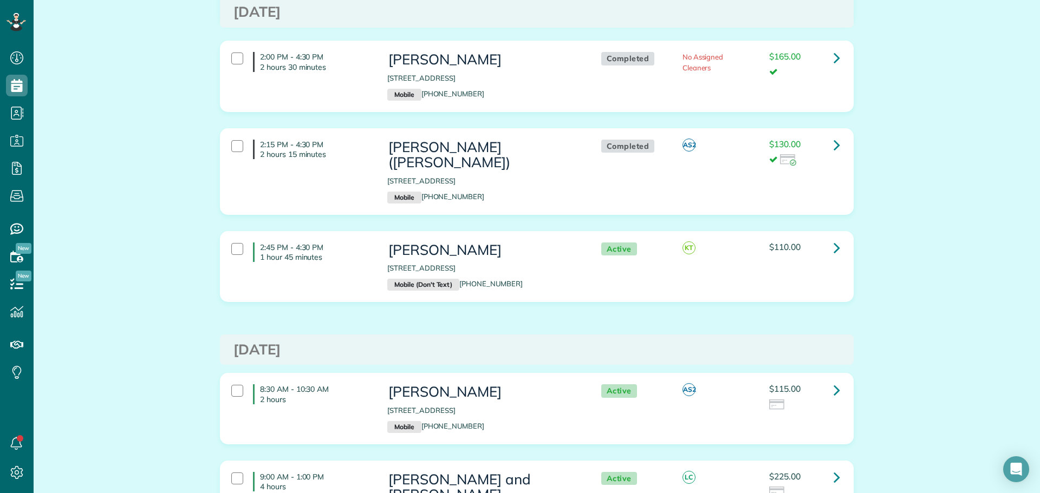
scroll to position [3682, 0]
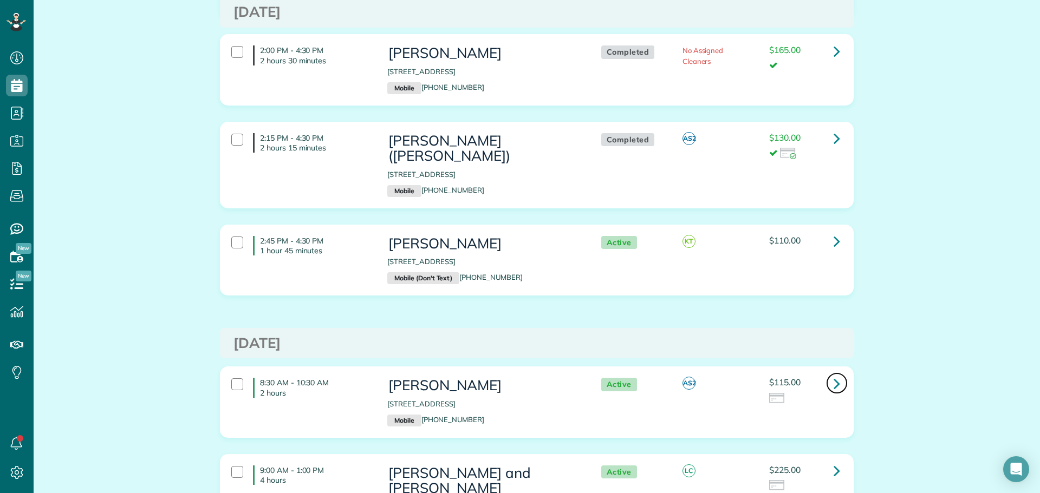
click at [828, 373] on link at bounding box center [837, 384] width 22 height 22
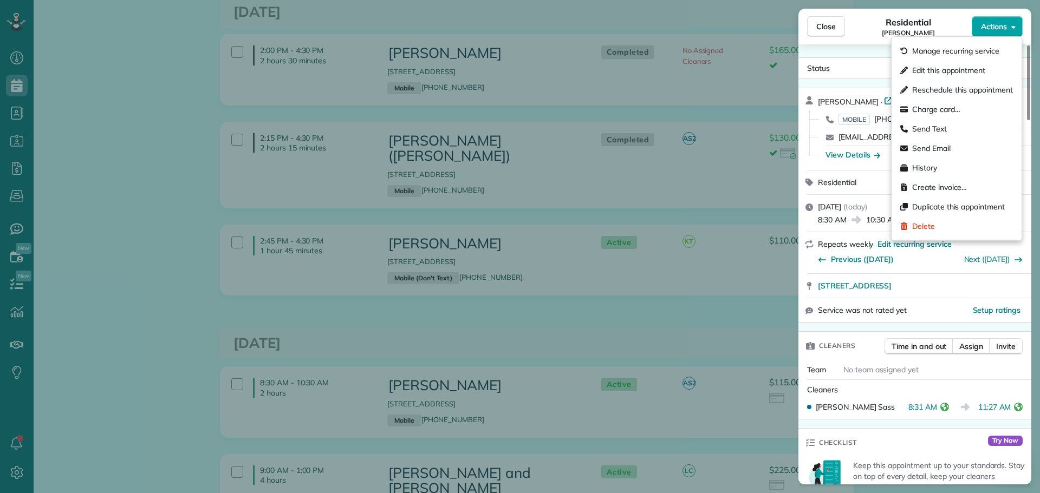
click at [993, 25] on span "Actions" at bounding box center [994, 26] width 26 height 11
click at [931, 107] on span "Charge card…" at bounding box center [936, 109] width 48 height 11
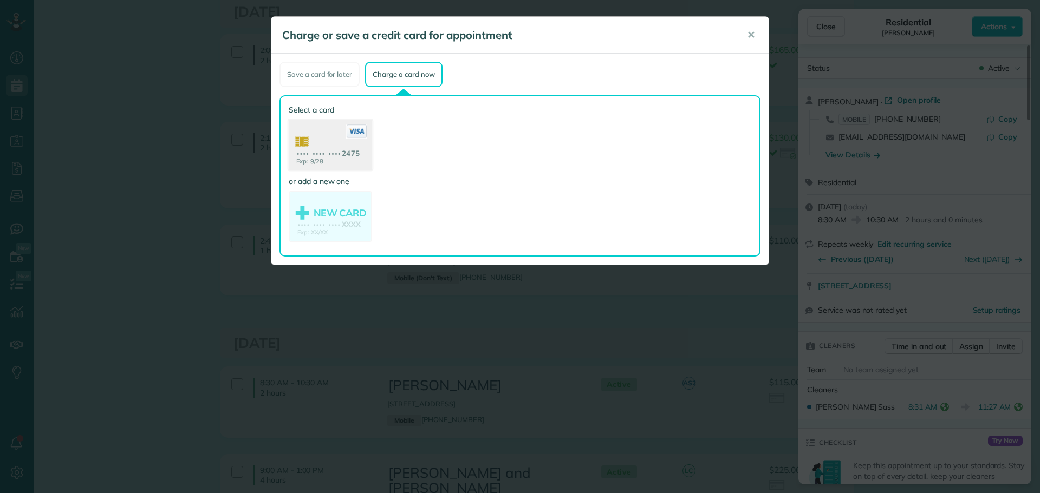
click at [340, 148] on use at bounding box center [330, 146] width 83 height 53
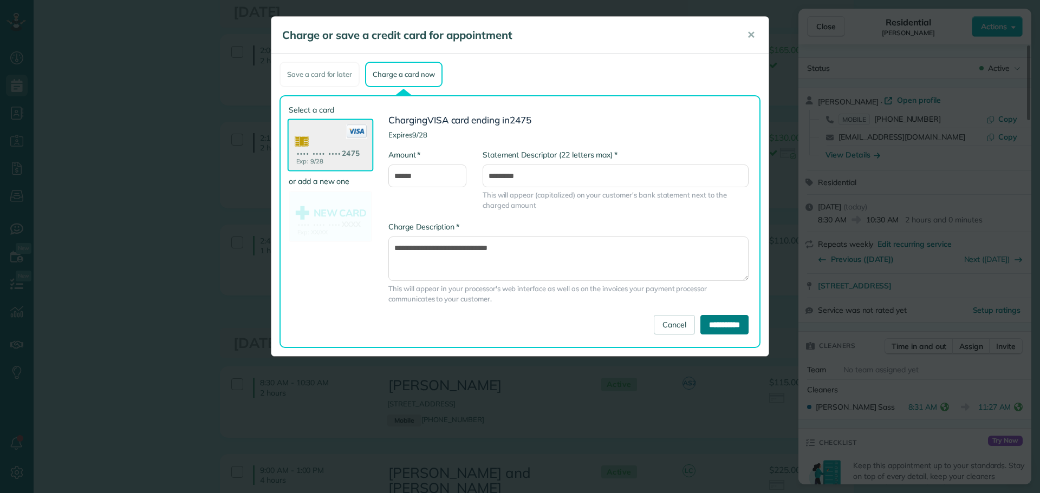
click at [713, 326] on input "**********" at bounding box center [724, 324] width 48 height 19
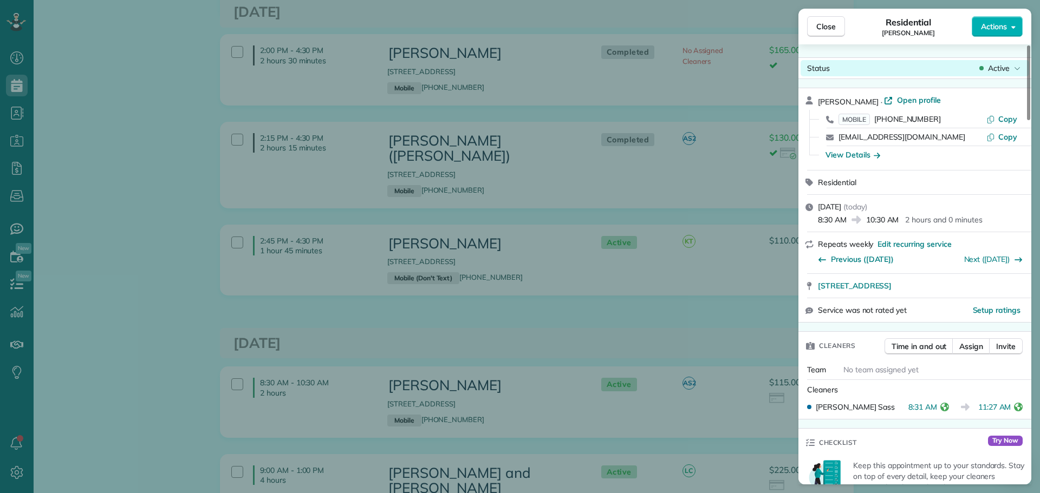
click at [989, 66] on span "Active" at bounding box center [999, 68] width 22 height 11
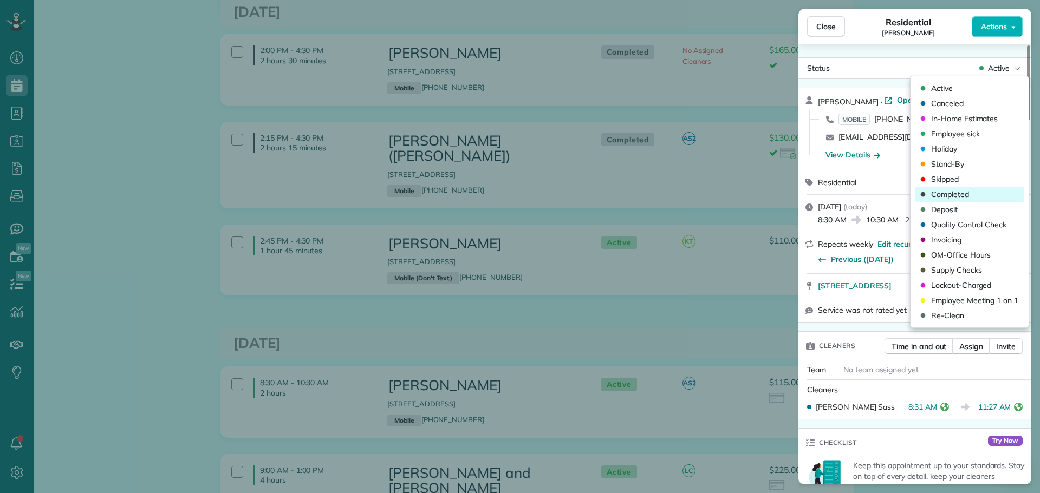
click at [949, 193] on span "Completed" at bounding box center [950, 194] width 38 height 11
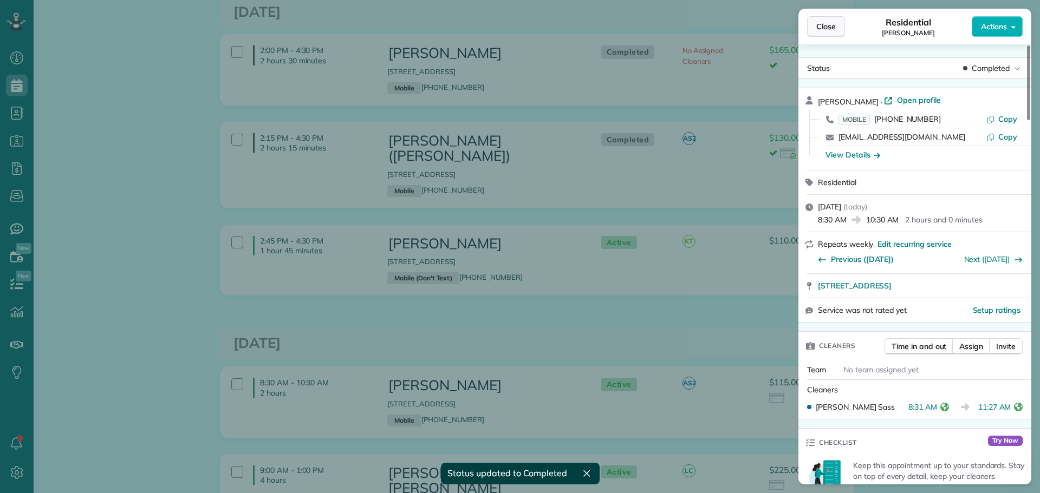
click at [828, 28] on span "Close" at bounding box center [825, 26] width 19 height 11
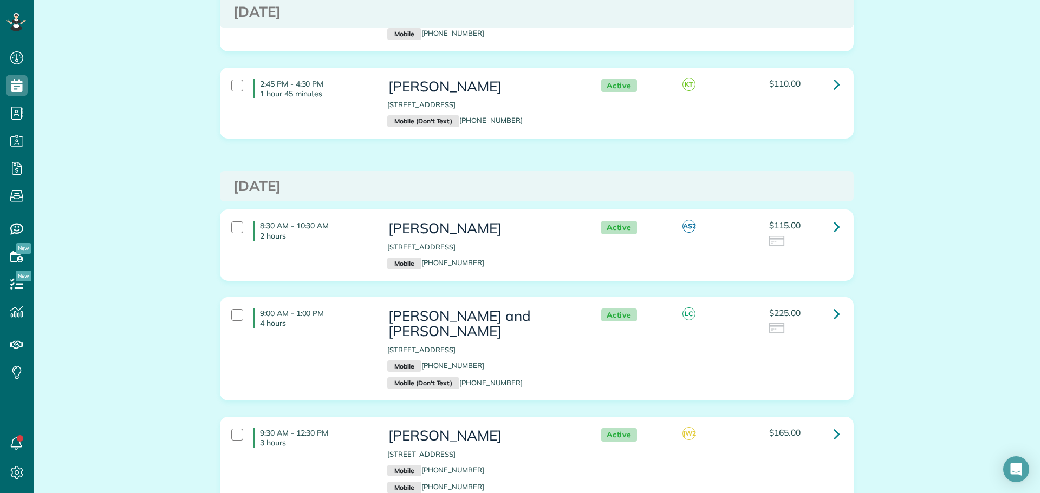
scroll to position [3844, 0]
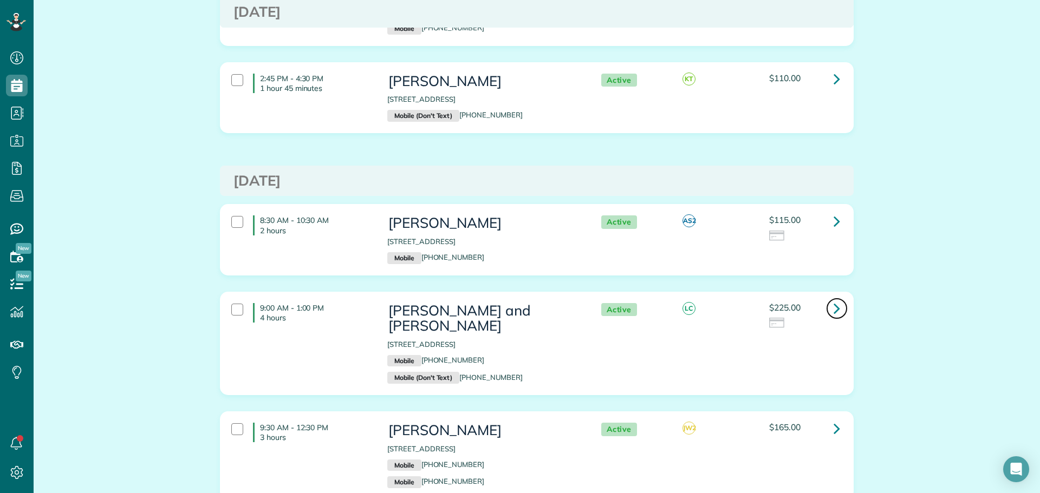
click at [833, 299] on icon at bounding box center [836, 308] width 6 height 19
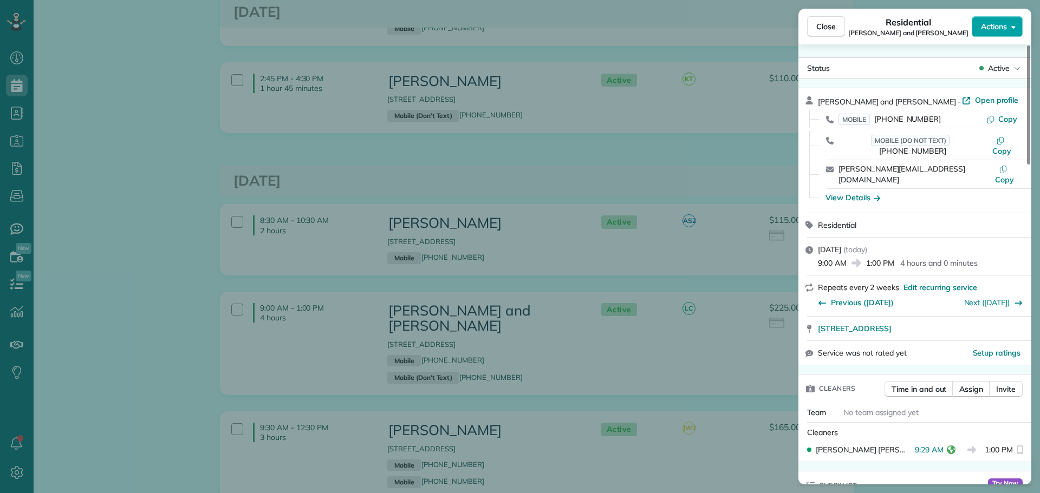
click at [986, 21] on span "Actions" at bounding box center [994, 26] width 26 height 11
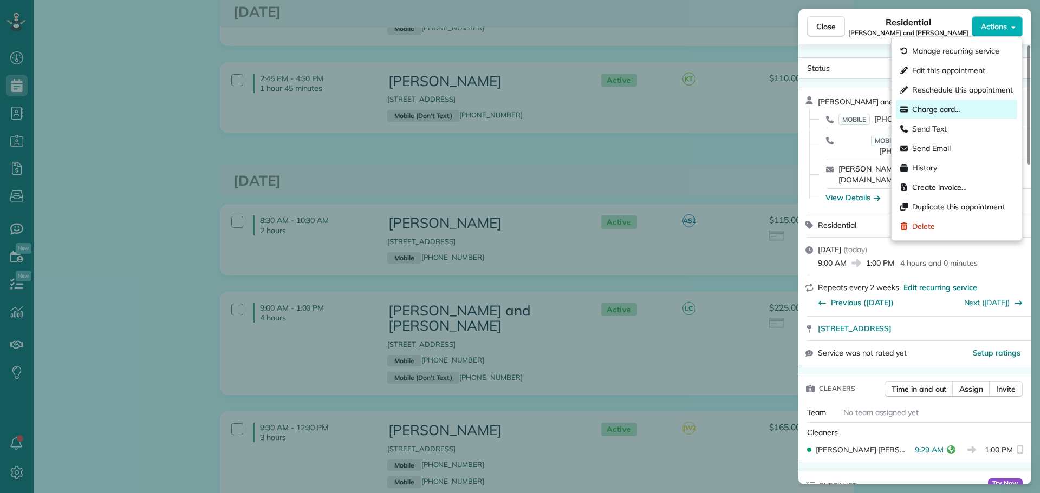
click at [925, 109] on span "Charge card…" at bounding box center [936, 109] width 48 height 11
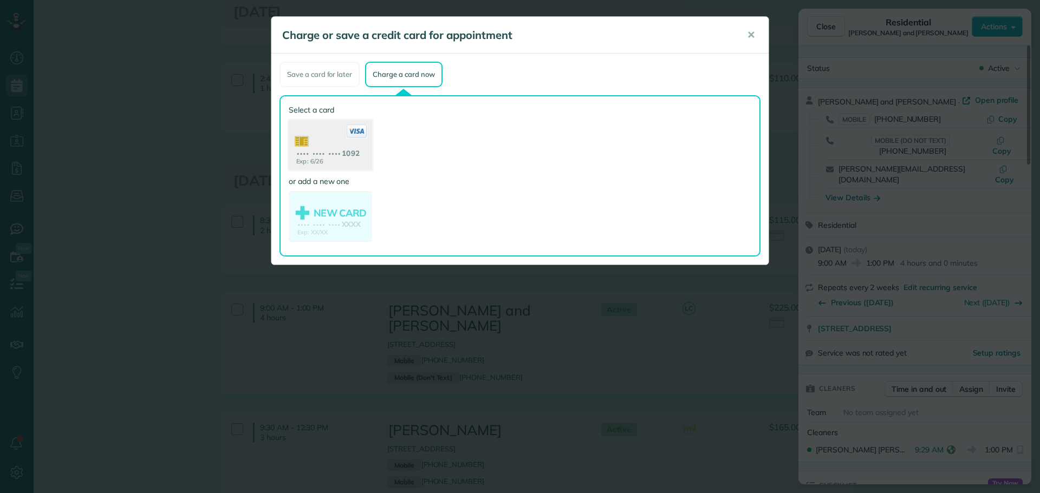
click at [338, 139] on use at bounding box center [330, 146] width 83 height 53
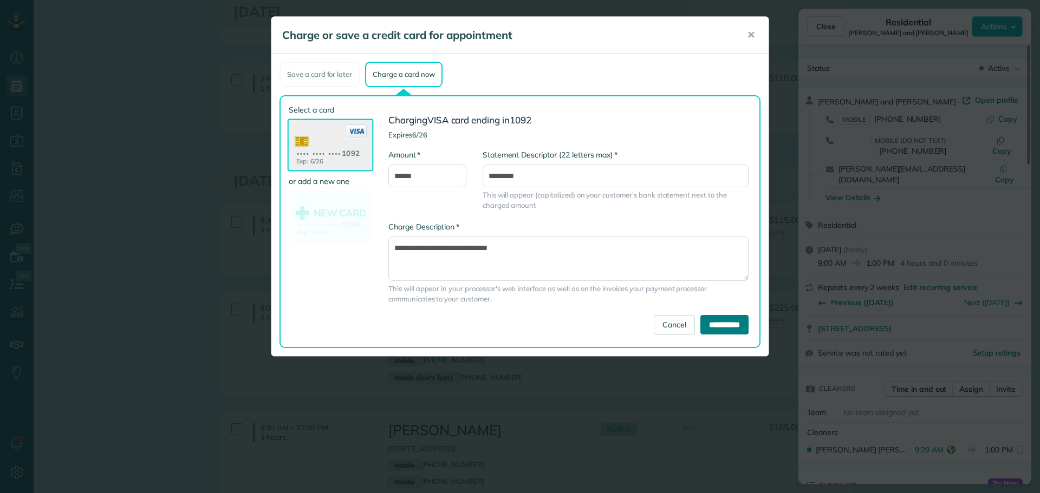
click at [725, 325] on input "**********" at bounding box center [724, 324] width 48 height 19
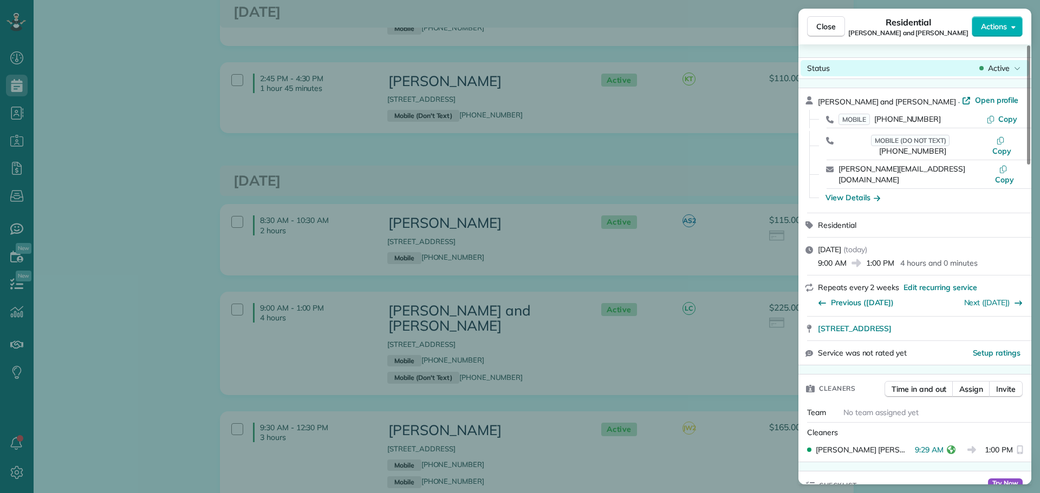
click at [988, 64] on span "Active" at bounding box center [999, 68] width 22 height 11
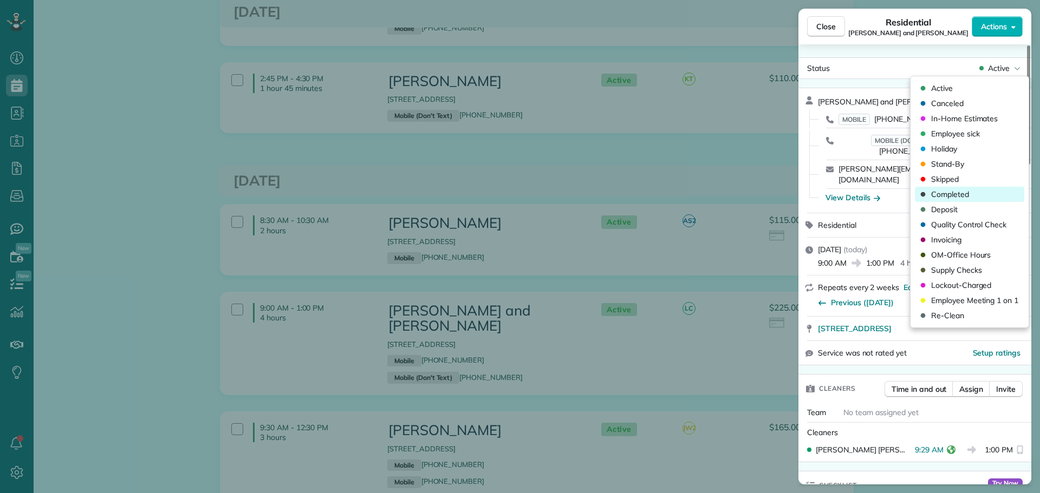
click at [946, 192] on span "Completed" at bounding box center [950, 194] width 38 height 11
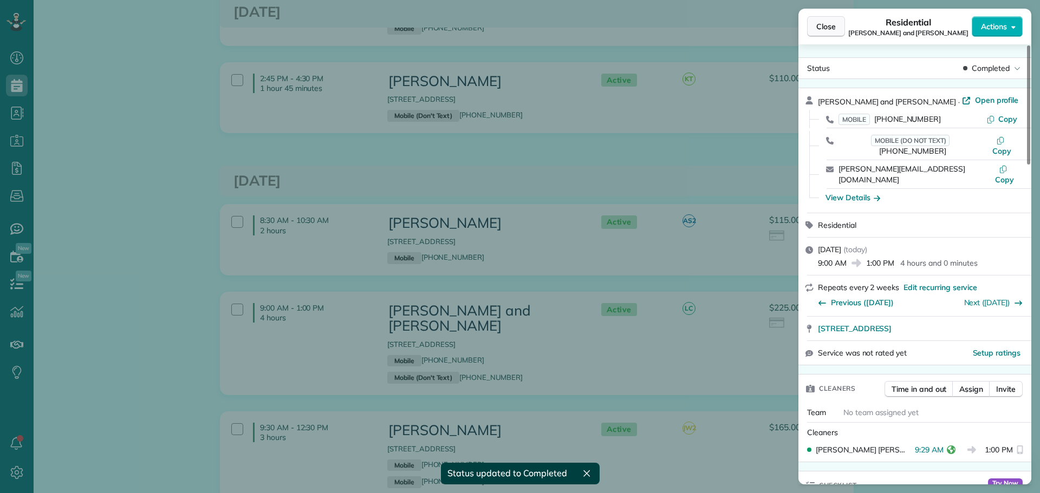
click at [824, 19] on button "Close" at bounding box center [826, 26] width 38 height 21
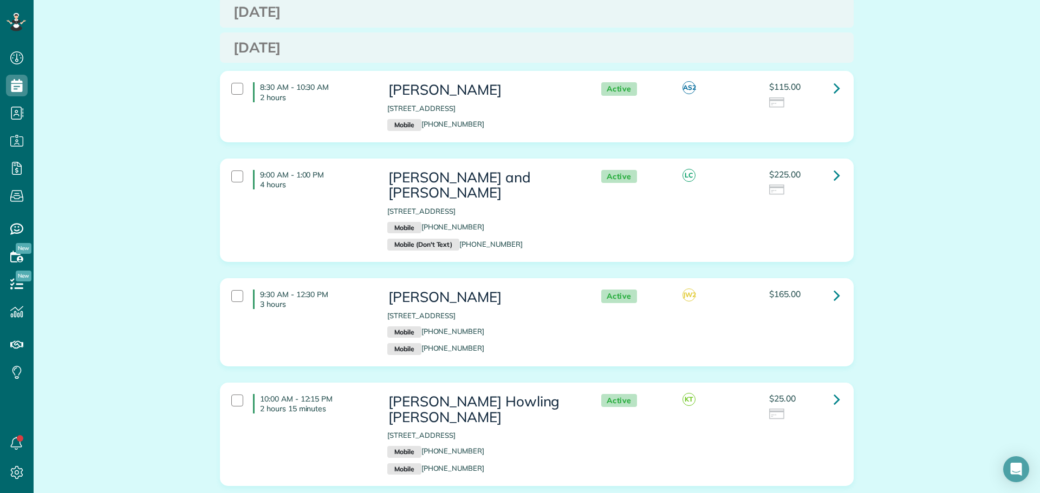
scroll to position [4007, 0]
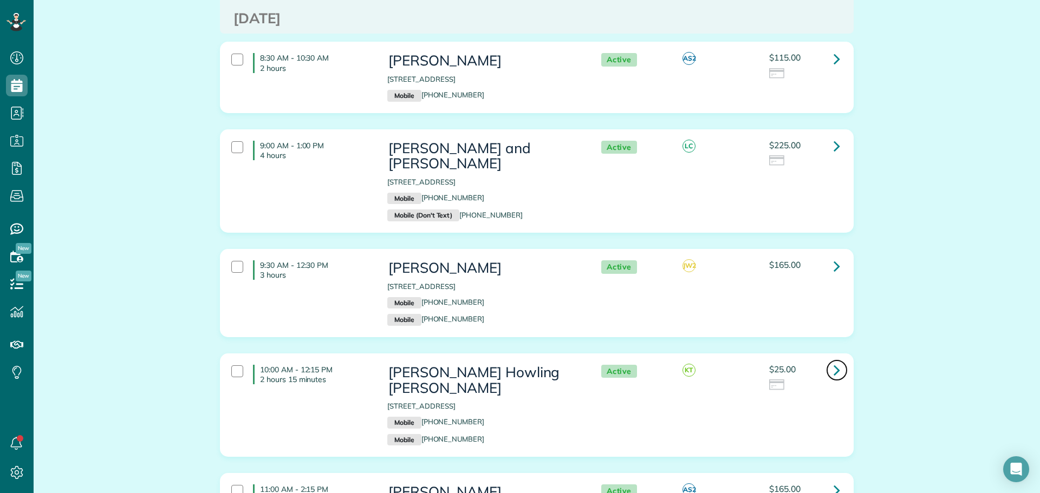
click at [833, 361] on icon at bounding box center [836, 370] width 6 height 19
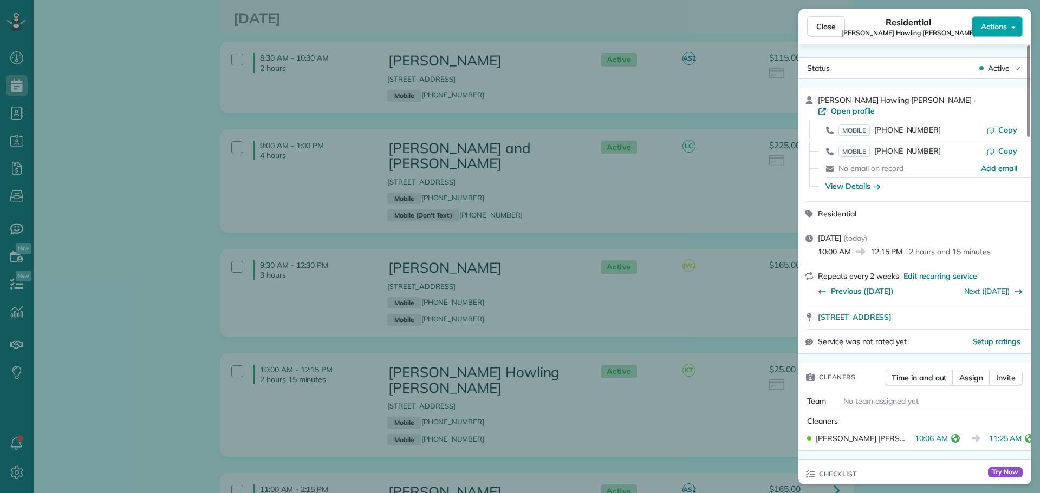
click at [988, 26] on span "Actions" at bounding box center [994, 26] width 26 height 11
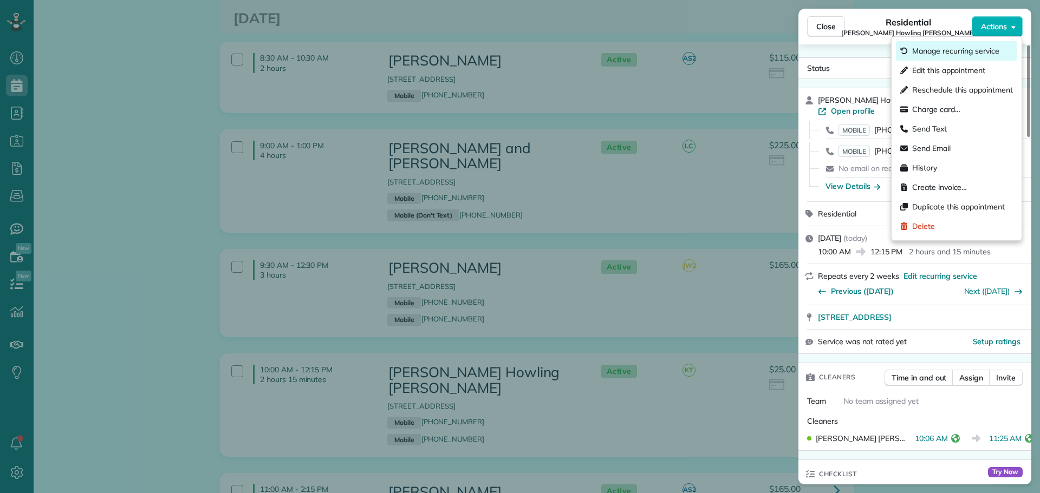
click at [959, 45] on span "Manage recurring service" at bounding box center [955, 50] width 87 height 11
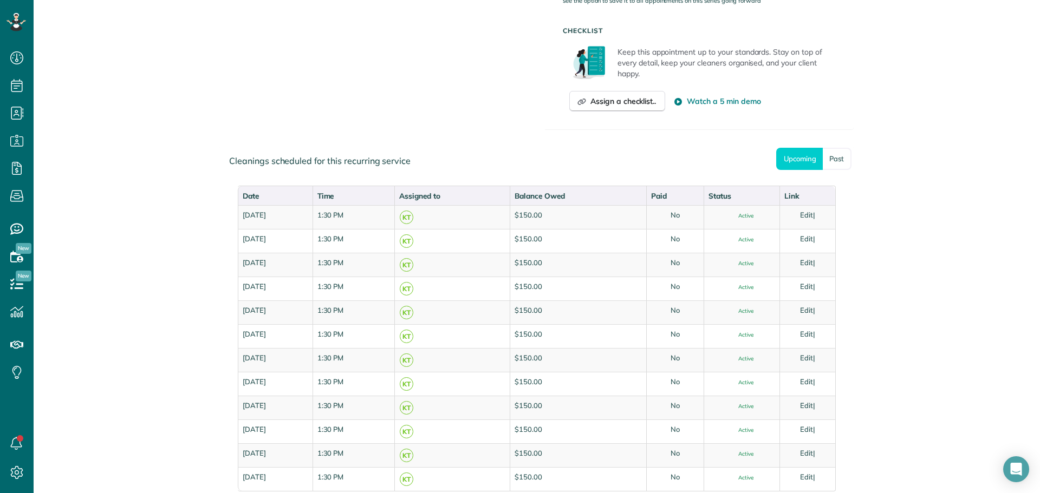
scroll to position [541, 0]
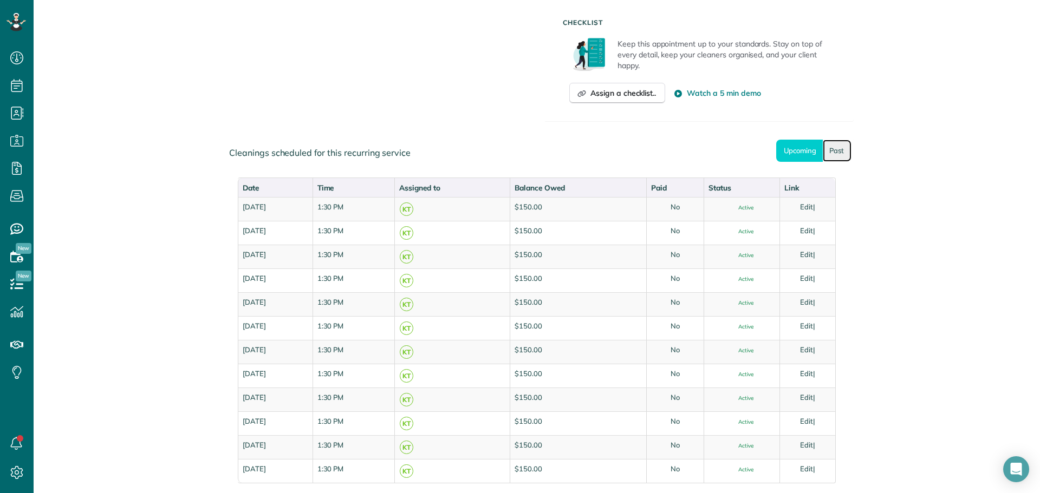
click at [828, 151] on link "Past" at bounding box center [836, 151] width 29 height 22
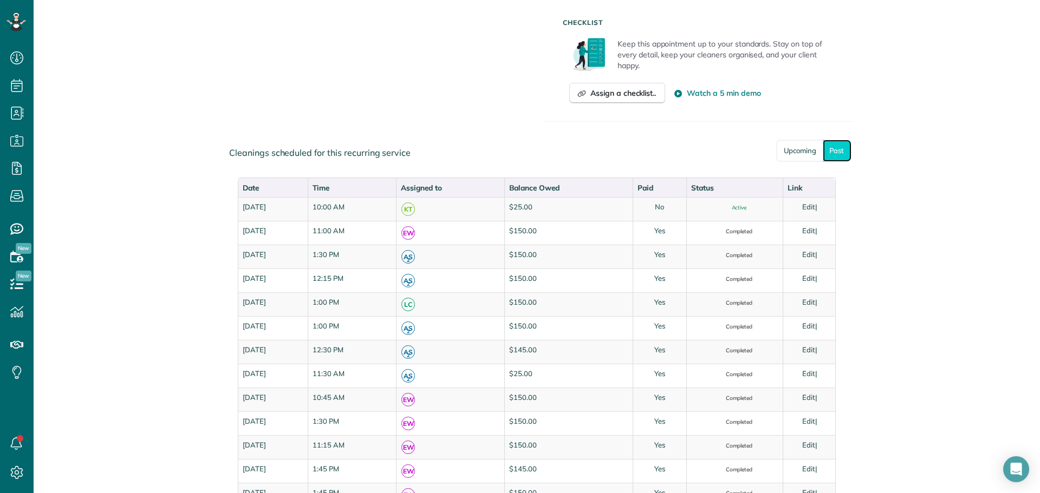
click at [830, 151] on link "Past" at bounding box center [836, 151] width 29 height 22
click at [800, 154] on link "Upcoming" at bounding box center [799, 151] width 47 height 22
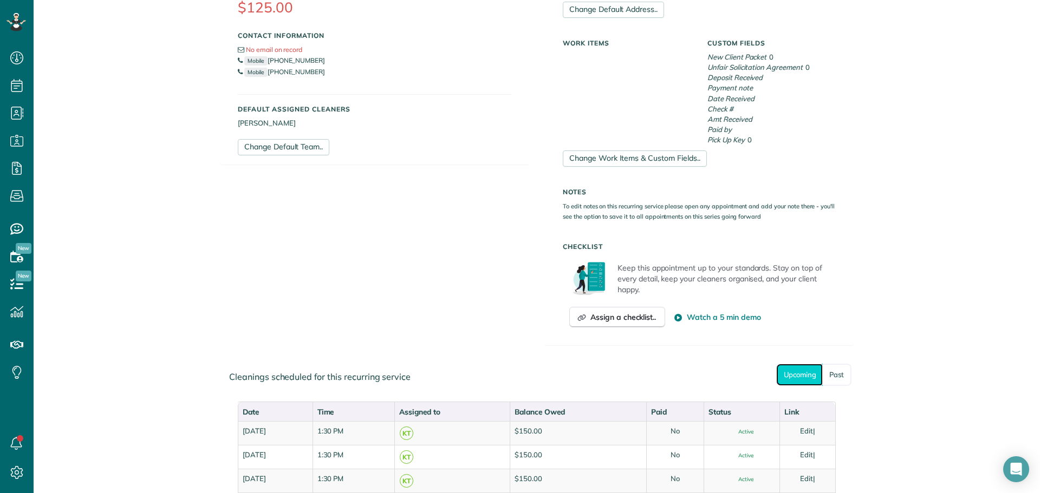
scroll to position [271, 0]
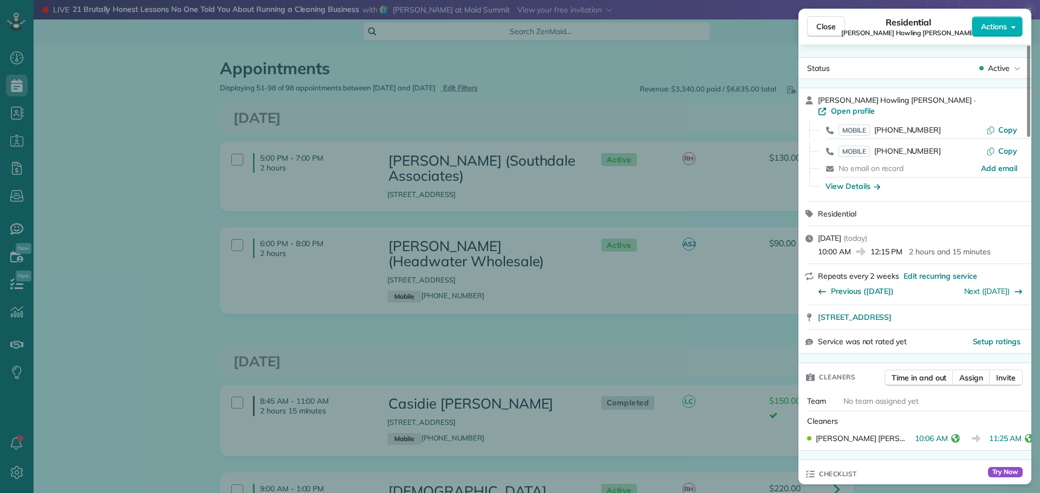
scroll to position [325, 0]
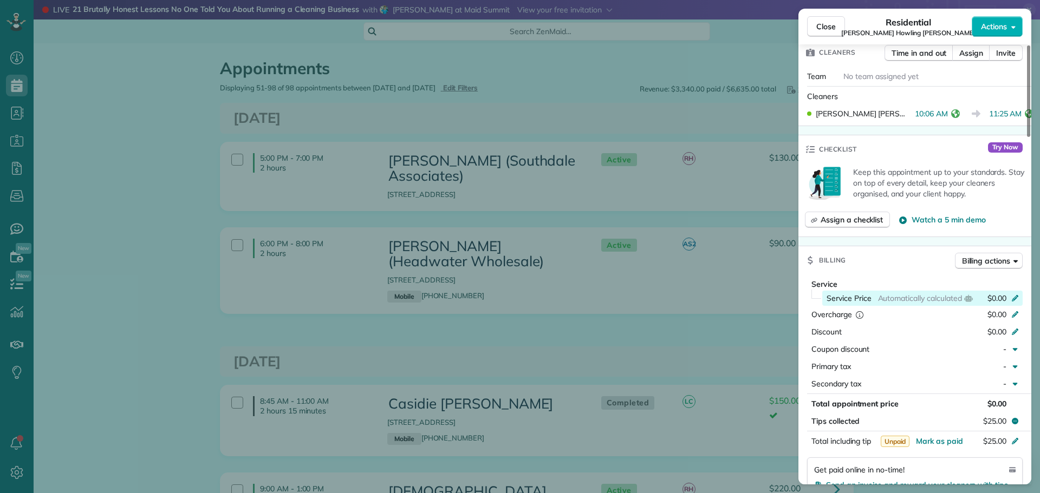
click at [1018, 293] on icon at bounding box center [1014, 297] width 9 height 9
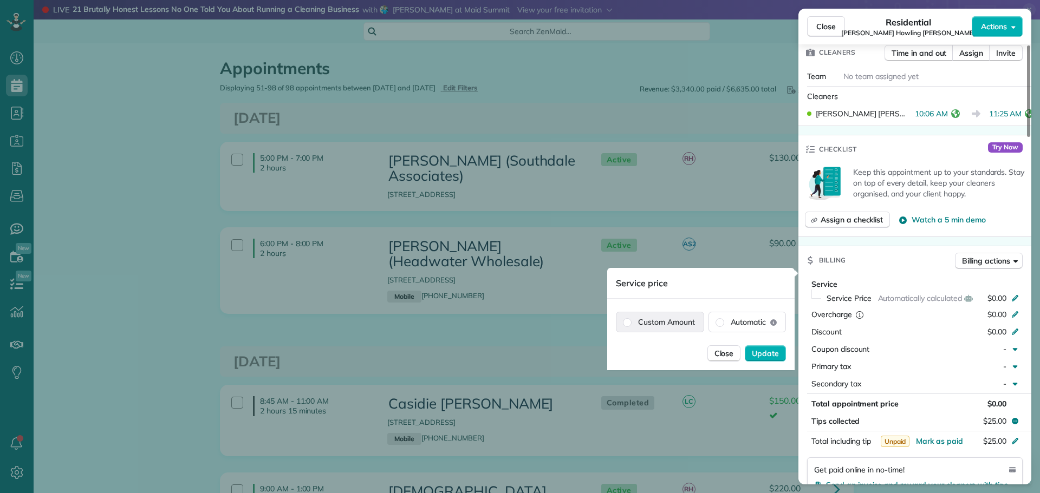
click at [683, 322] on label "Custom Amount" at bounding box center [659, 321] width 87 height 19
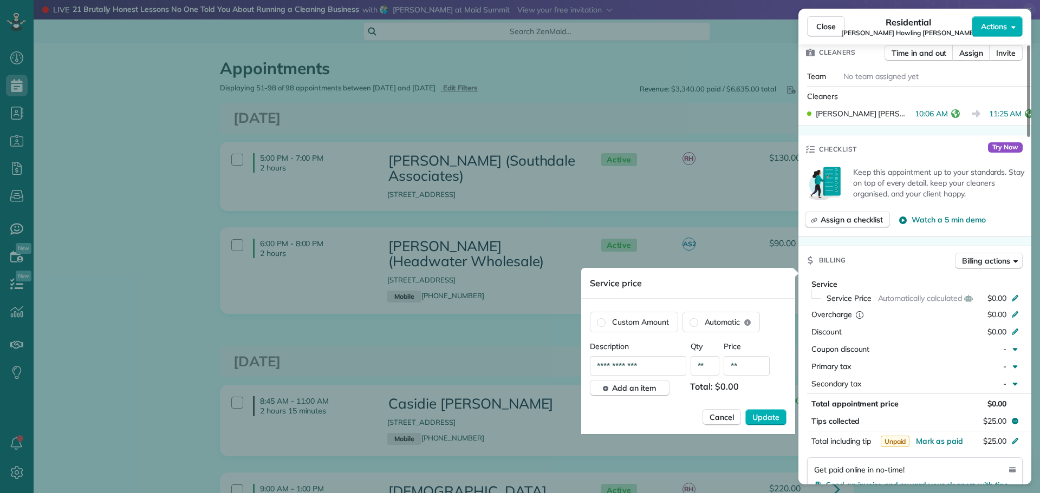
click at [752, 362] on input "**" at bounding box center [746, 365] width 46 height 19
type input "*******"
click at [764, 418] on span "Update" at bounding box center [765, 417] width 27 height 11
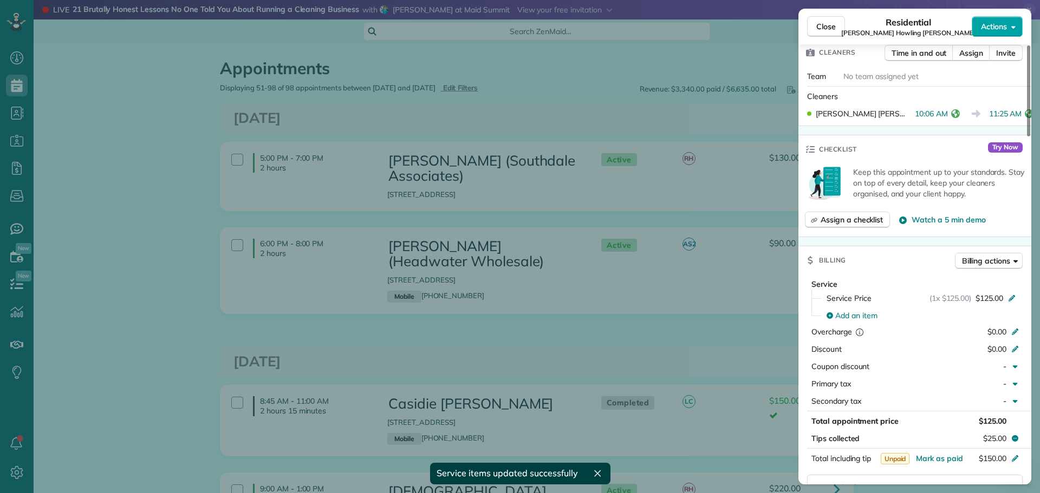
click at [989, 25] on span "Actions" at bounding box center [994, 26] width 26 height 11
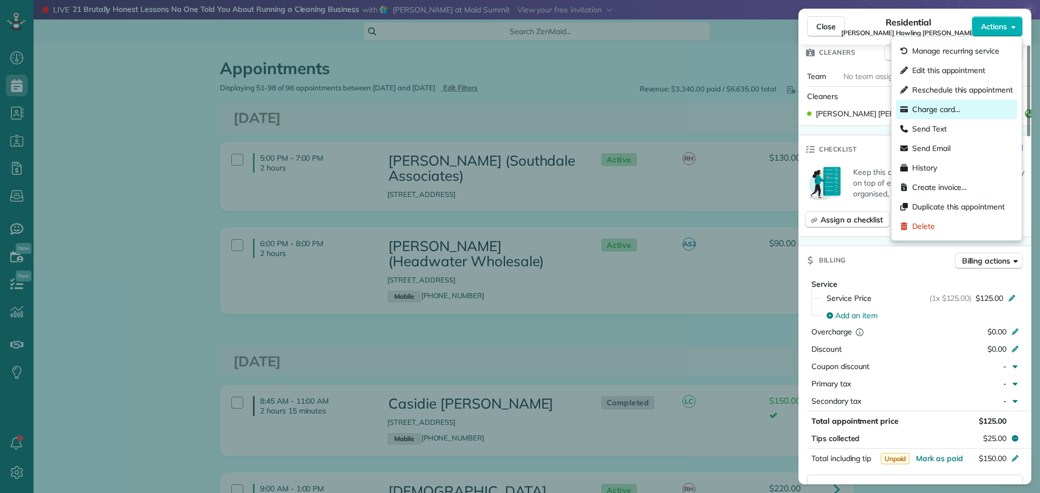
click at [931, 111] on span "Charge card…" at bounding box center [936, 109] width 48 height 11
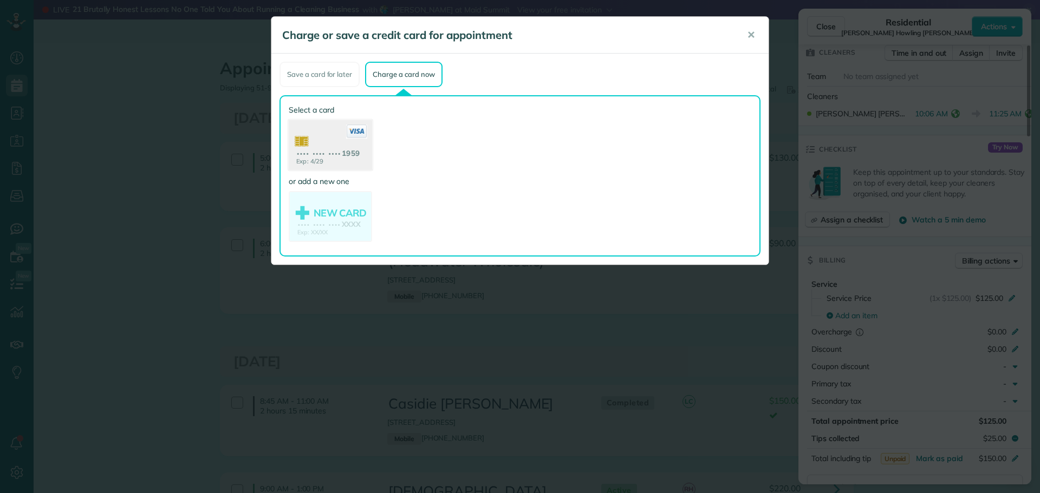
click at [312, 143] on use at bounding box center [330, 146] width 83 height 53
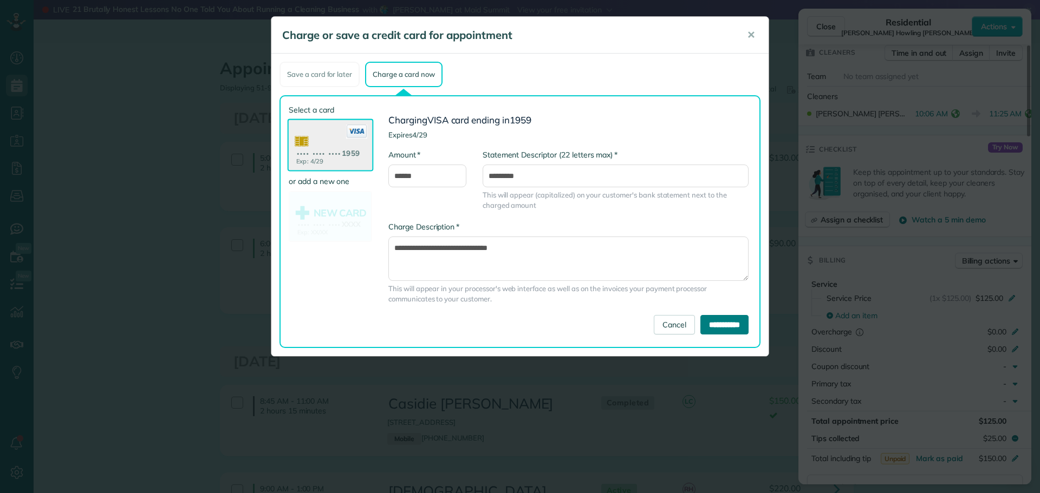
click at [702, 321] on input "**********" at bounding box center [724, 324] width 48 height 19
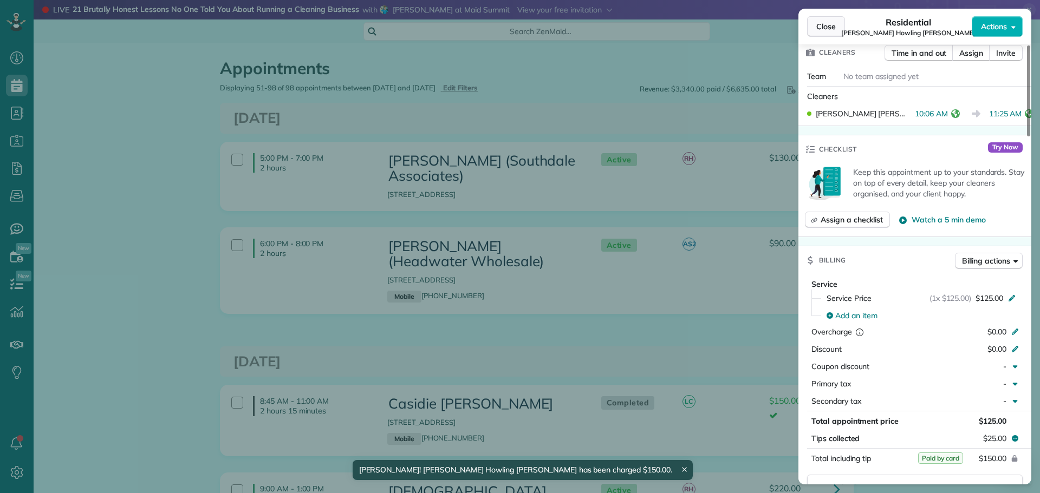
click at [821, 20] on button "Close" at bounding box center [826, 26] width 38 height 21
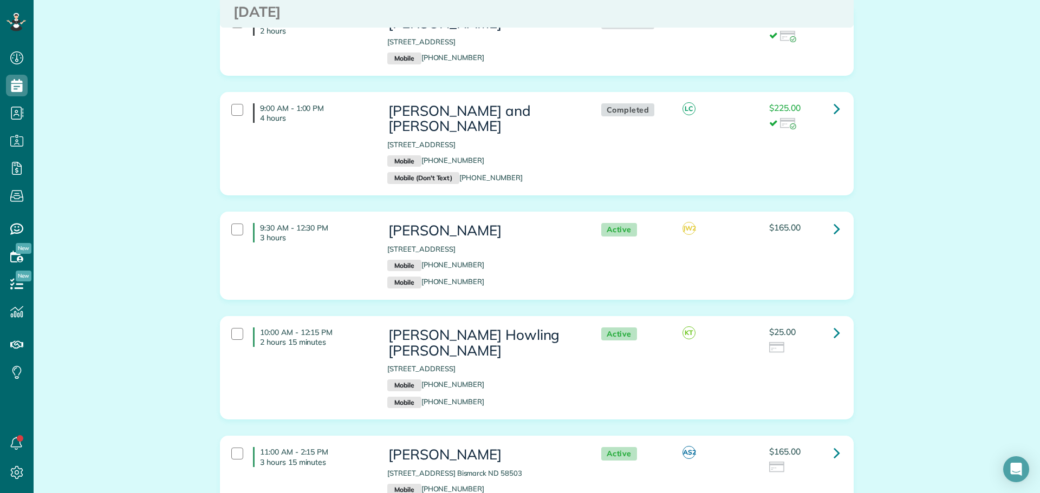
scroll to position [4115, 0]
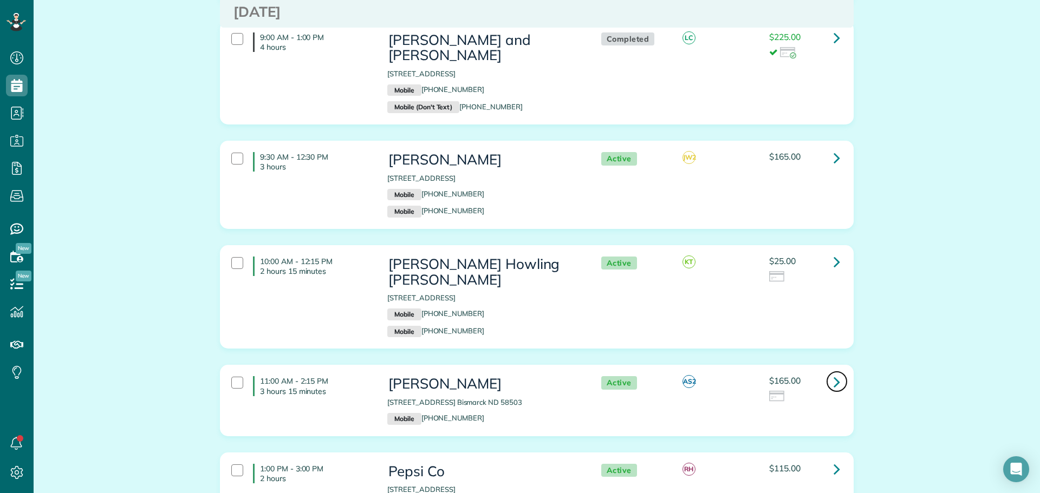
click at [833, 373] on icon at bounding box center [836, 382] width 6 height 19
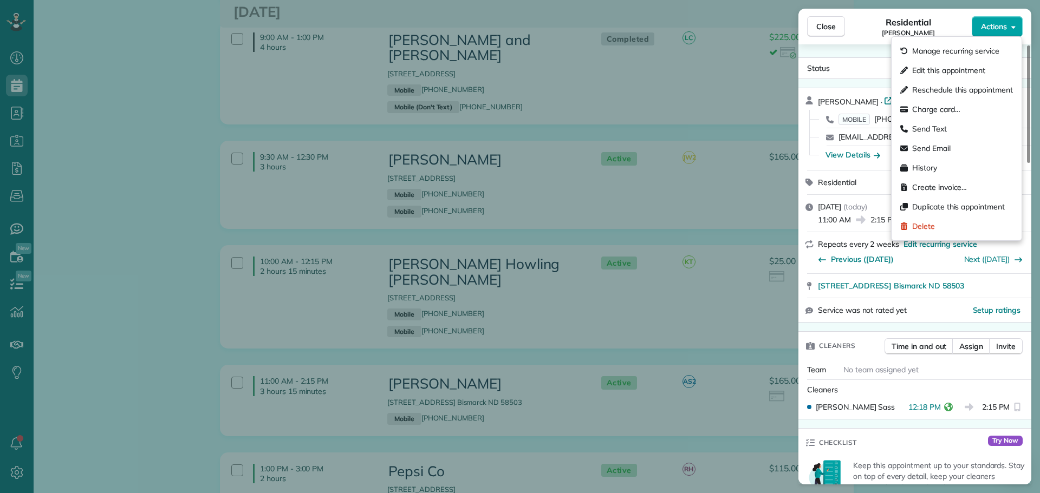
click at [982, 22] on span "Actions" at bounding box center [994, 26] width 26 height 11
click at [984, 21] on span "Actions" at bounding box center [994, 26] width 26 height 11
click at [985, 27] on span "Actions" at bounding box center [994, 26] width 26 height 11
click at [942, 108] on span "Charge card…" at bounding box center [936, 109] width 48 height 11
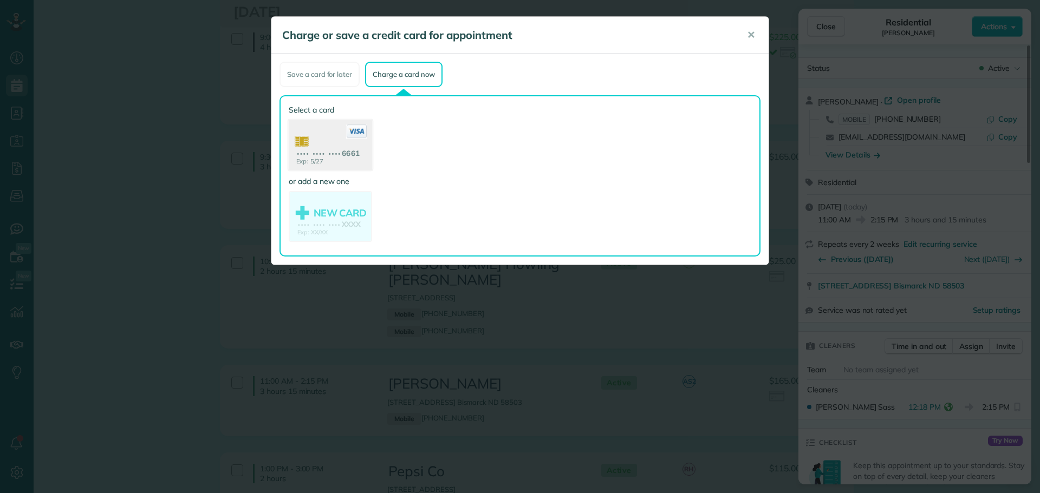
click at [332, 135] on use at bounding box center [330, 146] width 83 height 53
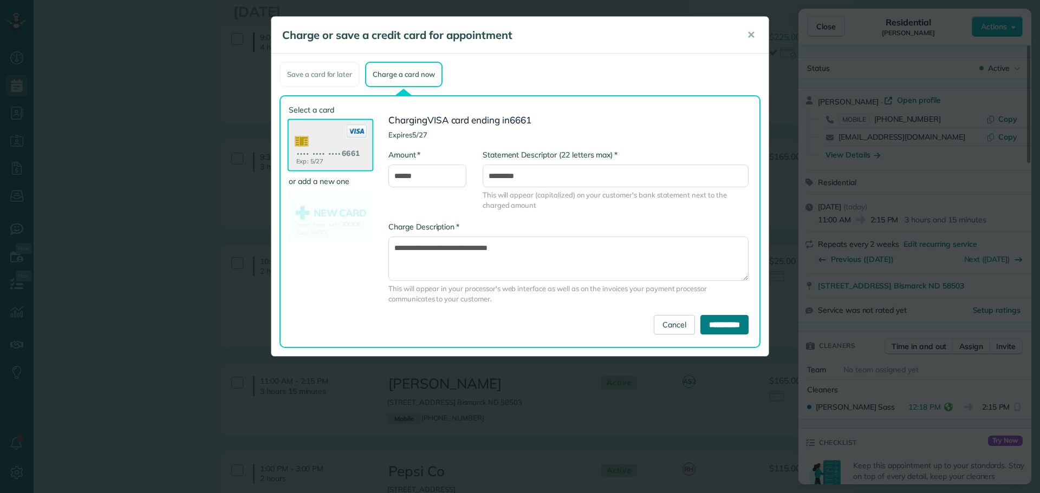
click at [700, 322] on input "**********" at bounding box center [724, 324] width 48 height 19
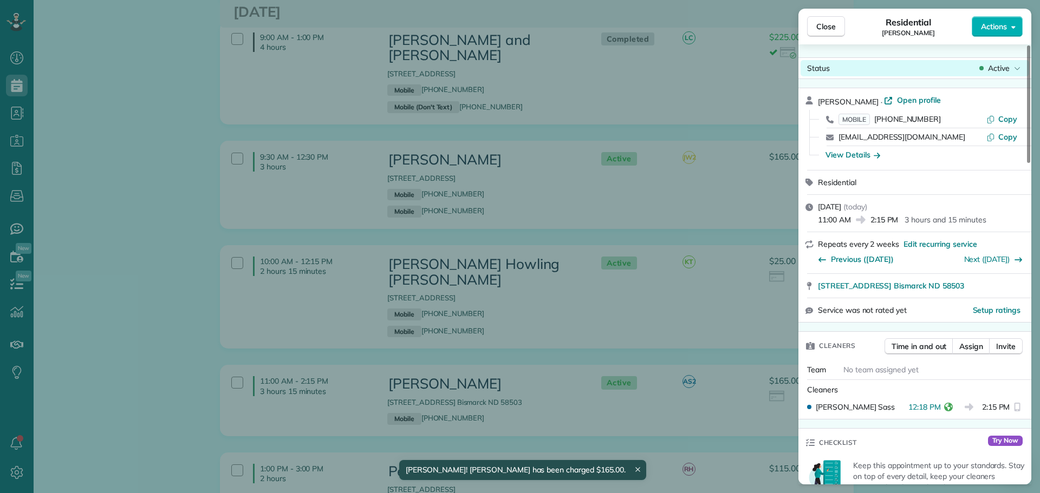
click at [991, 62] on div "Status Active" at bounding box center [914, 68] width 228 height 16
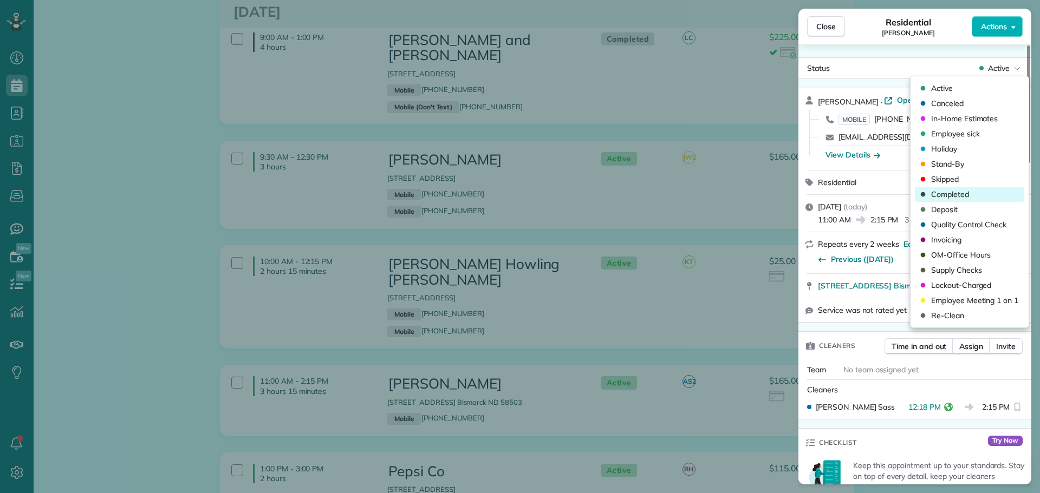
click at [949, 194] on span "Completed" at bounding box center [950, 194] width 38 height 11
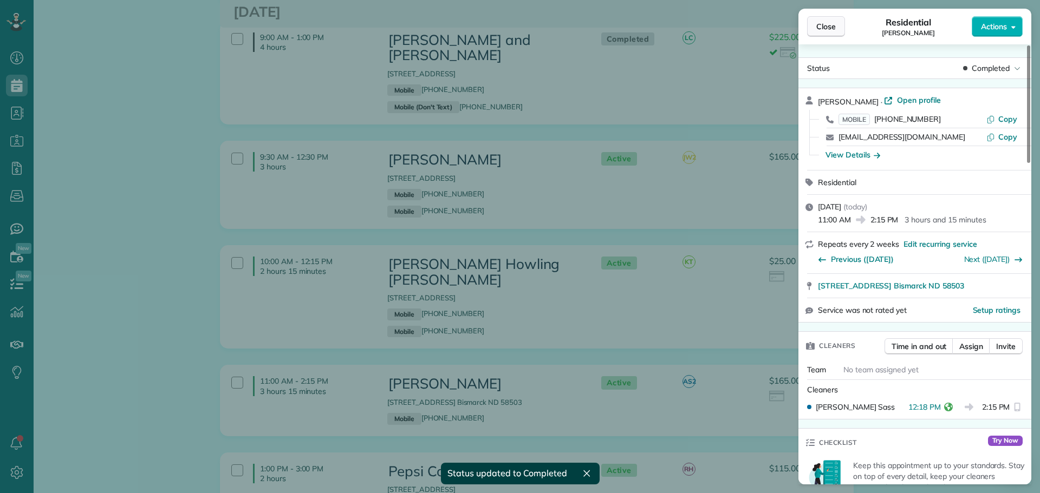
click at [824, 29] on span "Close" at bounding box center [825, 26] width 19 height 11
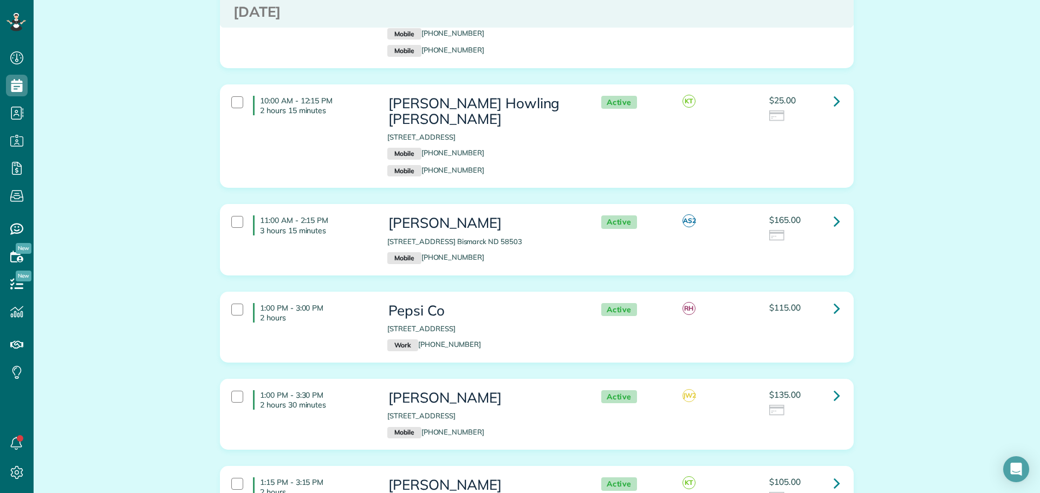
scroll to position [4278, 0]
click at [833, 384] on icon at bounding box center [836, 393] width 6 height 19
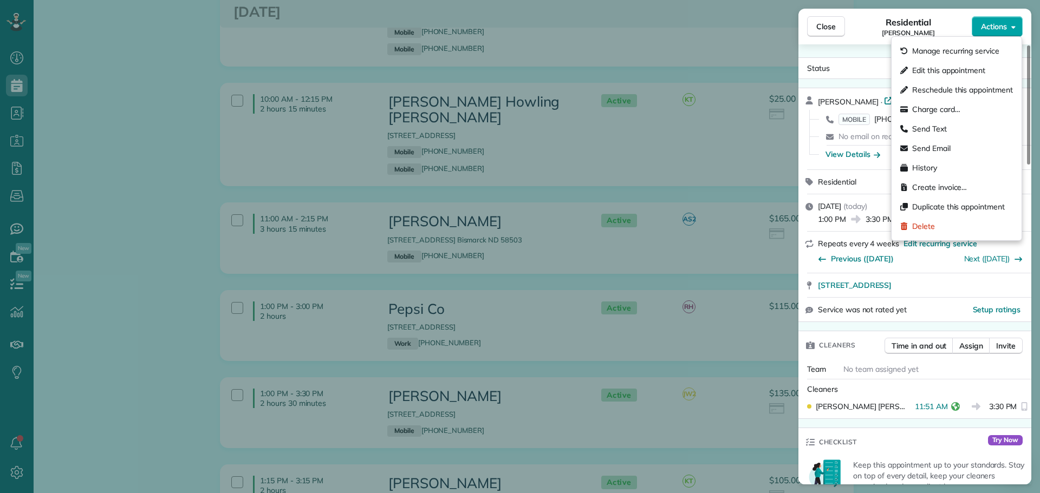
click at [982, 28] on span "Actions" at bounding box center [994, 26] width 26 height 11
click at [937, 110] on span "Charge card…" at bounding box center [936, 109] width 48 height 11
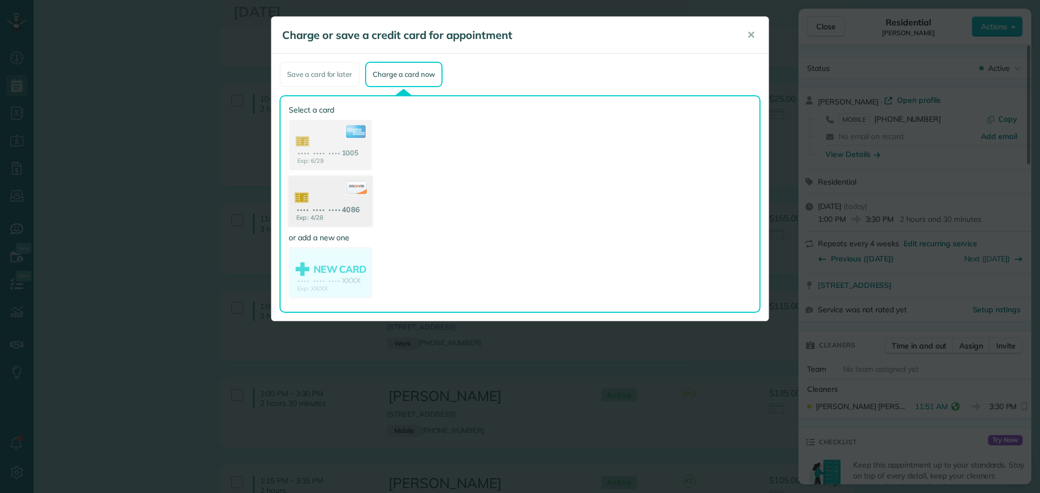
click at [328, 196] on use at bounding box center [330, 203] width 83 height 53
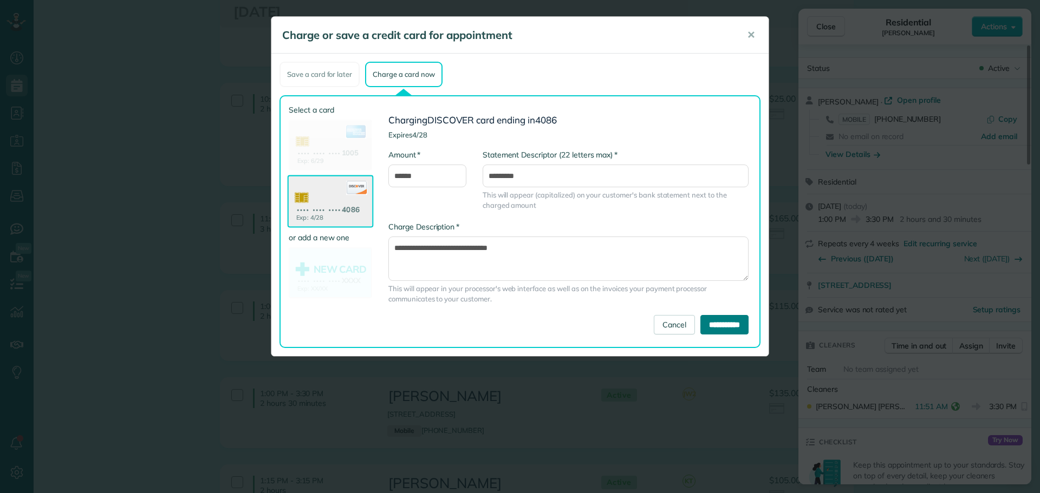
click at [707, 324] on input "**********" at bounding box center [724, 324] width 48 height 19
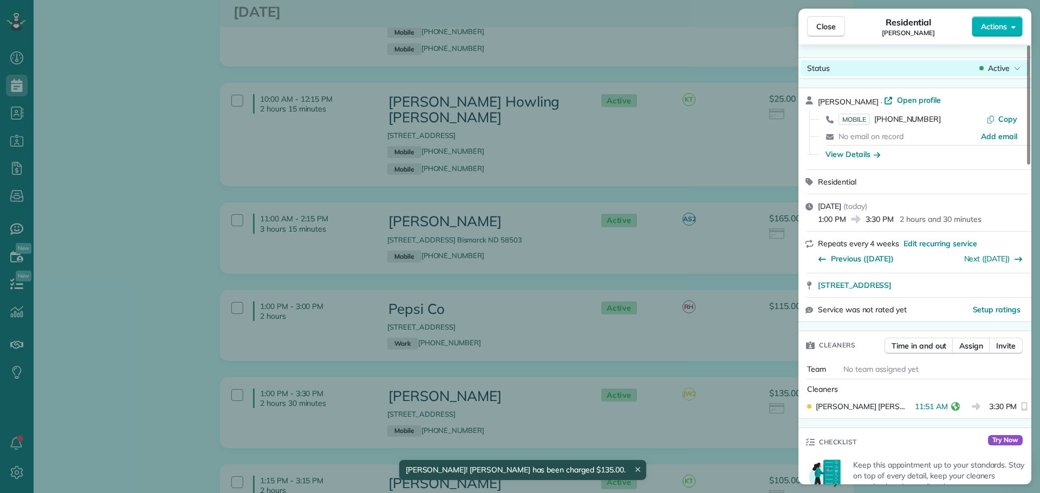
click at [991, 69] on span "Active" at bounding box center [999, 68] width 22 height 11
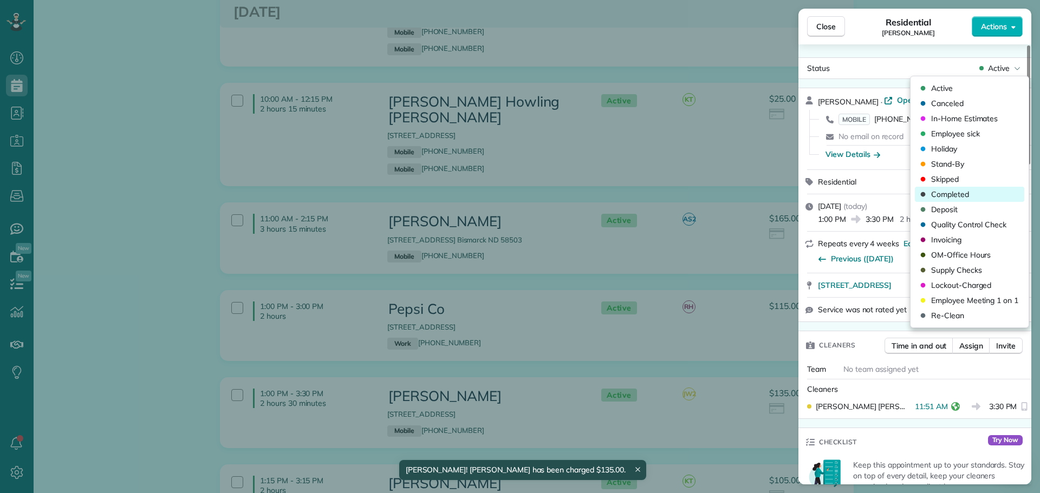
click at [949, 190] on span "Completed" at bounding box center [950, 194] width 38 height 11
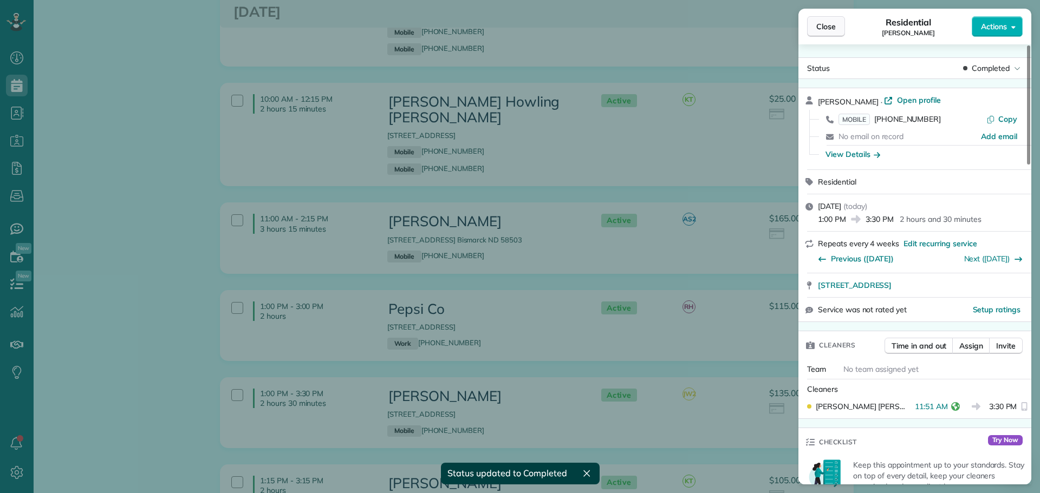
click at [819, 25] on span "Close" at bounding box center [825, 26] width 19 height 11
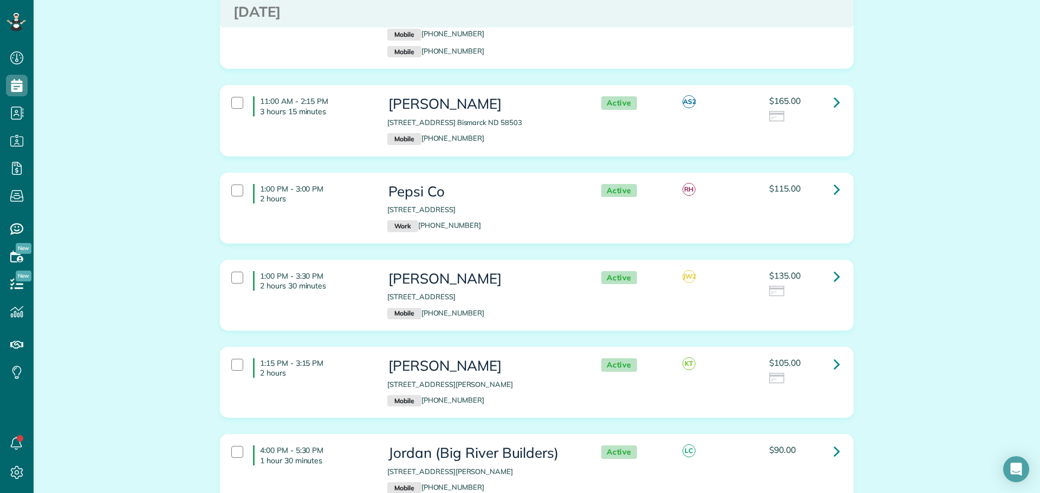
scroll to position [4440, 0]
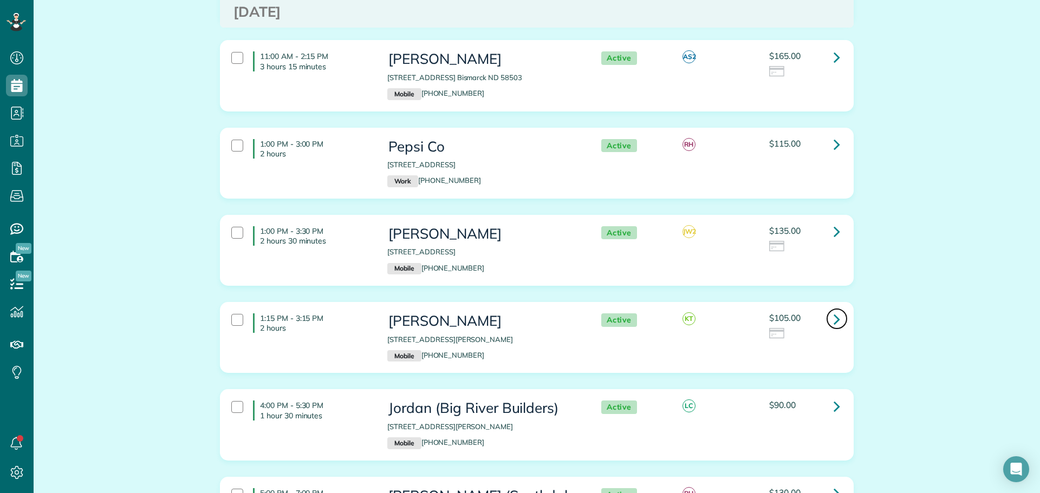
click at [833, 310] on icon at bounding box center [836, 319] width 6 height 19
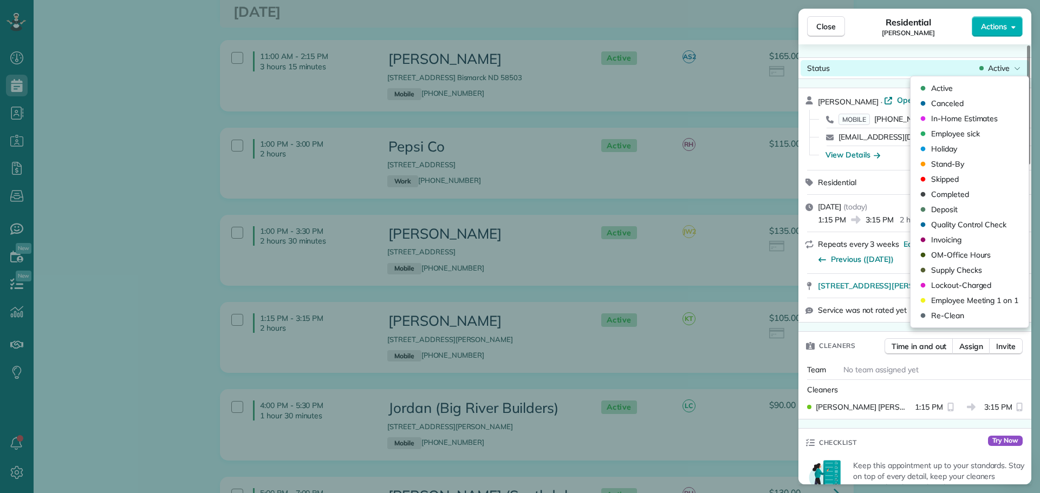
click at [994, 66] on span "Active" at bounding box center [999, 68] width 22 height 11
click at [958, 193] on span "Completed" at bounding box center [950, 194] width 38 height 11
click at [984, 61] on div "Status Completed" at bounding box center [914, 68] width 228 height 16
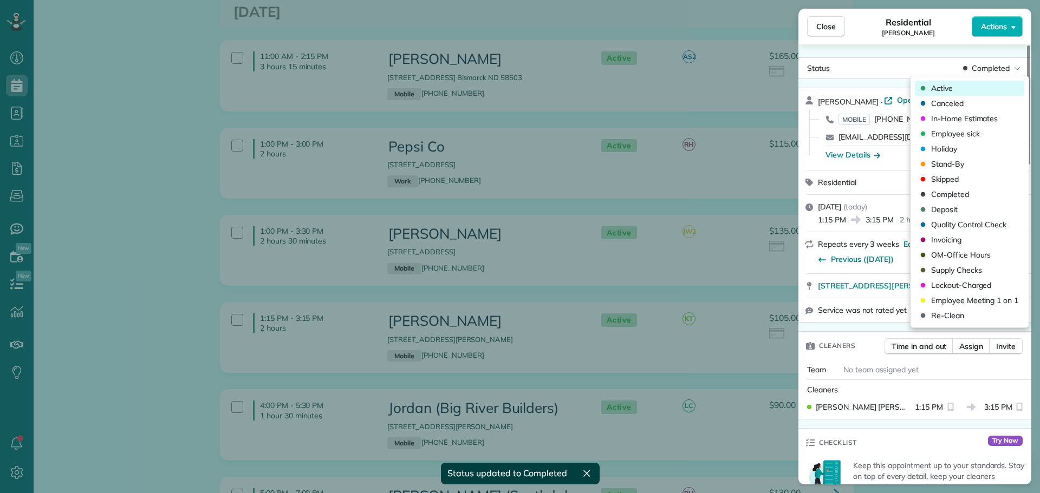
click at [945, 88] on span "Active" at bounding box center [942, 88] width 22 height 11
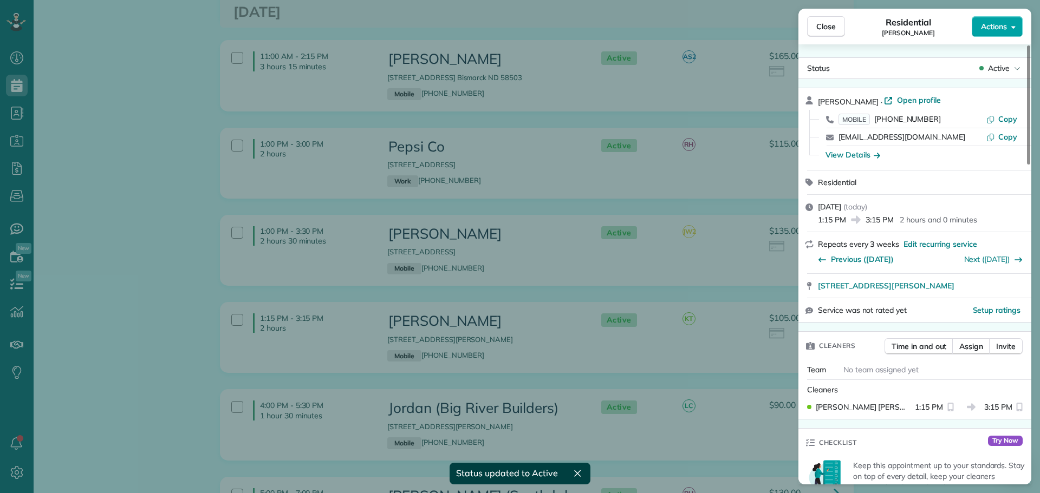
click at [992, 25] on span "Actions" at bounding box center [994, 26] width 26 height 11
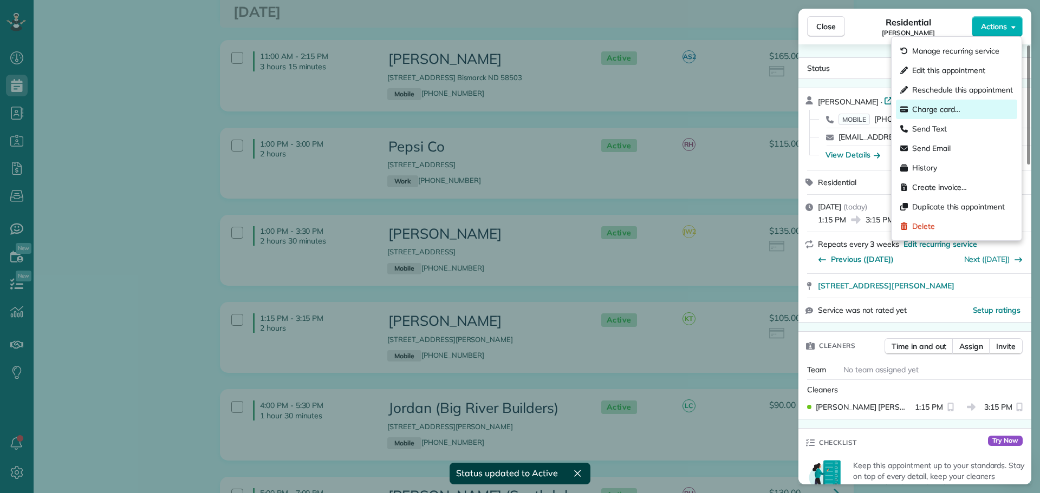
click at [949, 107] on span "Charge card…" at bounding box center [936, 109] width 48 height 11
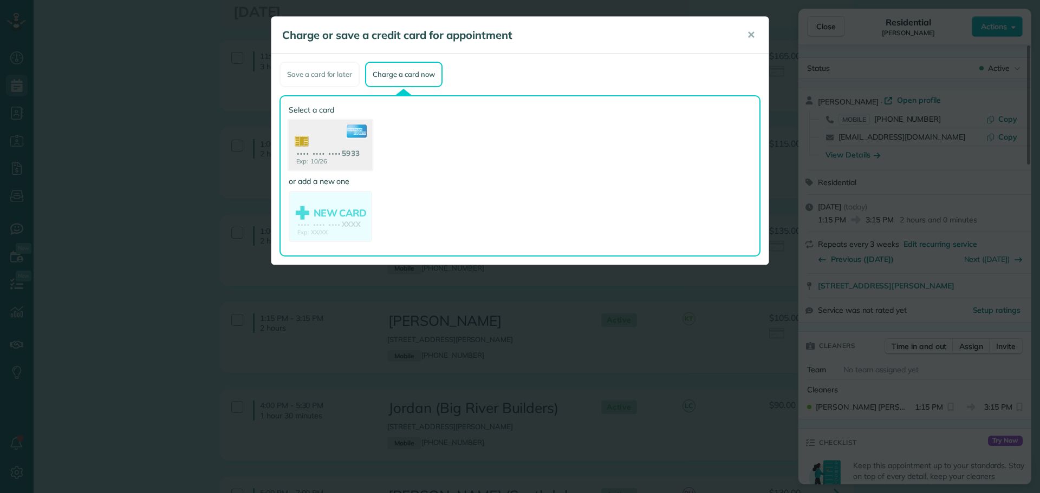
click at [323, 151] on use at bounding box center [330, 146] width 83 height 53
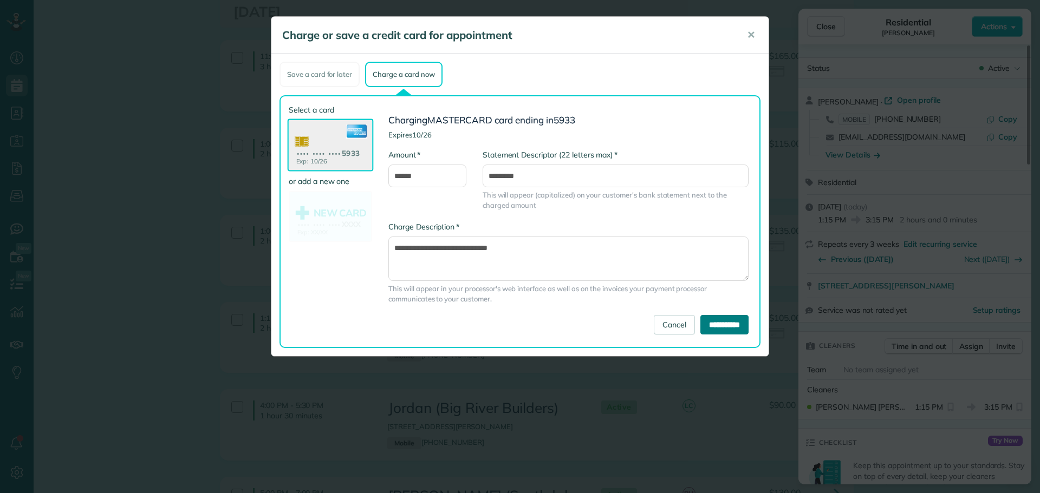
click at [732, 329] on input "**********" at bounding box center [724, 324] width 48 height 19
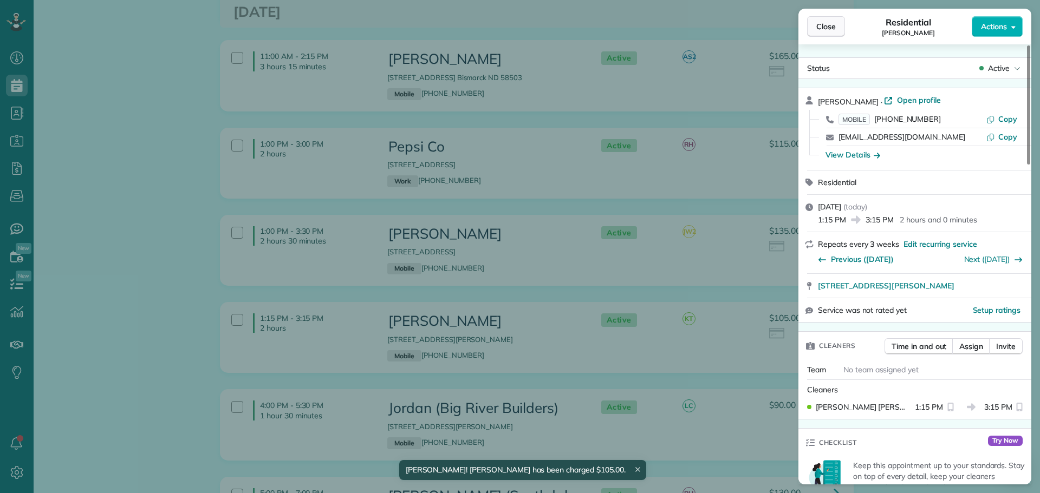
click at [827, 25] on span "Close" at bounding box center [825, 26] width 19 height 11
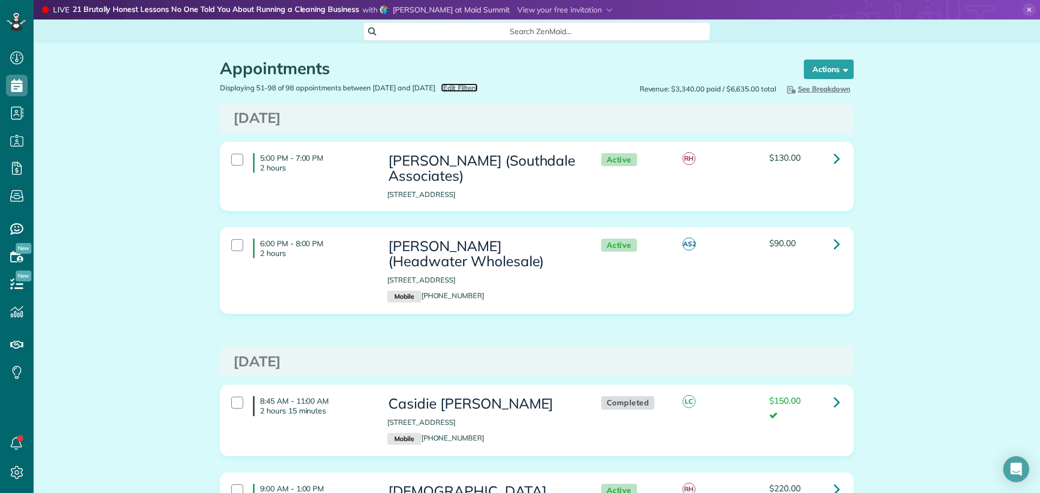
click at [478, 83] on span "Edit Filters" at bounding box center [460, 87] width 35 height 9
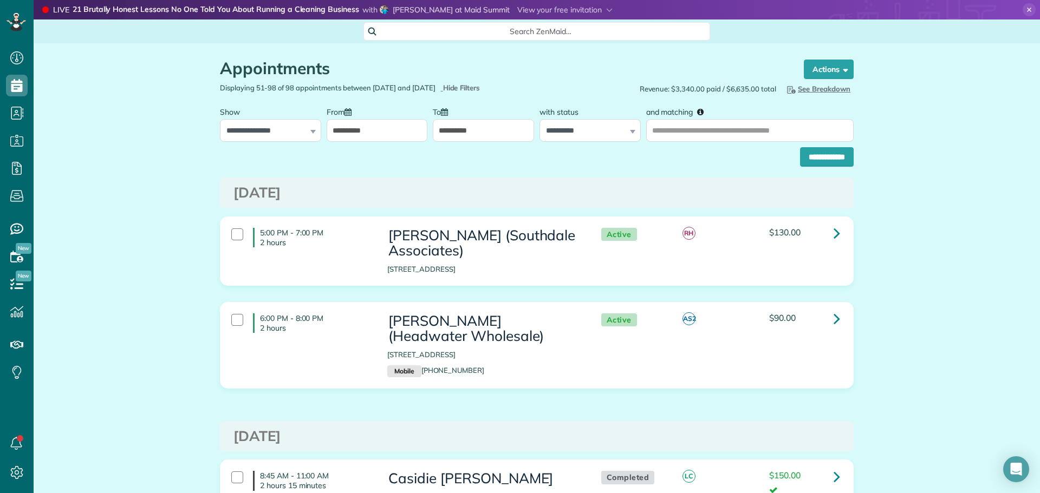
click at [390, 130] on input "**********" at bounding box center [377, 130] width 101 height 23
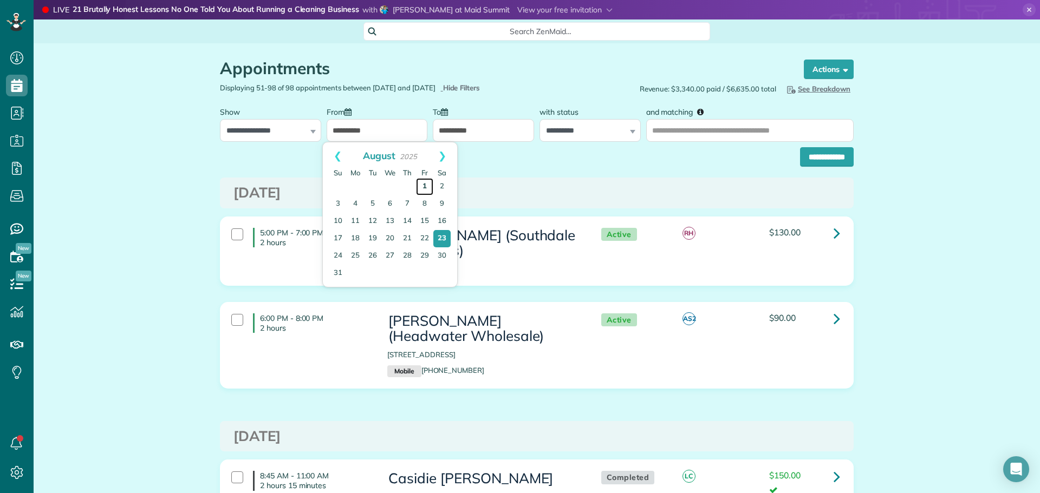
click at [423, 184] on link "1" at bounding box center [424, 186] width 17 height 17
type input "**********"
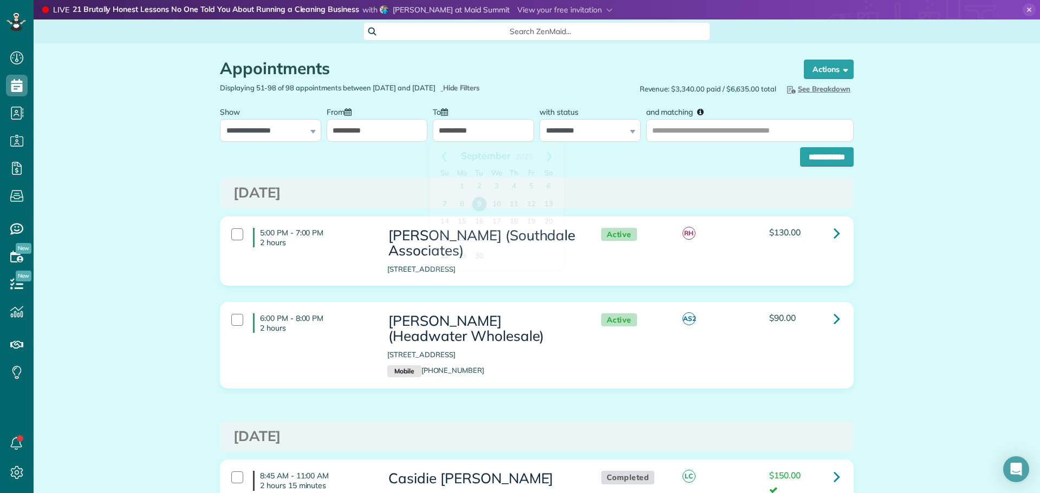
click at [516, 130] on input "**********" at bounding box center [483, 130] width 101 height 23
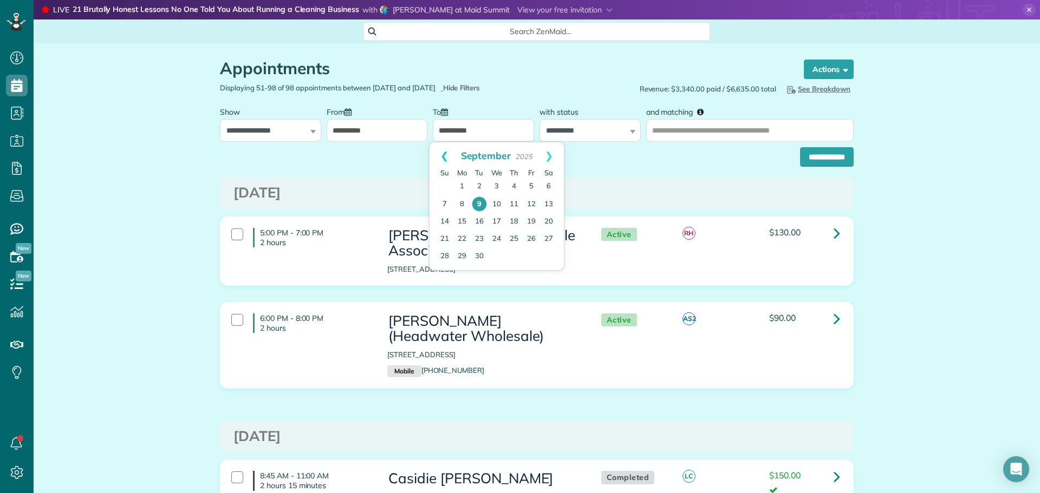
click at [442, 153] on link "Prev" at bounding box center [444, 155] width 30 height 27
drag, startPoint x: 444, startPoint y: 268, endPoint x: 461, endPoint y: 240, distance: 32.3
click at [444, 266] on link "31" at bounding box center [444, 273] width 17 height 17
type input "**********"
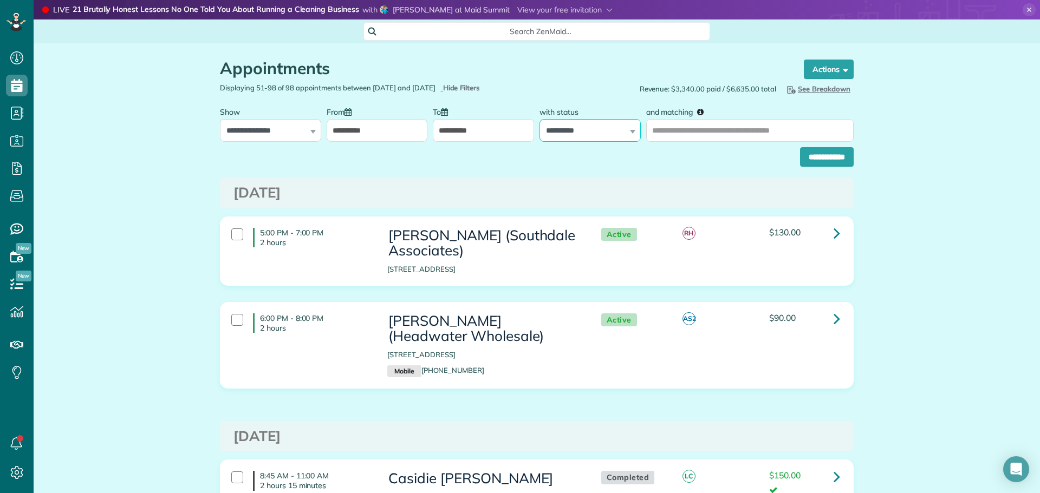
click at [578, 125] on select "**********" at bounding box center [589, 130] width 101 height 23
click at [539, 119] on select "**********" at bounding box center [589, 130] width 101 height 23
click at [693, 130] on input "and matching" at bounding box center [749, 130] width 207 height 23
type input "*********"
click at [835, 158] on input "**********" at bounding box center [827, 156] width 54 height 19
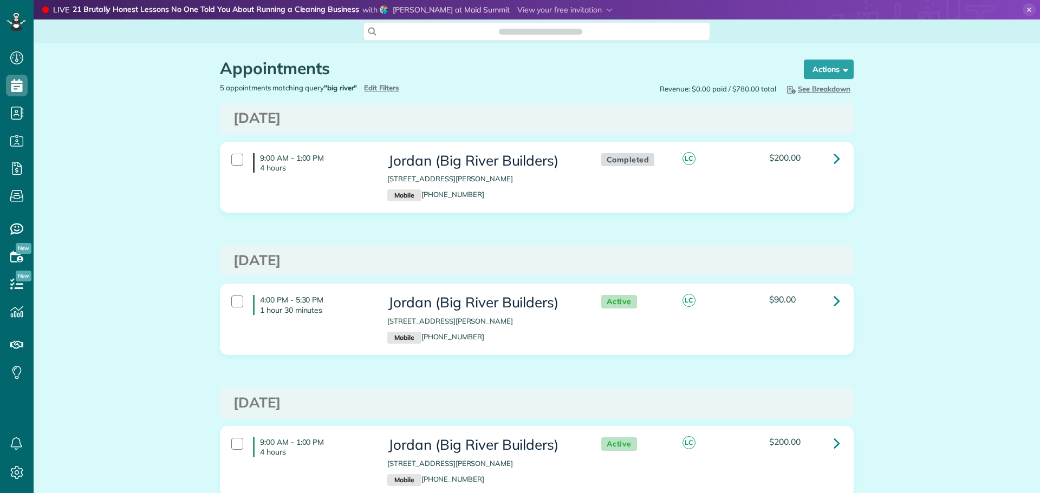
scroll to position [5, 5]
click at [233, 161] on div at bounding box center [237, 160] width 12 height 12
click at [806, 72] on strong "Bulk Actions" at bounding box center [814, 69] width 45 height 10
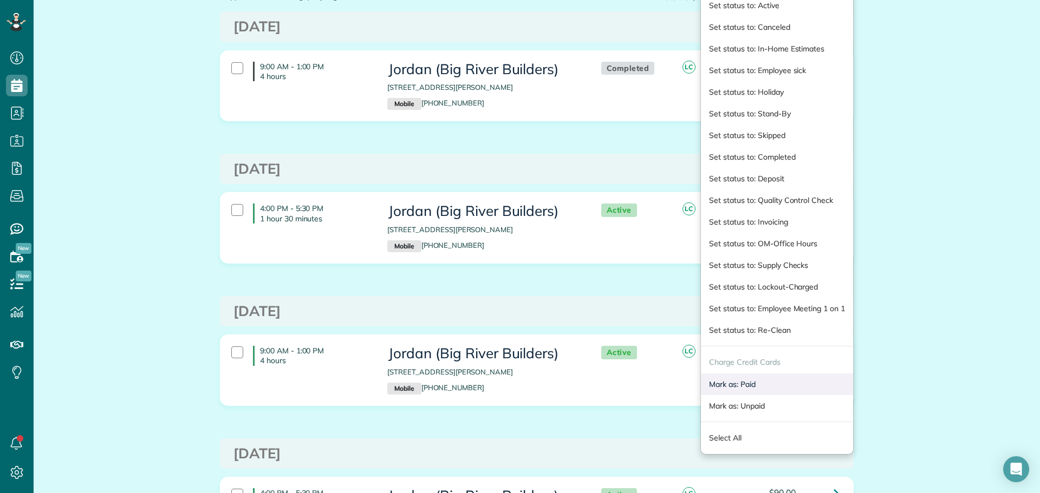
scroll to position [108, 0]
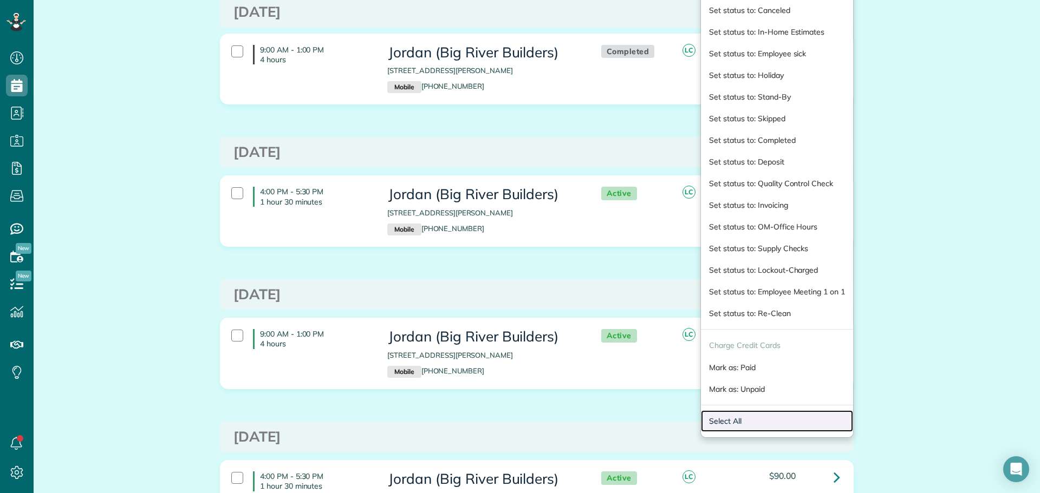
click at [730, 420] on link "Select All" at bounding box center [777, 421] width 152 height 22
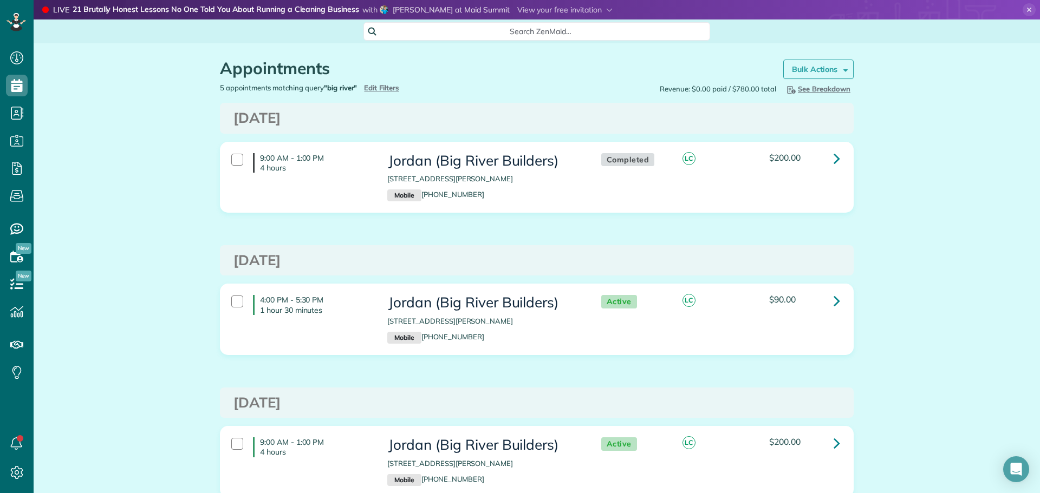
click at [828, 68] on strong "Bulk Actions" at bounding box center [814, 69] width 45 height 10
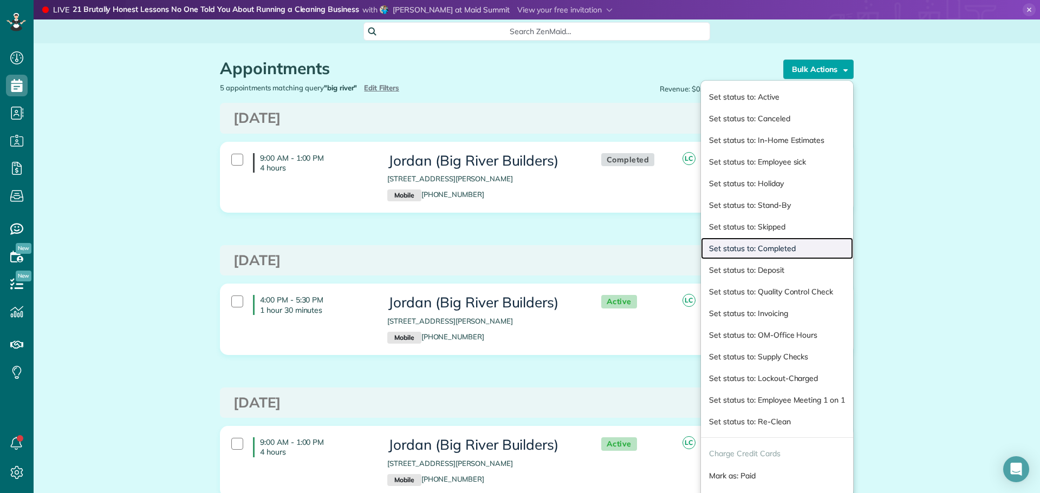
click at [773, 247] on link "Set status to: Completed" at bounding box center [777, 249] width 152 height 22
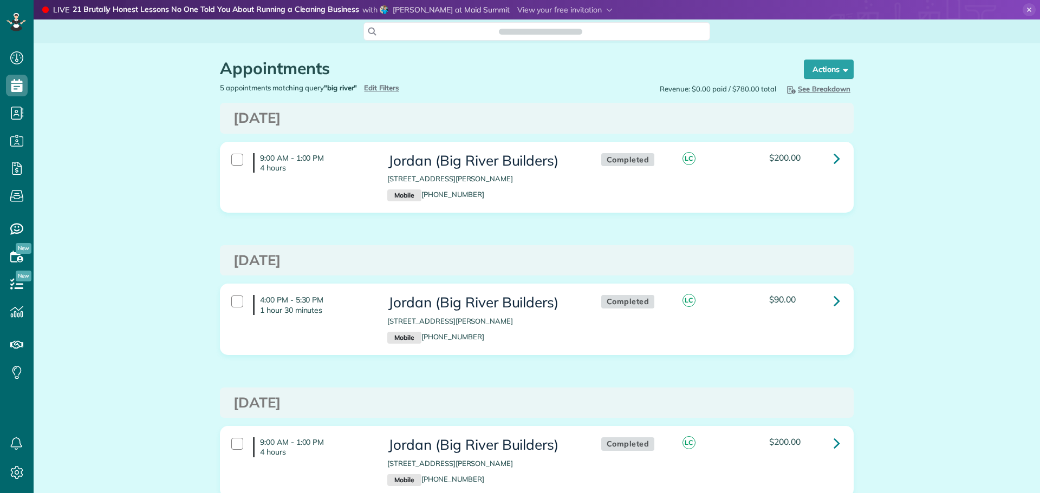
scroll to position [5, 5]
click at [231, 157] on div at bounding box center [237, 160] width 12 height 12
click at [824, 68] on strong "Bulk Actions" at bounding box center [814, 69] width 45 height 10
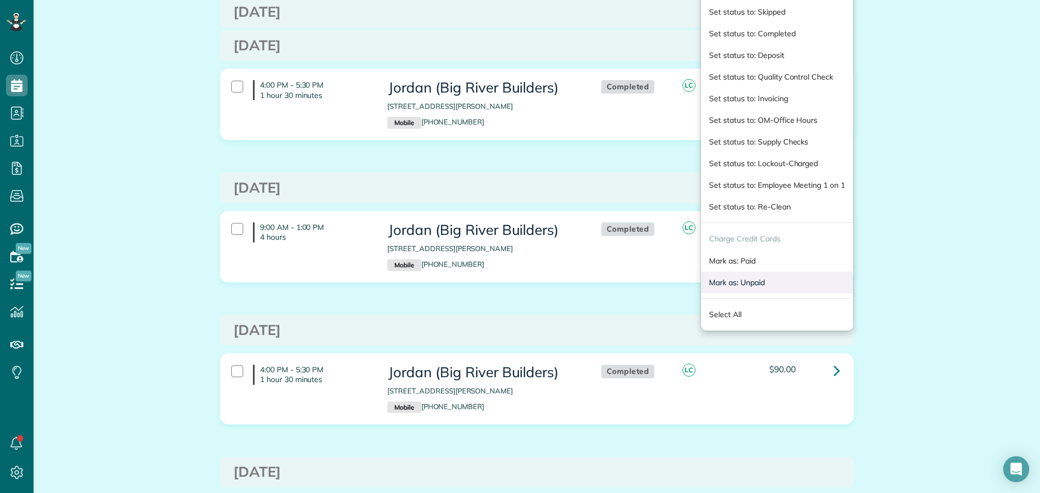
scroll to position [217, 0]
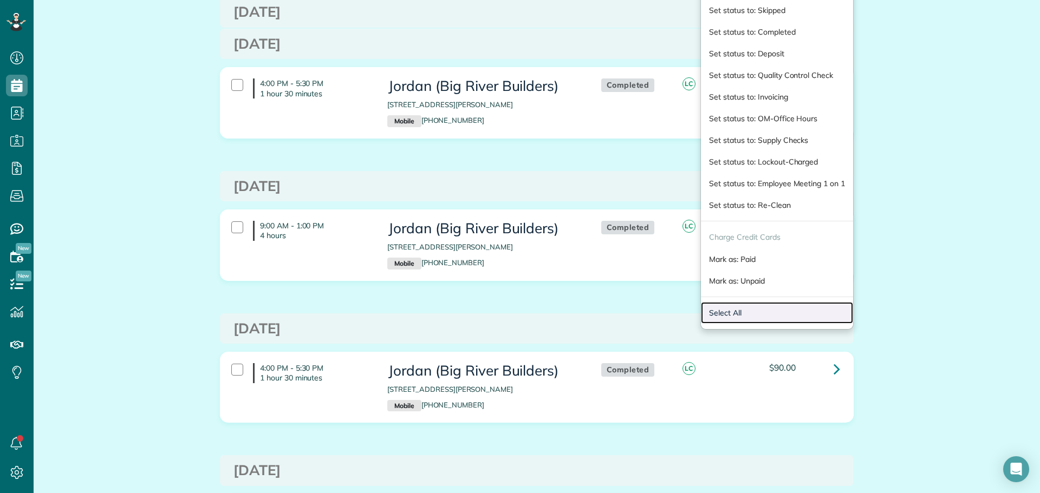
click at [741, 309] on link "Select All" at bounding box center [777, 313] width 152 height 22
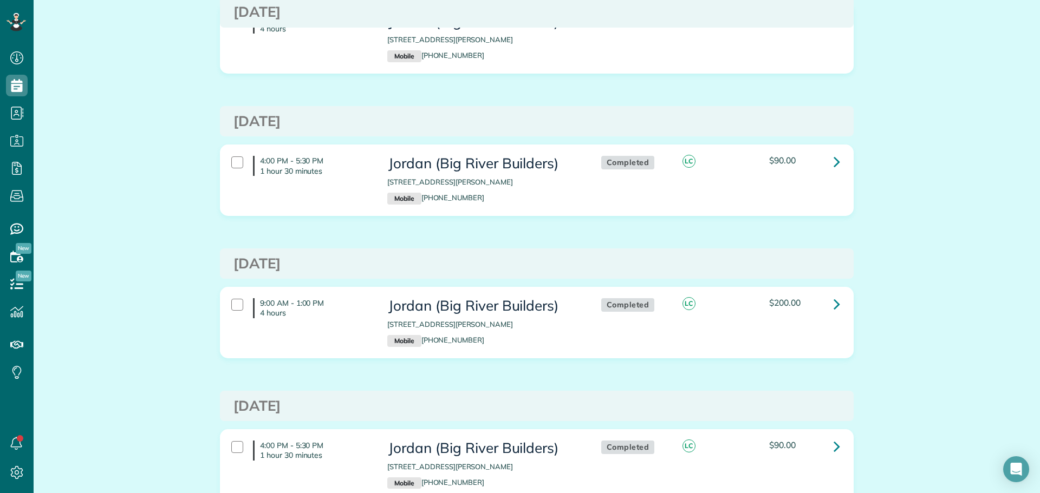
scroll to position [54, 0]
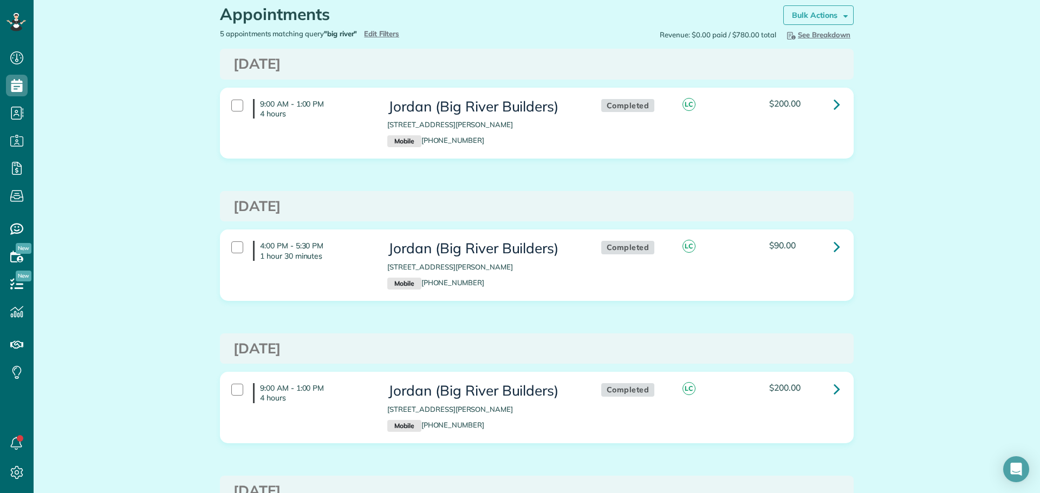
click at [800, 11] on strong "Bulk Actions" at bounding box center [814, 15] width 45 height 10
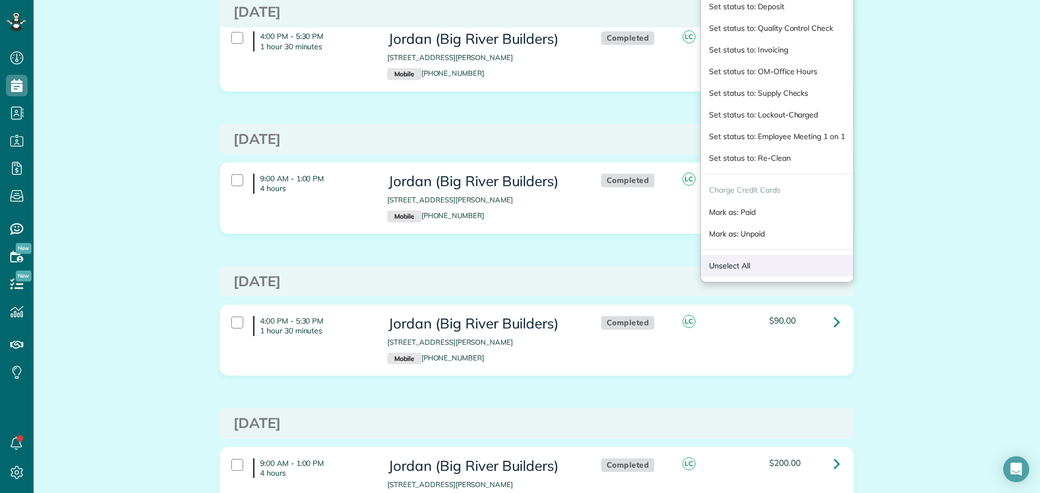
scroll to position [271, 0]
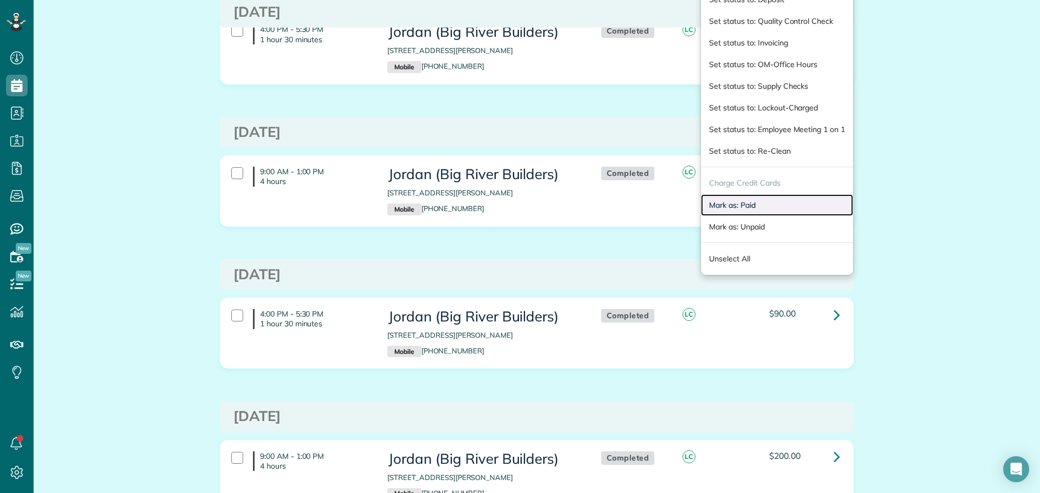
click at [724, 201] on link "Mark as: Paid" at bounding box center [777, 205] width 152 height 22
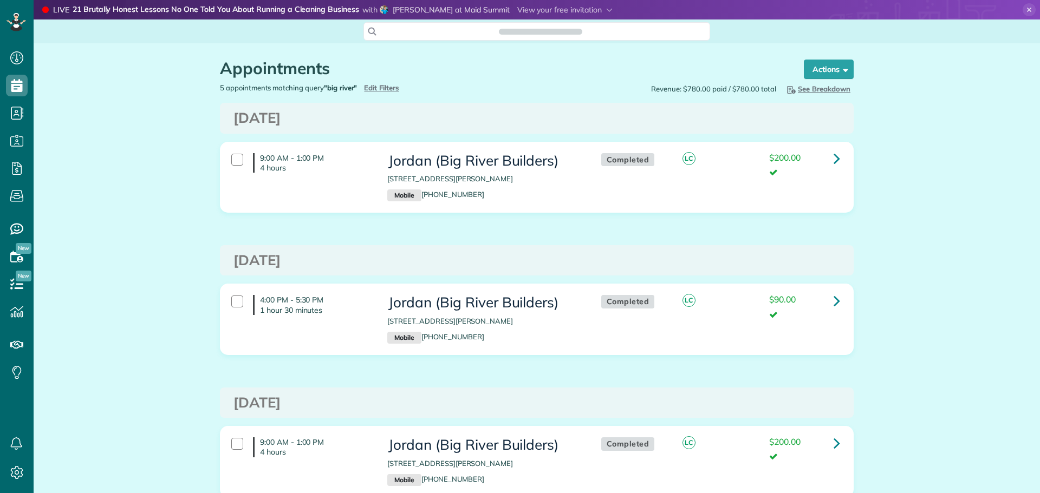
scroll to position [5, 5]
type input "**********"
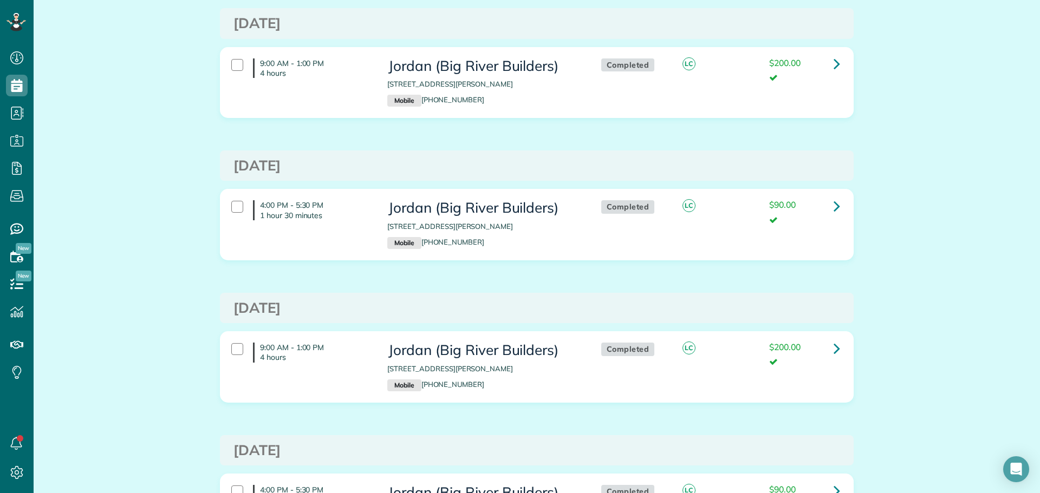
scroll to position [0, 0]
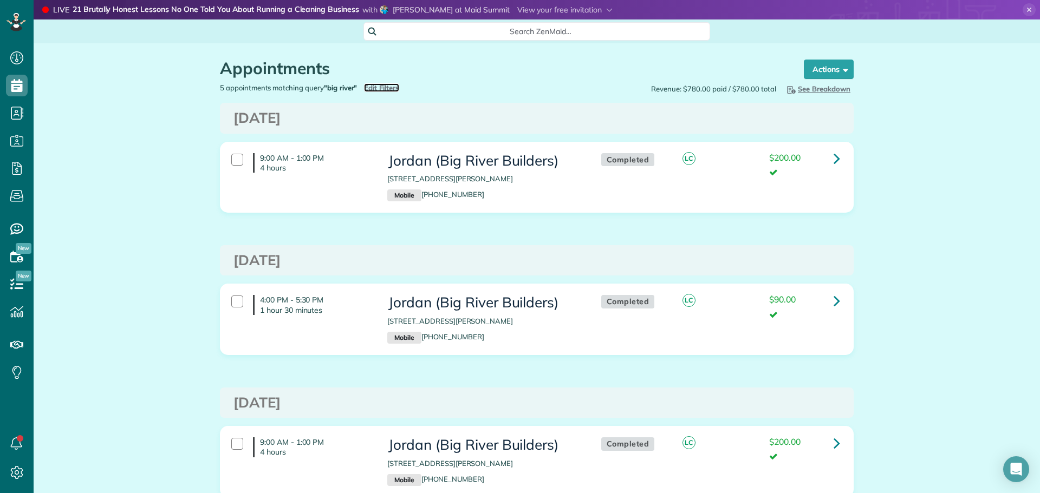
click at [381, 88] on span "Edit Filters" at bounding box center [381, 87] width 35 height 9
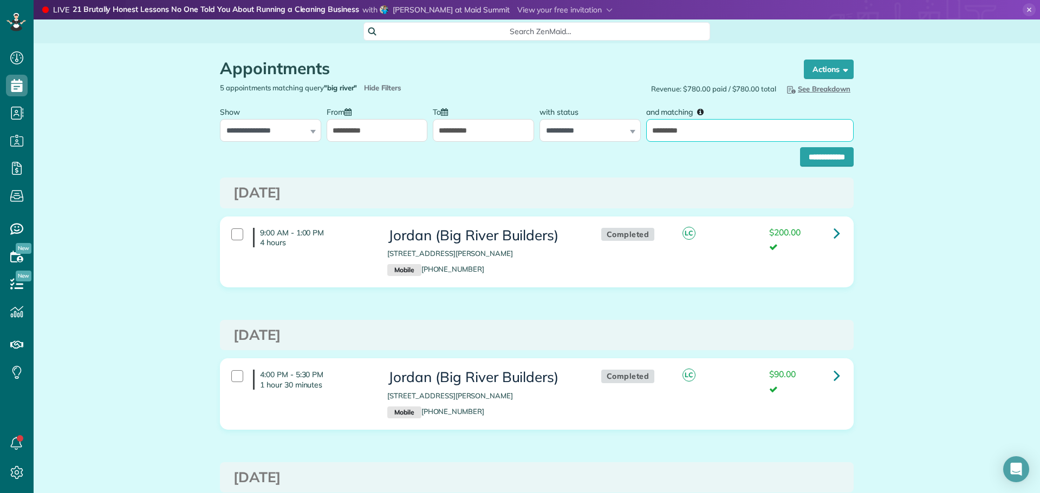
click at [691, 123] on input "*********" at bounding box center [749, 130] width 207 height 23
type input "*********"
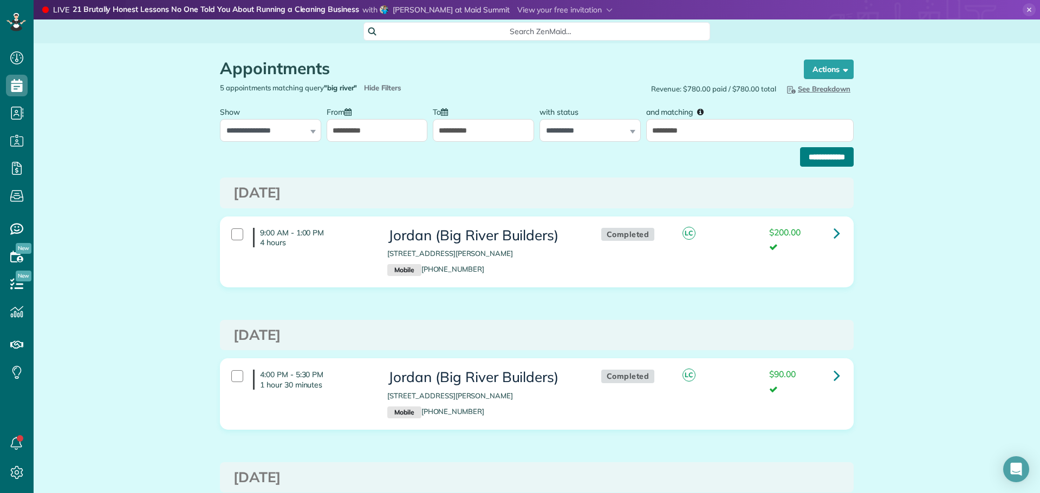
click at [807, 153] on input "**********" at bounding box center [827, 156] width 54 height 19
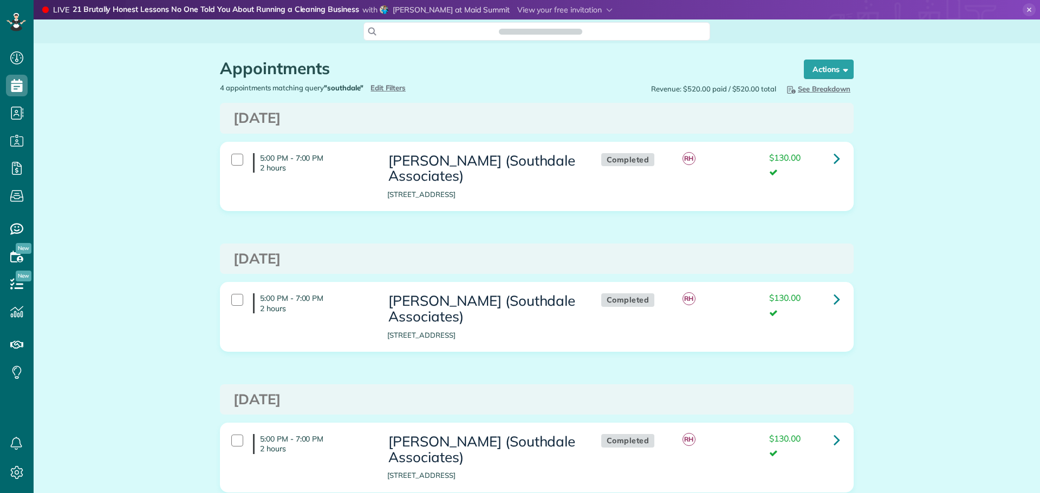
scroll to position [5, 5]
click at [231, 158] on div at bounding box center [237, 160] width 12 height 12
click at [802, 67] on strong "Bulk Actions" at bounding box center [814, 69] width 45 height 10
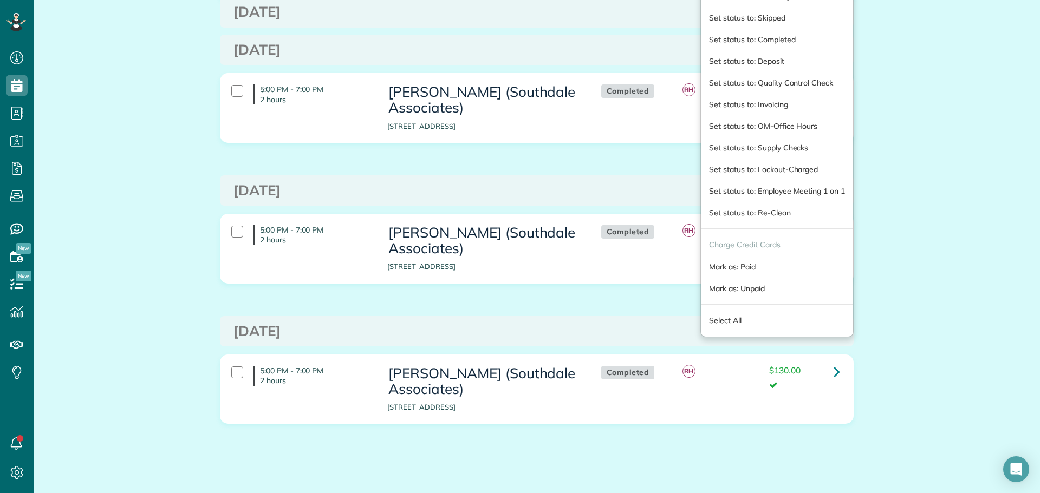
scroll to position [217, 0]
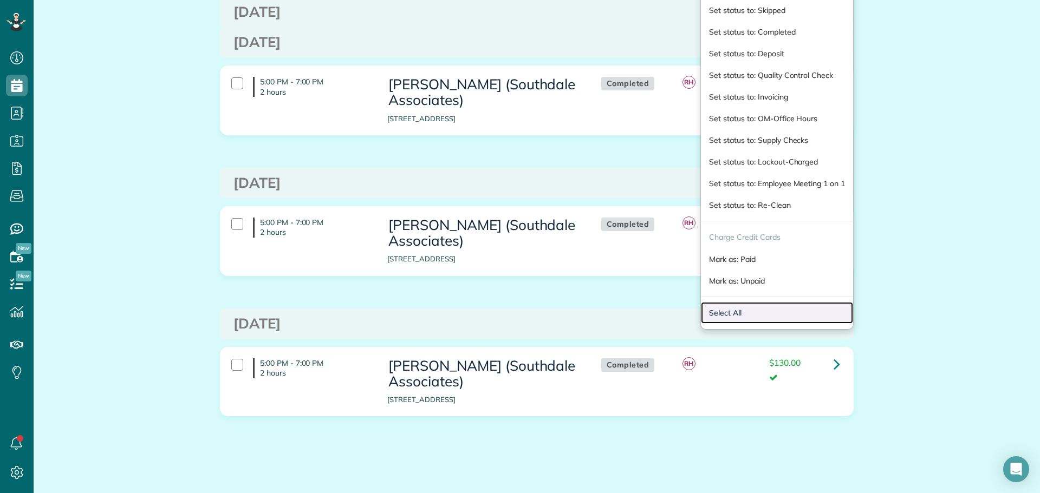
click at [721, 314] on link "Select All" at bounding box center [777, 313] width 152 height 22
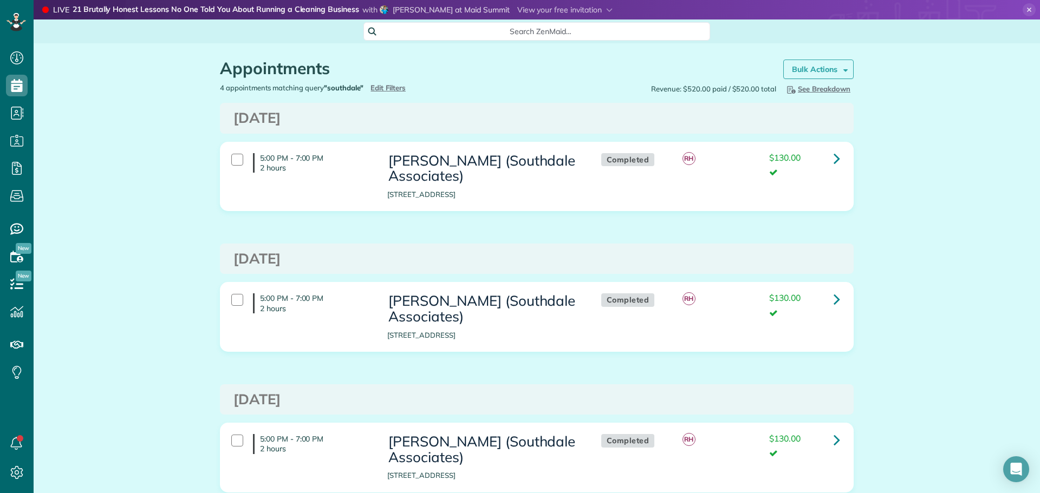
click at [805, 70] on strong "Bulk Actions" at bounding box center [814, 69] width 45 height 10
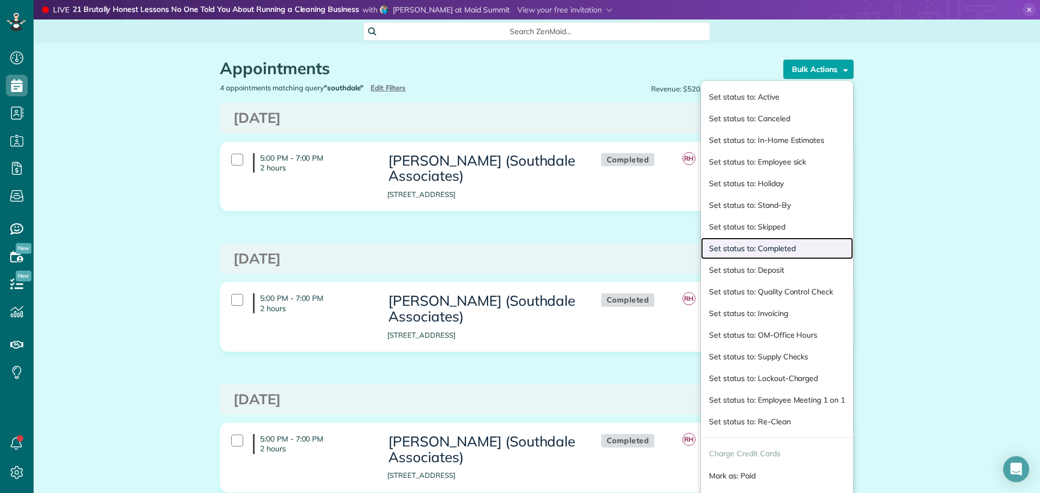
click at [746, 246] on link "Set status to: Completed" at bounding box center [777, 249] width 152 height 22
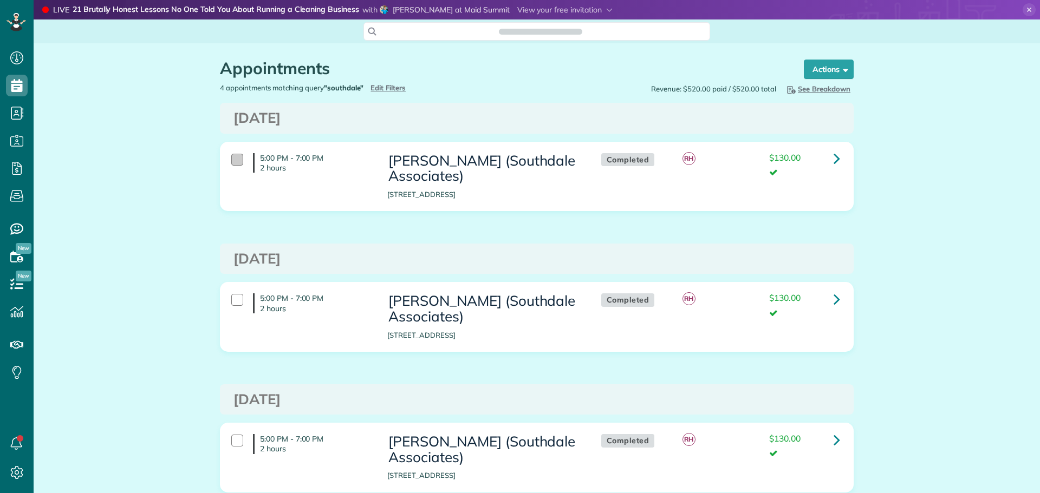
scroll to position [5, 5]
click at [232, 158] on div at bounding box center [237, 160] width 12 height 12
click at [823, 64] on link "Bulk Actions" at bounding box center [818, 69] width 70 height 19
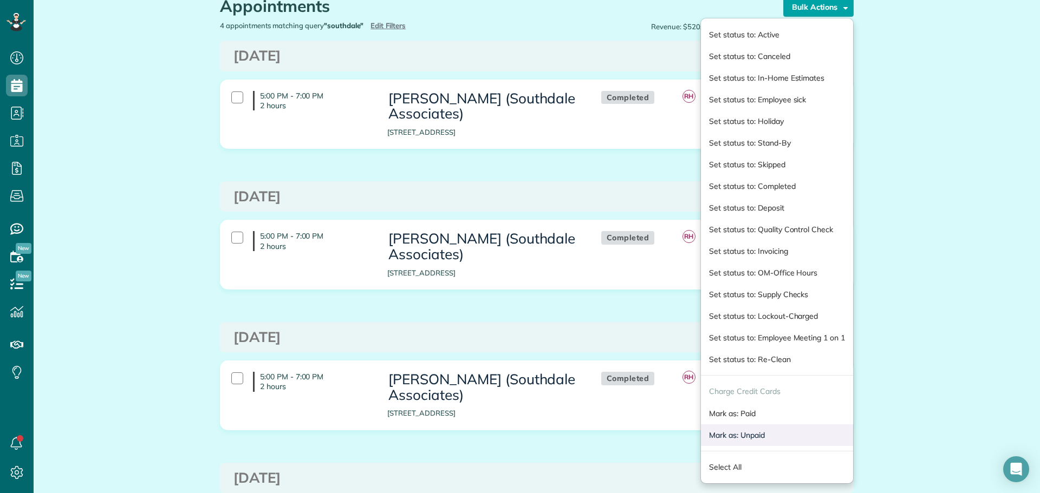
scroll to position [162, 0]
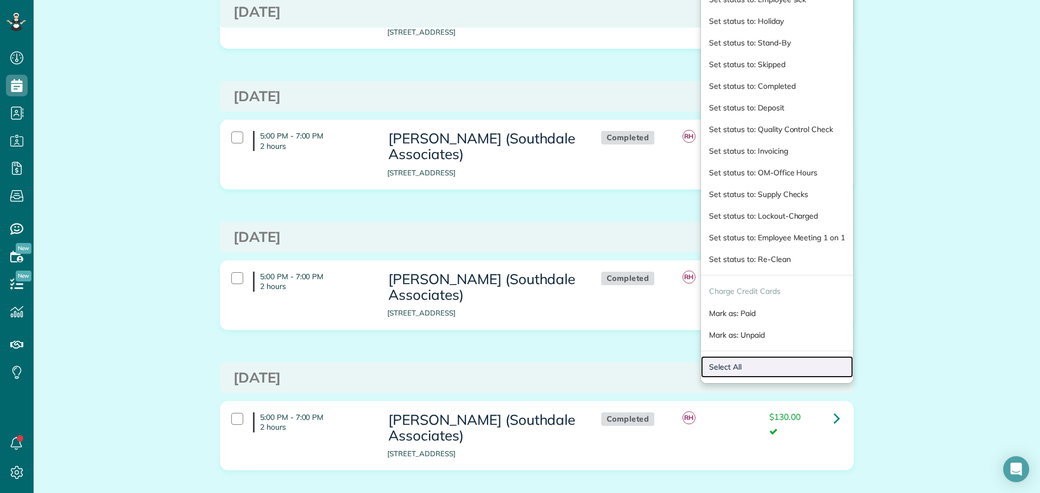
drag, startPoint x: 727, startPoint y: 357, endPoint x: 733, endPoint y: 368, distance: 12.4
click at [727, 358] on link "Select All" at bounding box center [777, 367] width 152 height 22
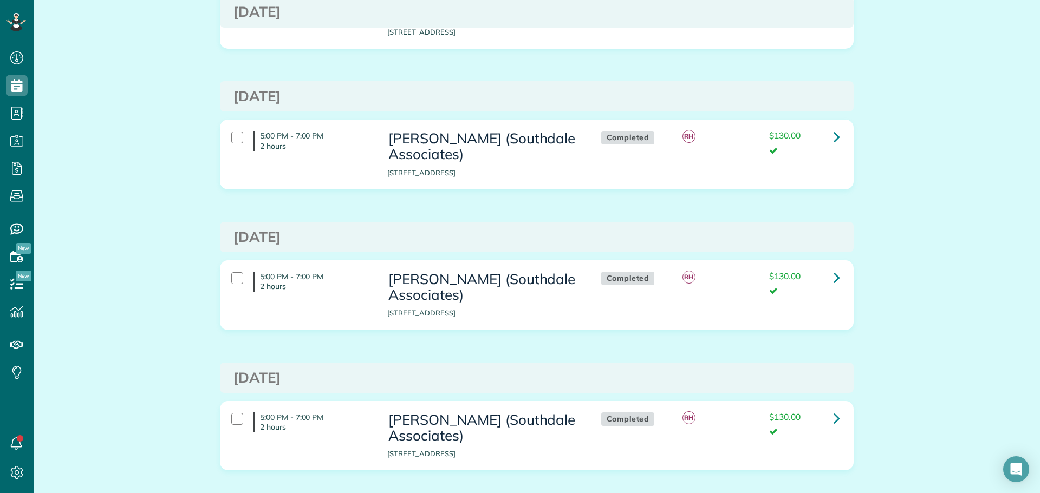
scroll to position [0, 0]
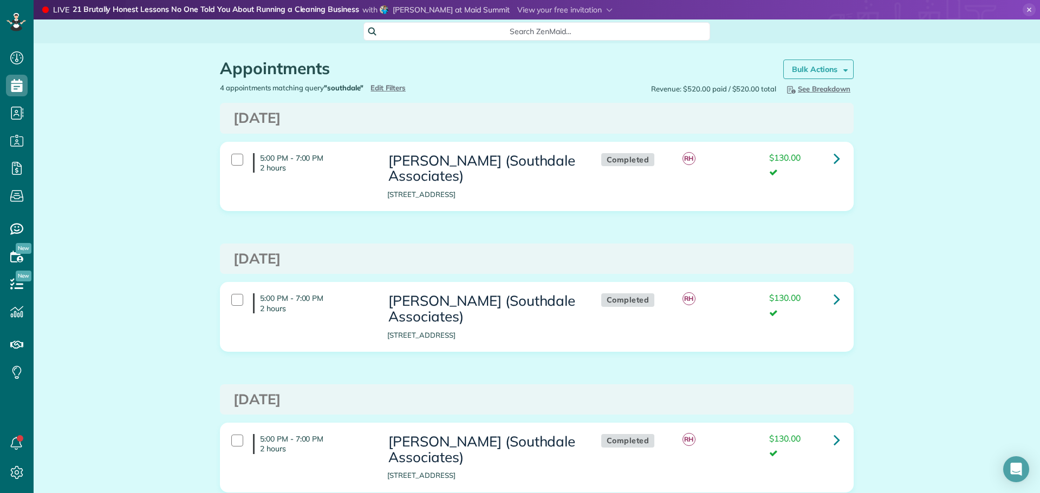
click at [818, 70] on strong "Bulk Actions" at bounding box center [814, 69] width 45 height 10
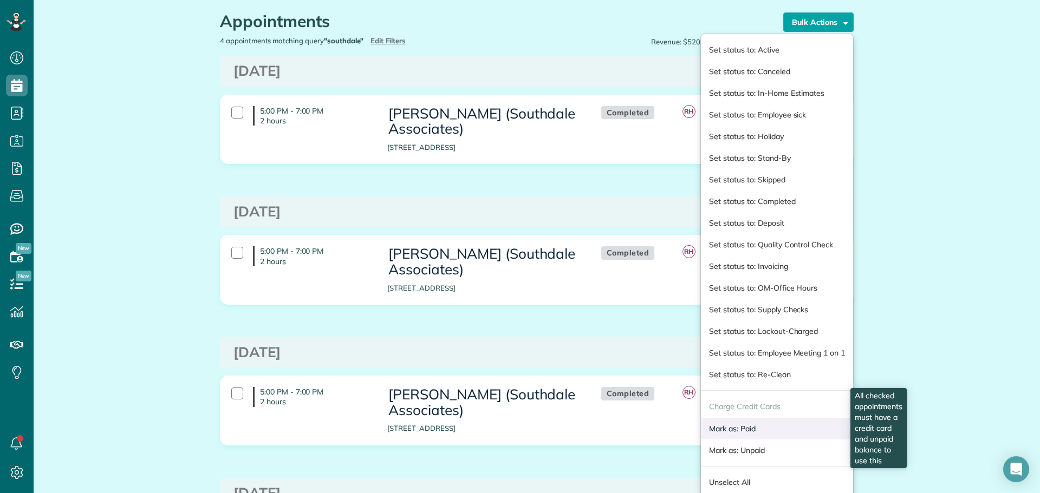
scroll to position [108, 0]
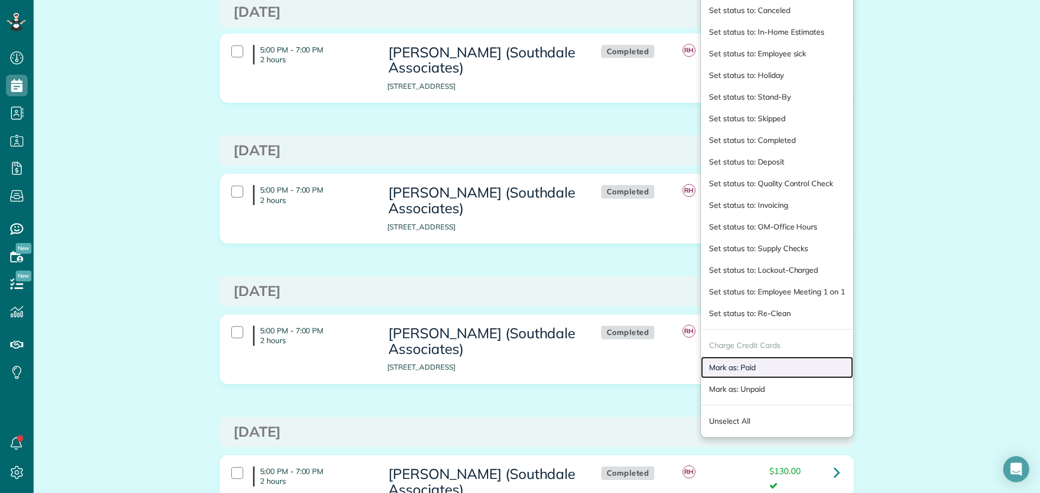
click at [745, 368] on link "Mark as: Paid" at bounding box center [777, 368] width 152 height 22
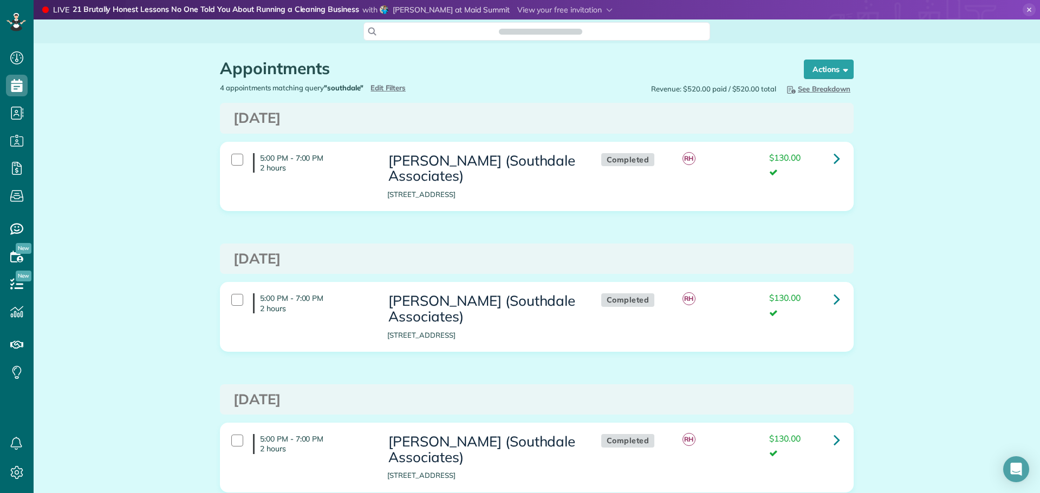
scroll to position [5, 5]
click at [14, 166] on icon at bounding box center [17, 169] width 22 height 22
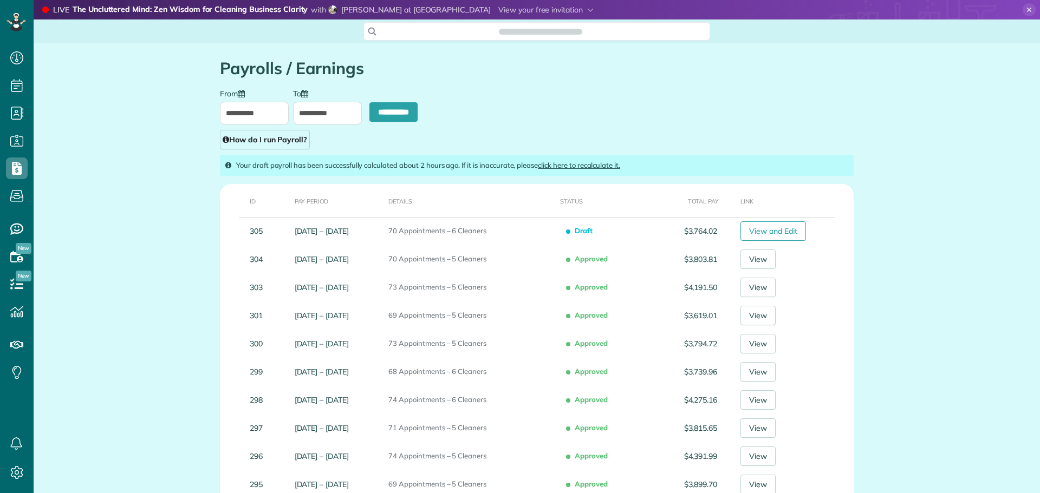
scroll to position [493, 34]
type input "**********"
